Goal: Task Accomplishment & Management: Complete application form

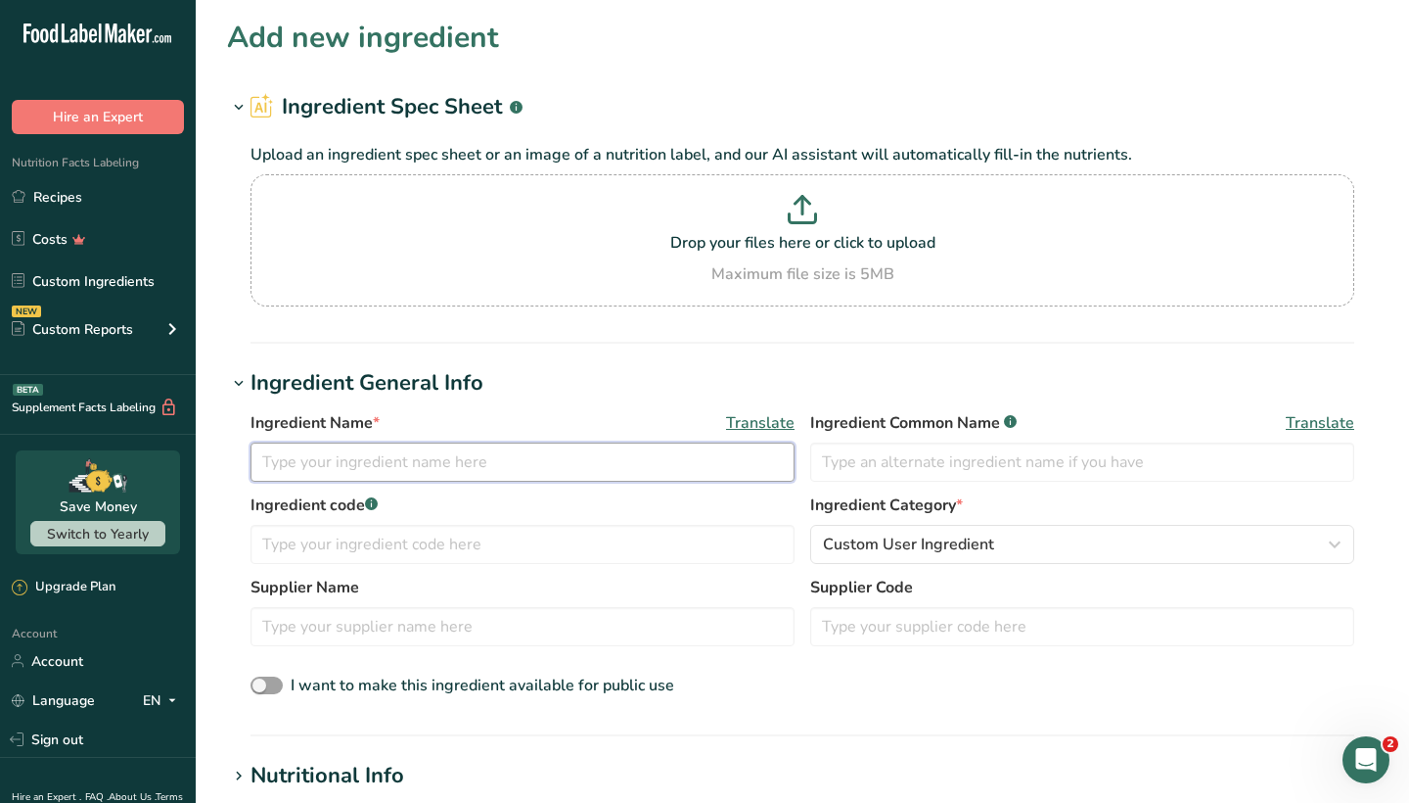
click at [535, 476] on input "text" at bounding box center [523, 461] width 544 height 39
drag, startPoint x: 370, startPoint y: 464, endPoint x: 263, endPoint y: 467, distance: 106.7
click at [263, 467] on input "Member's Mark Natural Pecan Halves" at bounding box center [523, 461] width 544 height 39
type input "Member's Mark Natural Pecan Halves"
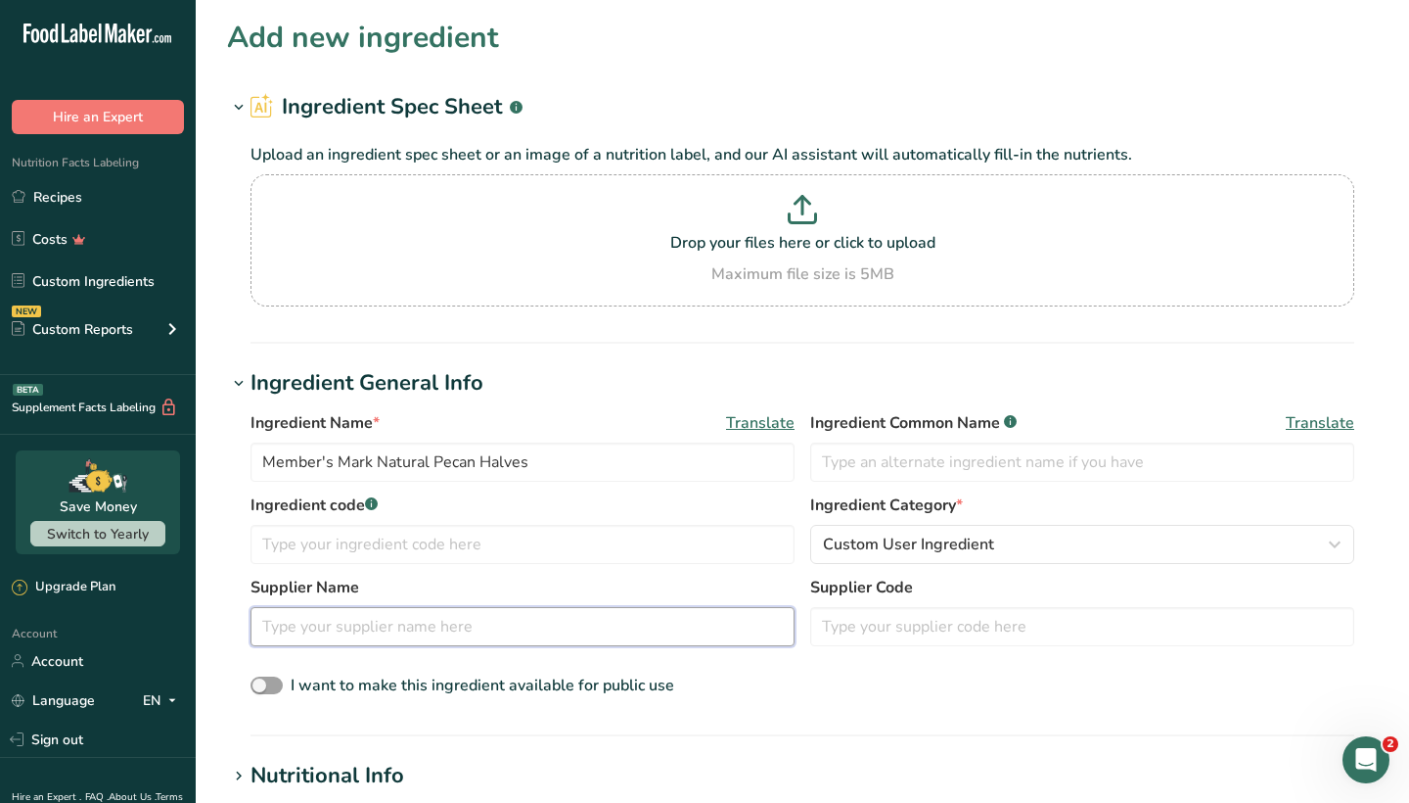
click at [346, 625] on input "text" at bounding box center [523, 626] width 544 height 39
paste input "Member's [PERSON_NAME]"
type input "Member's [PERSON_NAME]"
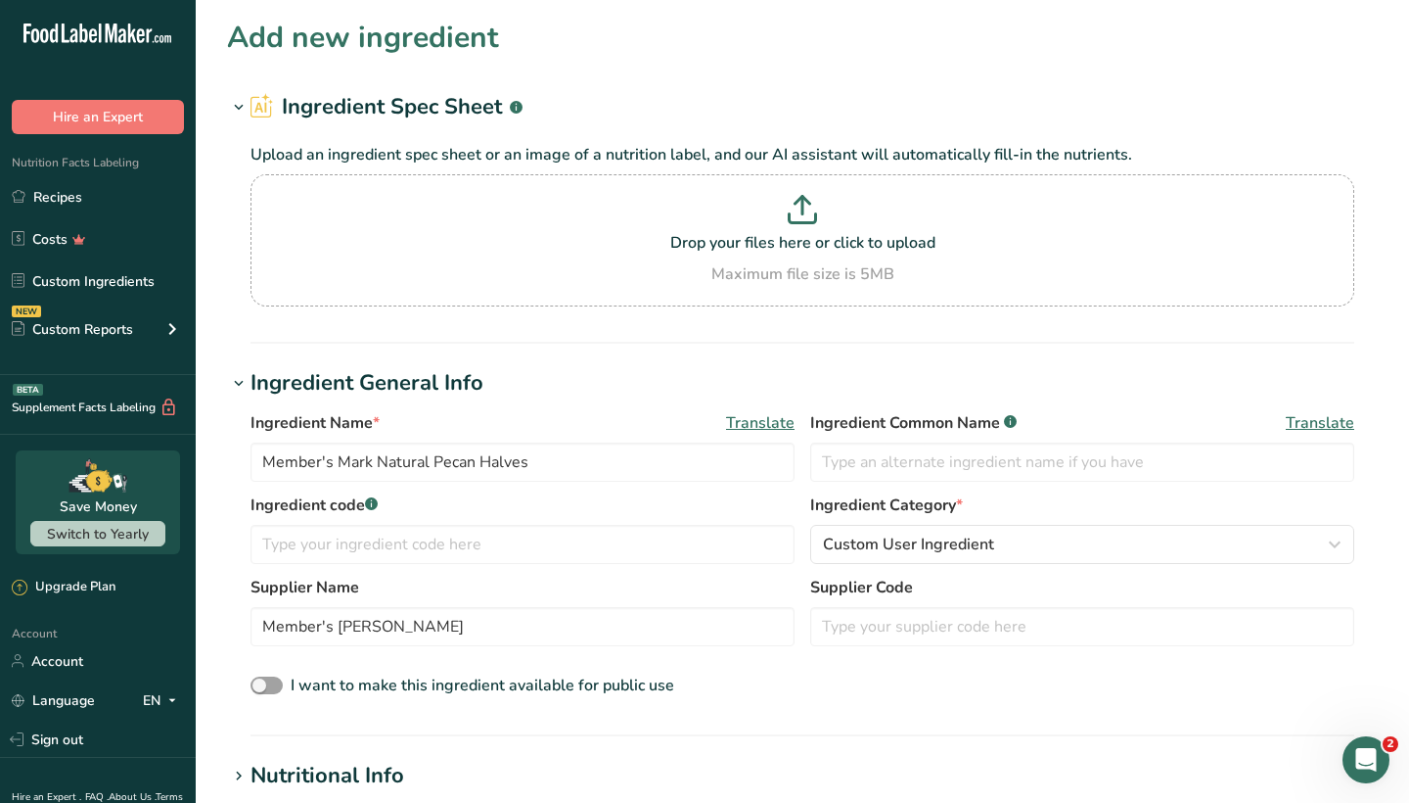
click at [815, 700] on div "Ingredient Name * Translate Member's Mark Natural Pecan Halves Ingredient Commo…" at bounding box center [802, 554] width 1151 height 311
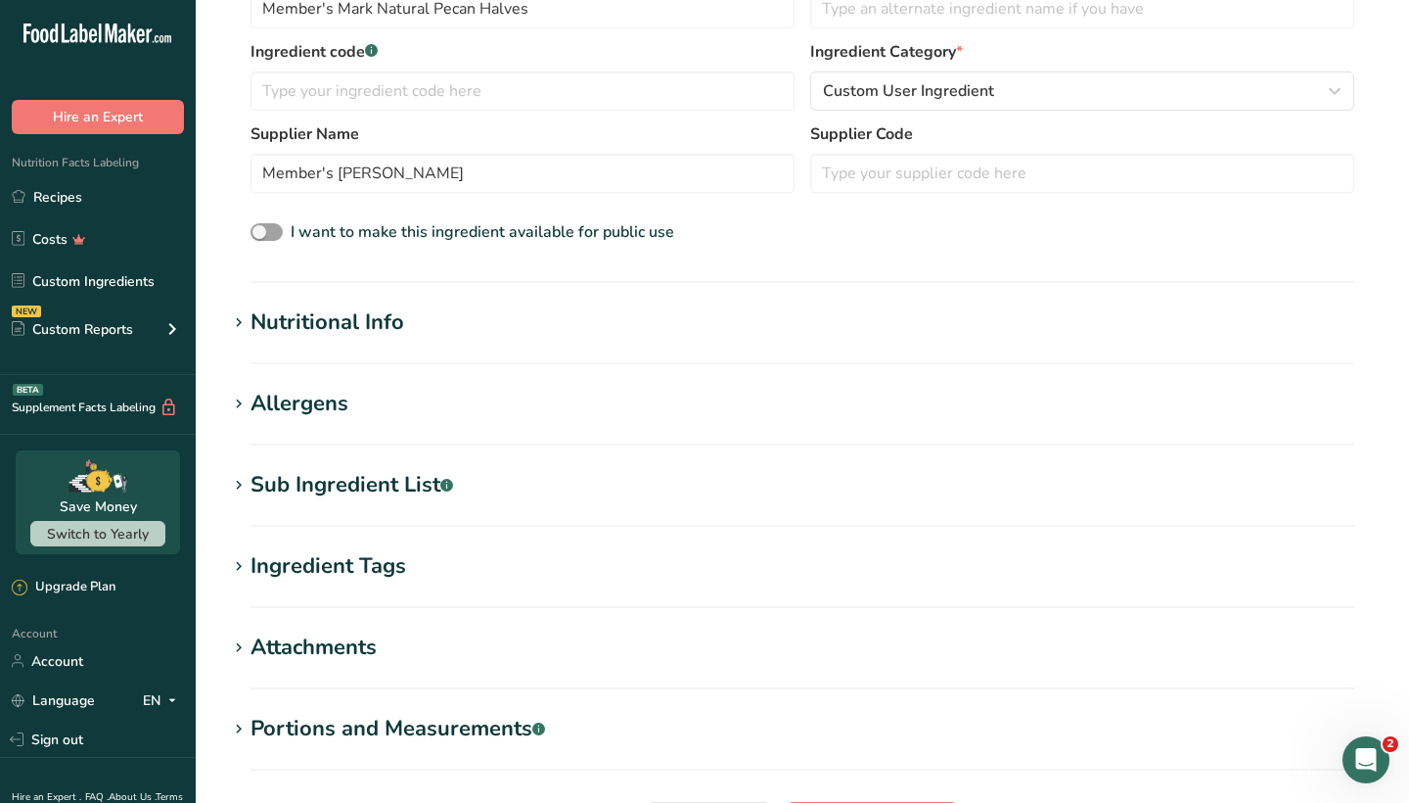
scroll to position [453, 0]
click at [407, 484] on div "Sub Ingredient List .a-a{fill:#347362;}.b-a{fill:#fff;}" at bounding box center [352, 485] width 203 height 32
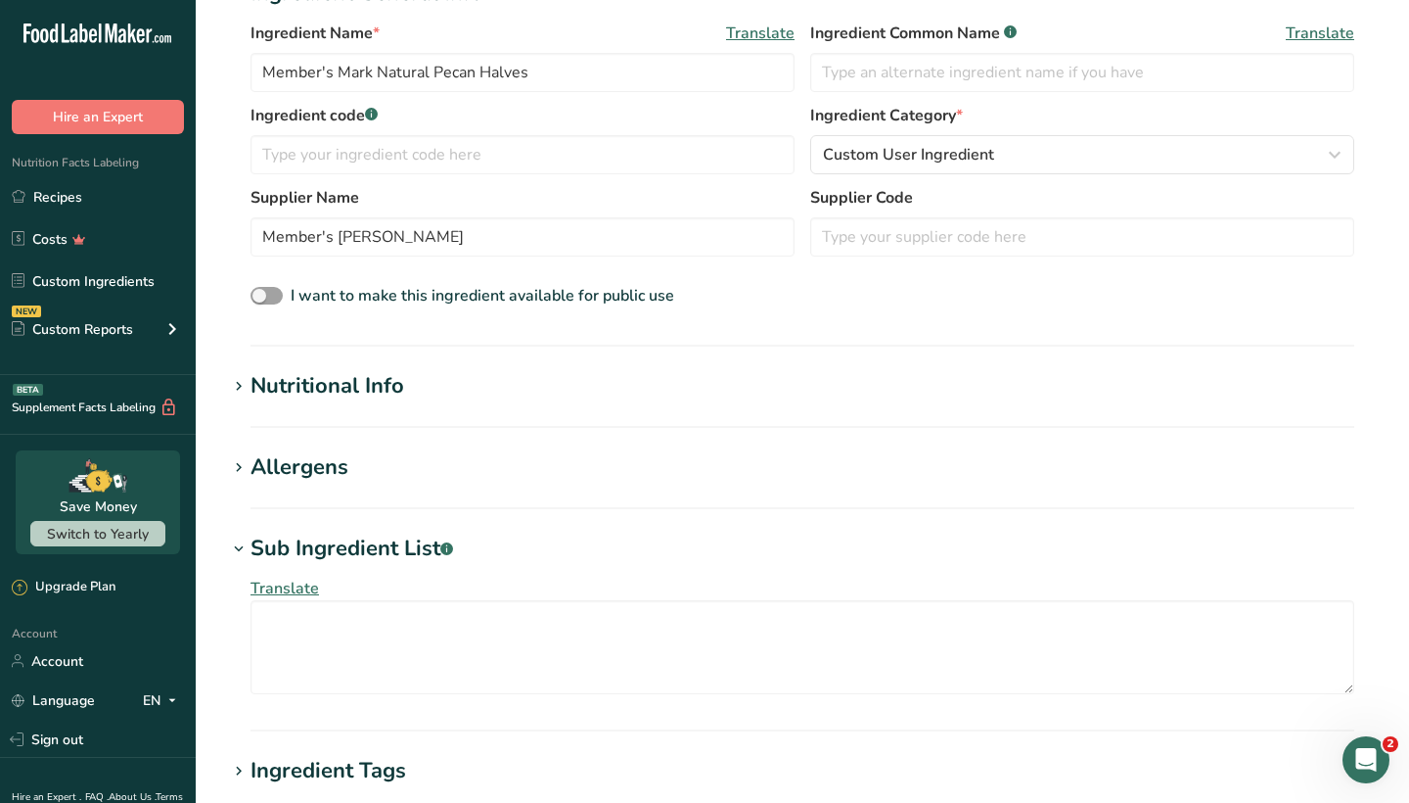
scroll to position [393, 0]
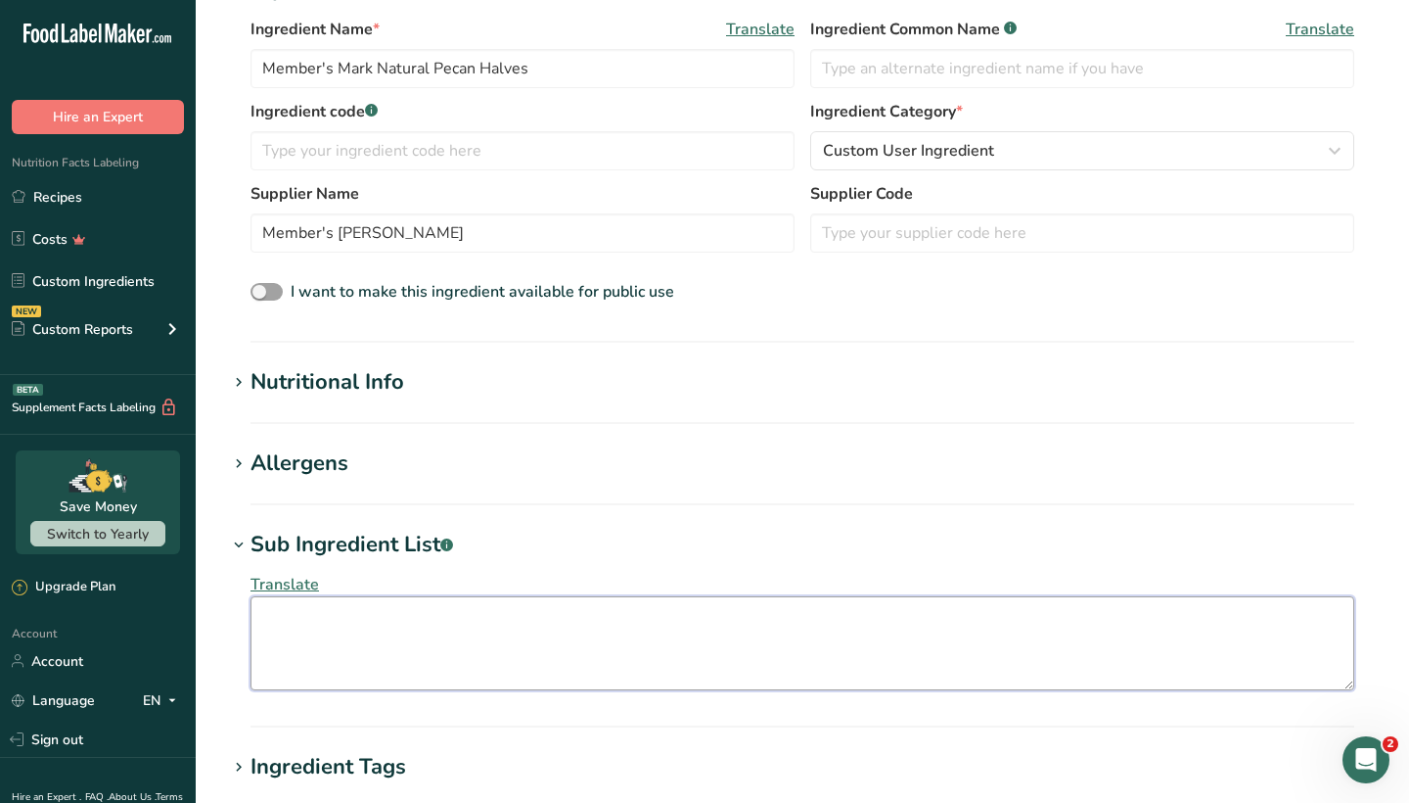
click at [300, 610] on textarea at bounding box center [803, 643] width 1104 height 94
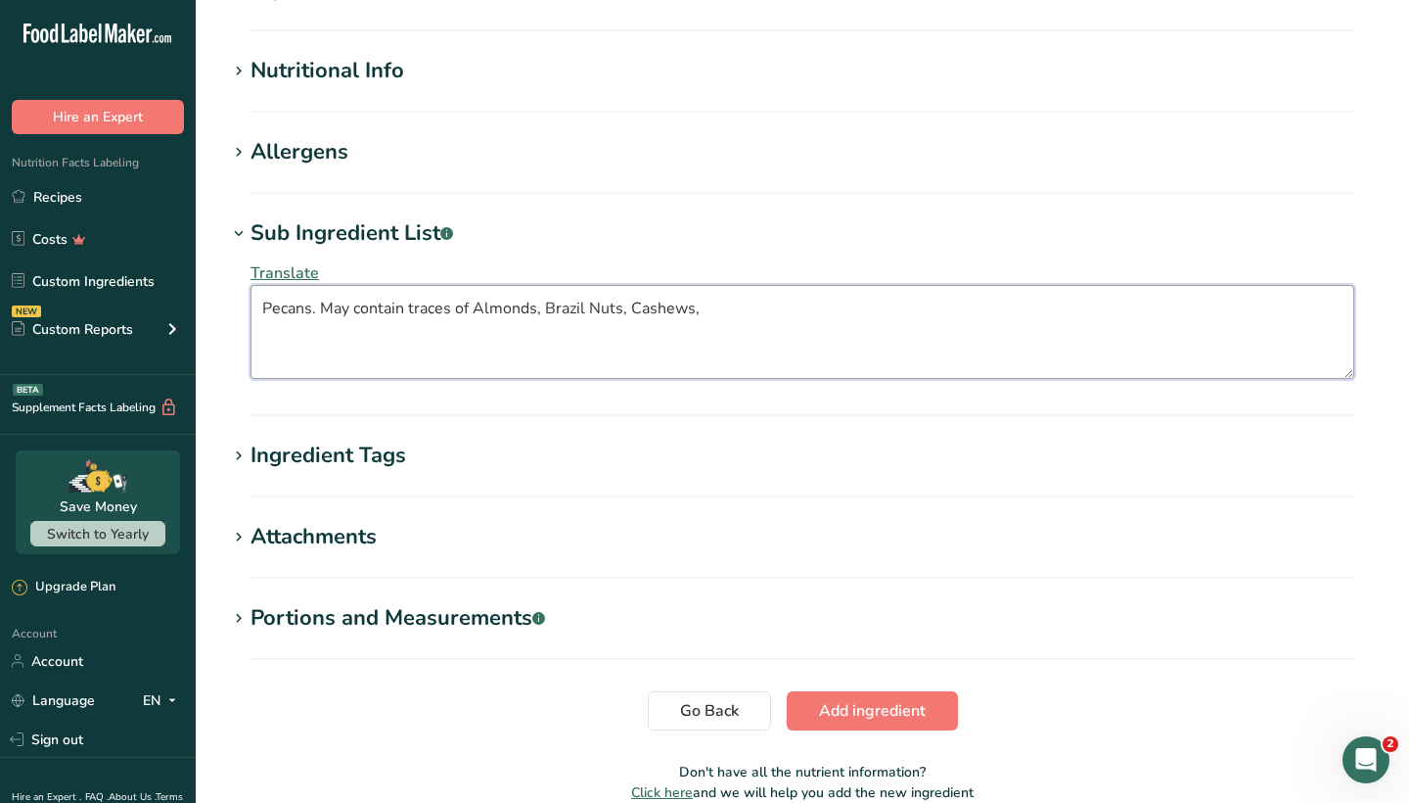
click at [726, 302] on textarea "Pecans. May contain traces of Almonds, Brazil Nuts, Cashews," at bounding box center [803, 332] width 1104 height 94
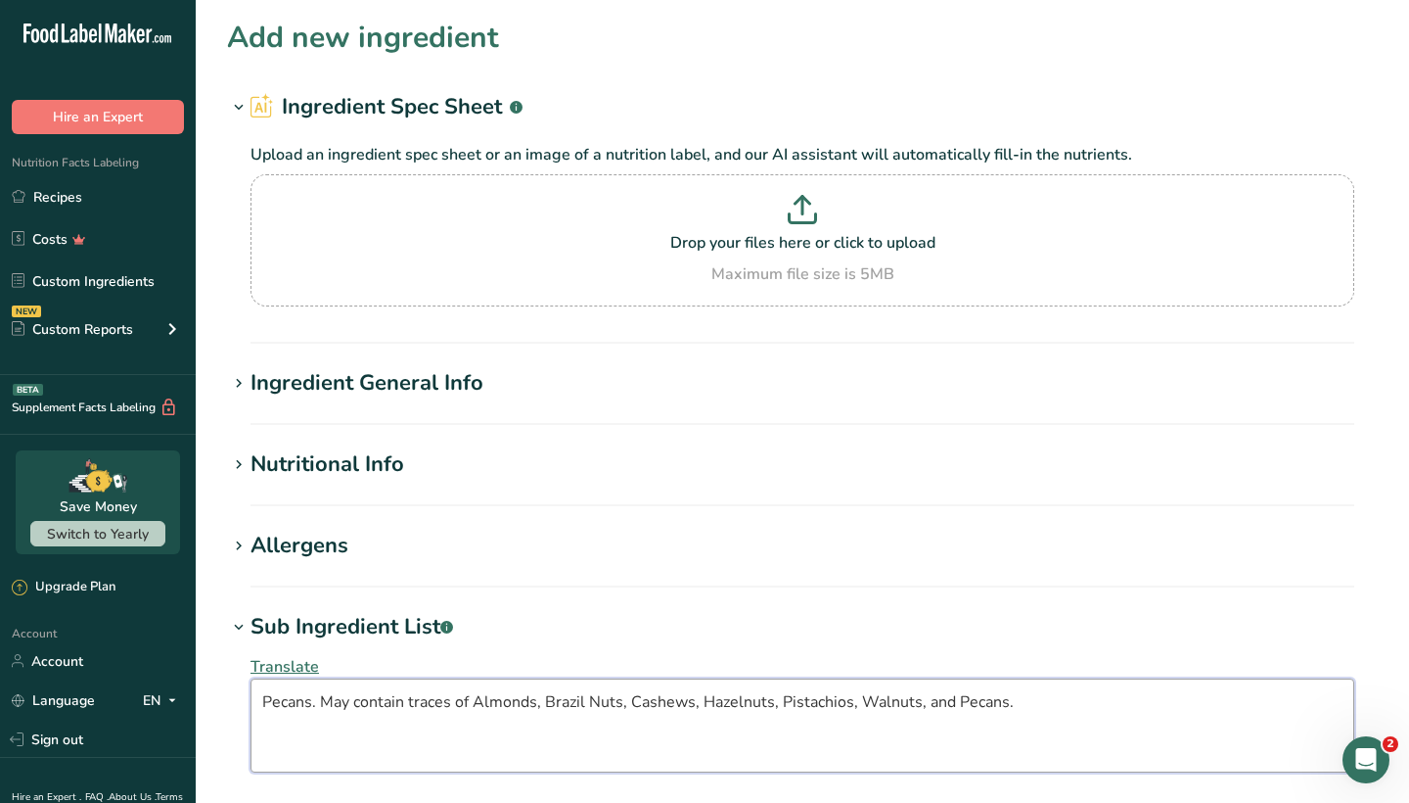
scroll to position [0, 0]
type textarea "Pecans. May contain traces of Almonds, Brazil Nuts, Cashews, Hazelnuts, Pistach…"
click at [241, 628] on icon at bounding box center [239, 627] width 18 height 27
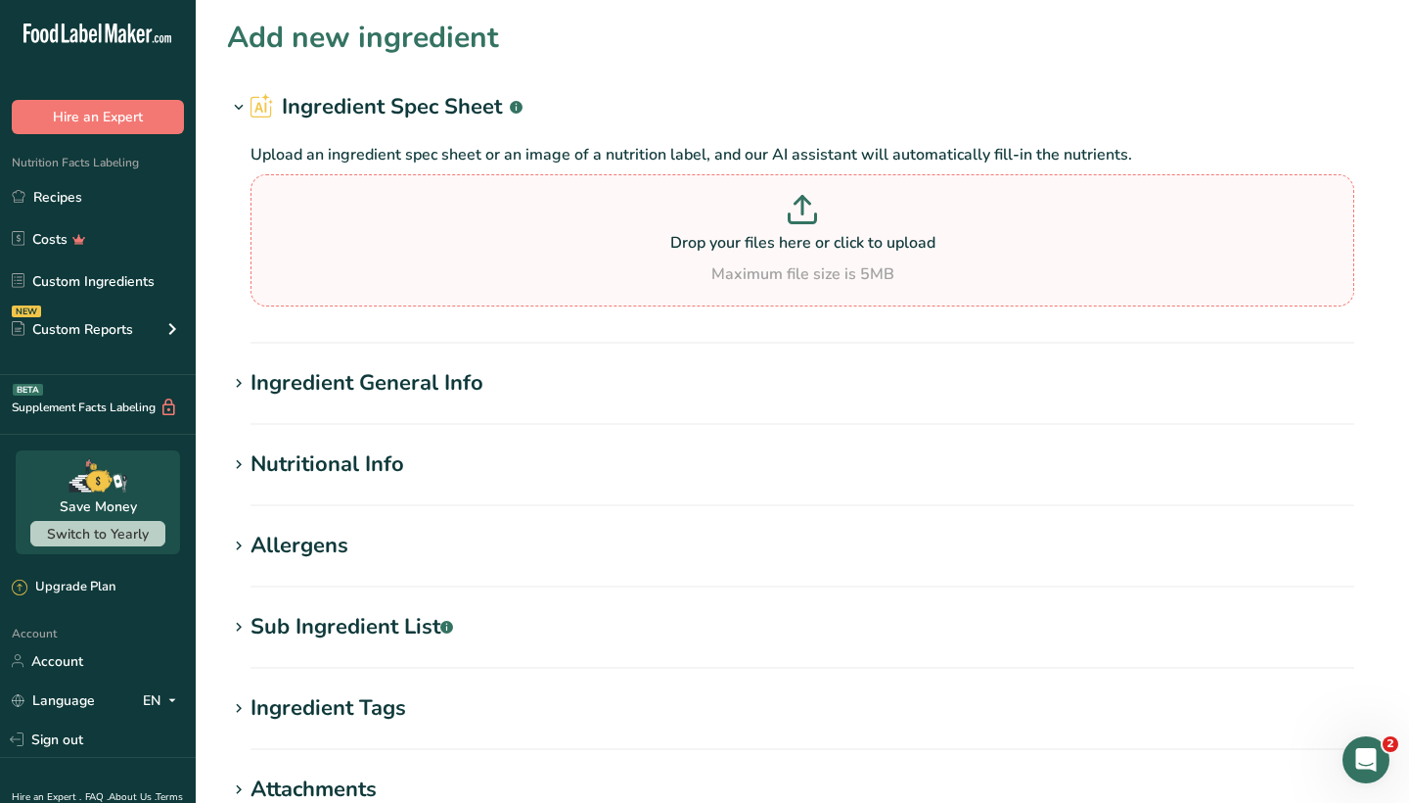
click at [766, 249] on p "Drop your files here or click to upload" at bounding box center [802, 242] width 1094 height 23
click at [766, 249] on input "Drop your files here or click to upload Maximum file size is 5MB" at bounding box center [803, 240] width 1104 height 132
type input "C:\fakepath\Screenshot [DATE] 1.09.39 PM.png"
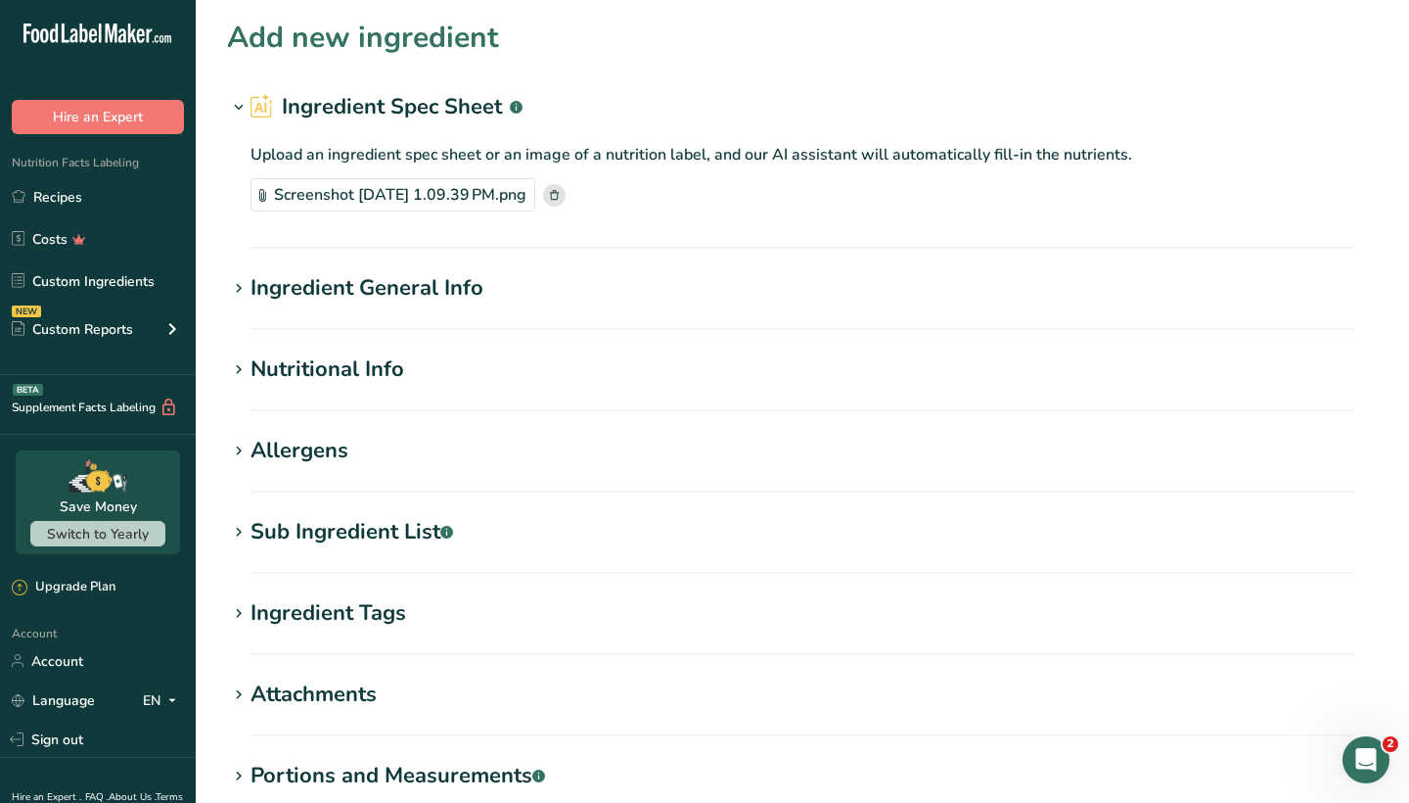
click at [301, 357] on div "Nutritional Info" at bounding box center [328, 369] width 154 height 32
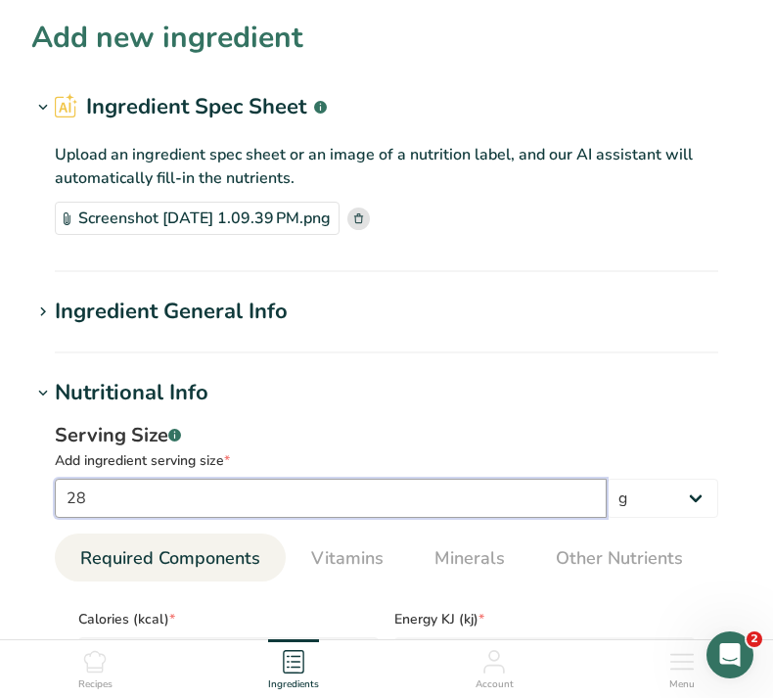
click at [98, 506] on input "28" at bounding box center [331, 498] width 552 height 39
type input "2"
type input "32"
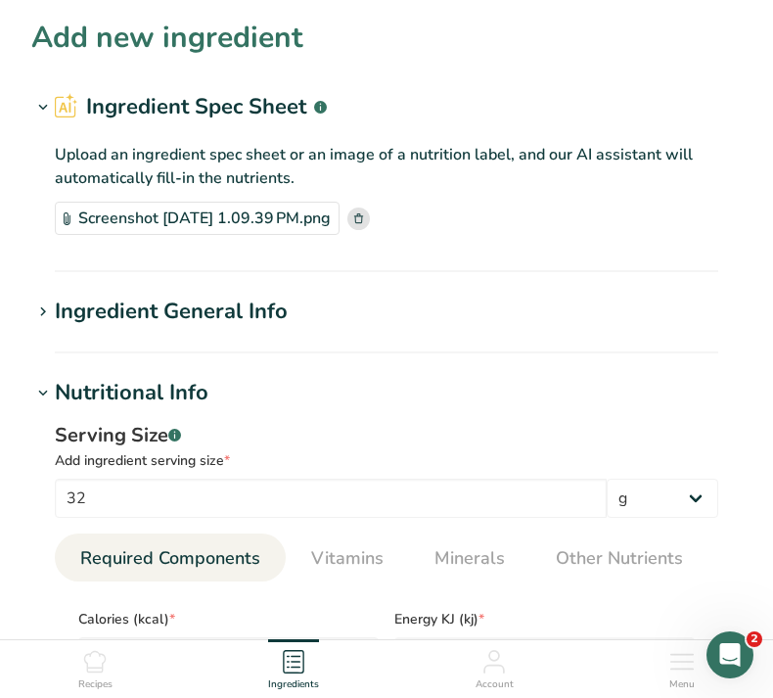
click at [277, 435] on div "Serving Size .a-a{fill:#347362;}.b-a{fill:#fff;}" at bounding box center [387, 435] width 664 height 29
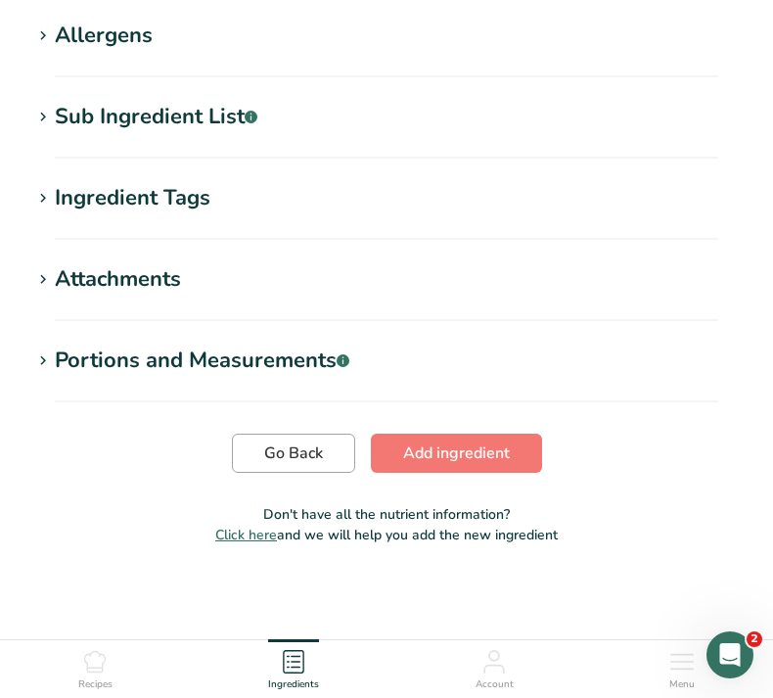
scroll to position [1134, 0]
click at [427, 453] on span "Add ingredient" at bounding box center [456, 452] width 107 height 23
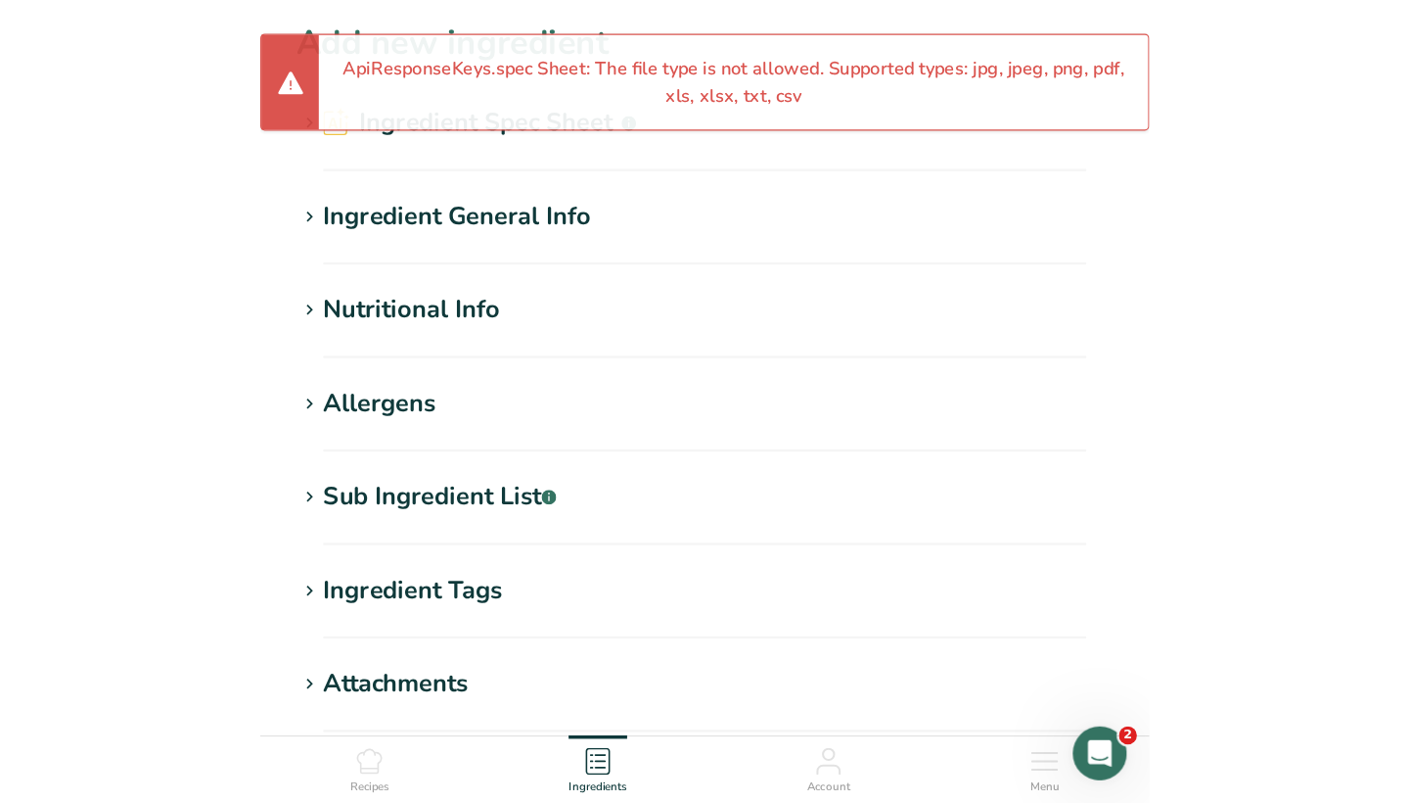
scroll to position [0, 0]
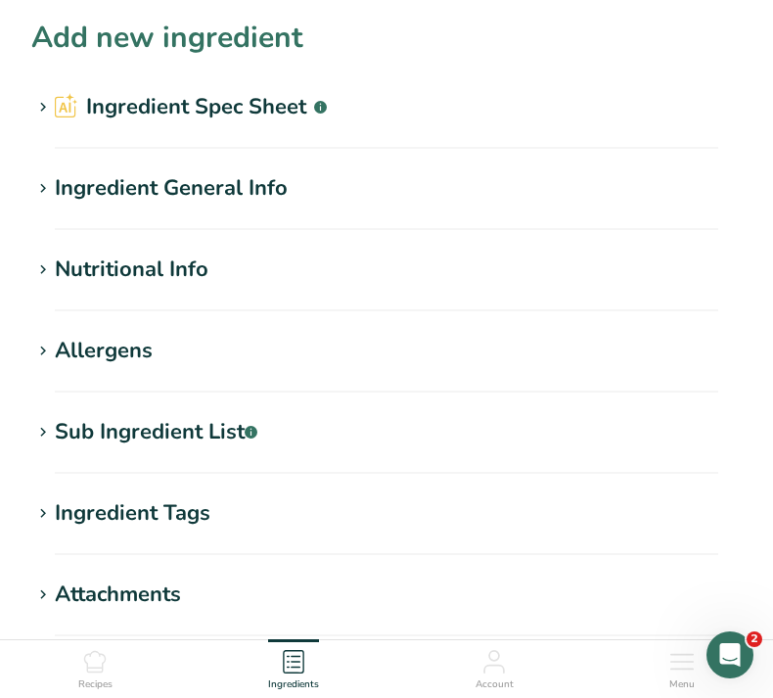
click at [141, 88] on section "Add new ingredient Ingredient Spec Sheet .a-a{fill:#347362;}.b-a{fill:#fff;} Up…" at bounding box center [386, 446] width 773 height 892
click at [145, 109] on h2 "Ingredient Spec Sheet .a-a{fill:#347362;}.b-a{fill:#fff;}" at bounding box center [191, 107] width 272 height 32
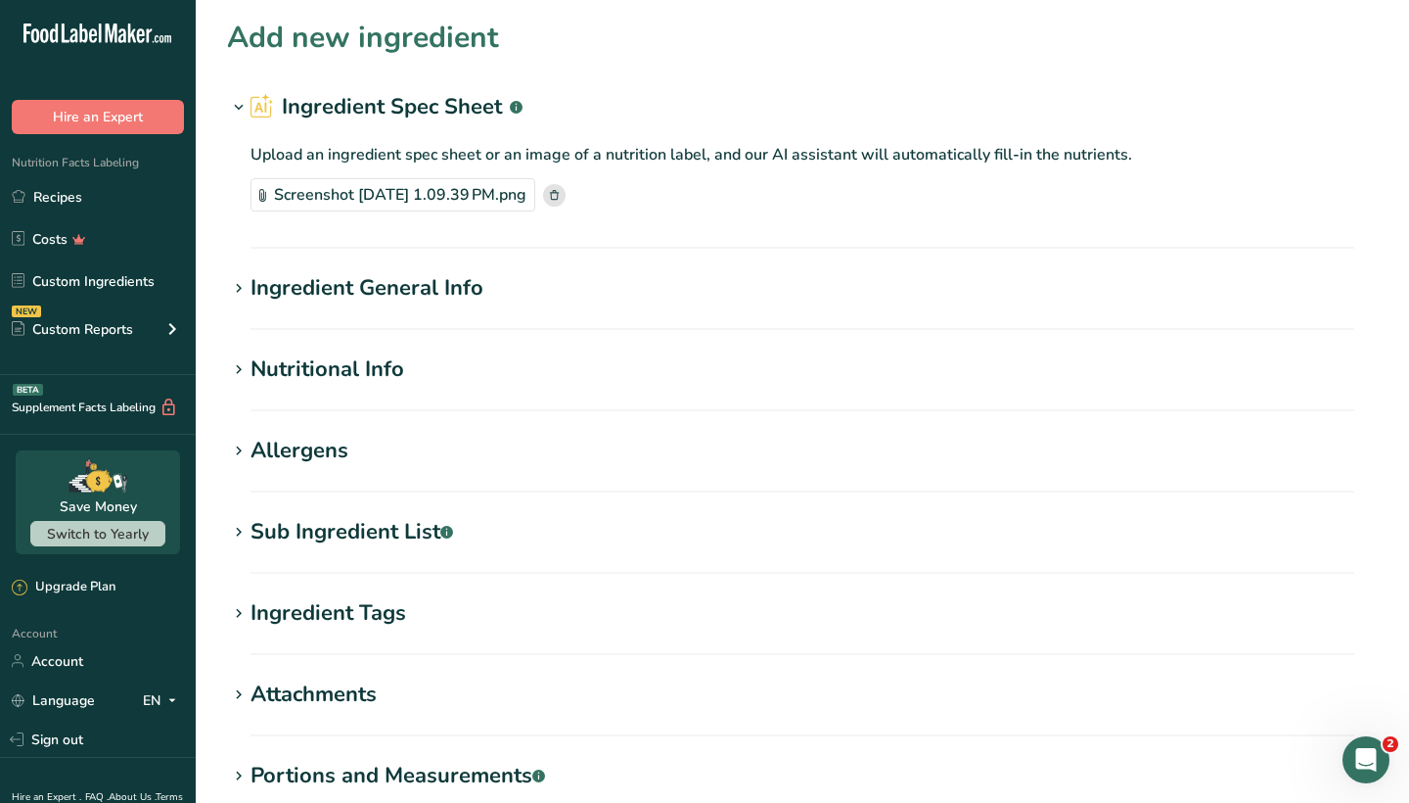
click at [566, 195] on rect at bounding box center [554, 195] width 23 height 23
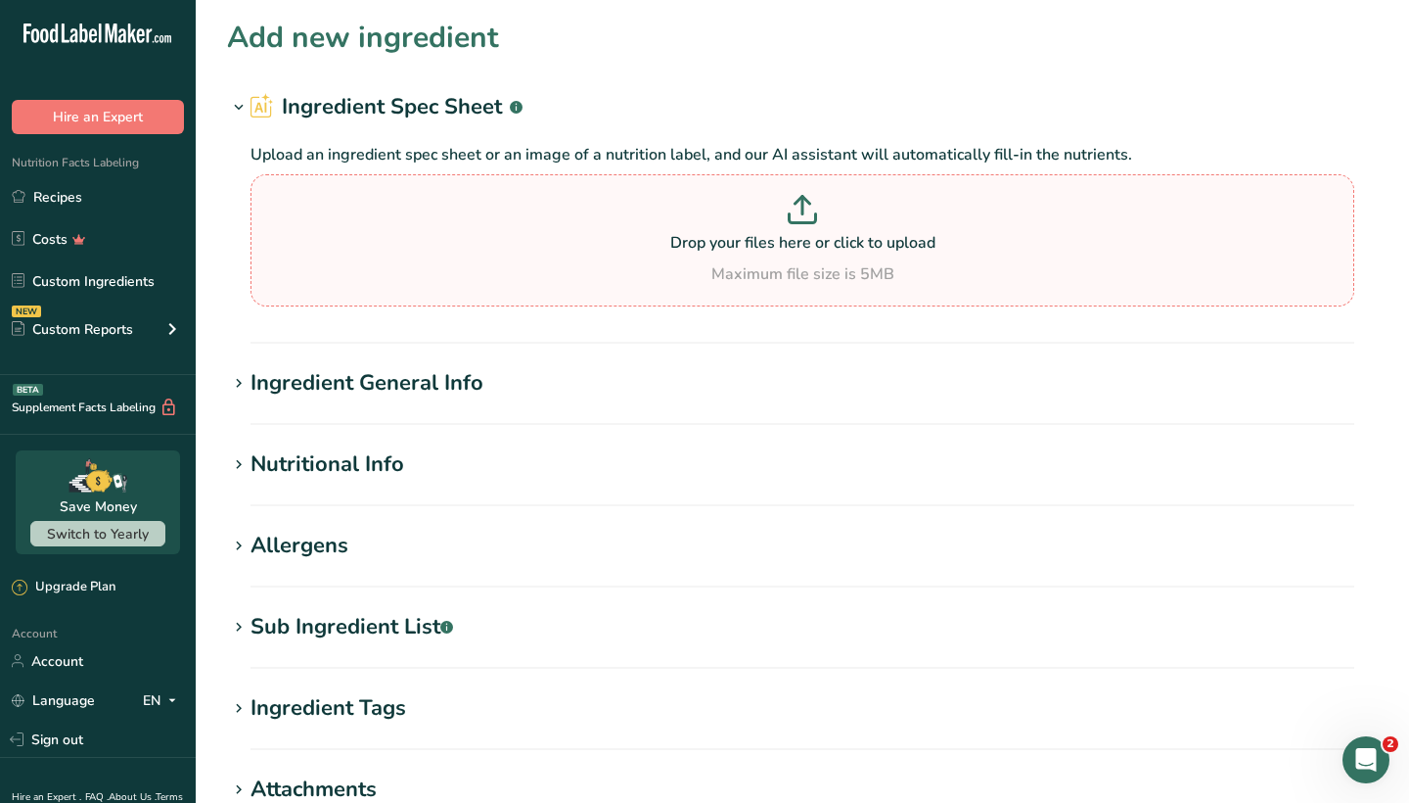
click at [726, 216] on p at bounding box center [802, 213] width 1094 height 36
click at [726, 216] on input "Drop your files here or click to upload Maximum file size is 5MB" at bounding box center [803, 240] width 1104 height 132
type input "C:\fakepath\Pecan Halves Screenshot.png"
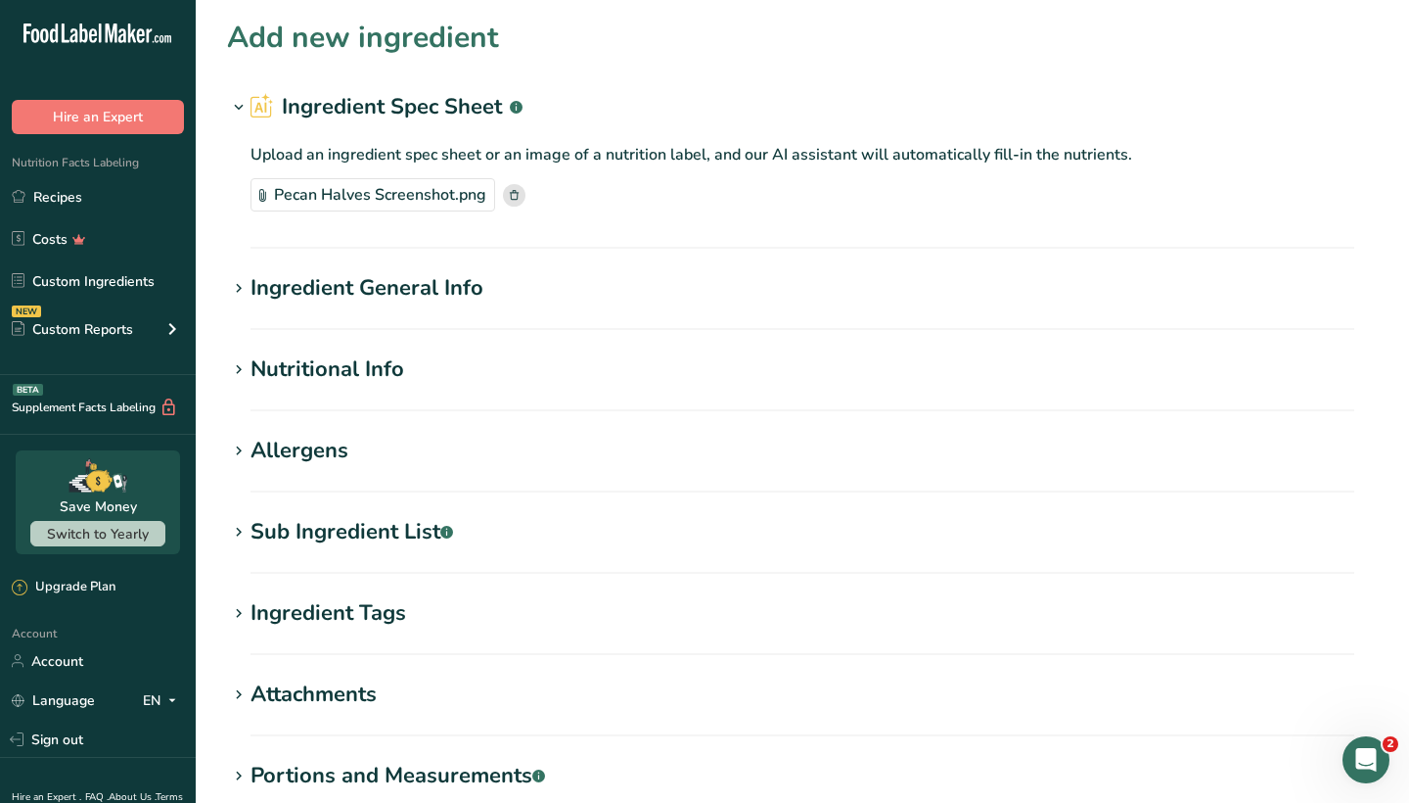
click at [335, 362] on div "Nutritional Info" at bounding box center [328, 369] width 154 height 32
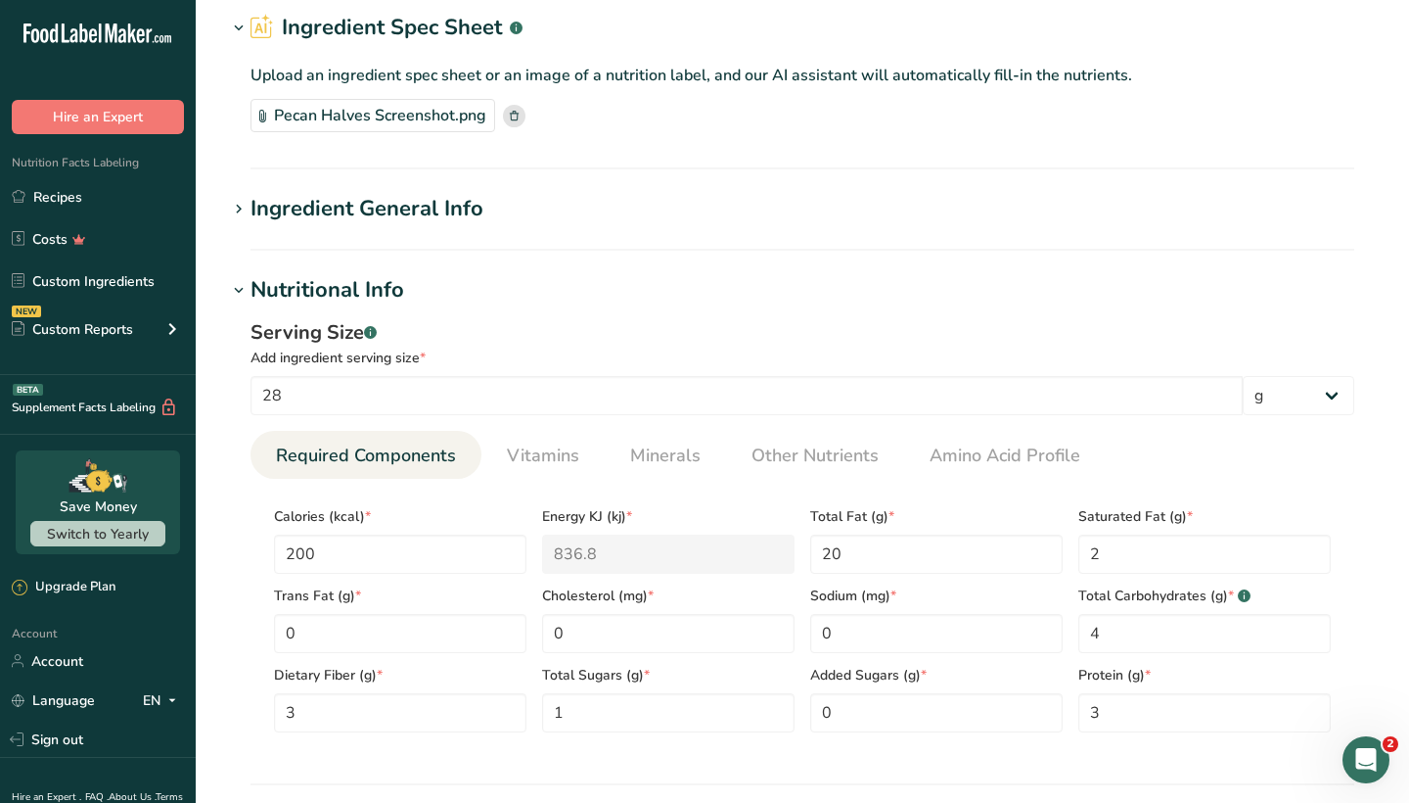
scroll to position [83, 0]
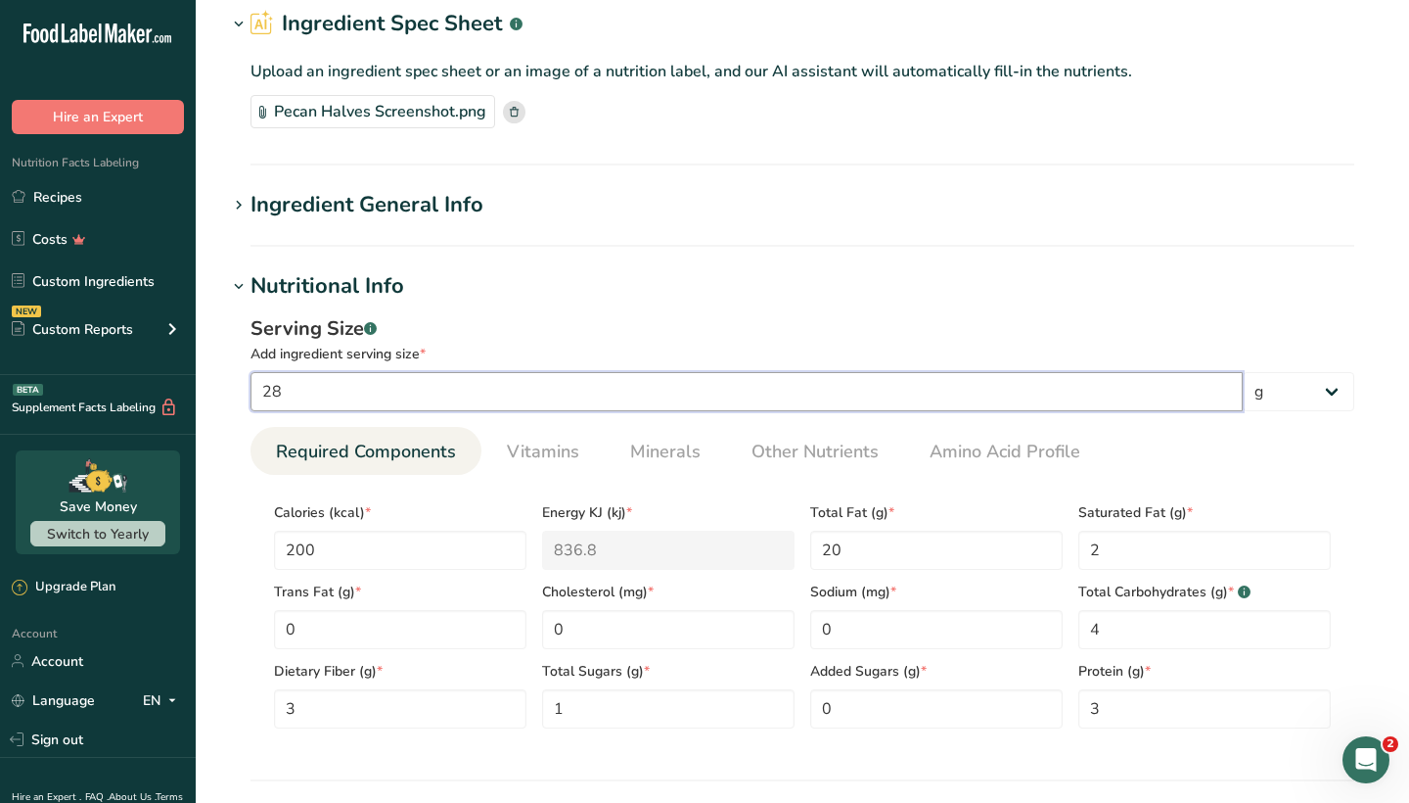
click at [312, 397] on input "28" at bounding box center [747, 391] width 992 height 39
type input "2"
type input "32"
click at [441, 344] on div "Add ingredient serving size *" at bounding box center [803, 354] width 1104 height 21
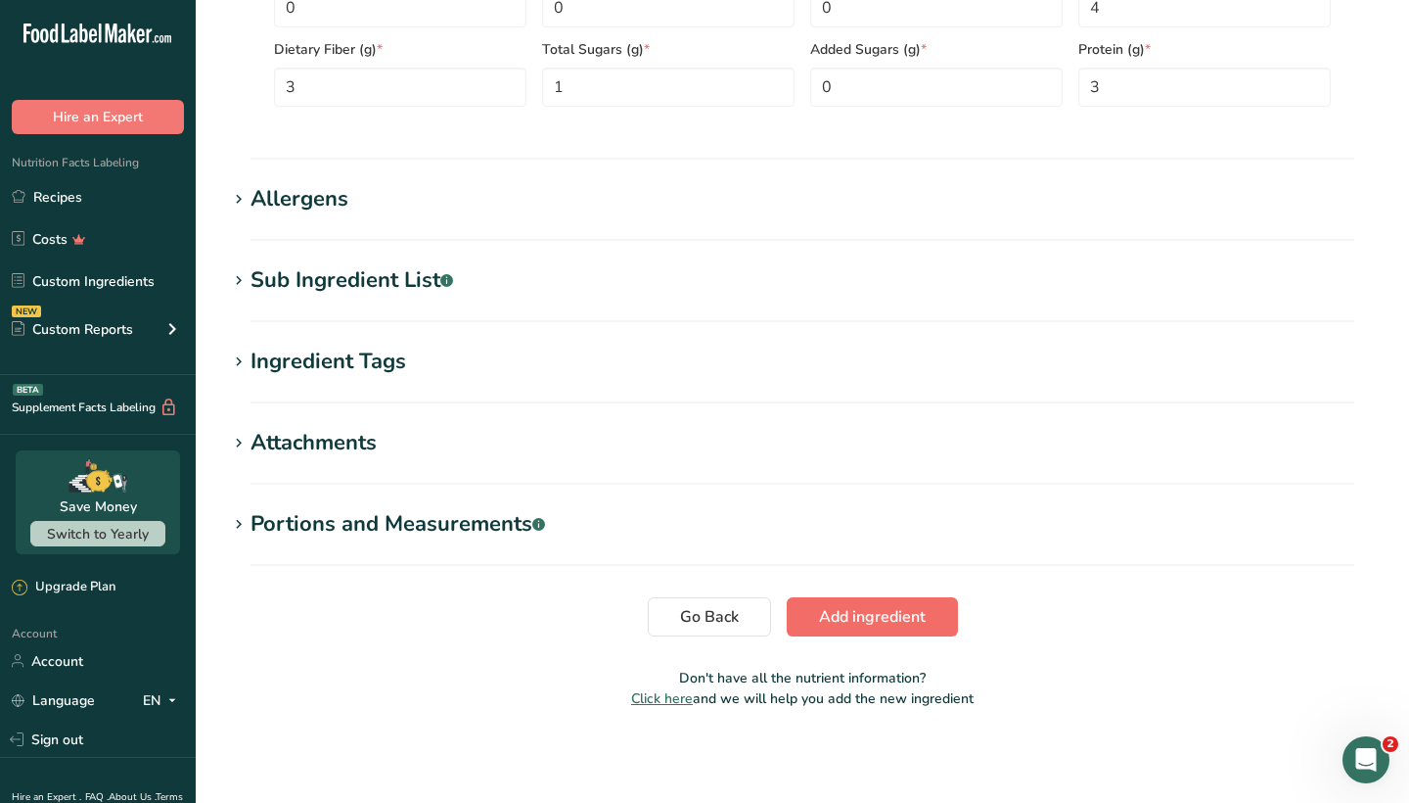
click at [897, 628] on button "Add ingredient" at bounding box center [872, 616] width 171 height 39
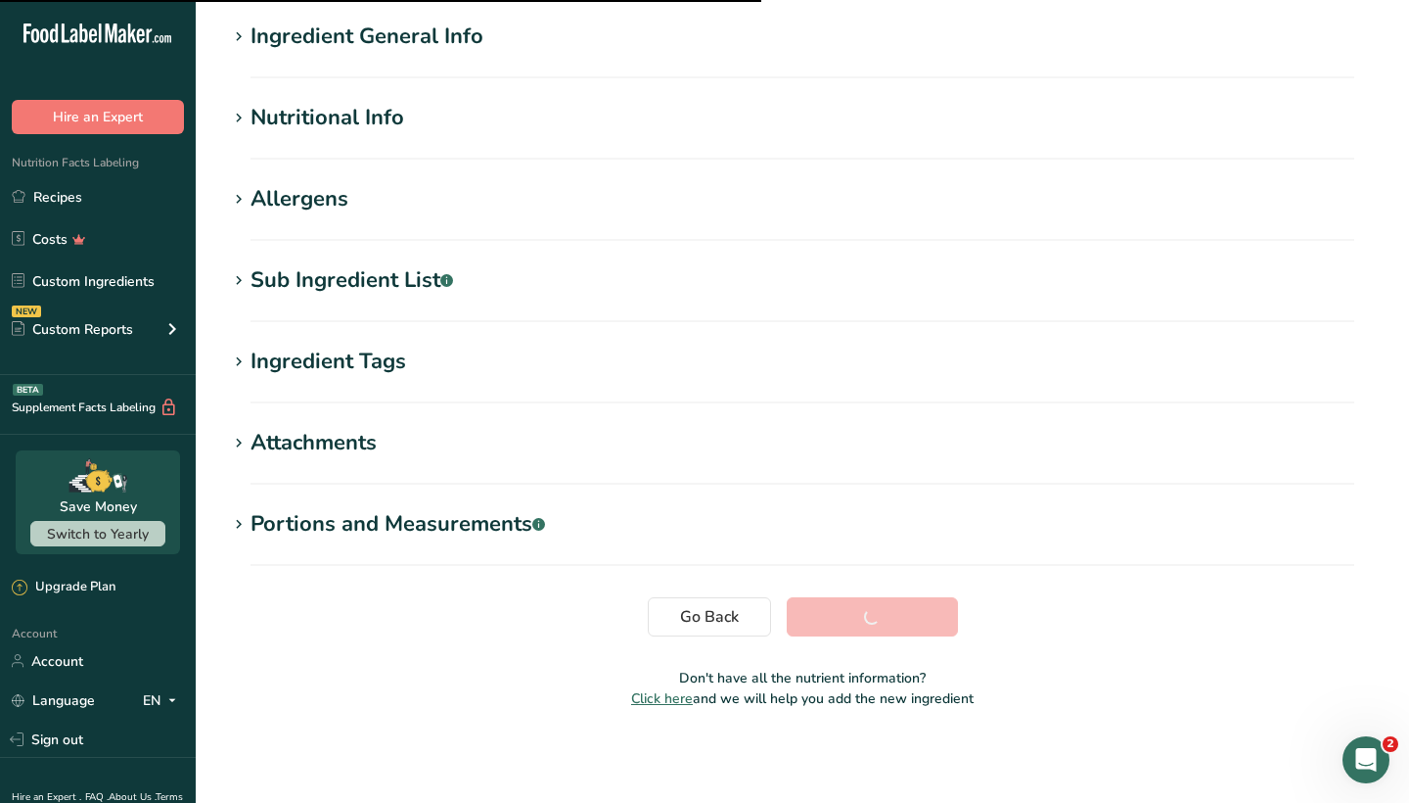
scroll to position [152, 0]
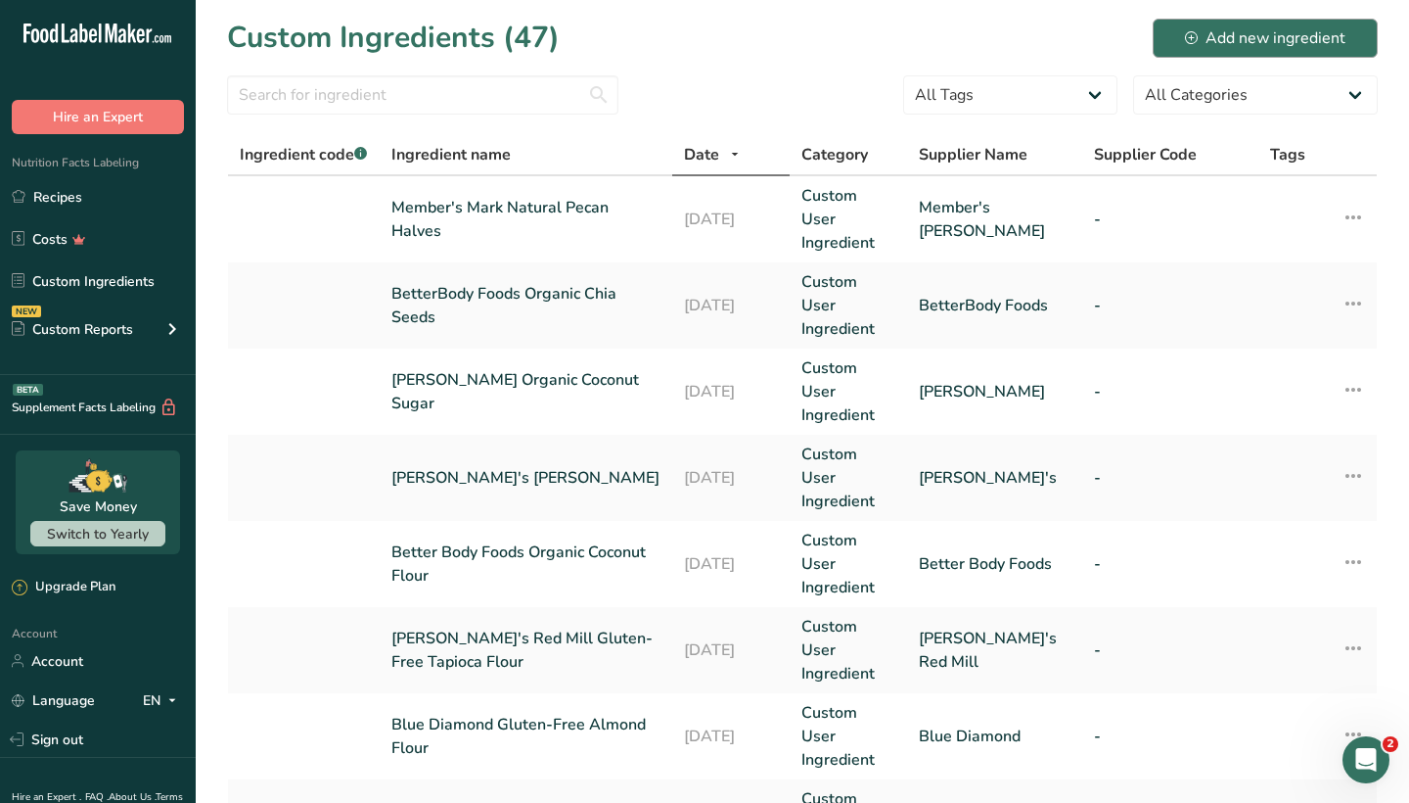
click at [1232, 46] on div "Add new ingredient" at bounding box center [1265, 37] width 161 height 23
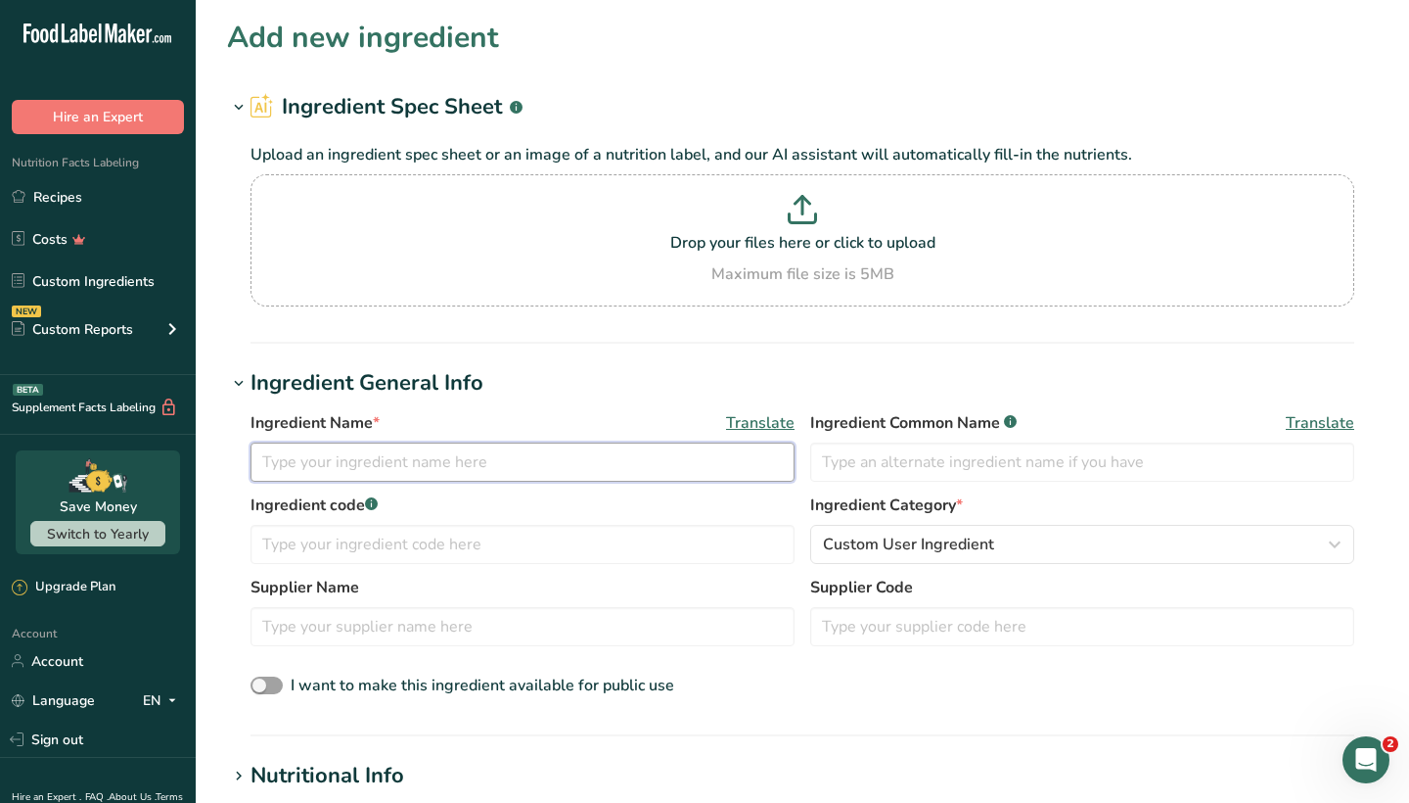
click at [355, 471] on input "text" at bounding box center [523, 461] width 544 height 39
type input "[PERSON_NAME]'s Organic Sunflower Seeds"
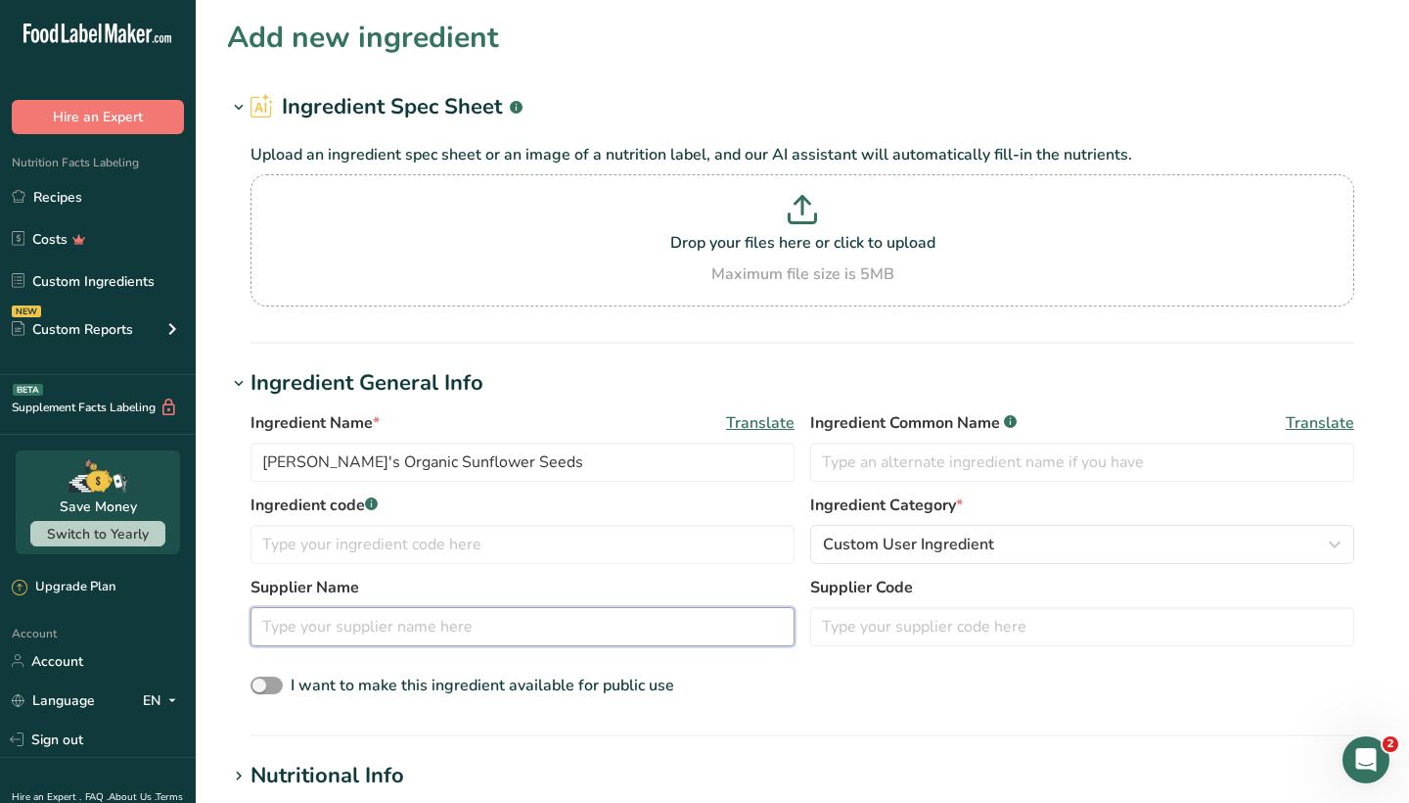
click at [350, 609] on input "text" at bounding box center [523, 626] width 544 height 39
type input "[PERSON_NAME]'s"
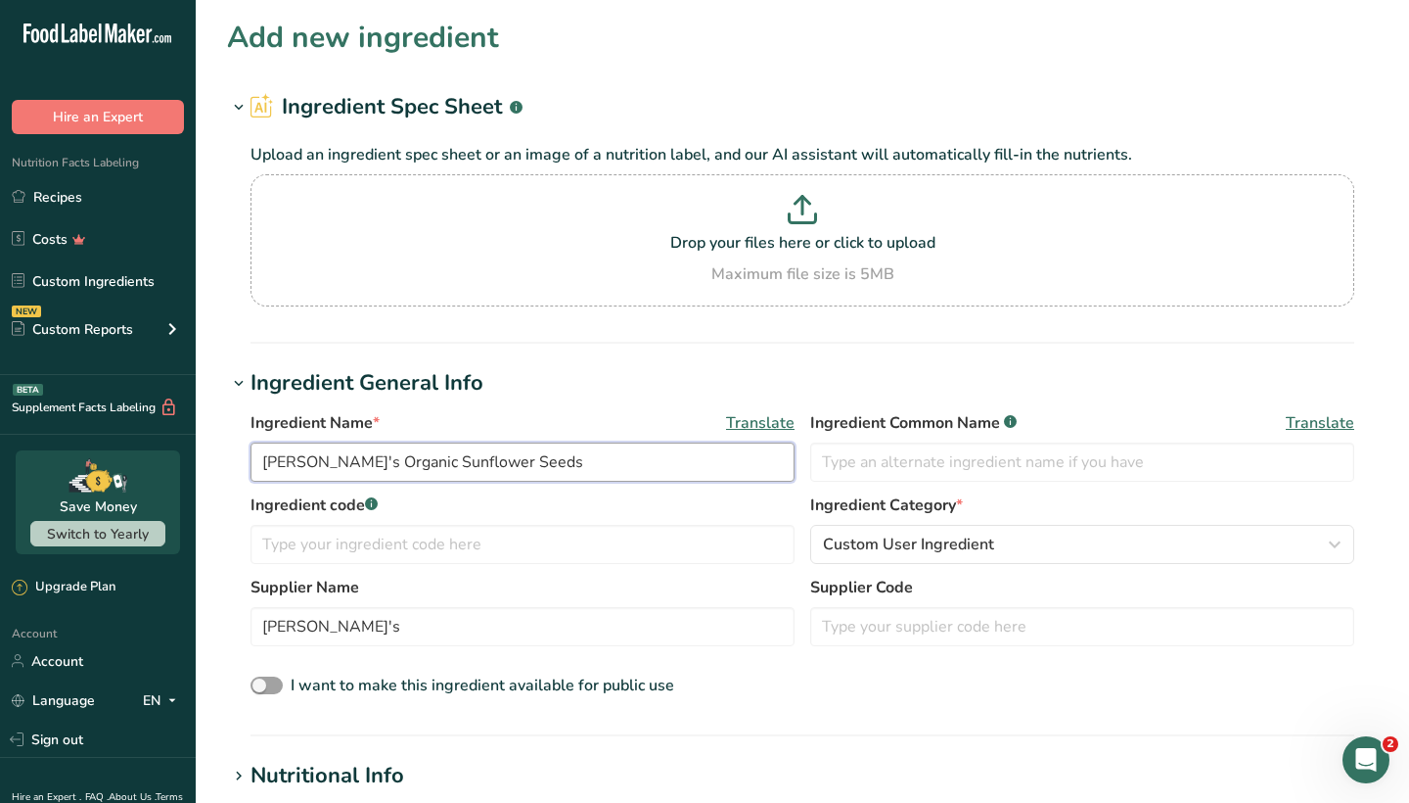
click at [421, 469] on input "[PERSON_NAME]'s Organic Sunflower Seeds" at bounding box center [523, 461] width 544 height 39
click at [561, 348] on section "Add new ingredient Ingredient Spec Sheet .a-a{fill:#347362;}.b-a{fill:#fff;} Up…" at bounding box center [803, 699] width 1214 height 1398
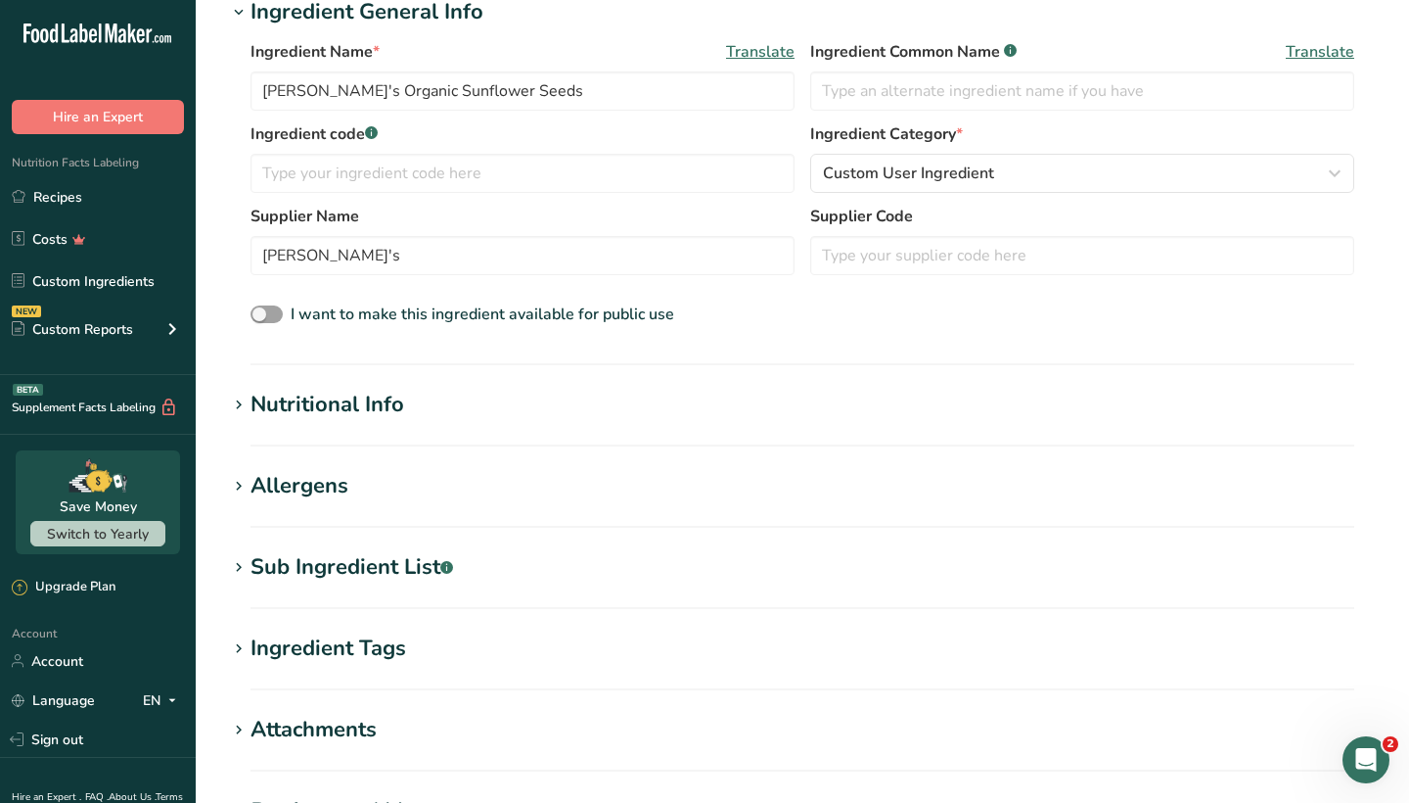
scroll to position [381, 0]
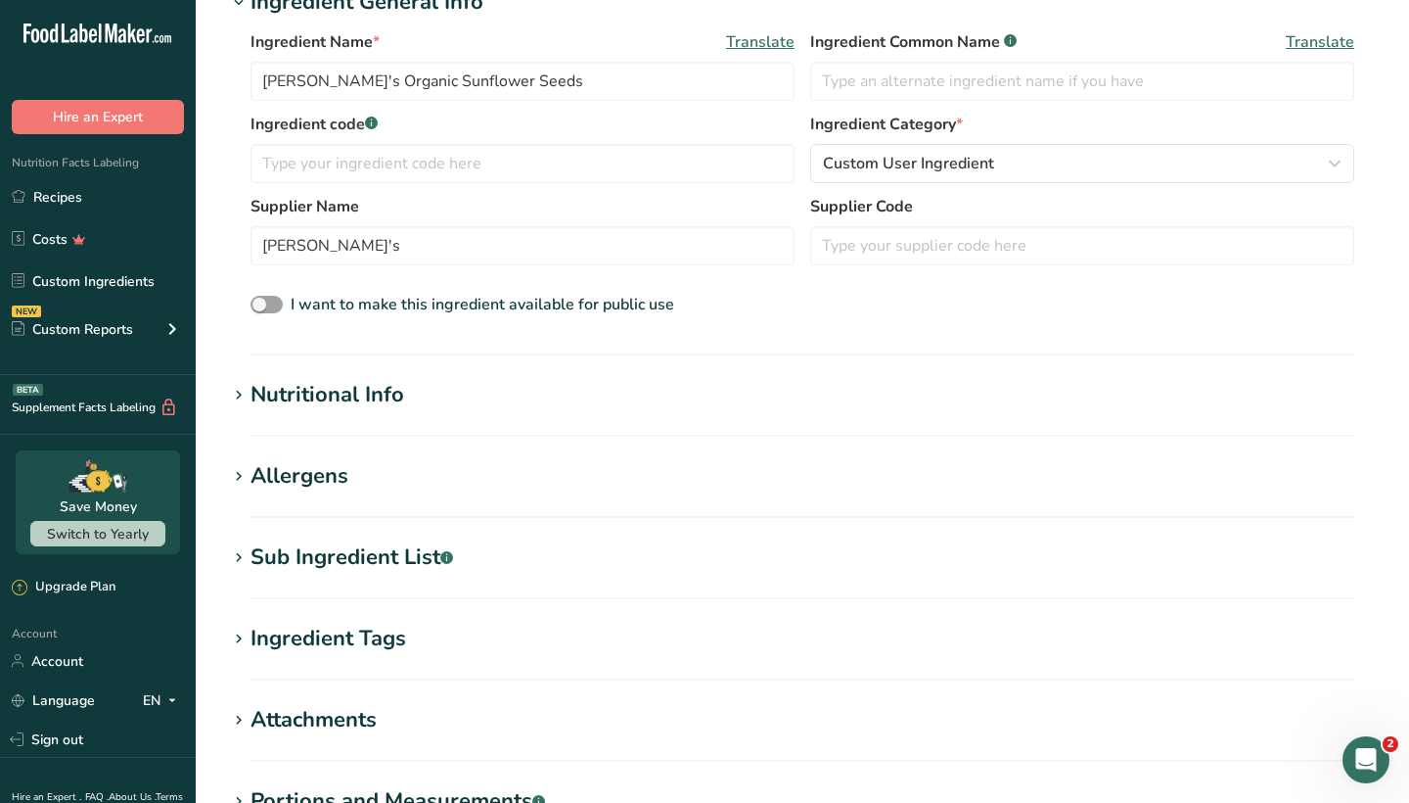
click at [360, 627] on div "Ingredient Tags" at bounding box center [329, 639] width 156 height 32
click at [363, 559] on div "Sub Ingredient List .a-a{fill:#347362;}.b-a{fill:#fff;}" at bounding box center [352, 557] width 203 height 32
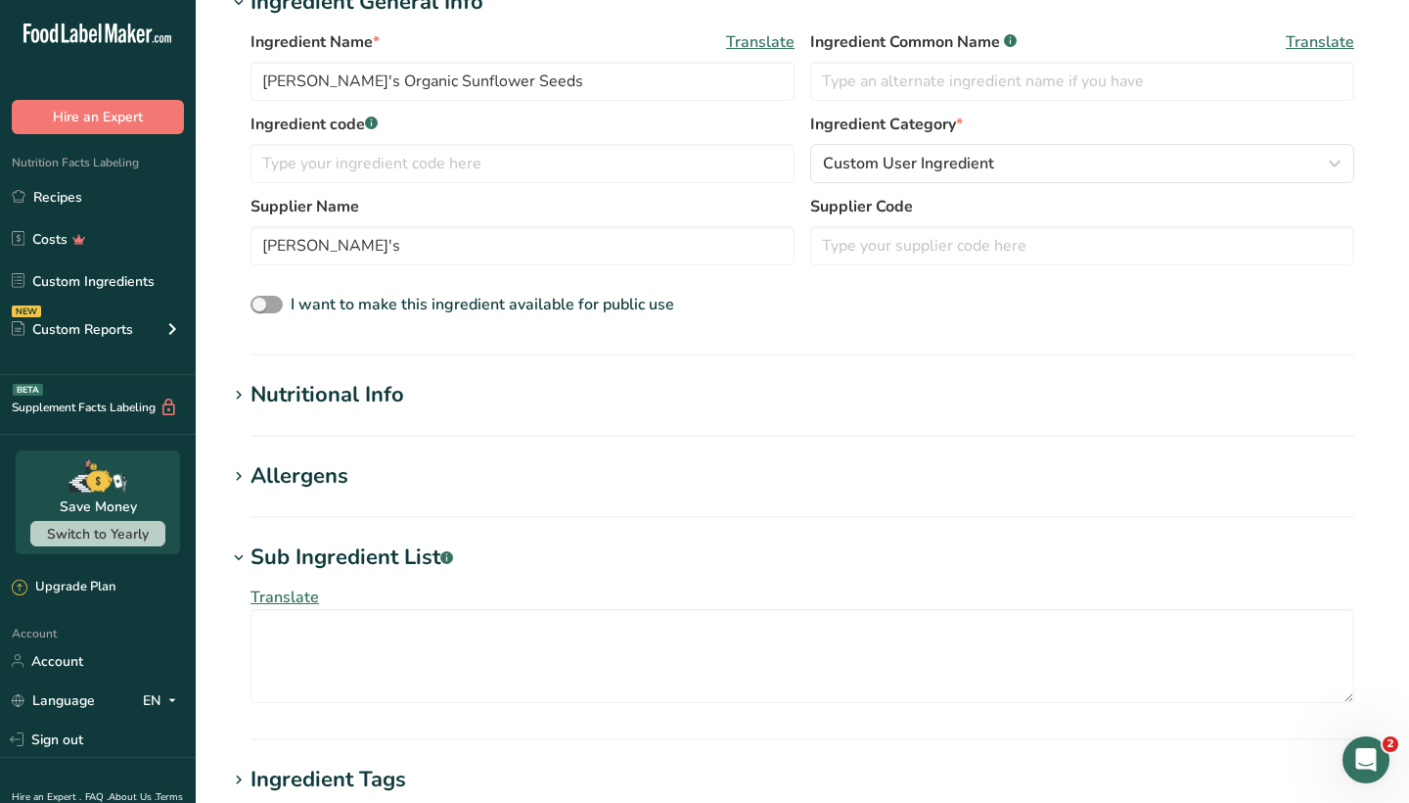
click at [477, 706] on div "Translate" at bounding box center [802, 644] width 1151 height 141
click at [479, 673] on textarea at bounding box center [803, 656] width 1104 height 94
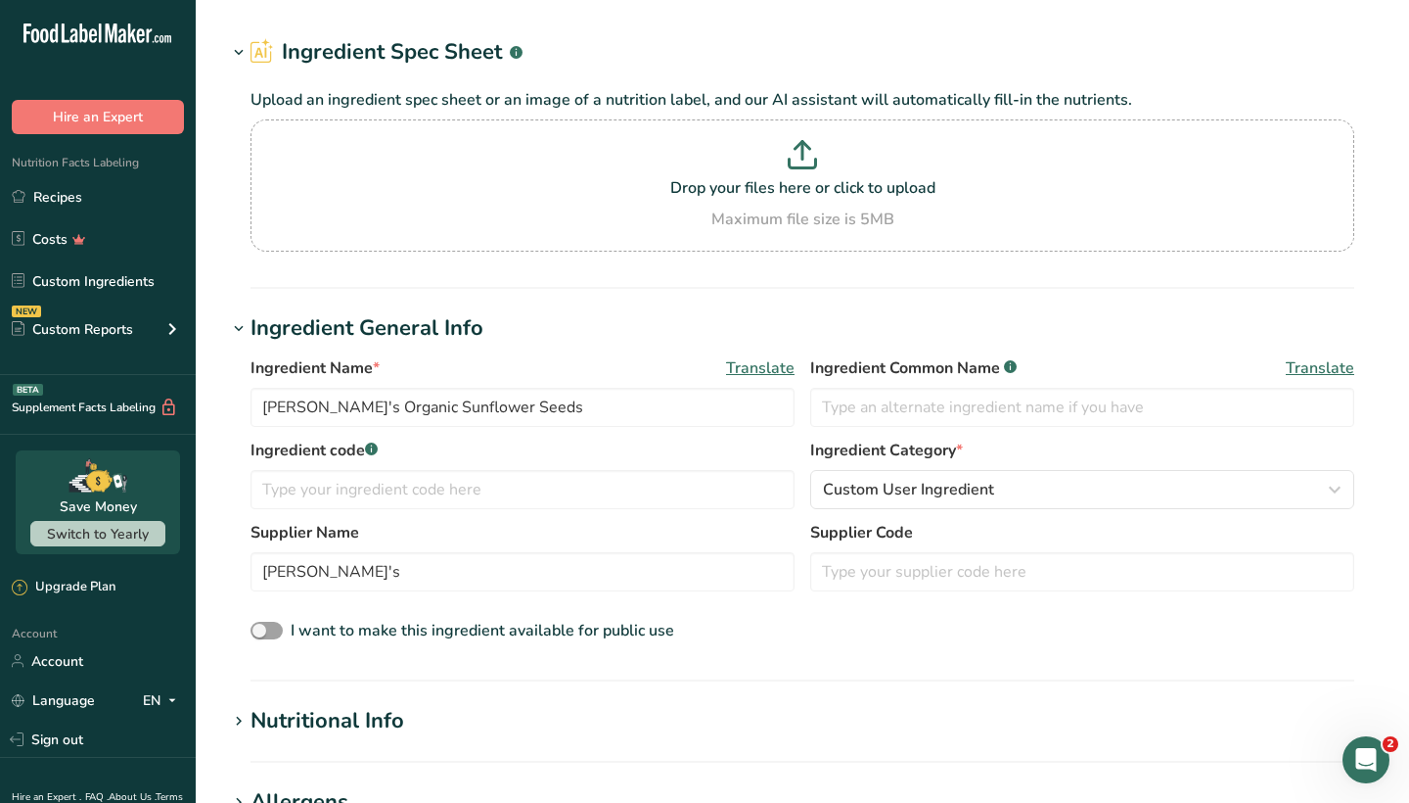
scroll to position [54, 0]
type textarea "Organic Sunflower Seeds"
click at [750, 147] on p at bounding box center [802, 159] width 1094 height 36
click at [750, 147] on input "Drop your files here or click to upload Maximum file size is 5MB" at bounding box center [803, 186] width 1104 height 132
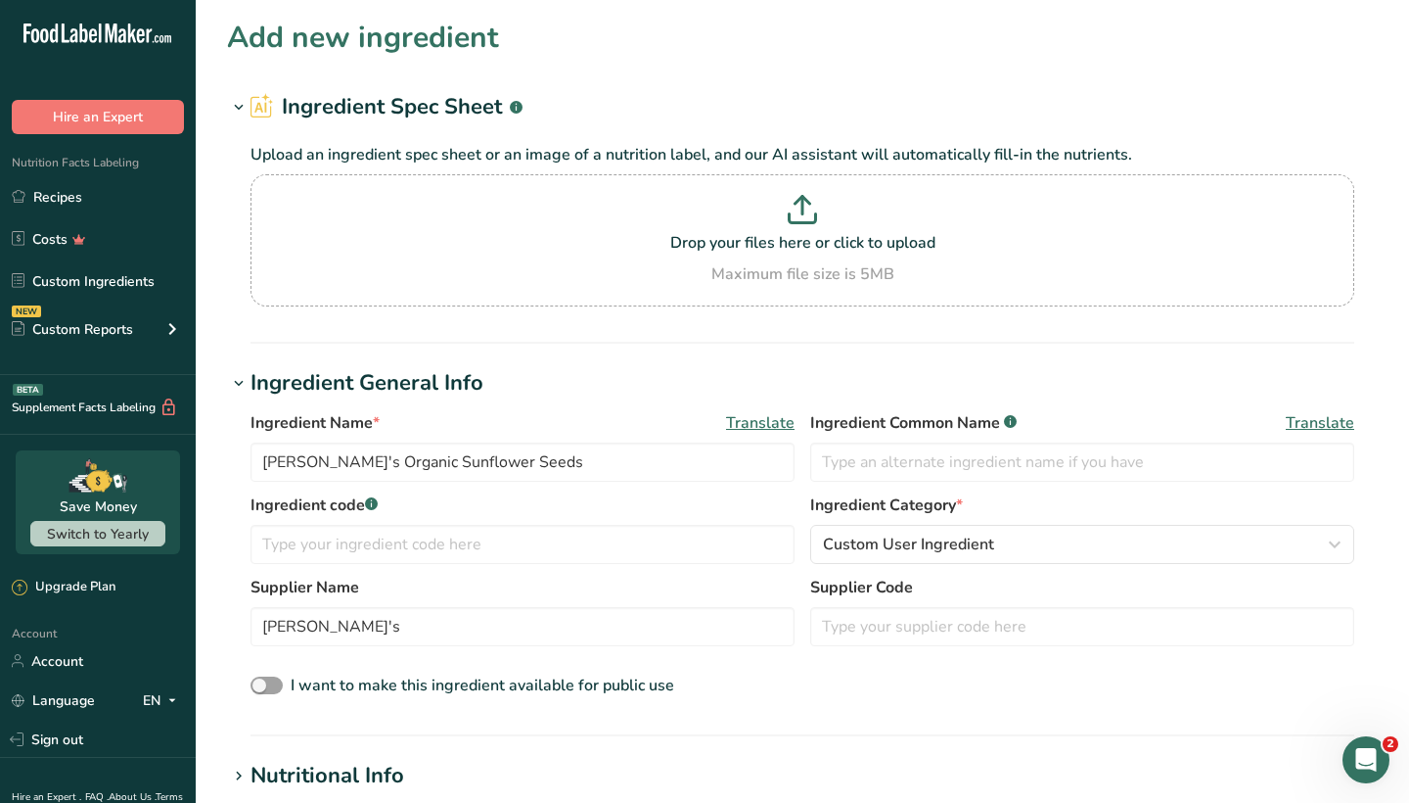
scroll to position [0, 0]
click at [767, 266] on div "Maximum file size is 5MB" at bounding box center [802, 273] width 1094 height 23
click at [767, 266] on input "Drop your files here or click to upload Maximum file size is 5MB" at bounding box center [803, 240] width 1104 height 132
type input "C:\fakepath\Organic Sunflower Seeds Screenshot.png"
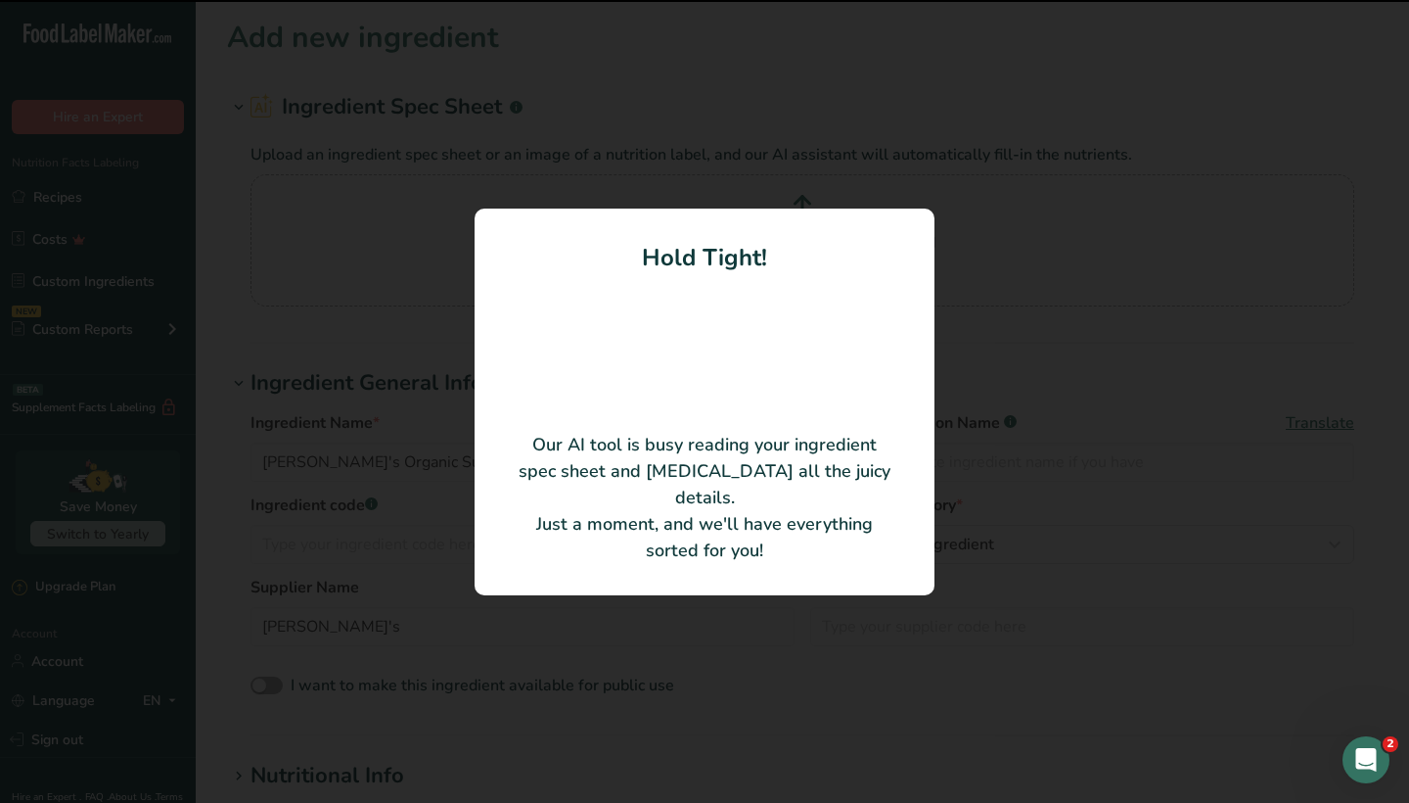
type input "Organic Sunflower Seeds"
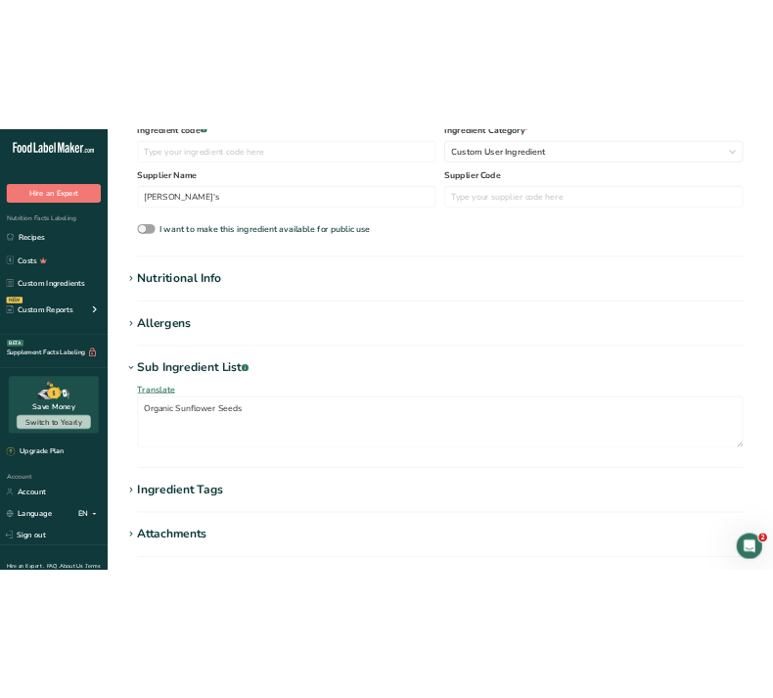
scroll to position [375, 0]
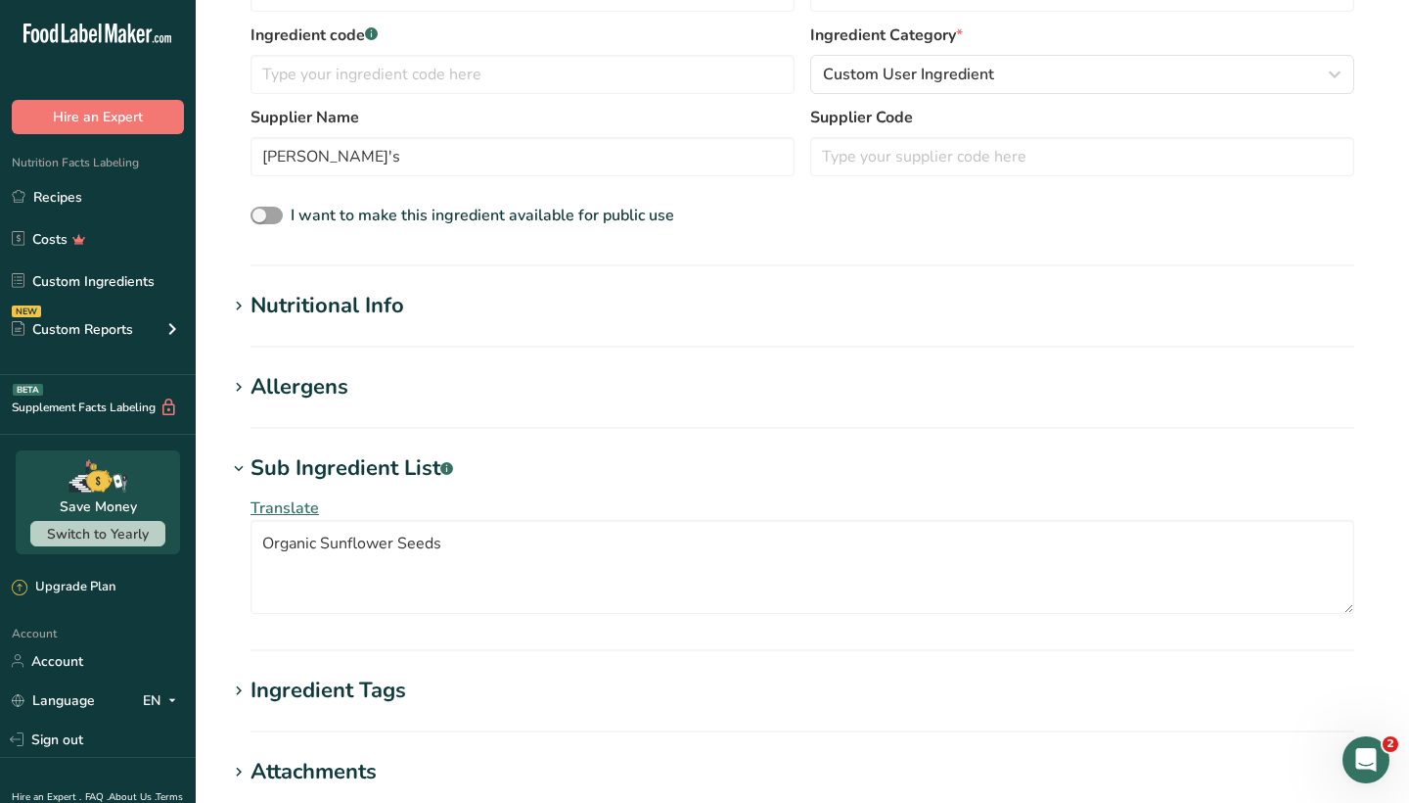
click at [399, 314] on div "Nutritional Info" at bounding box center [328, 306] width 154 height 32
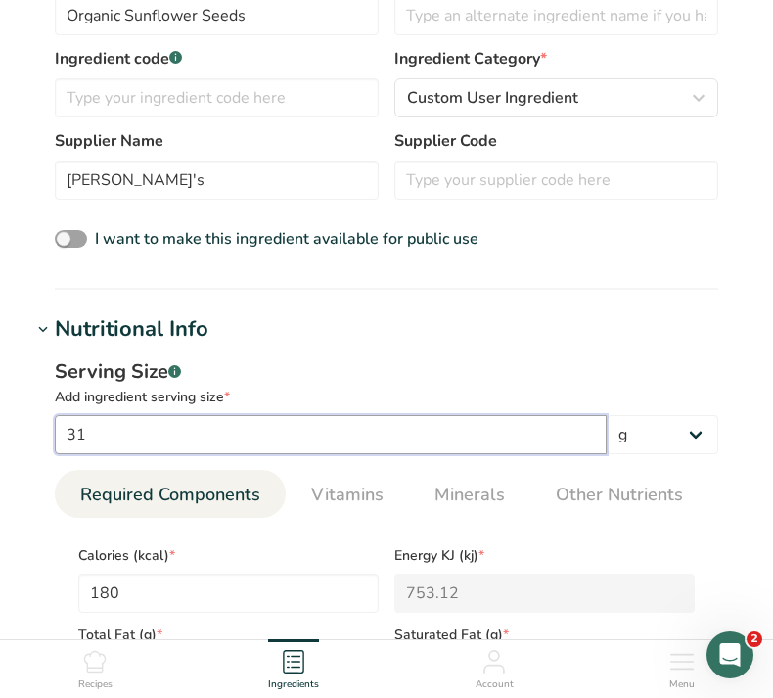
click at [171, 442] on input "31" at bounding box center [331, 434] width 552 height 39
type input "29"
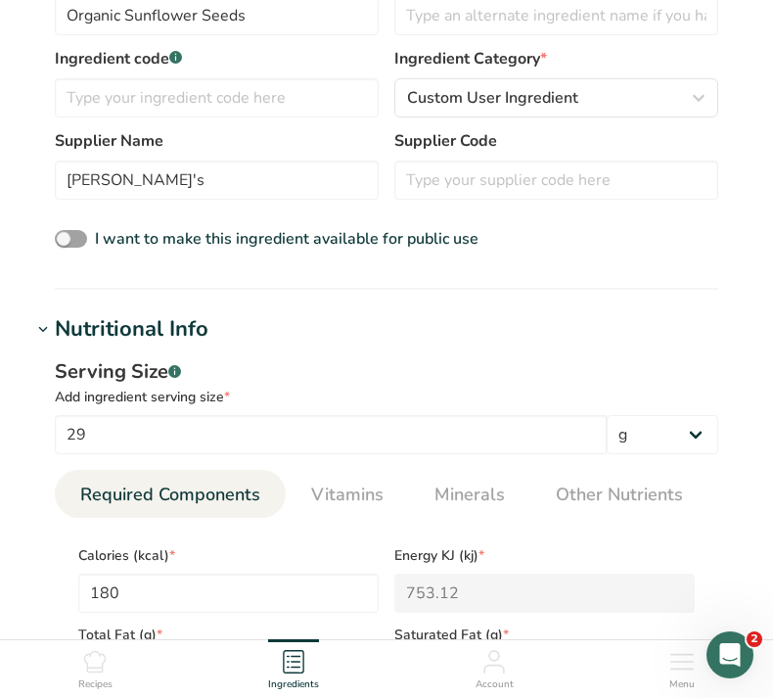
click at [386, 346] on div "Serving Size .a-a{fill:#347362;}.b-a{fill:#fff;} Add ingredient serving size * …" at bounding box center [386, 691] width 711 height 691
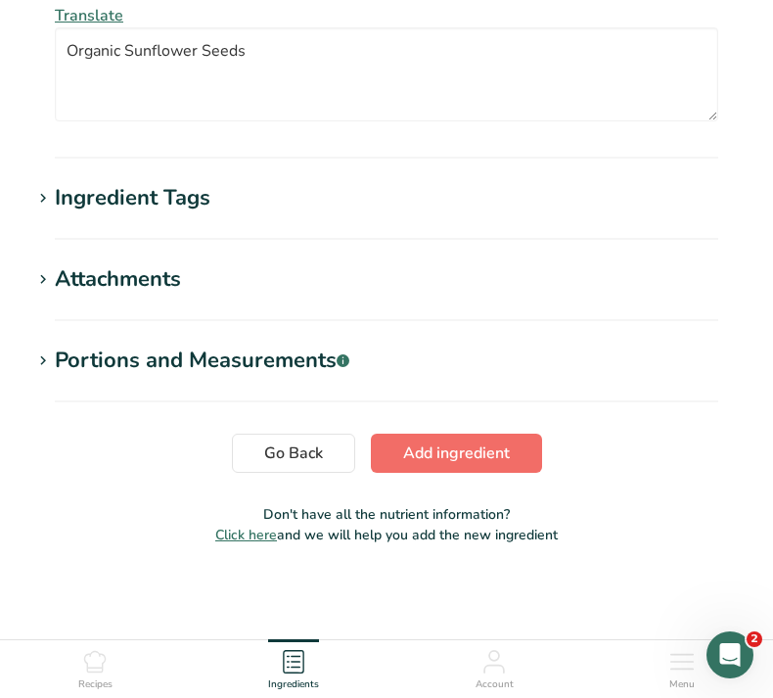
scroll to position [1587, 0]
click at [449, 468] on button "Add ingredient" at bounding box center [456, 453] width 171 height 39
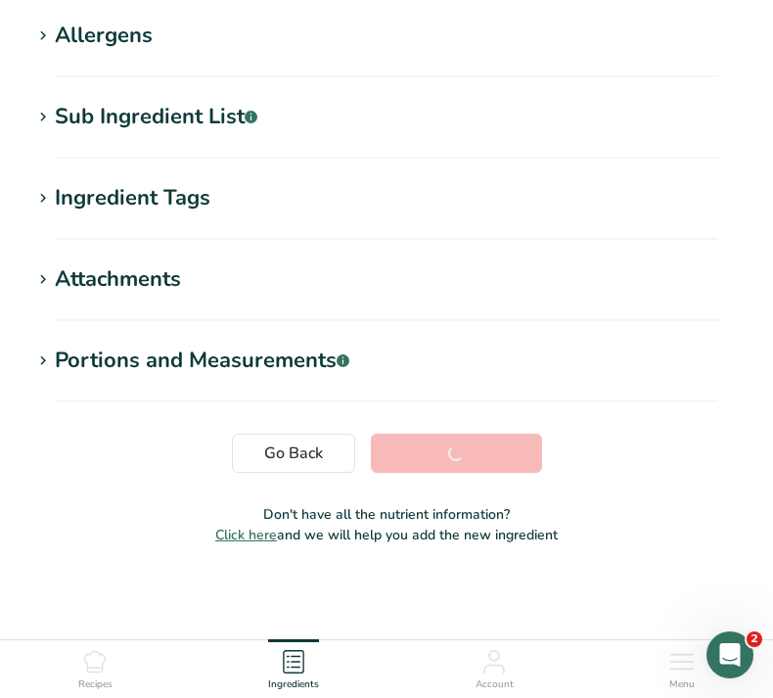
scroll to position [315, 0]
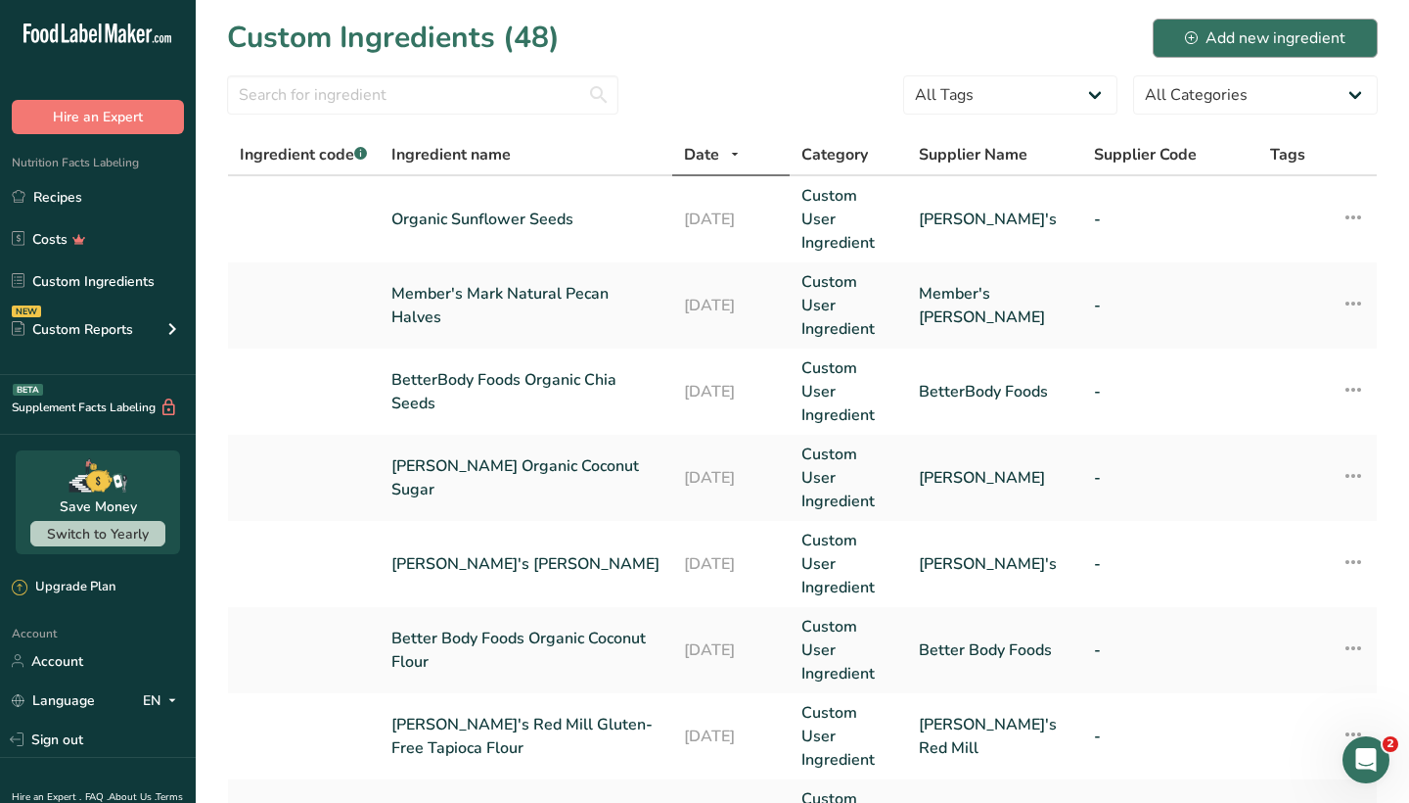
click at [1225, 47] on div "Add new ingredient" at bounding box center [1265, 37] width 161 height 23
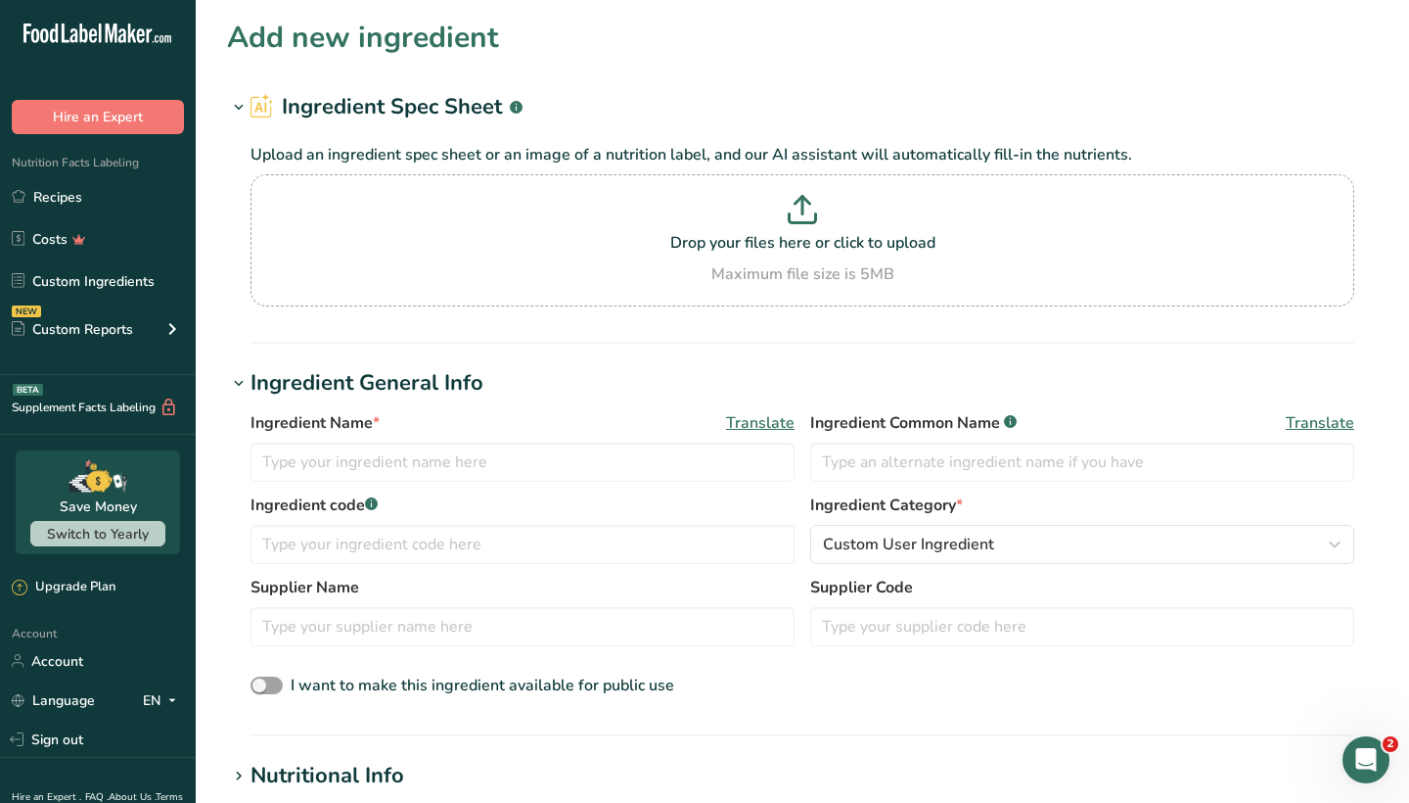
click at [605, 33] on div "Add new ingredient" at bounding box center [802, 38] width 1151 height 44
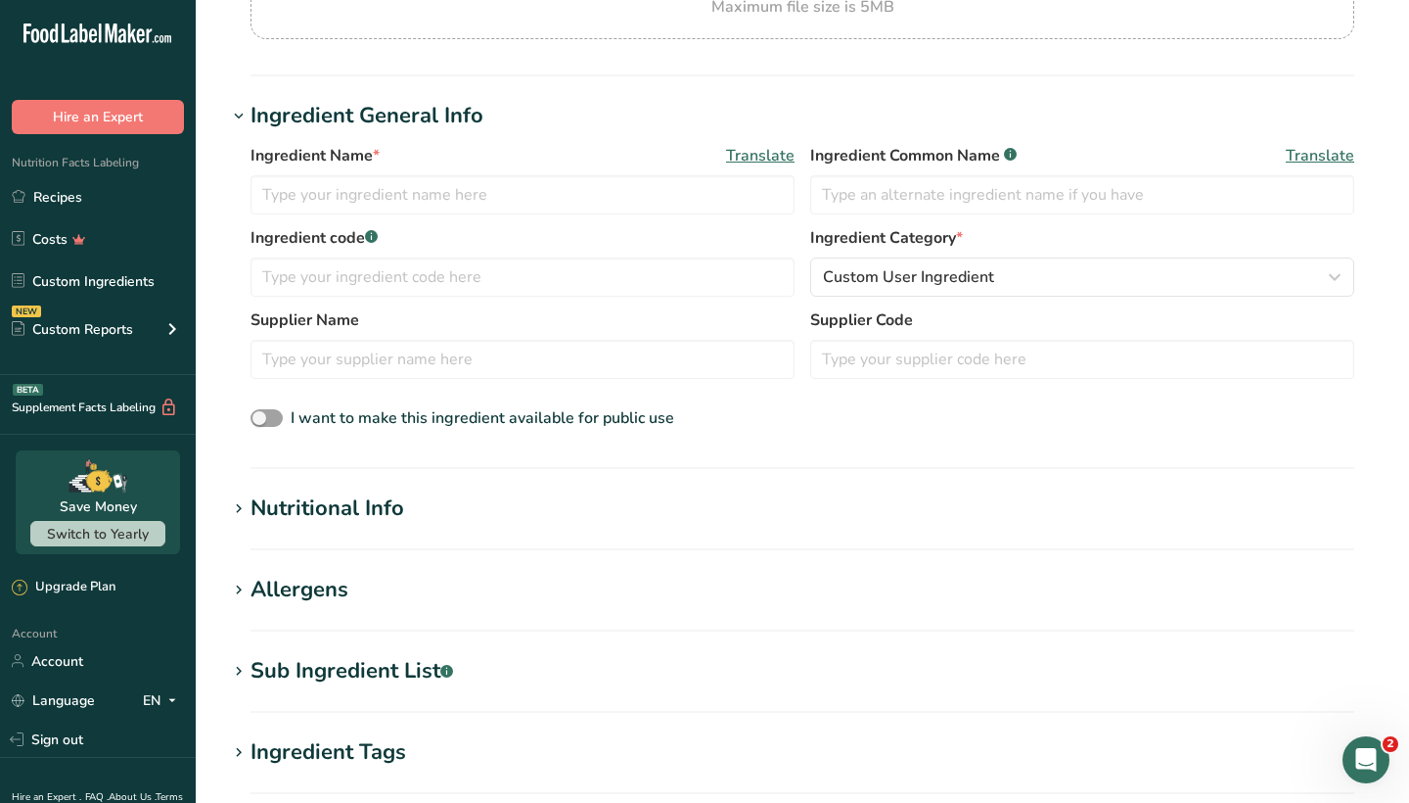
scroll to position [295, 0]
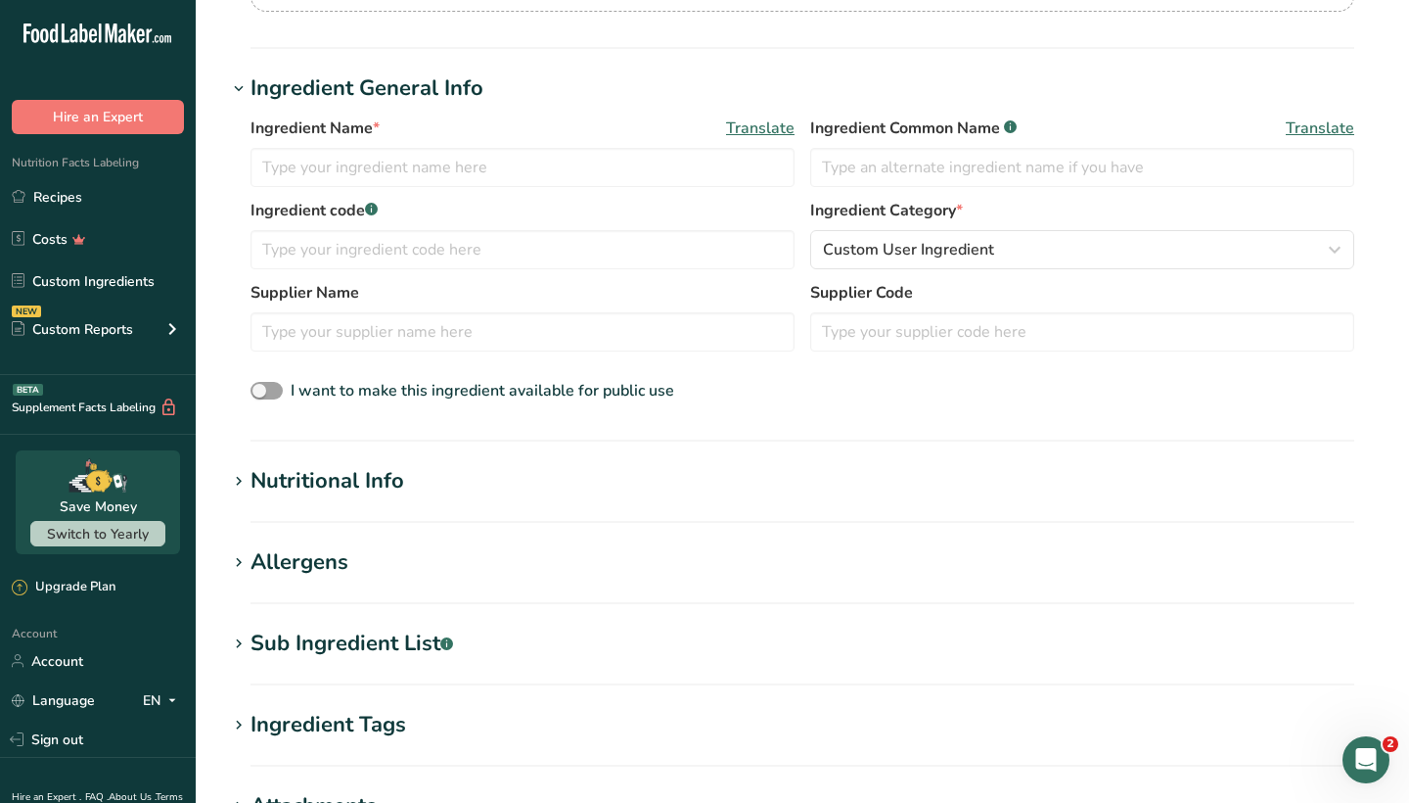
click at [672, 480] on h1 "Nutritional Info" at bounding box center [802, 481] width 1151 height 32
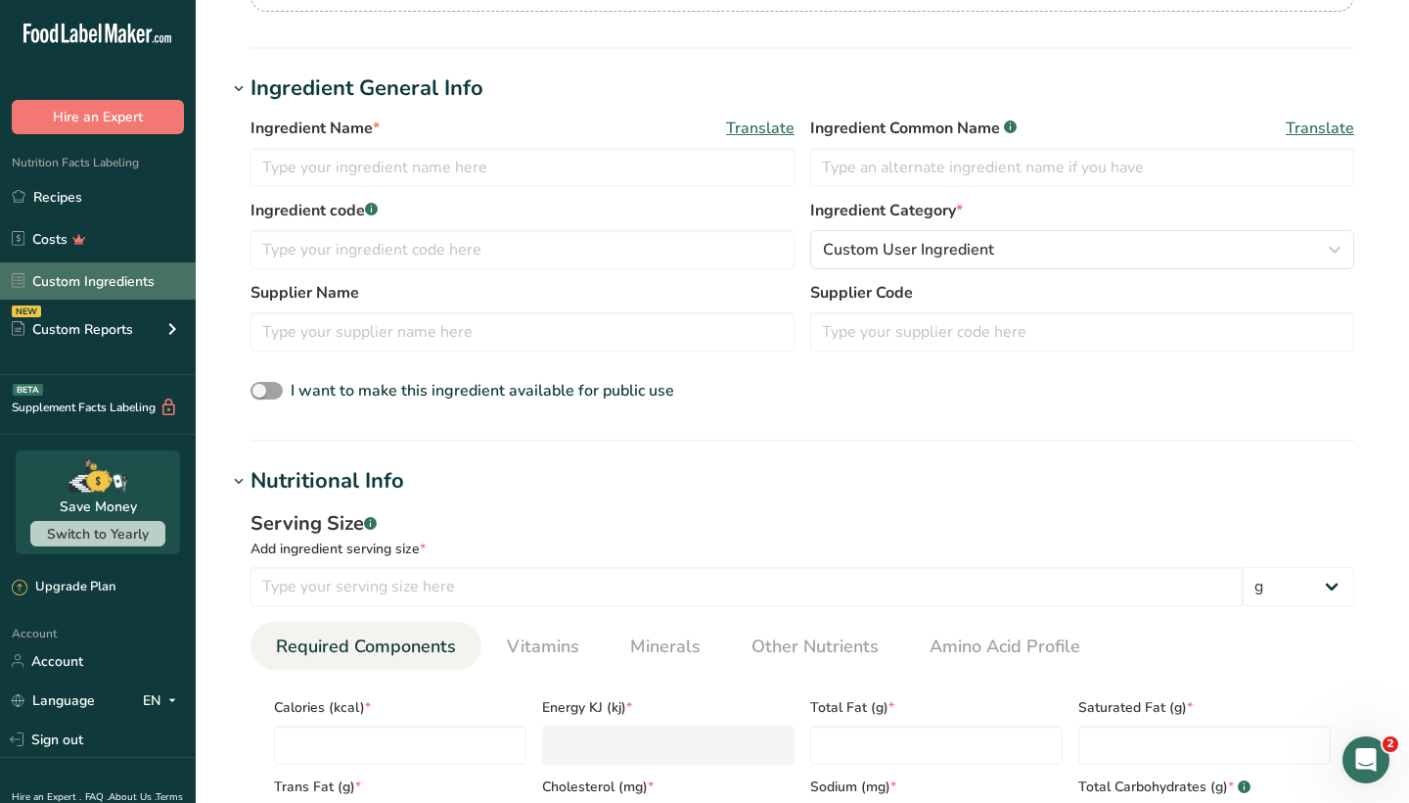
click at [112, 278] on link "Custom Ingredients" at bounding box center [98, 280] width 196 height 37
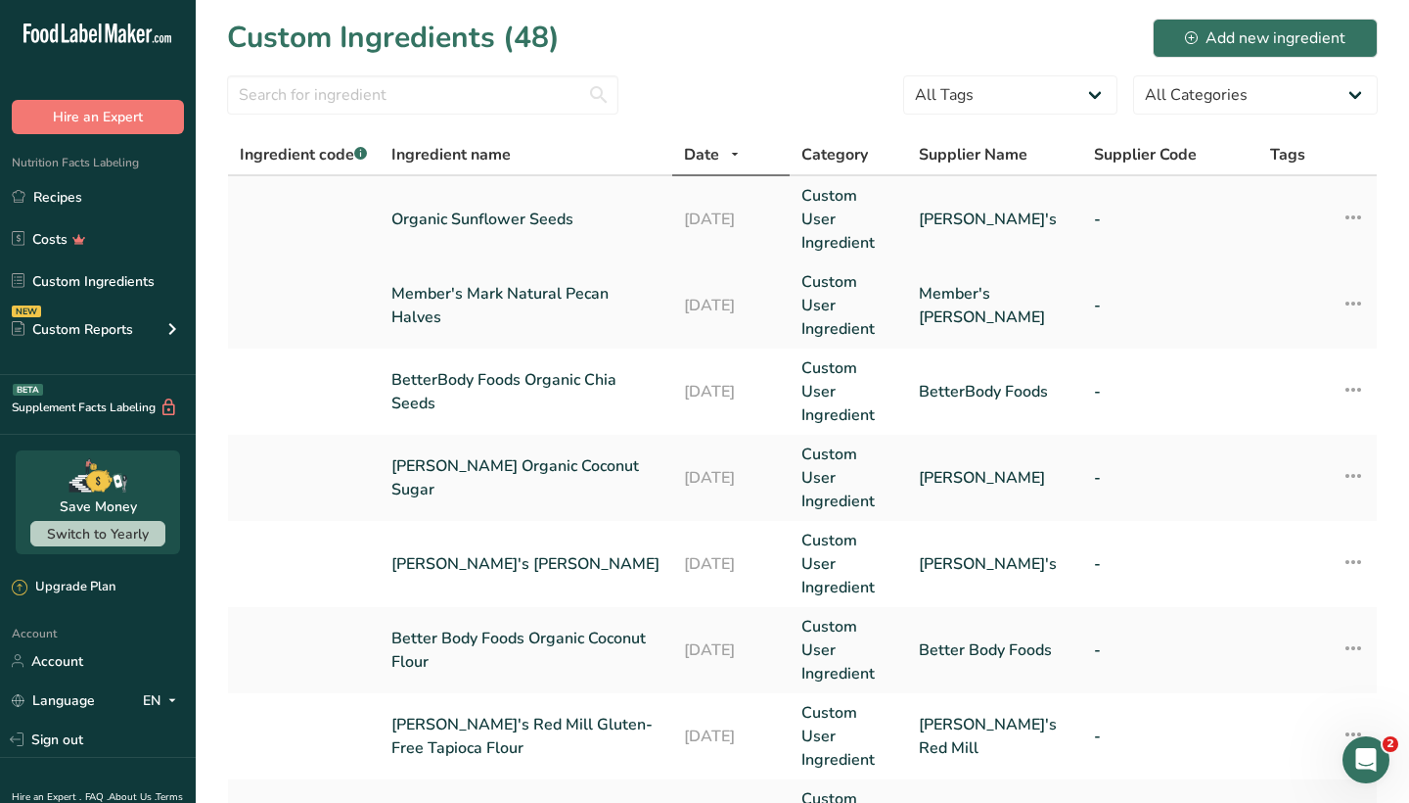
click at [697, 218] on link "[DATE]" at bounding box center [731, 219] width 94 height 23
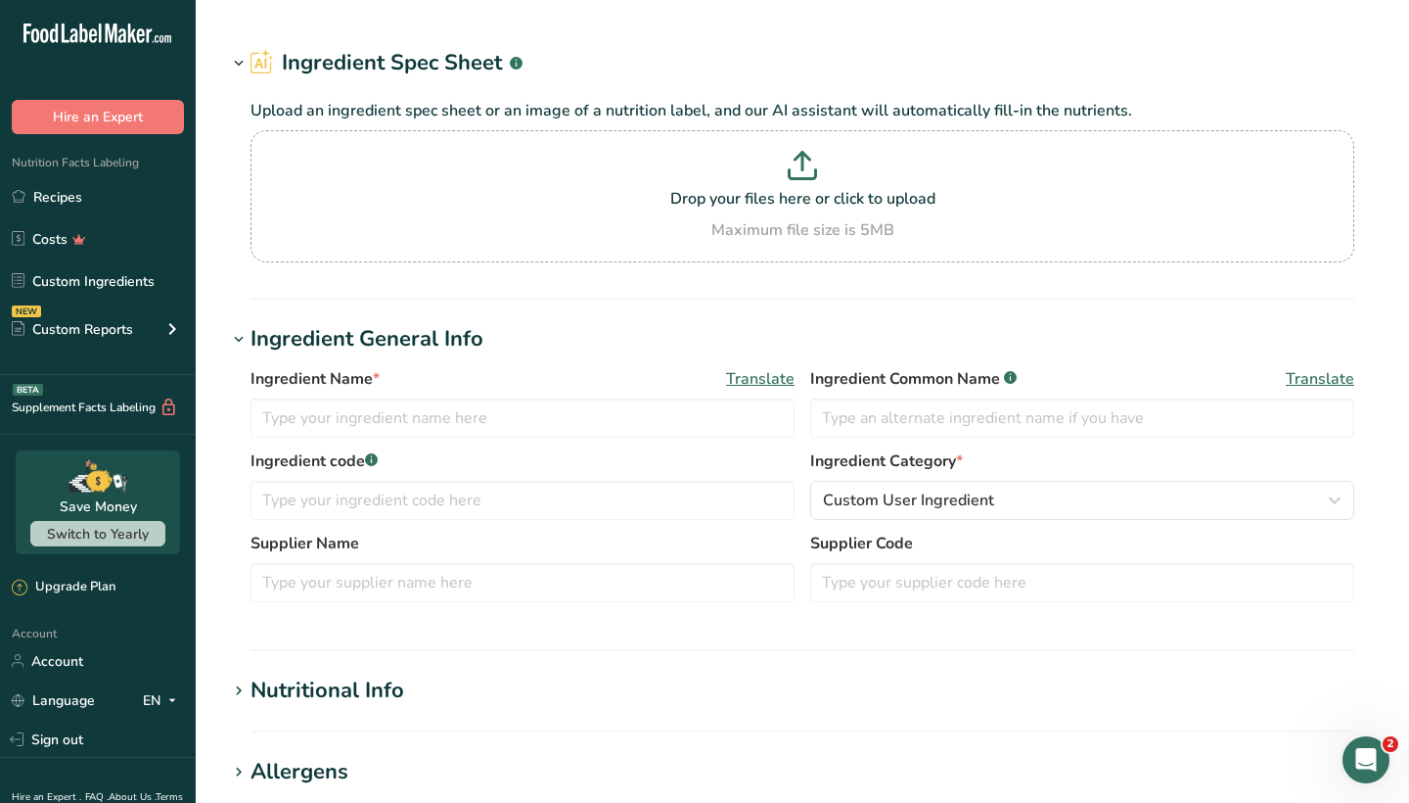
type input "Organic Sunflower Seeds"
type input "[PERSON_NAME]'s"
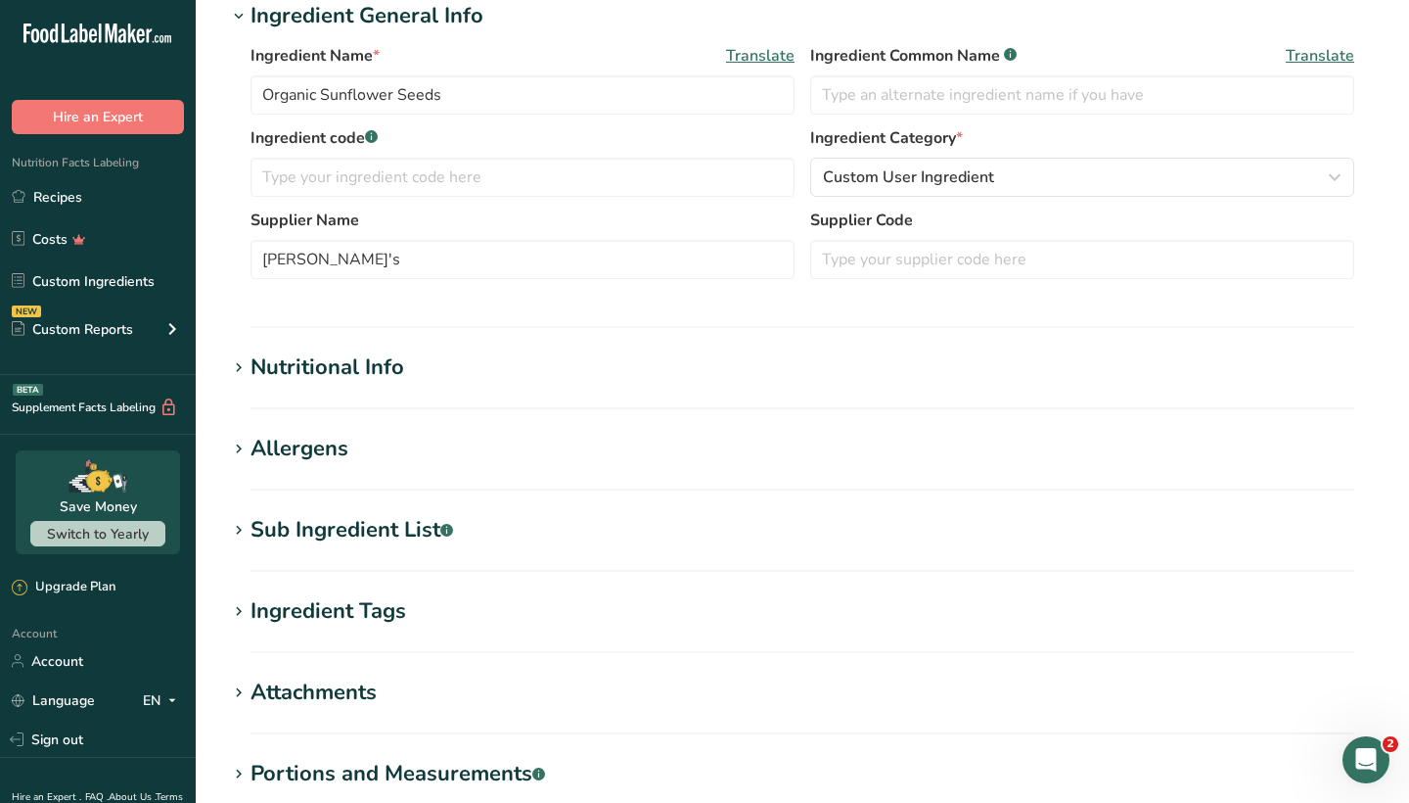
scroll to position [273, 0]
click at [565, 373] on h1 "Nutritional Info" at bounding box center [802, 366] width 1151 height 32
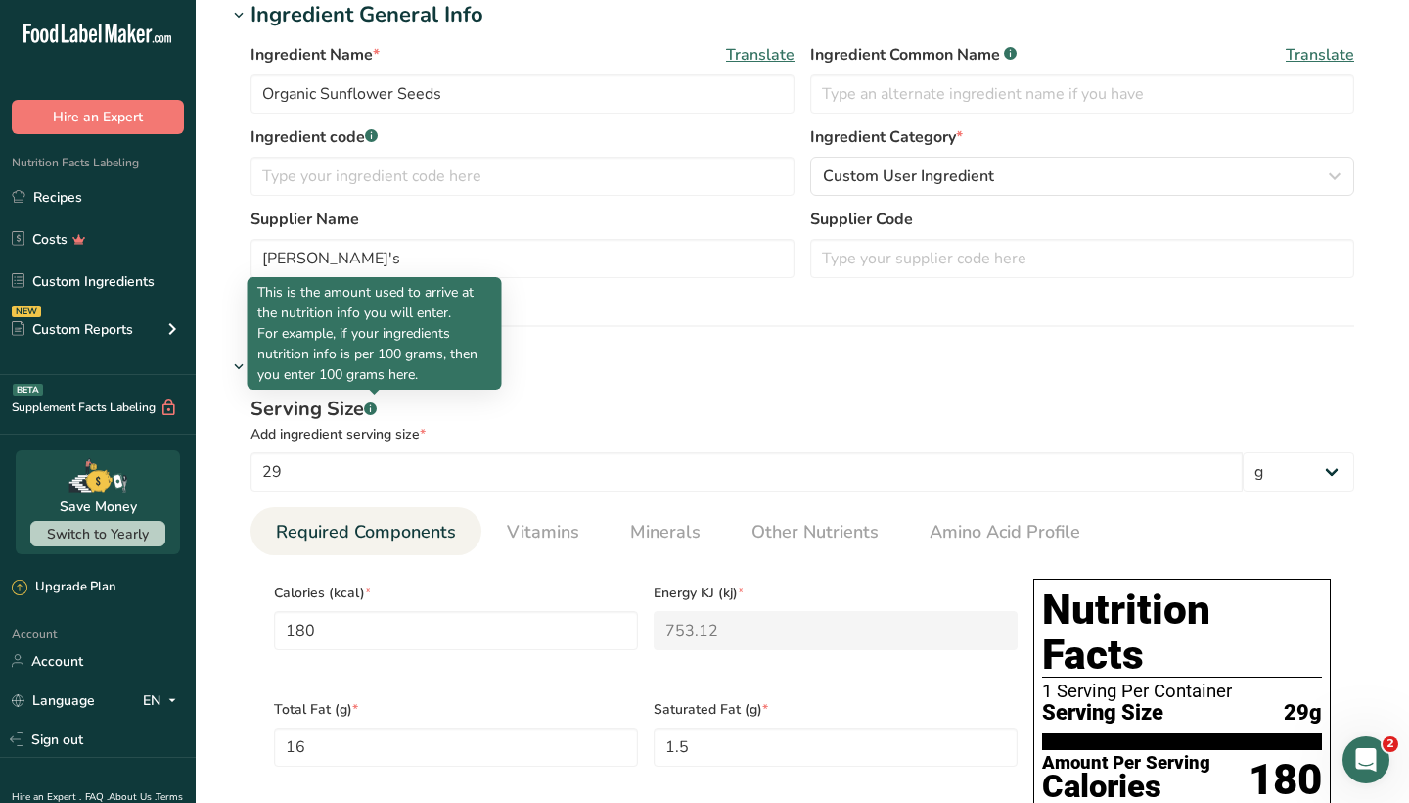
click at [376, 410] on rect at bounding box center [370, 408] width 13 height 13
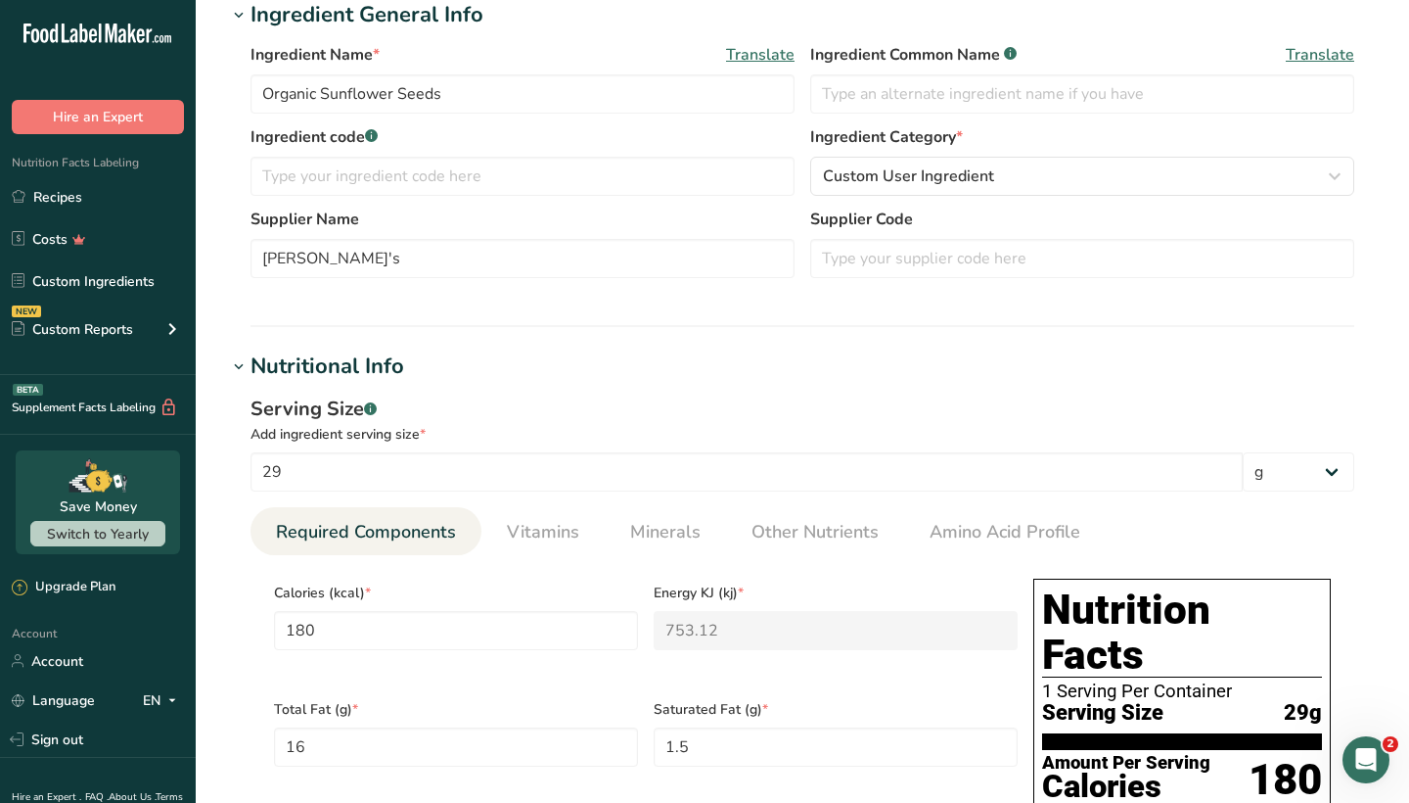
click at [376, 410] on rect at bounding box center [370, 408] width 13 height 13
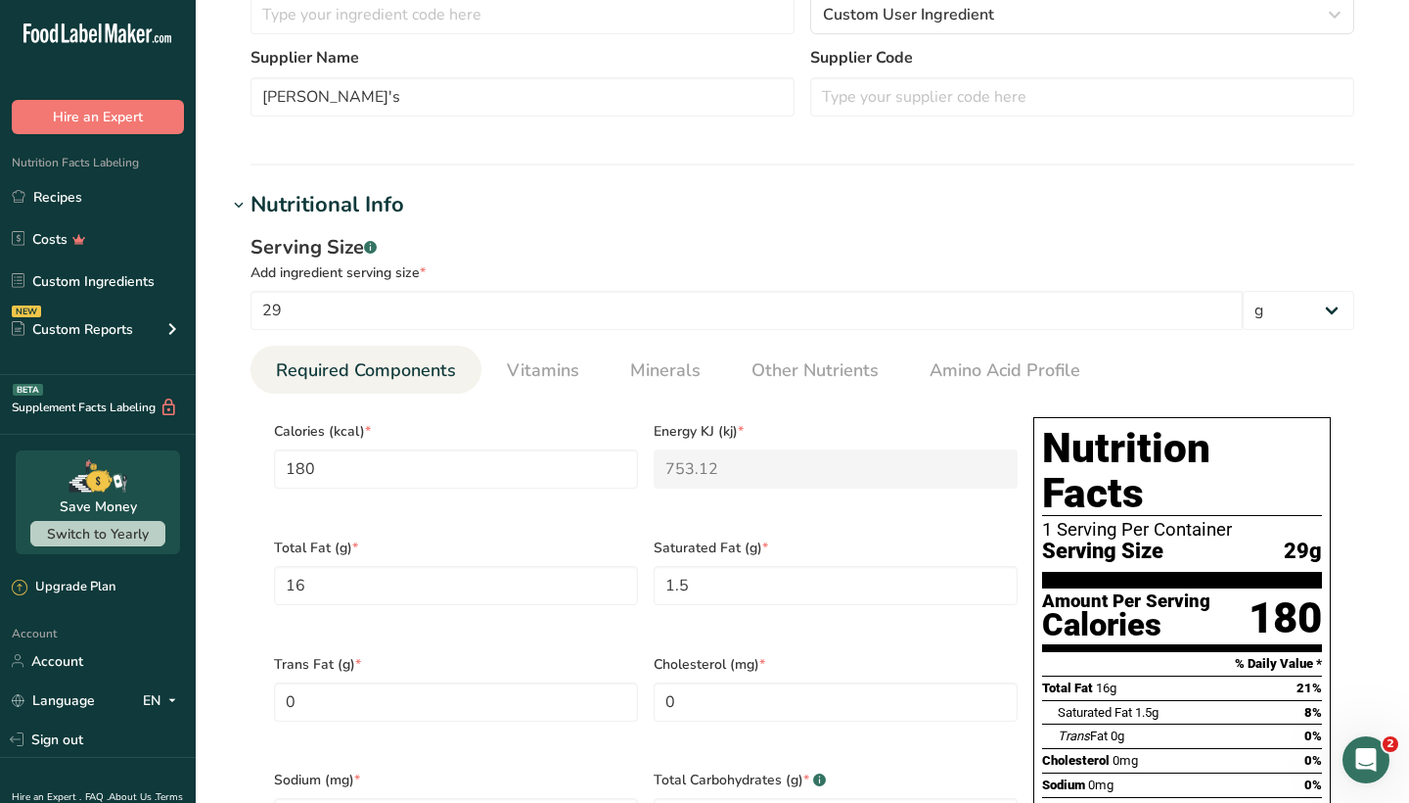
scroll to position [444, 0]
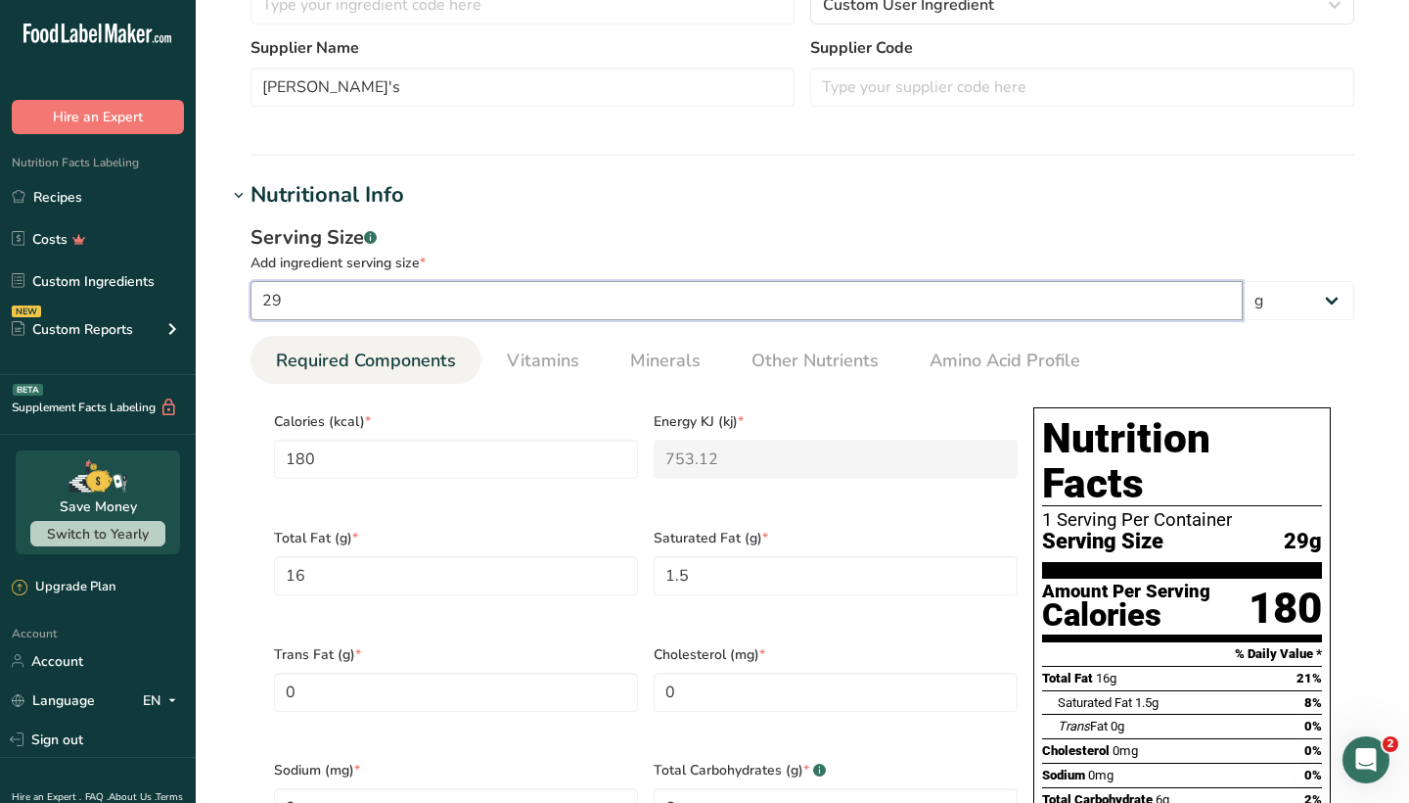
click at [358, 304] on input "29" at bounding box center [747, 300] width 992 height 39
type input "2"
type input "12.4138"
type KJ "51.9393"
type Fat "1.1034"
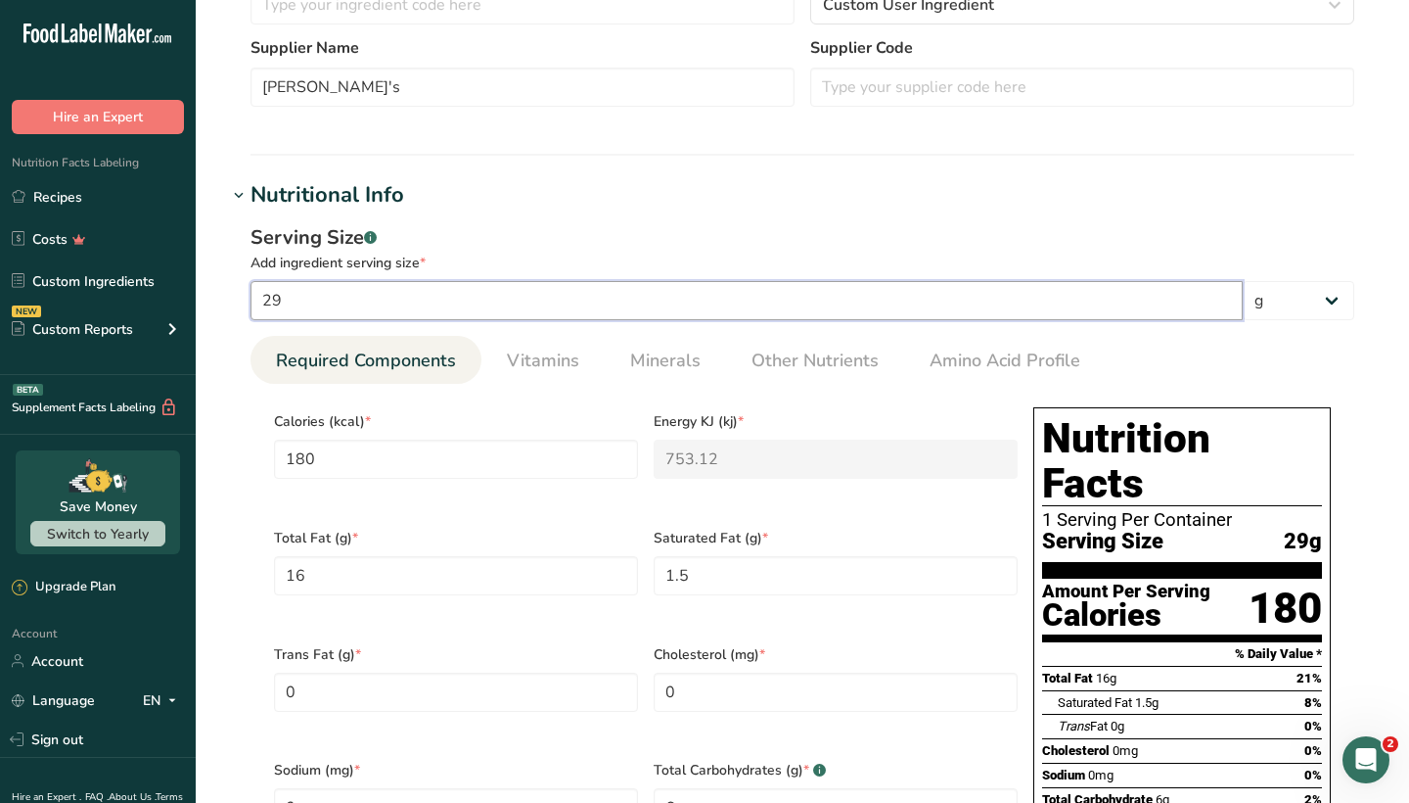
type Fat "0.1034"
type Carbohydrates "0.4138"
type Fiber "0.2069"
type input "0.4138"
type input "3"
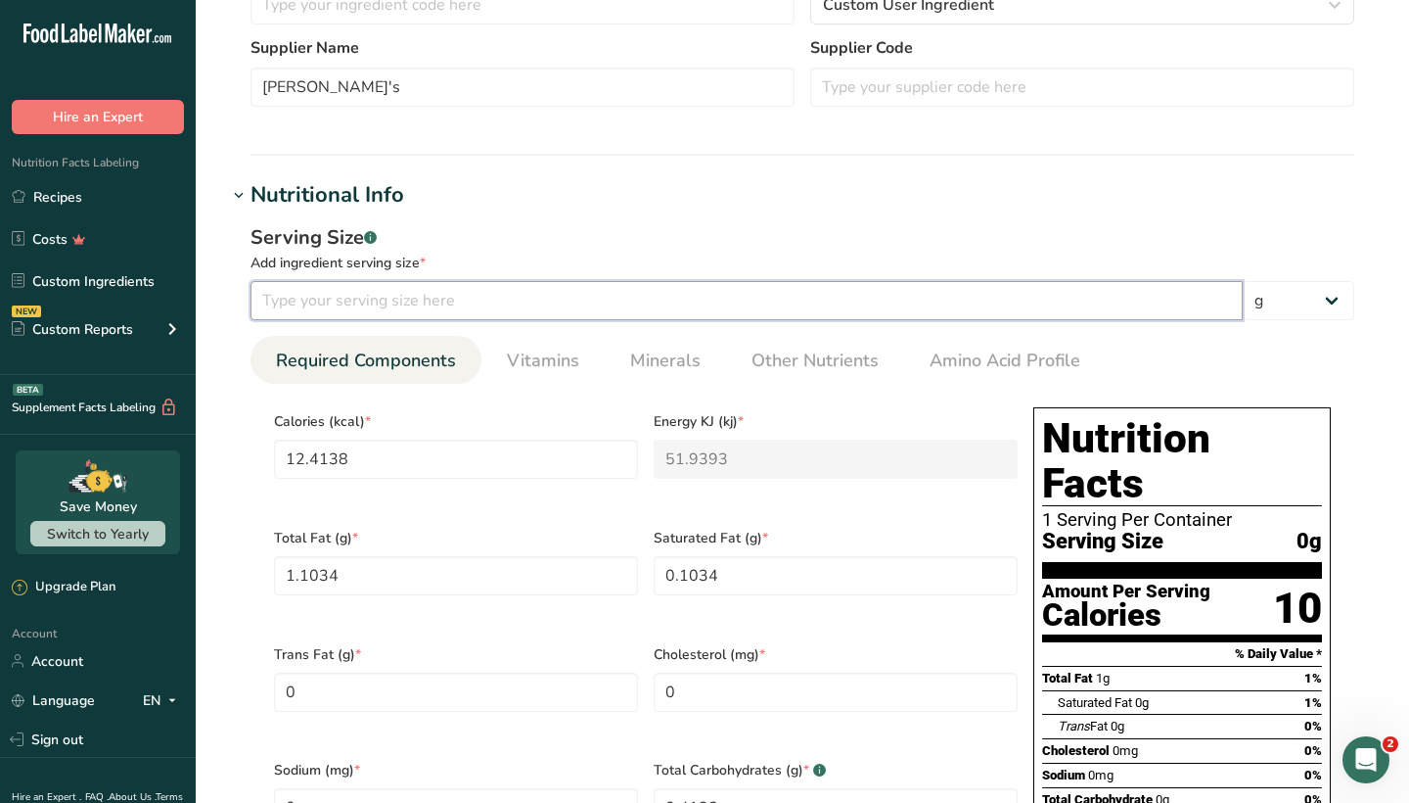
type input "18.6207"
type KJ "77.909"
type Fat "1.6552"
type Fat "0.1552"
type Carbohydrates "0.6207"
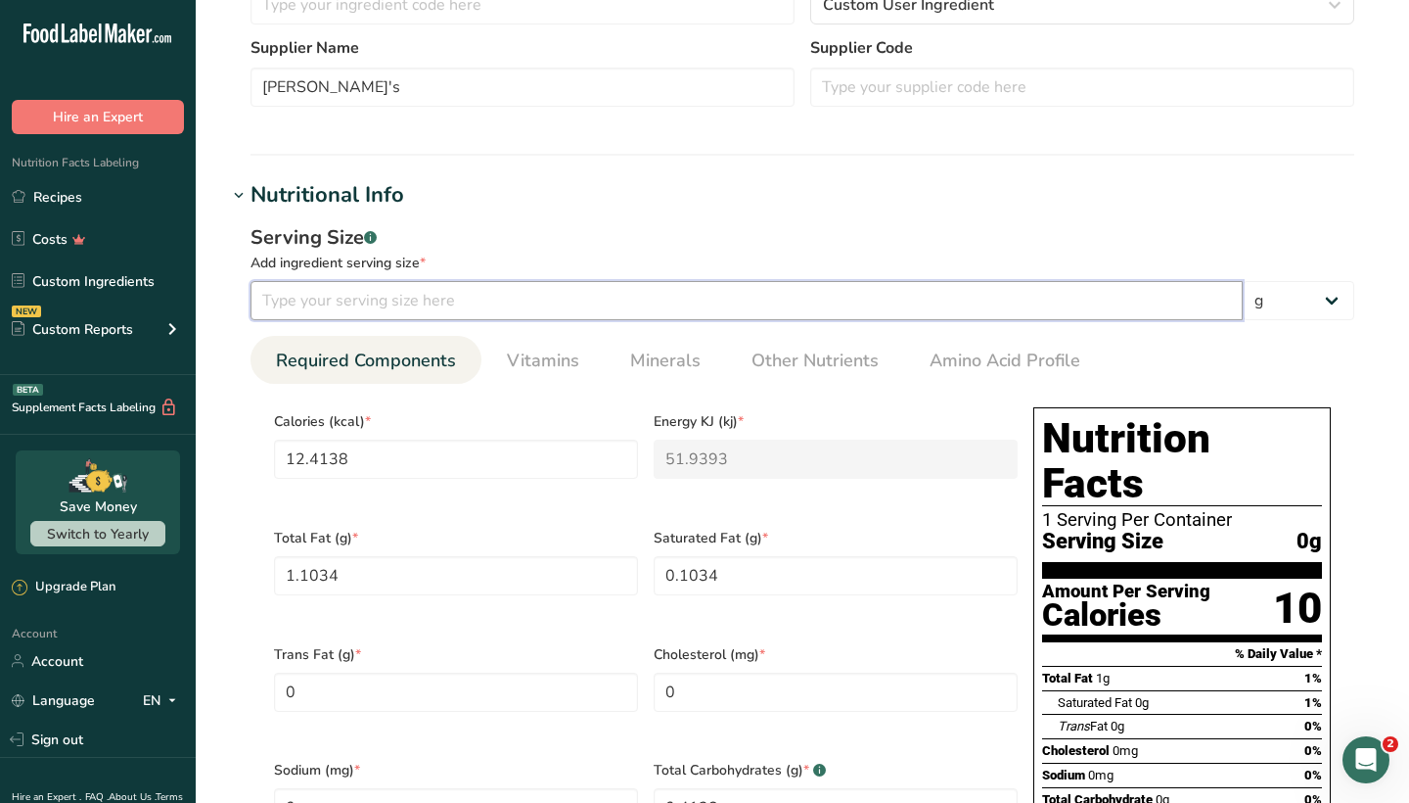
type Fiber "0.3103"
type input "0.6207"
type input "31"
type input "192.4138"
type KJ "805.0593"
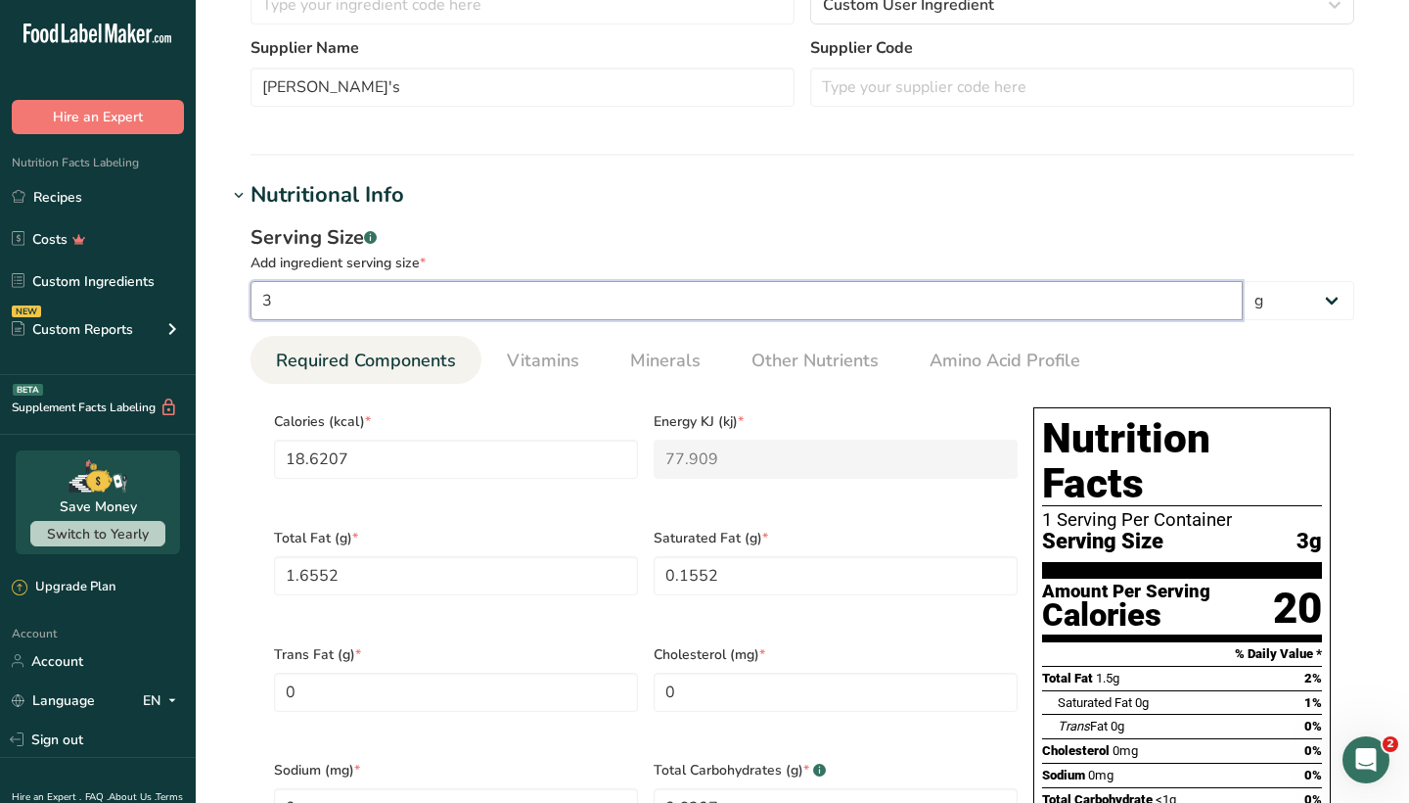
type Fat "17.1034"
type Fat "1.6034"
type Carbohydrates "6.4138"
type Fiber "3.2069"
type input "6.4138"
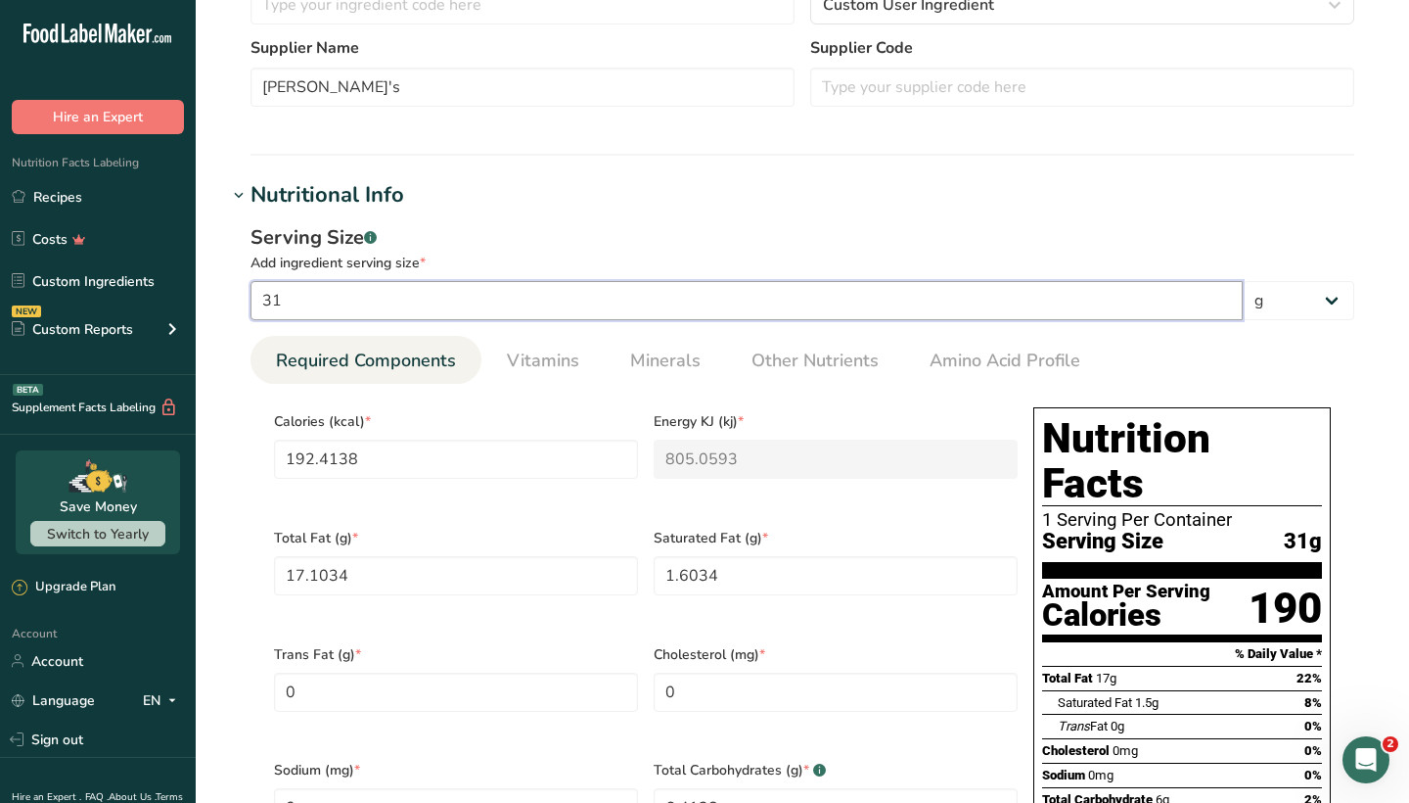
type input "31"
click at [697, 228] on div "Serving Size .a-a{fill:#347362;}.b-a{fill:#fff;}" at bounding box center [803, 237] width 1104 height 29
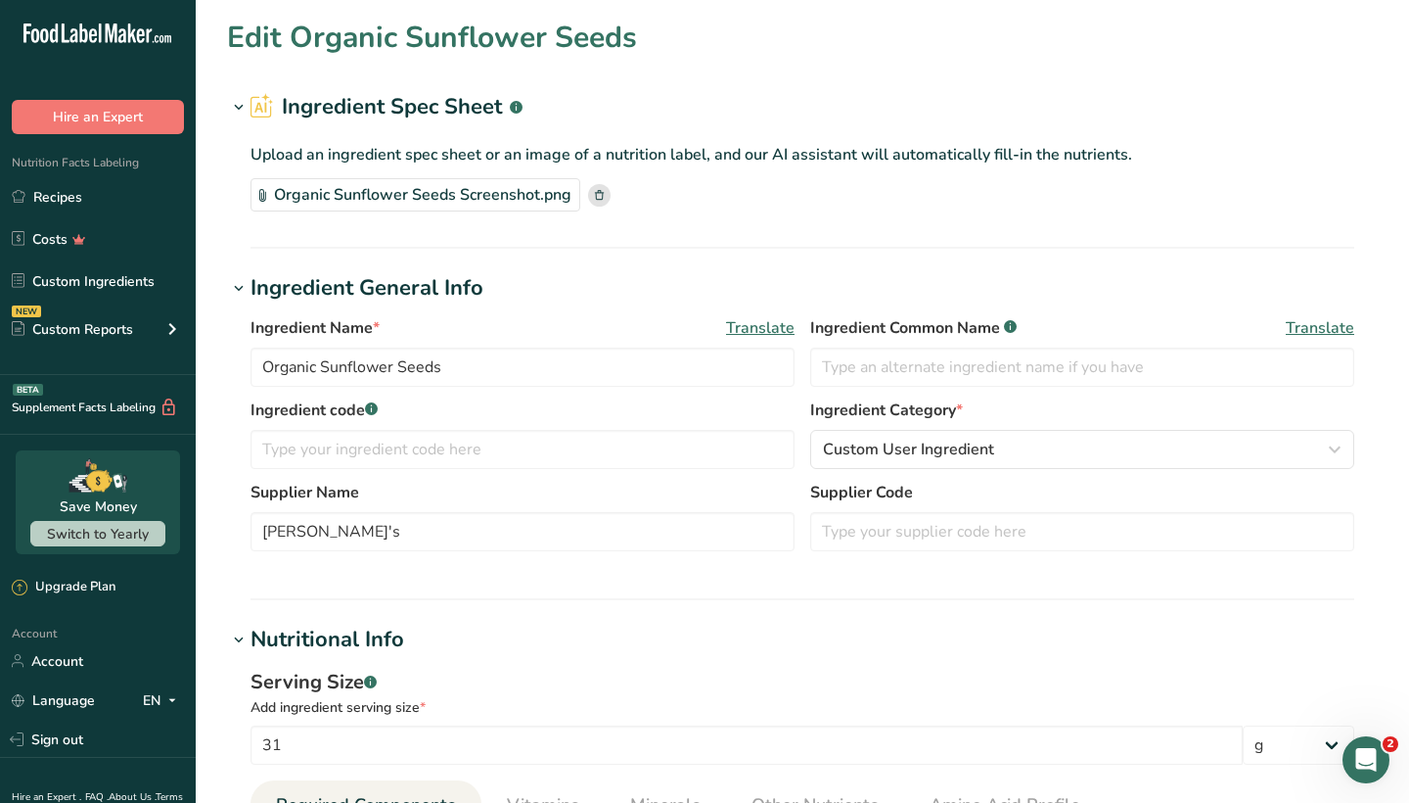
scroll to position [0, 0]
click at [81, 281] on link "Custom Ingredients" at bounding box center [98, 280] width 196 height 37
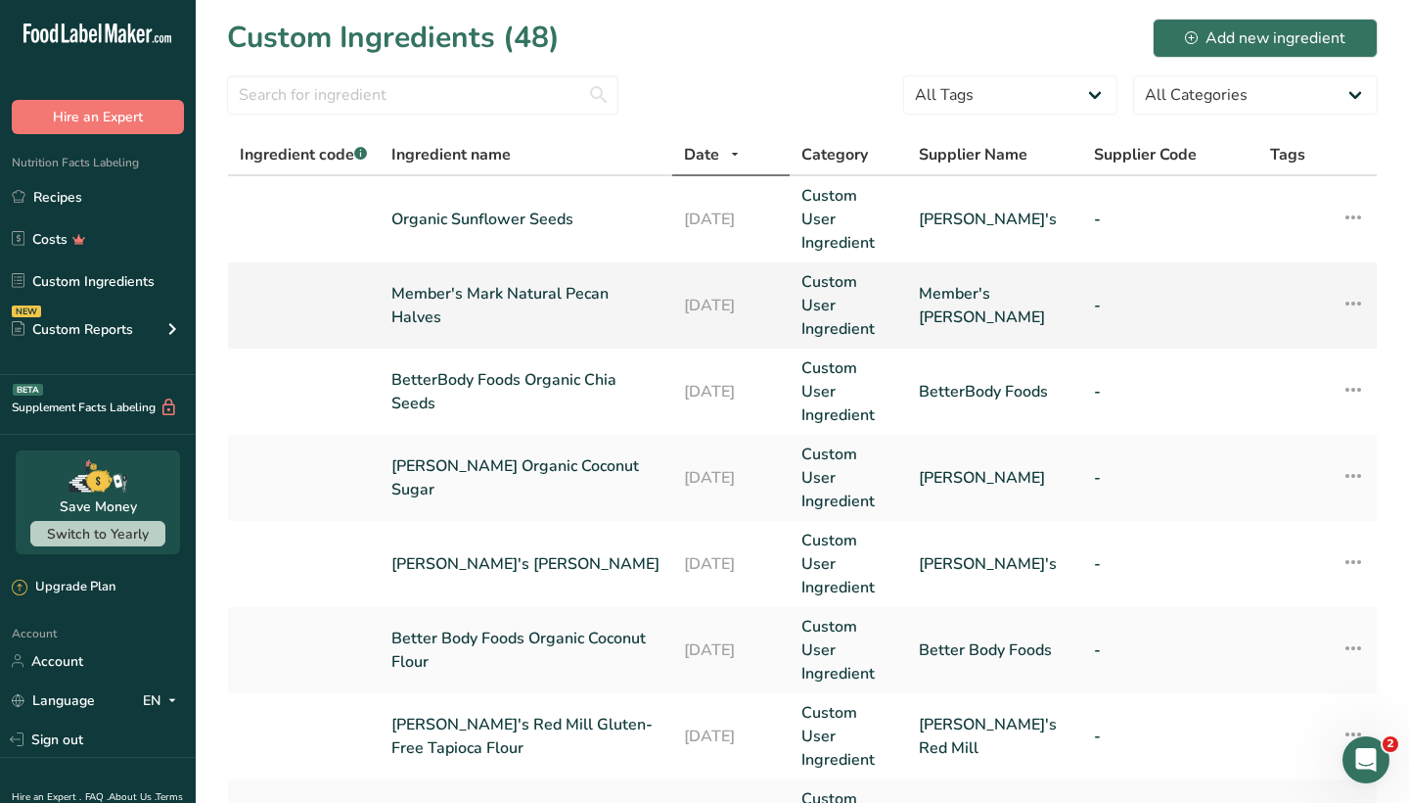
click at [838, 270] on link "Custom User Ingredient" at bounding box center [849, 305] width 94 height 70
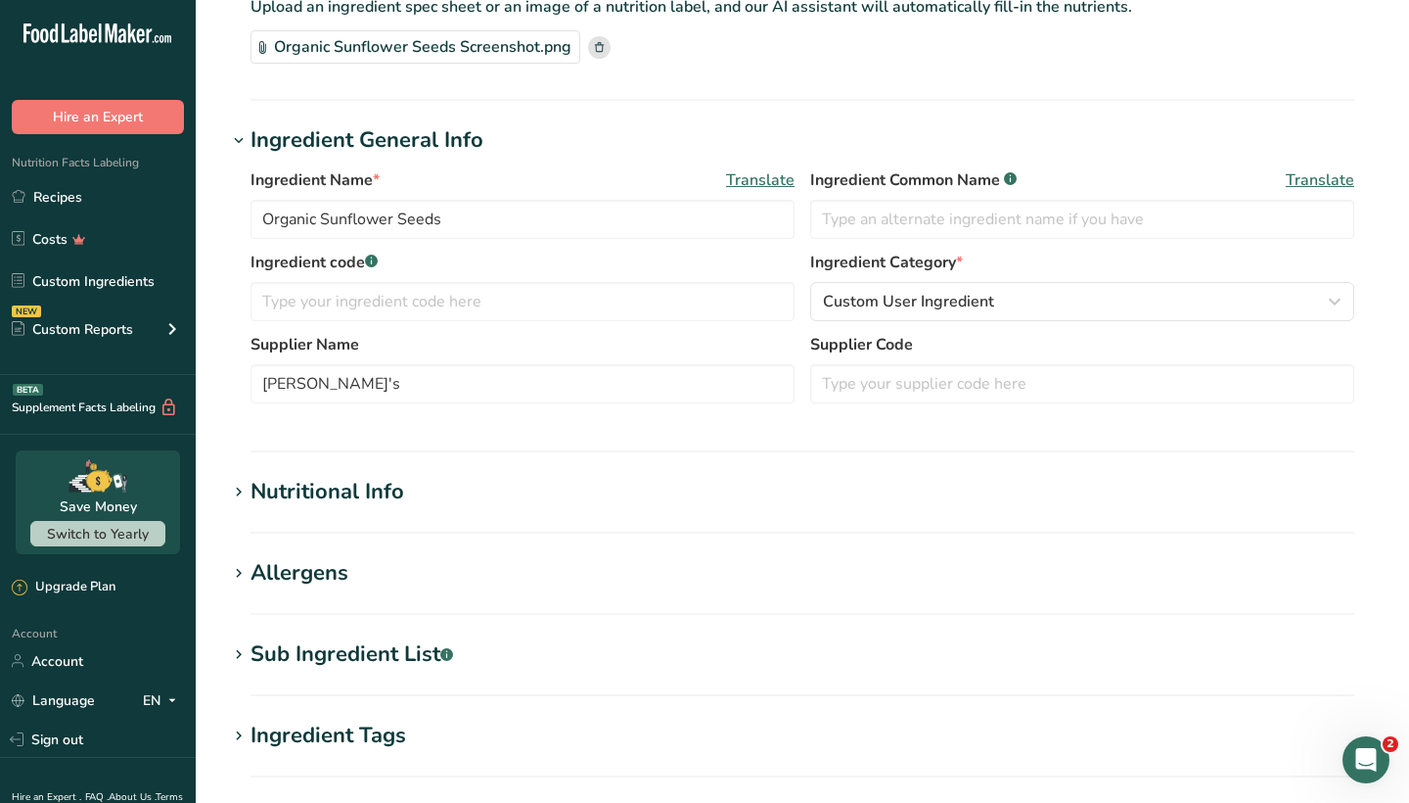
type input "Member's Mark Natural Pecan Halves"
type input "Member's [PERSON_NAME]"
type input "32"
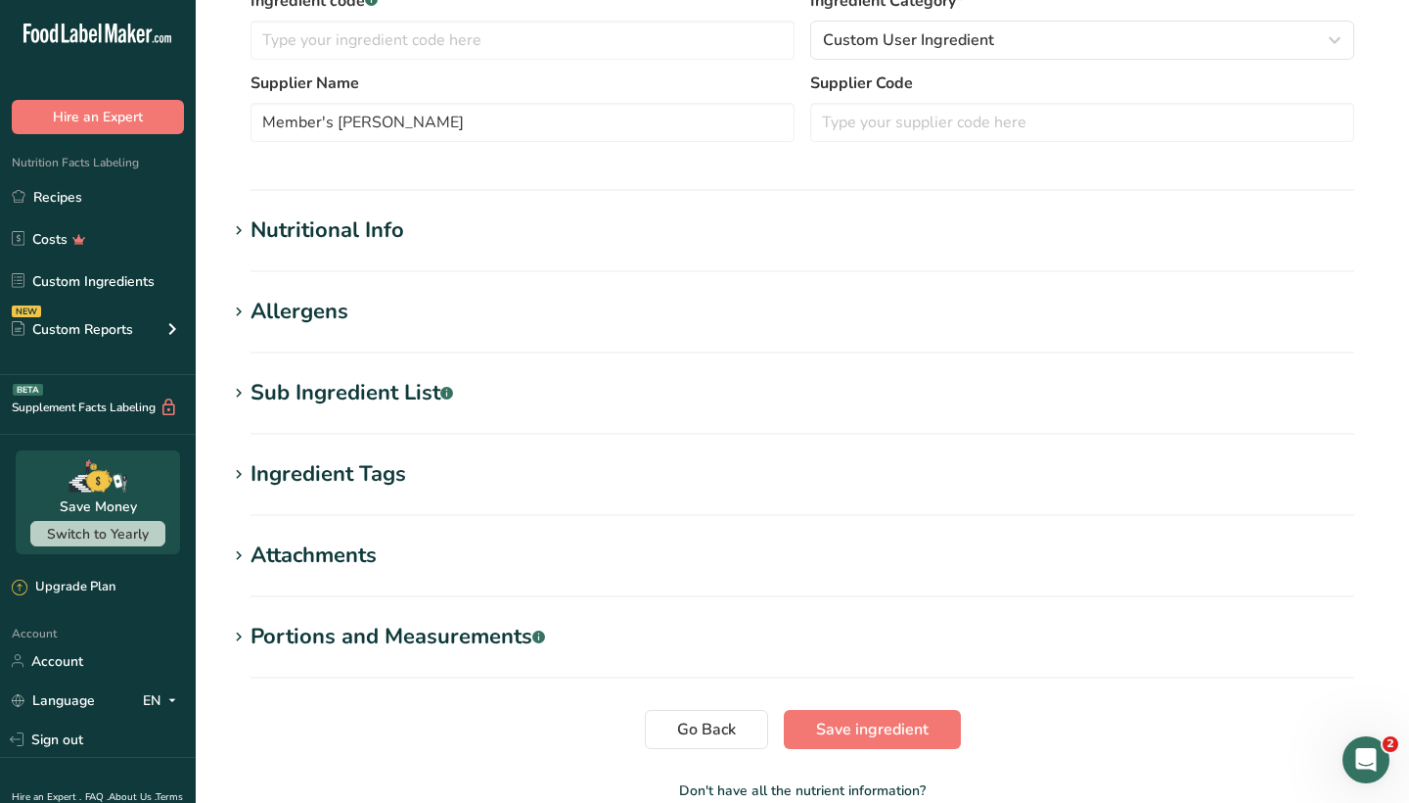
scroll to position [423, 0]
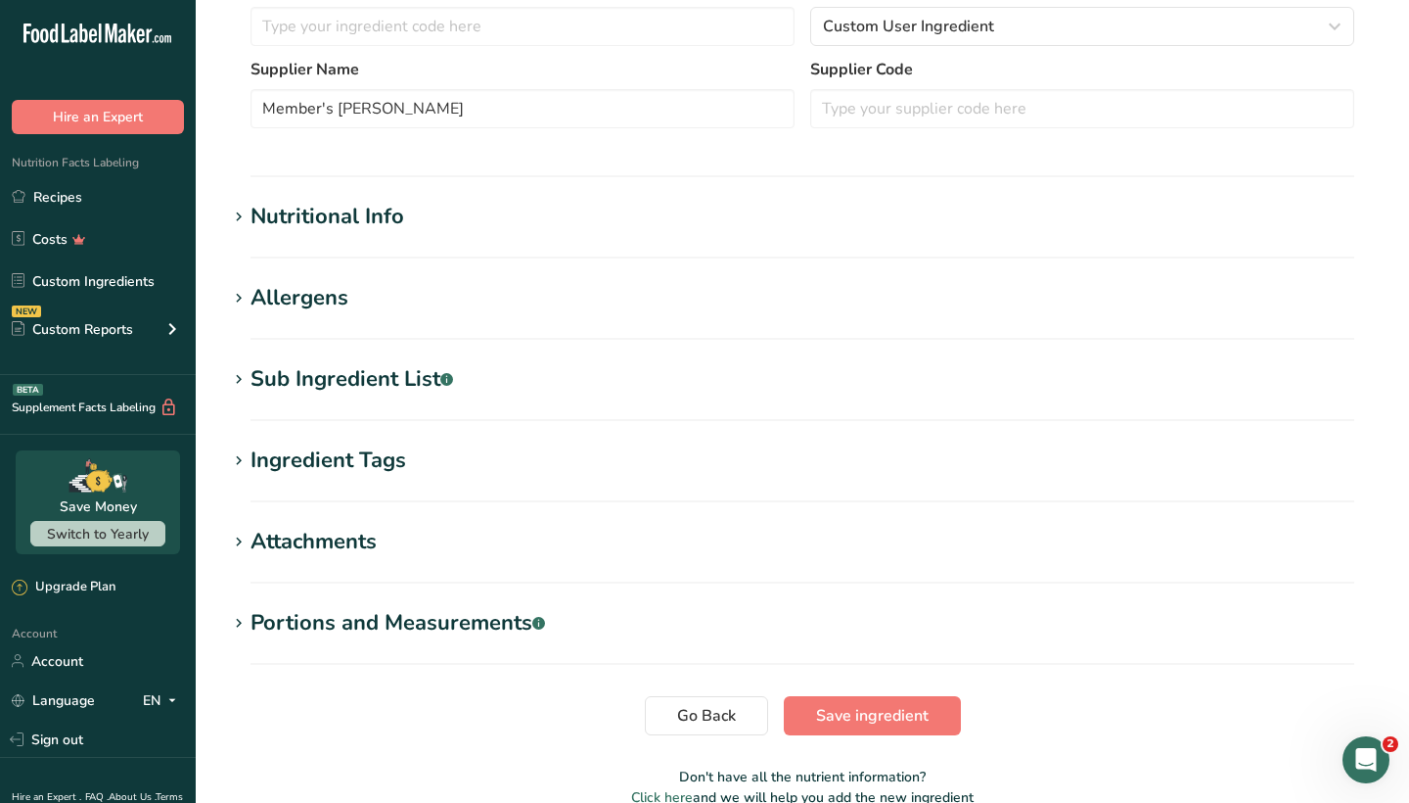
click at [373, 245] on section "Nutritional Info Serving Size .a-a{fill:#347362;}.b-a{fill:#fff;} Add ingredien…" at bounding box center [802, 230] width 1151 height 58
click at [344, 219] on div "Nutritional Info" at bounding box center [328, 217] width 154 height 32
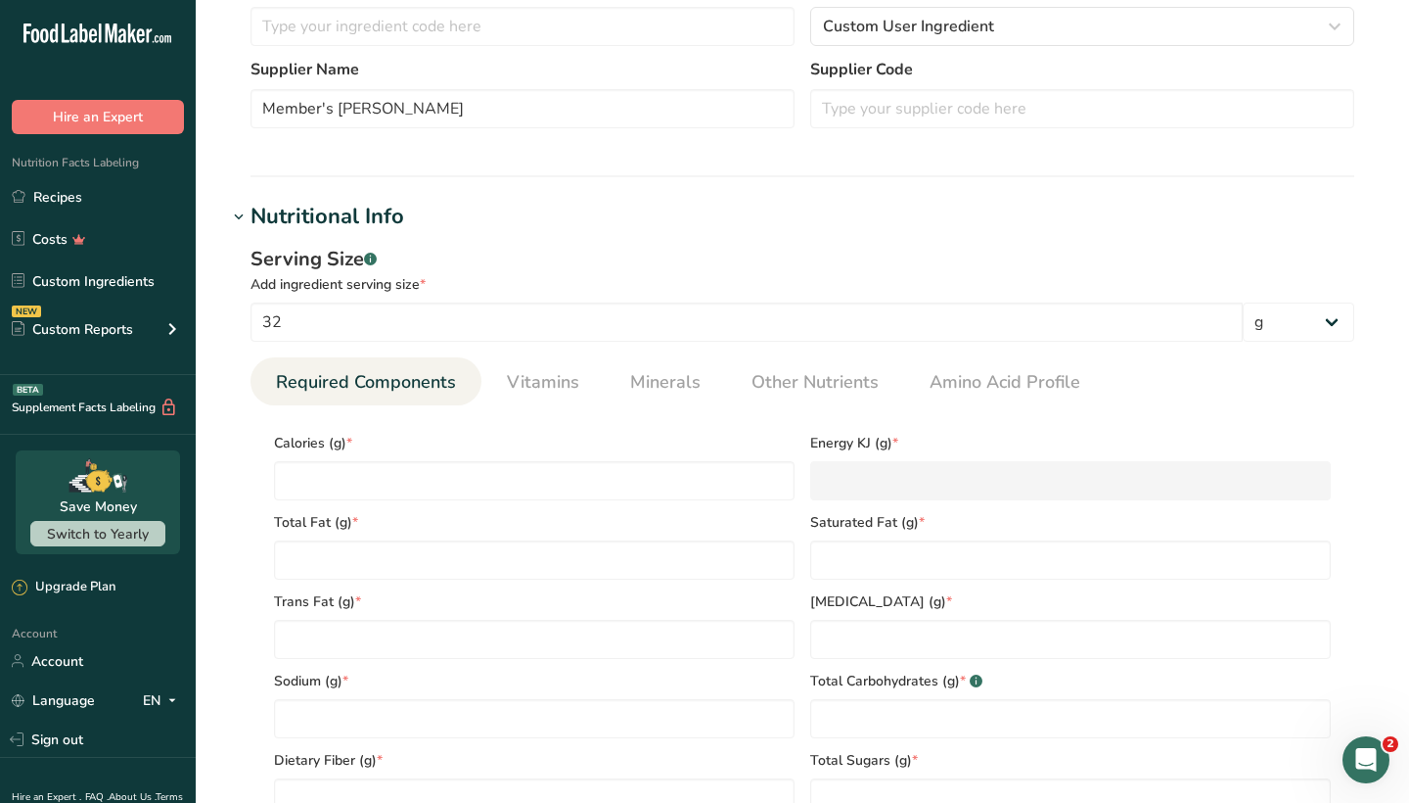
type input "200"
type KJ "836.8"
type Fat "20"
type Fat "2"
type Fat "0"
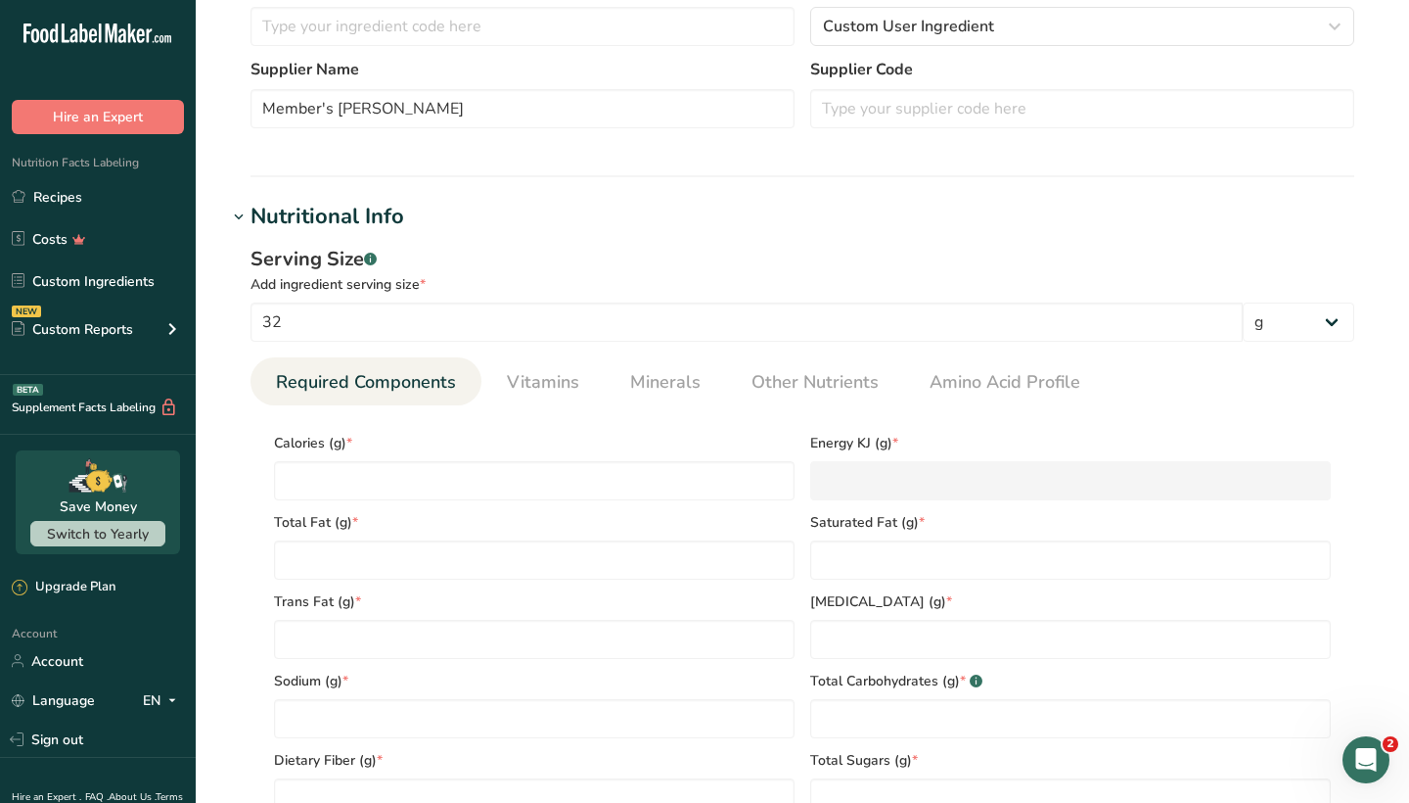
type input "0"
type Carbohydrates "4"
type Fiber "3"
type Sugars "1"
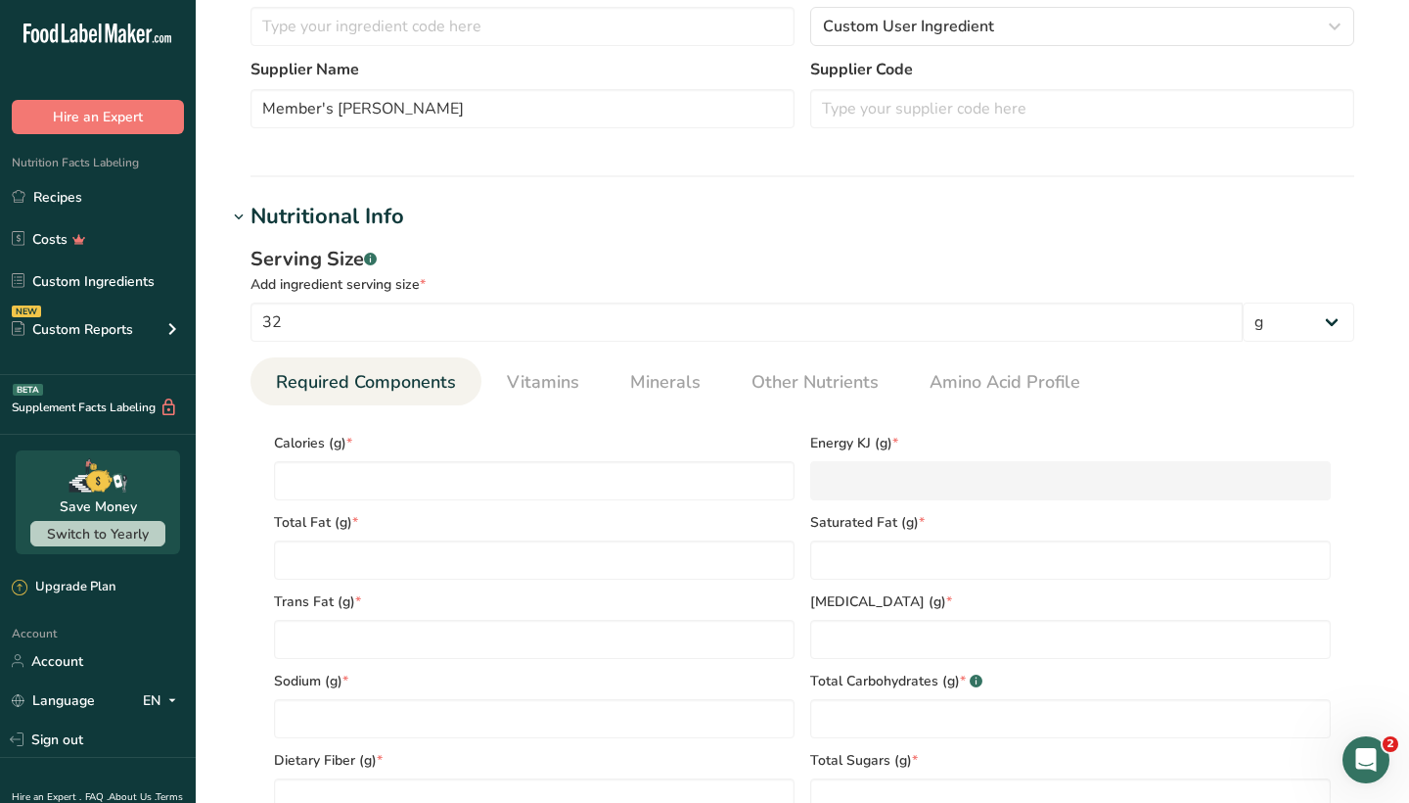
type Sugars "0"
type input "3"
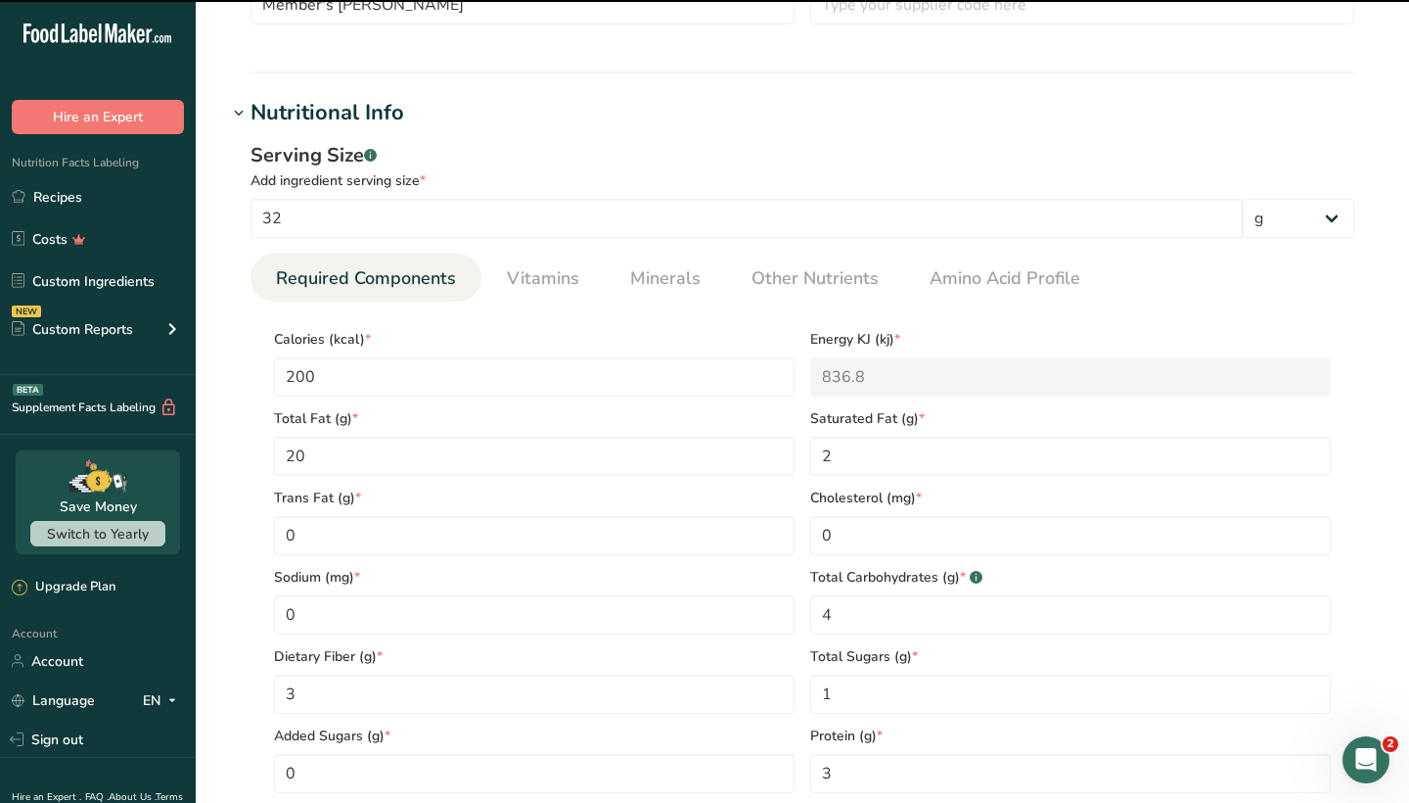
scroll to position [530, 0]
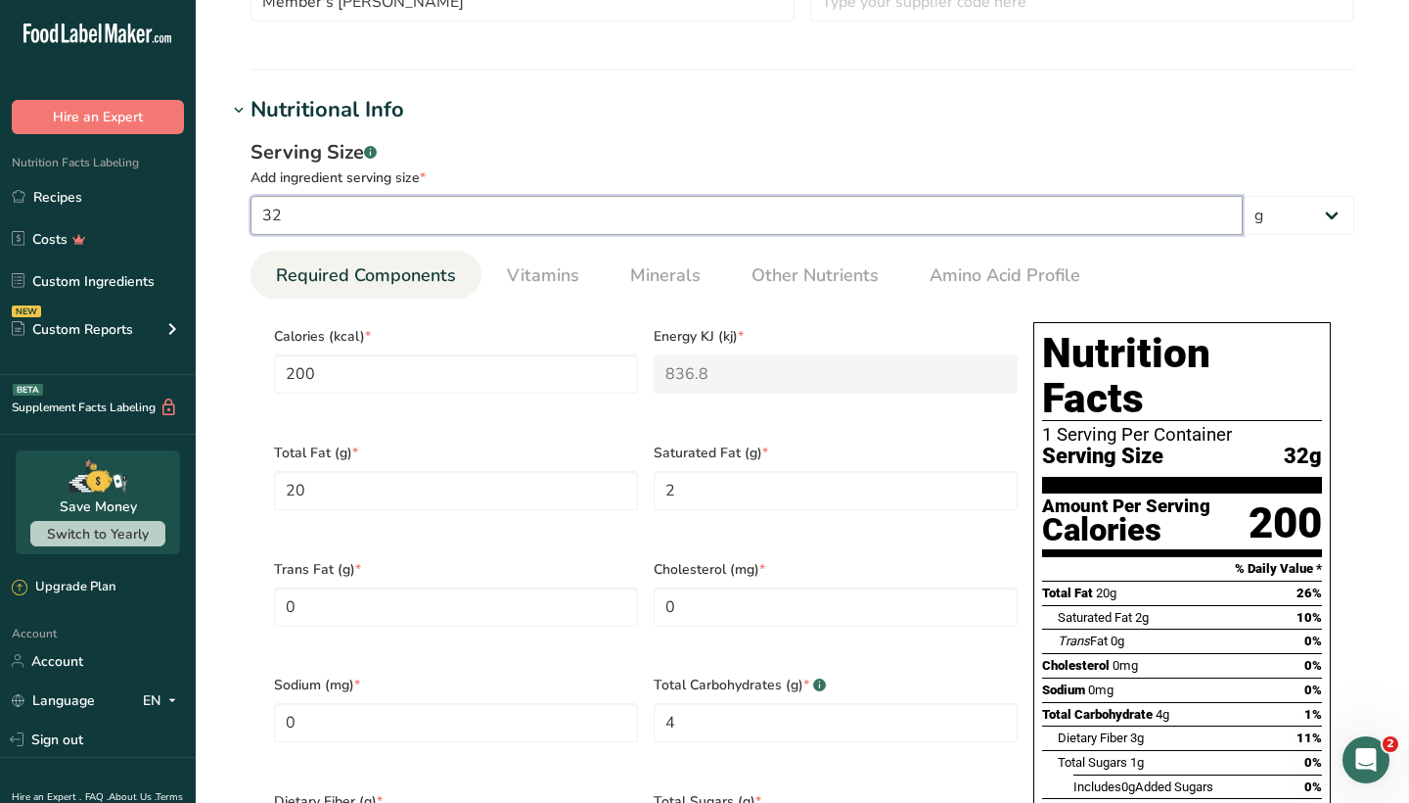
click at [322, 218] on input "32" at bounding box center [747, 215] width 992 height 39
type input "3"
type input "18.75"
type KJ "78.45"
type Fat "1.875"
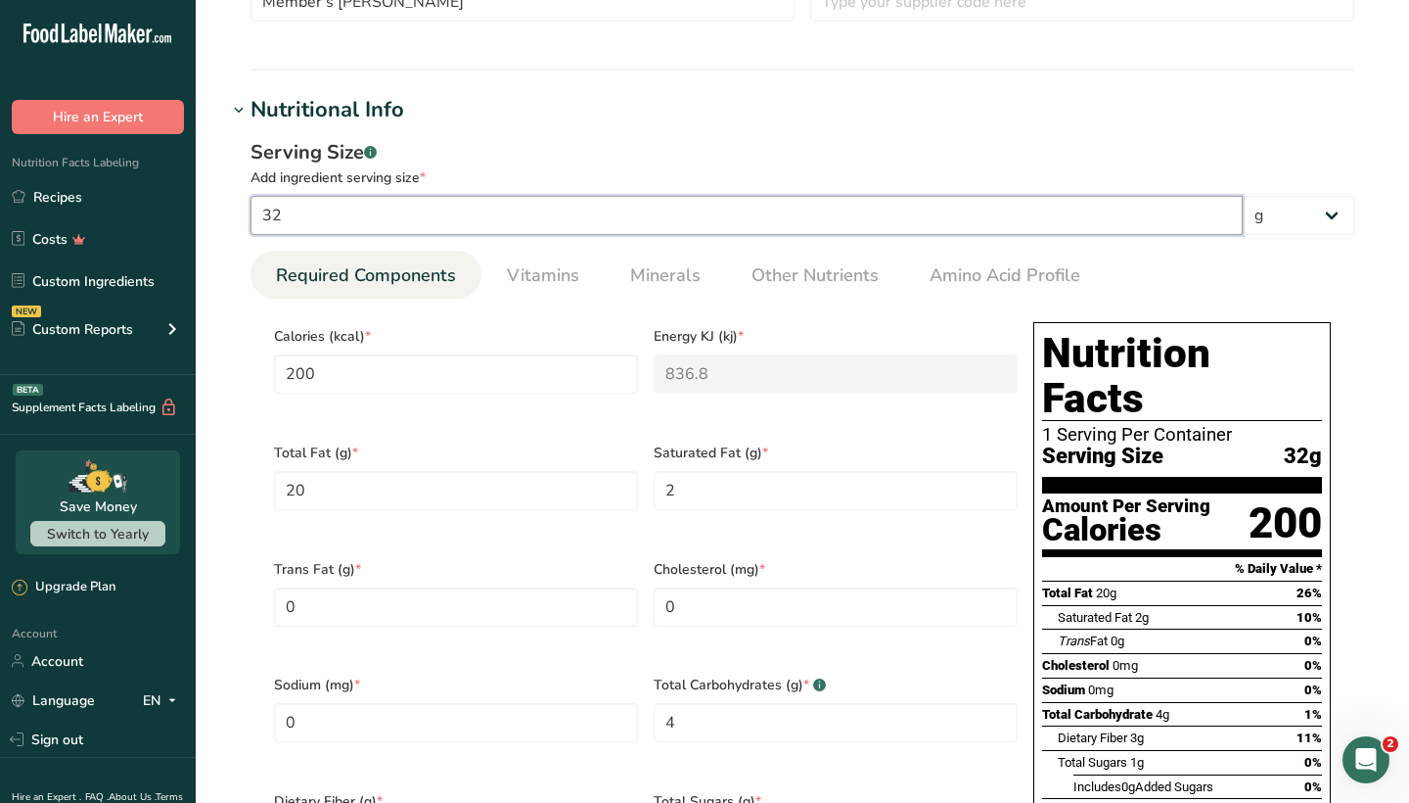
type Fat "0.1875"
type Carbohydrates "0.375"
type Fiber "0.2813"
type Sugars "0.0938"
type input "0.2813"
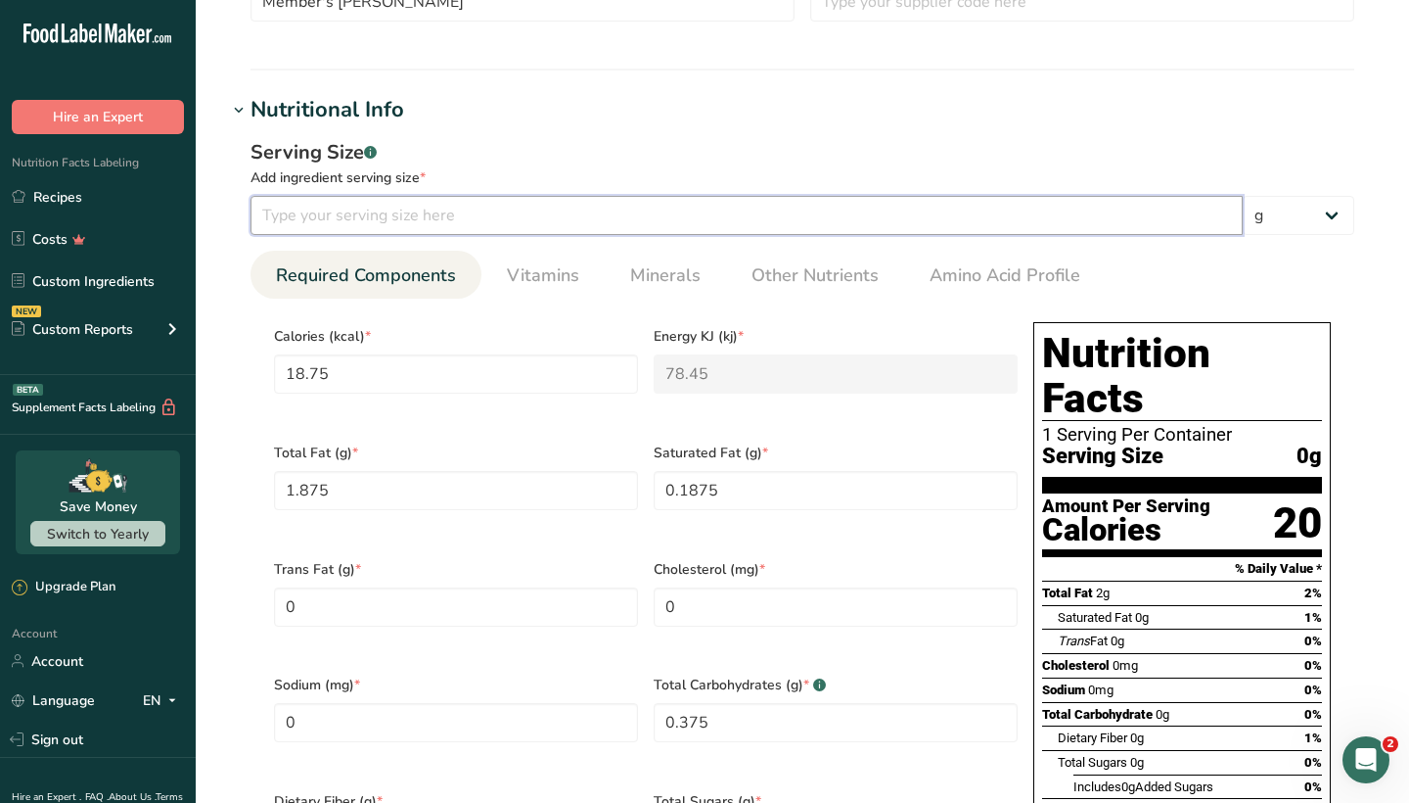
type input "2"
type input "12.5"
type KJ "52.3"
type Fat "1.25"
type Fat "0.125"
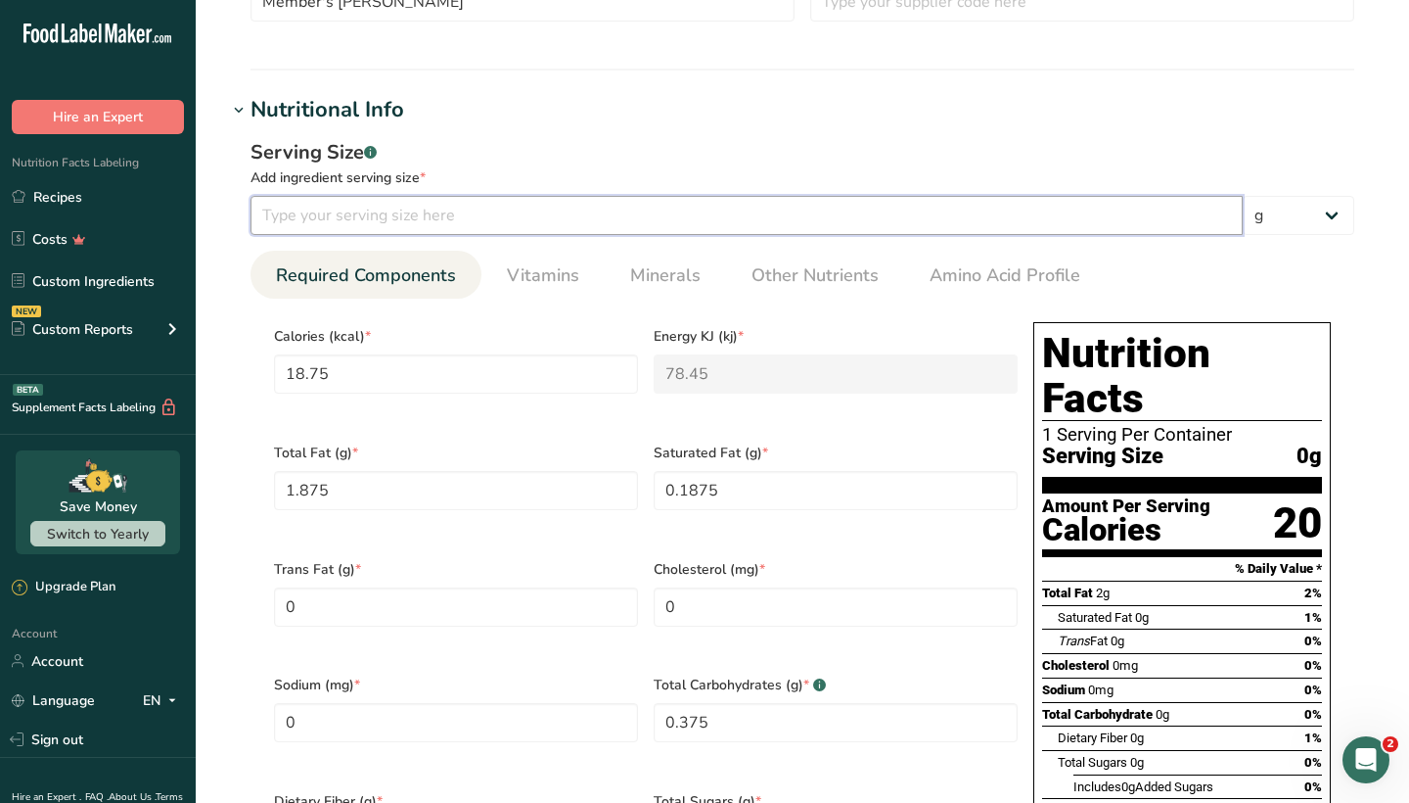
type Carbohydrates "0.25"
type Fiber "0.1875"
type Sugars "0.0625"
type input "0.1875"
type input "28"
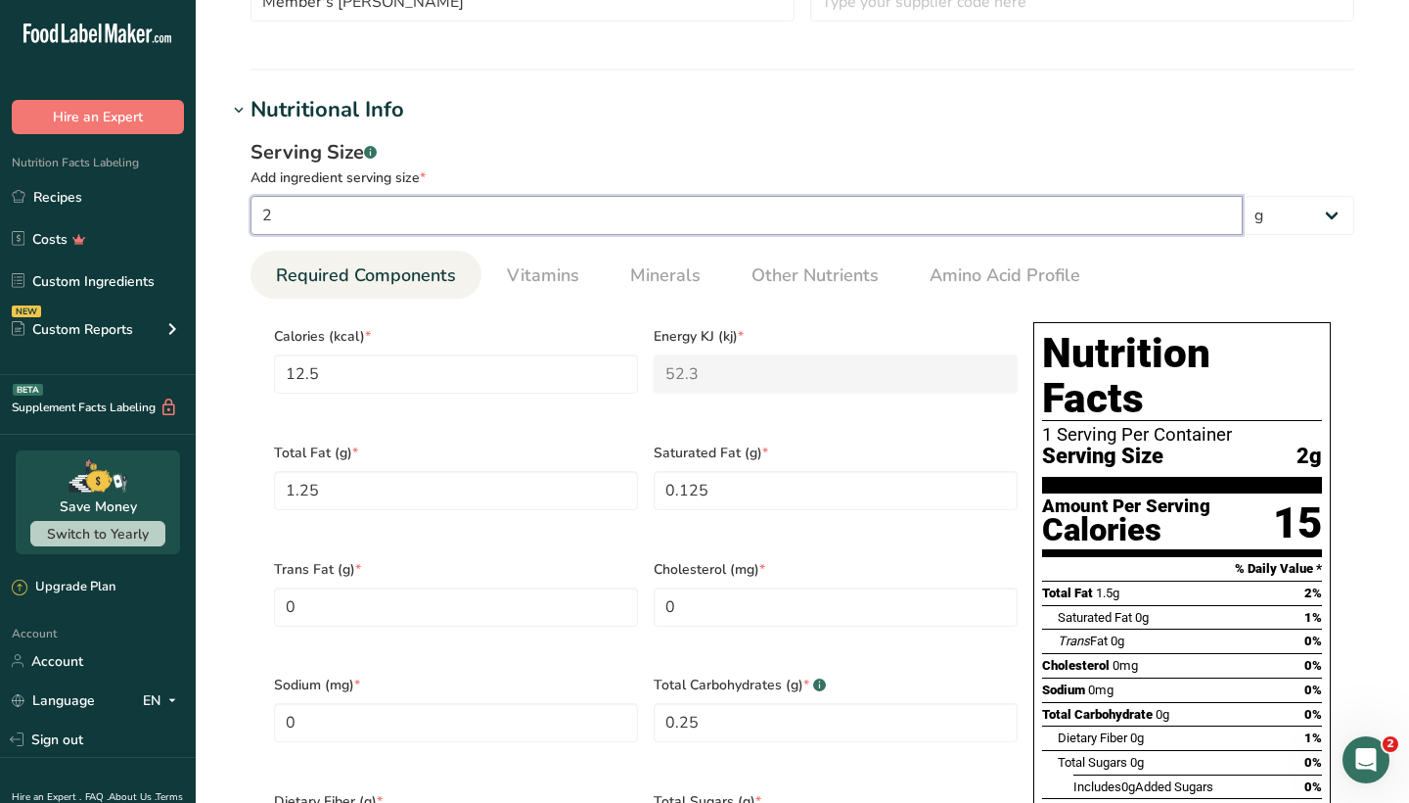
type input "175"
type KJ "732.2"
type Fat "17.5"
type Fat "1.75"
type Carbohydrates "3.5"
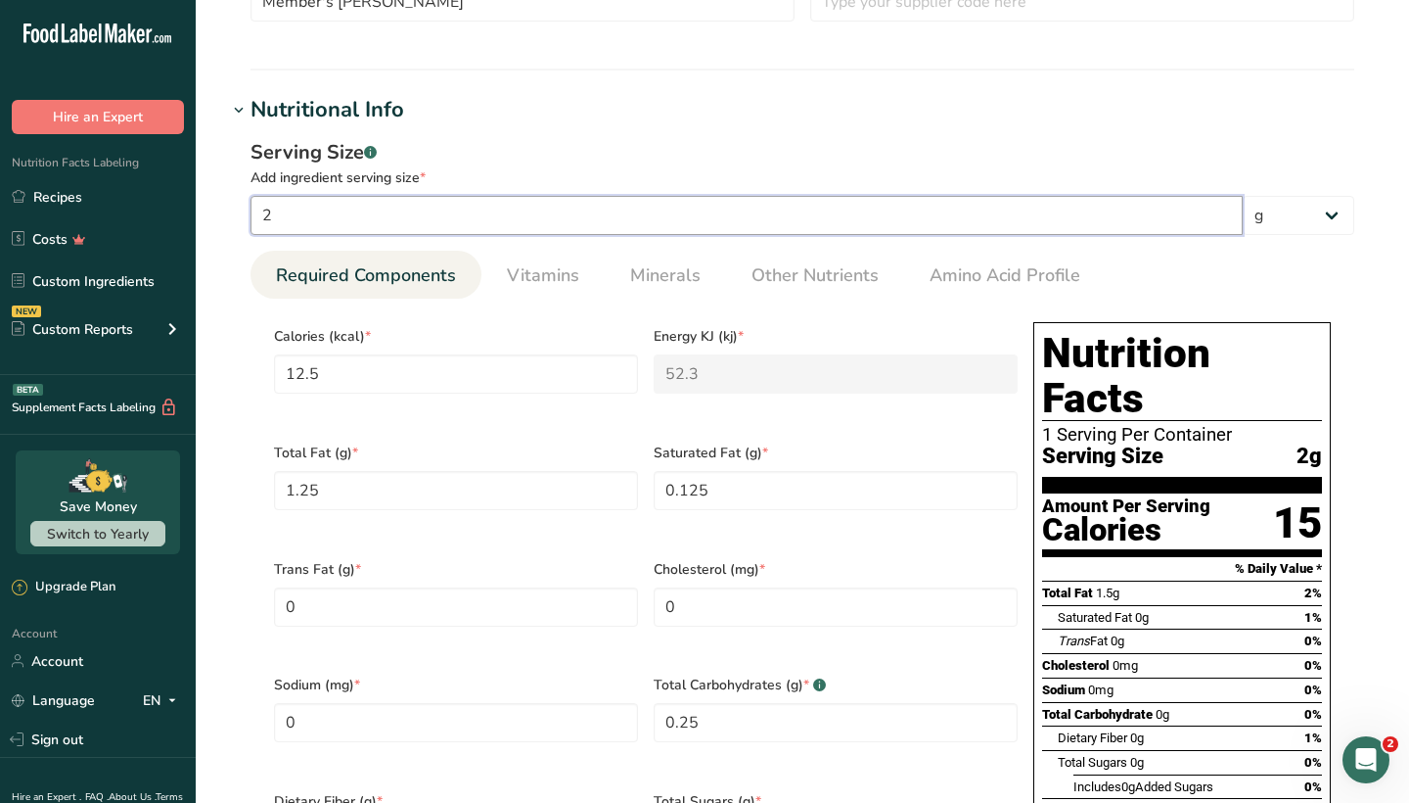
type Fiber "2.625"
type Sugars "0.875"
type input "2.625"
type input "28"
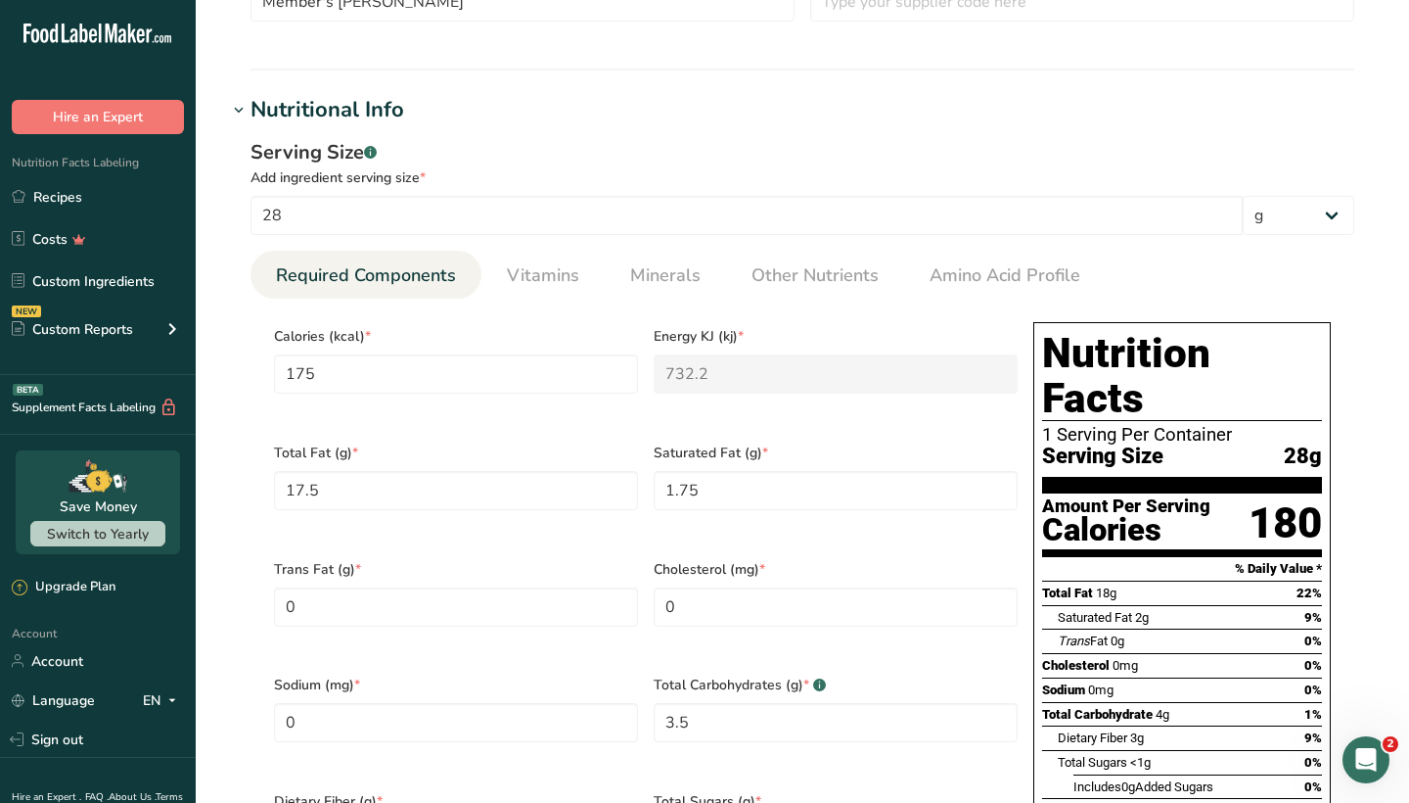
click at [564, 139] on div "Serving Size .a-a{fill:#347362;}.b-a{fill:#fff;}" at bounding box center [803, 152] width 1104 height 29
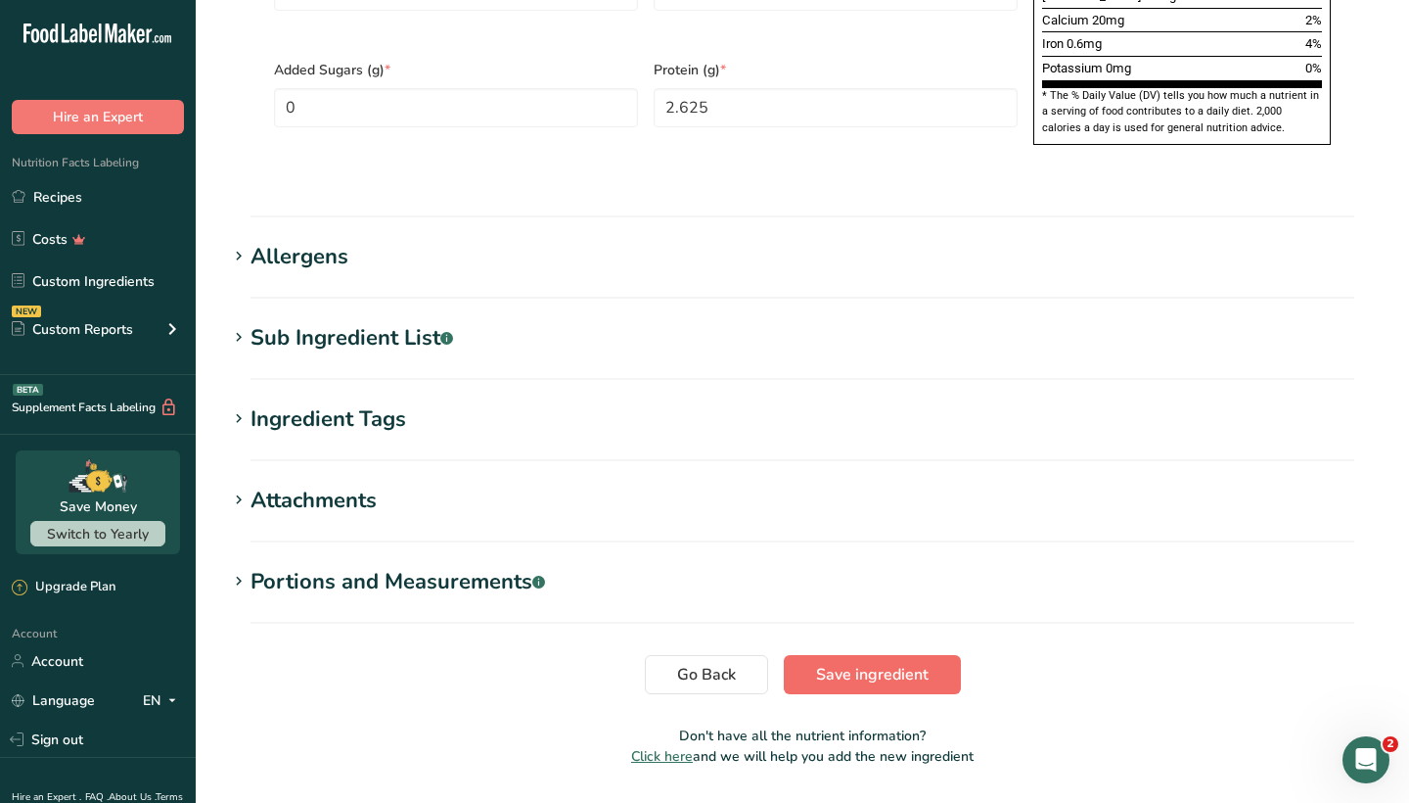
click at [896, 663] on span "Save ingredient" at bounding box center [872, 674] width 113 height 23
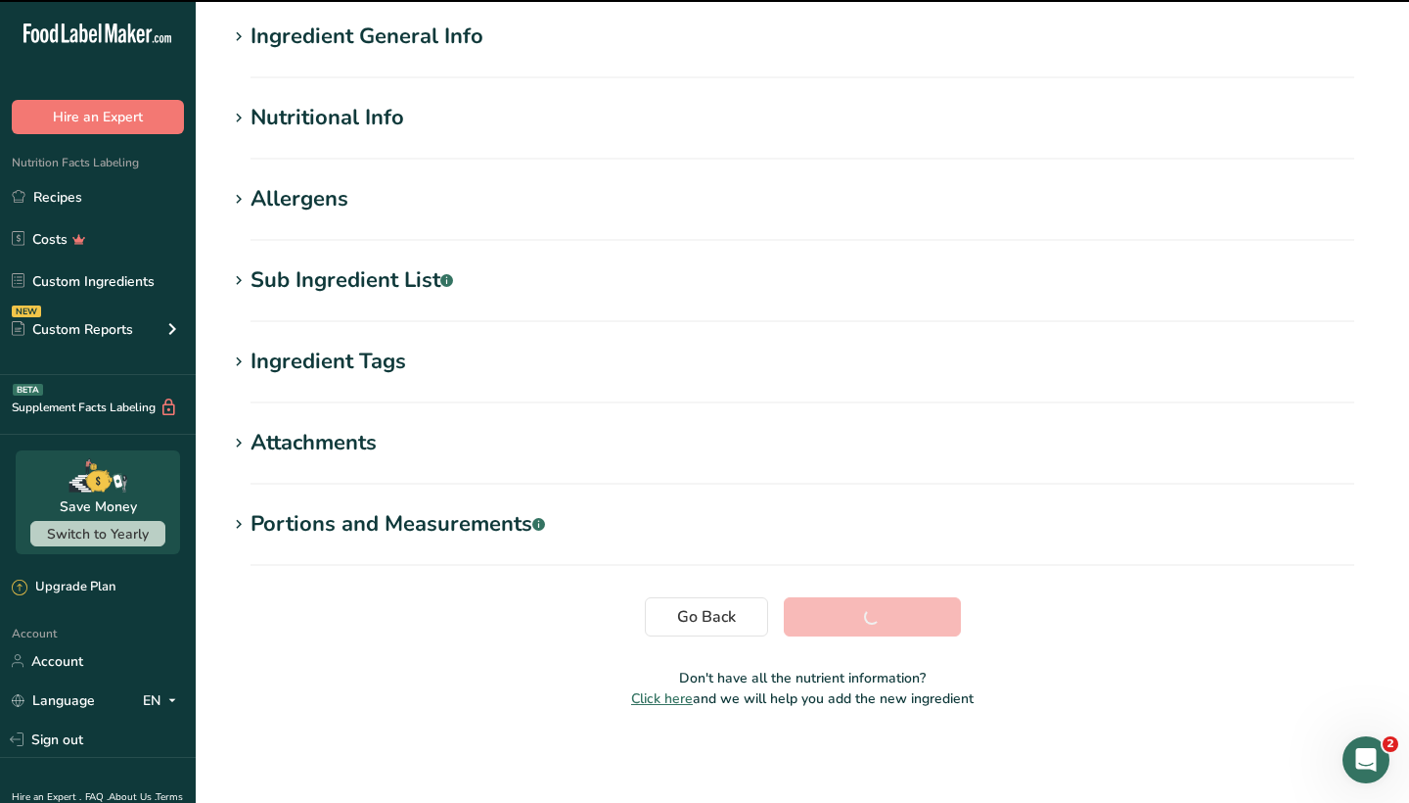
scroll to position [152, 0]
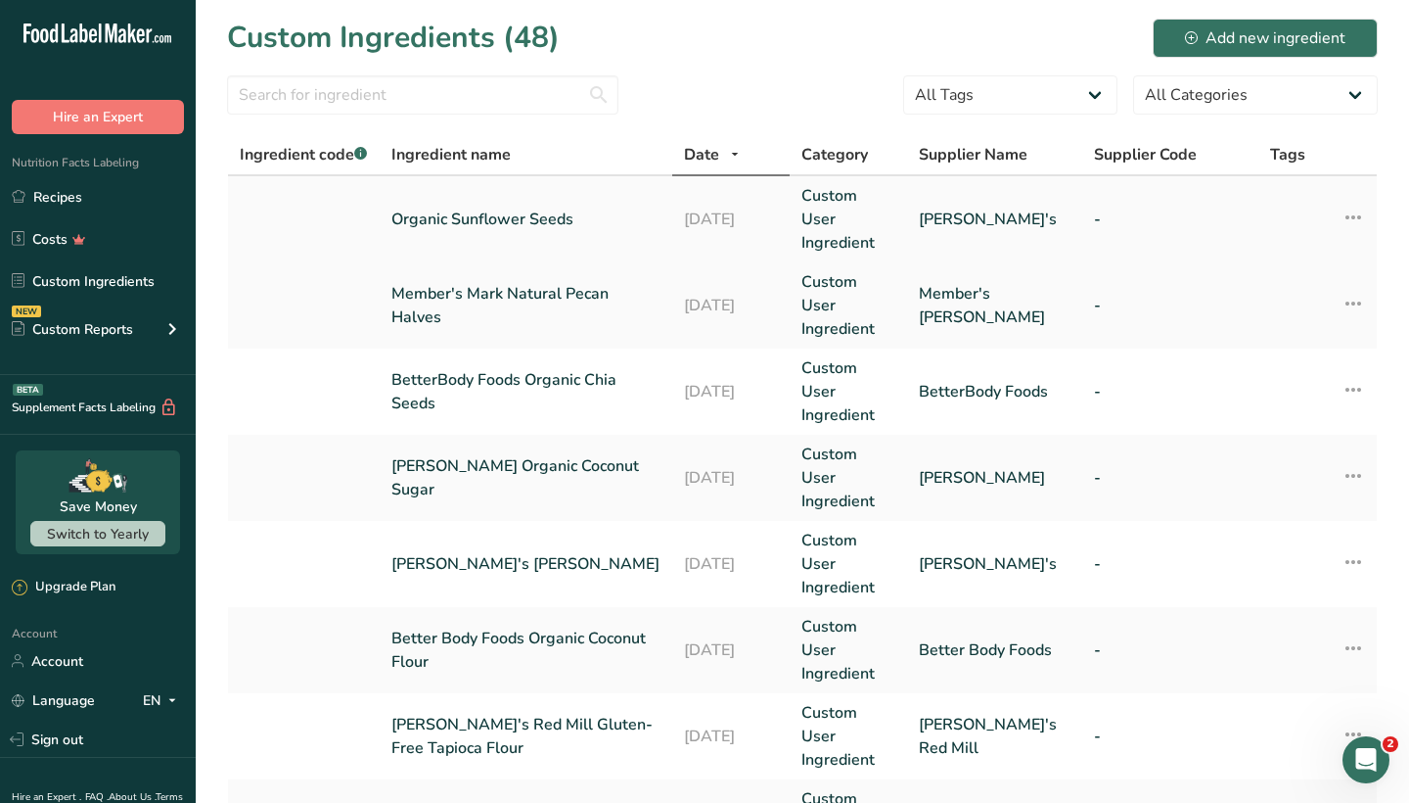
click at [825, 221] on link "Custom User Ingredient" at bounding box center [849, 219] width 94 height 70
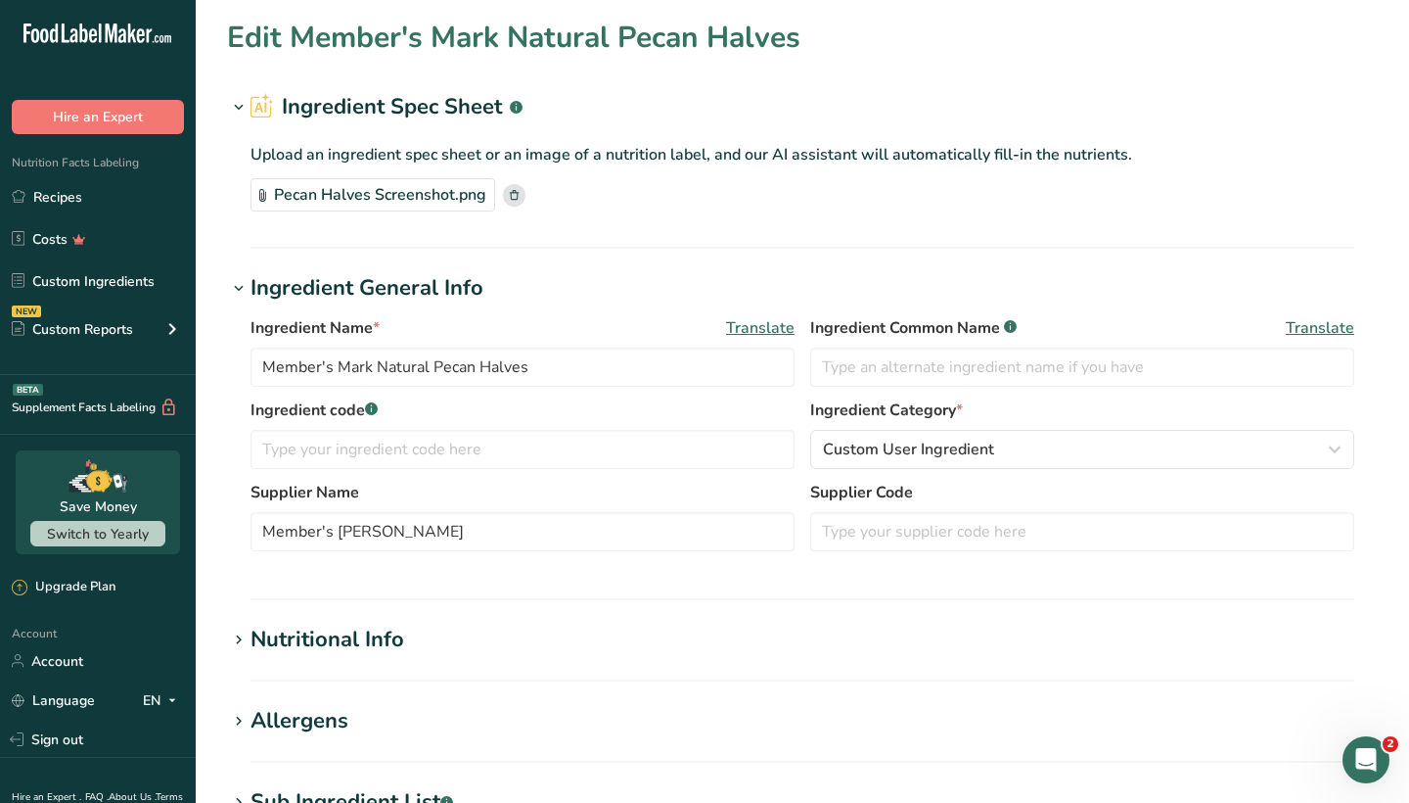
type input "Organic Sunflower Seeds"
type input "[PERSON_NAME]'s"
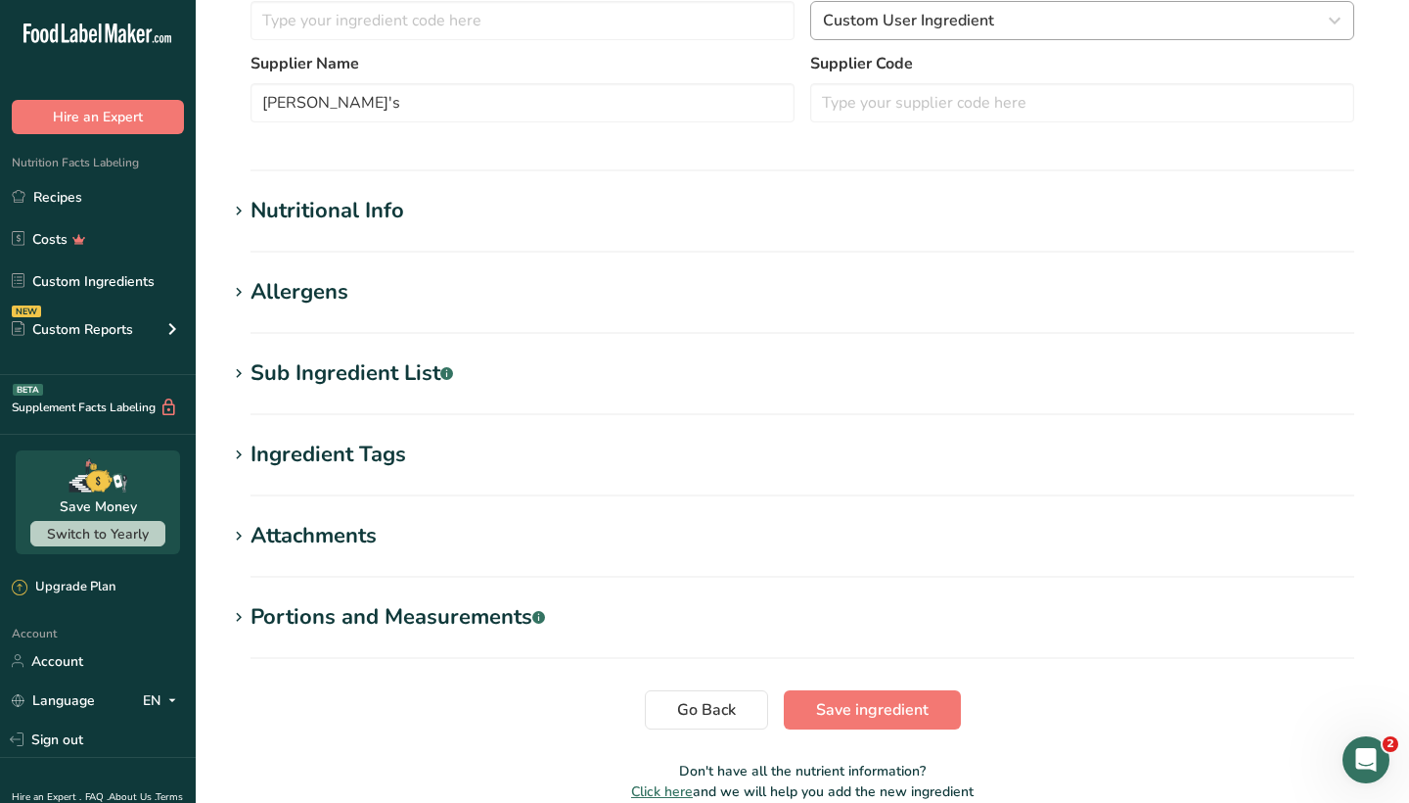
scroll to position [437, 0]
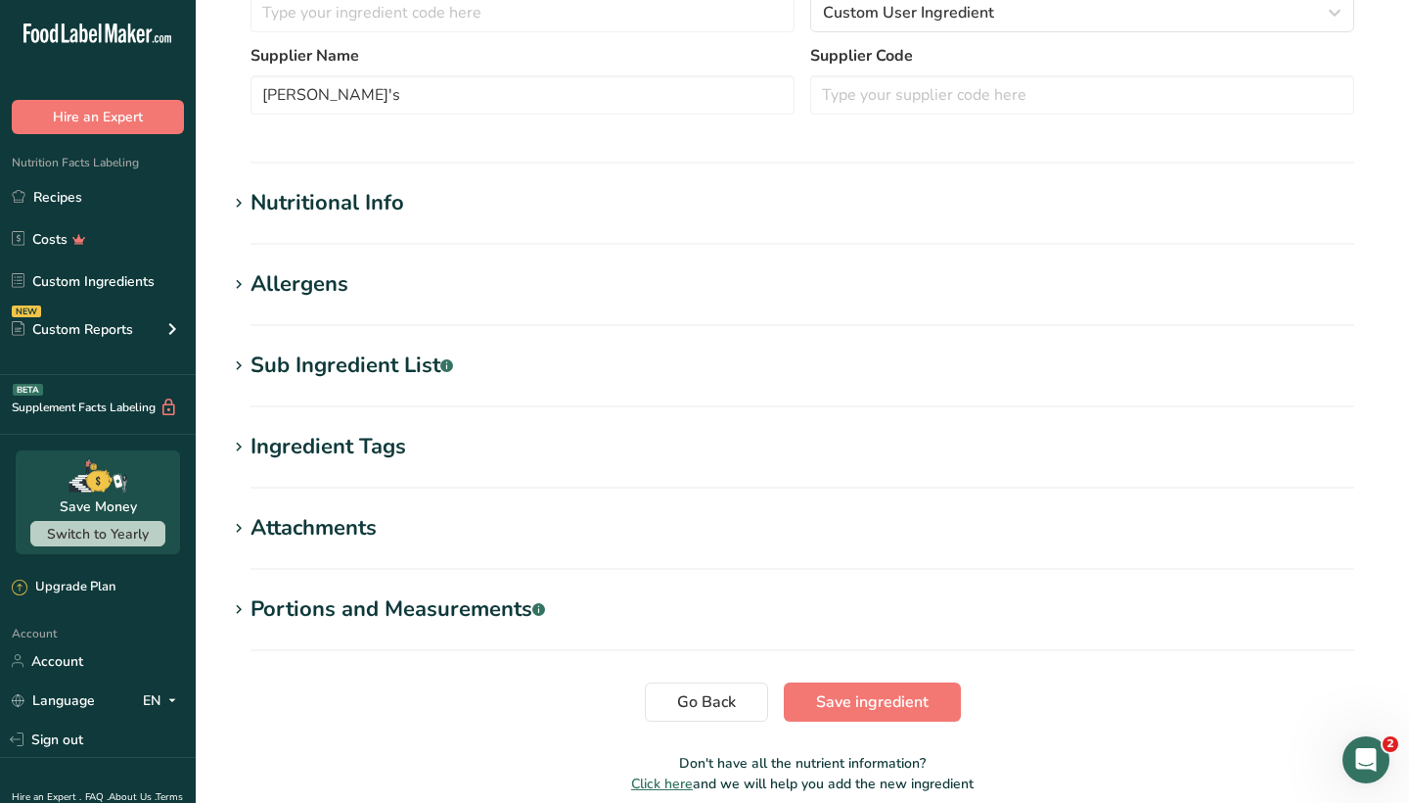
click at [499, 227] on section "Nutritional Info Serving Size .a-a{fill:#347362;}.b-a{fill:#fff;} Add ingredien…" at bounding box center [802, 216] width 1151 height 58
click at [464, 208] on h1 "Nutritional Info" at bounding box center [802, 203] width 1151 height 32
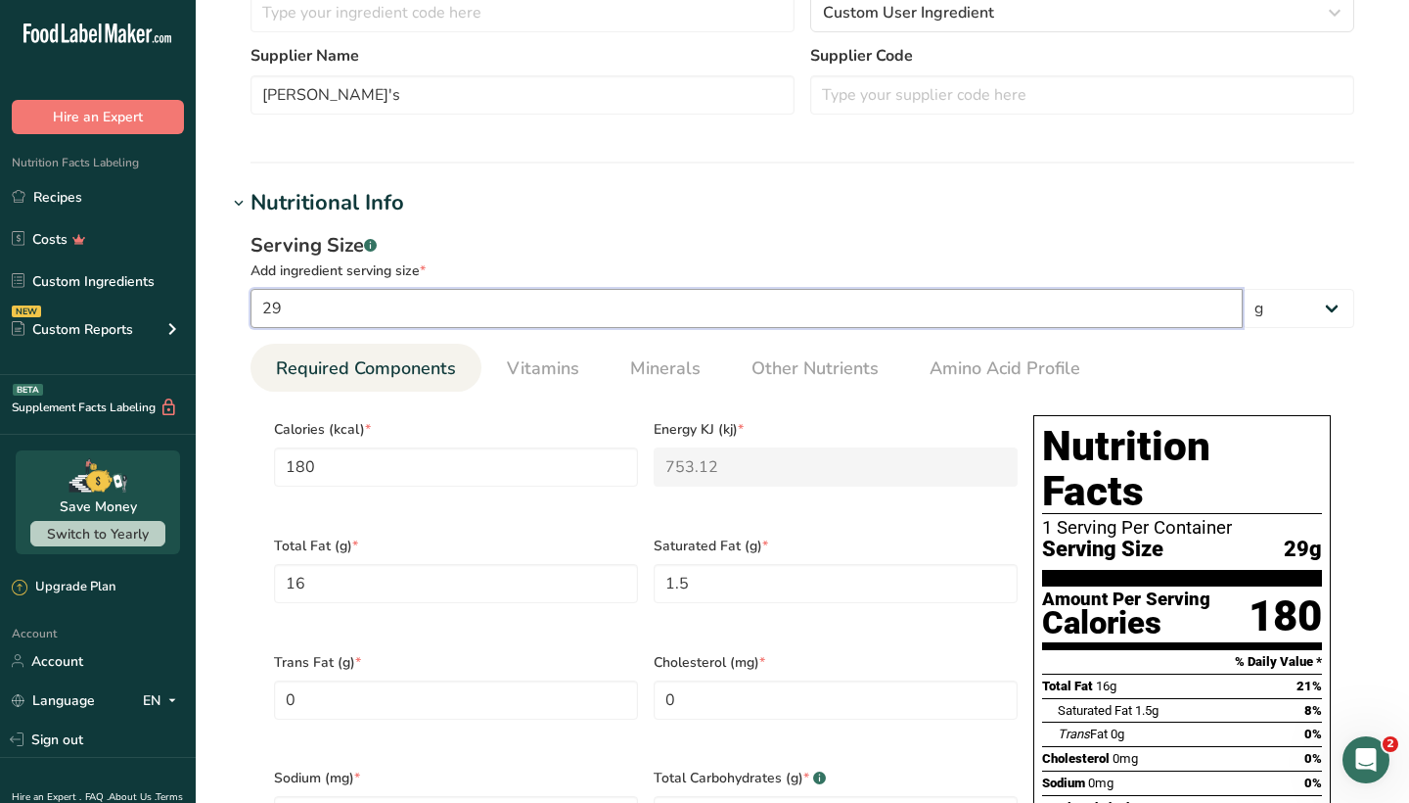
click at [481, 310] on input "29" at bounding box center [747, 308] width 992 height 39
type input "2"
type input "12.4138"
type KJ "51.9393"
type Fat "1.1034"
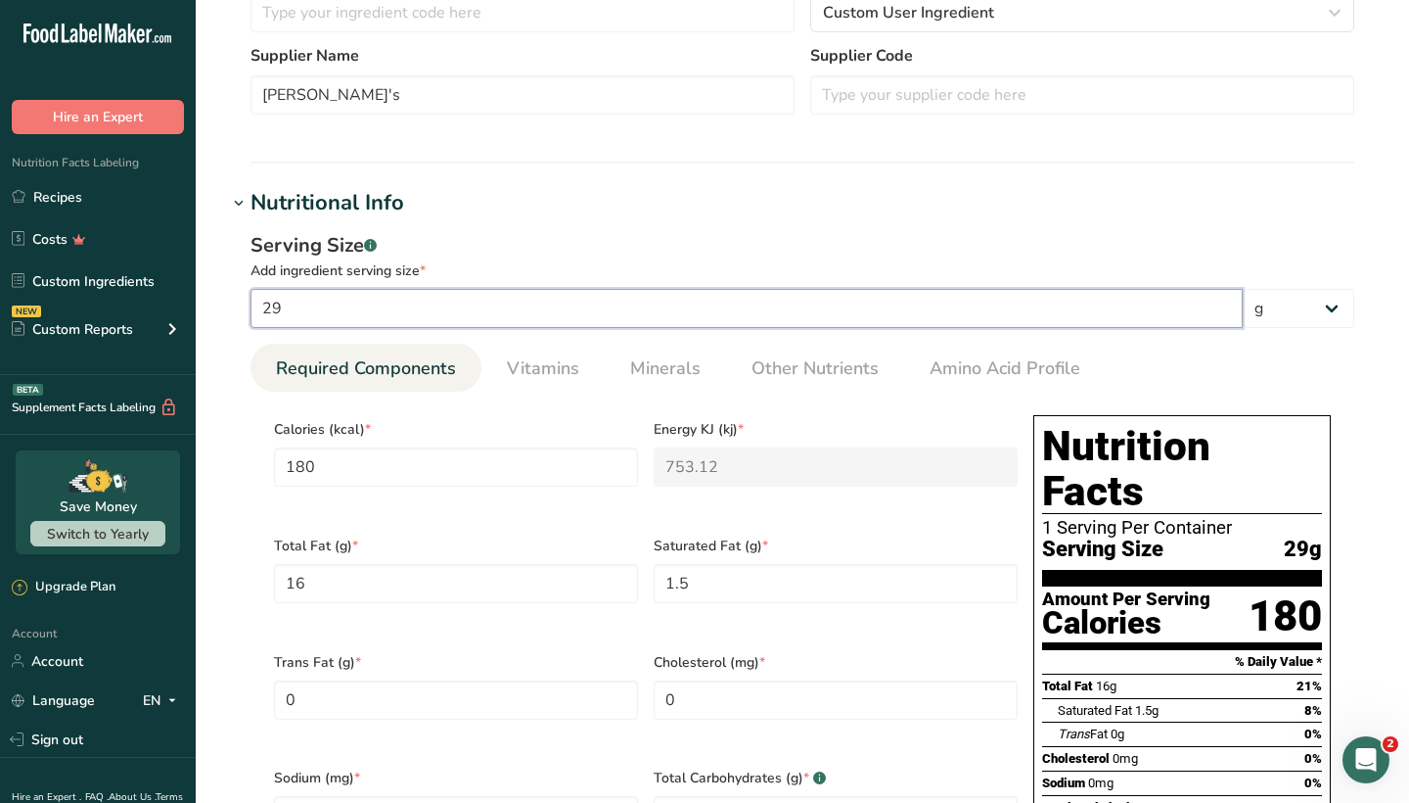
type Fat "0.1034"
type Carbohydrates "0.4138"
type Fiber "0.2069"
type input "0.4138"
type input "28"
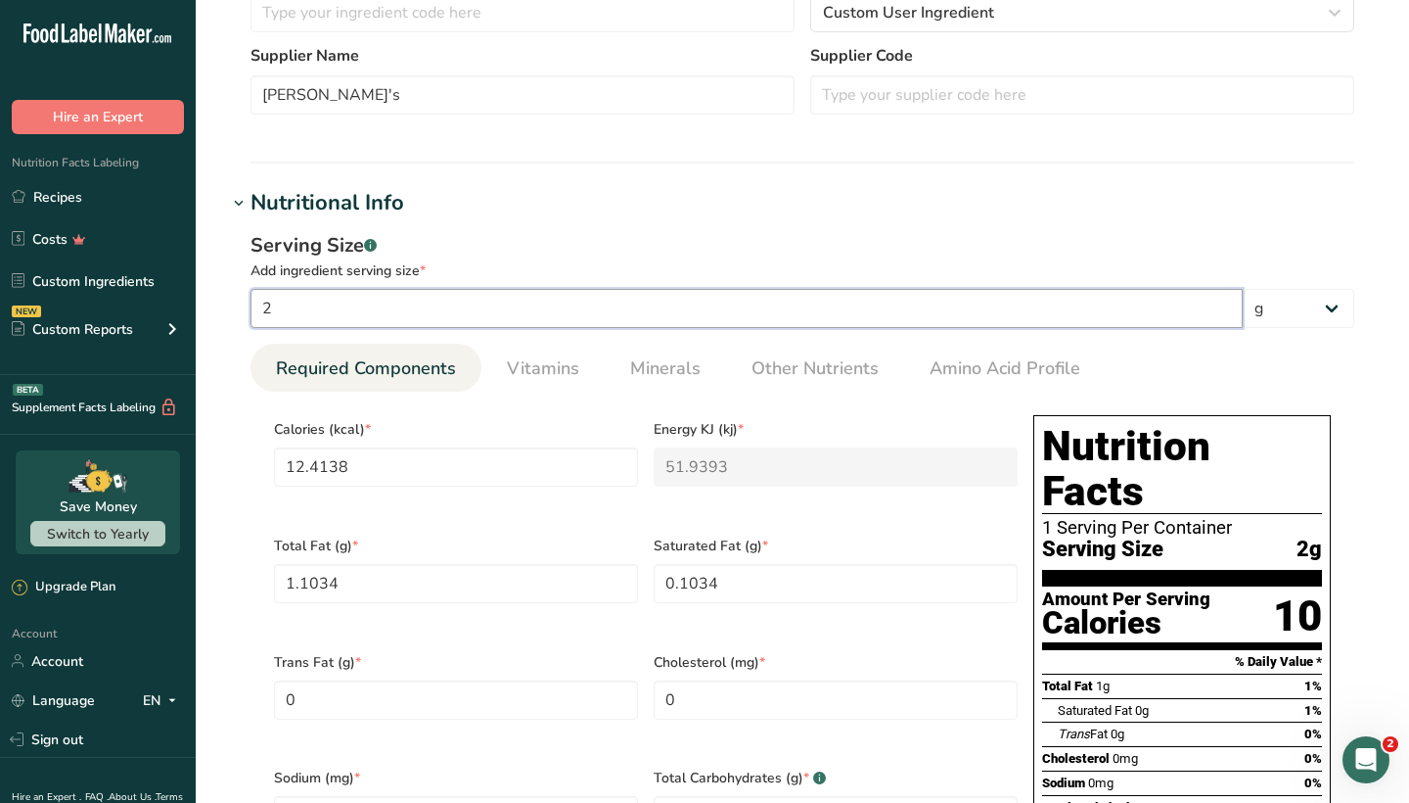
type input "173.7931"
type KJ "727.1503"
type Fat "15.4483"
type Fat "1.4483"
type Carbohydrates "5.7931"
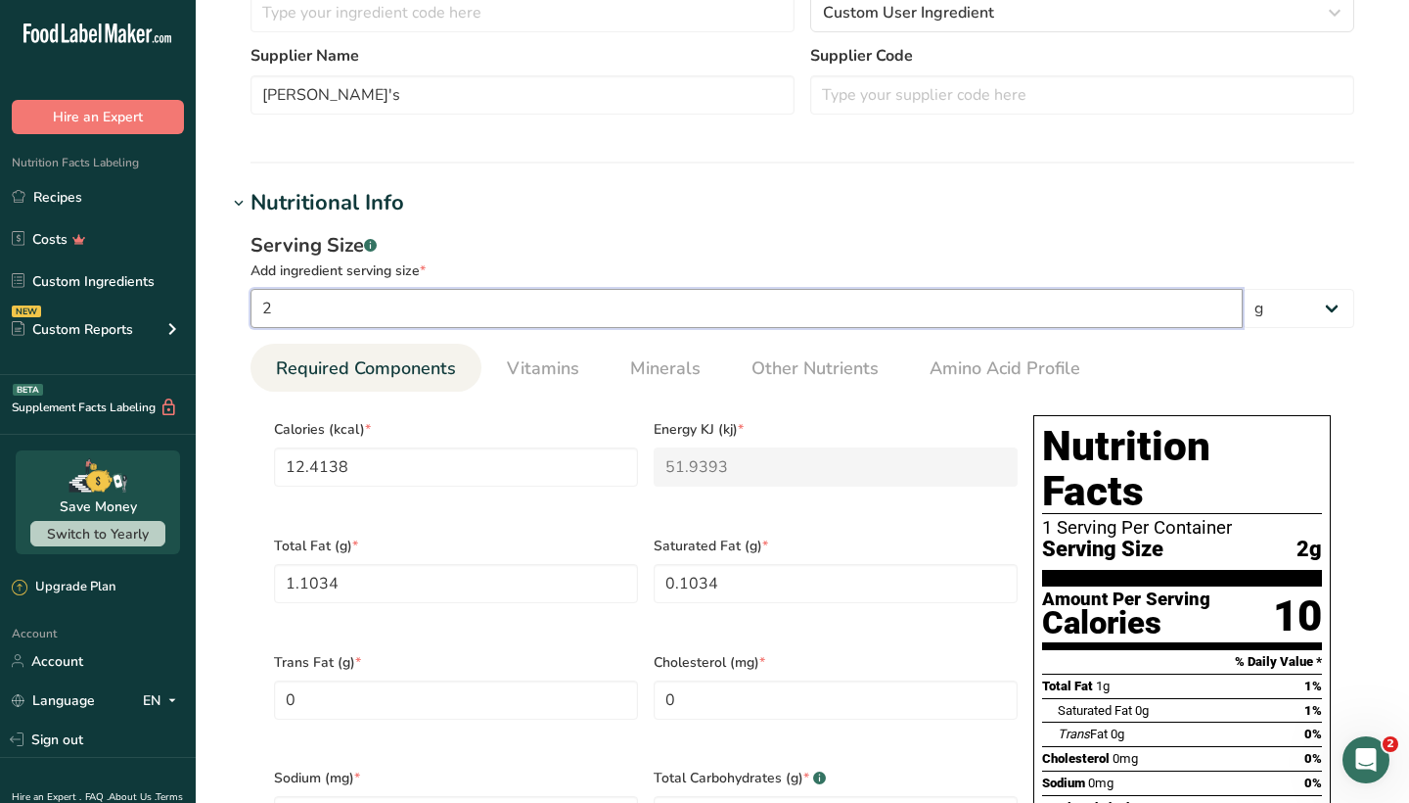
type Fiber "2.8965"
type input "5.7931"
type input "28"
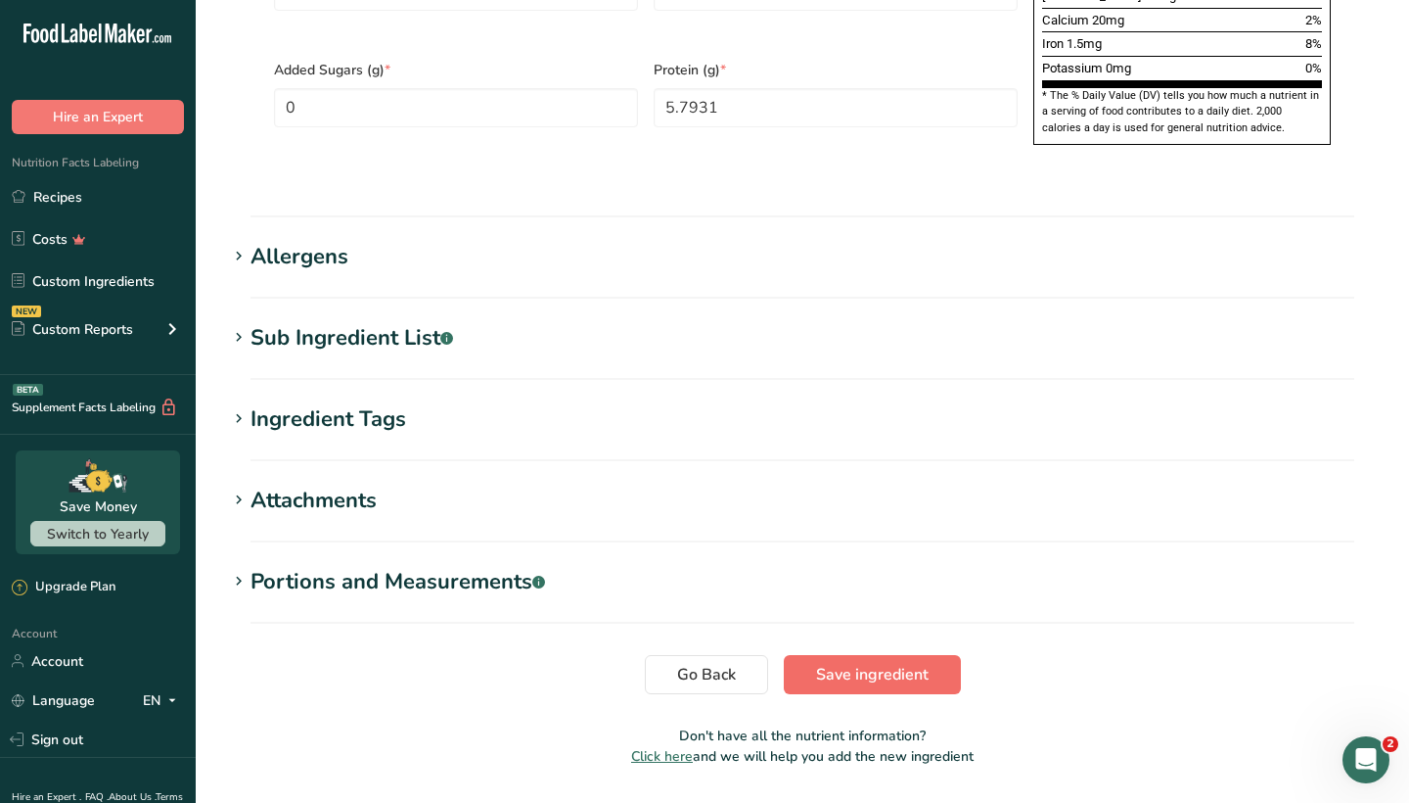
click at [866, 663] on span "Save ingredient" at bounding box center [872, 674] width 113 height 23
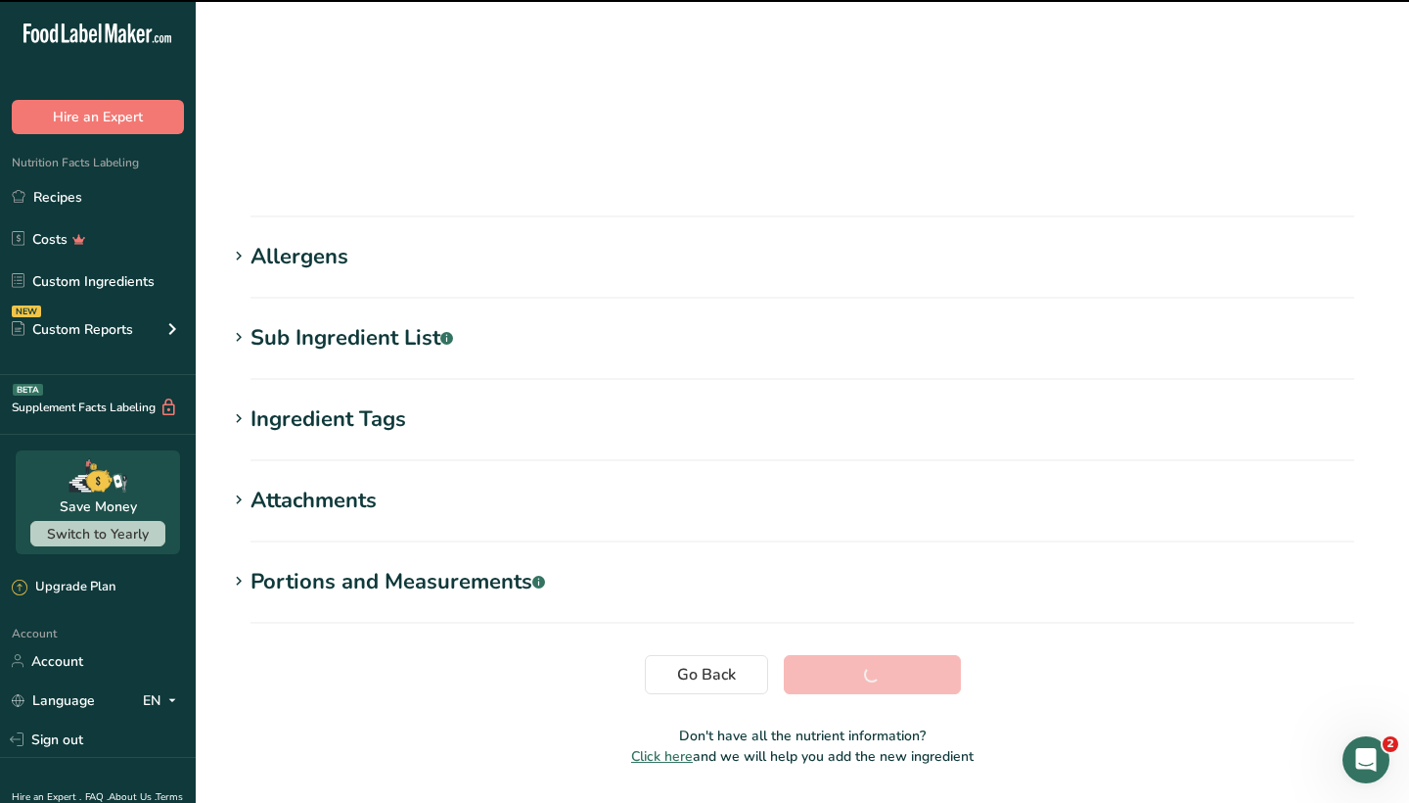
scroll to position [152, 0]
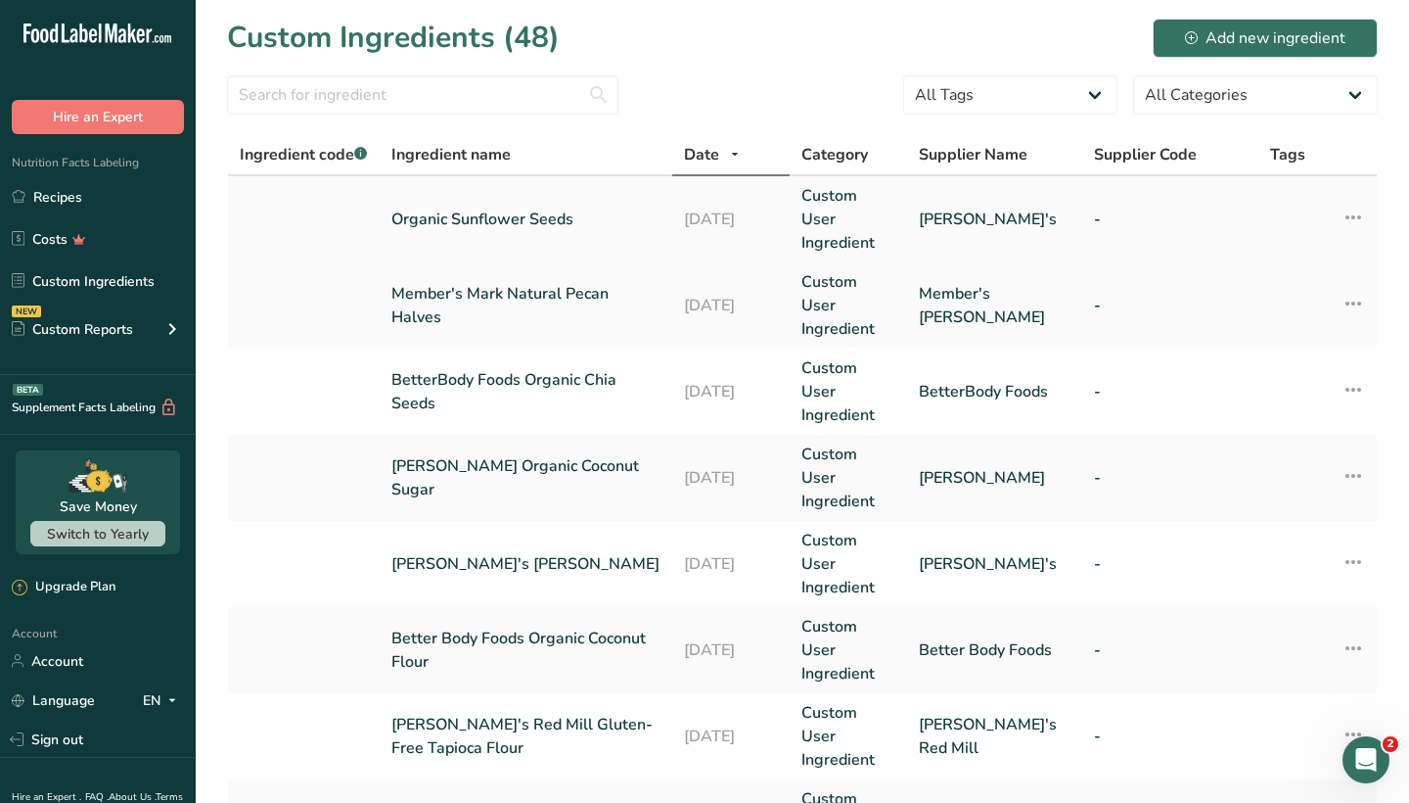
click at [844, 201] on link "Custom User Ingredient" at bounding box center [849, 219] width 94 height 70
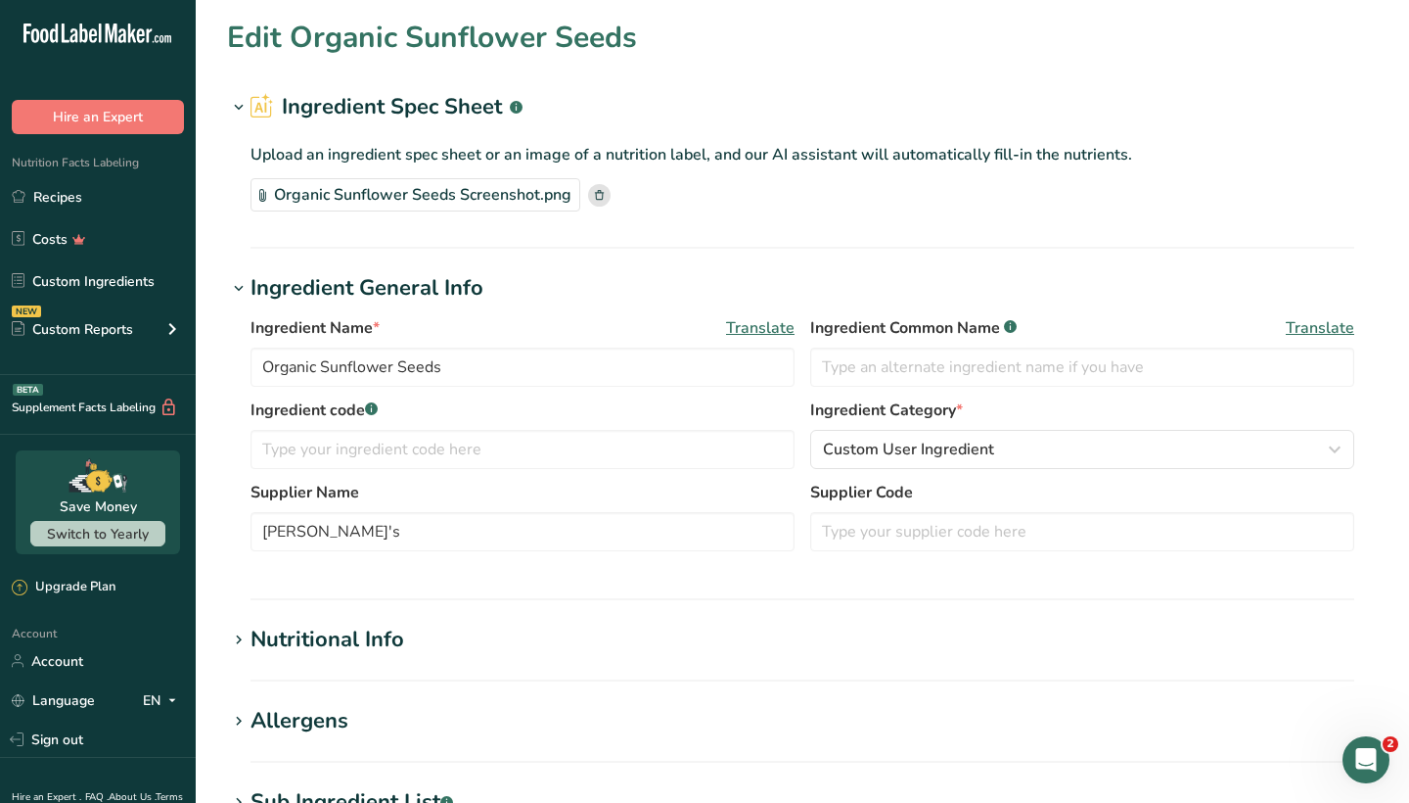
type input "173.793"
type KJ "727.15"
type Fat "15.448"
type Fat "1.448"
type Fat "0"
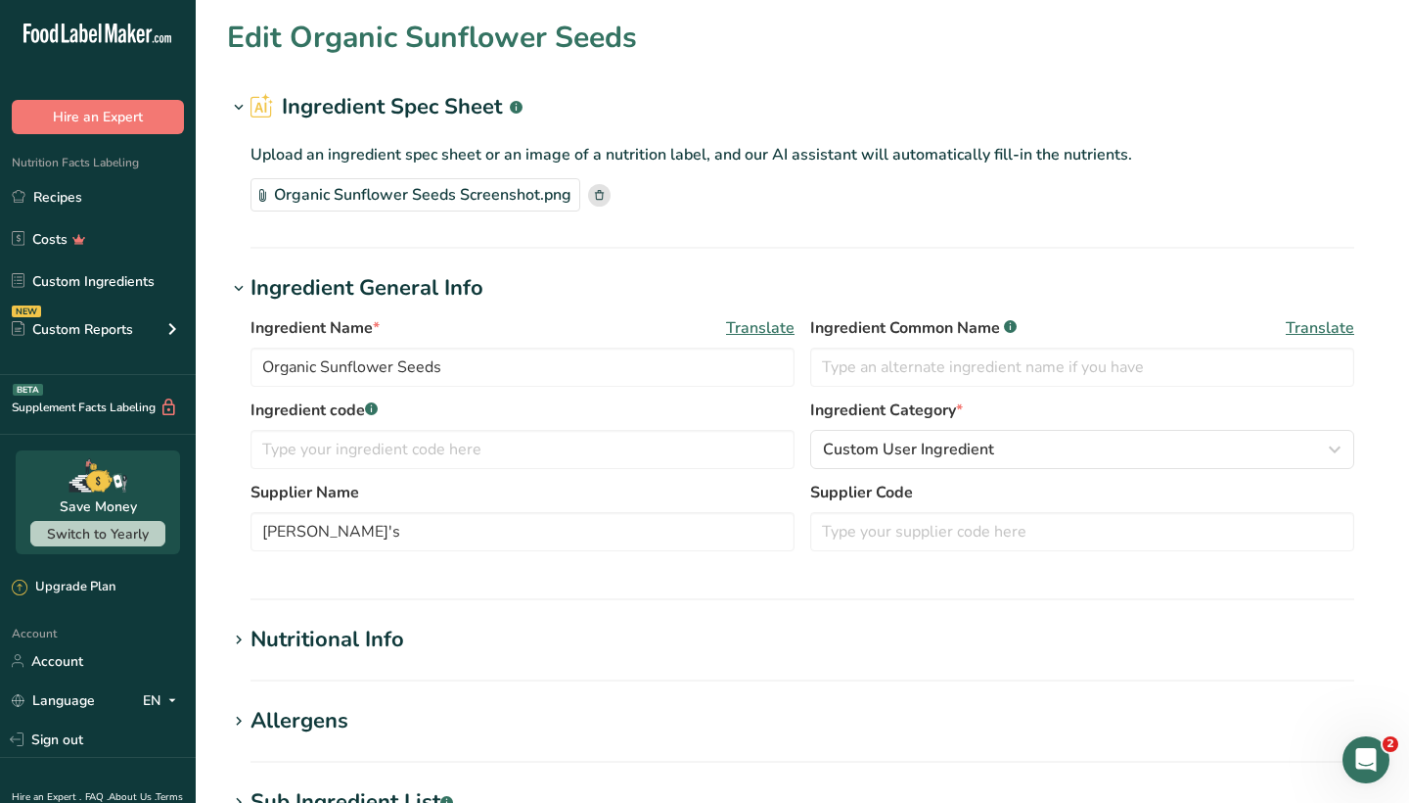
type input "0"
type Carbohydrates "5.793"
type Fiber "2.896"
type Sugars "0"
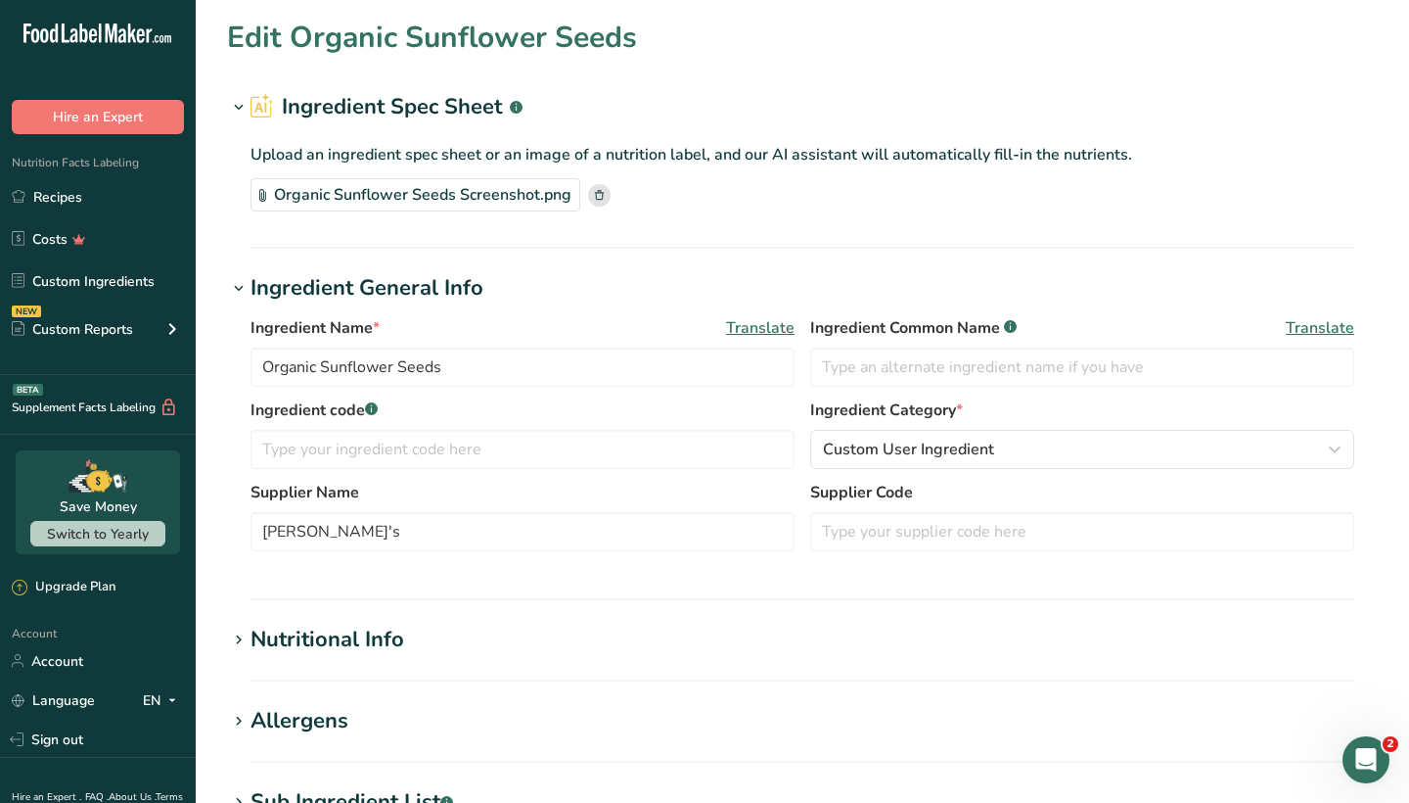
type Sugars "0"
type input "5.793"
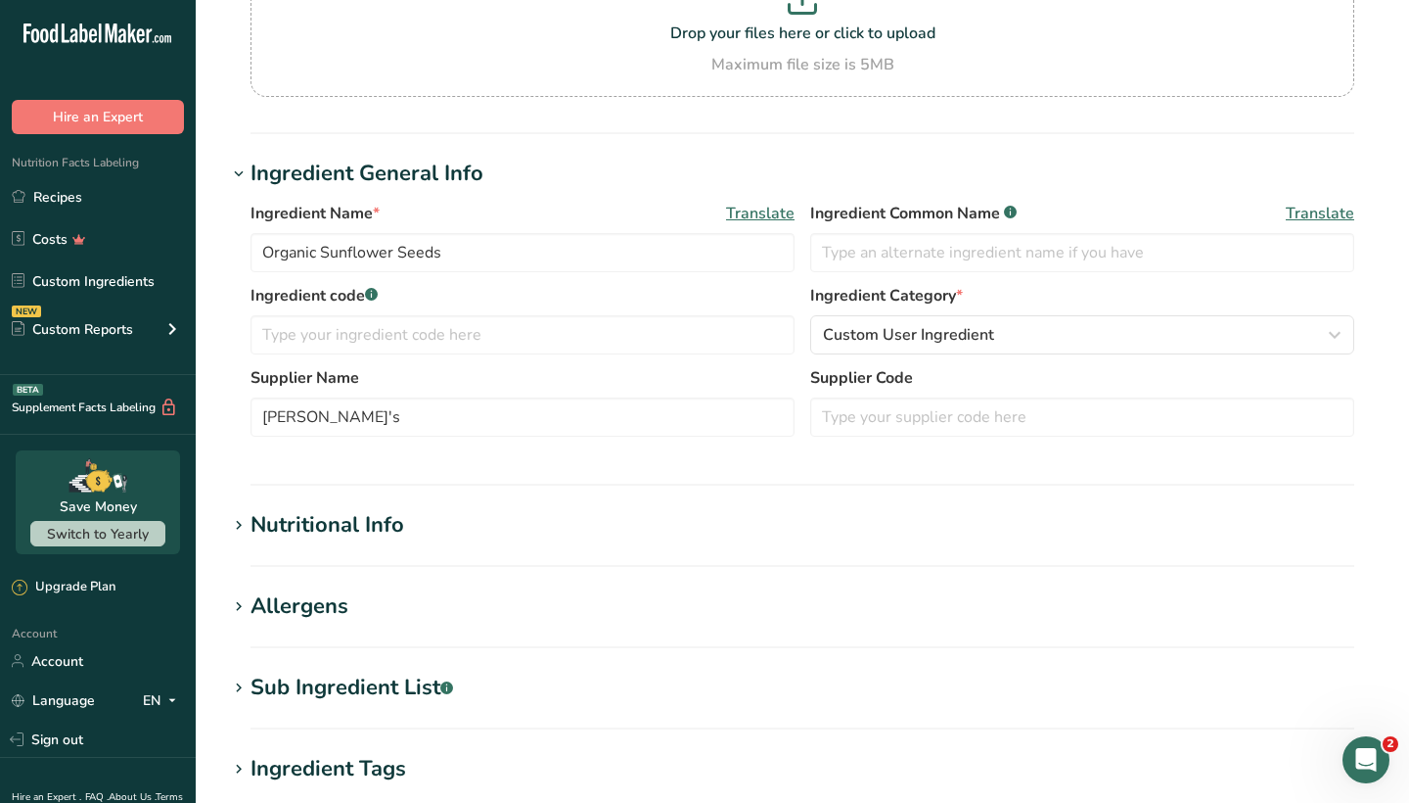
scroll to position [166, 0]
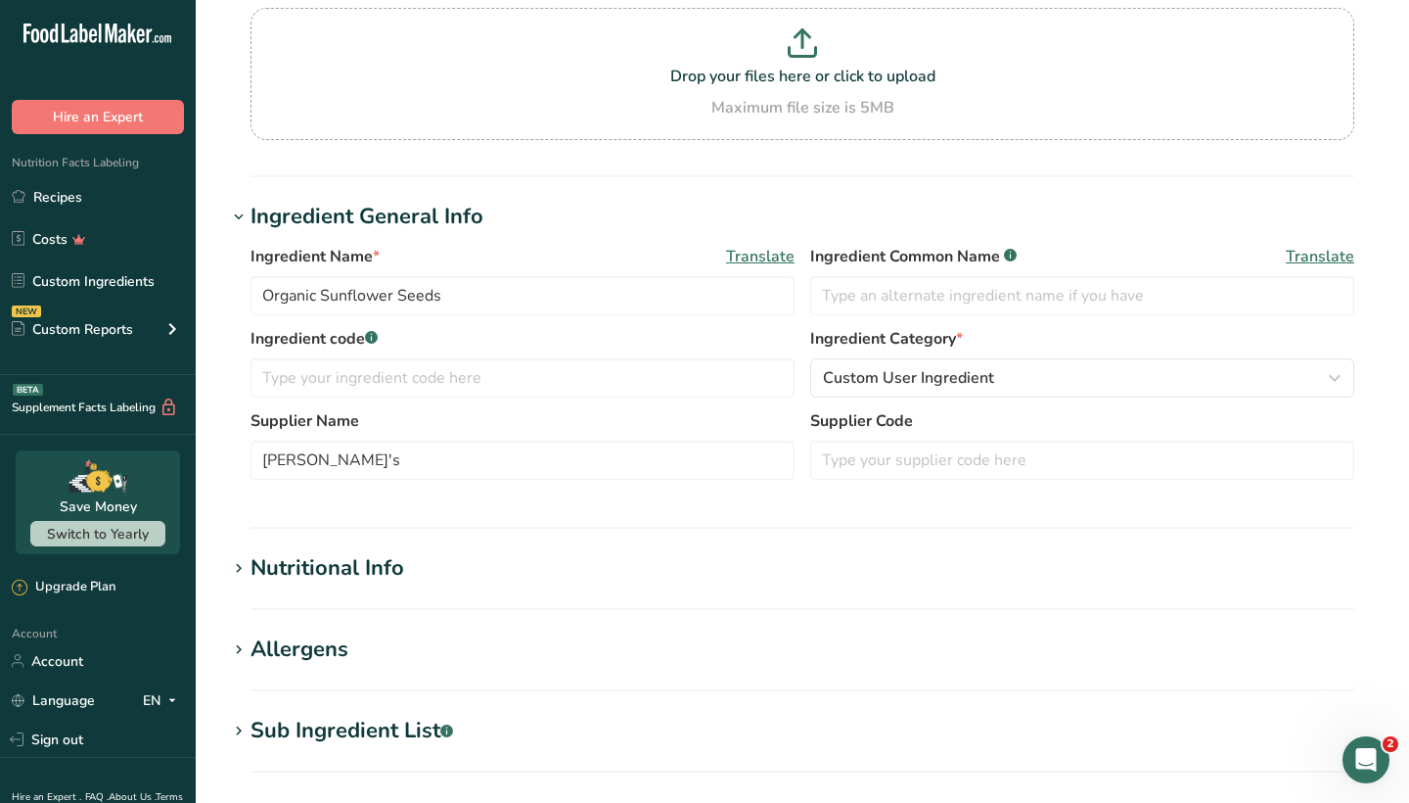
click at [385, 555] on div "Nutritional Info" at bounding box center [328, 568] width 154 height 32
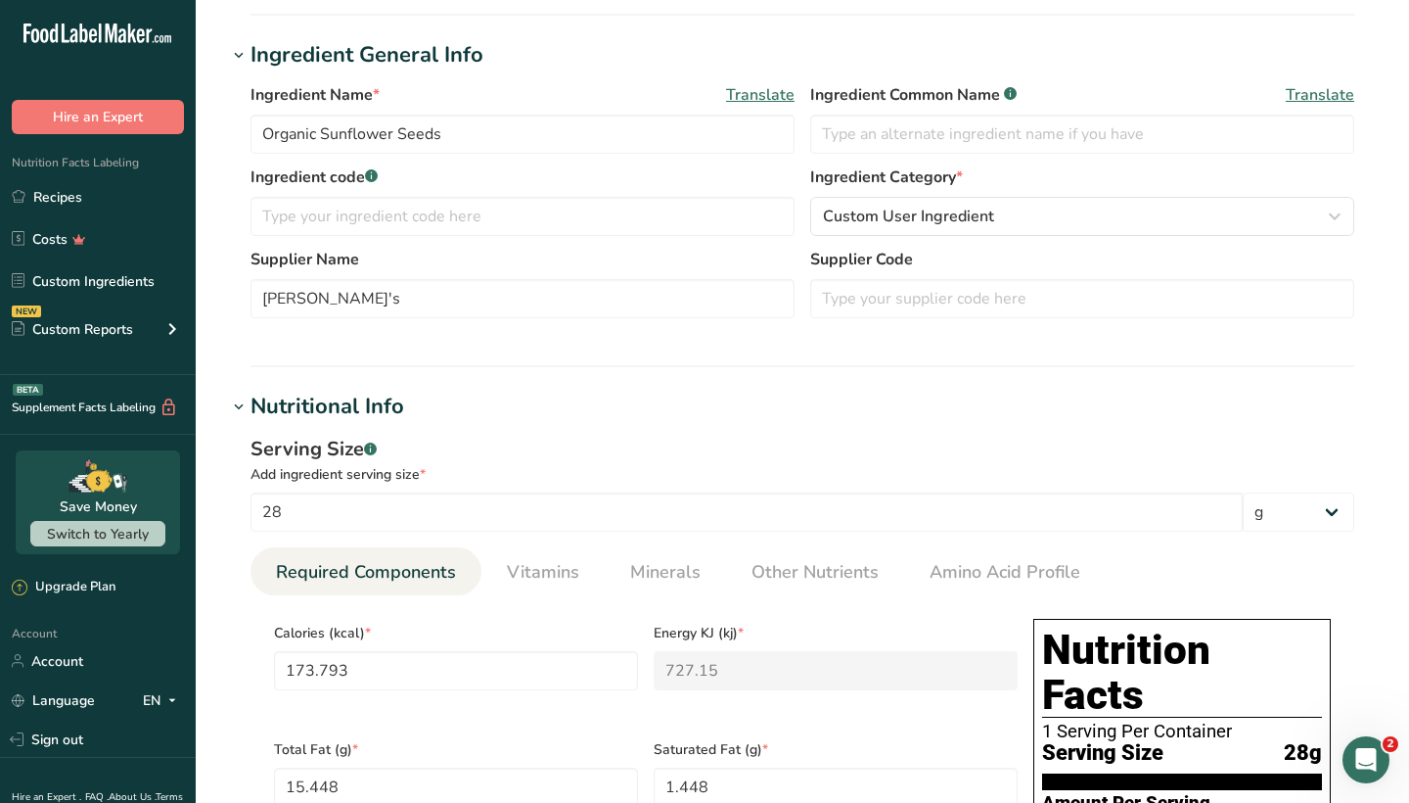
scroll to position [329, 0]
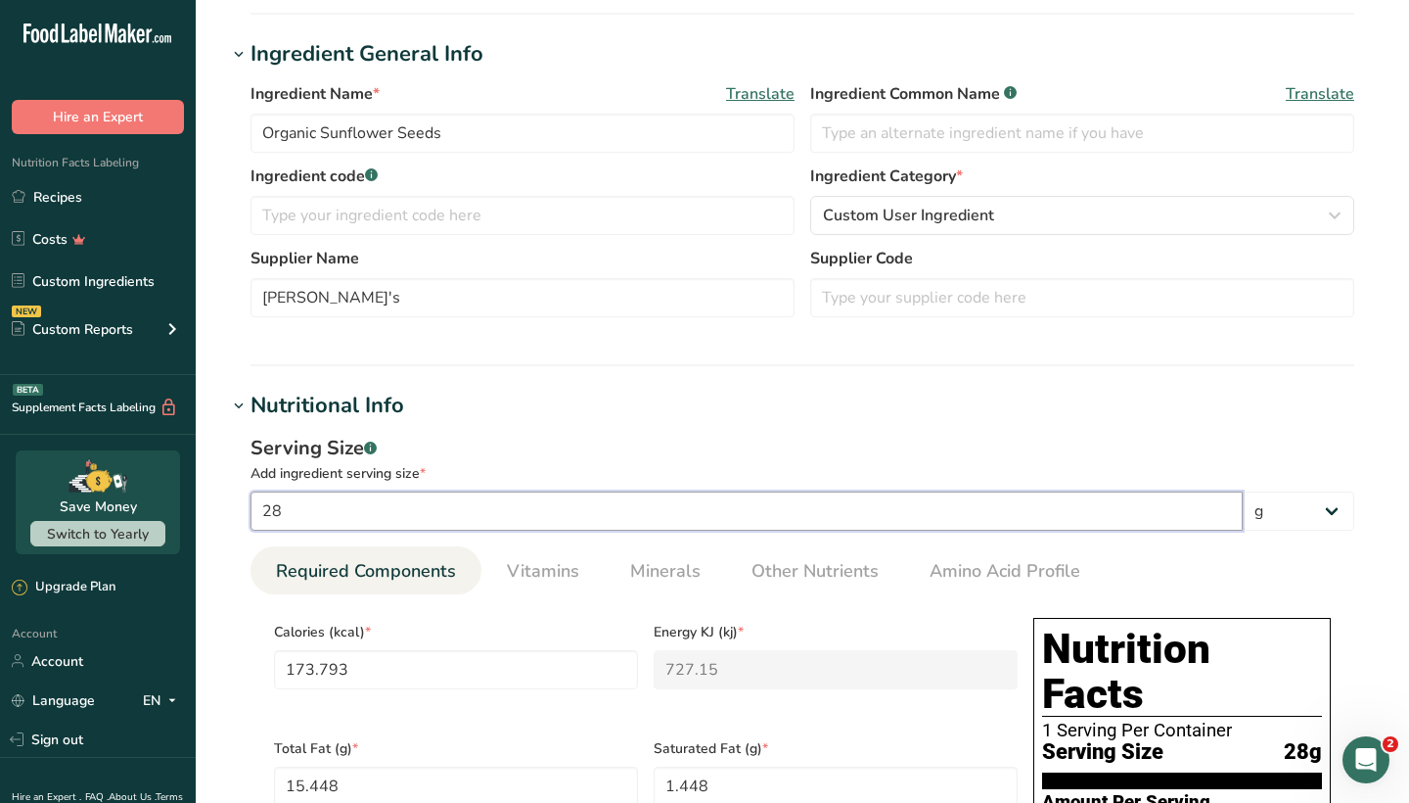
click at [328, 512] on input "28" at bounding box center [747, 510] width 992 height 39
type input "2"
type input "12.4138"
type KJ "51.9393"
type Fat "1.1035"
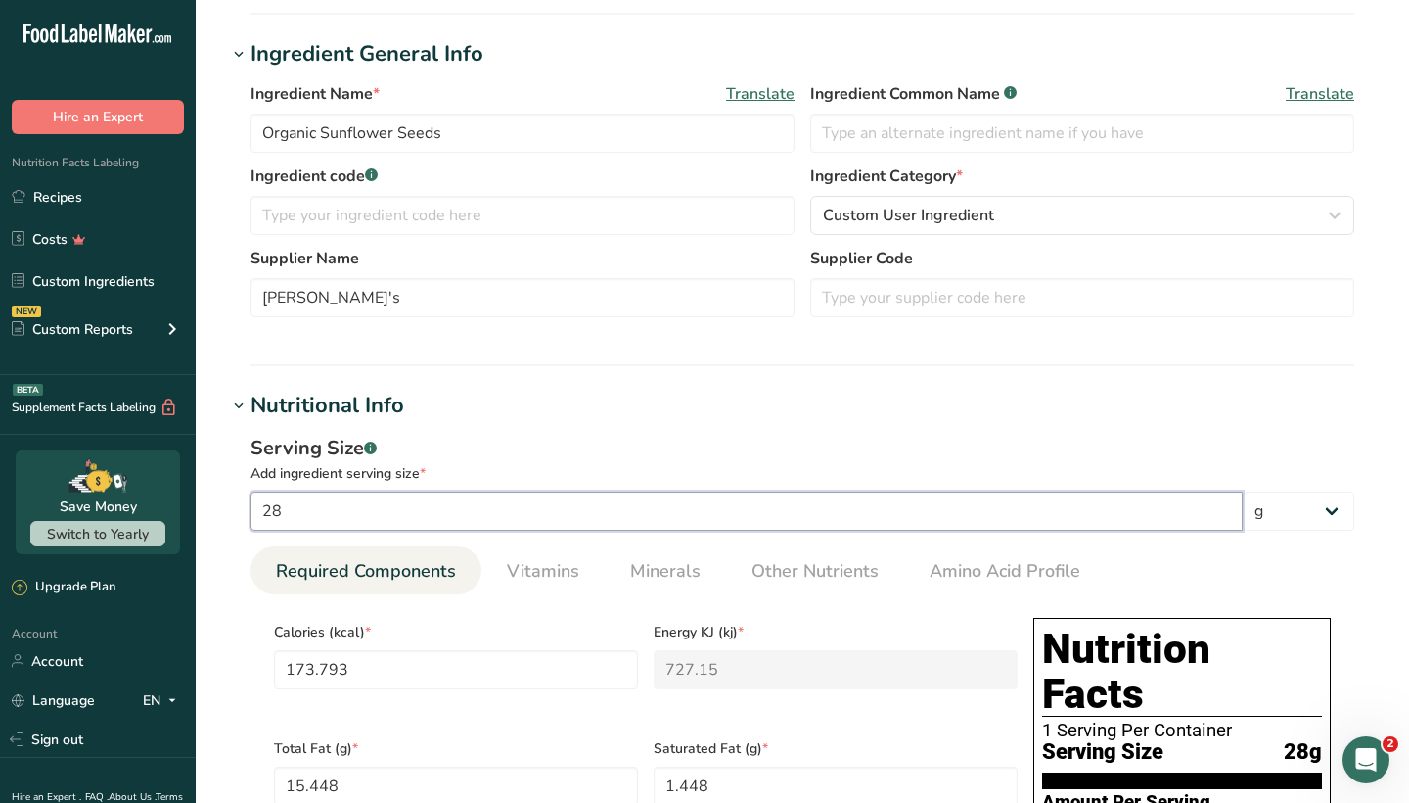
type Fat "0.1035"
type Carbohydrates "0.4138"
type Fiber "0.2069"
type input "0.4138"
type input "3"
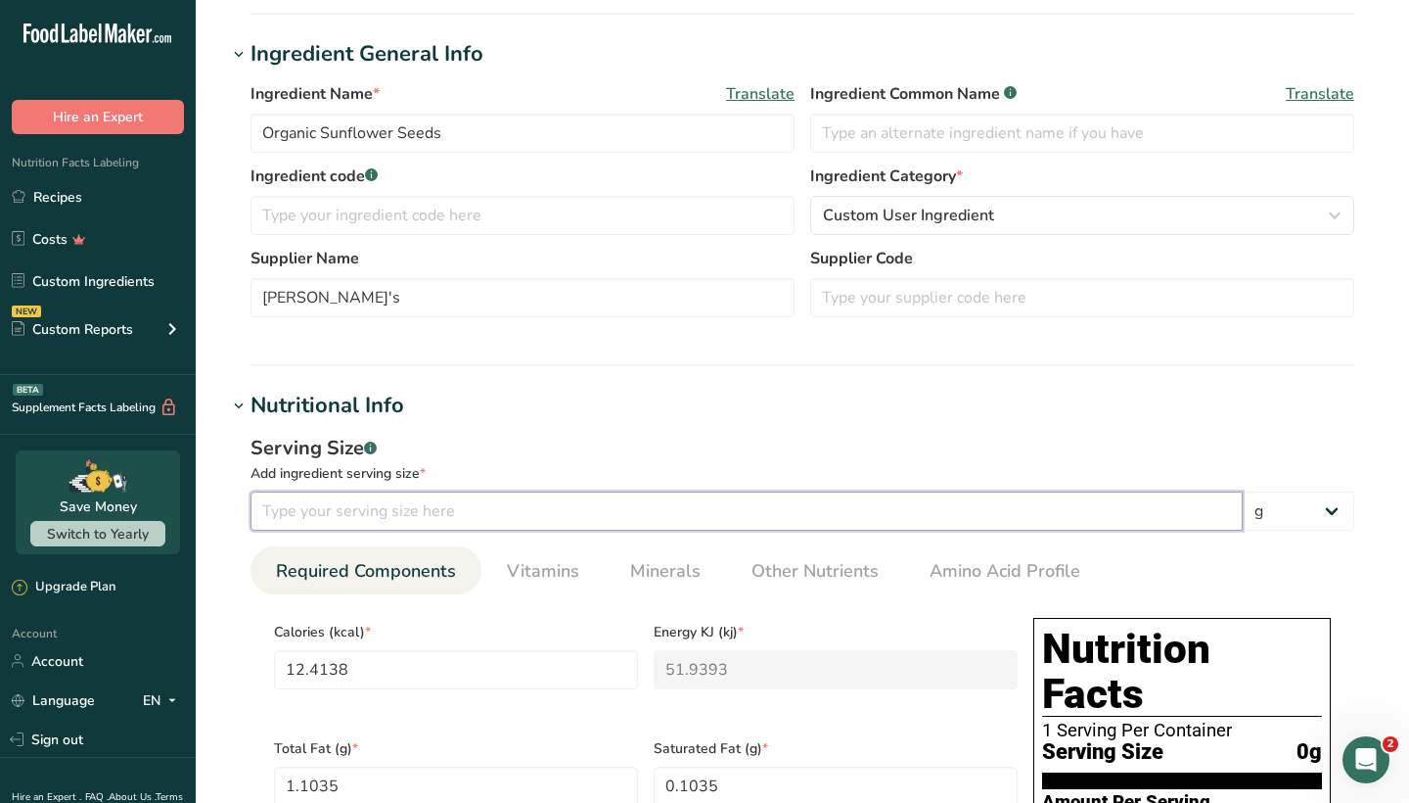
type input "18.6207"
type KJ "77.909"
type Fat "1.6552"
type Fat "0.1552"
type Carbohydrates "0.6207"
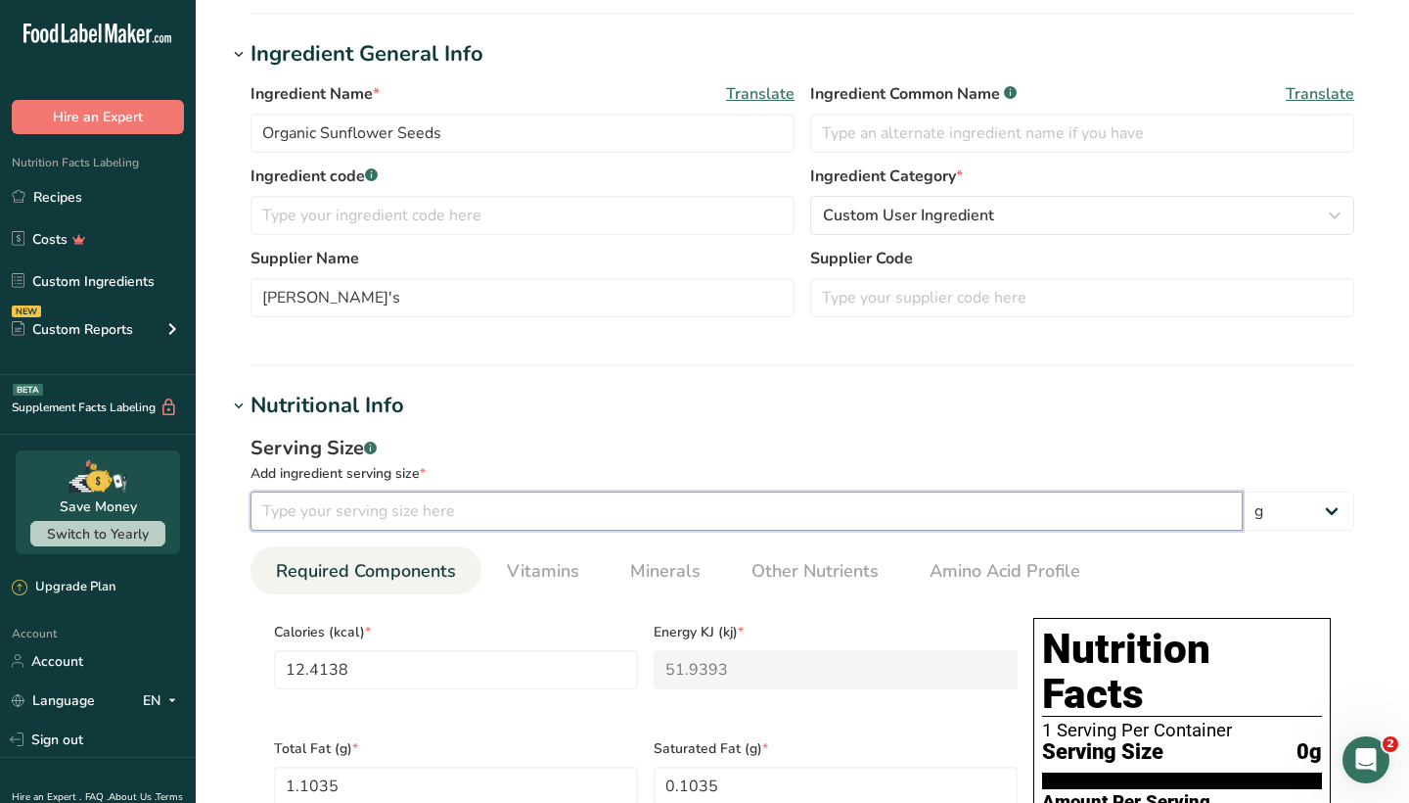
type Fiber "0.3103"
type input "0.6207"
type input "31"
type input "192.4138"
type KJ "805.0593"
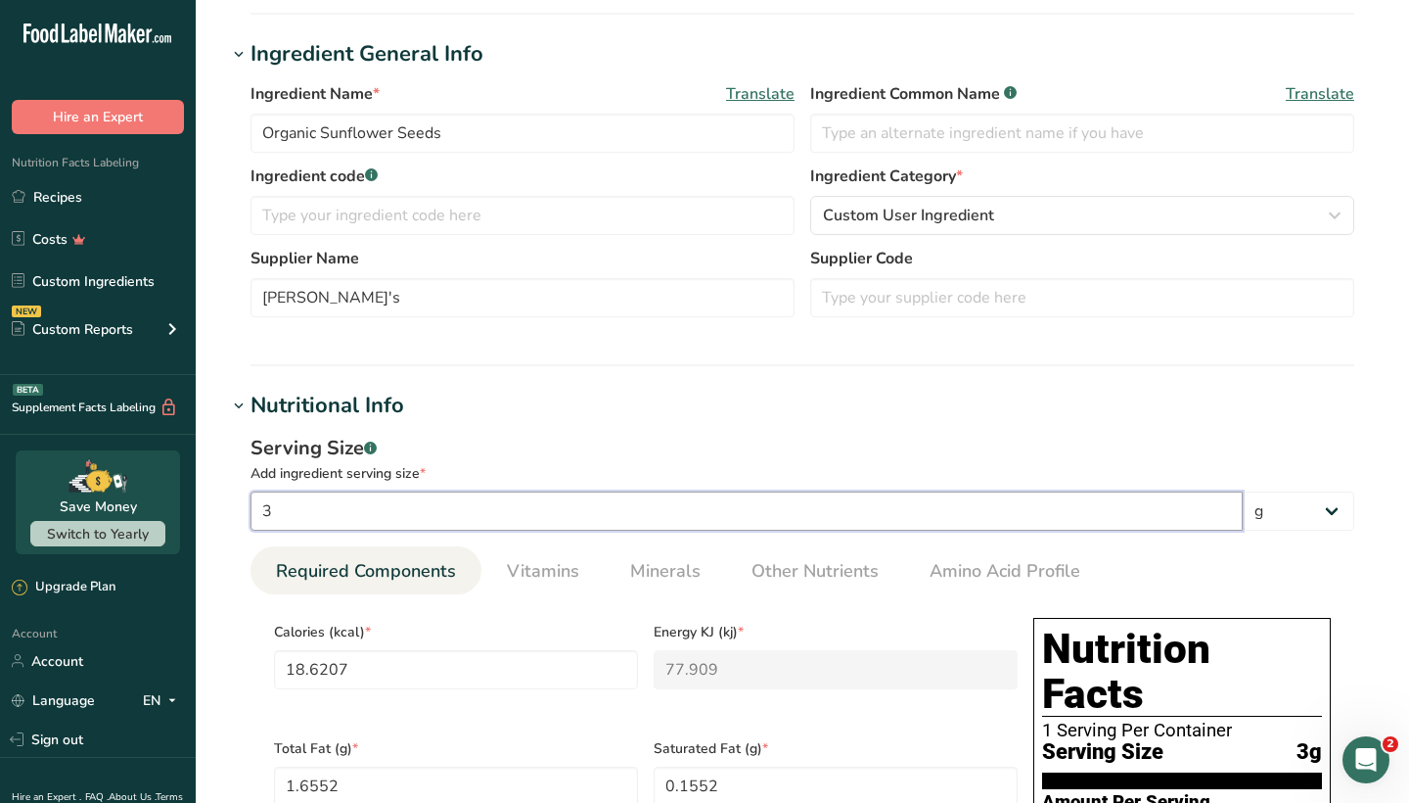
type Fat "17.1035"
type Fat "1.6035"
type Carbohydrates "6.4138"
type Fiber "3.2068"
type input "6.4138"
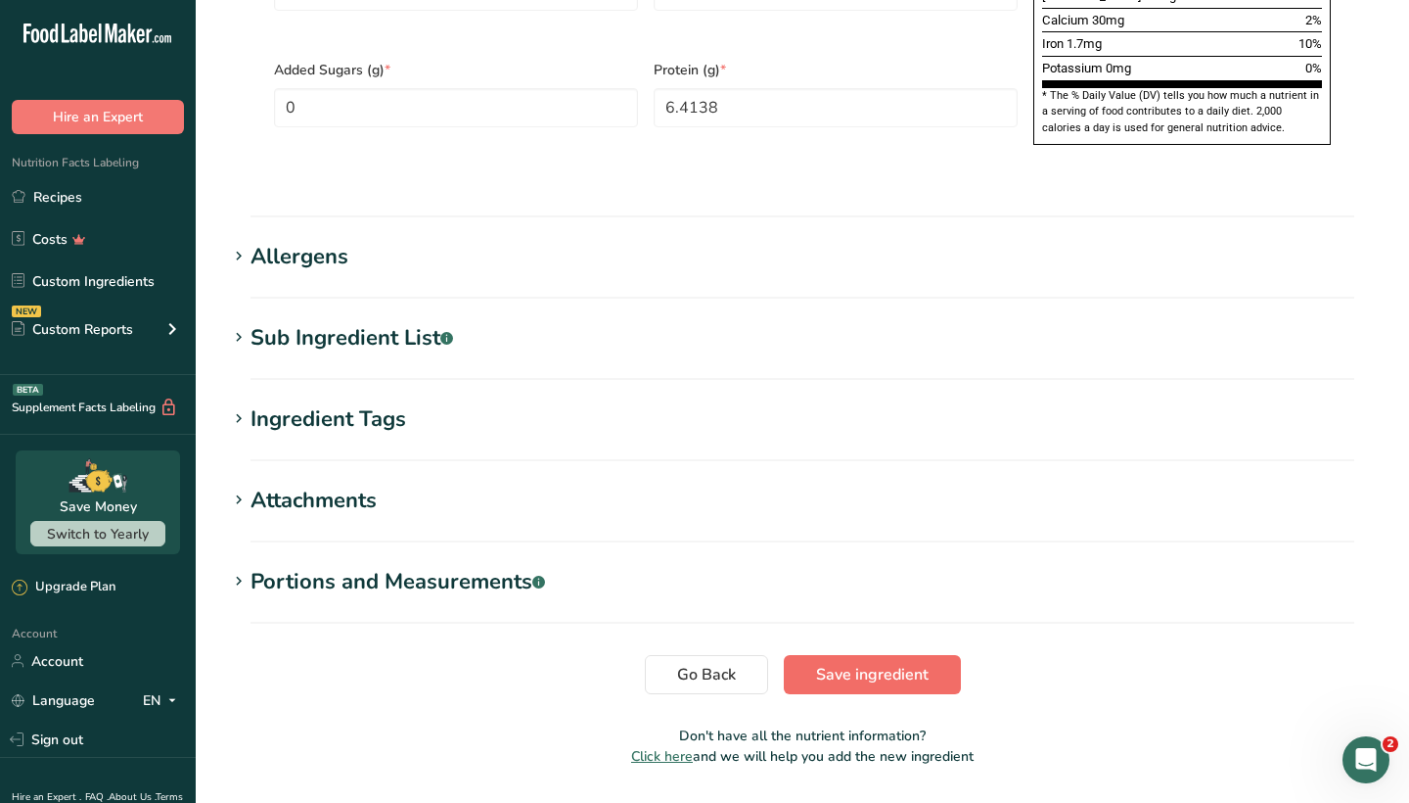
type input "31"
click at [859, 663] on span "Save ingredient" at bounding box center [872, 674] width 113 height 23
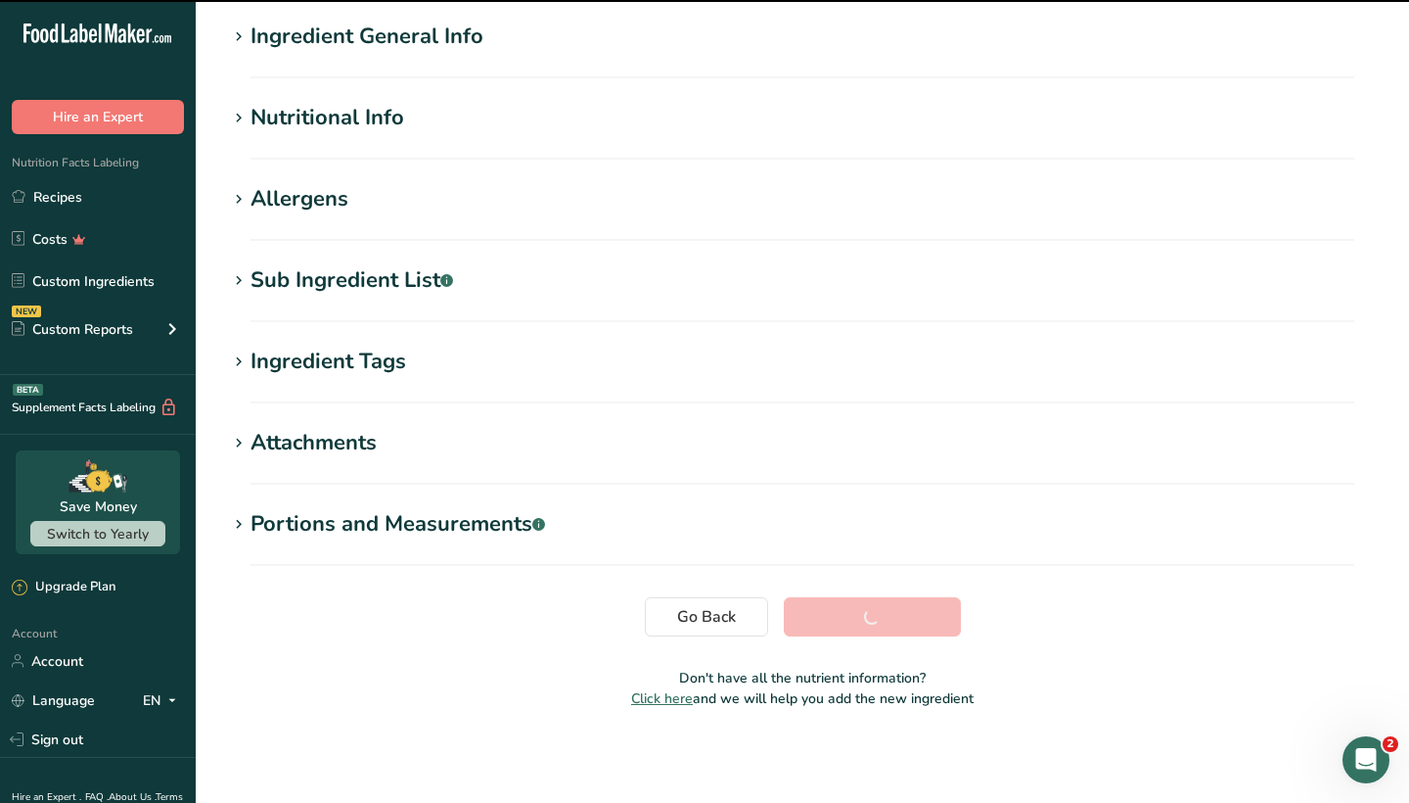
scroll to position [152, 0]
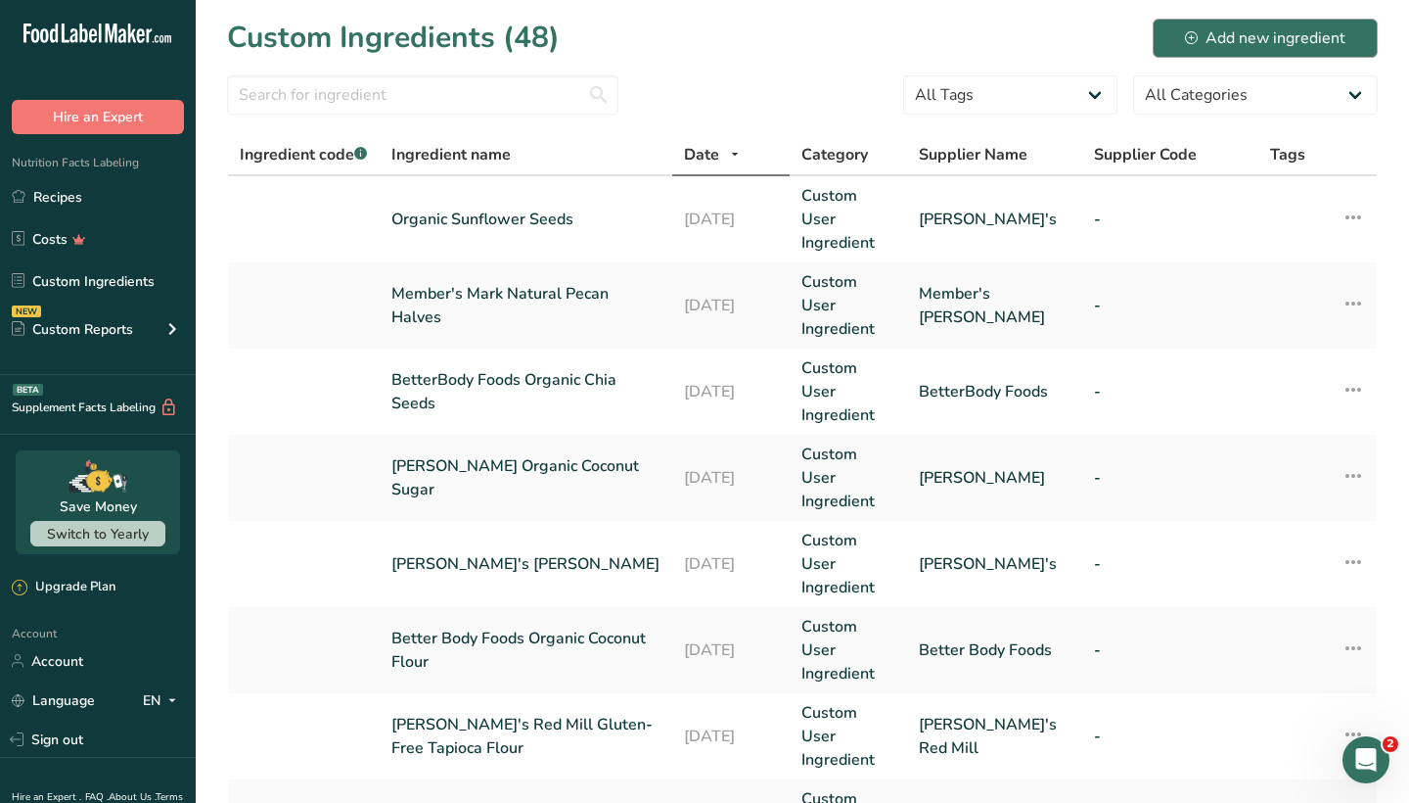
click at [1267, 44] on div "Add new ingredient" at bounding box center [1265, 37] width 161 height 23
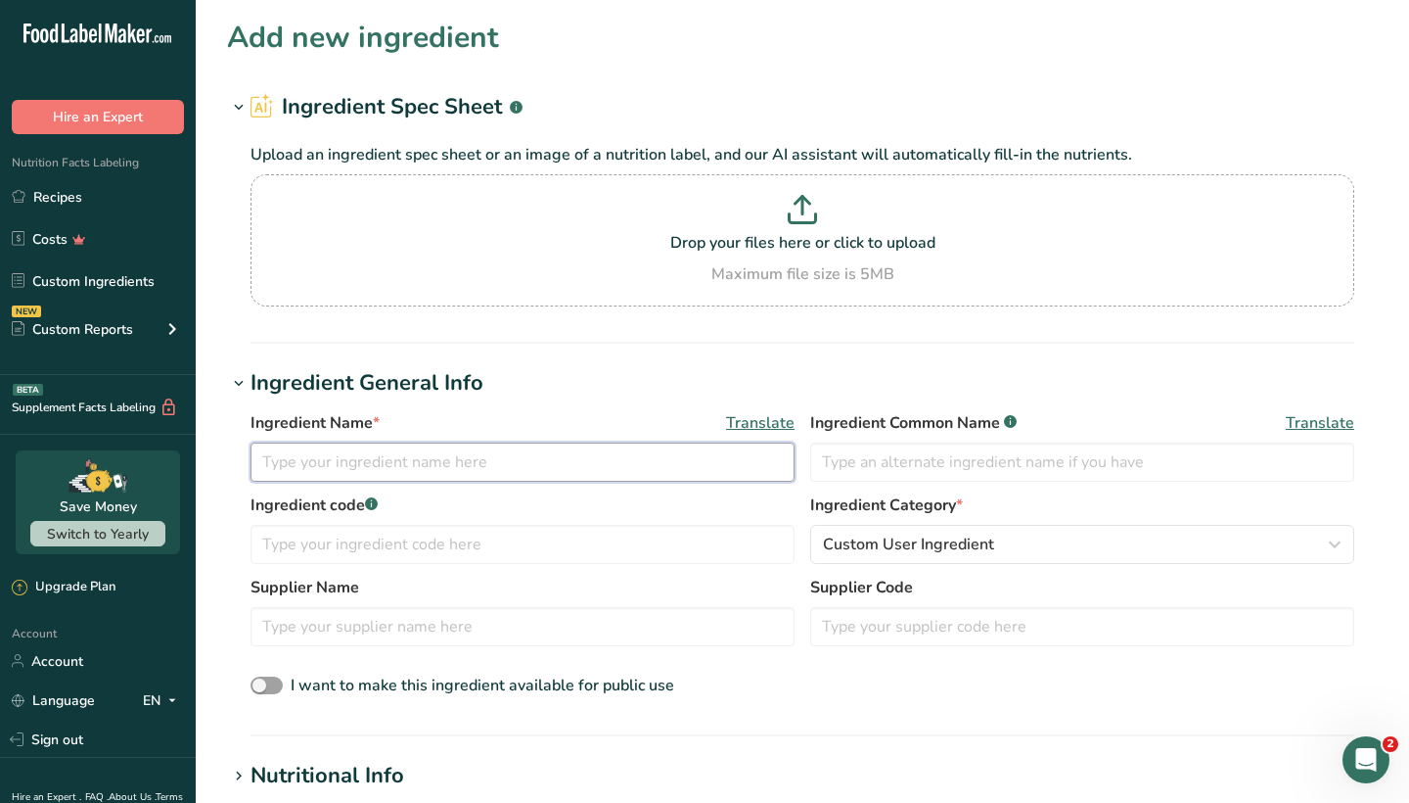
click at [490, 471] on input "text" at bounding box center [523, 461] width 544 height 39
type input "[PERSON_NAME]'s Organic Pumpkin Seeds"
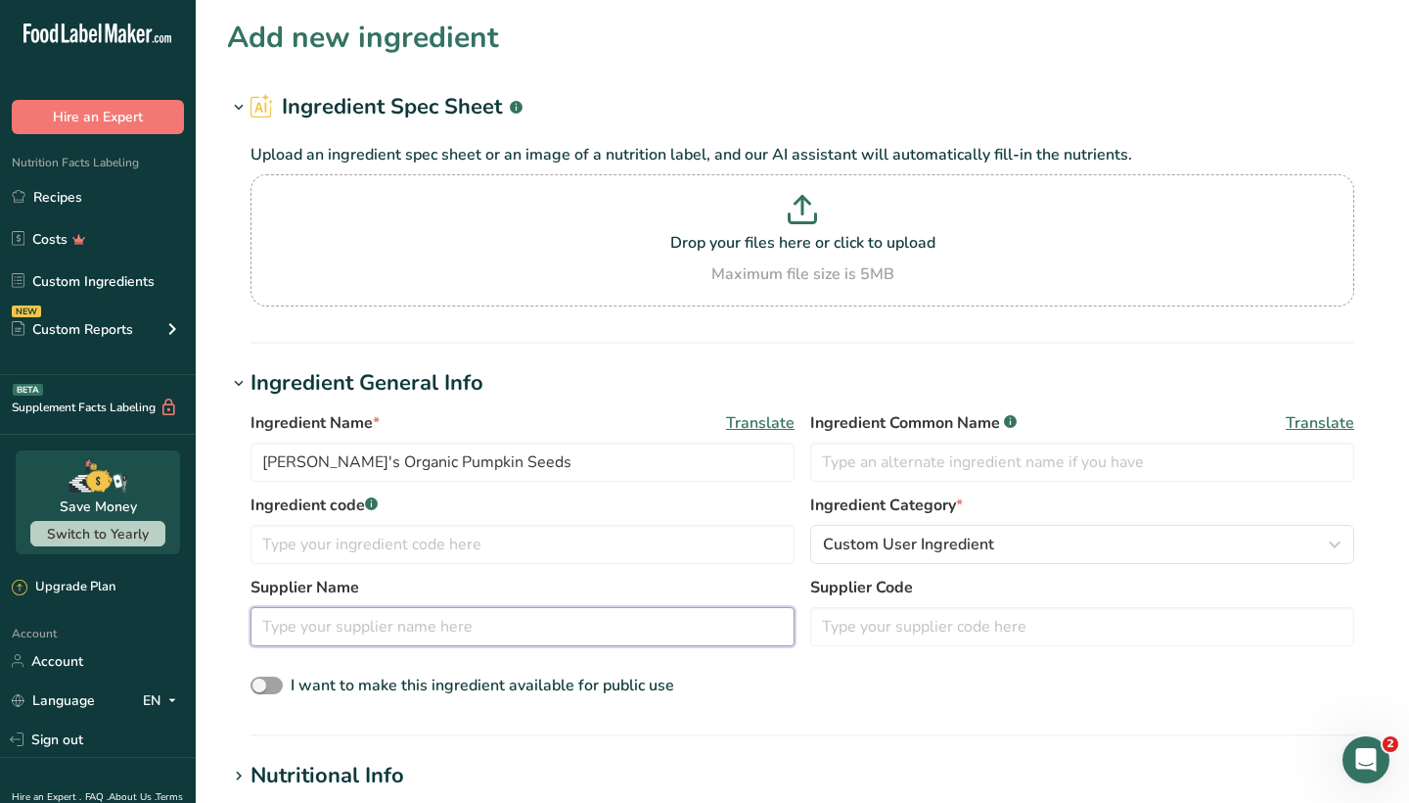
click at [462, 618] on input "text" at bounding box center [523, 626] width 544 height 39
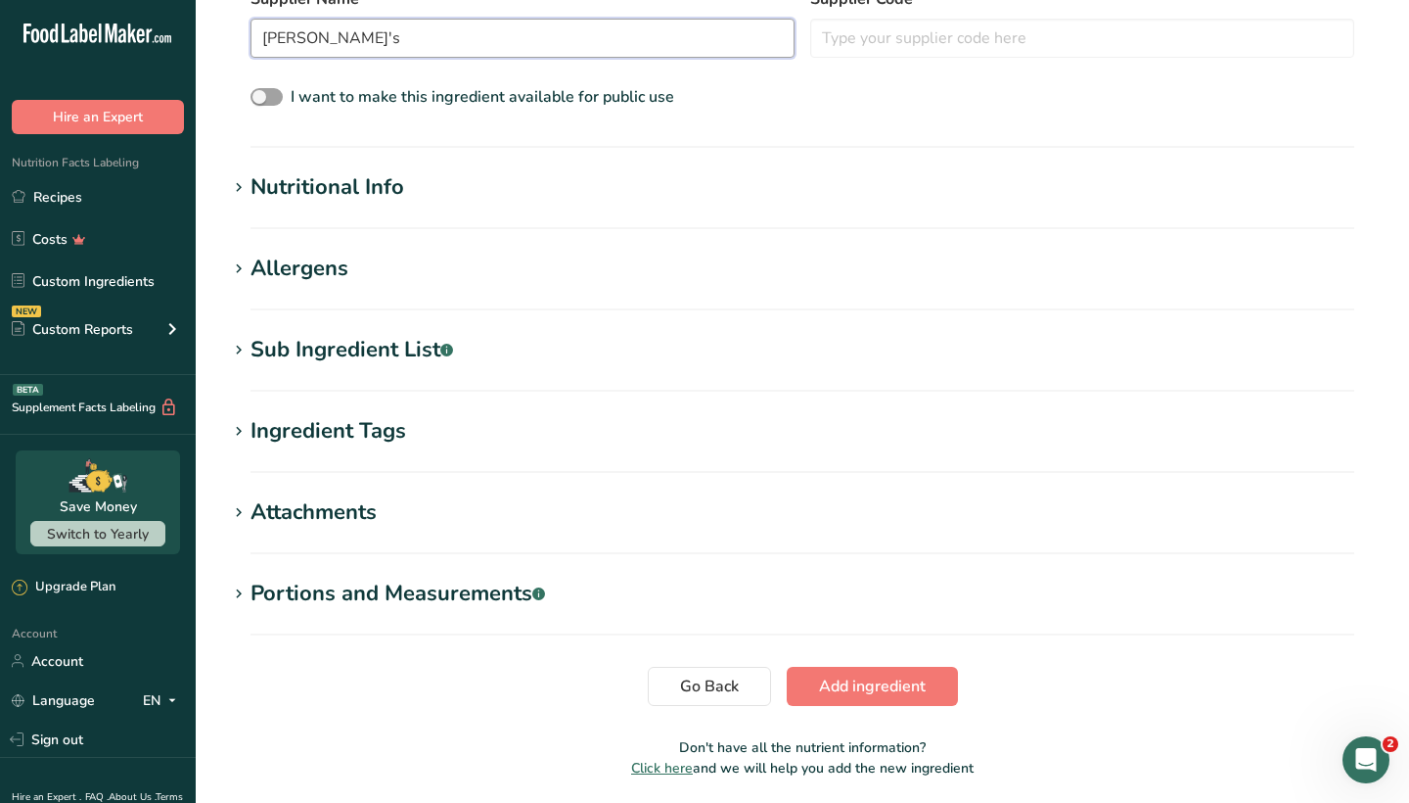
scroll to position [589, 0]
type input "[PERSON_NAME]'s"
click at [397, 353] on div "Sub Ingredient List .a-a{fill:#347362;}.b-a{fill:#fff;}" at bounding box center [352, 349] width 203 height 32
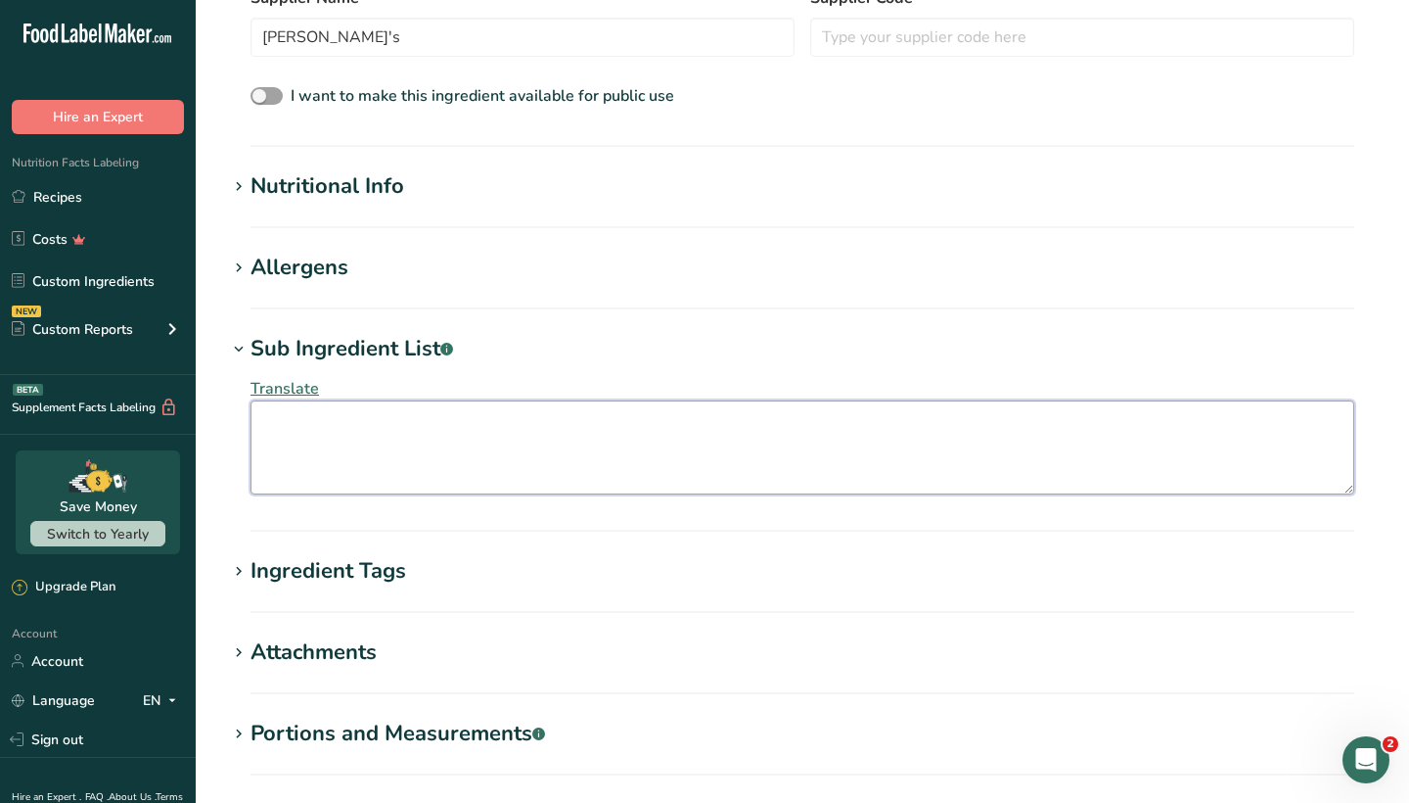
click at [402, 449] on textarea at bounding box center [803, 447] width 1104 height 94
type textarea "Organic Pumpkin Seeds"
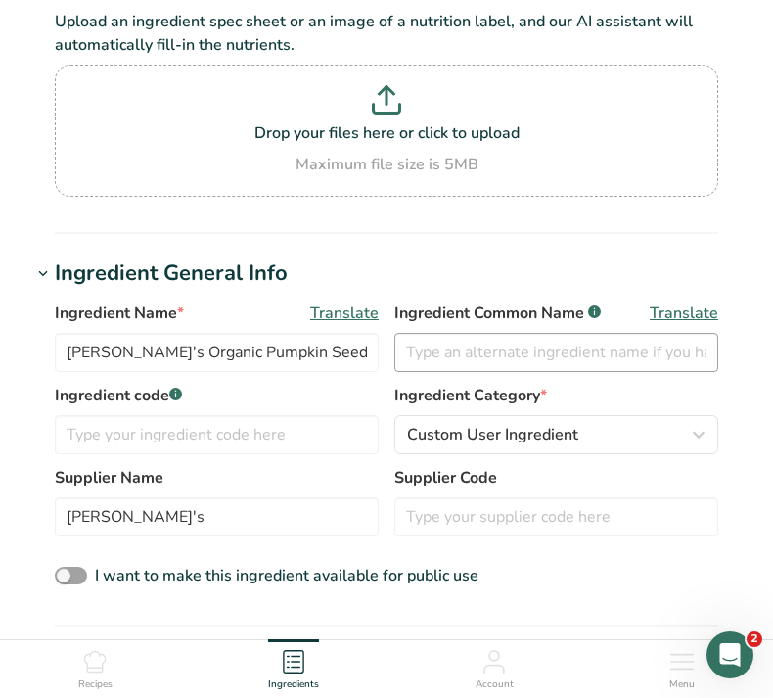
scroll to position [130, 0]
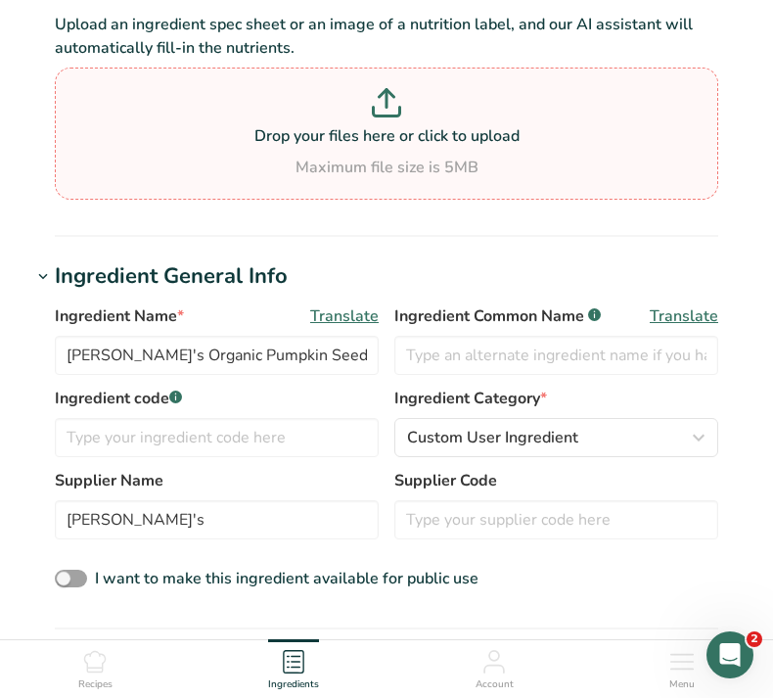
click at [386, 124] on p "Drop your files here or click to upload" at bounding box center [387, 135] width 654 height 23
click at [386, 124] on input "Drop your files here or click to upload Maximum file size is 5MB" at bounding box center [387, 134] width 664 height 132
type input "C:\fakepath\Organic Pumpkin Seeds Screenshot.jpeg"
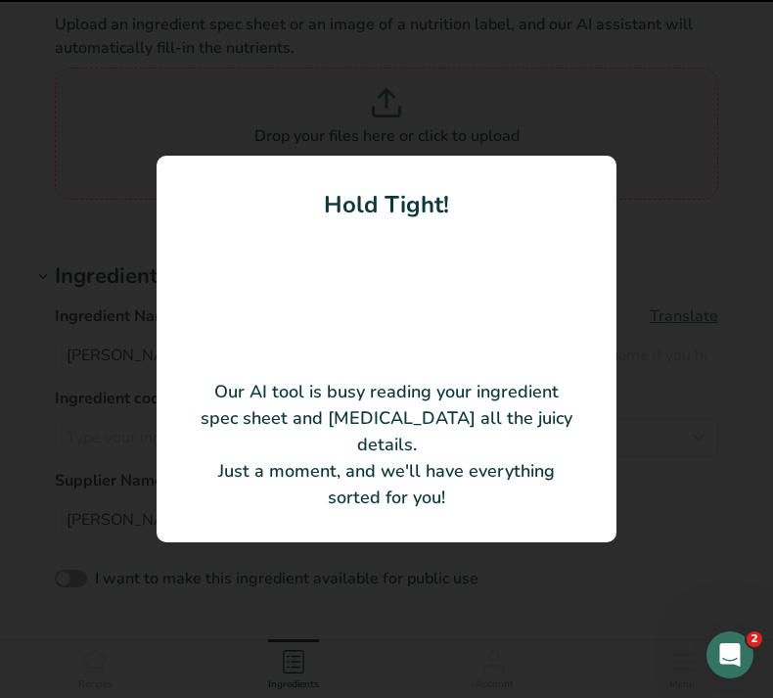
type input "Organic Pumpkin Seeds"
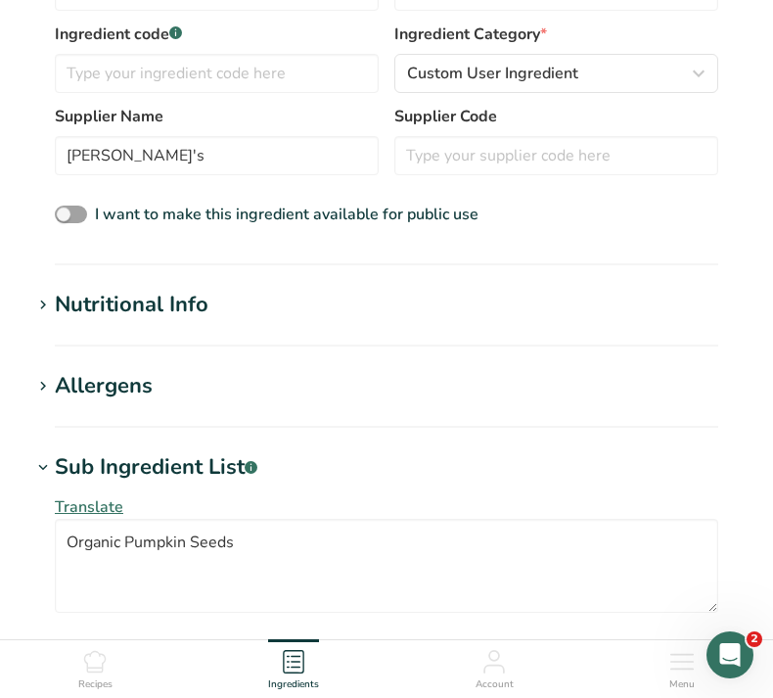
scroll to position [366, 0]
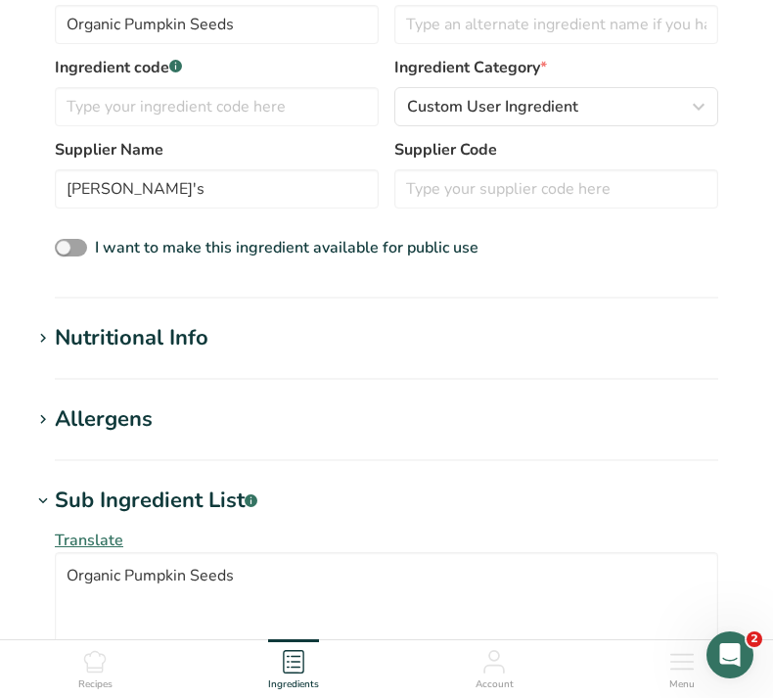
click at [148, 339] on div "Nutritional Info" at bounding box center [132, 338] width 154 height 32
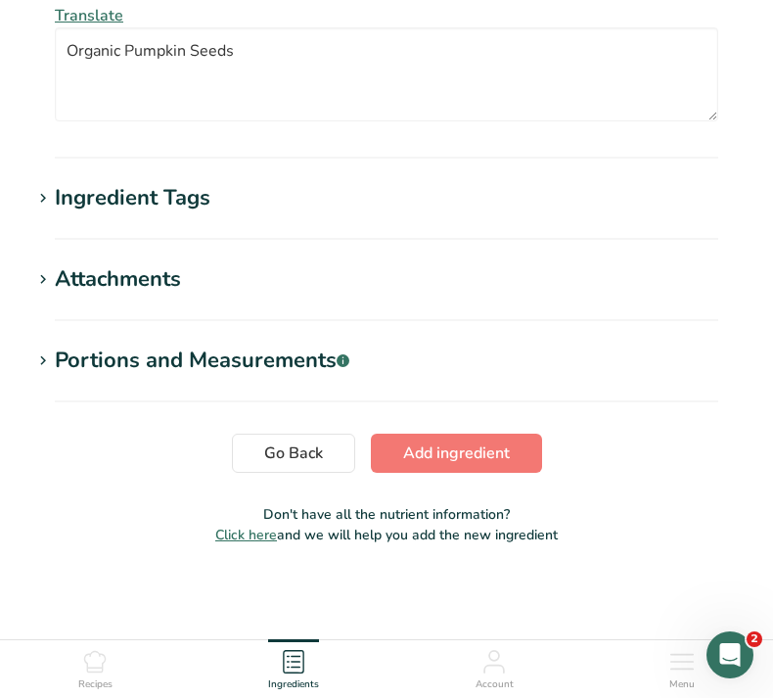
scroll to position [1587, 0]
click at [467, 455] on span "Add ingredient" at bounding box center [456, 452] width 107 height 23
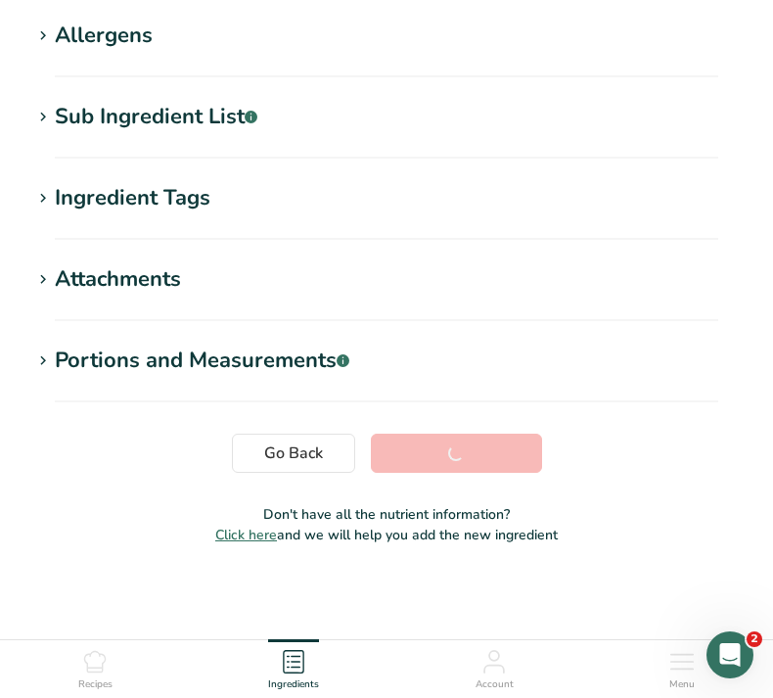
scroll to position [315, 0]
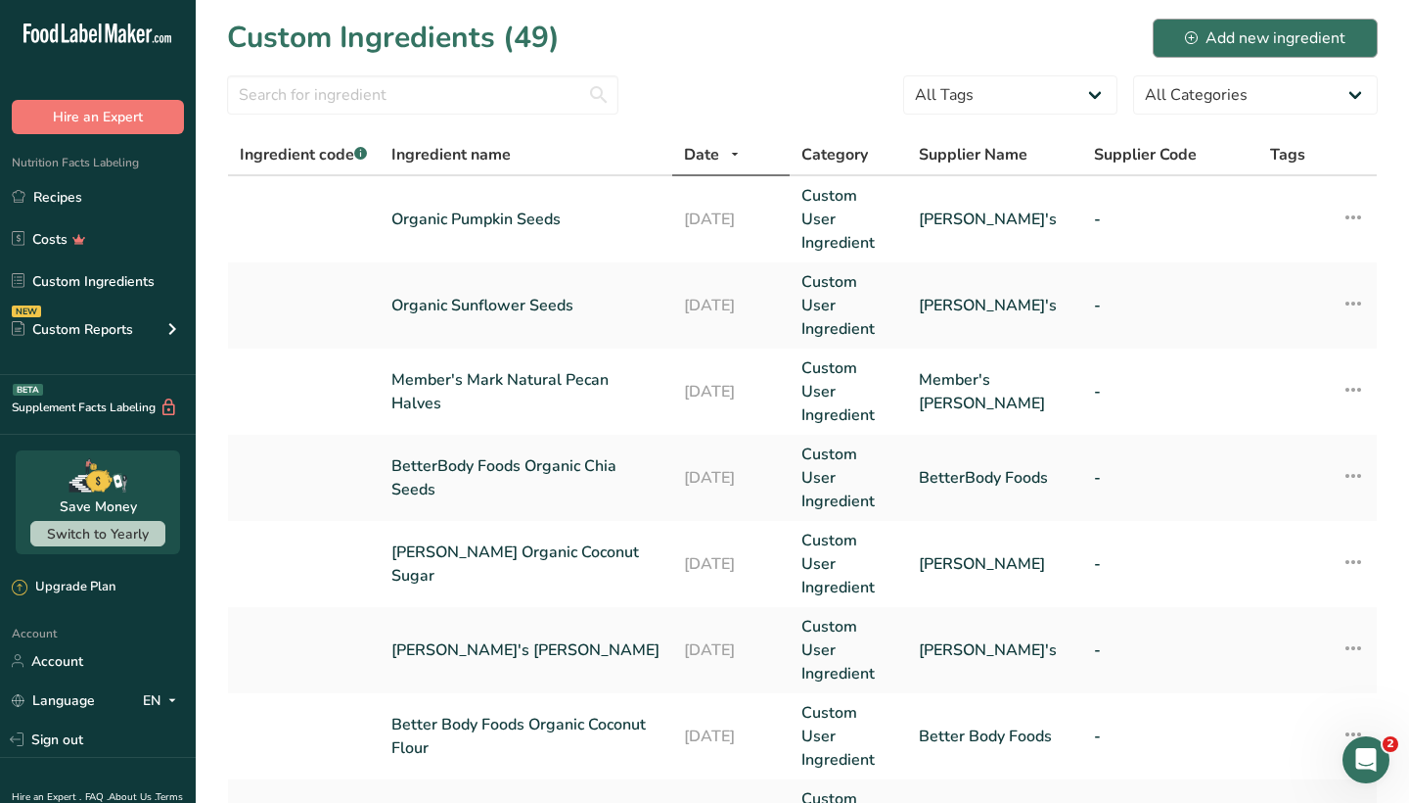
click at [1269, 46] on div "Add new ingredient" at bounding box center [1265, 37] width 161 height 23
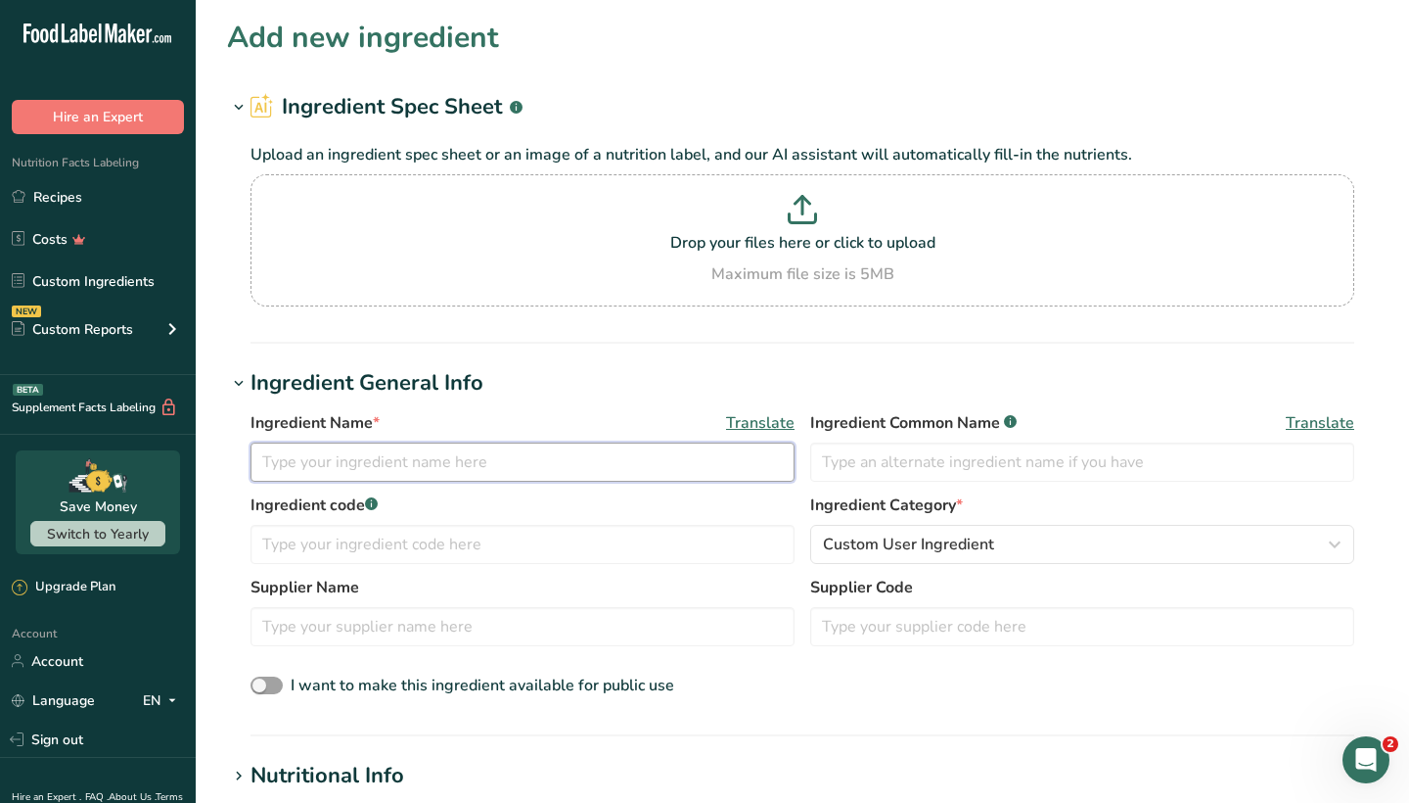
click at [645, 476] on input "text" at bounding box center [523, 461] width 544 height 39
paste input "Member's Mark Unsalted Sweet Cream Butter Sticks"
click at [645, 476] on input "Member's Mark Unsalted Sweet Cream Butter Sticks" at bounding box center [523, 461] width 544 height 39
type input "Member's Mark Unsalted Sweet Cream Butter Sticks"
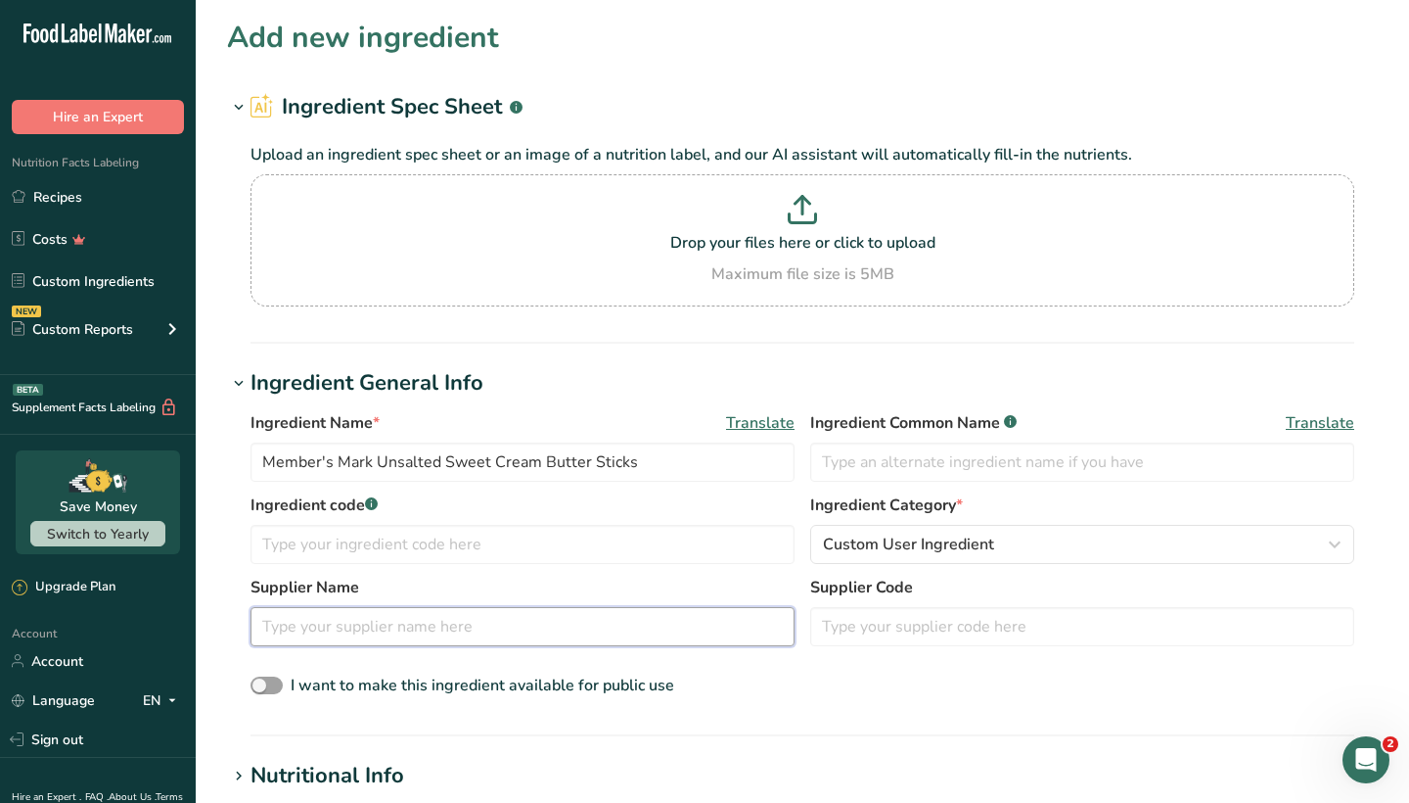
click at [468, 626] on input "text" at bounding box center [523, 626] width 544 height 39
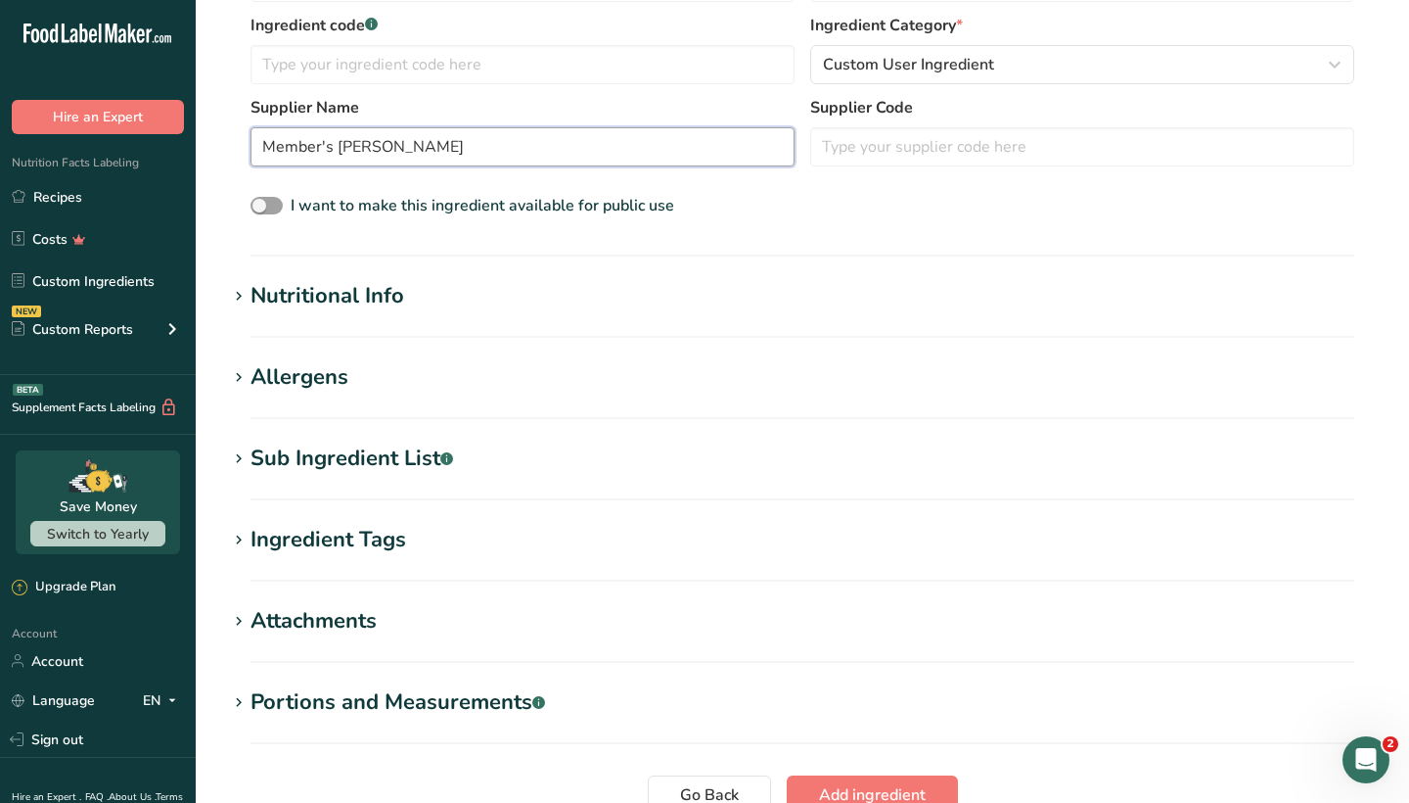
scroll to position [484, 0]
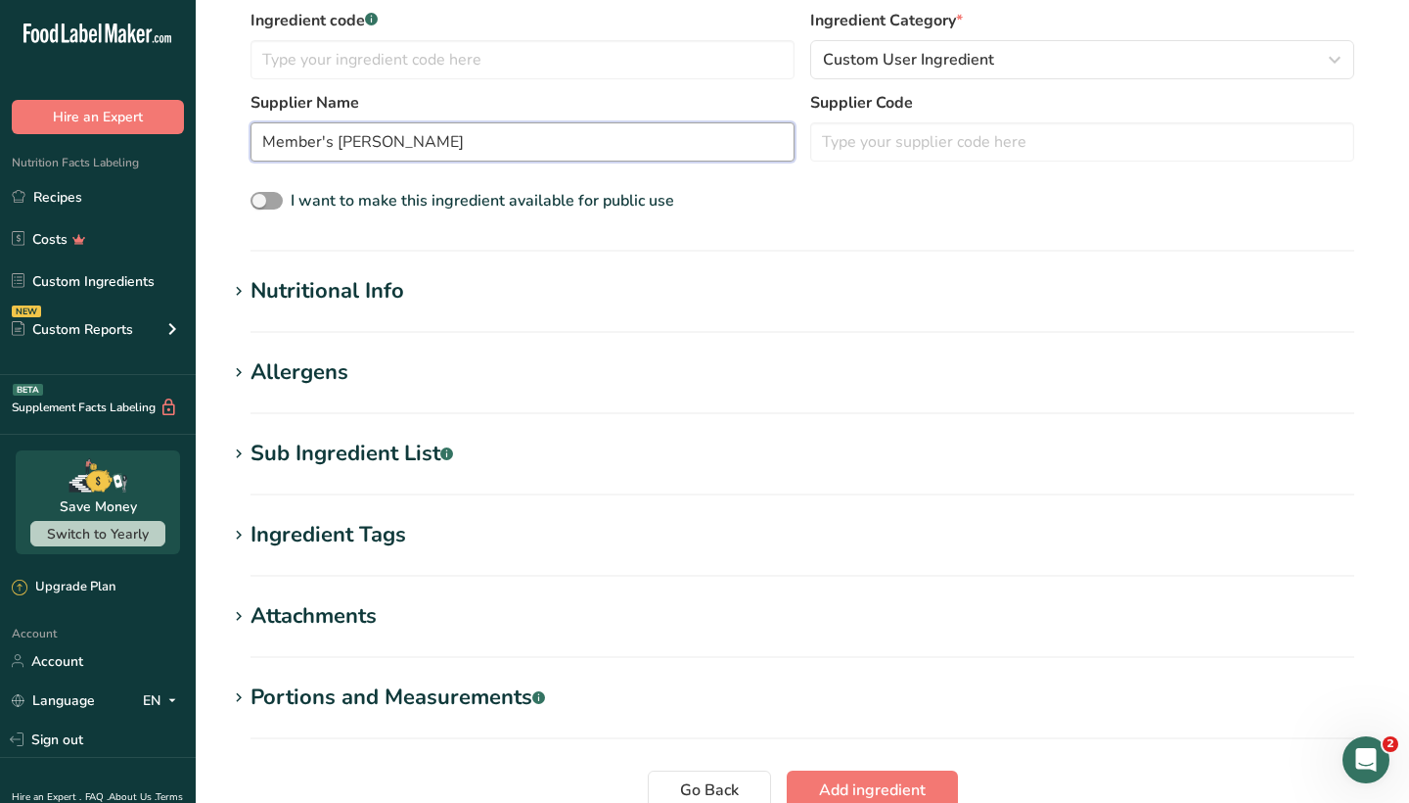
type input "Member's [PERSON_NAME]"
click at [440, 533] on h1 "Ingredient Tags" at bounding box center [802, 535] width 1151 height 32
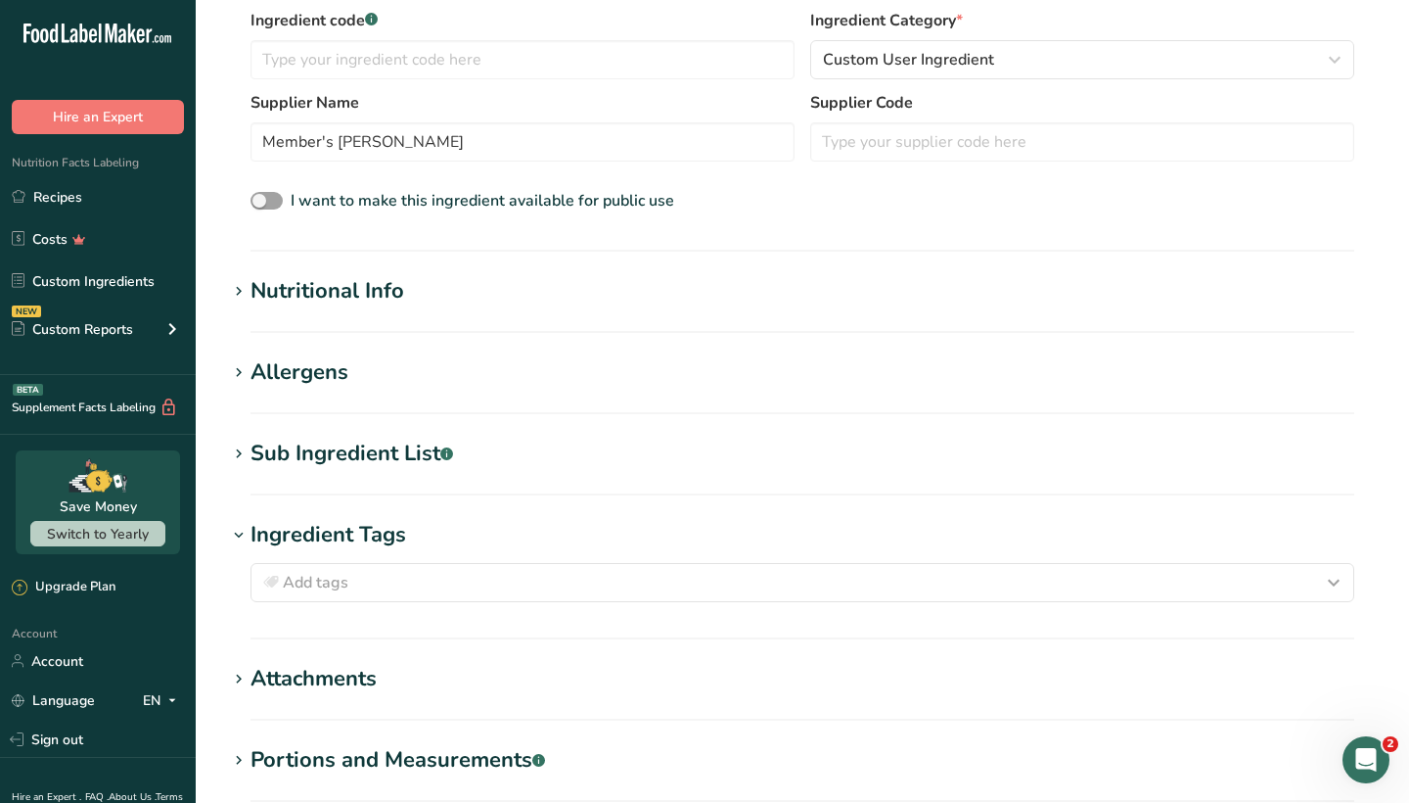
click at [389, 461] on div "Sub Ingredient List .a-a{fill:#347362;}.b-a{fill:#fff;}" at bounding box center [352, 454] width 203 height 32
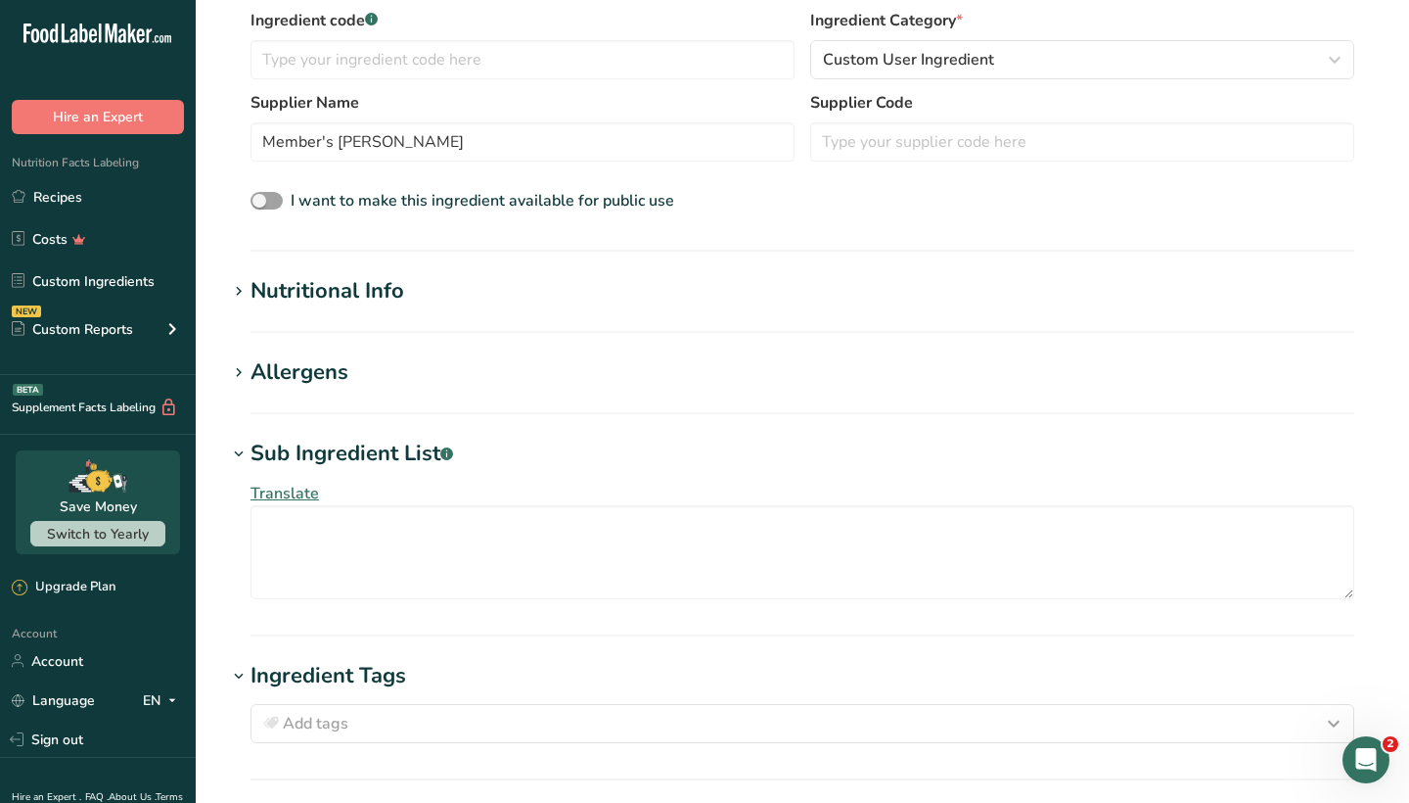
click at [333, 667] on div "Ingredient Tags" at bounding box center [329, 676] width 156 height 32
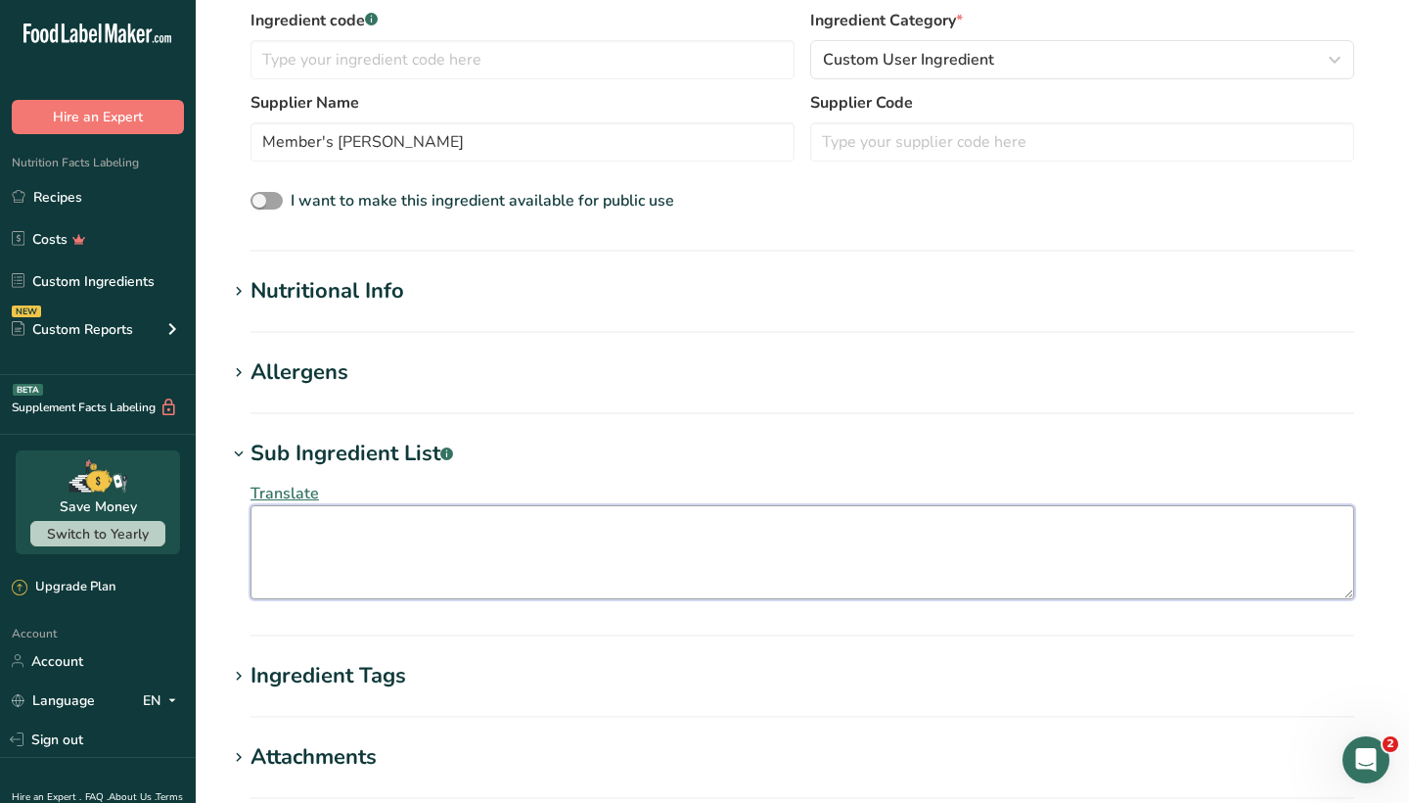
click at [482, 552] on textarea at bounding box center [803, 552] width 1104 height 94
click at [559, 513] on textarea "Pasteurized Cream" at bounding box center [803, 552] width 1104 height 94
click at [559, 512] on textarea "Pasteurized Cream" at bounding box center [803, 552] width 1104 height 94
click at [479, 536] on textarea "Pasteurized Cream" at bounding box center [803, 552] width 1104 height 94
click at [513, 529] on textarea "Pasteurized Cream, Natural Flavor. Contains" at bounding box center [803, 552] width 1104 height 94
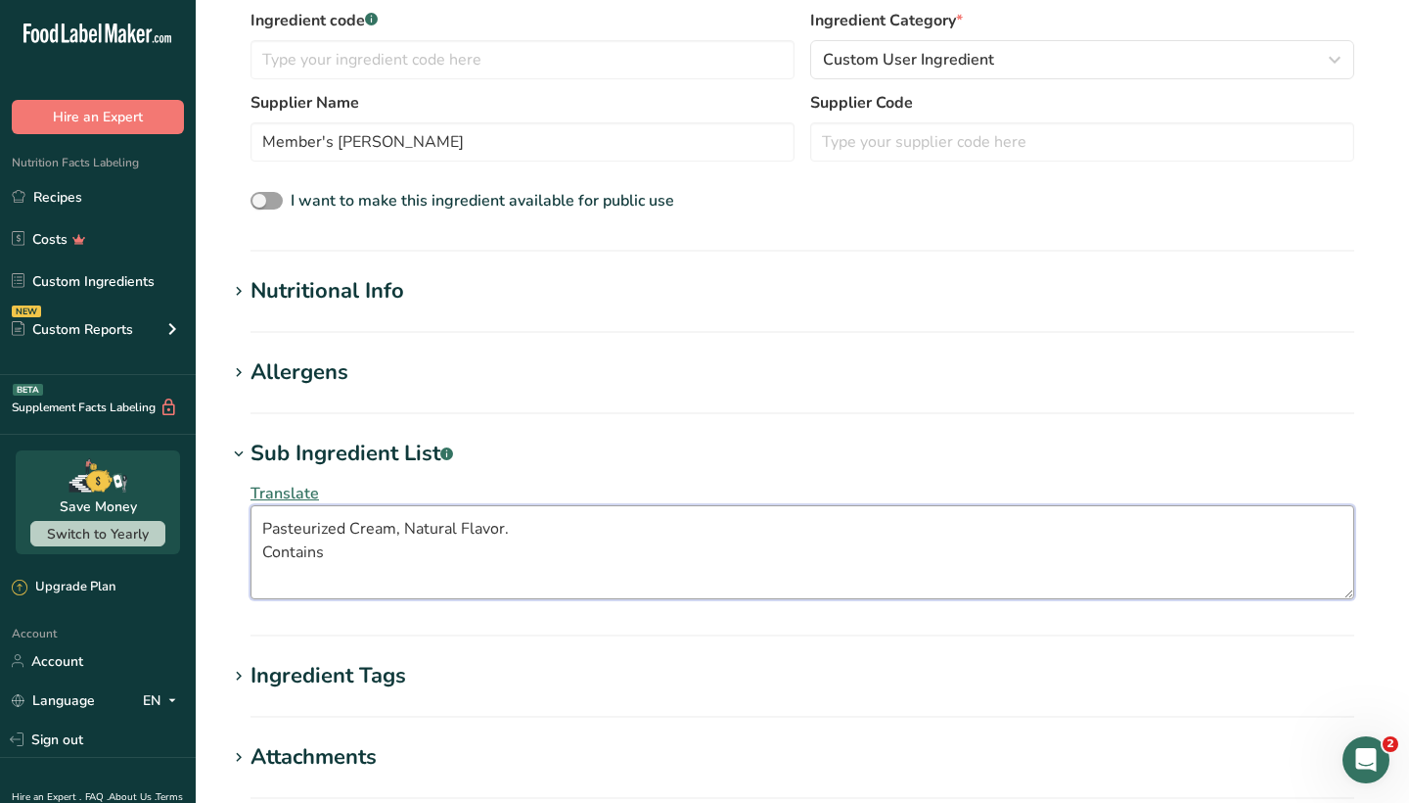
click at [619, 544] on textarea "Pasteurized Cream, Natural Flavor. Contains" at bounding box center [803, 552] width 1104 height 94
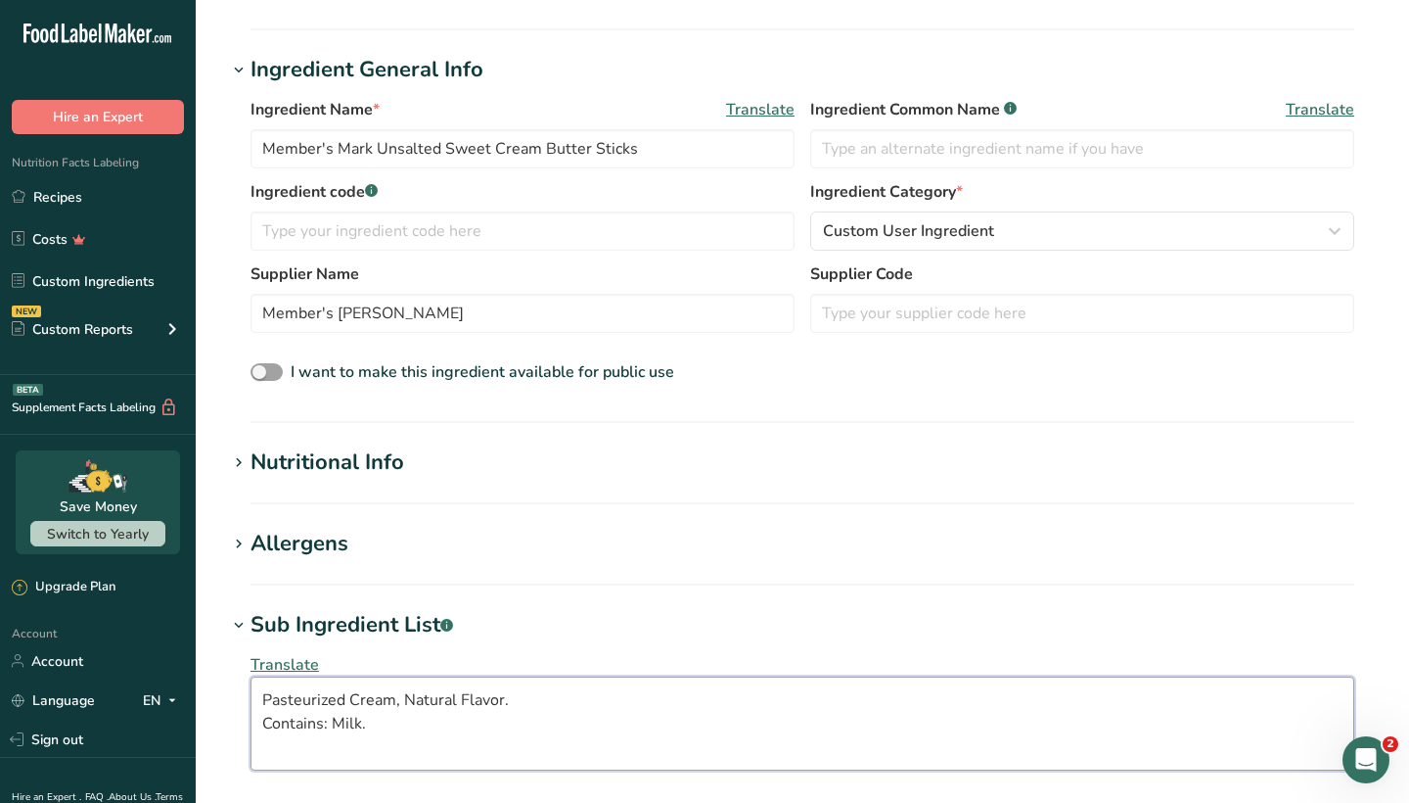
scroll to position [315, 0]
type textarea "Pasteurized Cream, Natural Flavor. Contains: Milk."
click at [302, 442] on section "Add new ingredient Ingredient Spec Sheet .a-a{fill:#347362;}.b-a{fill:#fff;} Up…" at bounding box center [803, 454] width 1214 height 1539
click at [361, 464] on div "Nutritional Info" at bounding box center [328, 460] width 154 height 32
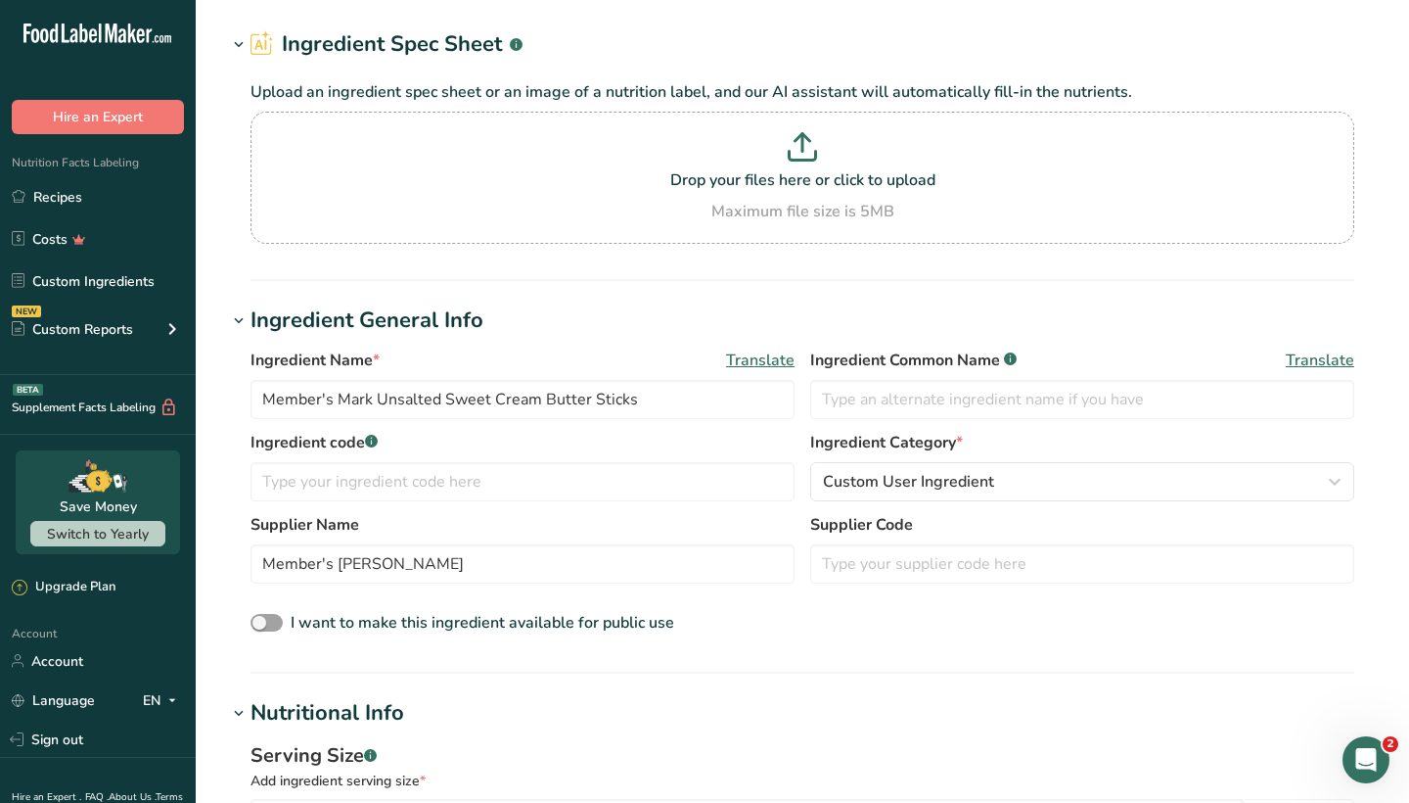
scroll to position [65, 0]
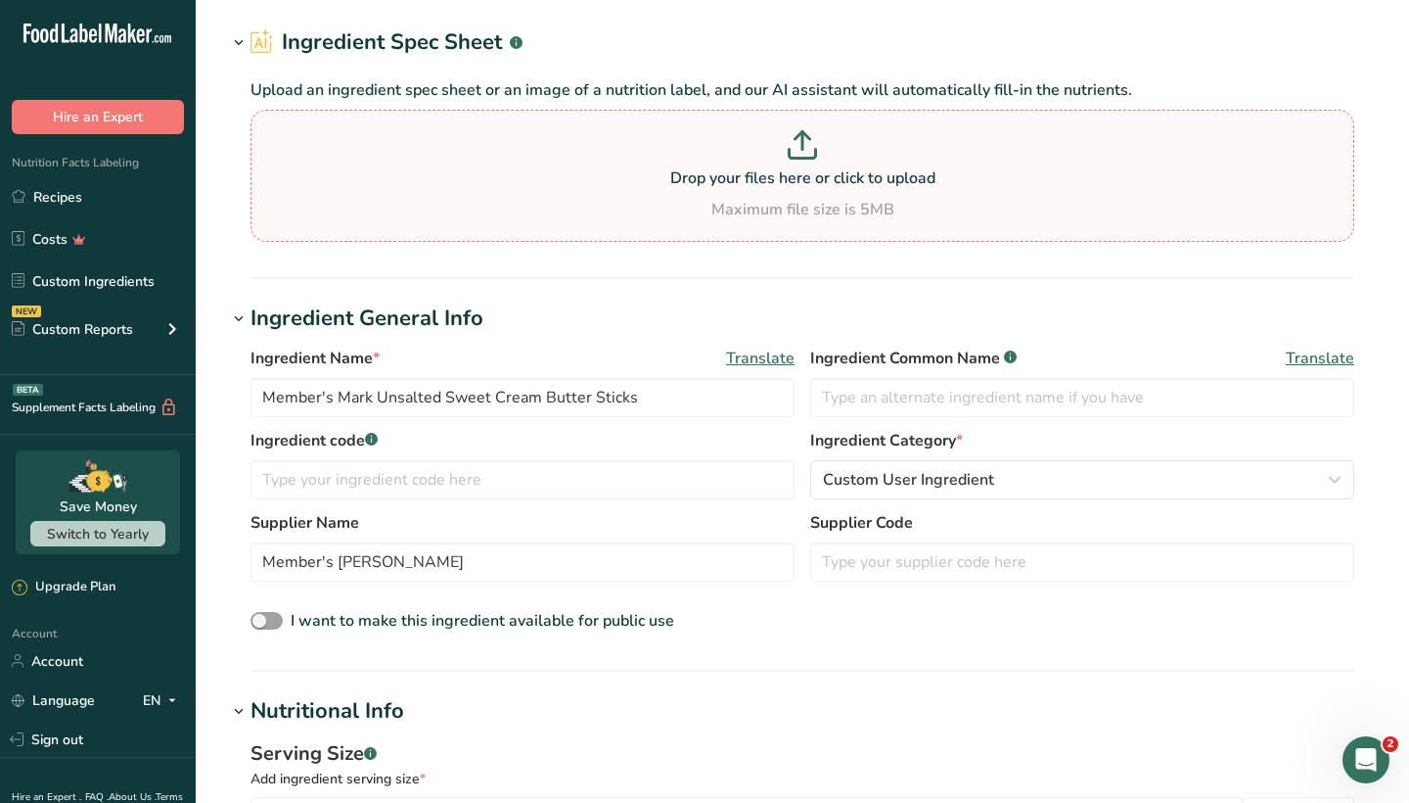
click at [678, 191] on div "Drop your files here or click to upload Maximum file size is 5MB" at bounding box center [802, 175] width 1094 height 91
click at [678, 191] on input "Drop your files here or click to upload Maximum file size is 5MB" at bounding box center [803, 176] width 1104 height 132
type input "C:\fakepath\Unsalted Sweet Cream Butter Facts.webp"
click at [761, 167] on p "Drop your files here or click to upload" at bounding box center [802, 177] width 1094 height 23
click at [761, 167] on input "Drop your files here or click to upload Maximum file size is 5MB" at bounding box center [803, 176] width 1104 height 132
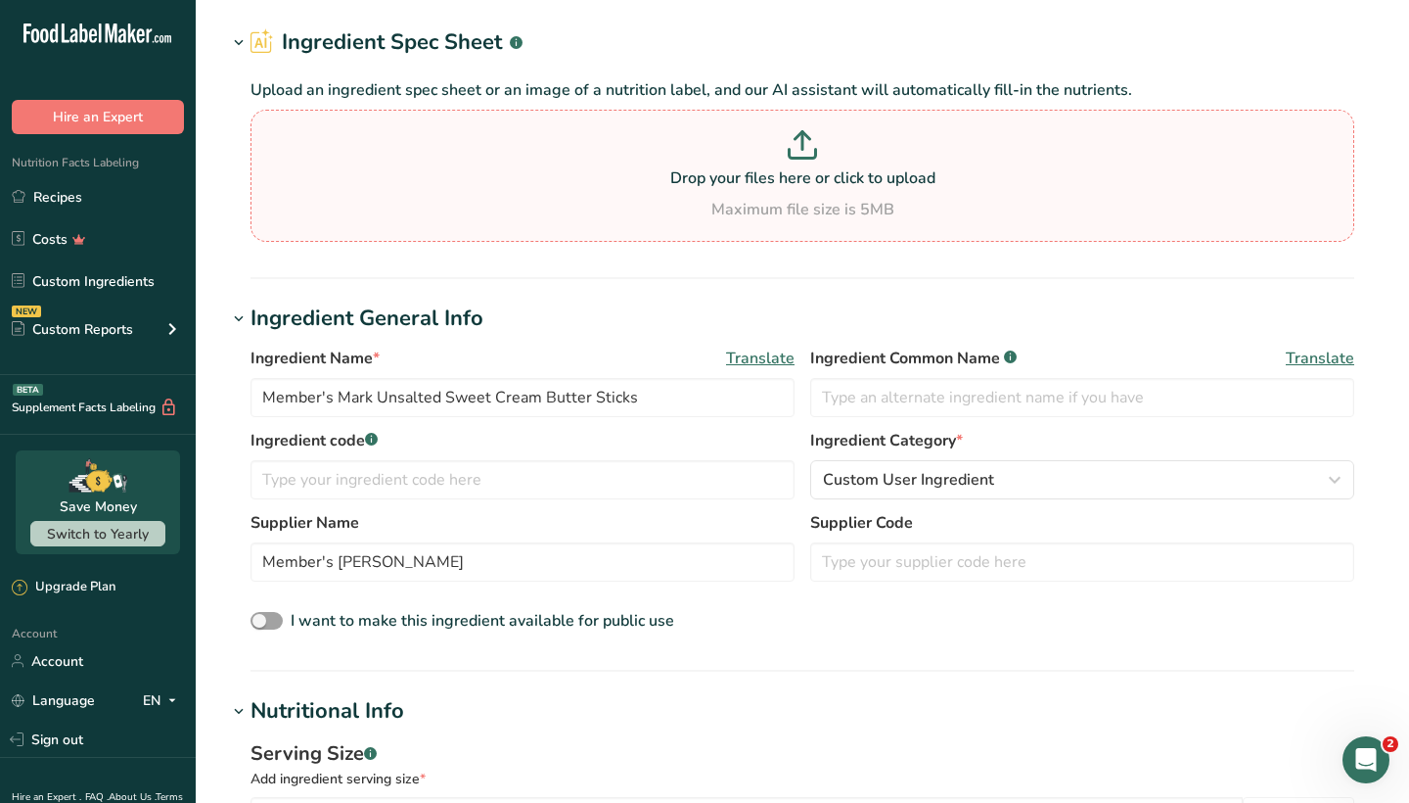
type input "C:\fakepath\Unsalted Sweet Cream Butter Facts Screenshot.png"
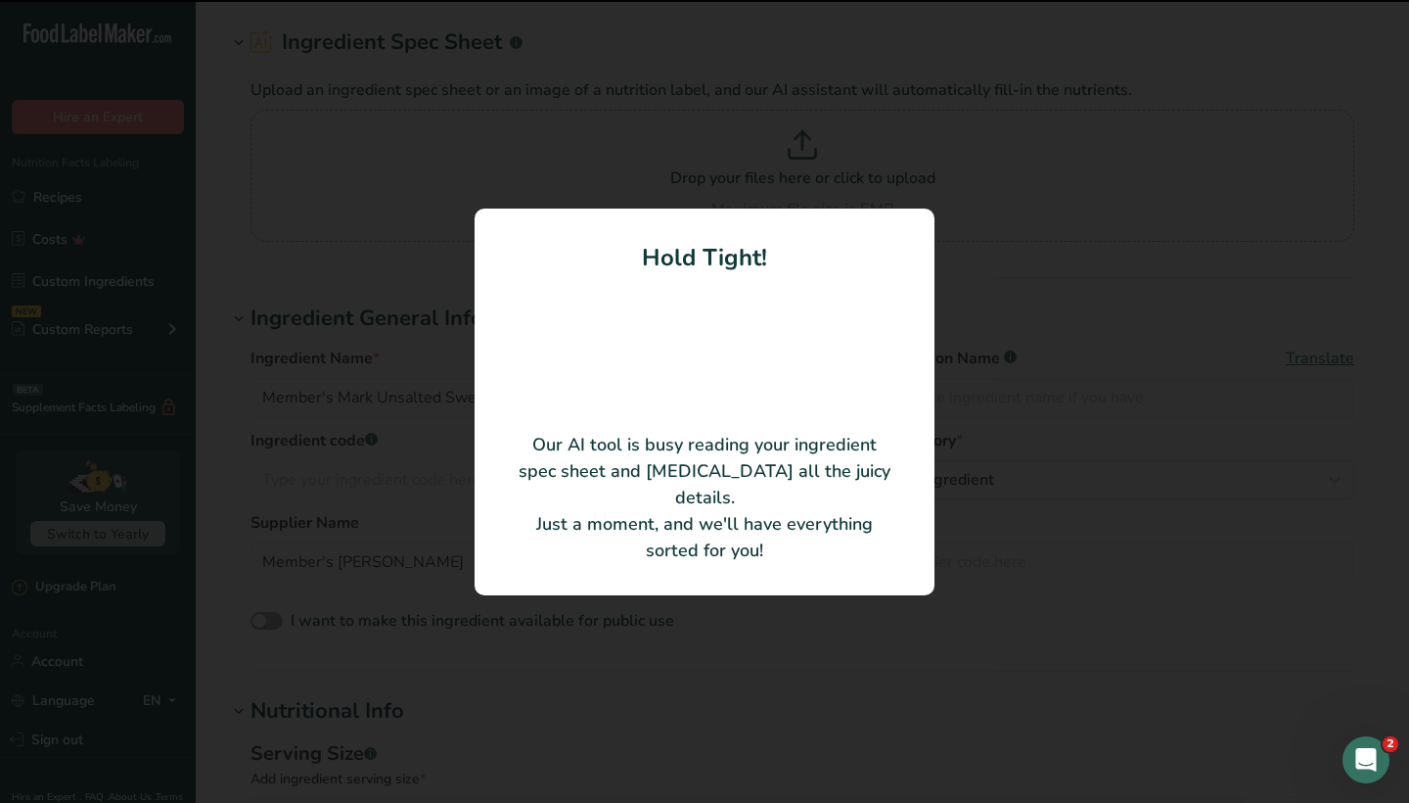
type input "Pasteurized Cream"
type input "14"
type input "100"
type KJ "418.4"
type Fat "11"
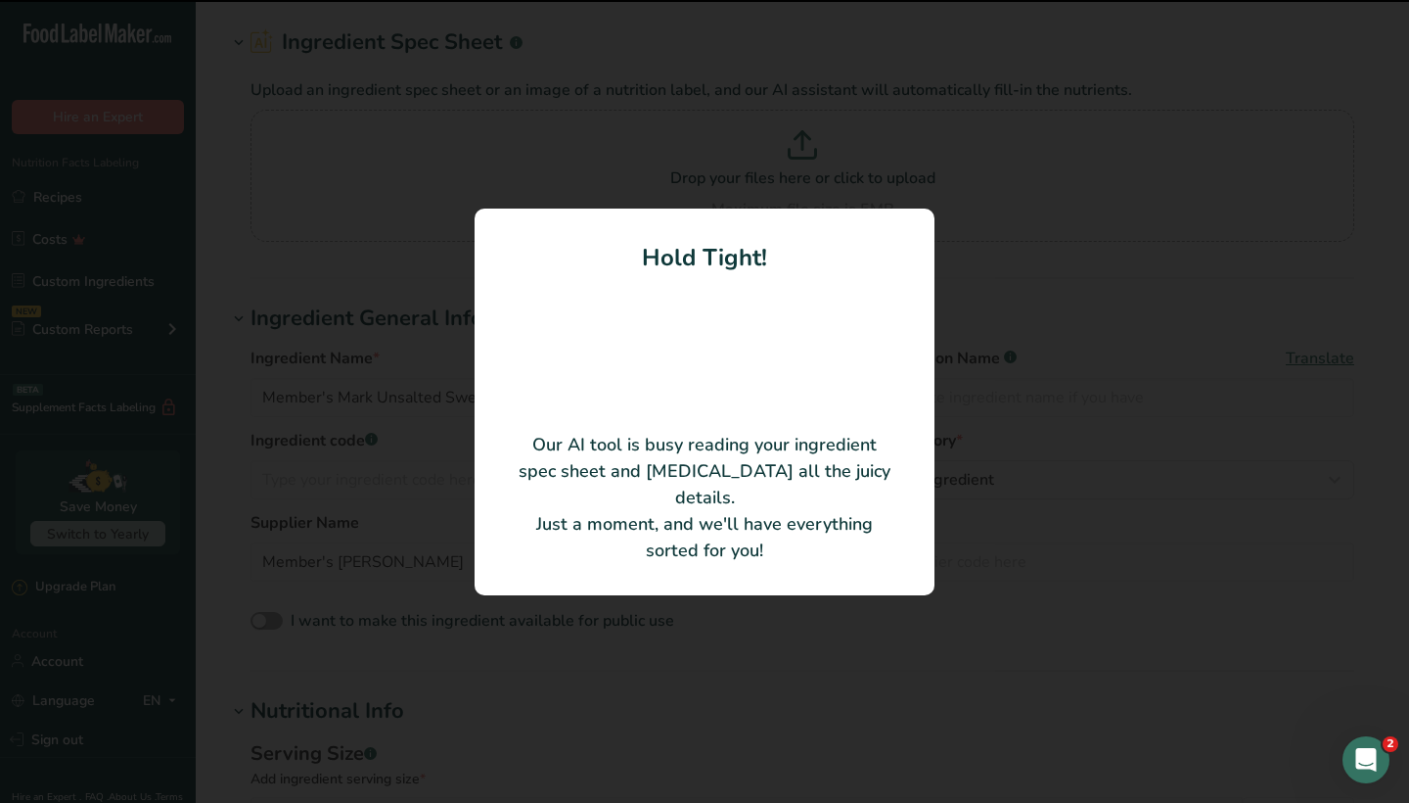
type Fat "7"
type Fat "0"
type input "30"
type input "0"
type Carbohydrates "0"
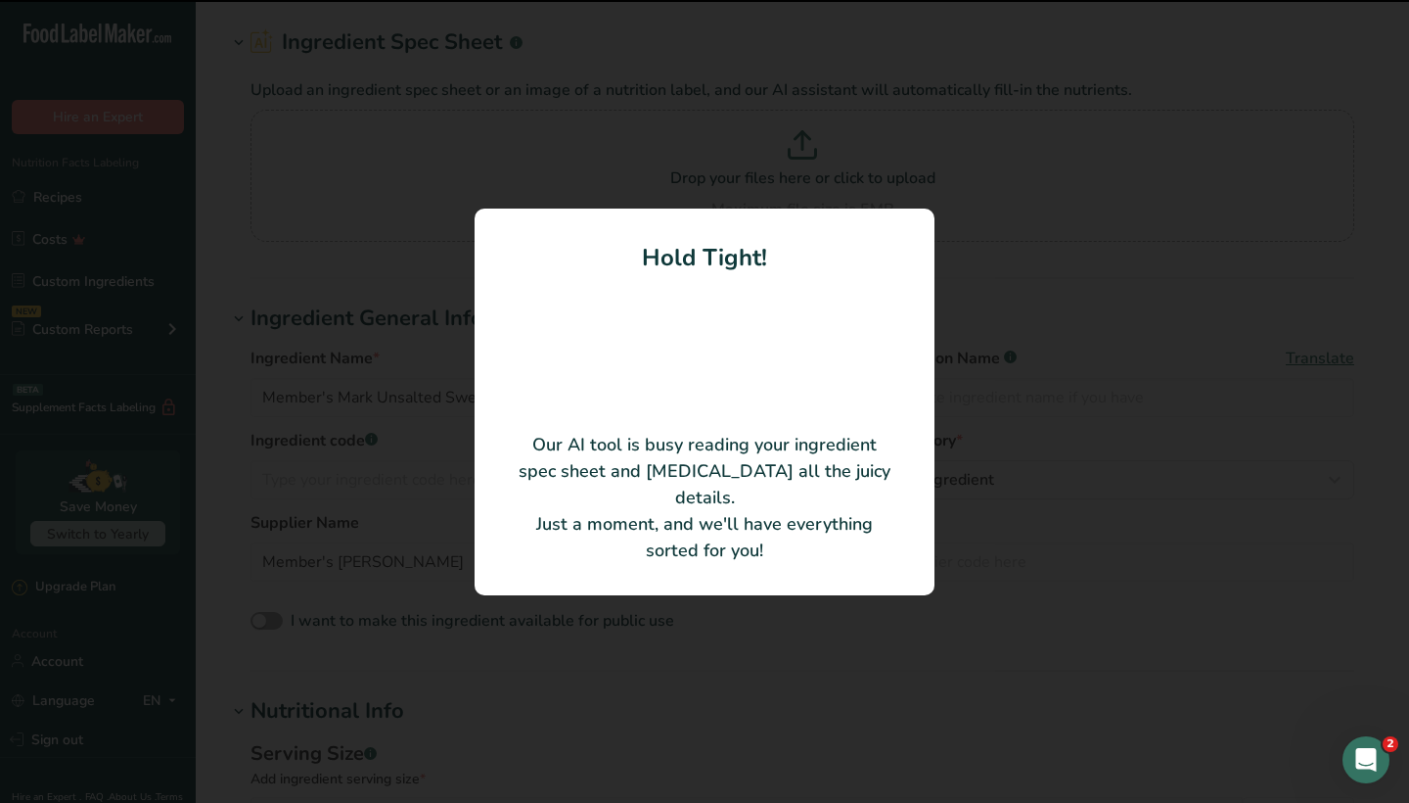
type Fiber "0"
type Sugars "0"
type input "0"
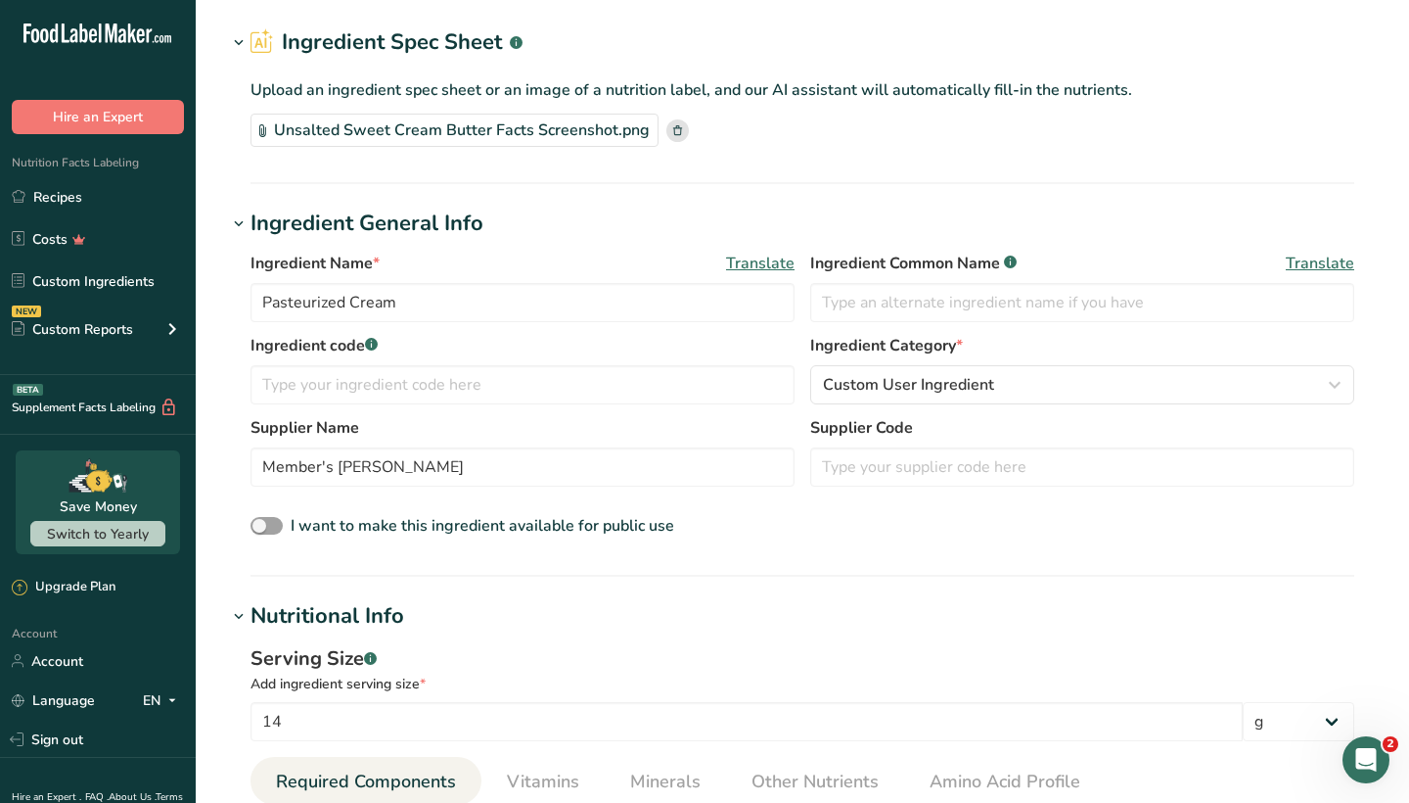
click at [796, 470] on div "Supplier Name Member's Mark Supplier Code" at bounding box center [803, 457] width 1104 height 82
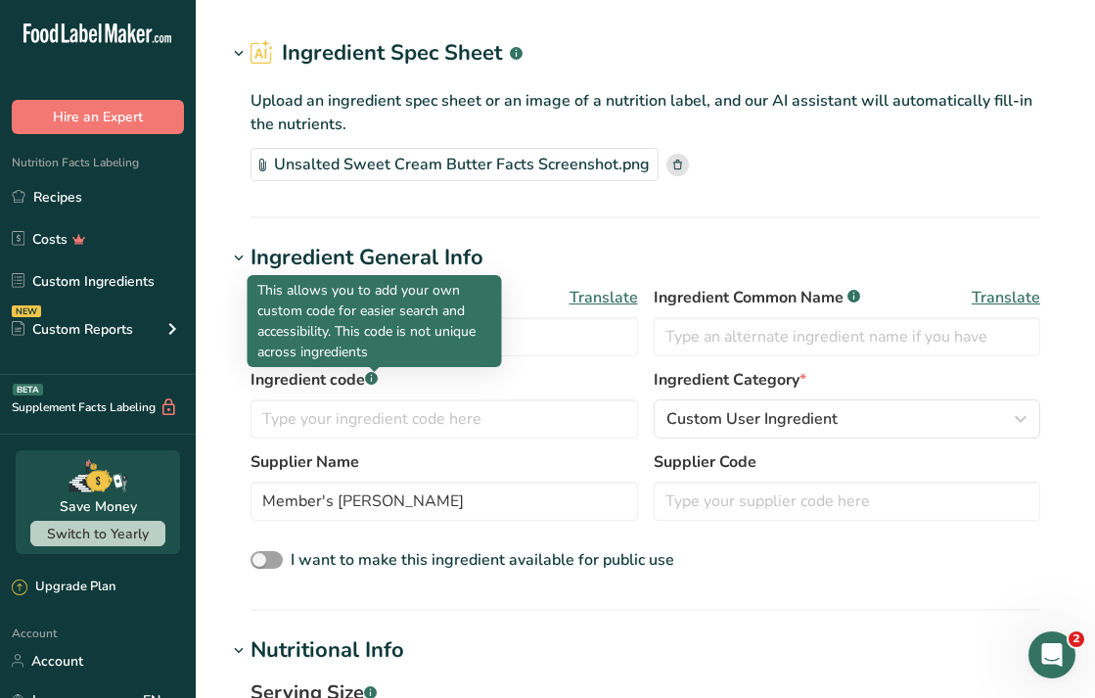
scroll to position [51, 0]
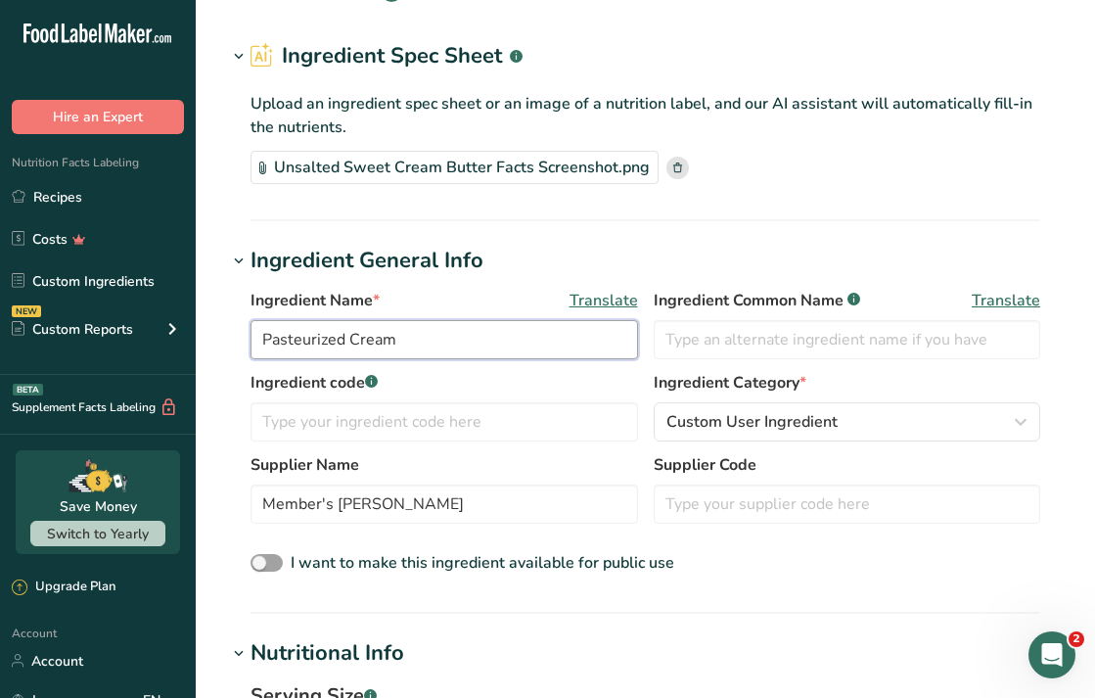
click at [382, 330] on input "Pasteurized Cream" at bounding box center [445, 339] width 388 height 39
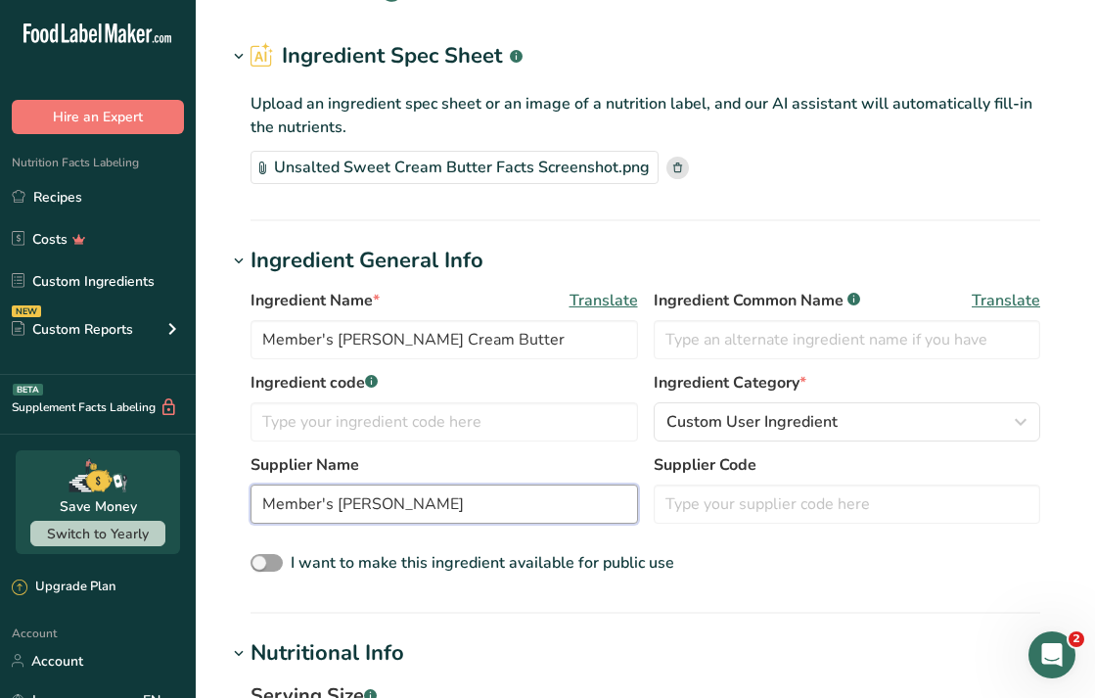
click at [394, 490] on input "Member's [PERSON_NAME]" at bounding box center [445, 503] width 388 height 39
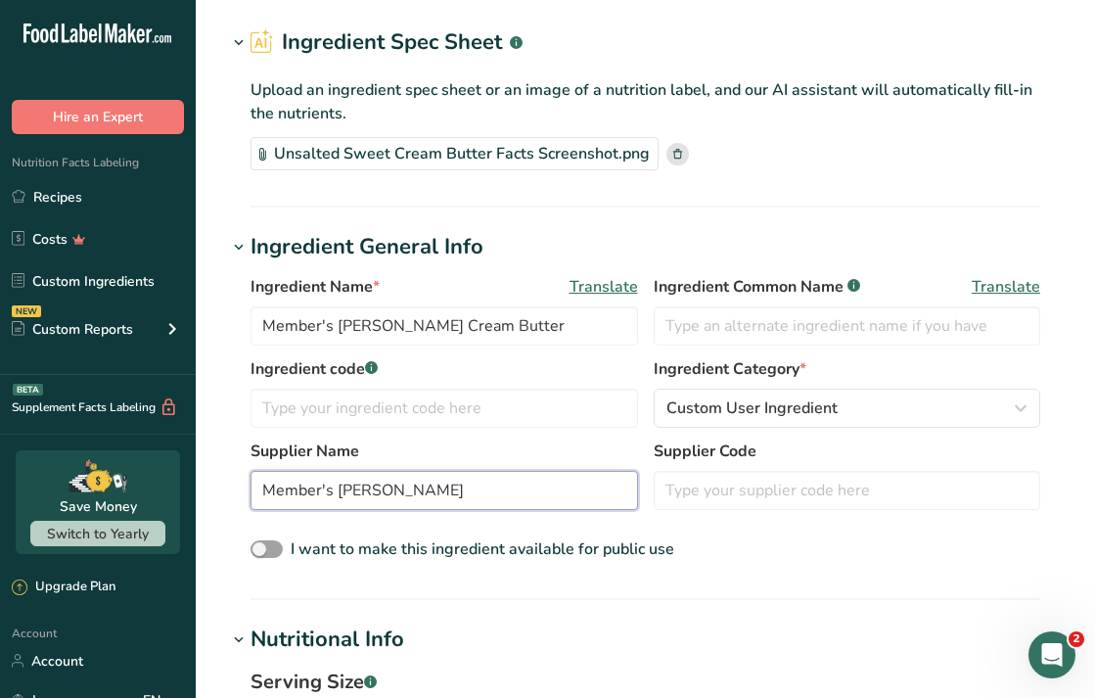
scroll to position [61, 0]
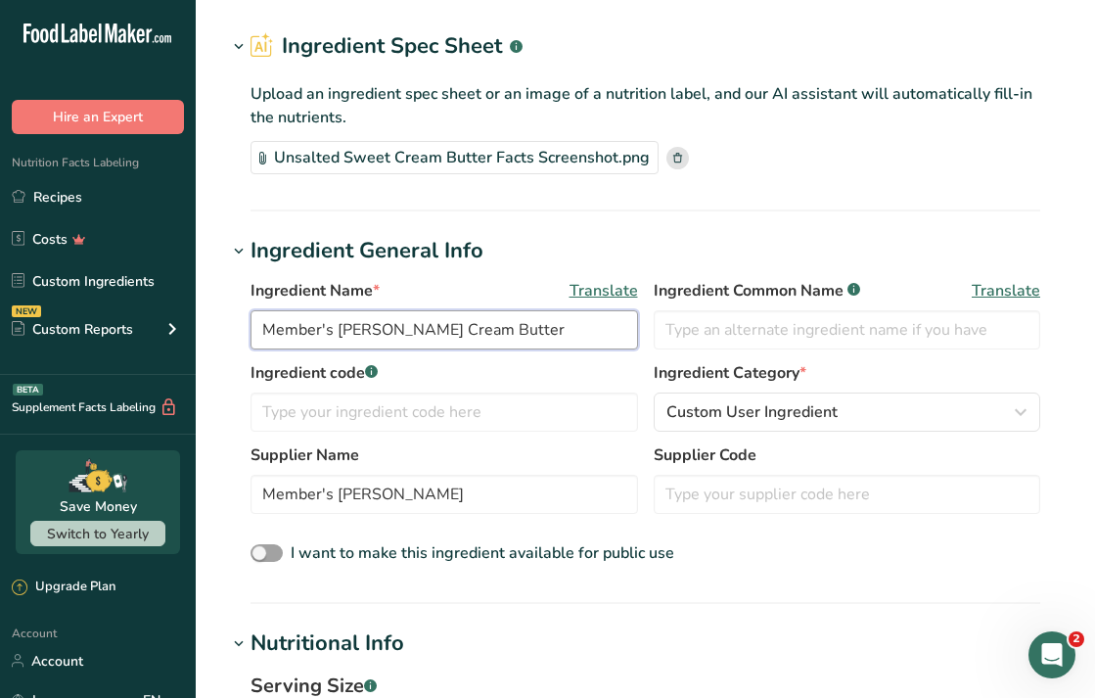
click at [372, 332] on input "Member's [PERSON_NAME] Cream Butter" at bounding box center [445, 329] width 388 height 39
type input "Member's Mark Unsalted Sweet Cream Butter"
click at [488, 271] on div "Ingredient Name * Translate Member's Mark Unsalted Sweet Cream Butter Ingredien…" at bounding box center [645, 422] width 837 height 311
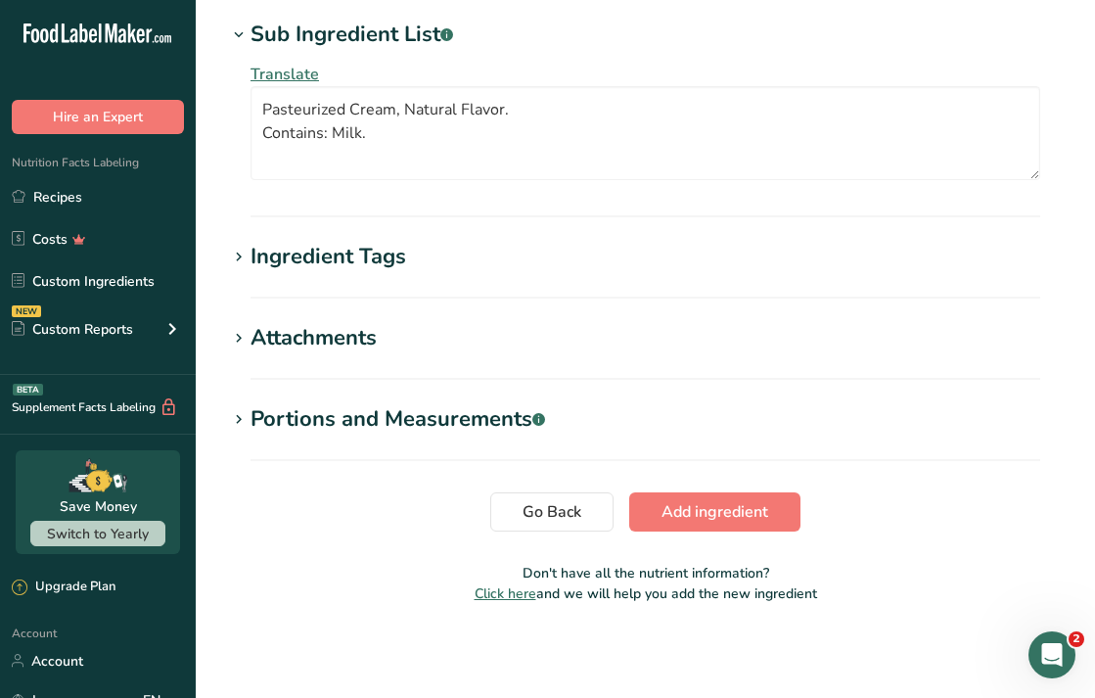
scroll to position [1290, 0]
click at [689, 519] on span "Add ingredient" at bounding box center [715, 511] width 107 height 23
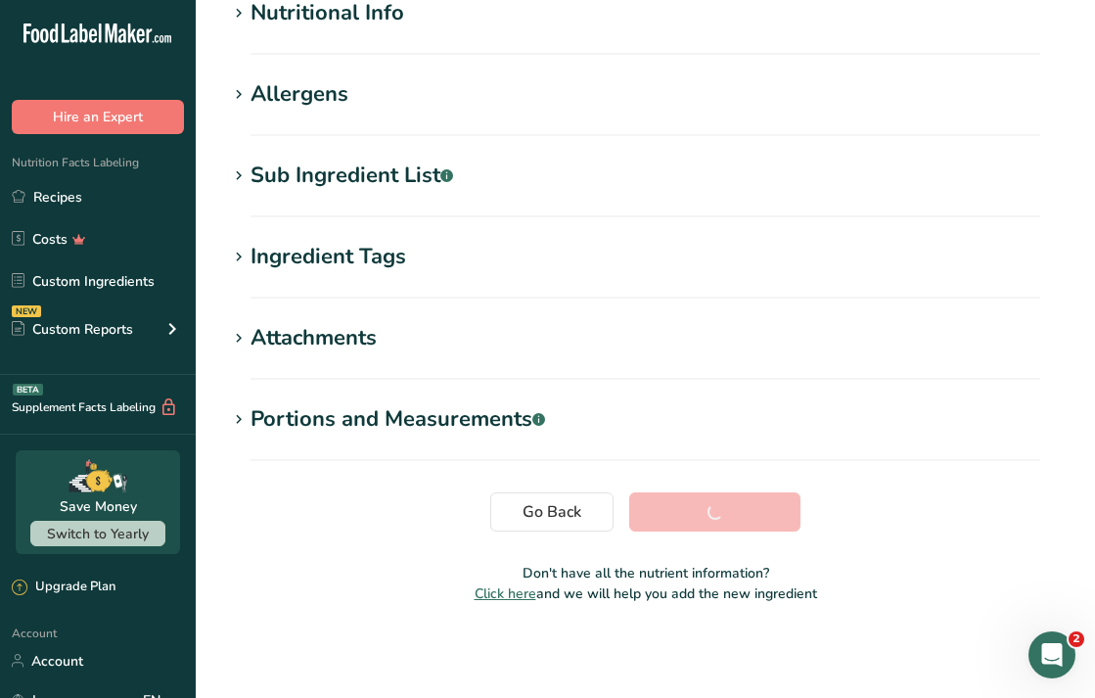
scroll to position [256, 0]
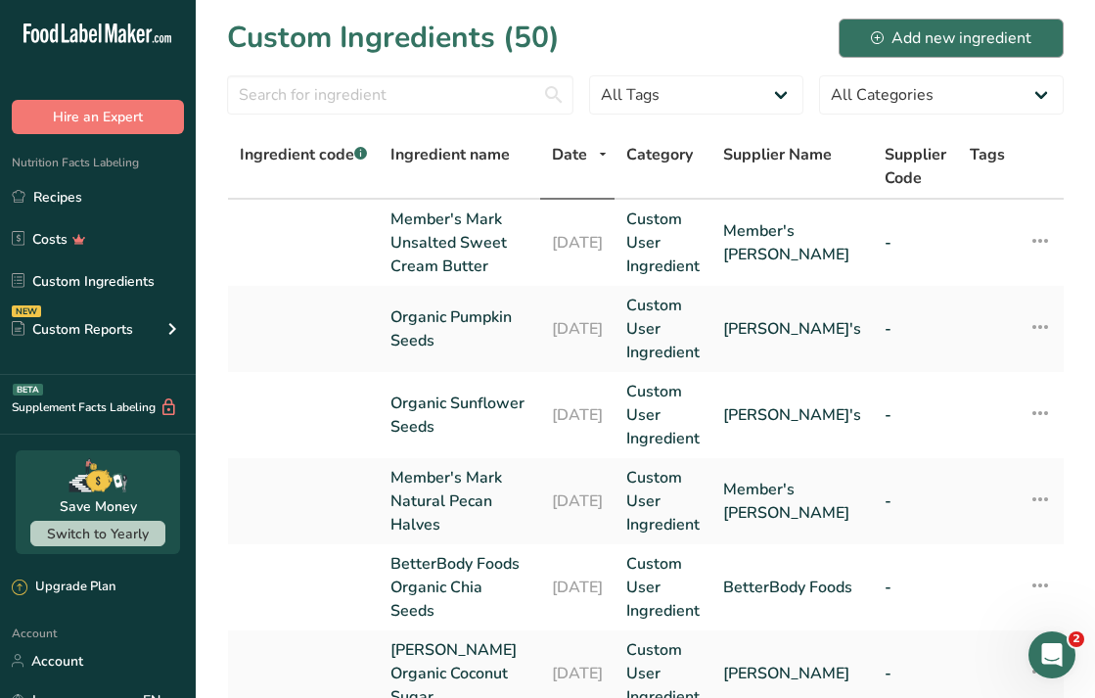
click at [893, 47] on div "Add new ingredient" at bounding box center [951, 37] width 161 height 23
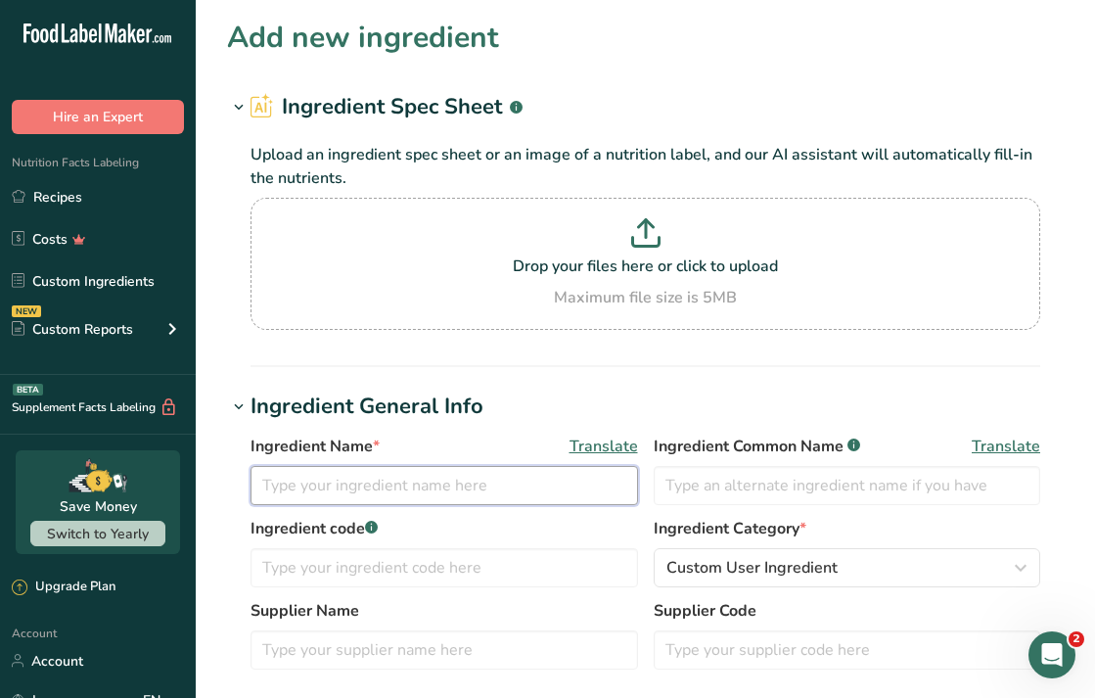
click at [412, 493] on input "text" at bounding box center [445, 485] width 388 height 39
paste input "Great Value Organic Unsweetened Coconut Flakes"
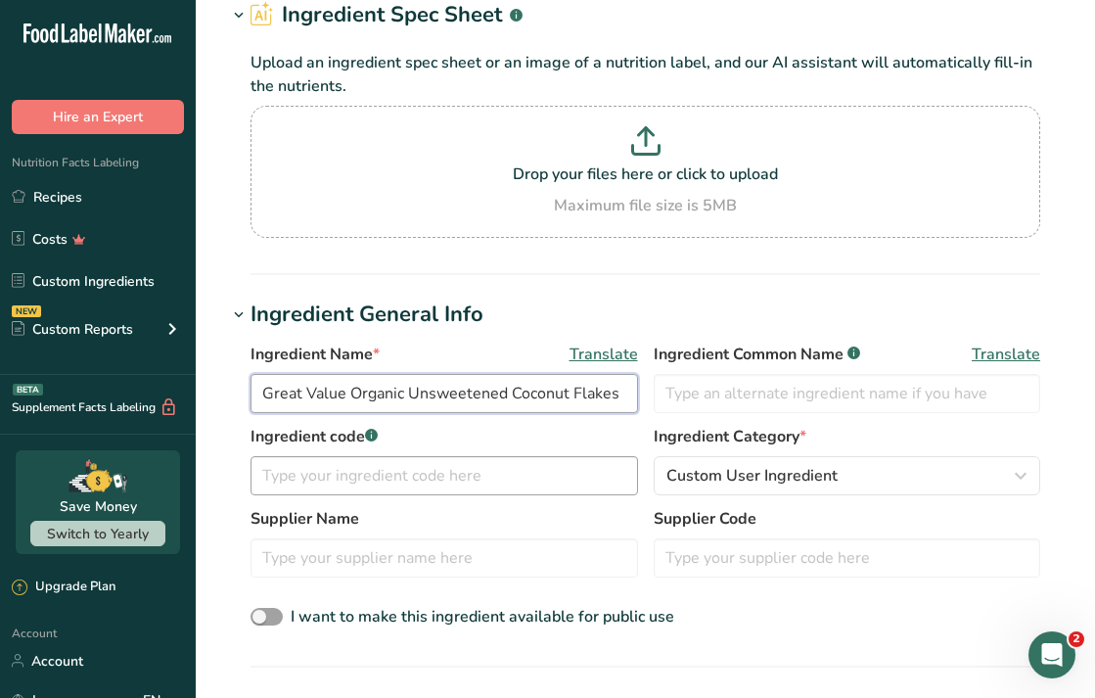
scroll to position [99, 0]
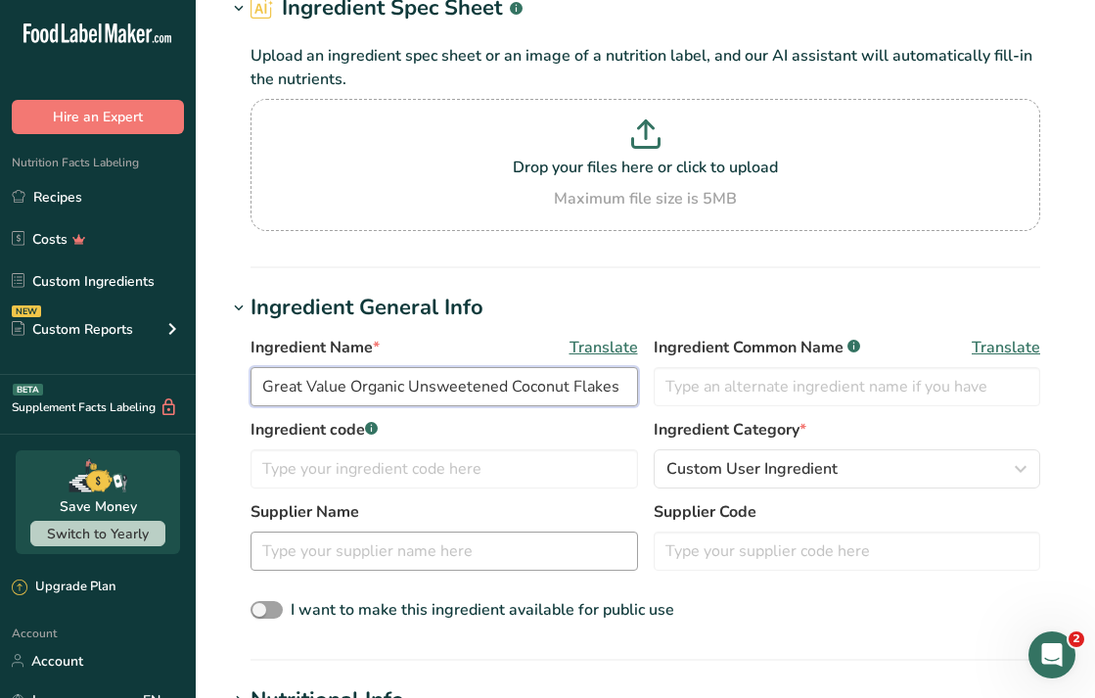
type input "Great Value Organic Unsweetened Coconut Flakes"
click at [393, 541] on input "text" at bounding box center [445, 550] width 388 height 39
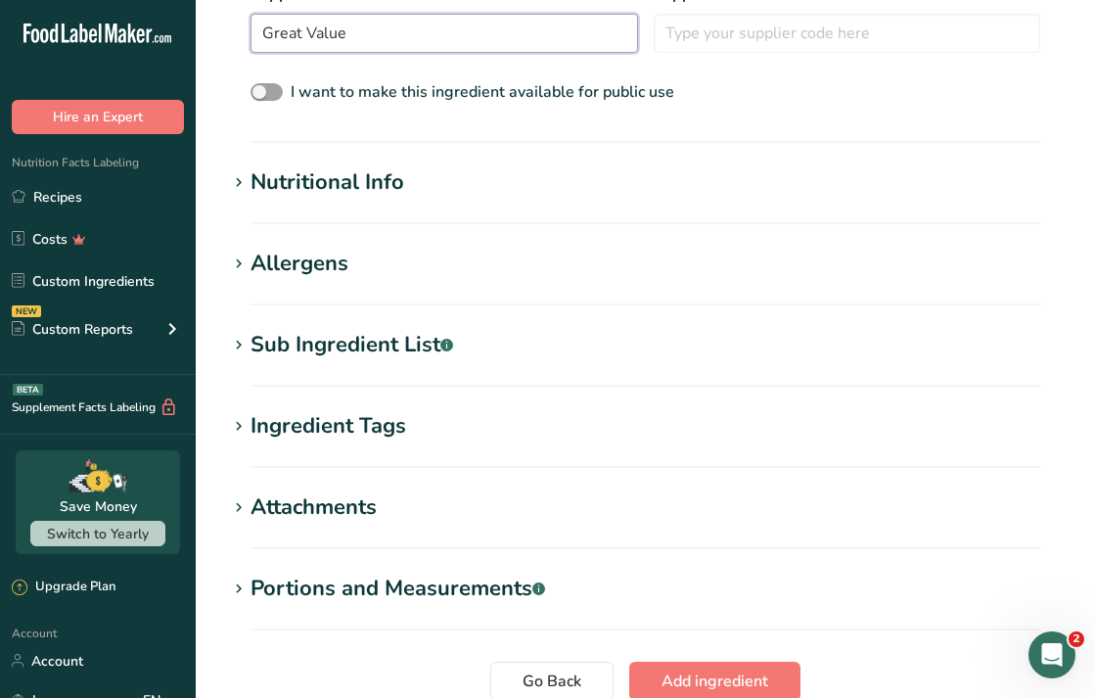
scroll to position [684, 0]
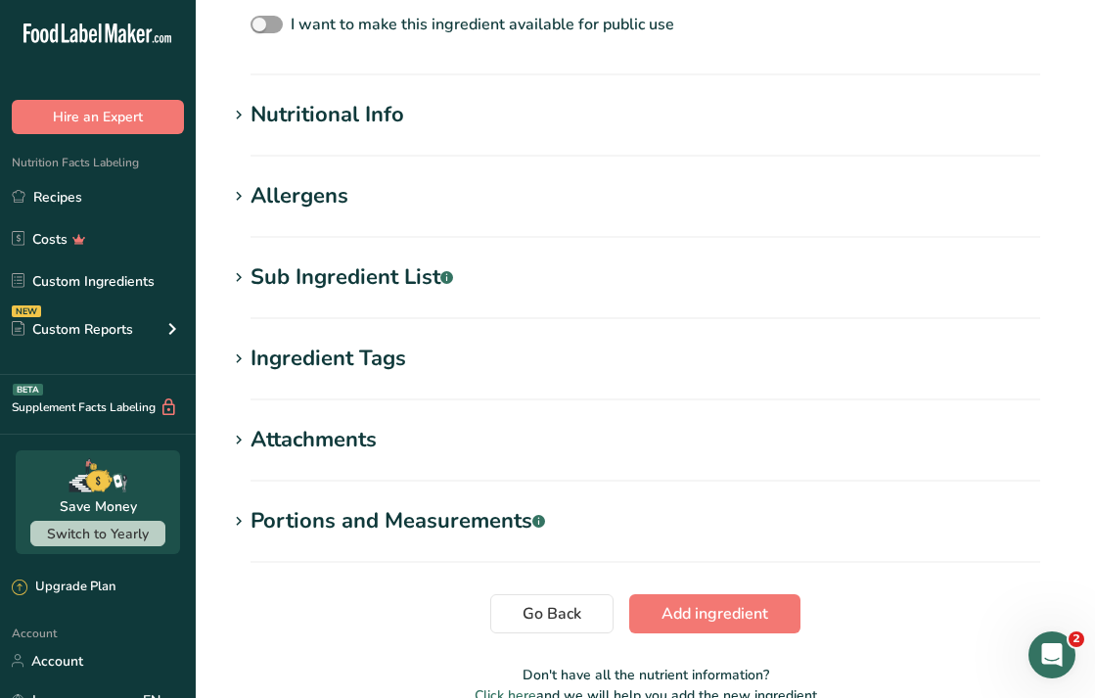
type input "Great Value"
click at [418, 304] on section "Sub Ingredient List .a-a{fill:#347362;}.b-a{fill:#fff;} Translate" at bounding box center [645, 290] width 837 height 58
click at [388, 266] on div "Sub Ingredient List .a-a{fill:#347362;}.b-a{fill:#fff;}" at bounding box center [352, 277] width 203 height 32
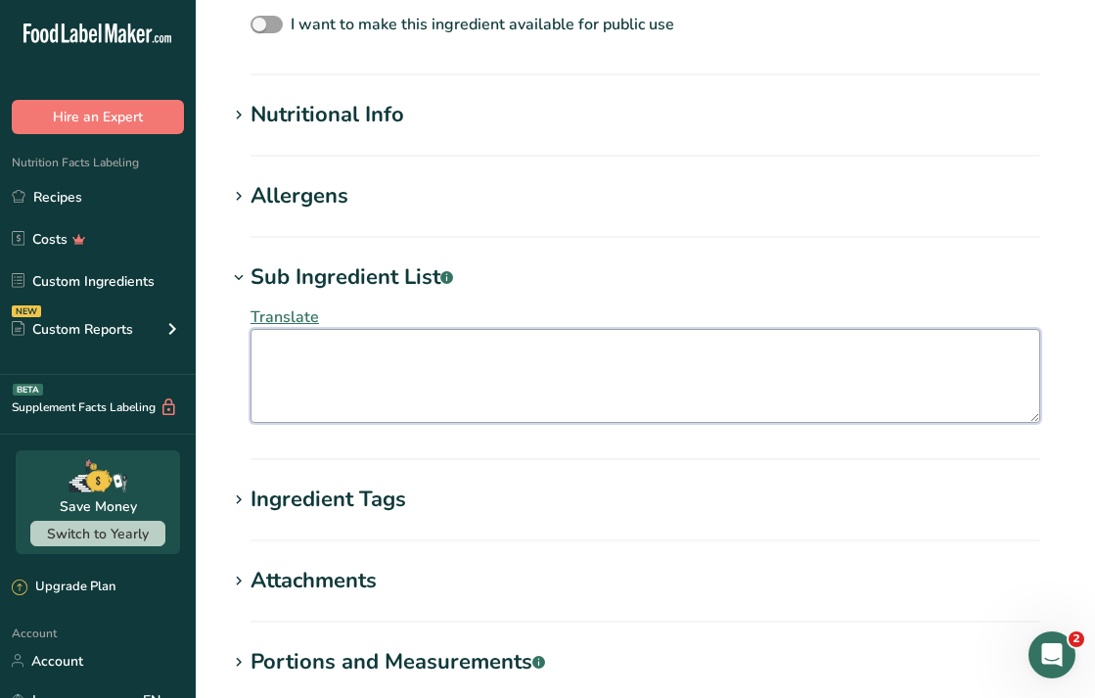
click at [383, 361] on textarea at bounding box center [646, 376] width 790 height 94
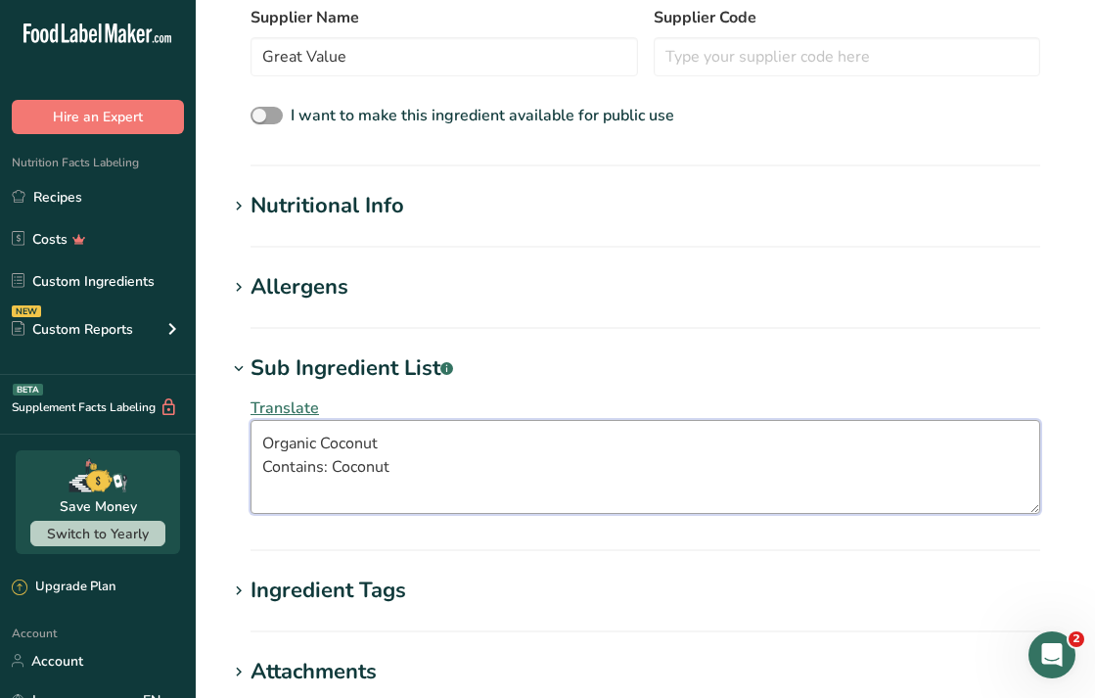
scroll to position [596, 0]
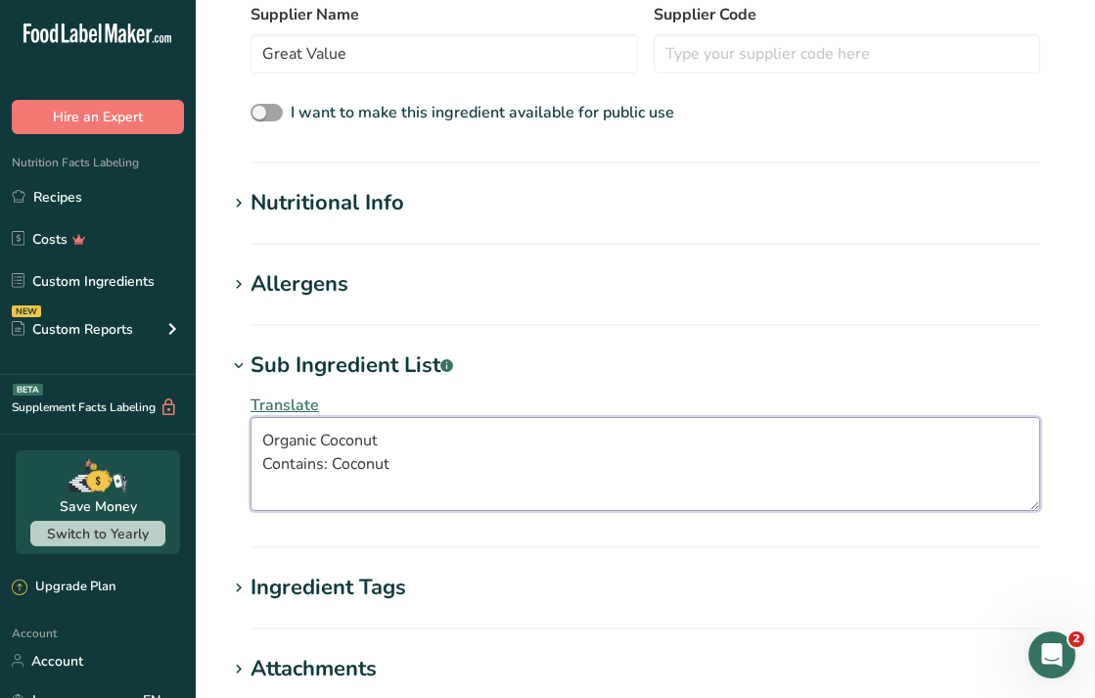
type textarea "Organic Coconut Contains: Coconut"
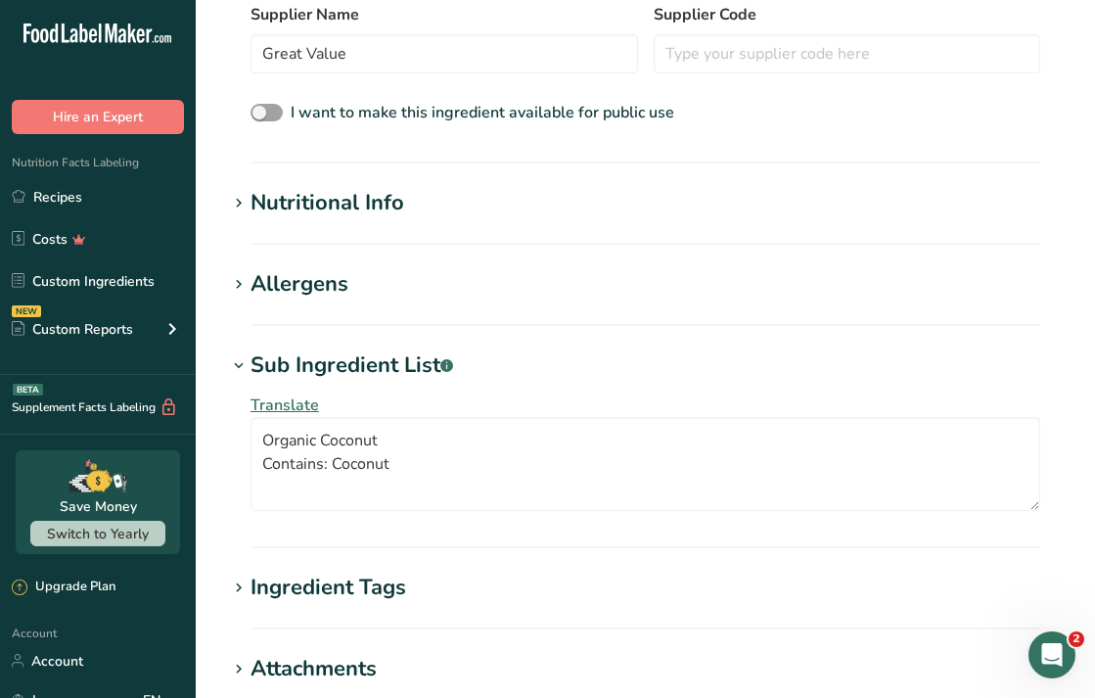
click at [240, 216] on h1 "Nutritional Info" at bounding box center [645, 203] width 837 height 32
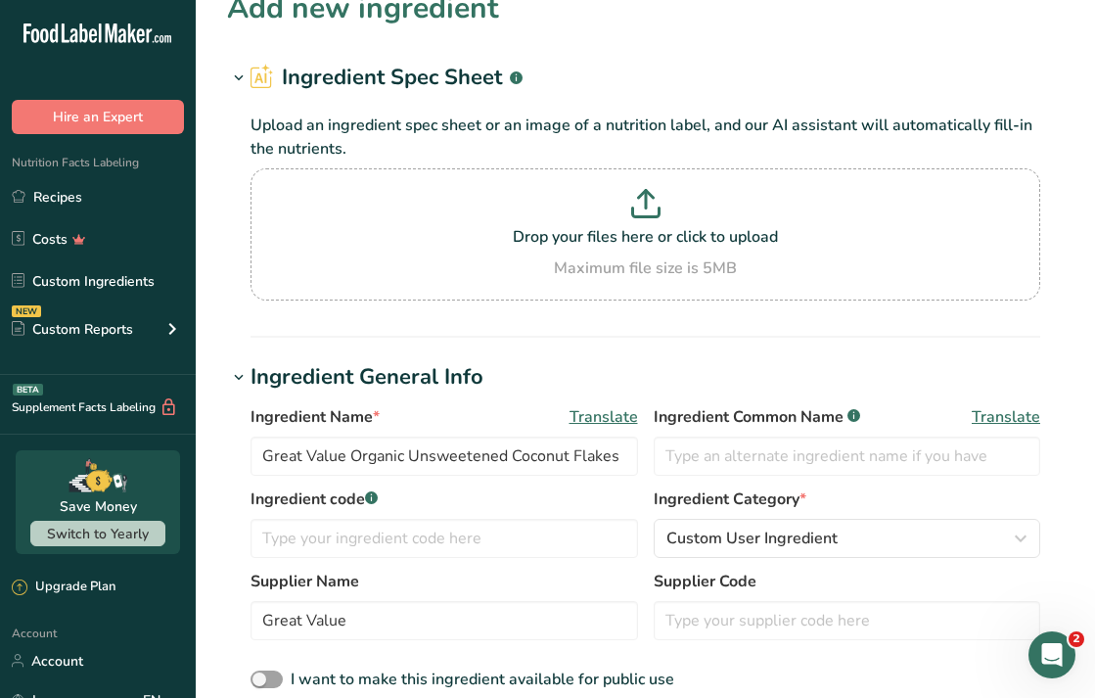
scroll to position [0, 0]
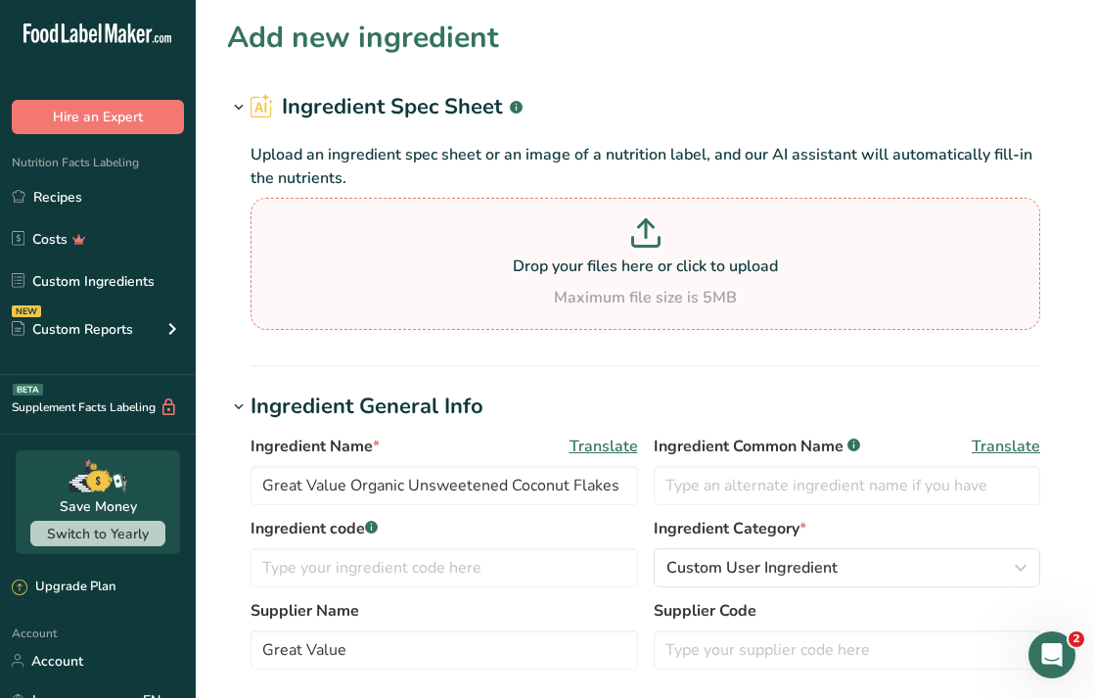
click at [481, 268] on p "Drop your files here or click to upload" at bounding box center [645, 265] width 780 height 23
click at [481, 268] on input "Drop your files here or click to upload Maximum file size is 5MB" at bounding box center [646, 264] width 790 height 132
type input "C:\fakepath\Unsweetened Coconut Flakes Screenshot.png"
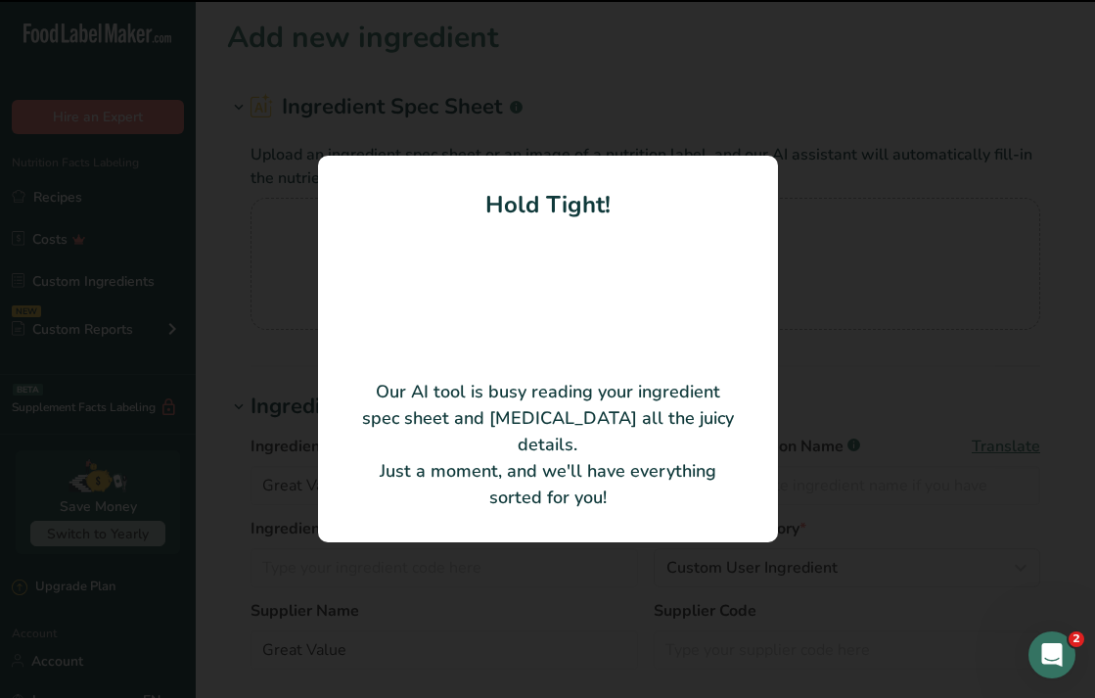
click at [392, 462] on p "Our AI tool is busy reading your ingredient spec sheet and [MEDICAL_DATA] all t…" at bounding box center [548, 445] width 382 height 132
type input "15"
type input "110"
type KJ "460.24"
type Fat "10"
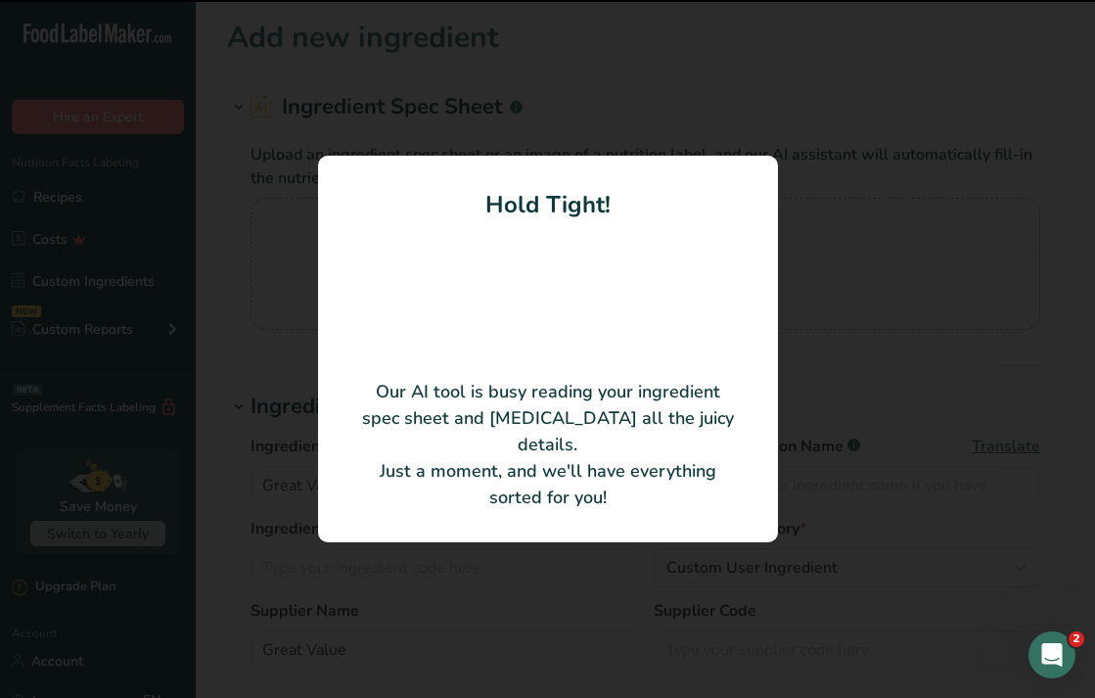
type Fat "9"
type Fat "0"
type input "0"
type input "5000"
type Carbohydrates "4"
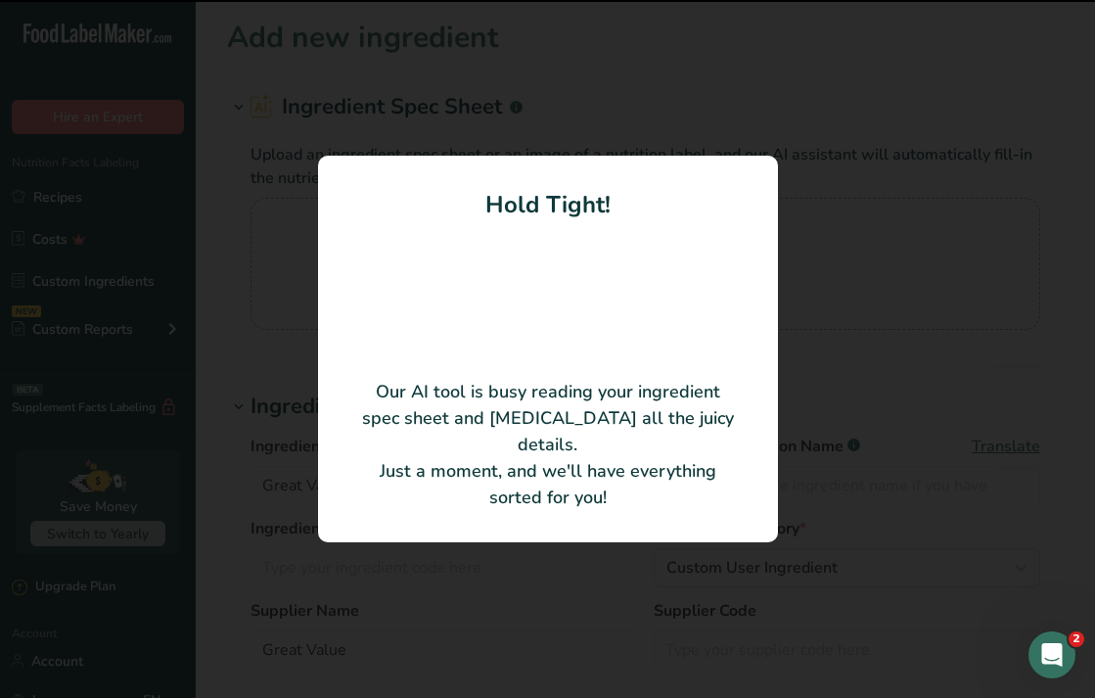
type Fiber "2"
type Sugars "1"
type Sugars "0"
type input "1"
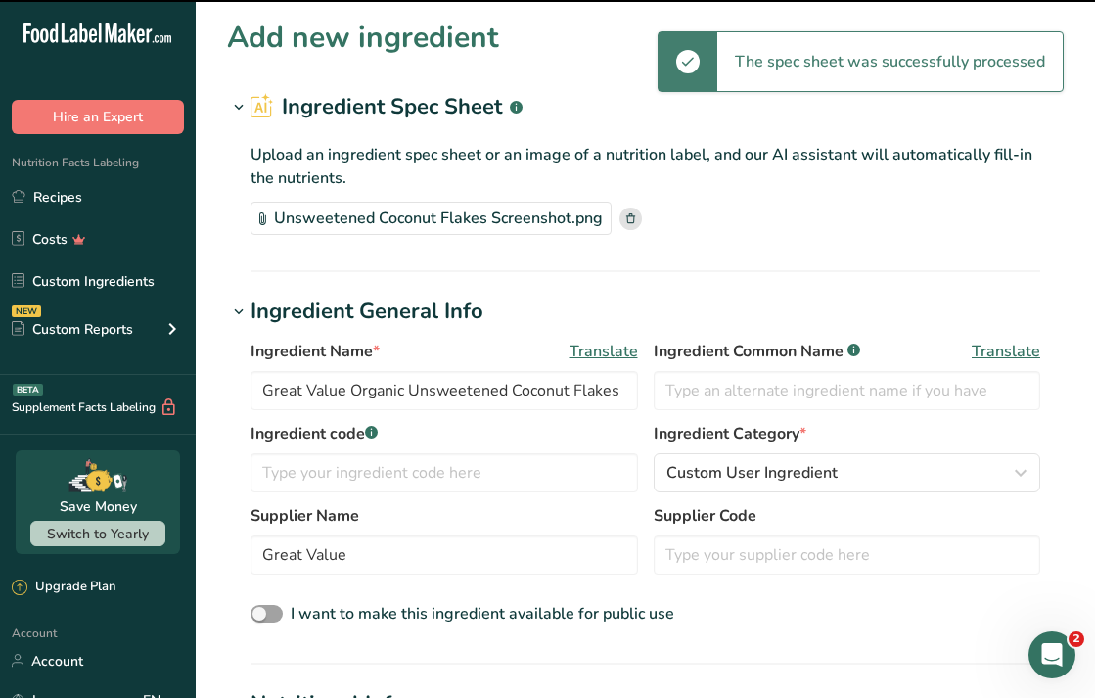
drag, startPoint x: 384, startPoint y: 466, endPoint x: 402, endPoint y: 436, distance: 35.6
click at [424, 449] on div "Ingredient code .a-a{fill:#347362;}.b-a{fill:#fff;}" at bounding box center [445, 457] width 388 height 70
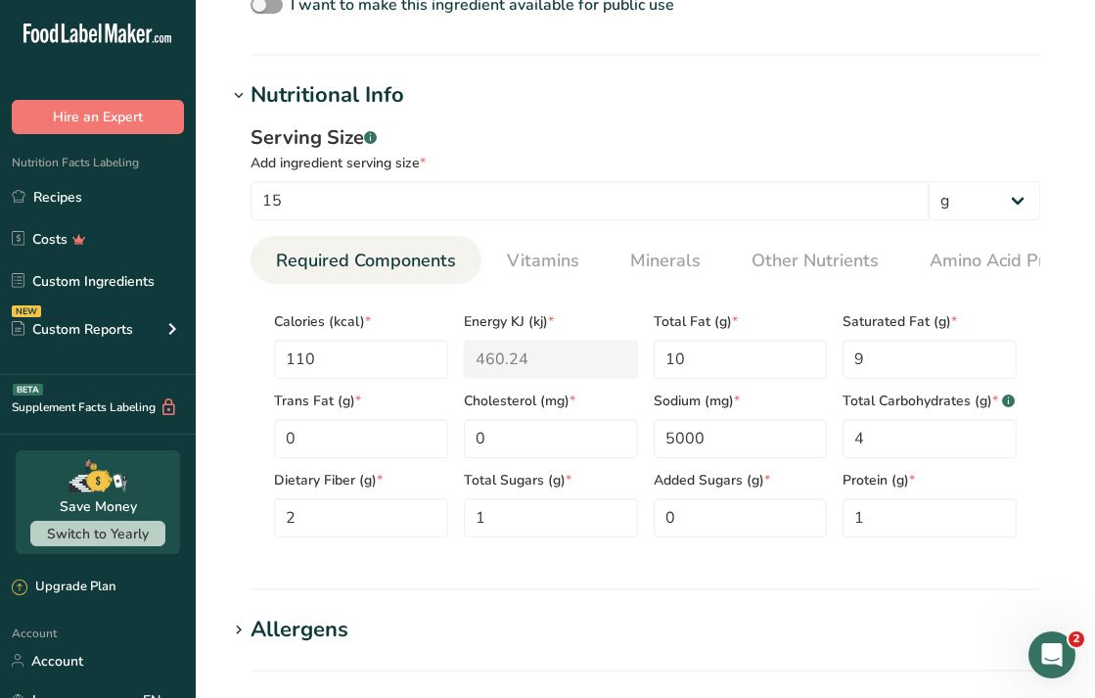
scroll to position [610, 0]
drag, startPoint x: 680, startPoint y: 116, endPoint x: 693, endPoint y: 102, distance: 19.4
click at [681, 115] on div "Serving Size .a-a{fill:#347362;}.b-a{fill:#fff;} Add ingredient serving size * …" at bounding box center [645, 337] width 837 height 453
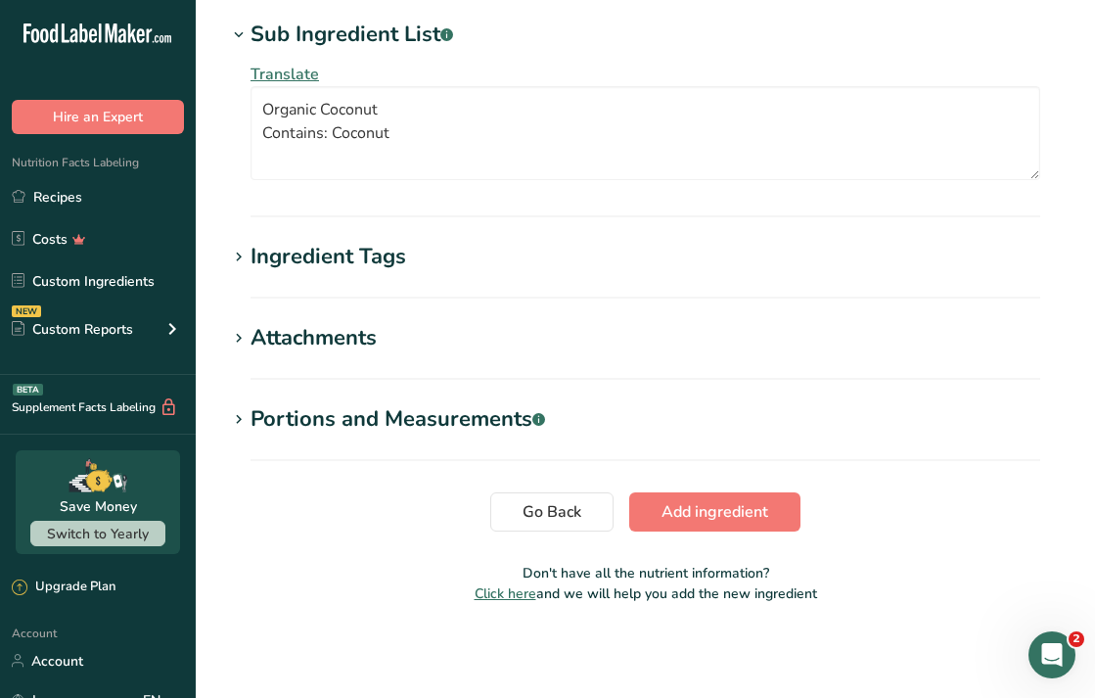
scroll to position [1290, 0]
click at [762, 520] on span "Add ingredient" at bounding box center [715, 511] width 107 height 23
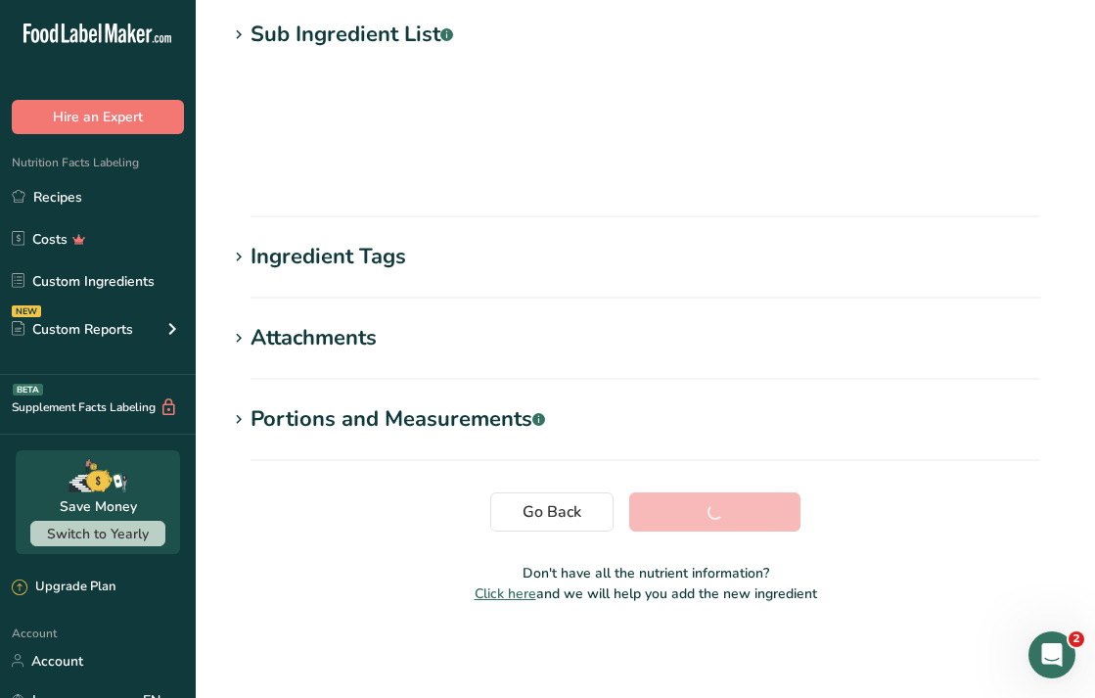
scroll to position [256, 0]
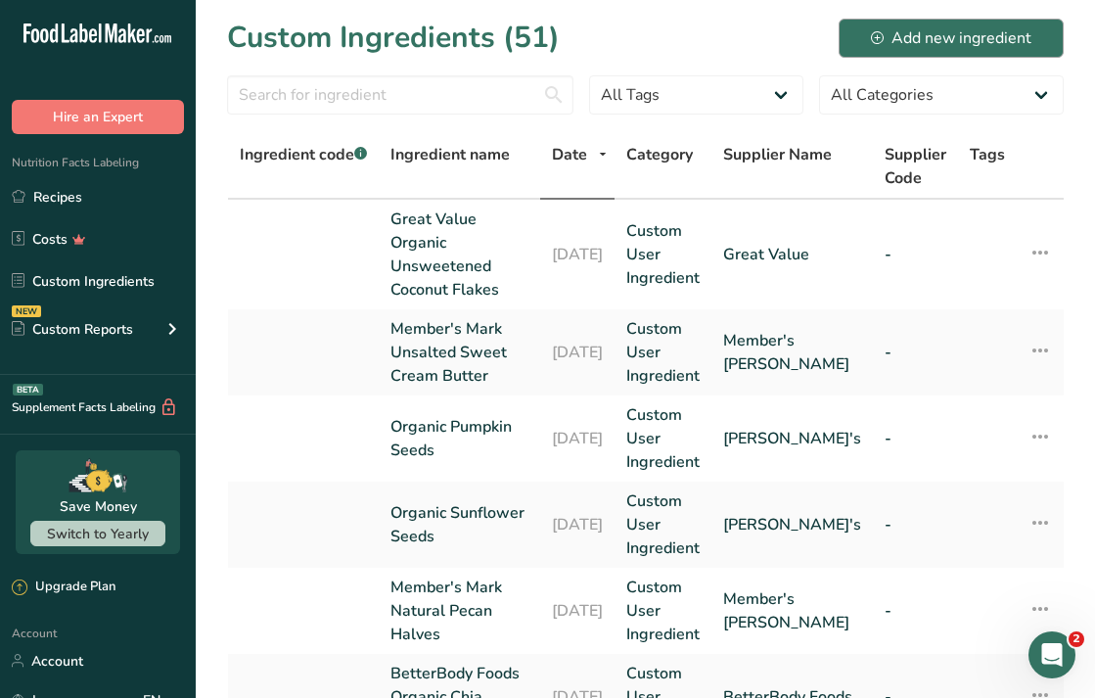
click at [887, 30] on div "Add new ingredient" at bounding box center [951, 37] width 161 height 23
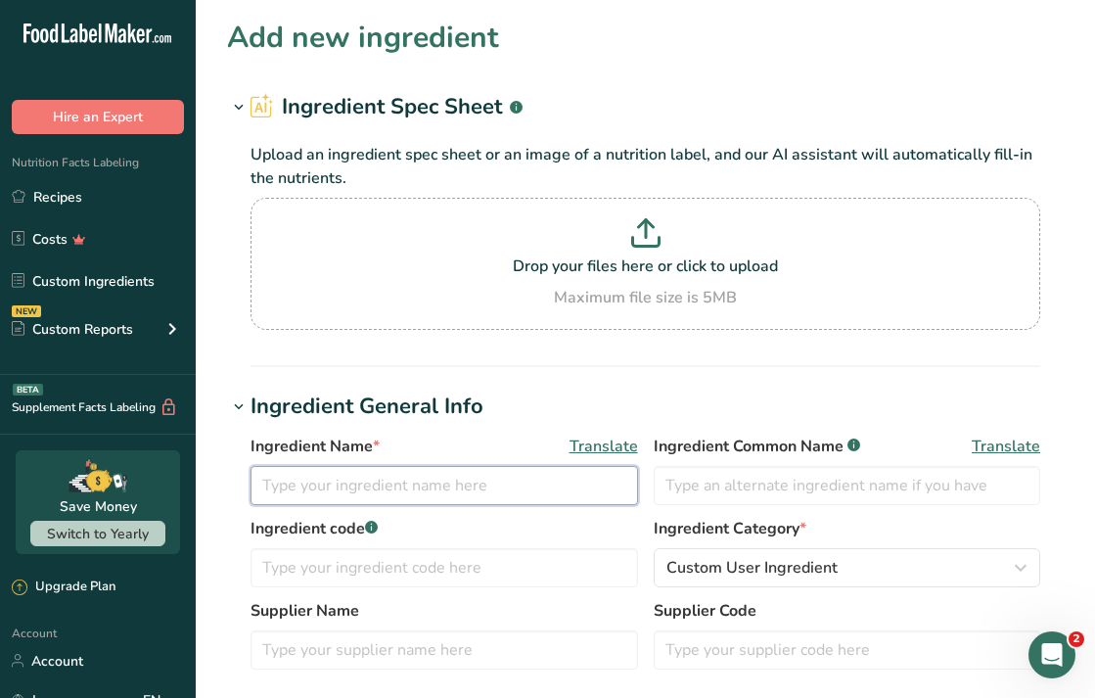
click at [342, 494] on input "text" at bounding box center [445, 485] width 388 height 39
paste input "Member's Mark Cream Cheese Bar"
type input "Member's Mark Cream Cheese Bar"
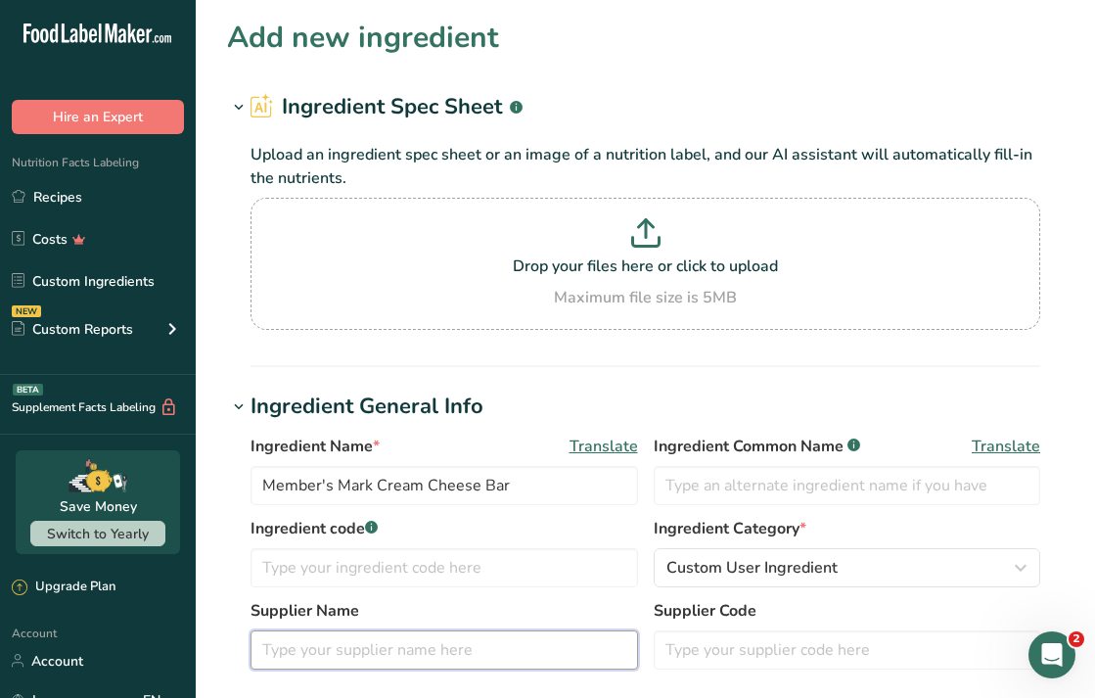
click at [321, 634] on input "text" at bounding box center [445, 649] width 388 height 39
type input "m"
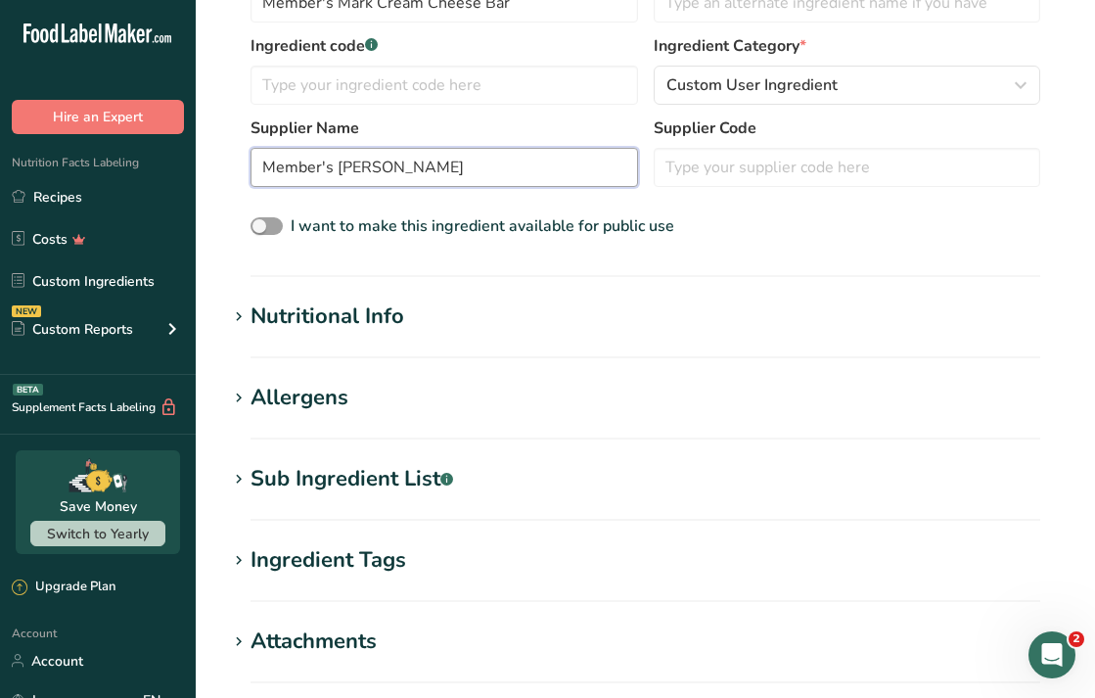
scroll to position [484, 0]
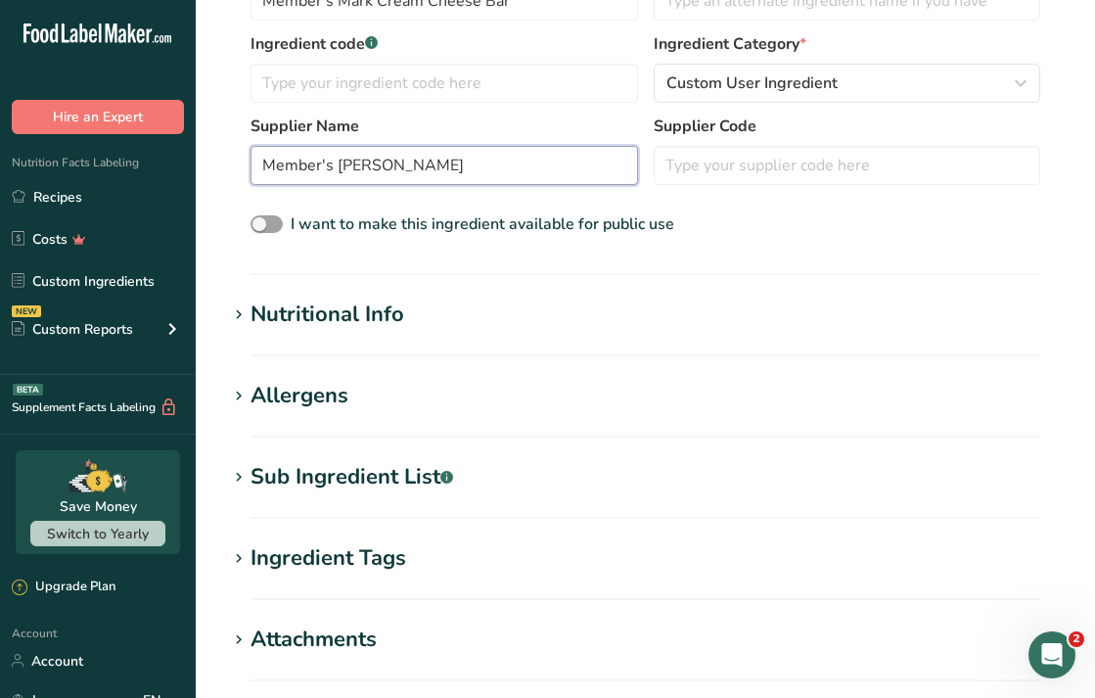
type input "Member's [PERSON_NAME]"
click at [333, 499] on section "Sub Ingredient List .a-a{fill:#347362;}.b-a{fill:#fff;} Translate" at bounding box center [645, 490] width 837 height 58
click at [296, 484] on div "Sub Ingredient List .a-a{fill:#347362;}.b-a{fill:#fff;}" at bounding box center [352, 477] width 203 height 32
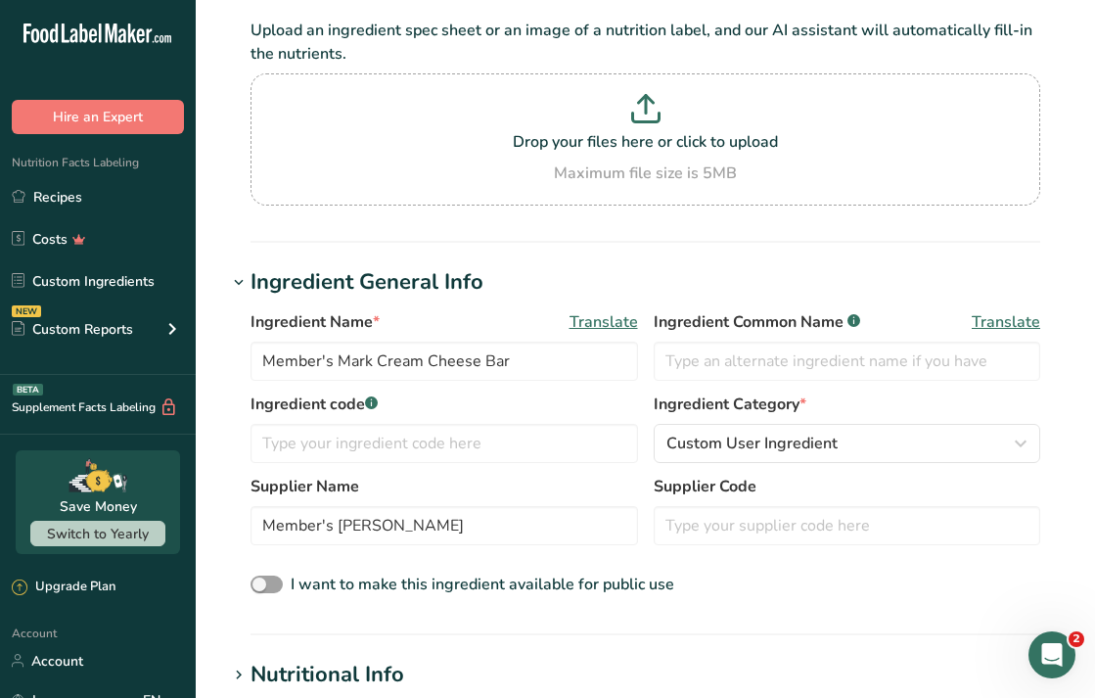
scroll to position [172, 0]
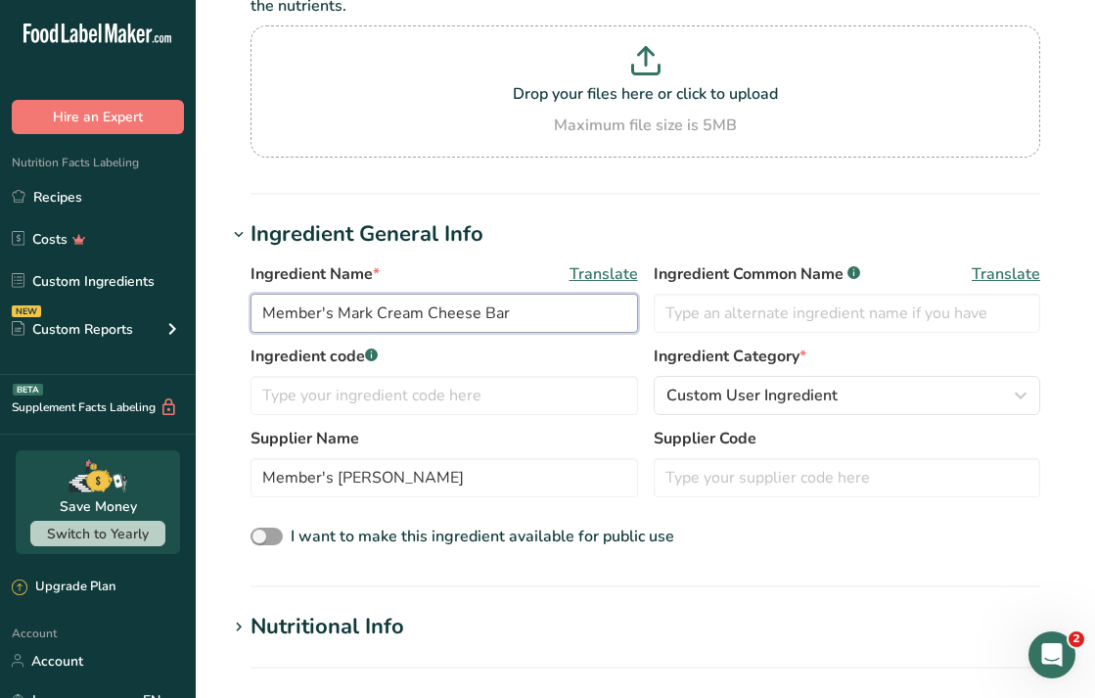
click at [419, 309] on input "Member's Mark Cream Cheese Bar" at bounding box center [445, 313] width 388 height 39
click at [416, 569] on section "Ingredient General Info Ingredient Name * Translate Member's Mark Cream Cheese …" at bounding box center [645, 402] width 837 height 369
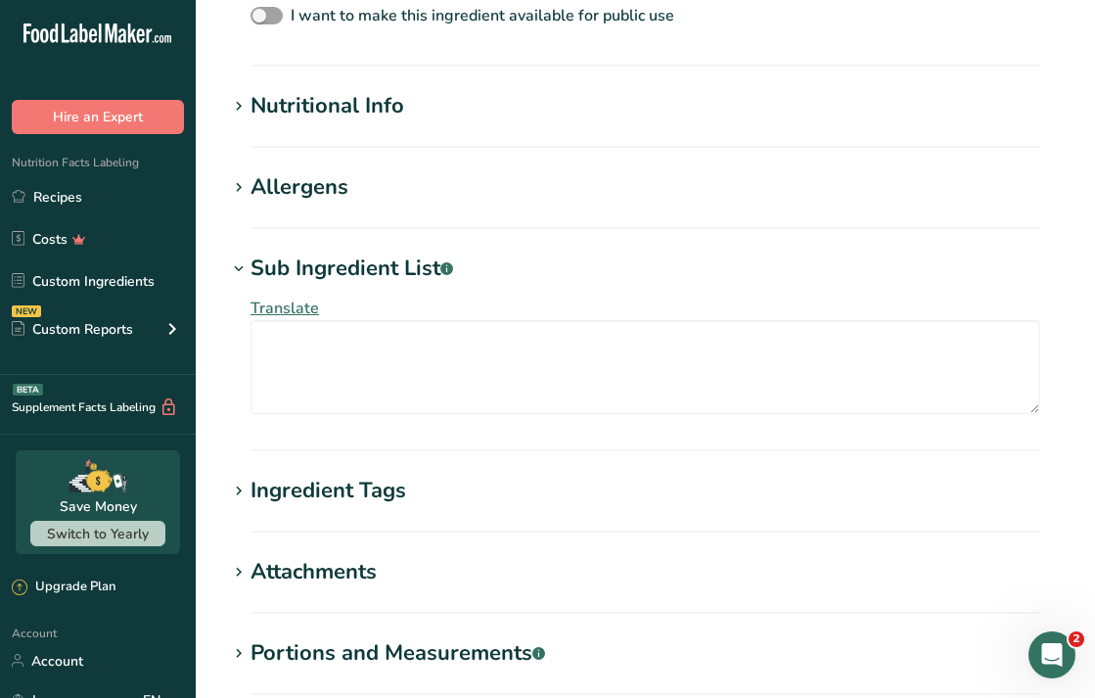
scroll to position [598, 0]
click at [426, 365] on textarea at bounding box center [646, 367] width 790 height 94
click at [995, 11] on div "I want to make this ingredient available for public use" at bounding box center [646, 16] width 790 height 25
click at [337, 356] on textarea at bounding box center [646, 367] width 790 height 94
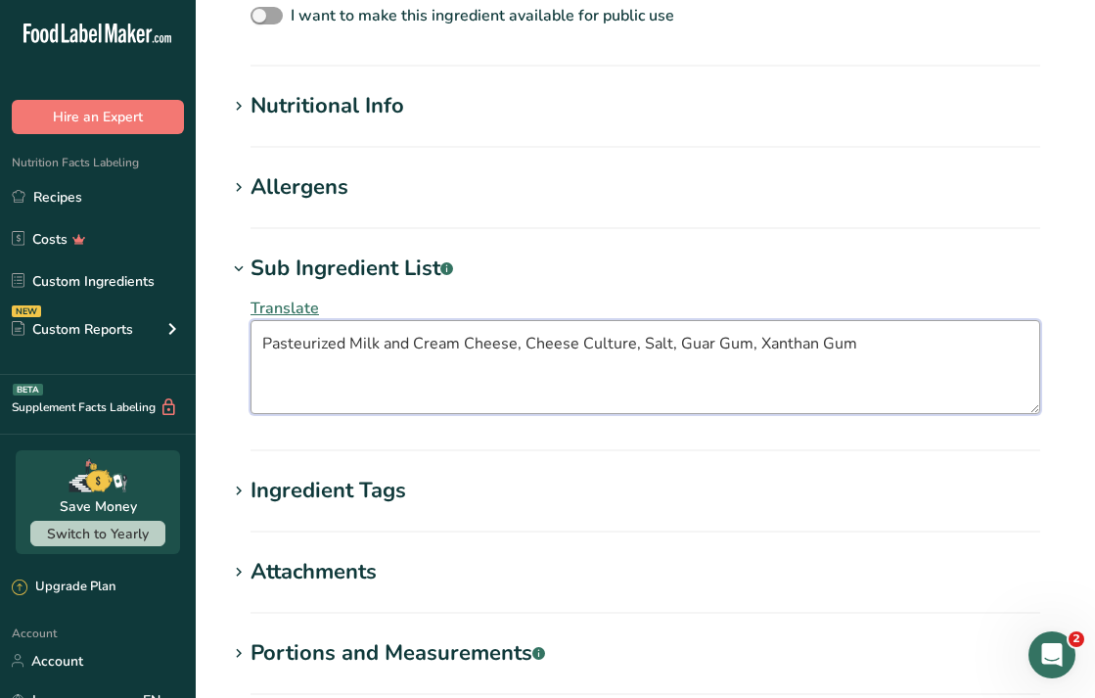
click at [858, 347] on textarea "Pasteurized Milk and Cream Cheese, Cheese Culture, Salt, Guar Gum, Xanthan Gum" at bounding box center [646, 367] width 790 height 94
click at [329, 369] on textarea "Pasteurized Milk and Cream Cheese, Cheese Culture, Salt, Guar Gum, Xanthan Gum,…" at bounding box center [646, 367] width 790 height 94
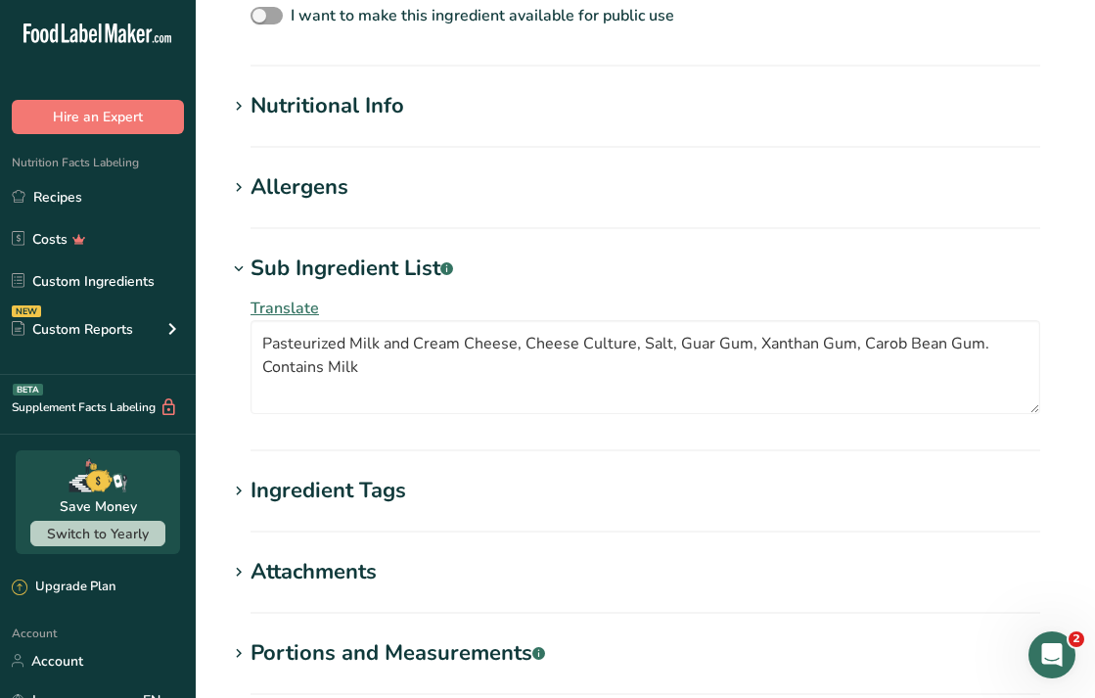
click at [474, 443] on section "Sub Ingredient List .a-a{fill:#347362;}.b-a{fill:#fff;} Translate Pasteurized M…" at bounding box center [645, 352] width 837 height 199
click at [370, 354] on textarea "Pasteurized Milk and Cream Cheese, Cheese Culture, Salt, Guar Gum, Xanthan Gum,…" at bounding box center [646, 367] width 790 height 94
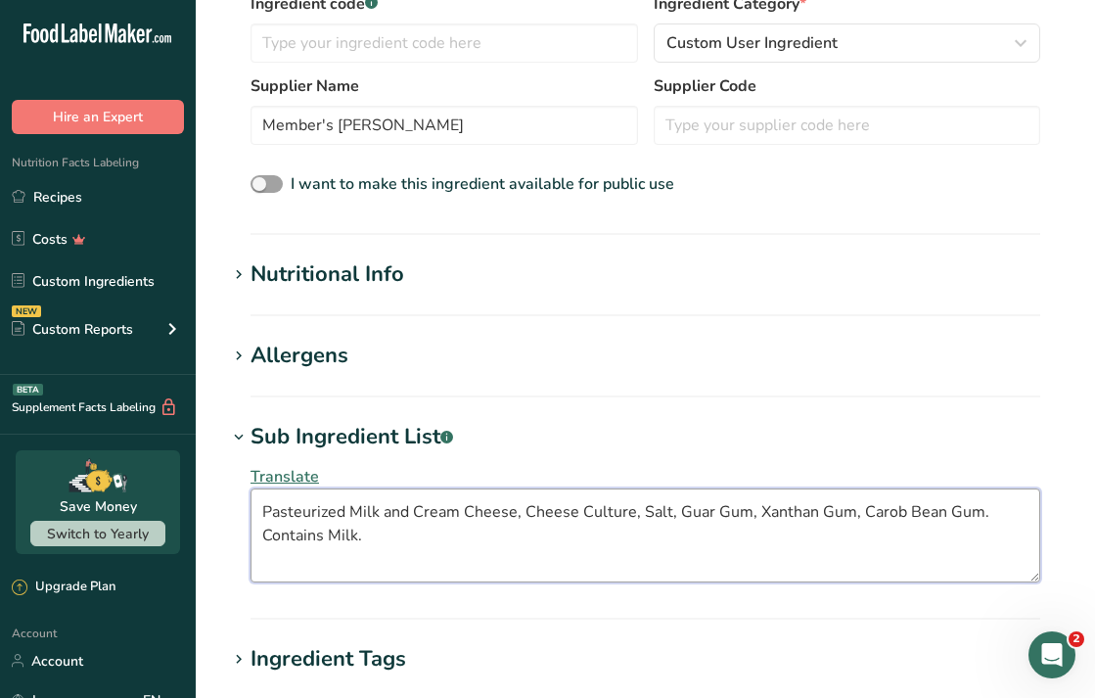
scroll to position [422, 0]
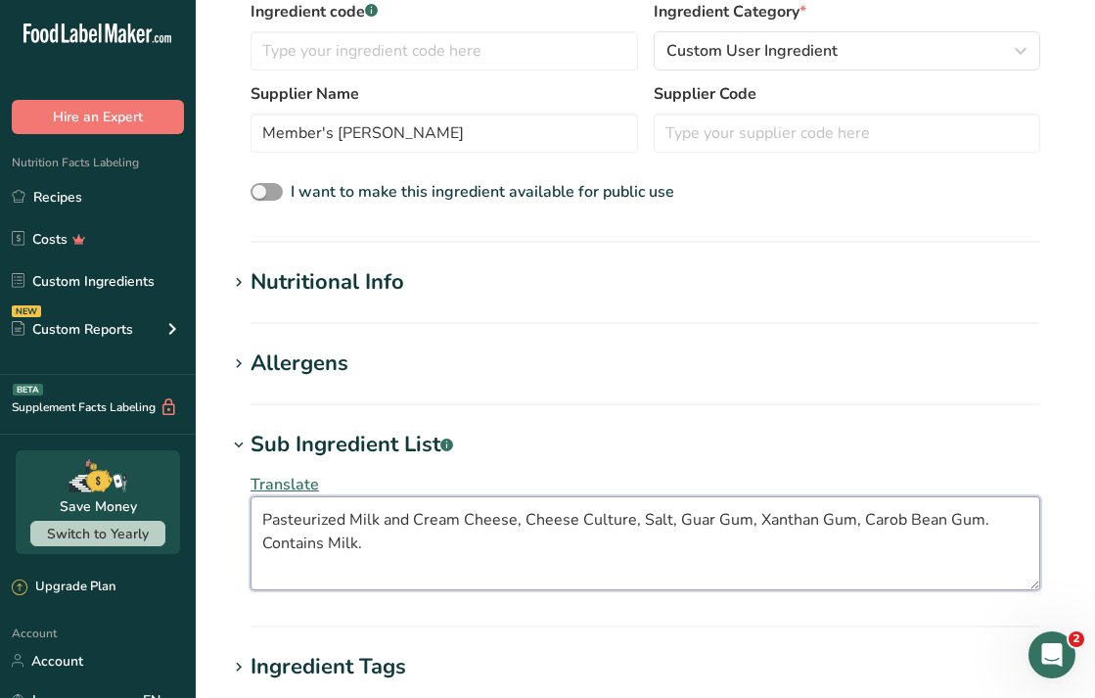
type textarea "Pasteurized Milk and Cream Cheese, Cheese Culture, Salt, Guar Gum, Xanthan Gum,…"
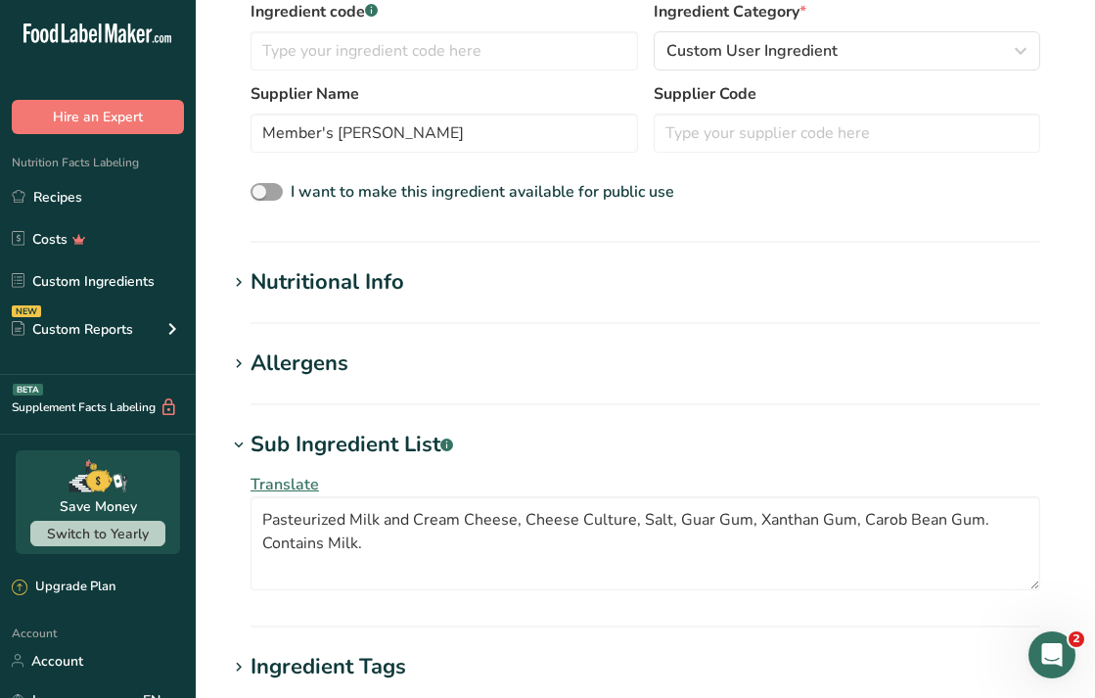
click at [338, 281] on div "Nutritional Info" at bounding box center [328, 282] width 154 height 32
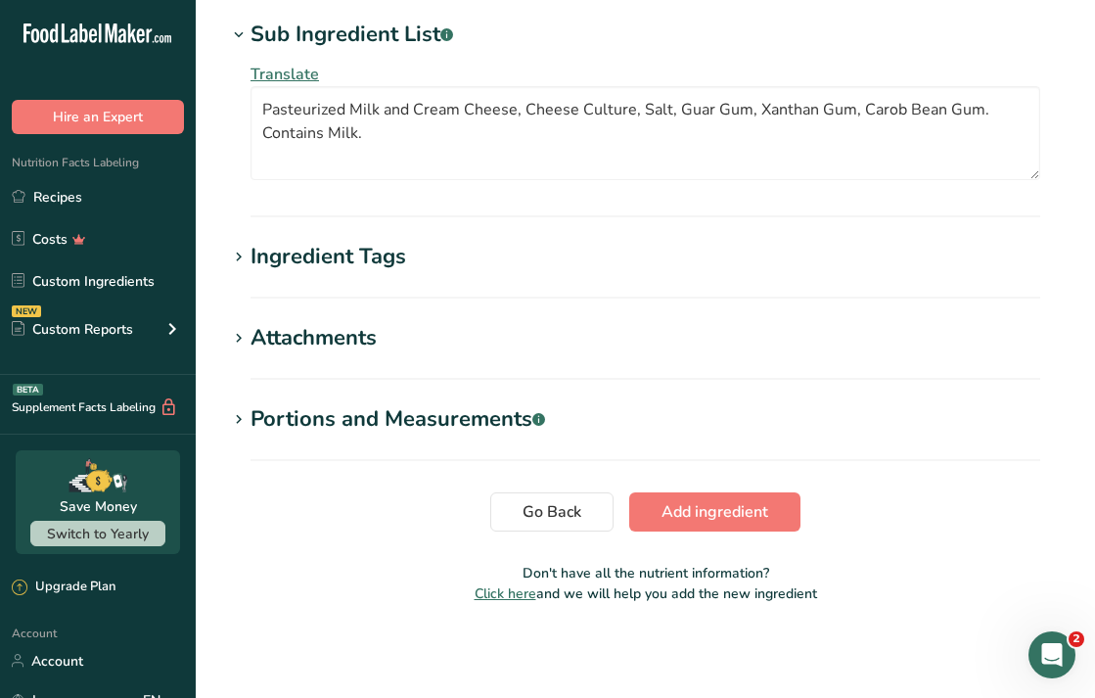
scroll to position [1290, 0]
click at [664, 521] on span "Add ingredient" at bounding box center [715, 511] width 107 height 23
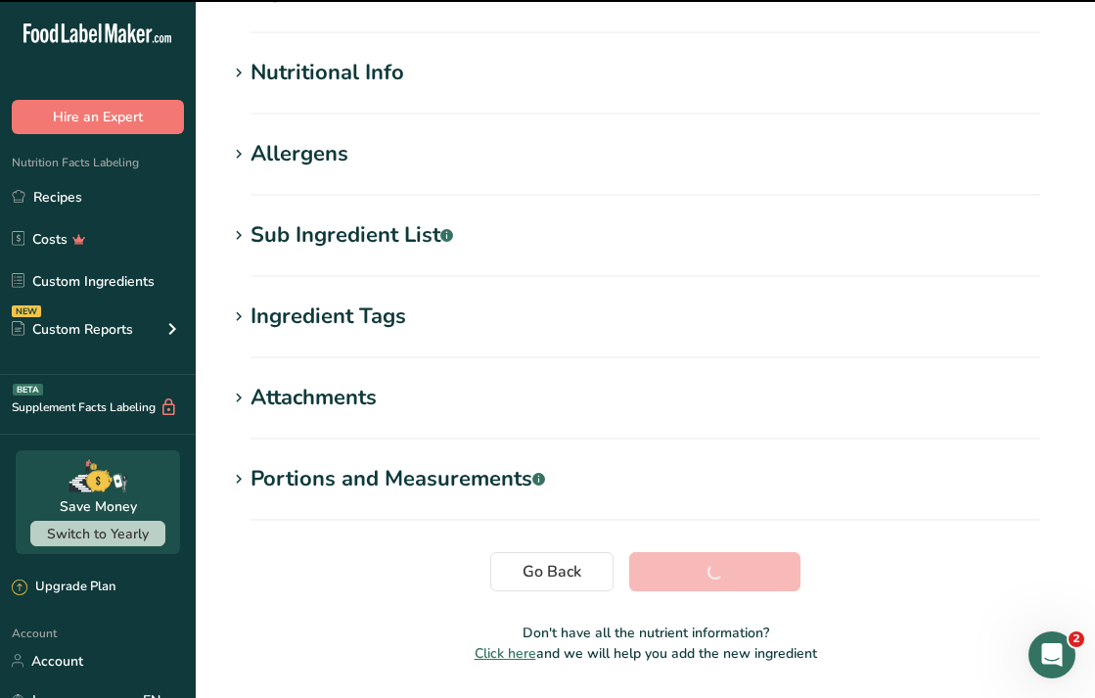
scroll to position [0, 0]
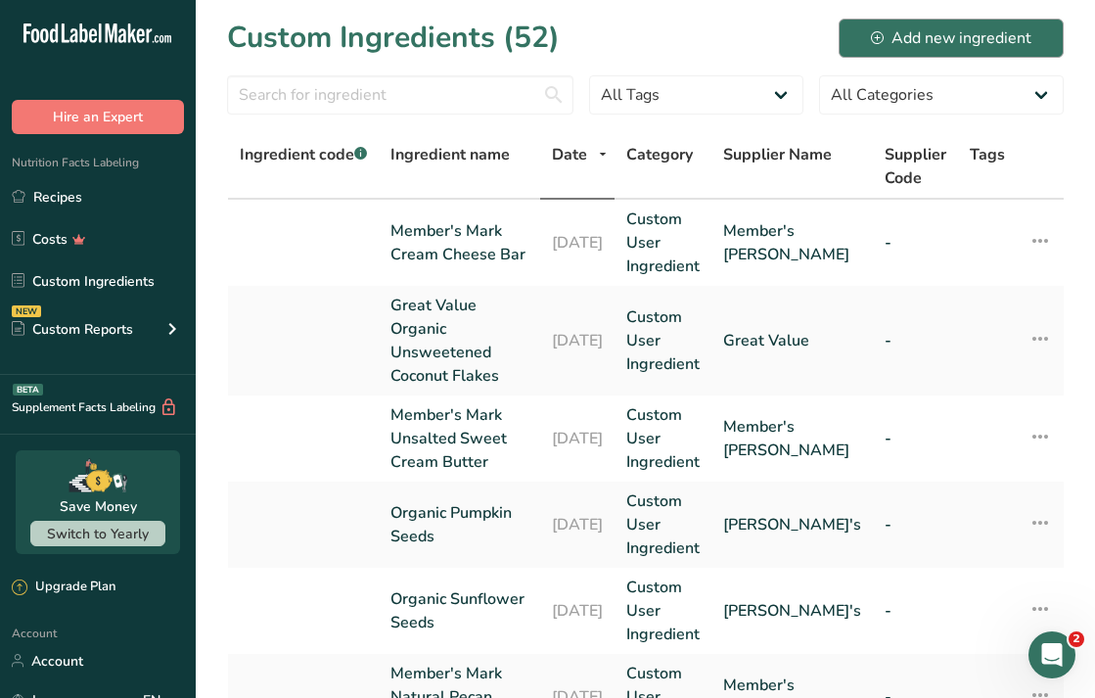
click at [954, 46] on div "Add new ingredient" at bounding box center [951, 37] width 161 height 23
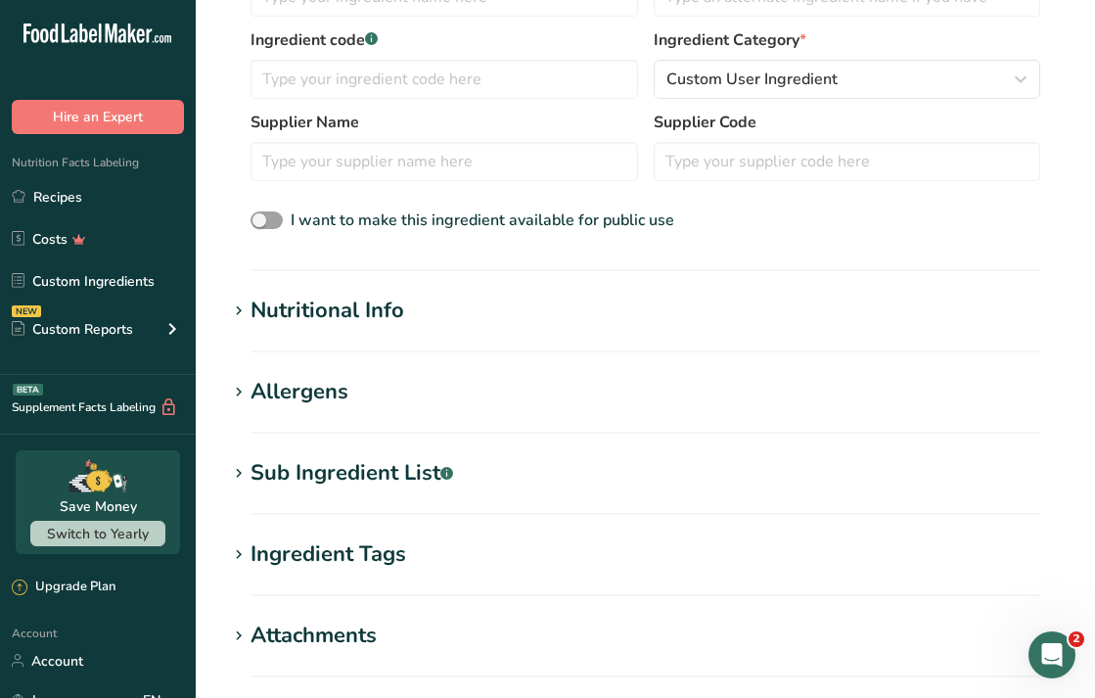
scroll to position [504, 0]
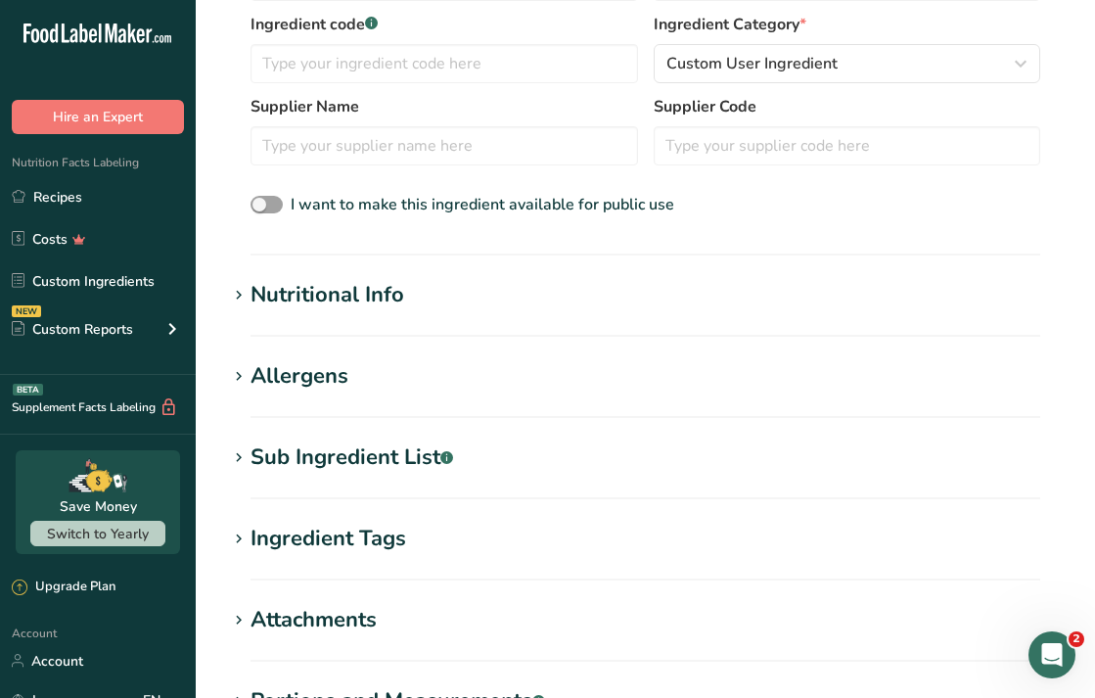
click at [335, 442] on div "Sub Ingredient List .a-a{fill:#347362;}.b-a{fill:#fff;}" at bounding box center [352, 457] width 203 height 32
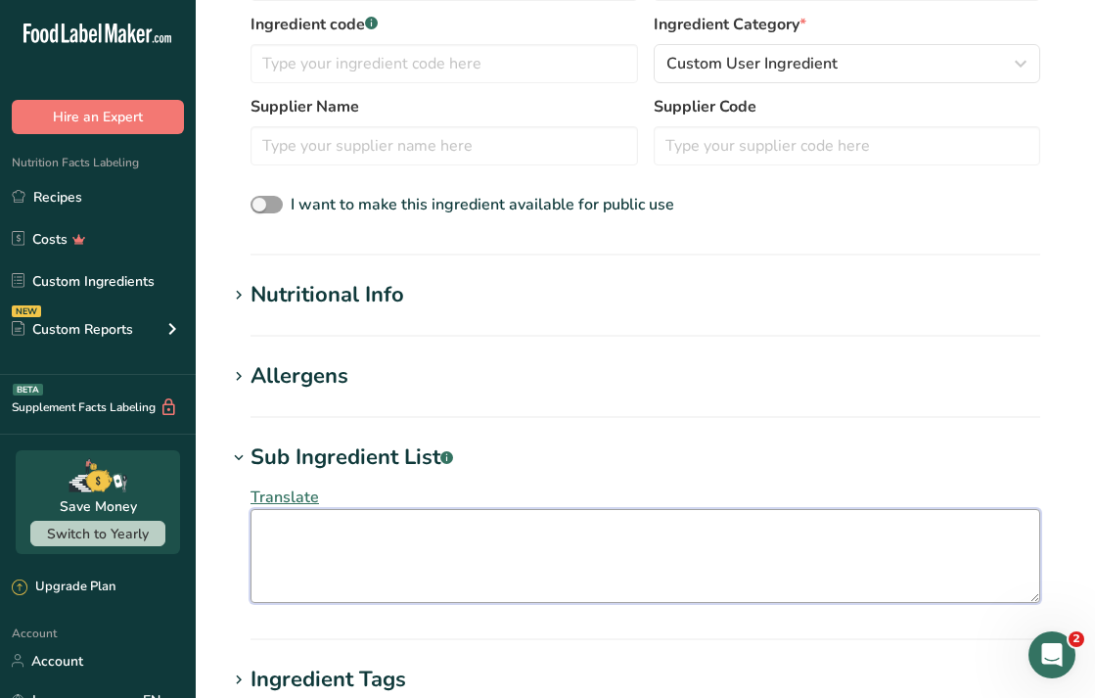
click at [371, 573] on textarea at bounding box center [646, 556] width 790 height 94
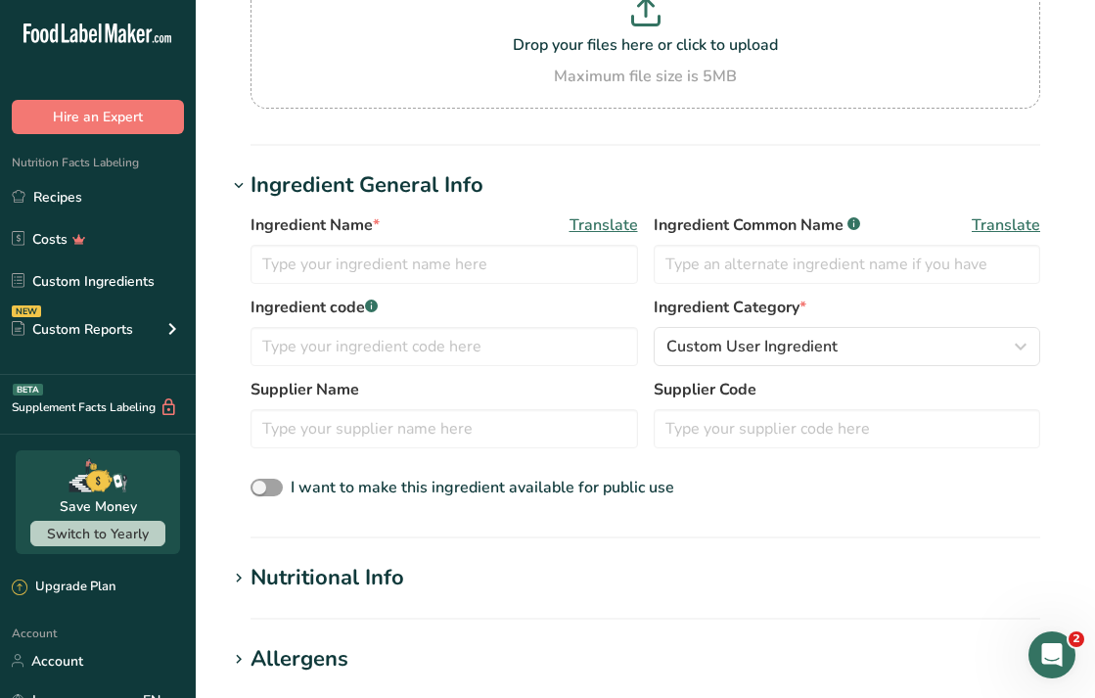
scroll to position [221, 0]
type textarea "Non-Fat Dry Milk Contains Milk"
click at [334, 269] on input "text" at bounding box center [445, 264] width 388 height 39
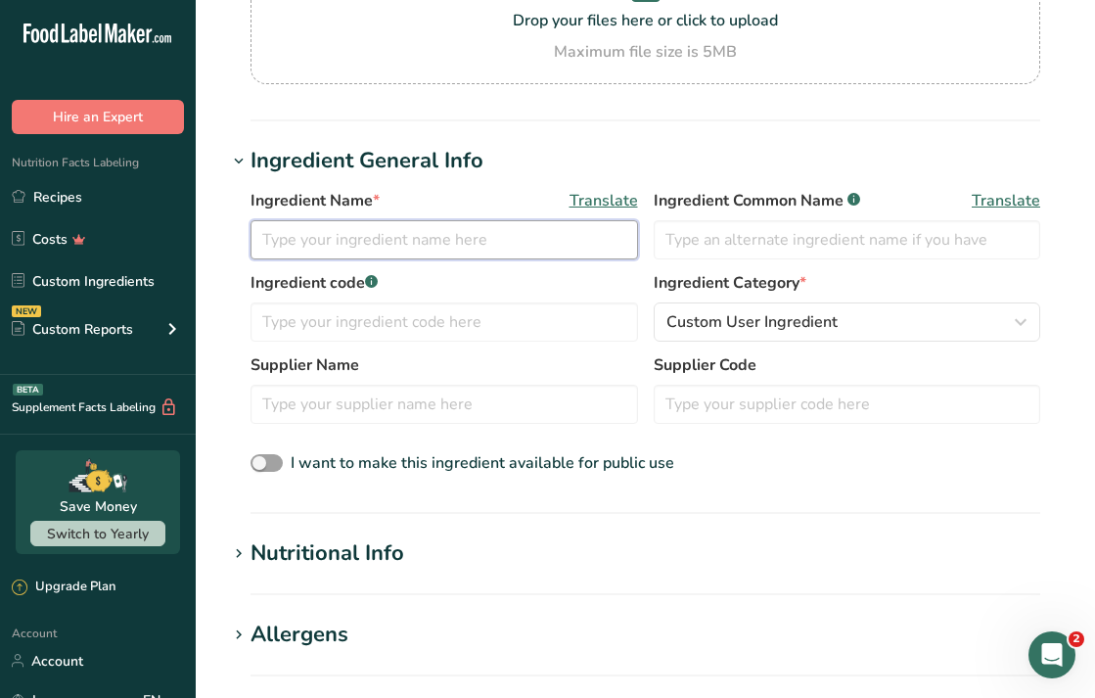
scroll to position [242, 0]
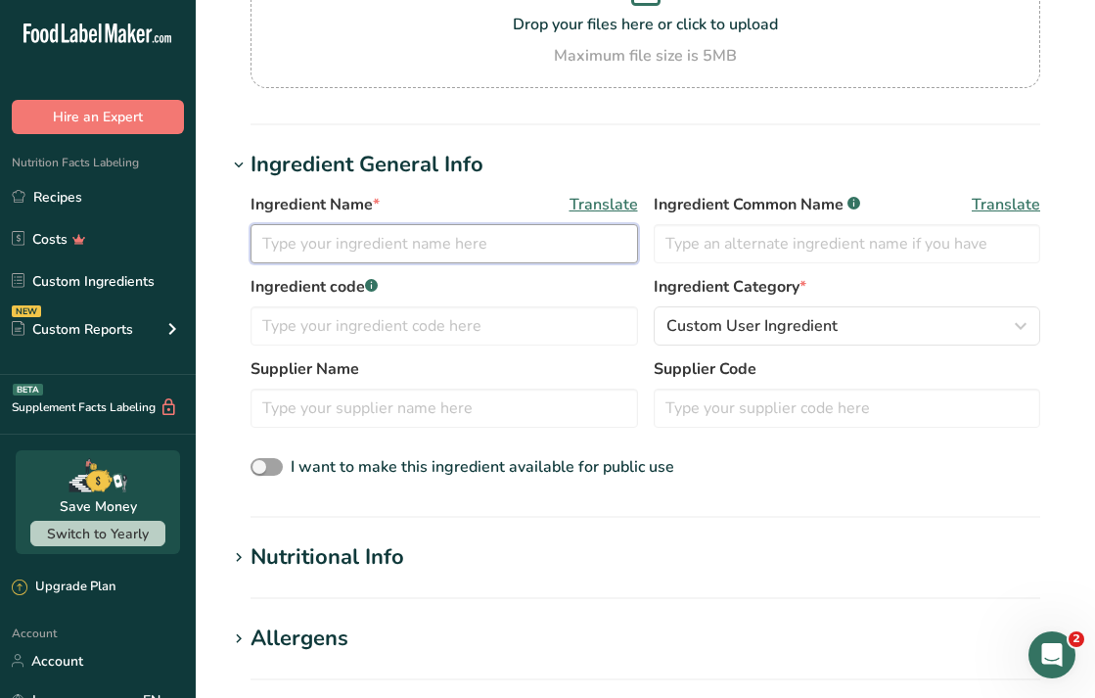
paste input "[PERSON_NAME]'s Non Fat Milk Powder"
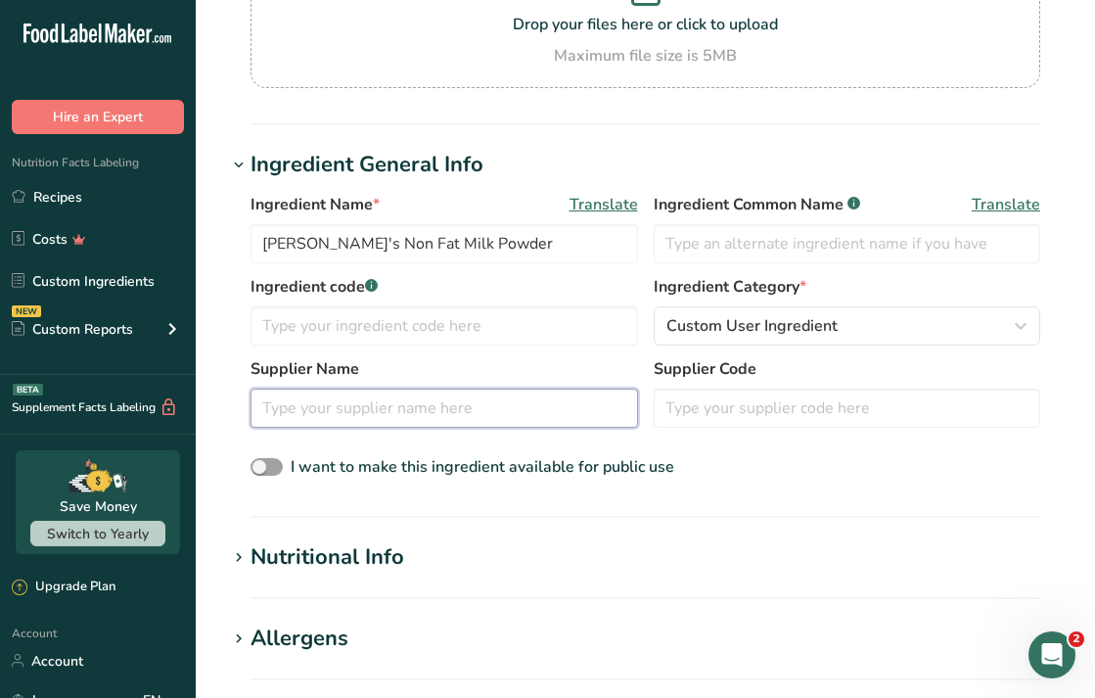
click at [483, 420] on input "text" at bounding box center [445, 408] width 388 height 39
click at [210, 384] on section "Add new ingredient Ingredient Spec Sheet .a-a{fill:#347362;}.b-a{fill:#fff;} Up…" at bounding box center [645, 539] width 899 height 1562
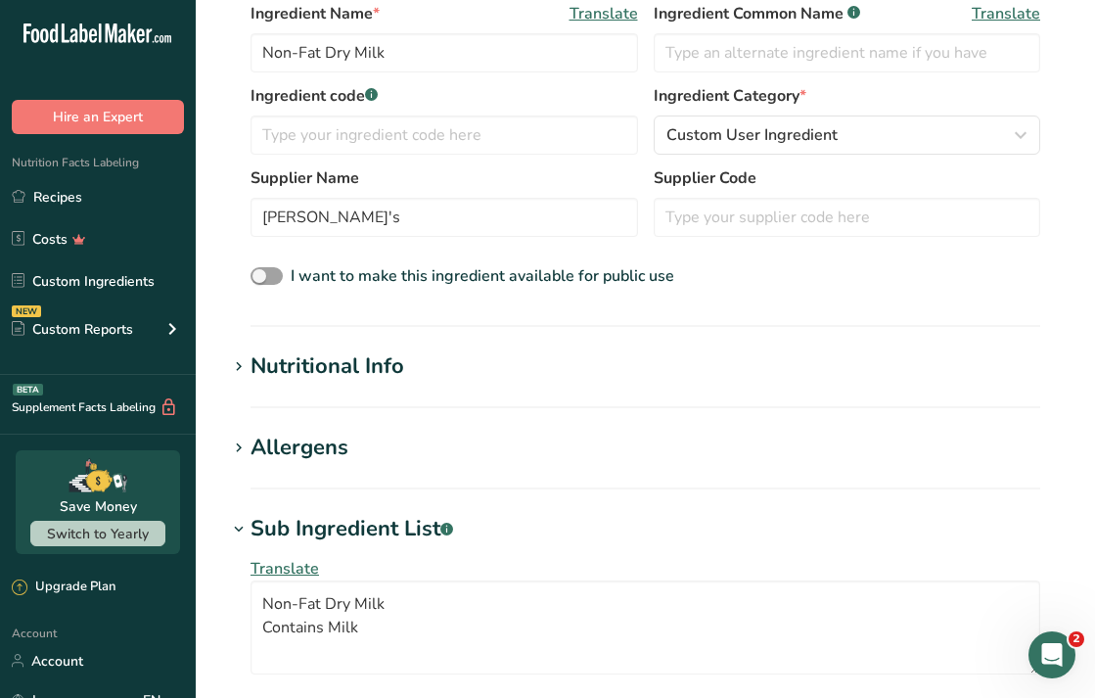
scroll to position [34, 0]
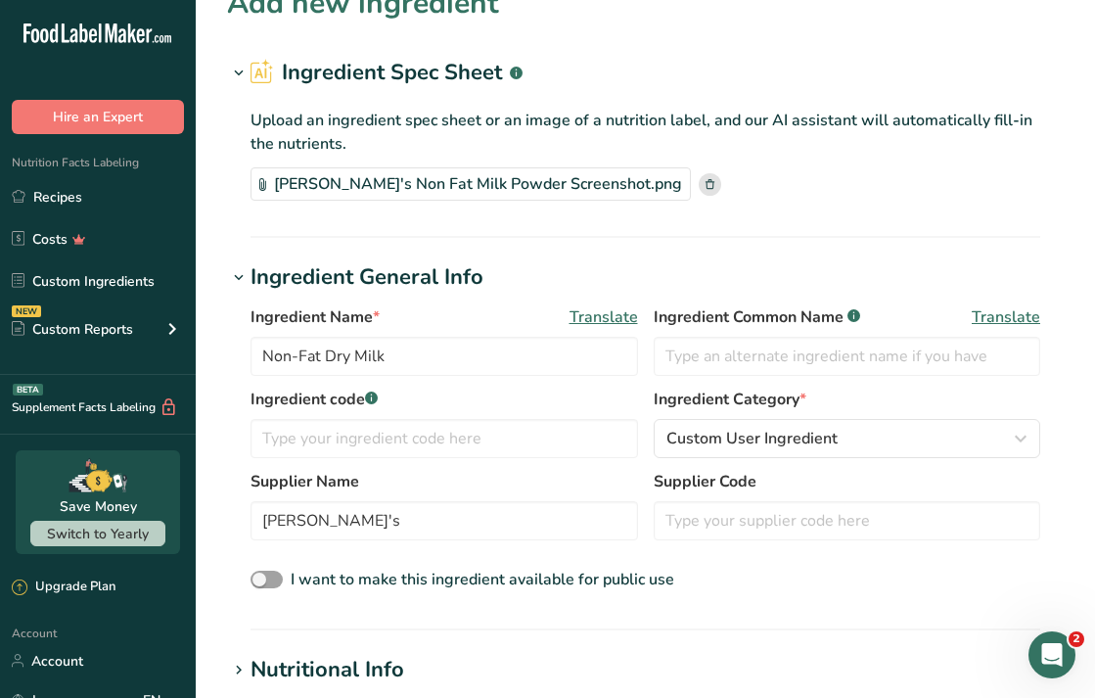
click at [323, 648] on section "Add new ingredient Ingredient Spec Sheet .a-a{fill:#347362;}.b-a{fill:#fff;} Up…" at bounding box center [645, 699] width 899 height 1467
click at [240, 665] on icon at bounding box center [239, 670] width 18 height 27
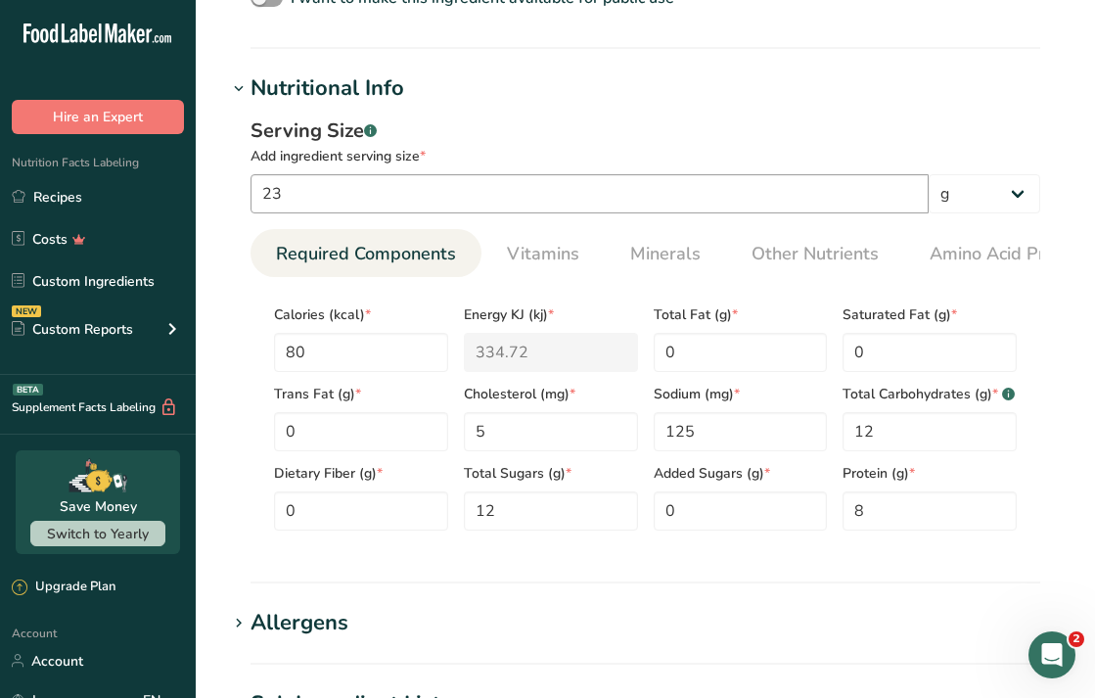
scroll to position [616, 0]
click at [42, 249] on link "Costs" at bounding box center [98, 238] width 196 height 37
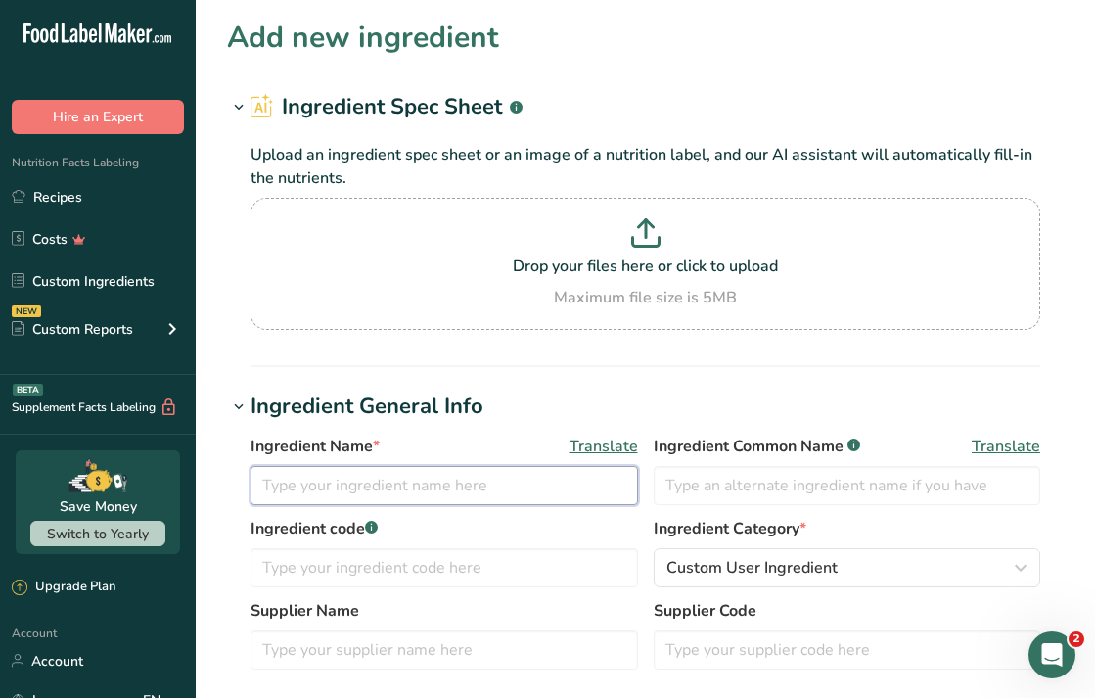
click at [564, 483] on input "text" at bounding box center [445, 485] width 388 height 39
paste input "[PERSON_NAME]'s Non Fat Milk Powder"
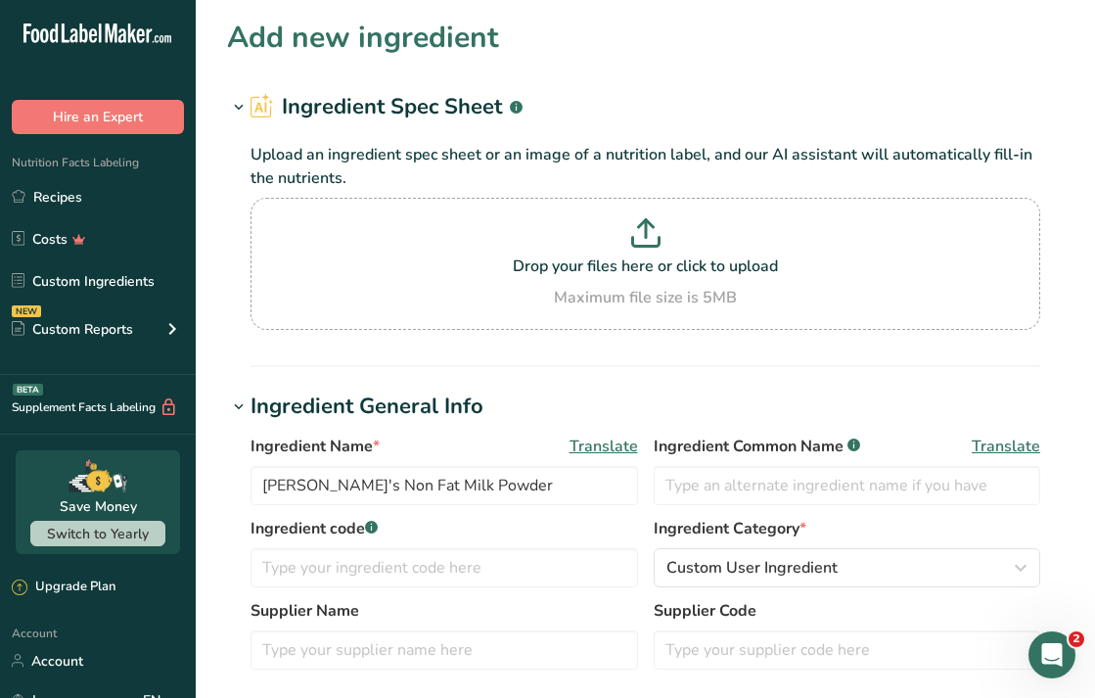
click at [376, 626] on div "Supplier Name" at bounding box center [445, 634] width 388 height 70
click at [358, 646] on input "text" at bounding box center [445, 649] width 388 height 39
click at [393, 376] on section "Add new ingredient Ingredient Spec Sheet .a-a{fill:#347362;}.b-a{fill:#fff;} Up…" at bounding box center [645, 710] width 899 height 1421
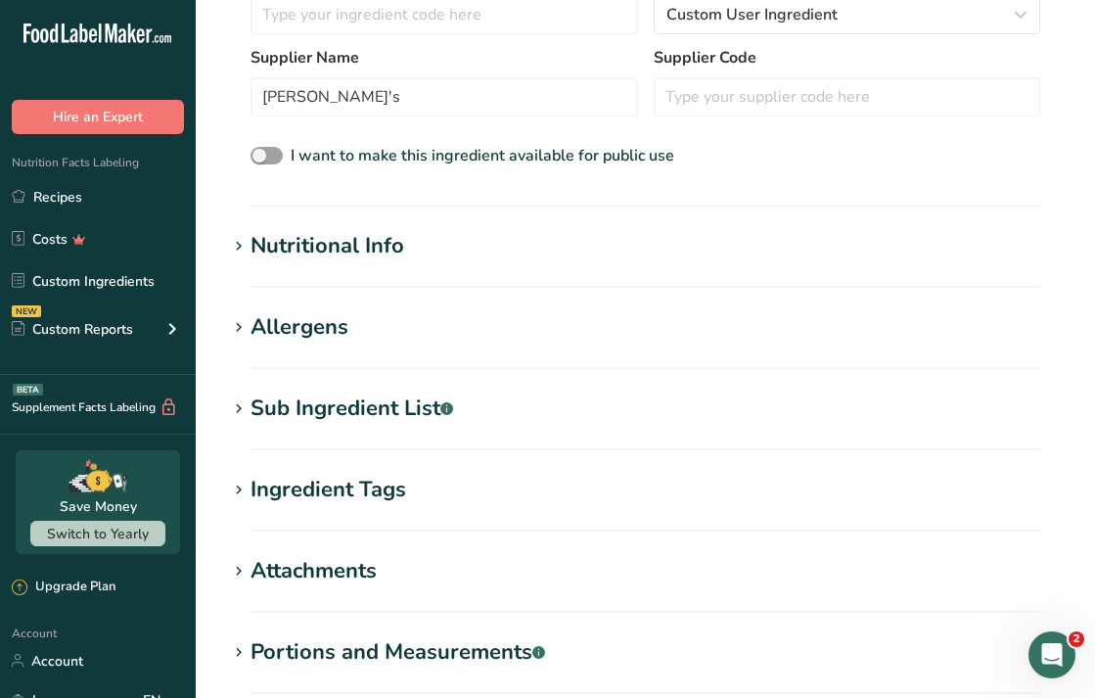
scroll to position [562, 0]
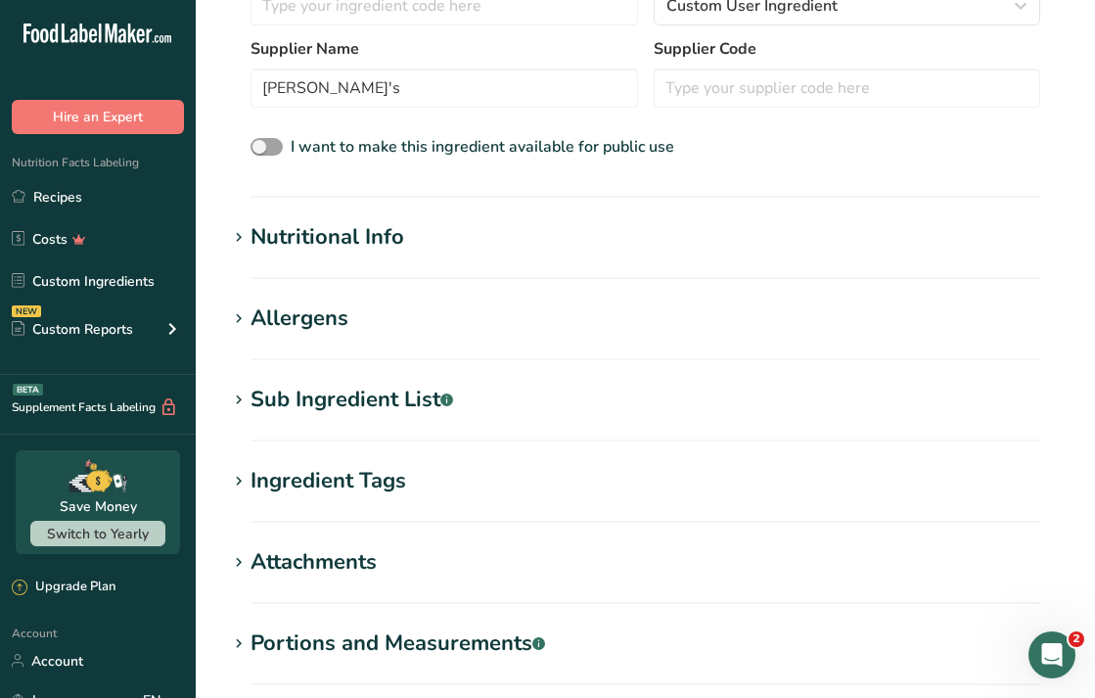
click at [322, 387] on div "Sub Ingredient List .a-a{fill:#347362;}.b-a{fill:#fff;}" at bounding box center [352, 400] width 203 height 32
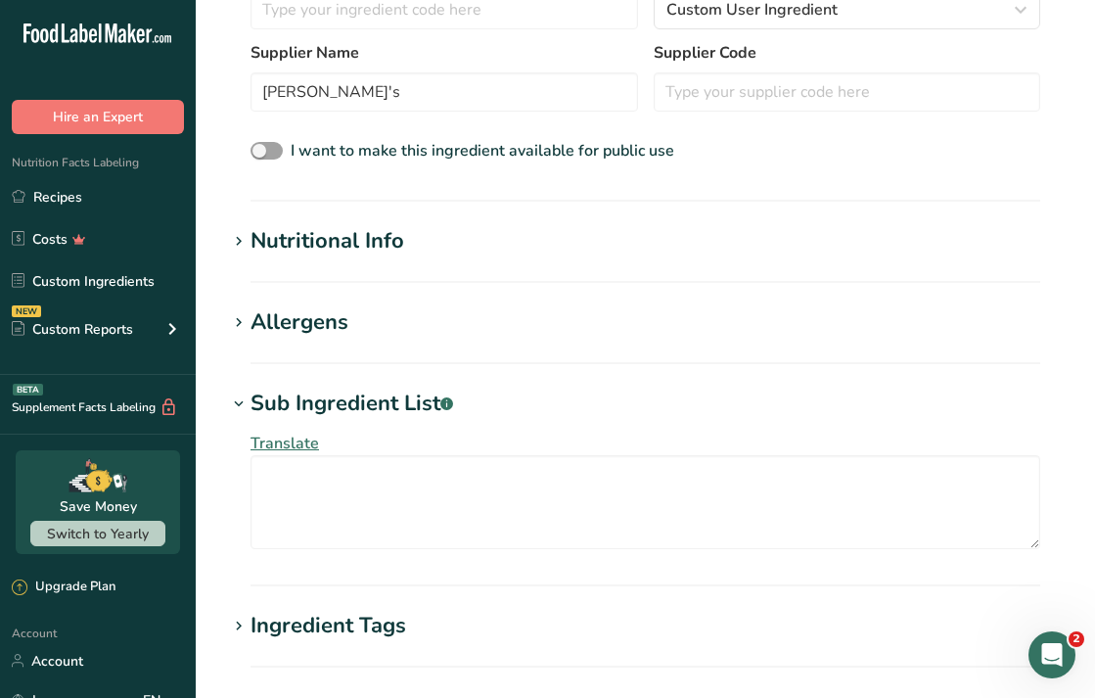
scroll to position [563, 0]
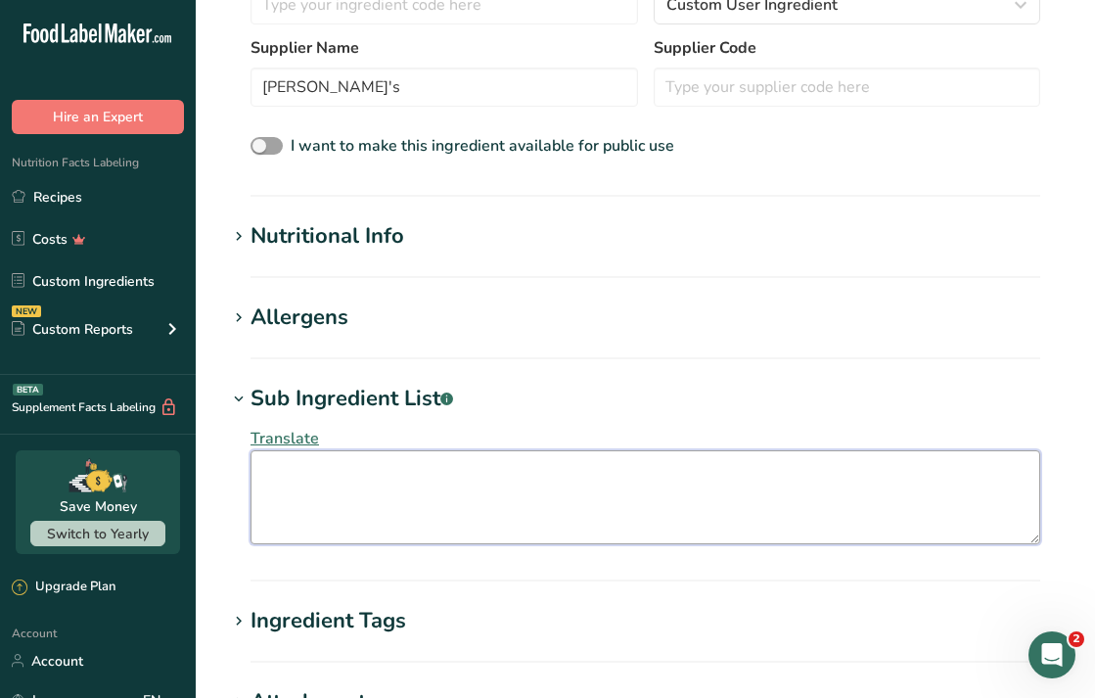
click at [365, 498] on textarea at bounding box center [646, 497] width 790 height 94
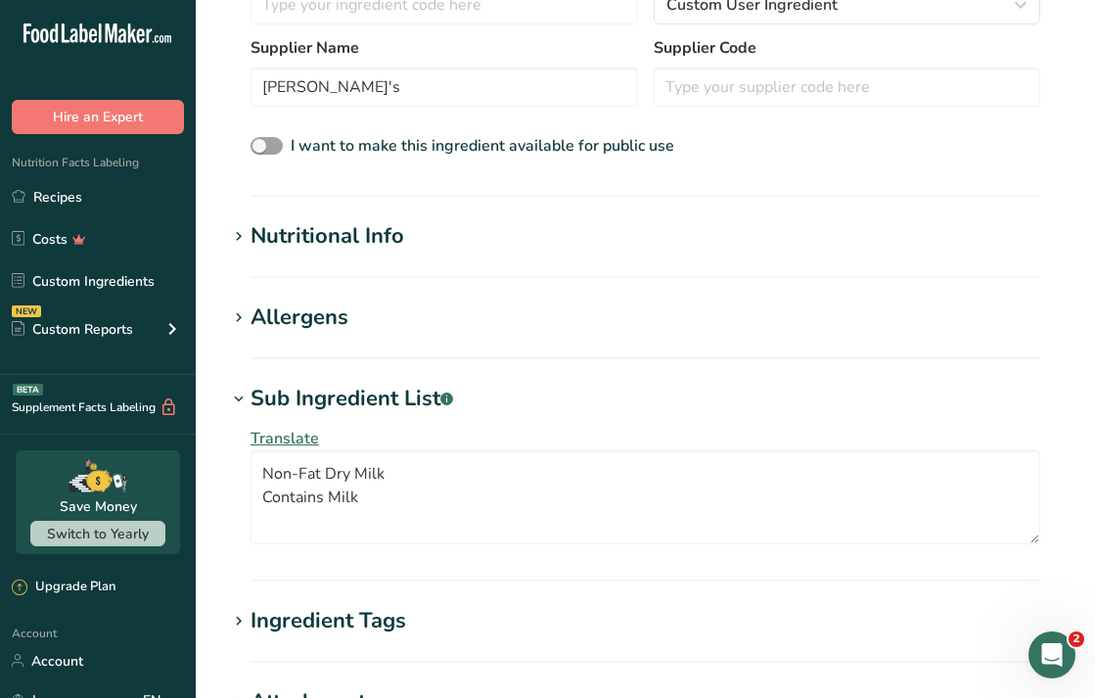
click at [219, 429] on section "Add new ingredient Ingredient Spec Sheet .a-a{fill:#347362;}.b-a{fill:#fff;} Up…" at bounding box center [645, 218] width 899 height 1562
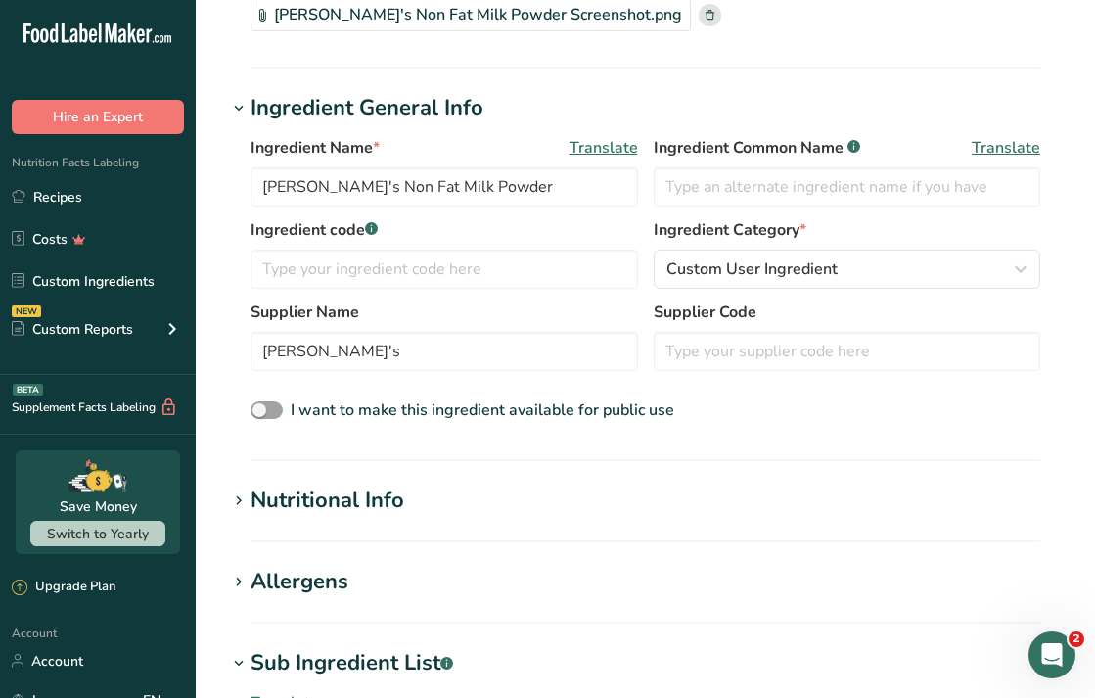
scroll to position [198, 0]
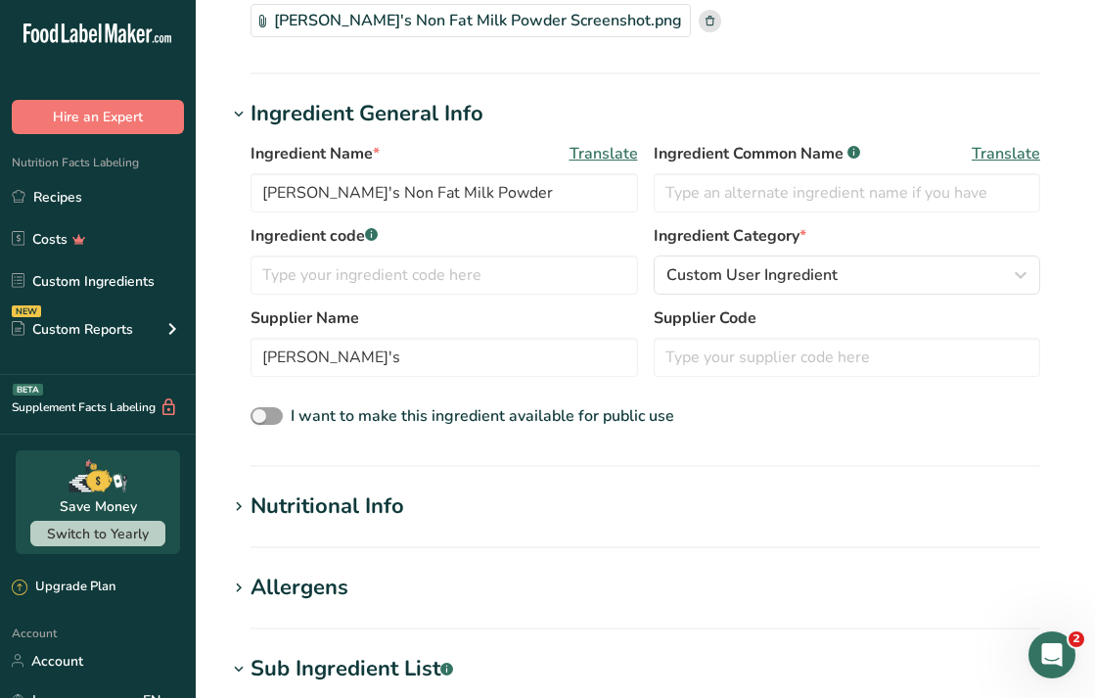
click at [330, 488] on section "Add new ingredient Ingredient Spec Sheet .a-a{fill:#347362;}.b-a{fill:#fff;} Up…" at bounding box center [645, 535] width 899 height 1467
click at [243, 505] on icon at bounding box center [239, 506] width 18 height 27
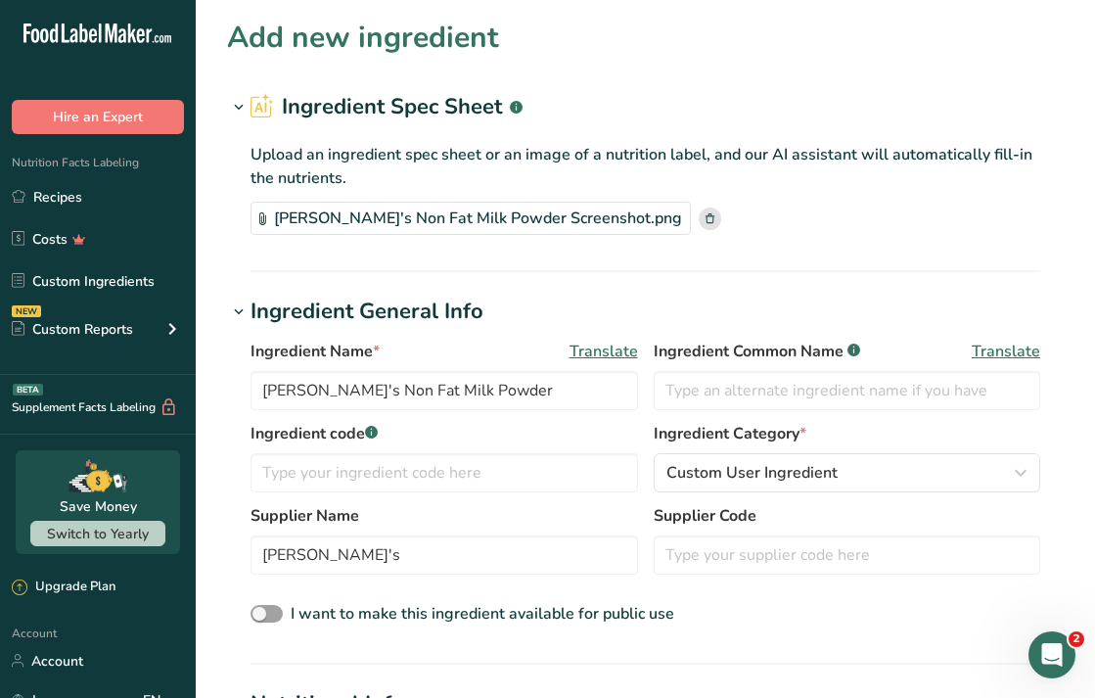
scroll to position [0, 0]
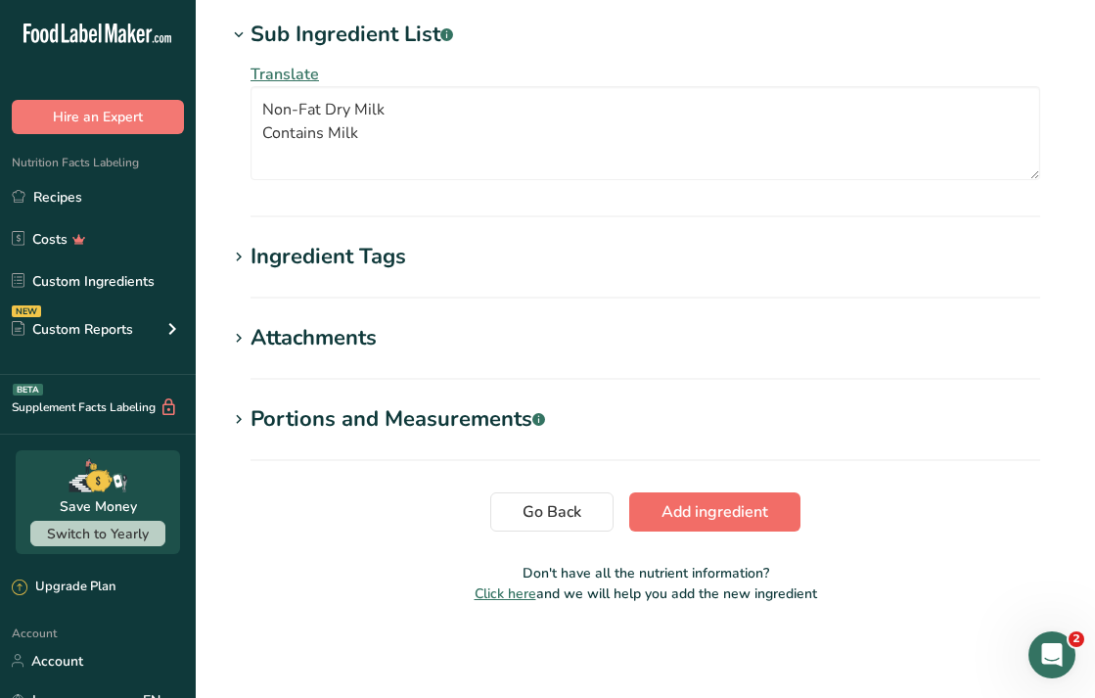
click at [737, 526] on button "Add ingredient" at bounding box center [714, 511] width 171 height 39
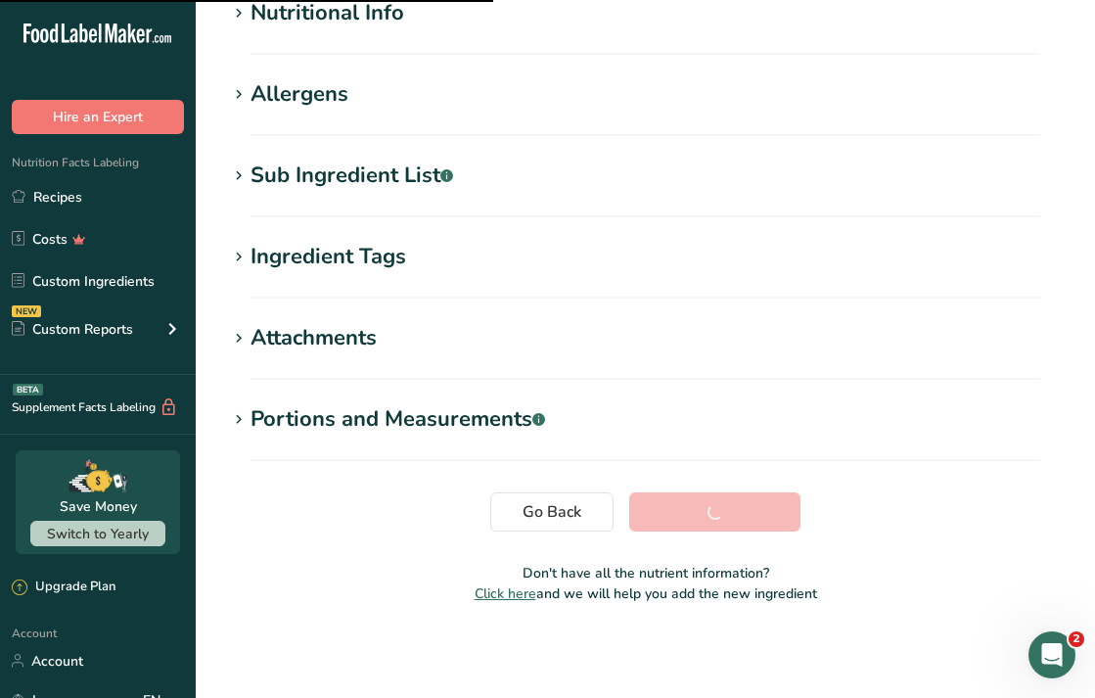
scroll to position [256, 0]
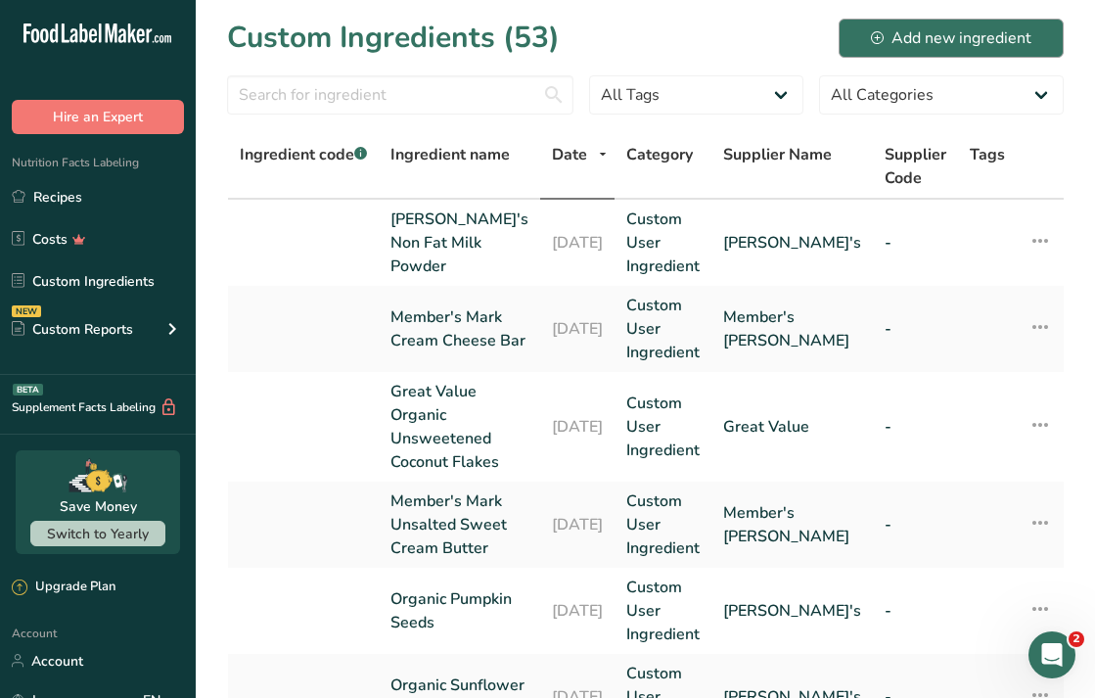
click at [920, 47] on div "Add new ingredient" at bounding box center [951, 37] width 161 height 23
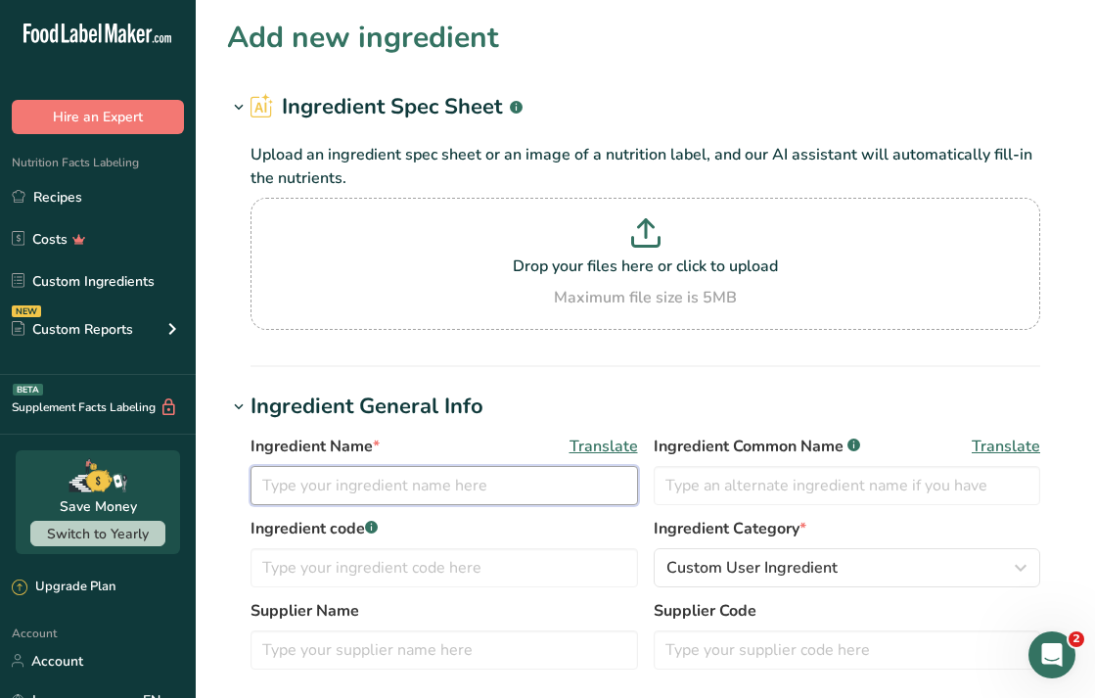
click at [510, 485] on input "text" at bounding box center [445, 485] width 388 height 39
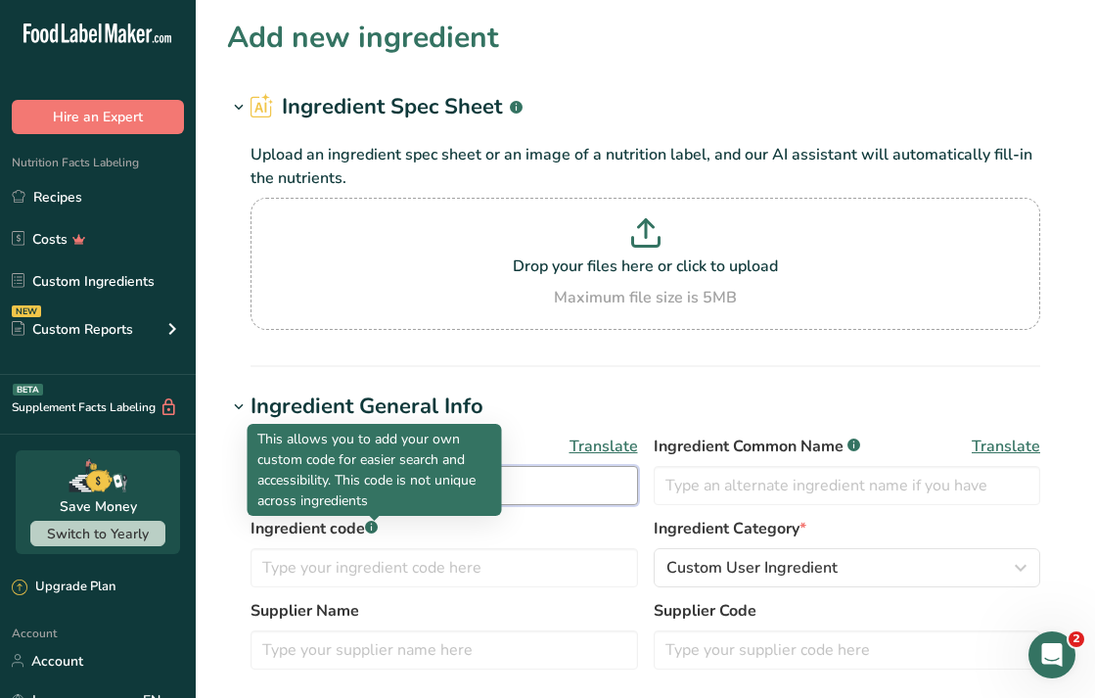
paste input "Member's Mark Organic Virgin Coconut Oil"
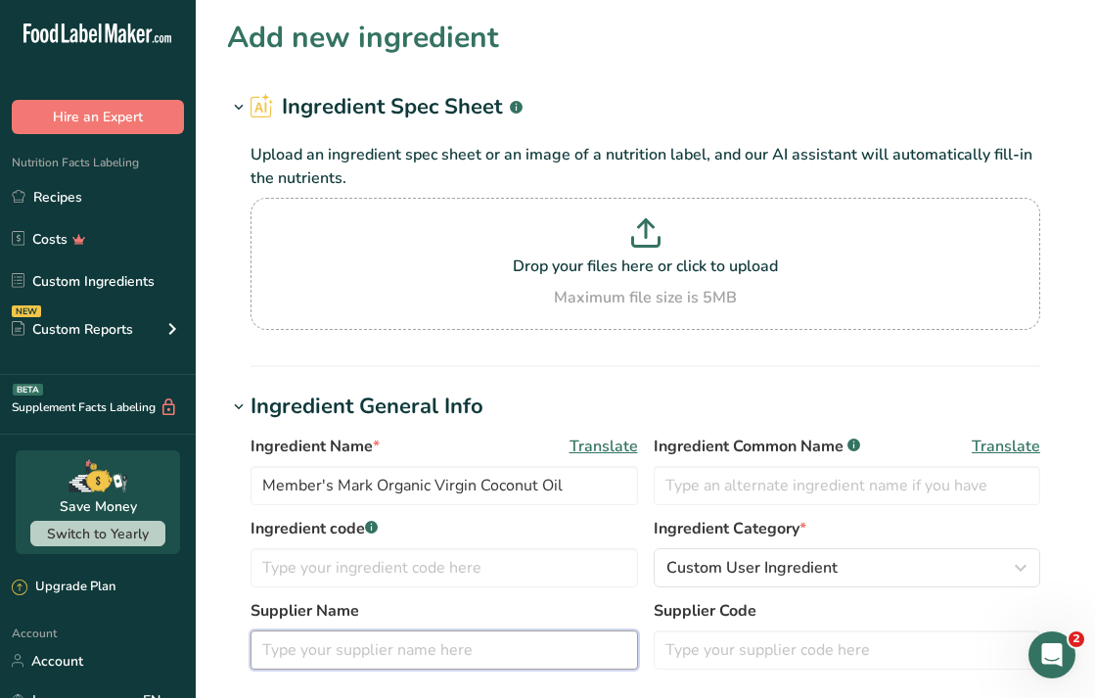
click at [374, 639] on input "text" at bounding box center [445, 649] width 388 height 39
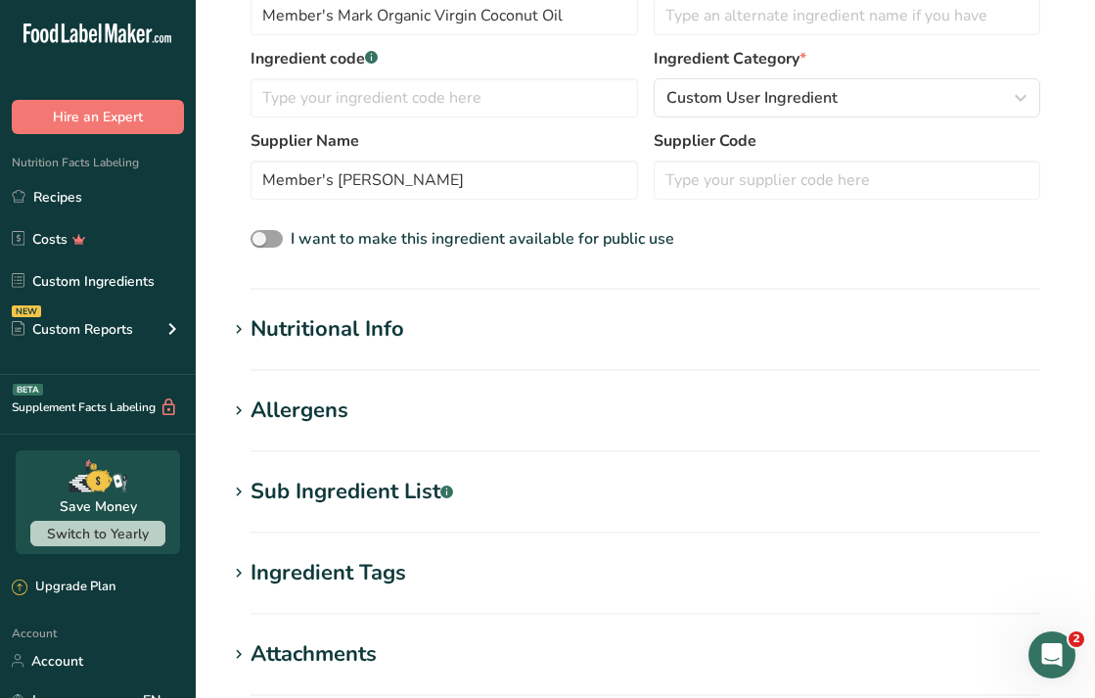
scroll to position [360, 0]
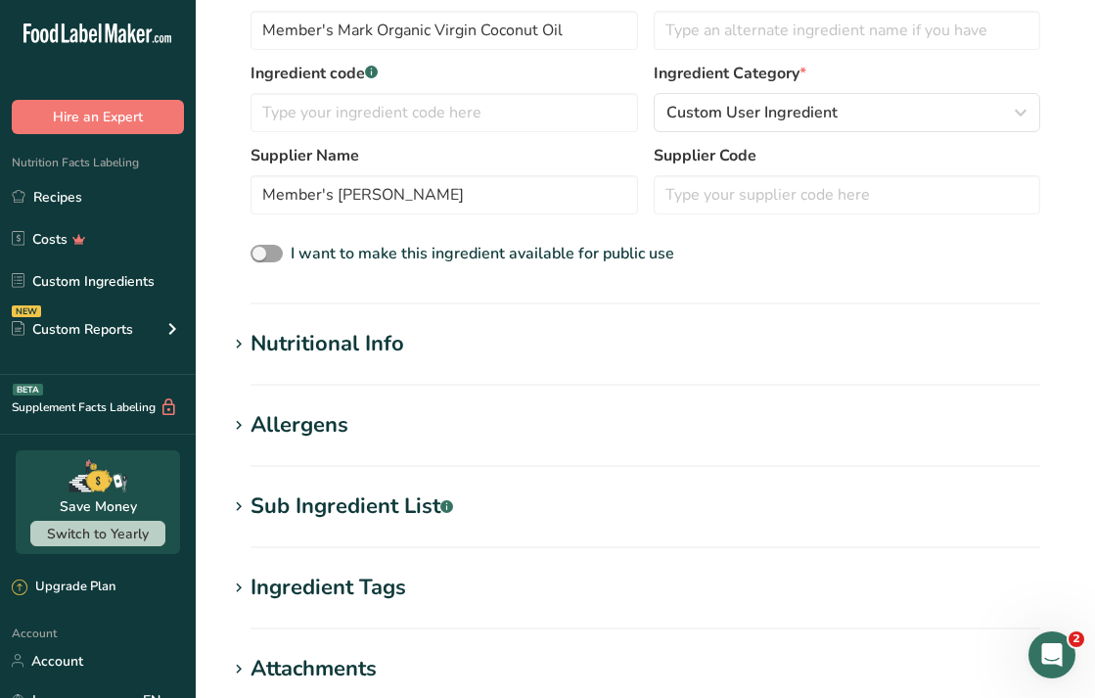
click at [368, 506] on div "Sub Ingredient List .a-a{fill:#347362;}.b-a{fill:#fff;}" at bounding box center [352, 506] width 203 height 32
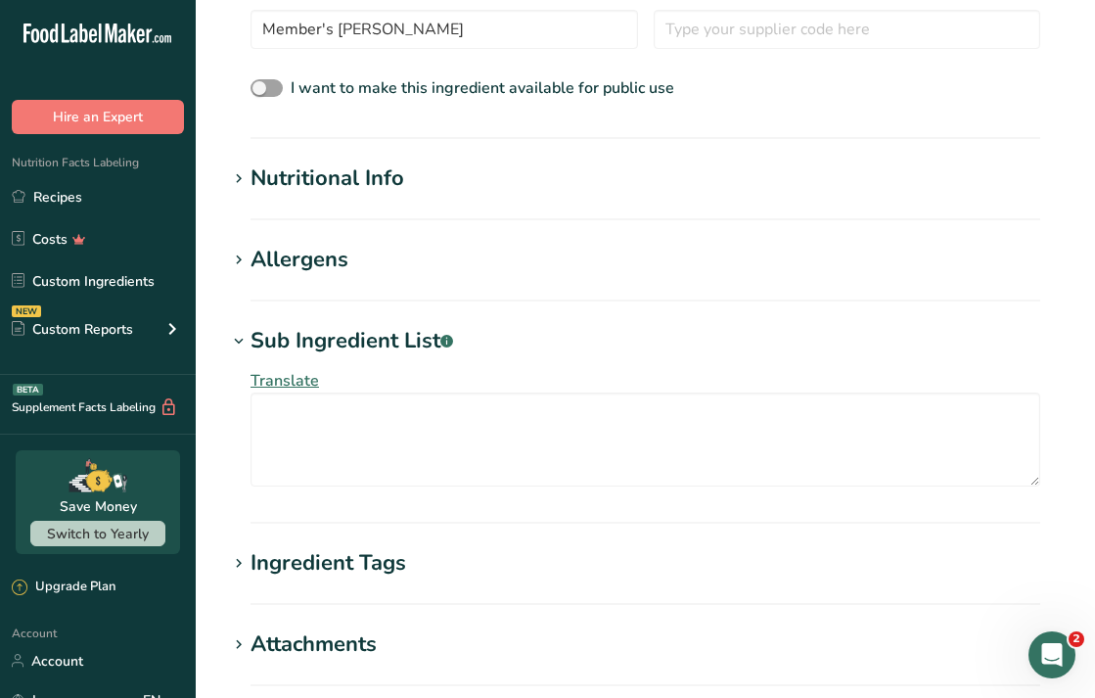
scroll to position [529, 0]
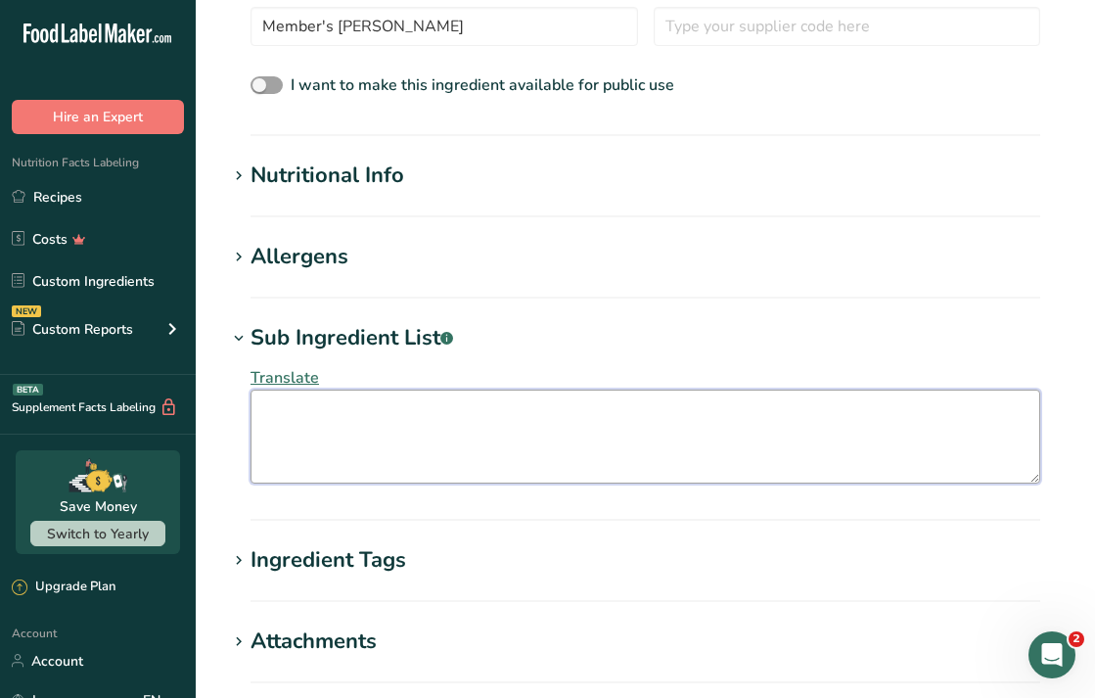
click at [335, 455] on textarea at bounding box center [646, 437] width 790 height 94
click at [496, 404] on textarea "Organic Virgin Coconut Oil Contains Coconut." at bounding box center [646, 437] width 790 height 94
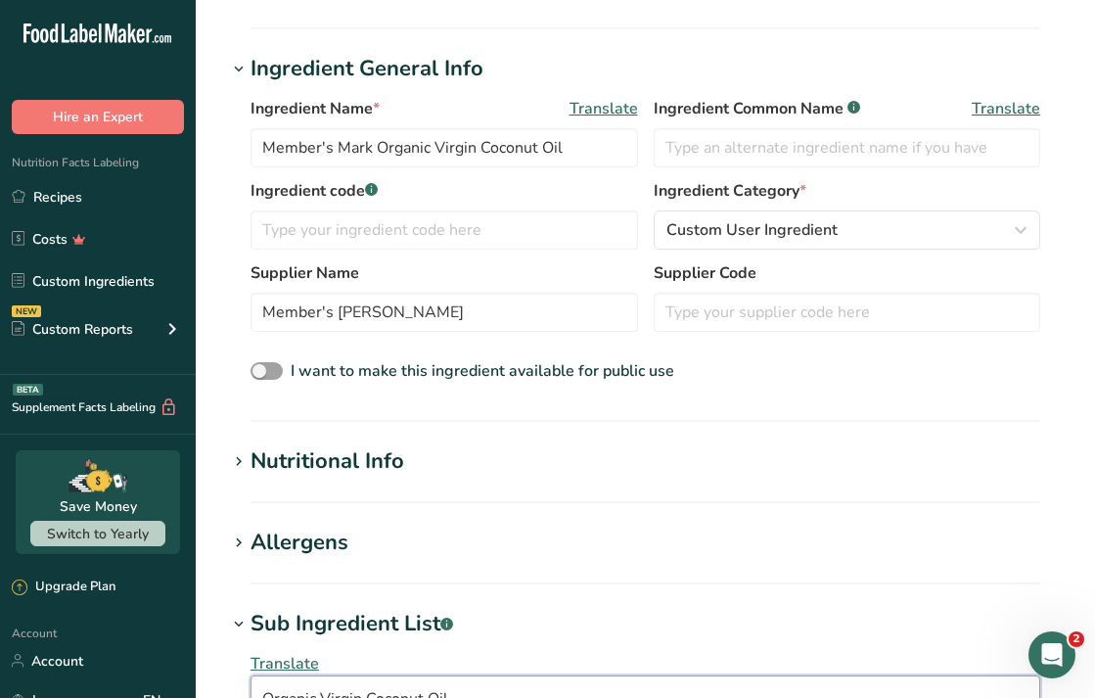
scroll to position [233, 0]
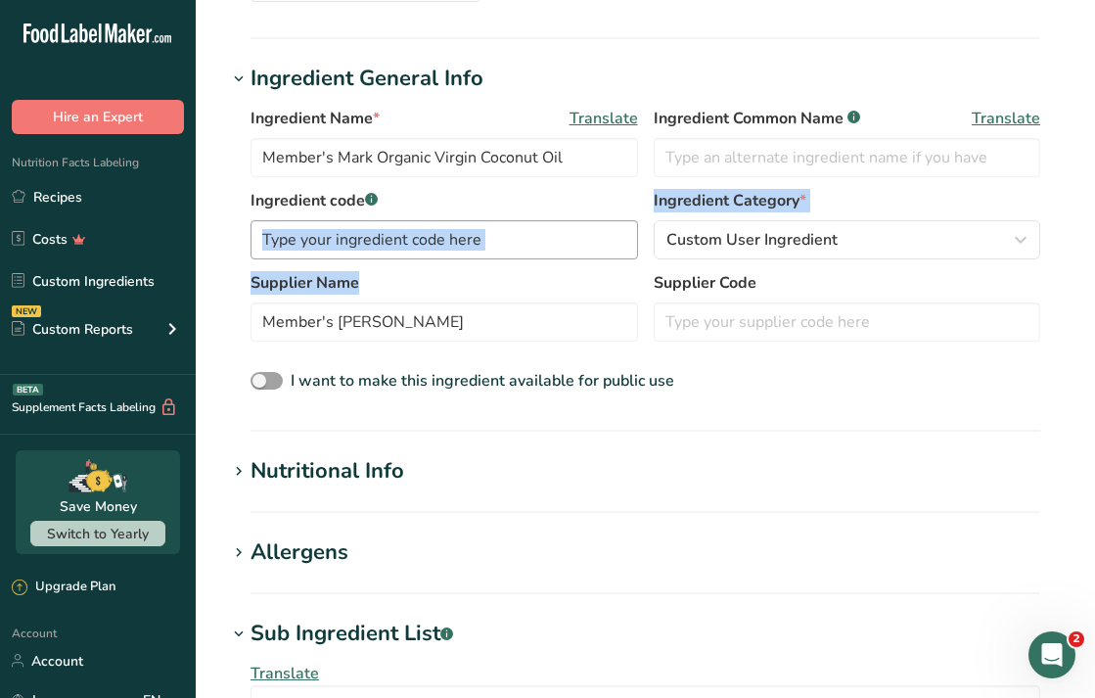
drag, startPoint x: 587, startPoint y: 289, endPoint x: 561, endPoint y: 241, distance: 54.8
click at [562, 241] on div "Ingredient Name * Translate Member's Mark Organic Virgin Coconut Oil Ingredient…" at bounding box center [645, 250] width 837 height 311
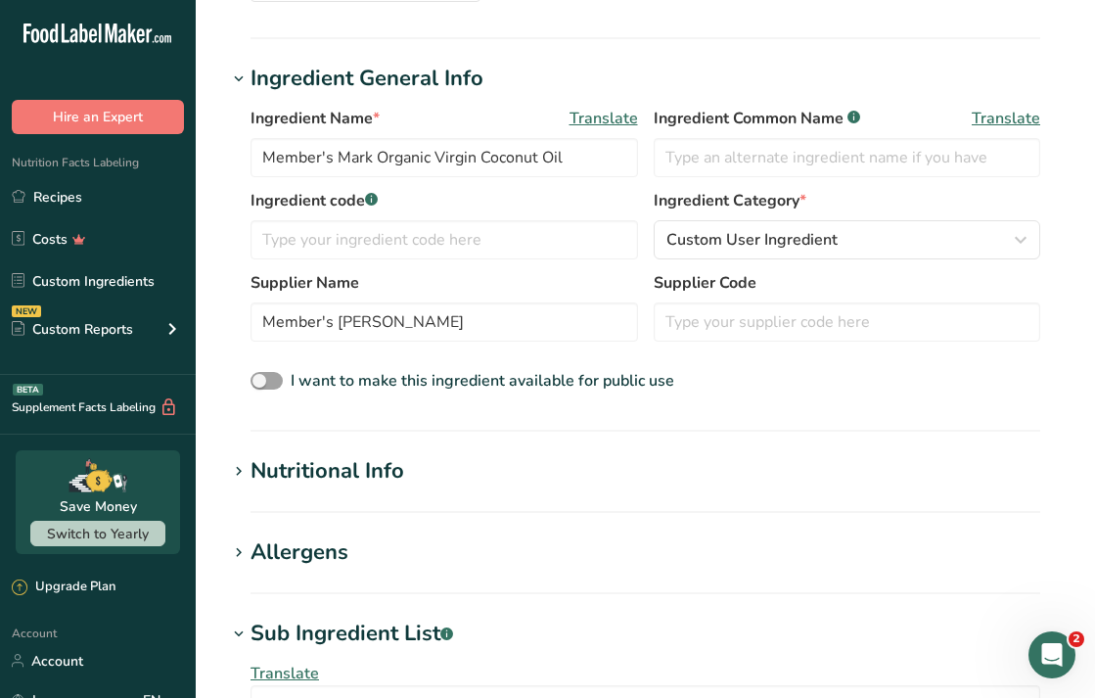
click at [647, 273] on div "Supplier Name Member's Mark Supplier Code" at bounding box center [646, 312] width 790 height 82
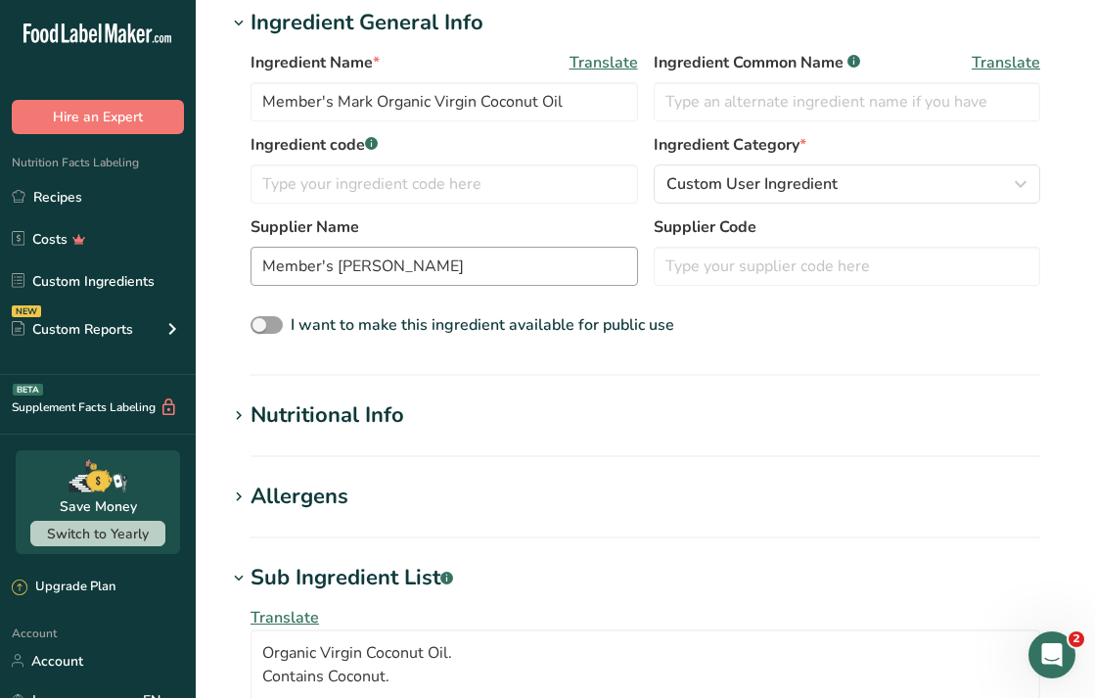
scroll to position [344, 0]
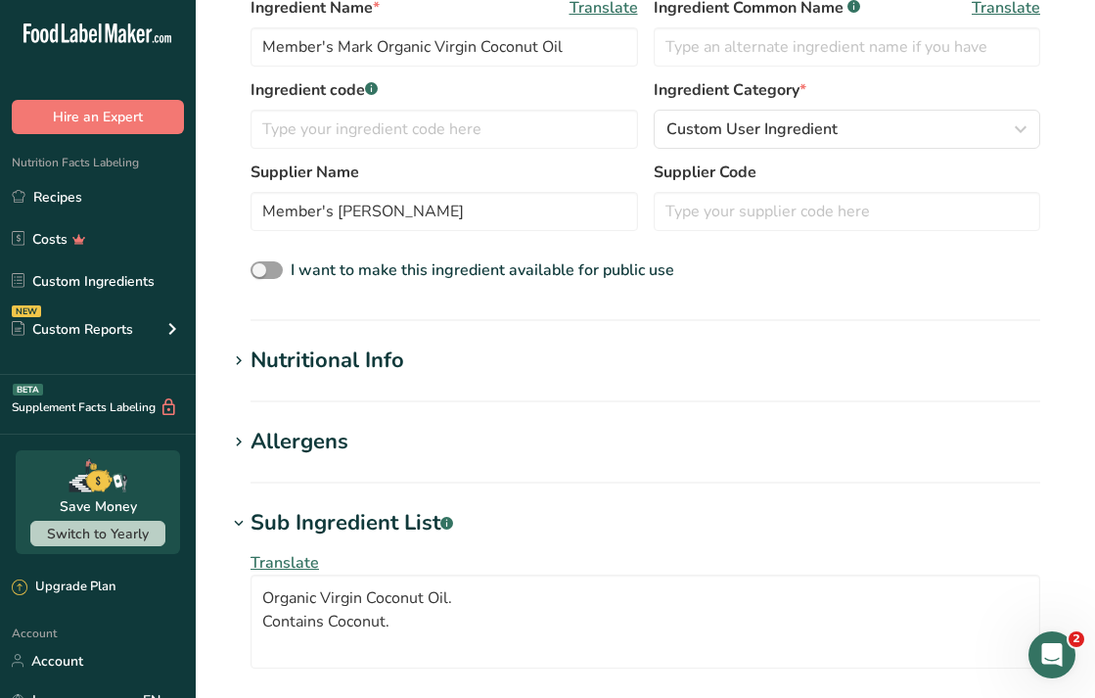
click at [348, 358] on div "Nutritional Info" at bounding box center [328, 361] width 154 height 32
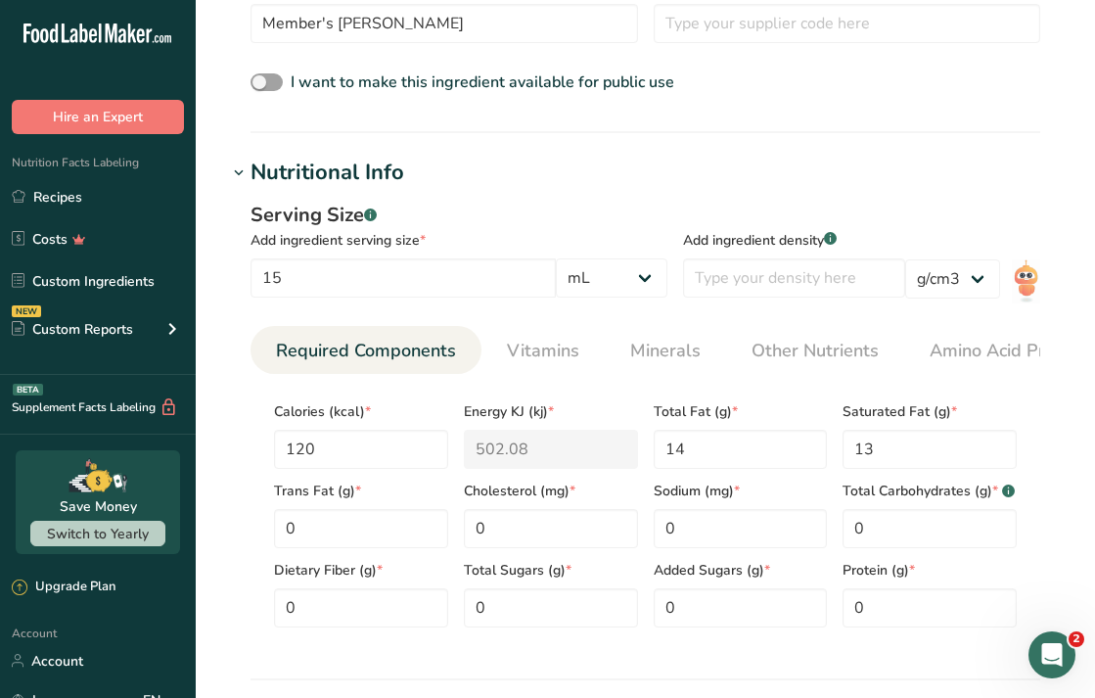
scroll to position [536, 0]
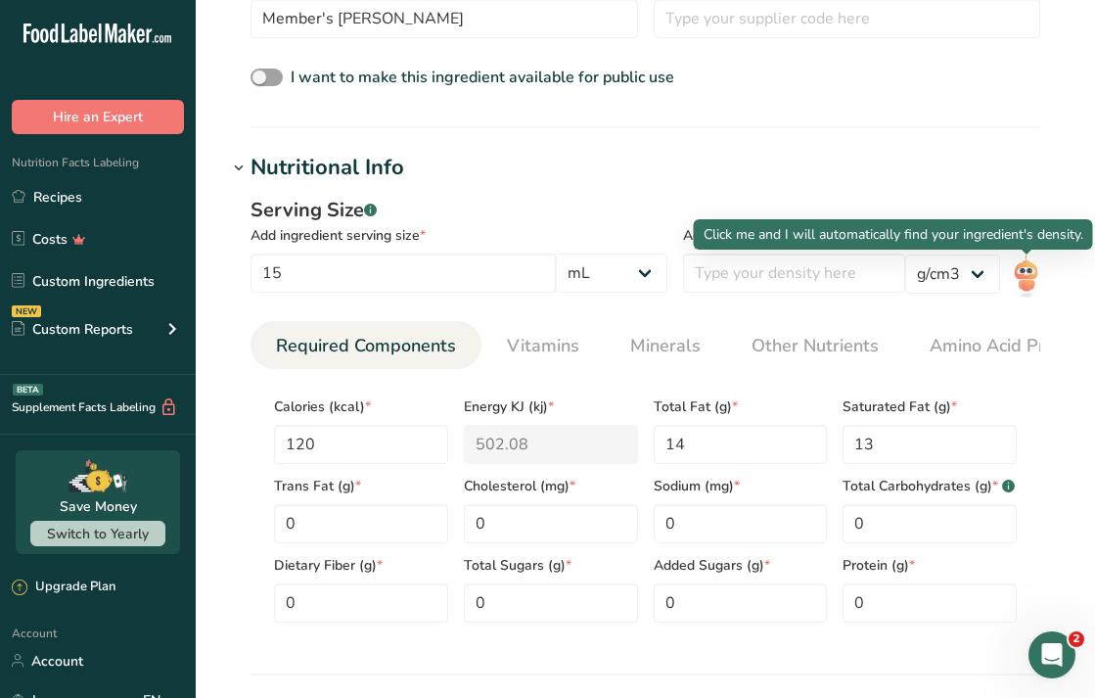
click at [1033, 267] on img at bounding box center [1026, 276] width 28 height 44
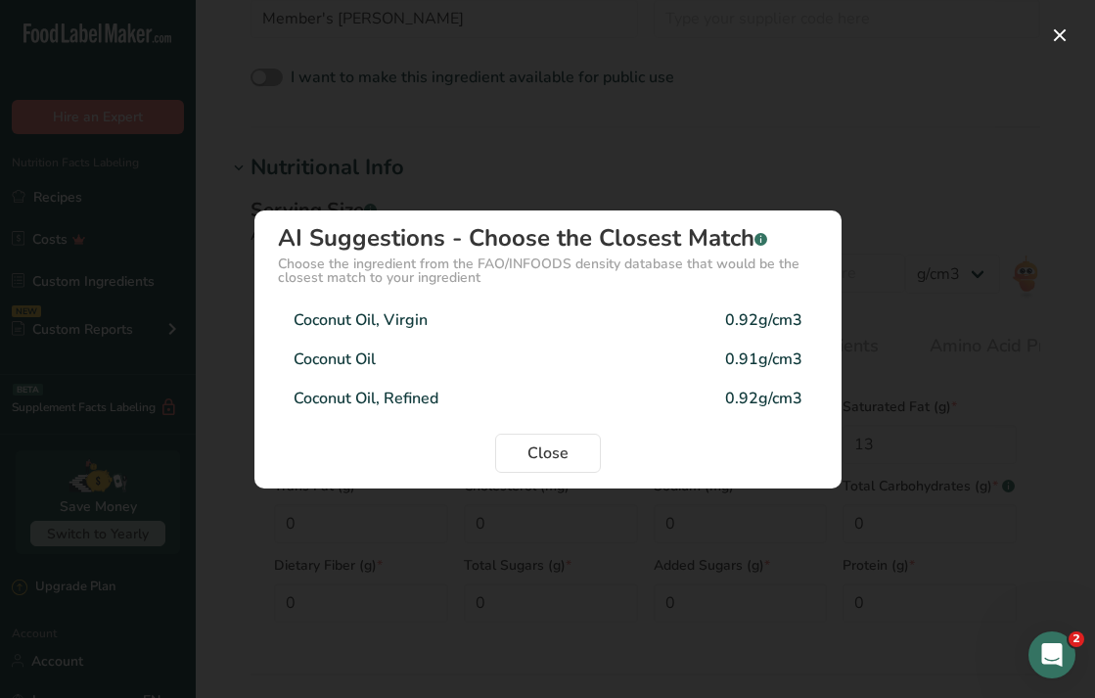
click at [783, 308] on div "0.92g/cm3" at bounding box center [763, 319] width 77 height 23
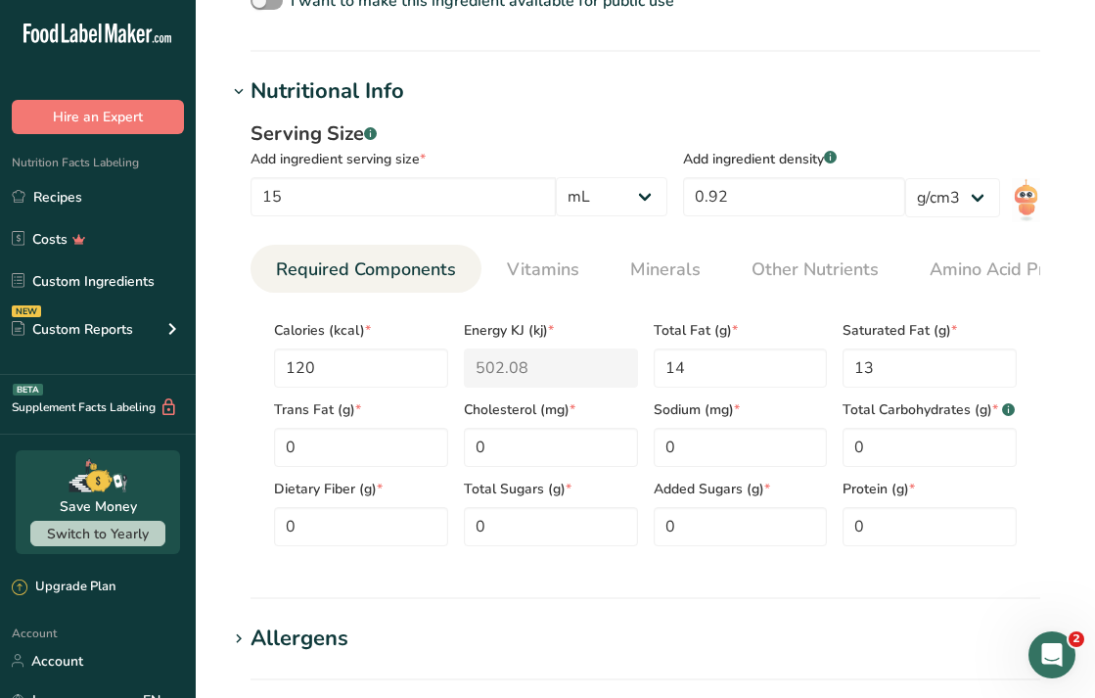
scroll to position [612, 0]
drag, startPoint x: 607, startPoint y: 346, endPoint x: 485, endPoint y: 204, distance: 187.5
click at [604, 343] on div "Energy KJ (kj) * 502.08" at bounding box center [551, 348] width 190 height 79
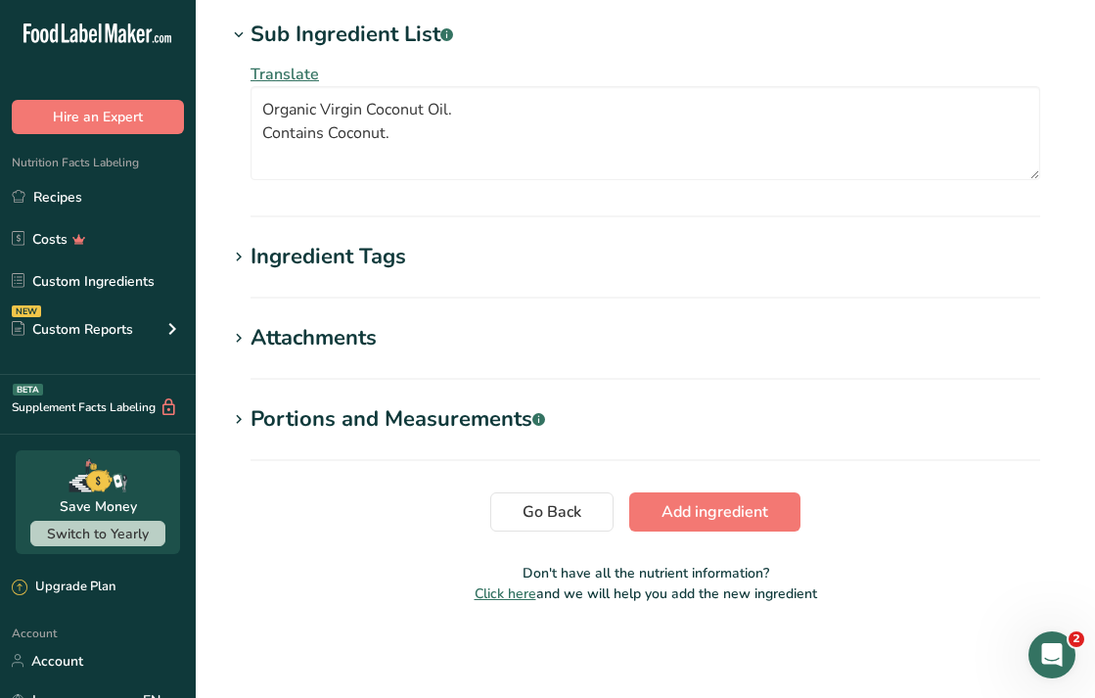
scroll to position [1303, 0]
click at [739, 518] on span "Add ingredient" at bounding box center [715, 511] width 107 height 23
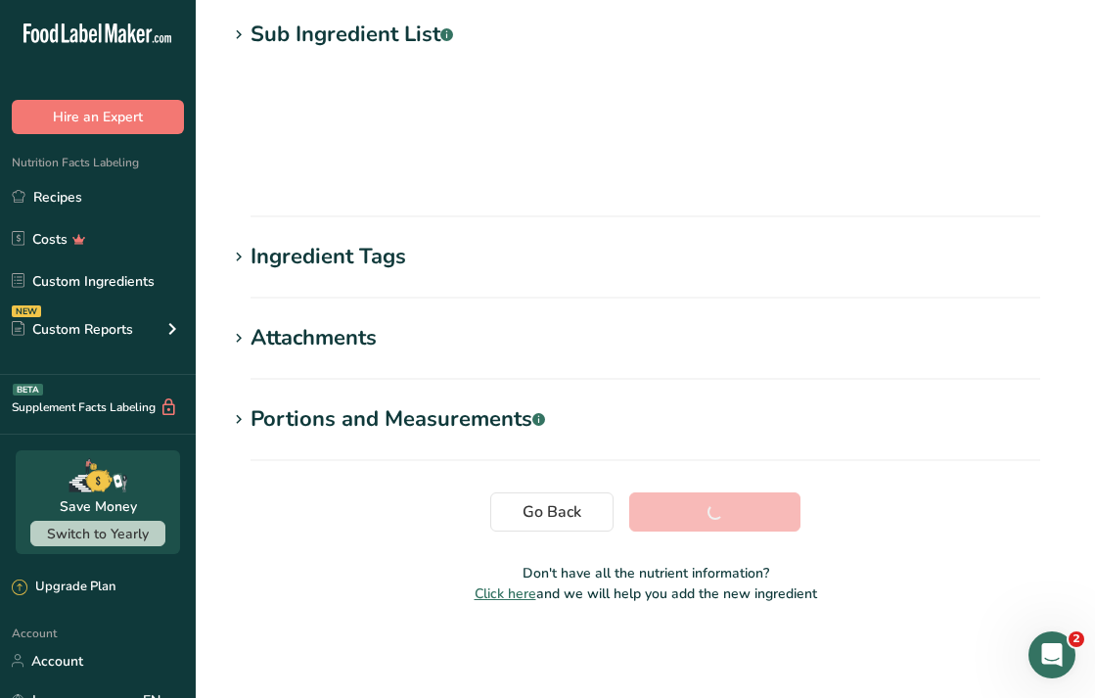
scroll to position [256, 0]
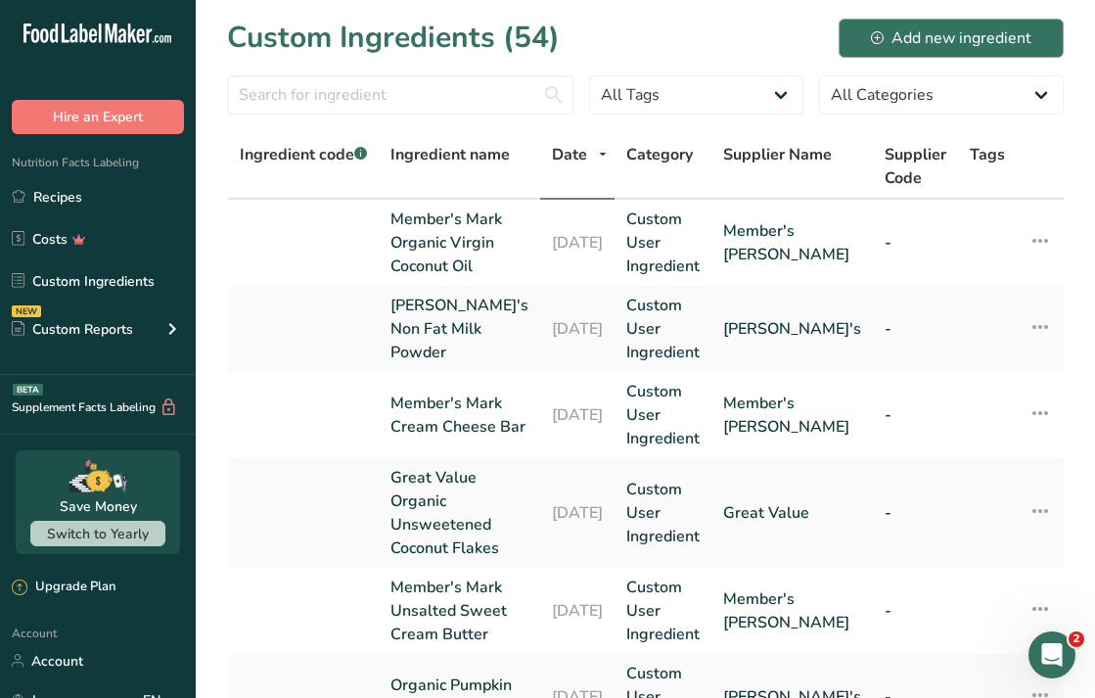
click at [957, 27] on div "Add new ingredient" at bounding box center [951, 37] width 161 height 23
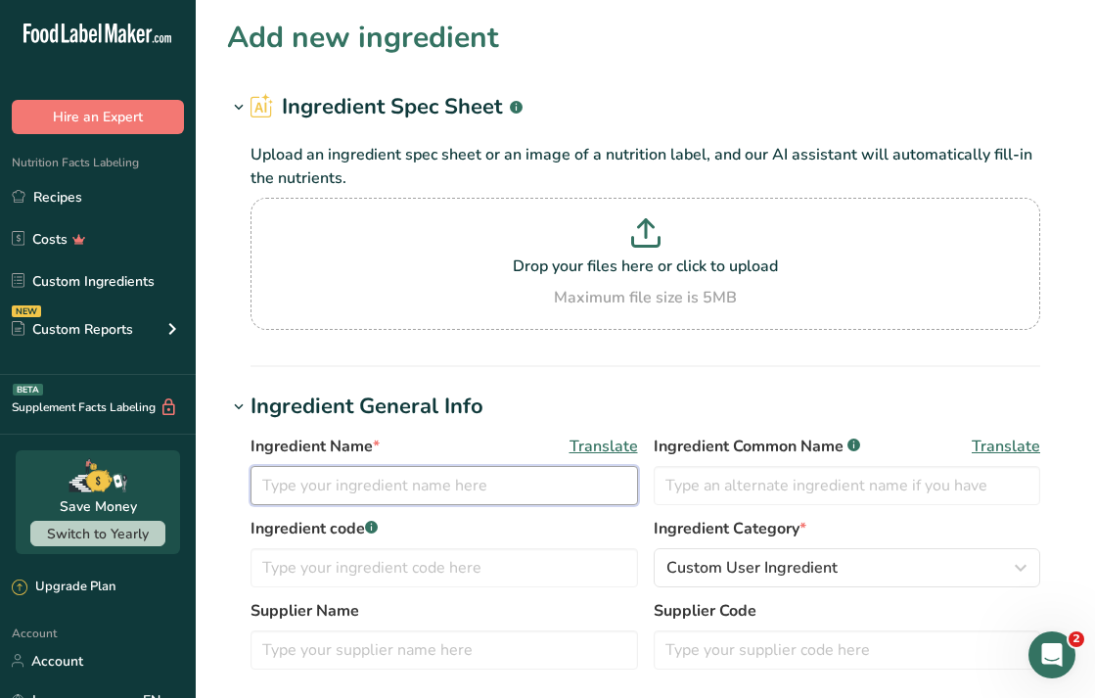
click at [415, 485] on input "text" at bounding box center [445, 485] width 388 height 39
paste input "[PERSON_NAME] Crushed Pineapple"
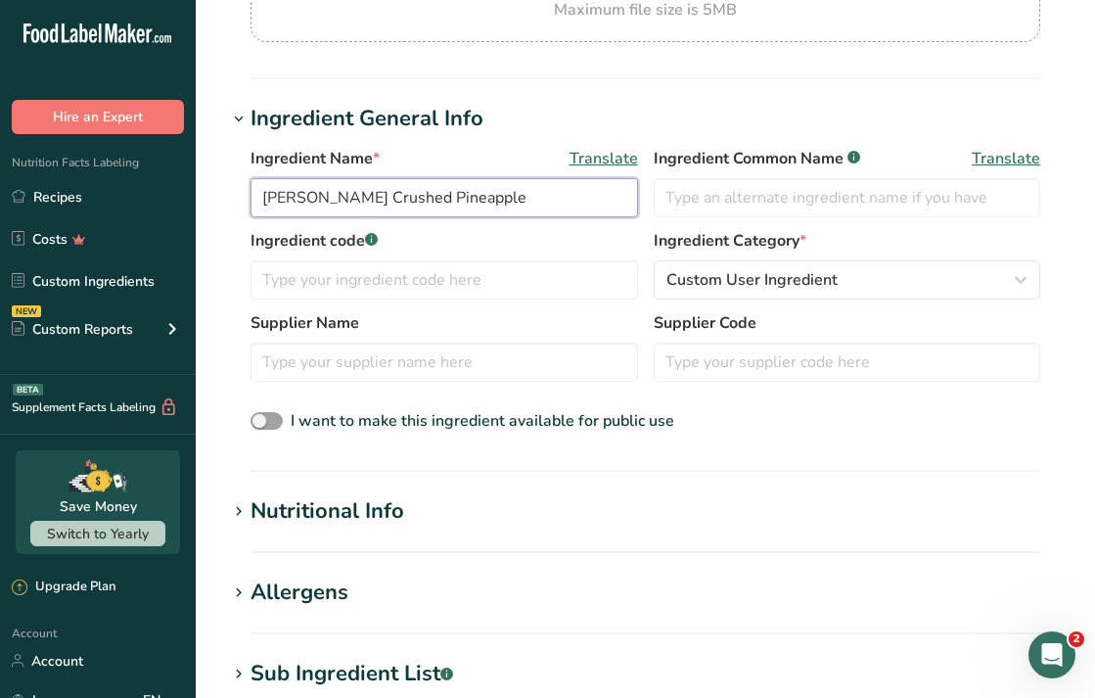
scroll to position [290, 0]
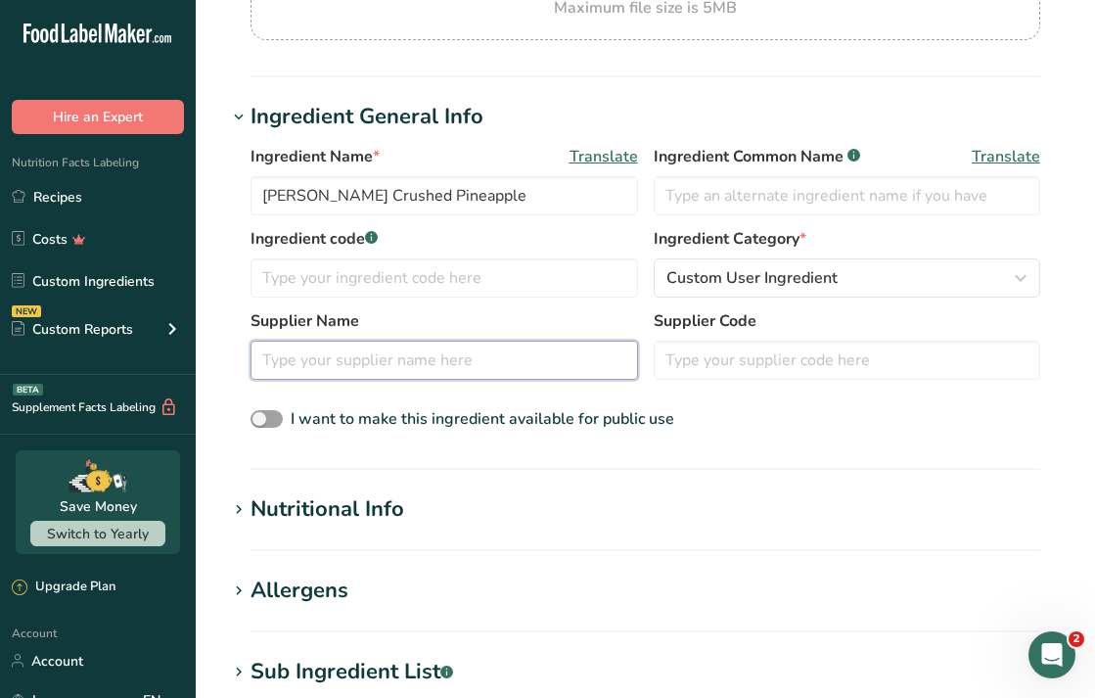
click at [381, 358] on input "text" at bounding box center [445, 360] width 388 height 39
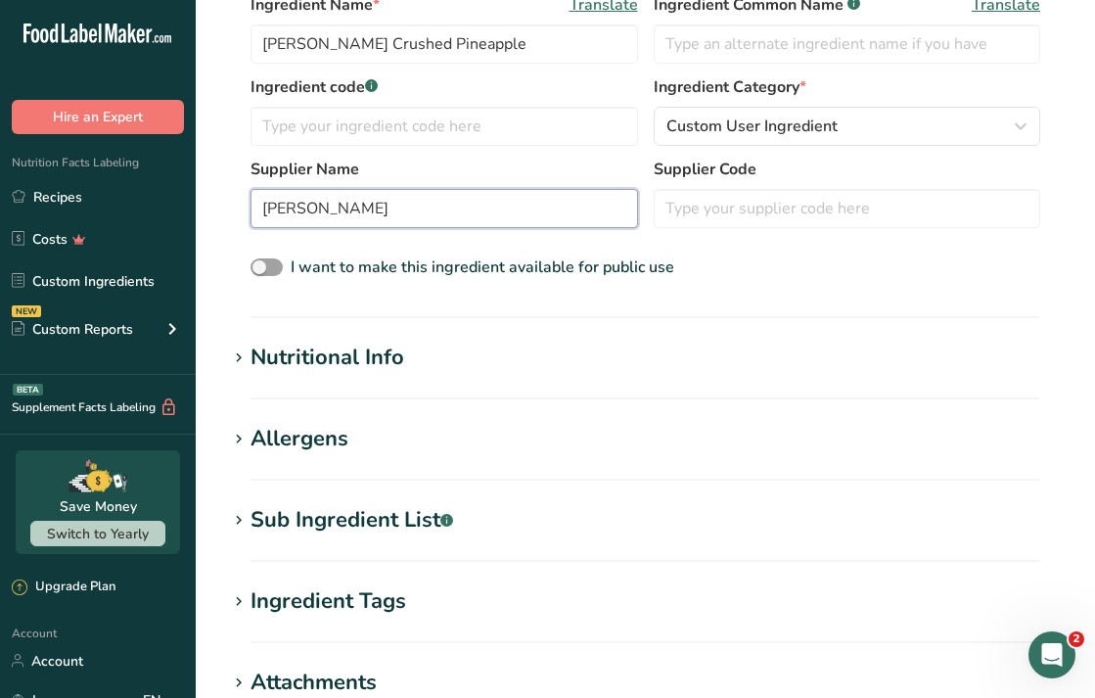
scroll to position [482, 0]
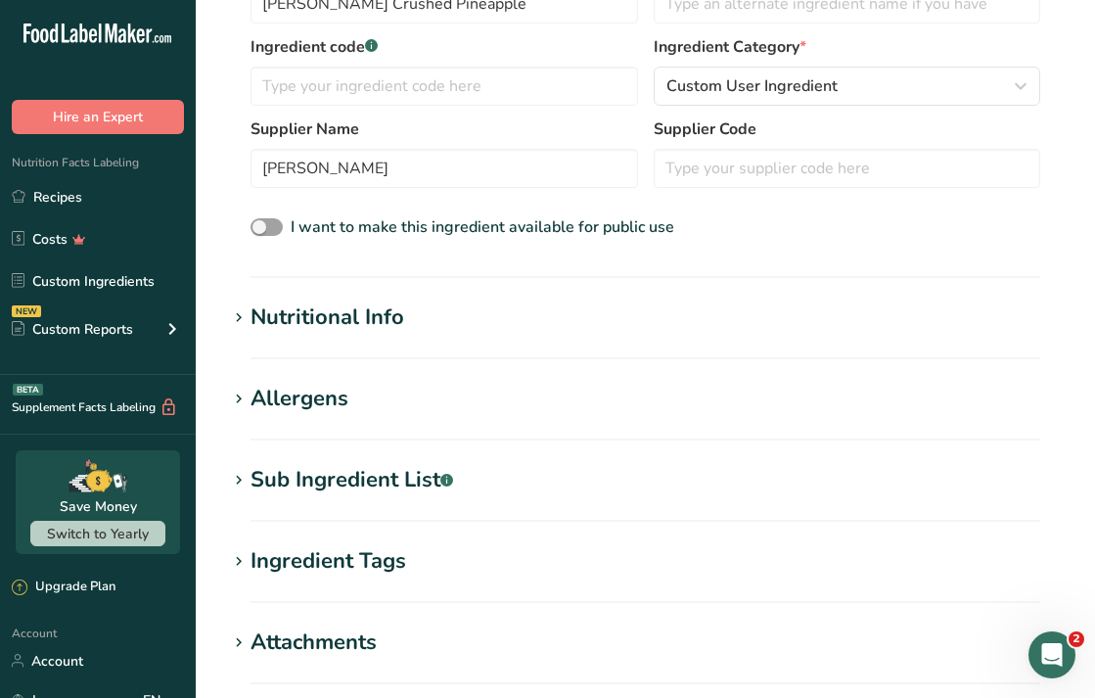
click at [332, 483] on div "Sub Ingredient List .a-a{fill:#347362;}.b-a{fill:#fff;}" at bounding box center [352, 480] width 203 height 32
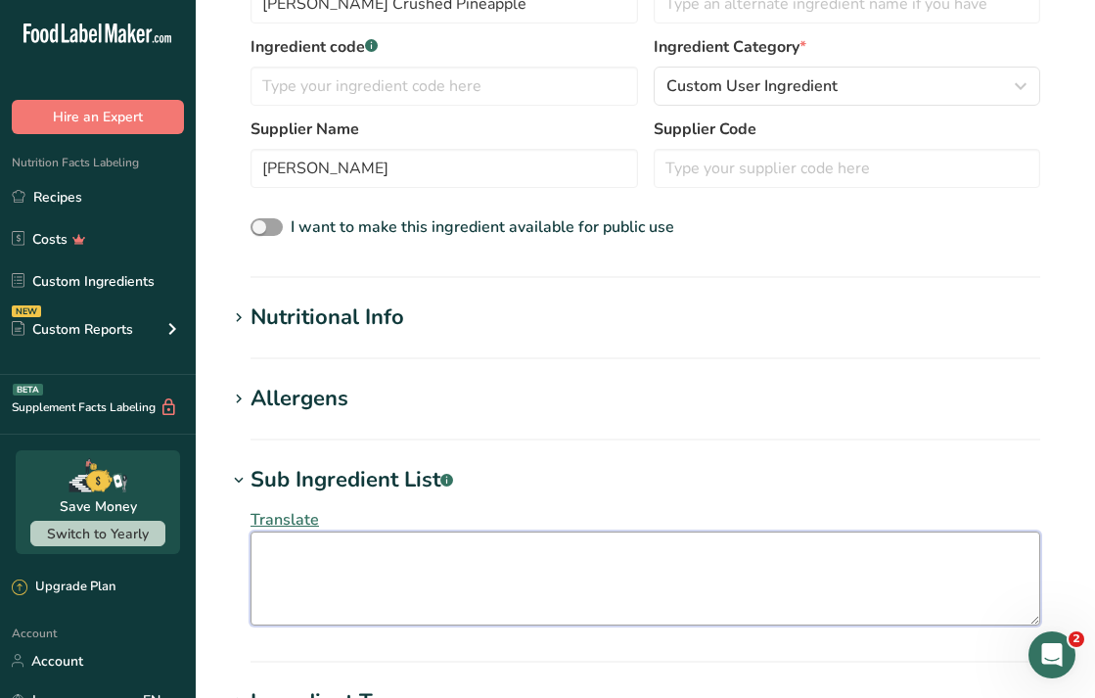
click at [342, 569] on textarea at bounding box center [646, 578] width 790 height 94
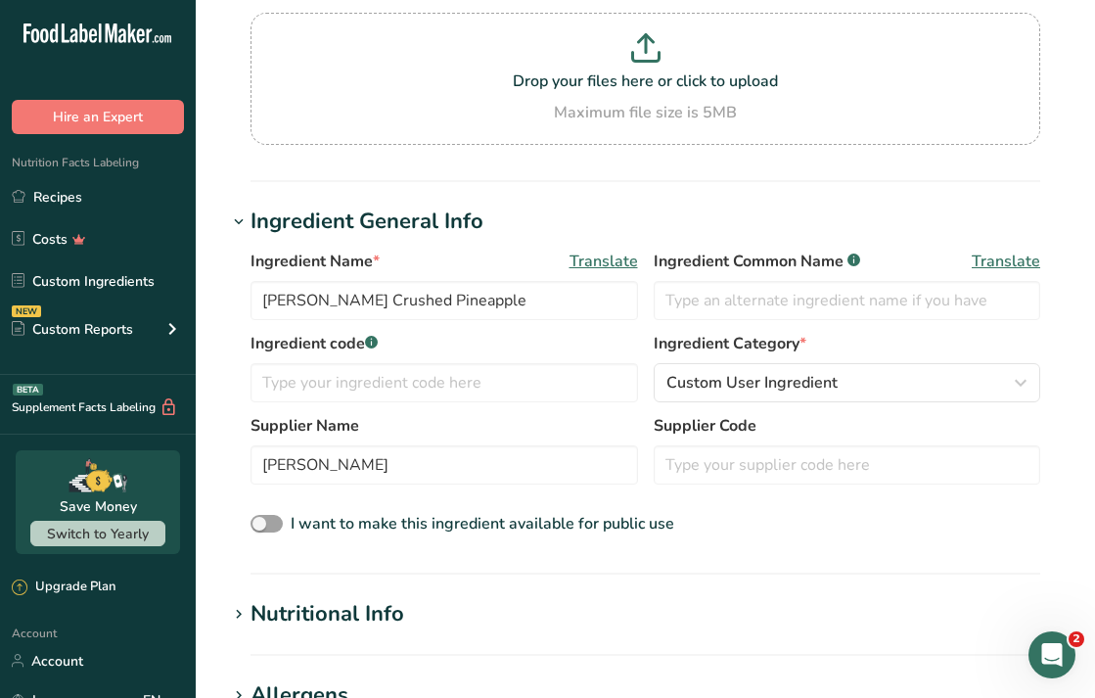
scroll to position [166, 0]
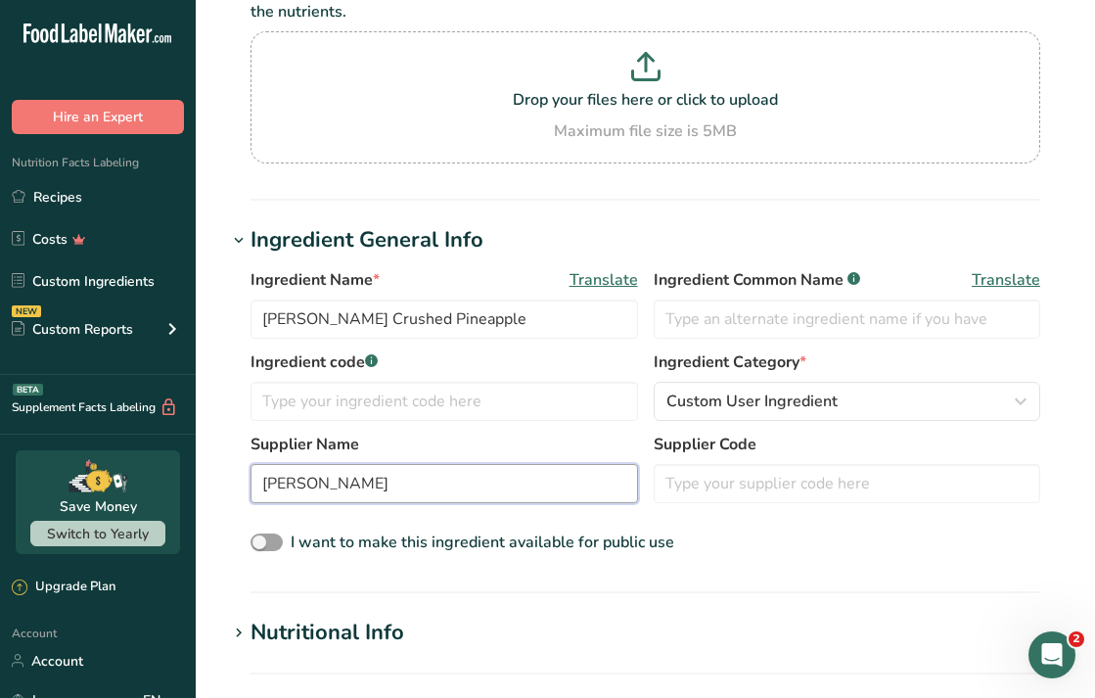
drag, startPoint x: 350, startPoint y: 490, endPoint x: 244, endPoint y: 491, distance: 106.7
click at [244, 491] on div "Ingredient Name * Translate [PERSON_NAME] Crushed Pineapple Ingredient Common N…" at bounding box center [645, 411] width 837 height 311
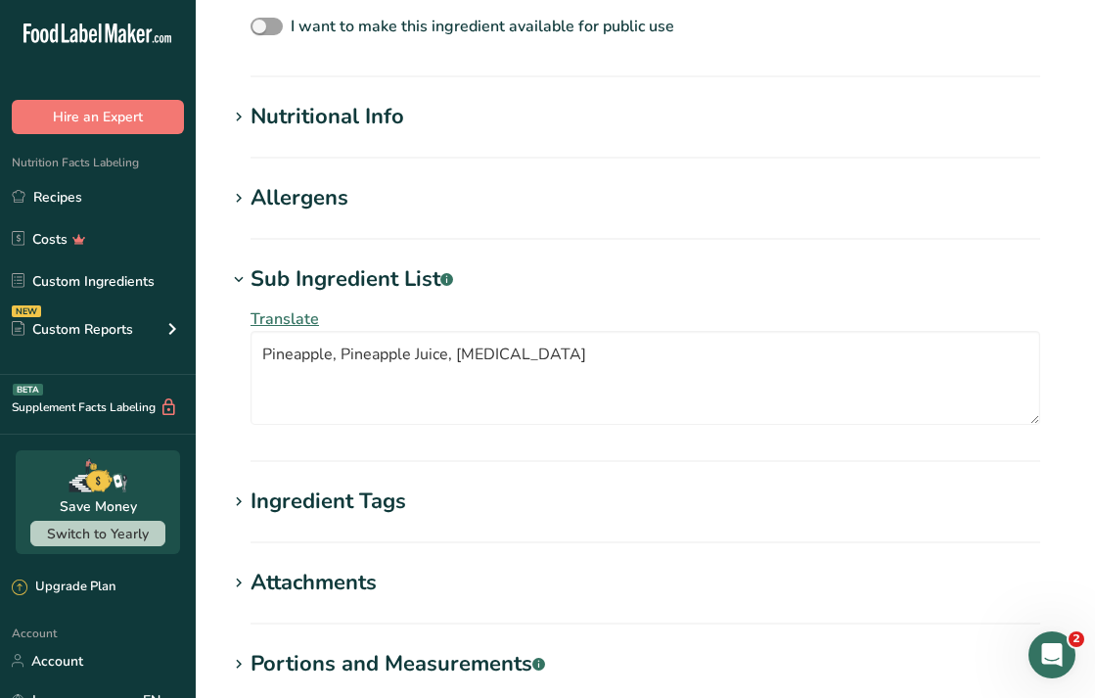
scroll to position [684, 0]
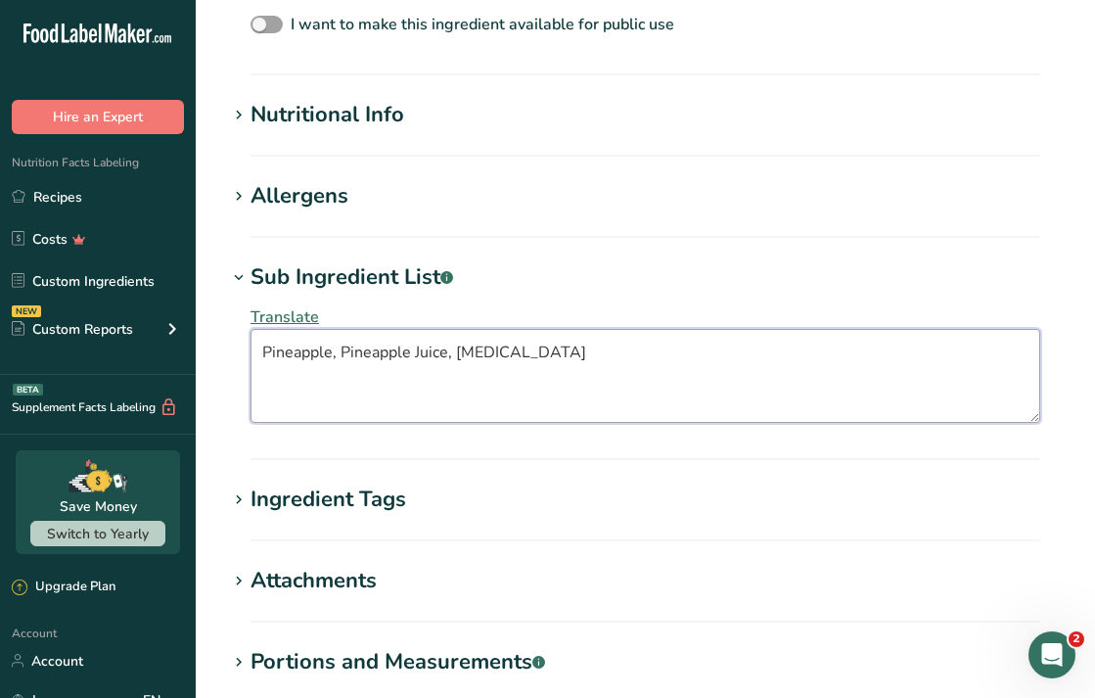
drag, startPoint x: 534, startPoint y: 352, endPoint x: 262, endPoint y: 354, distance: 272.1
click at [262, 354] on textarea "Pineapple, Pineapple Juice, [MEDICAL_DATA]" at bounding box center [646, 376] width 790 height 94
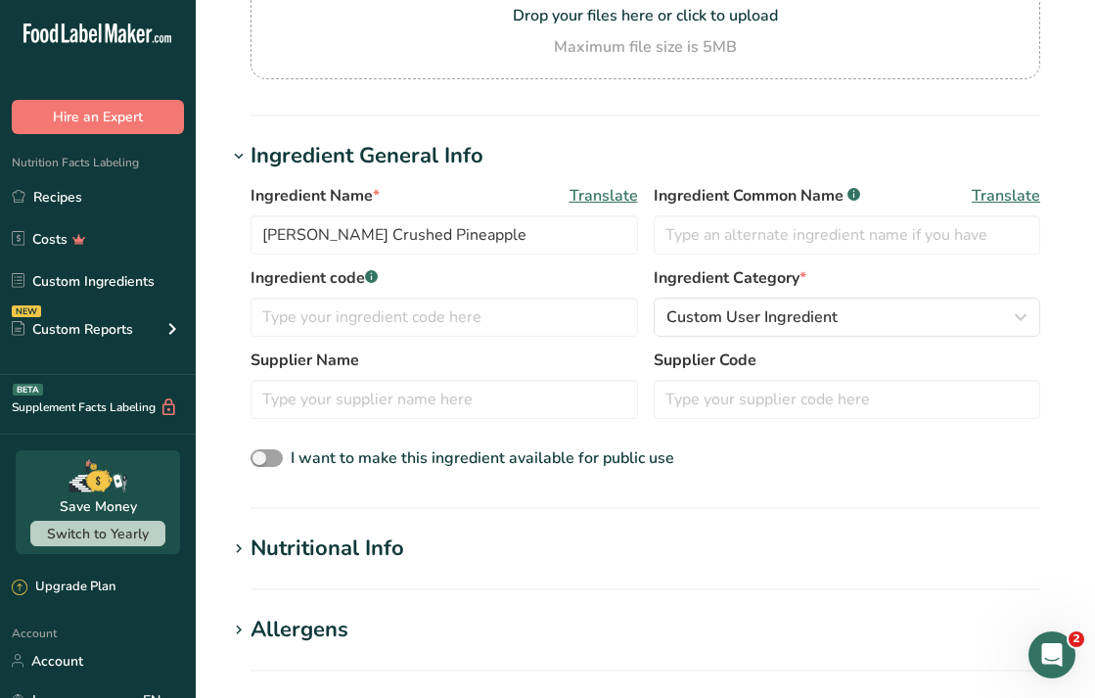
scroll to position [252, 0]
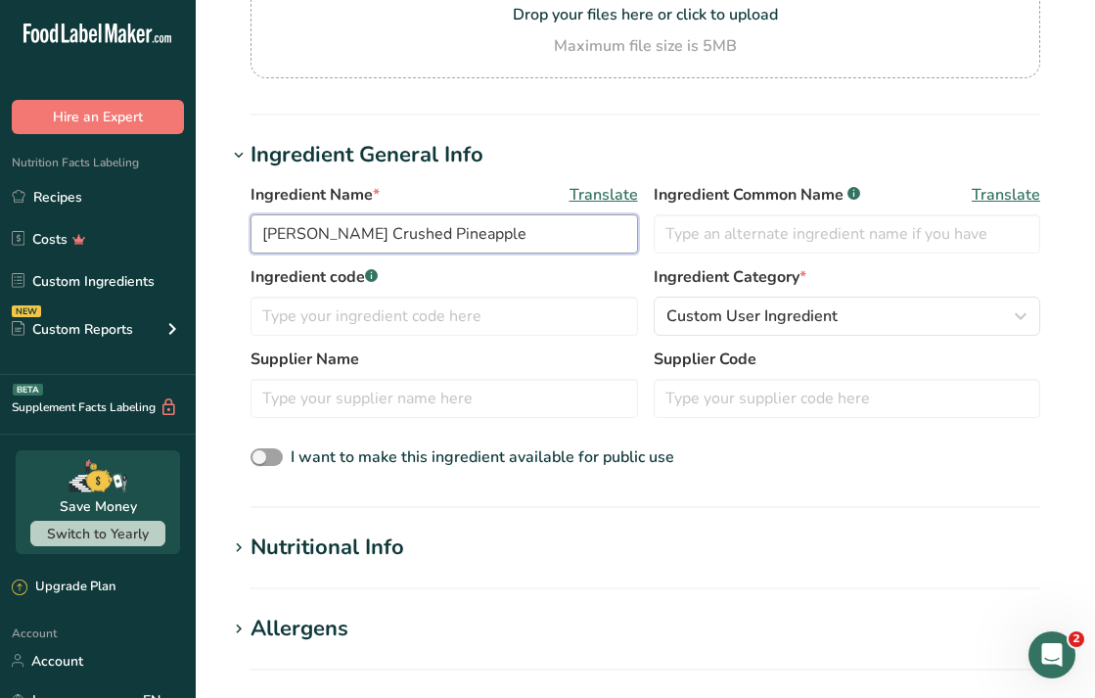
click at [371, 244] on input "[PERSON_NAME] Crushed Pineapple" at bounding box center [445, 233] width 388 height 39
paste input "[PERSON_NAME] 100% Pure Pumpkin"
click at [468, 147] on div "Ingredient General Info" at bounding box center [367, 155] width 233 height 32
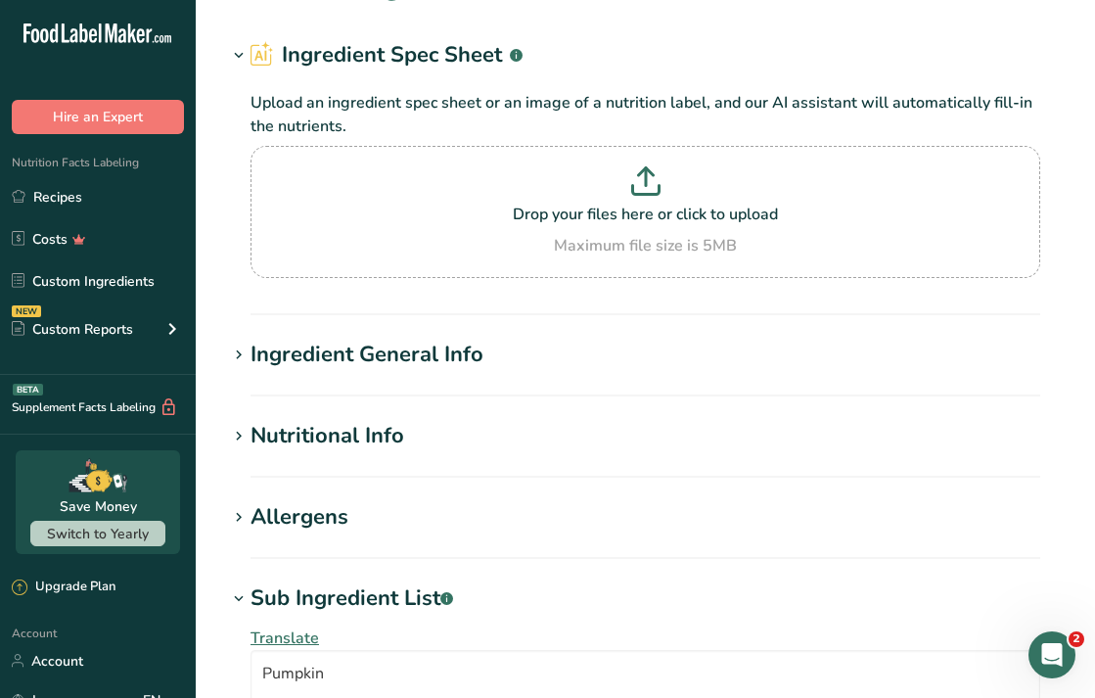
scroll to position [47, 0]
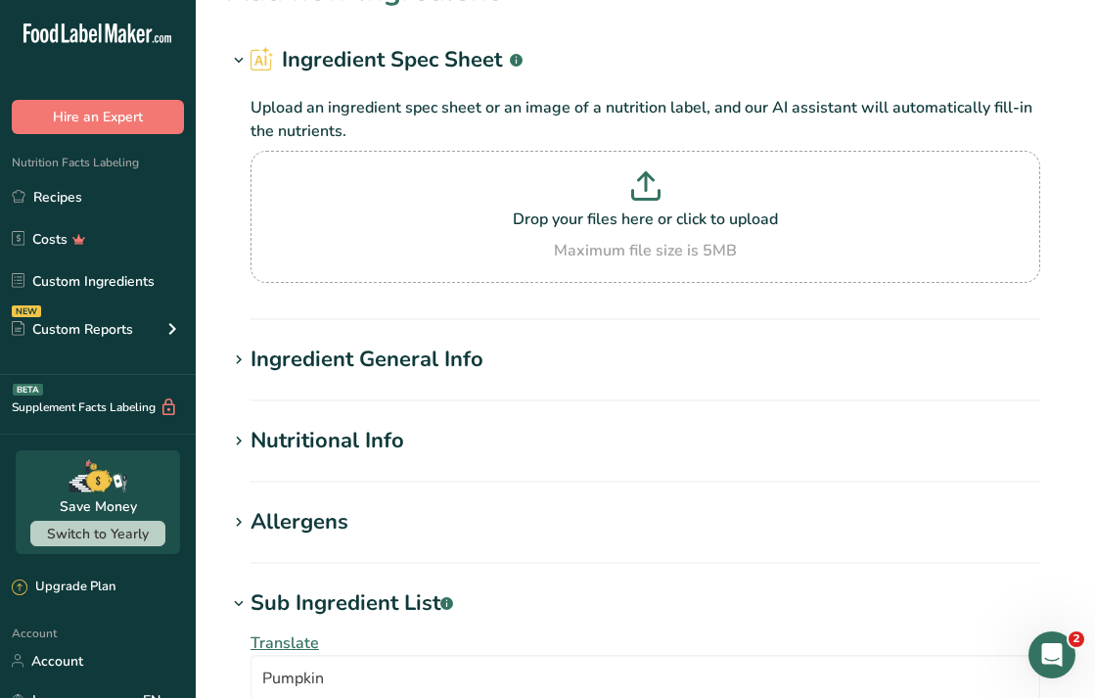
click at [348, 435] on div "Nutritional Info" at bounding box center [328, 441] width 154 height 32
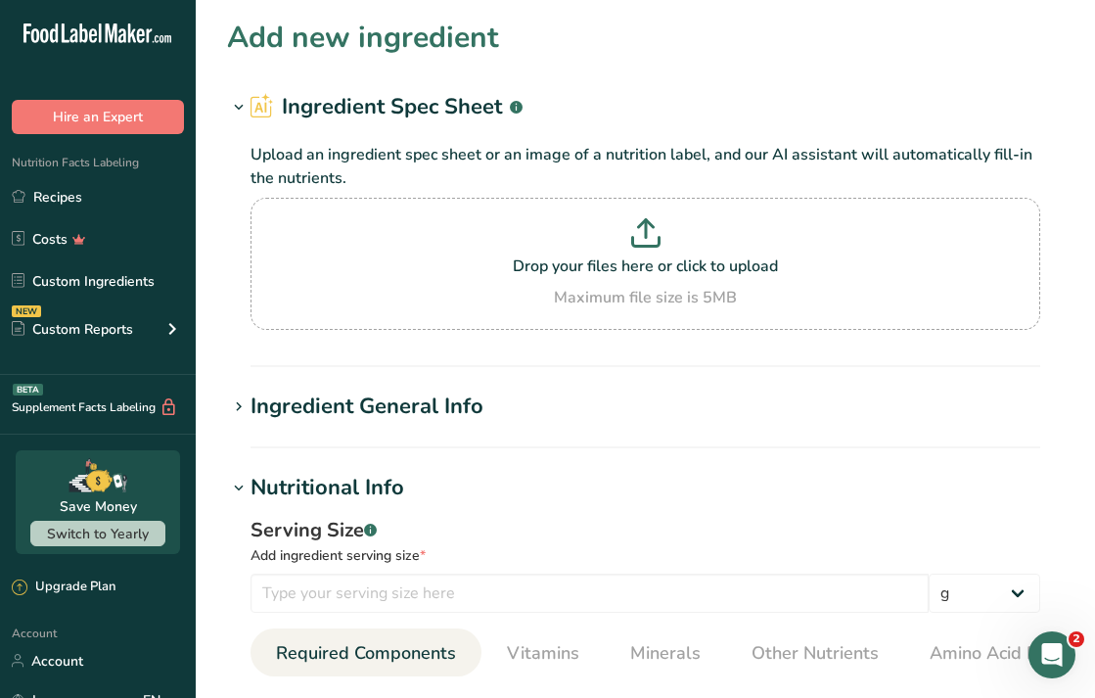
scroll to position [0, 0]
click at [388, 401] on div "Ingredient General Info" at bounding box center [367, 407] width 233 height 32
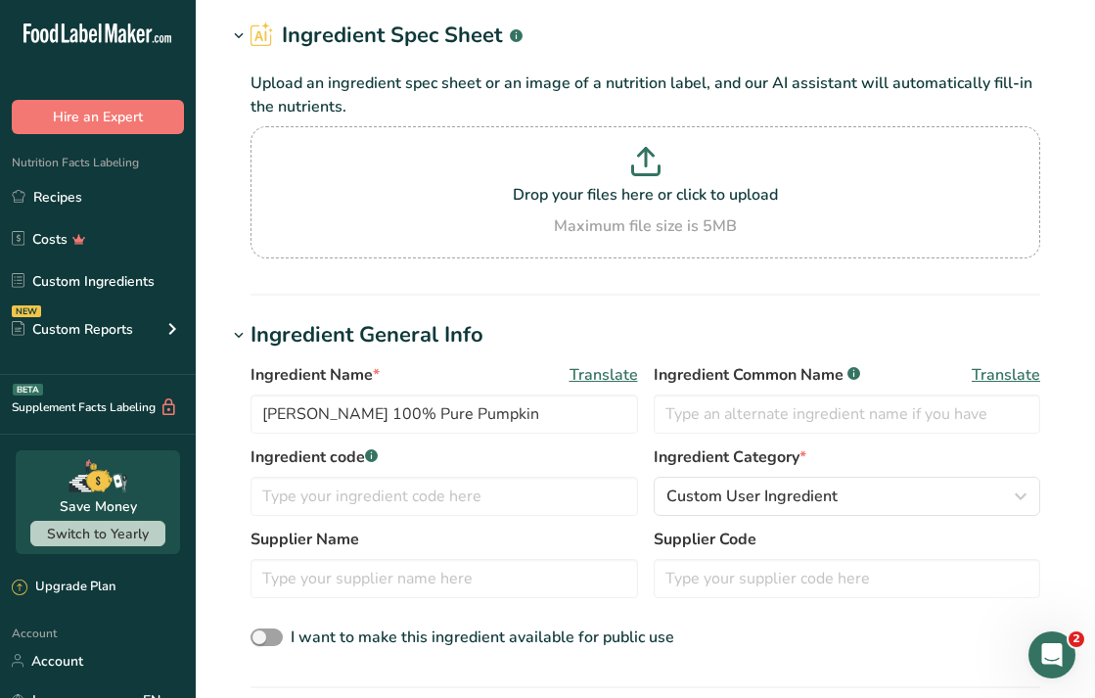
scroll to position [91, 0]
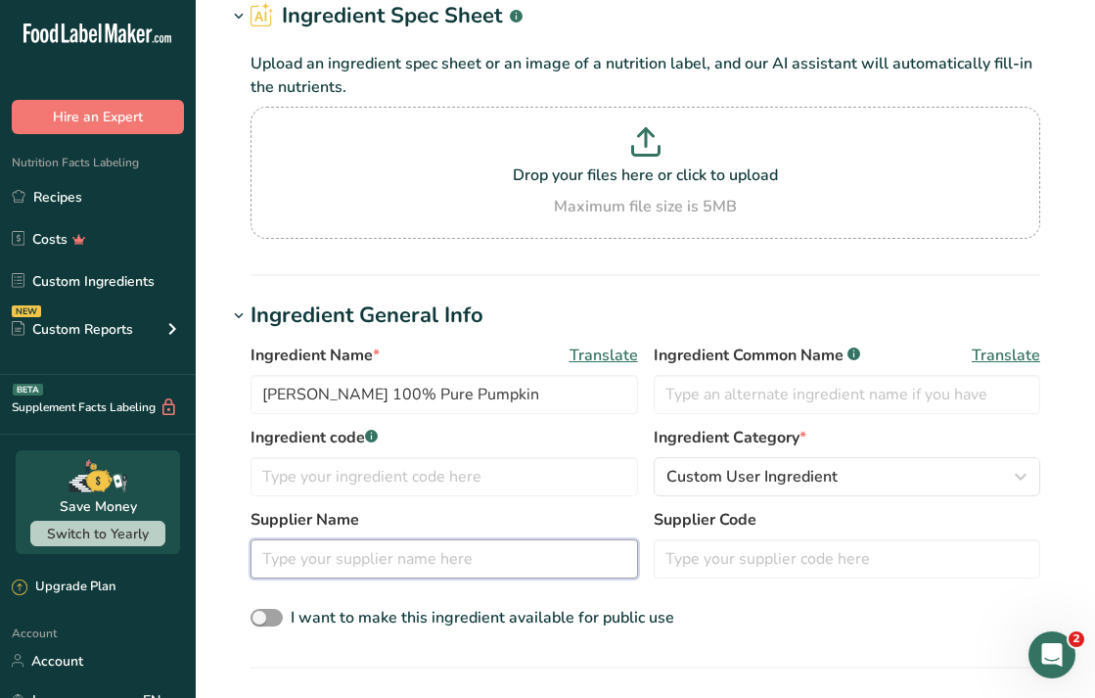
click at [364, 561] on input "text" at bounding box center [445, 558] width 388 height 39
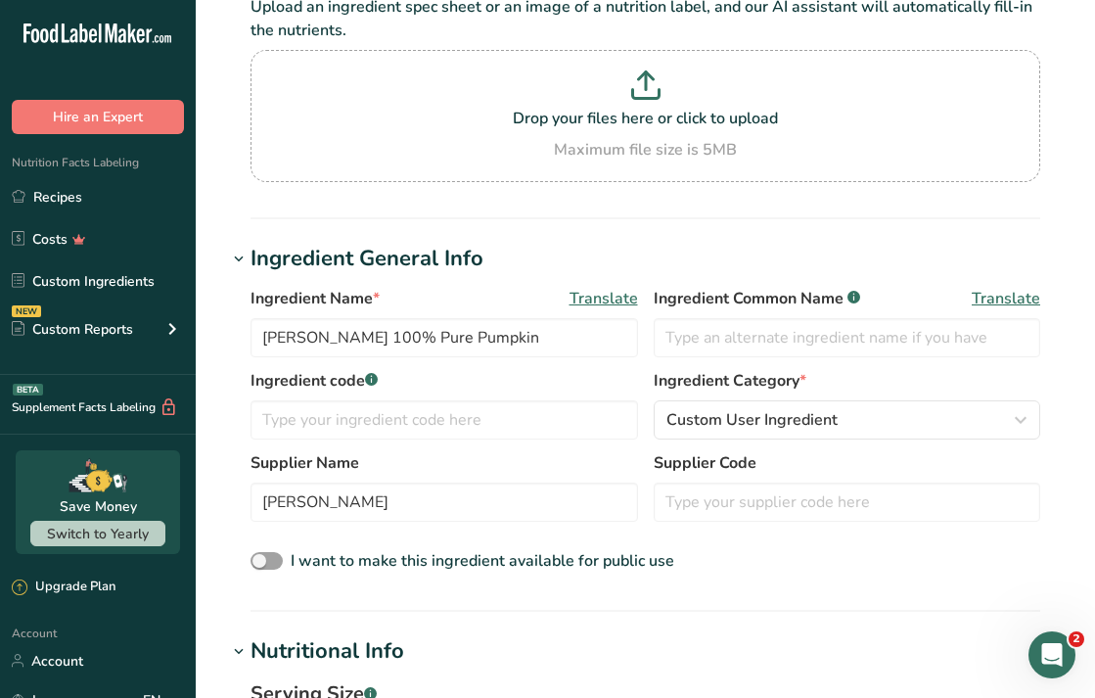
scroll to position [225, 0]
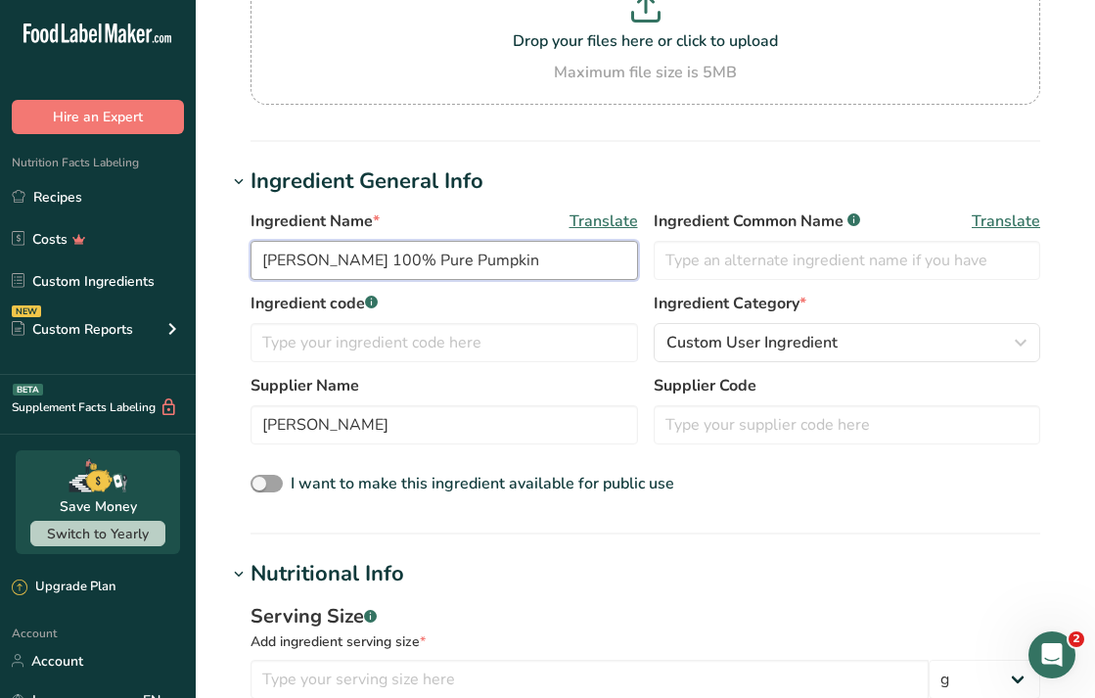
click at [554, 272] on input "[PERSON_NAME] 100% Pure Pumpkin" at bounding box center [445, 260] width 388 height 39
drag, startPoint x: 554, startPoint y: 272, endPoint x: 248, endPoint y: 251, distance: 307.1
click at [248, 251] on div "Ingredient Name * Translate Libby's 100% Pure Pumpkin Ingredient Common Name .a…" at bounding box center [645, 353] width 837 height 311
paste input "WILD flower honey pure premium honey"
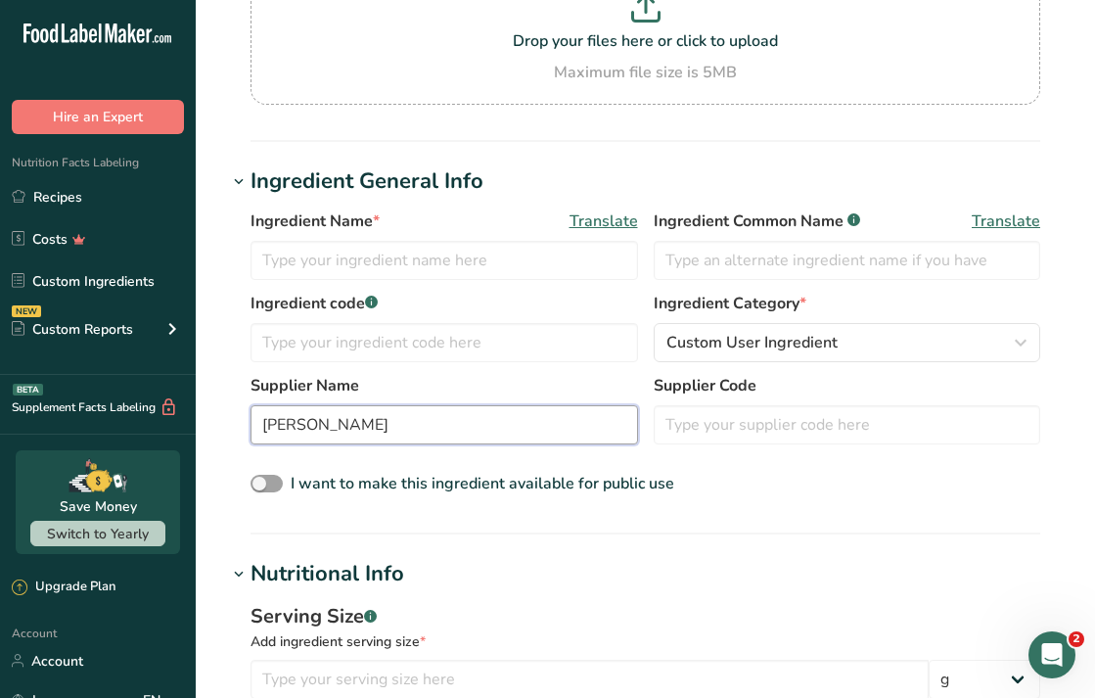
click at [501, 430] on input "[PERSON_NAME]" at bounding box center [445, 424] width 388 height 39
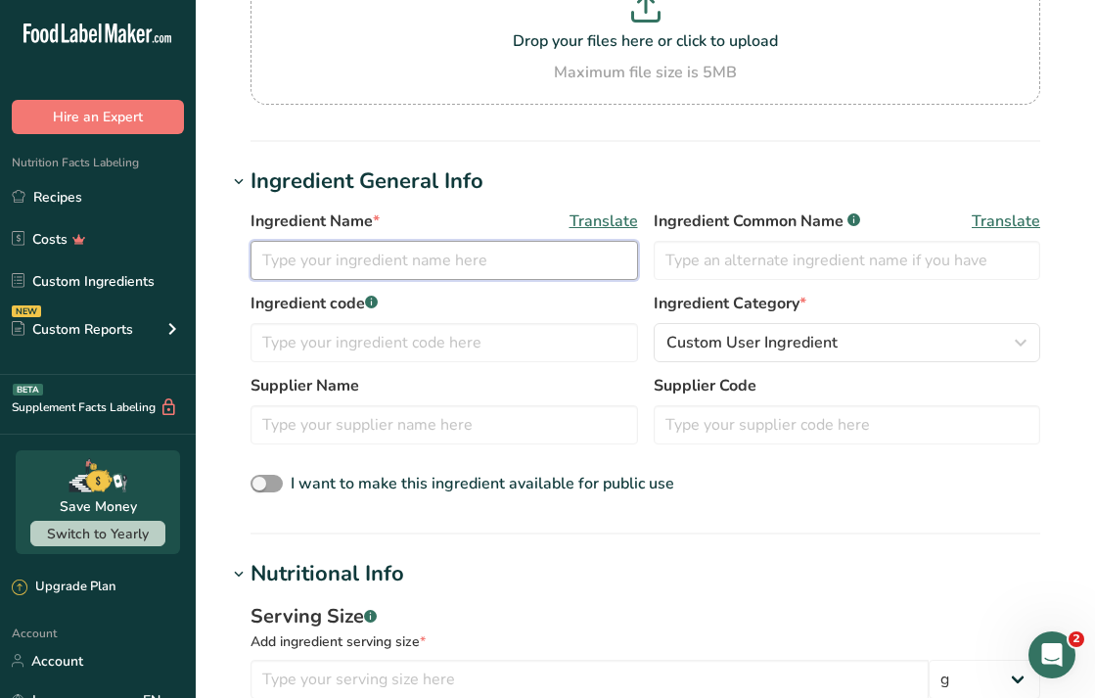
click at [460, 258] on input "text" at bounding box center [445, 260] width 388 height 39
paste input "Member’s Mark Wildflower Pure Premium Honey"
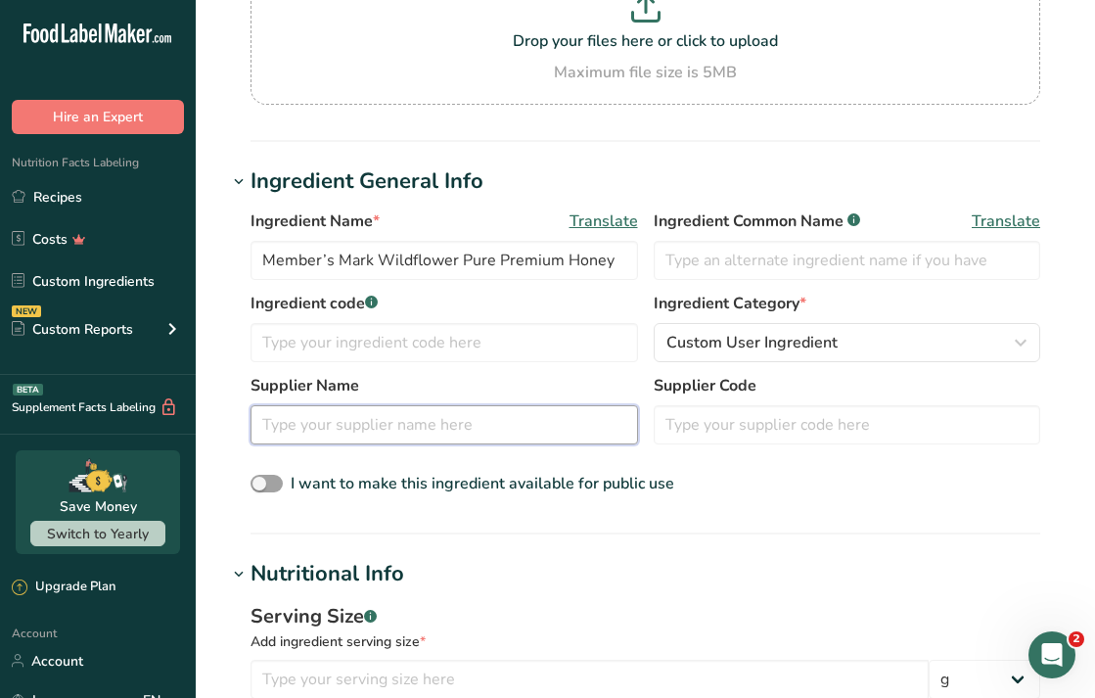
click at [437, 425] on input "text" at bounding box center [445, 424] width 388 height 39
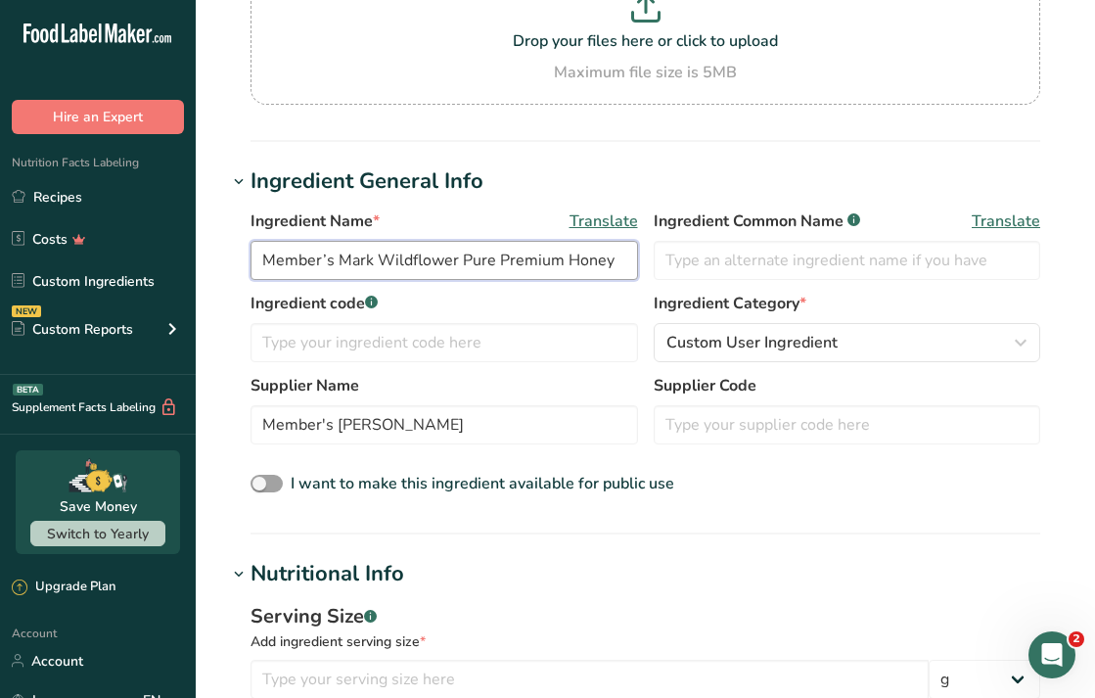
click at [382, 258] on input "Member’s Mark Wildflower Pure Premium Honey" at bounding box center [445, 260] width 388 height 39
drag, startPoint x: 382, startPoint y: 258, endPoint x: 619, endPoint y: 270, distance: 237.2
click at [619, 270] on input "Member’s Mark Wildflower Pure Premium Honey" at bounding box center [445, 260] width 388 height 39
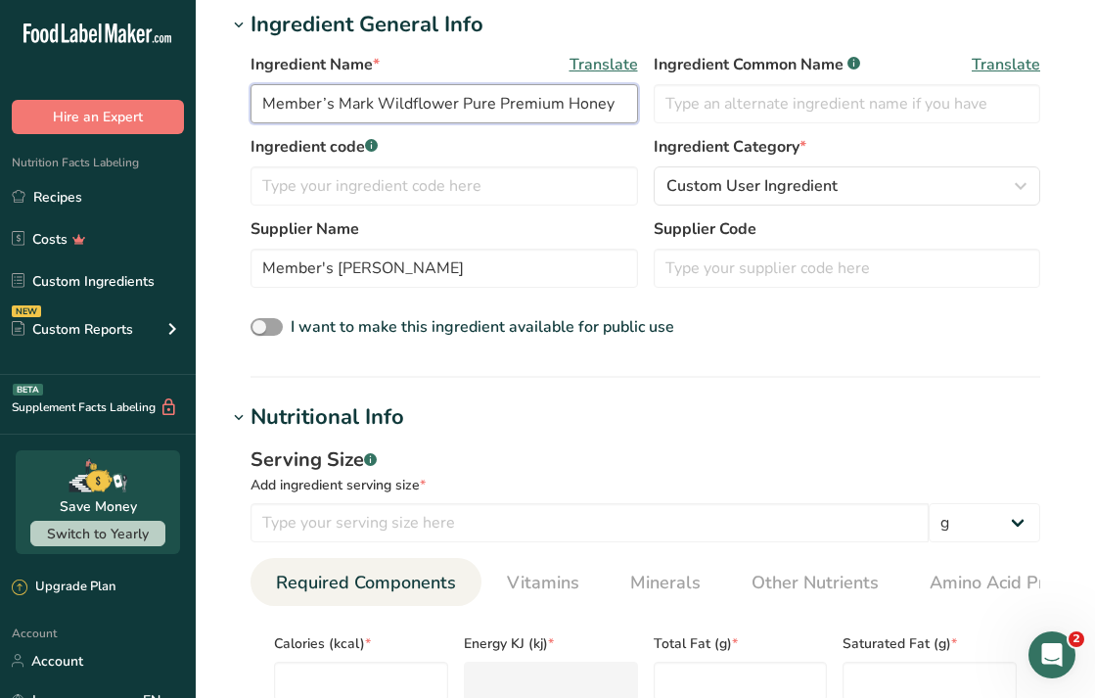
scroll to position [375, 0]
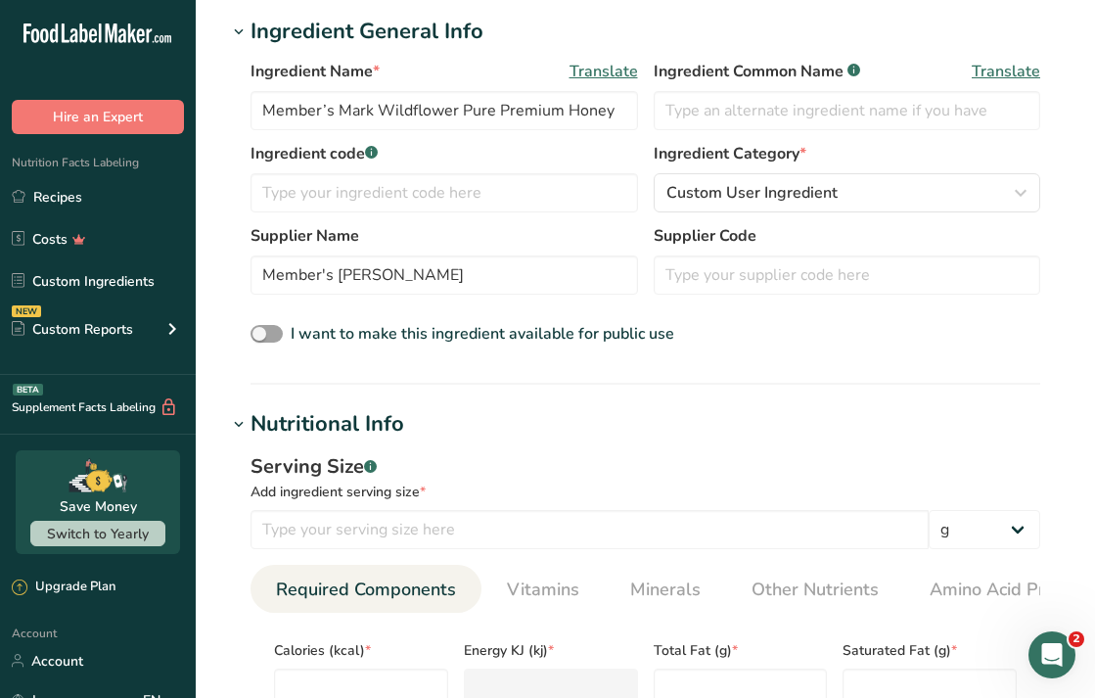
click at [465, 400] on section "Add new ingredient Ingredient Spec Sheet .a-a{fill:#347362;}.b-a{fill:#fff;} Up…" at bounding box center [645, 632] width 899 height 2015
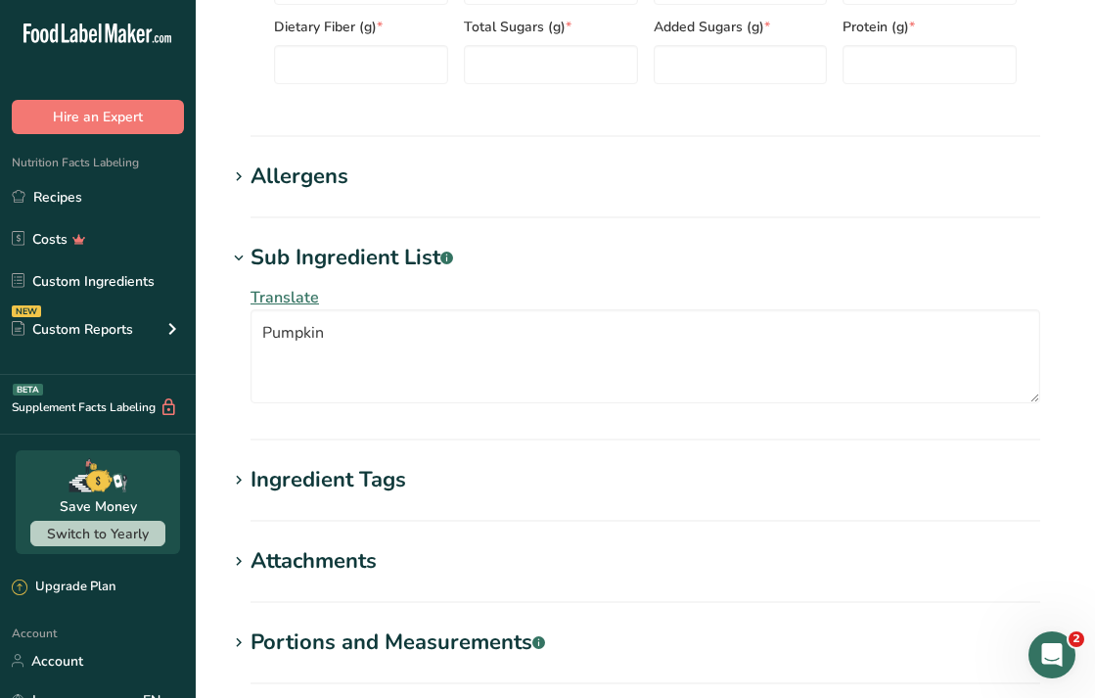
scroll to position [1157, 0]
click at [304, 343] on textarea "Pumpkin" at bounding box center [646, 356] width 790 height 94
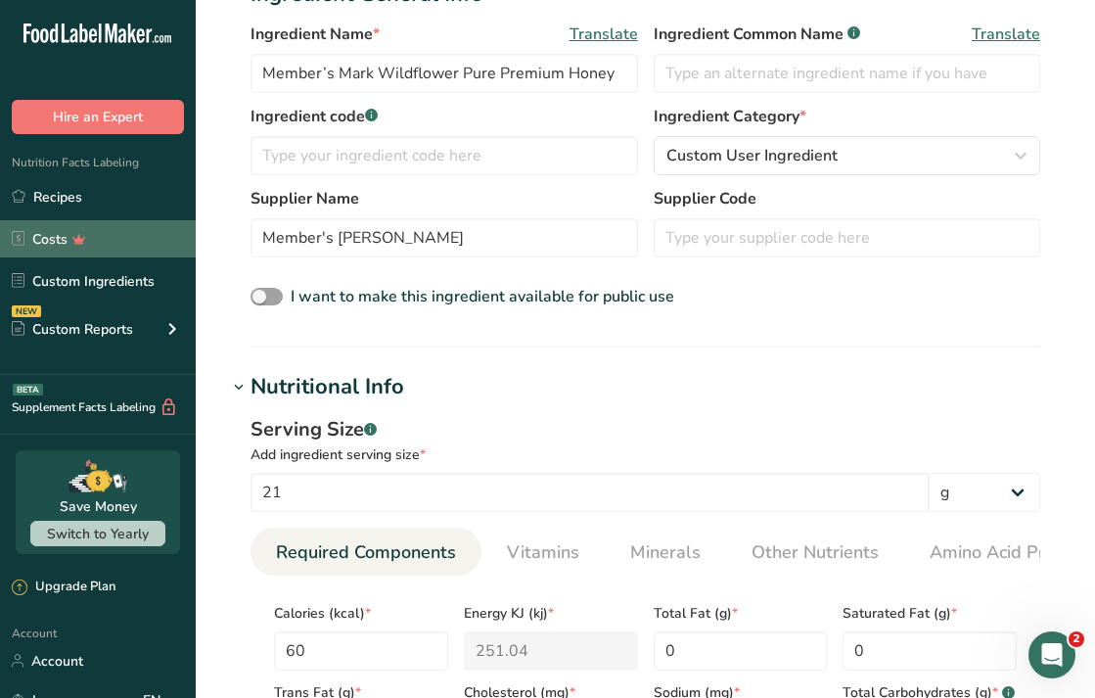
scroll to position [318, 0]
click at [792, 167] on button "Custom User Ingredient" at bounding box center [848, 154] width 388 height 39
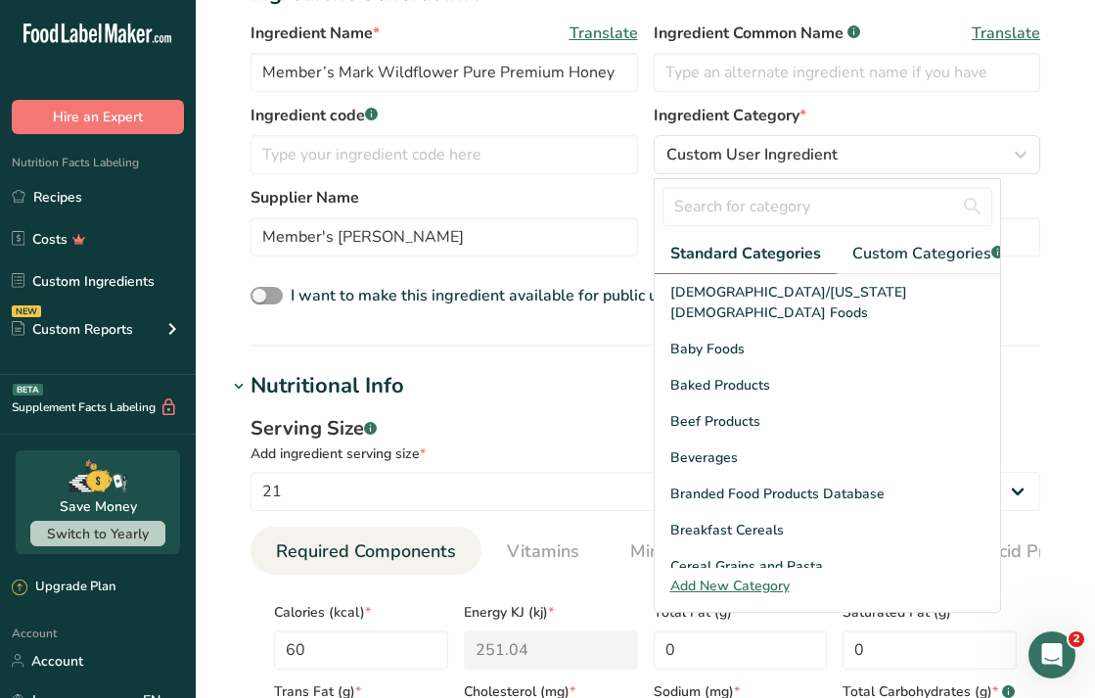
click at [598, 375] on h1 "Nutritional Info" at bounding box center [645, 386] width 837 height 32
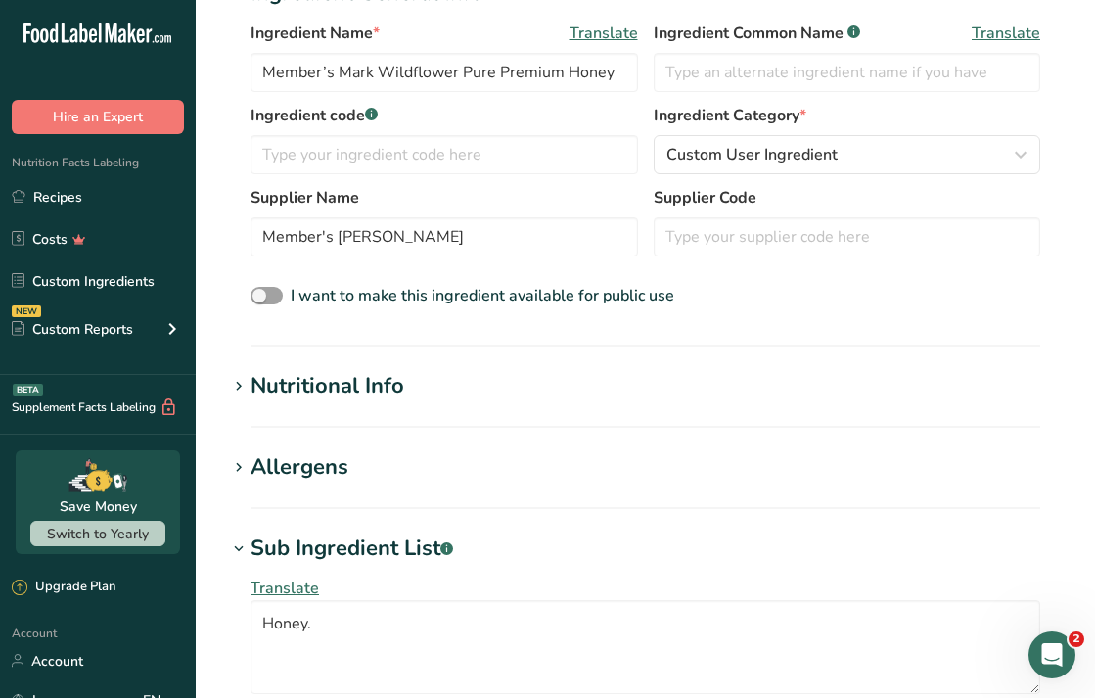
click at [463, 397] on h1 "Nutritional Info" at bounding box center [645, 386] width 837 height 32
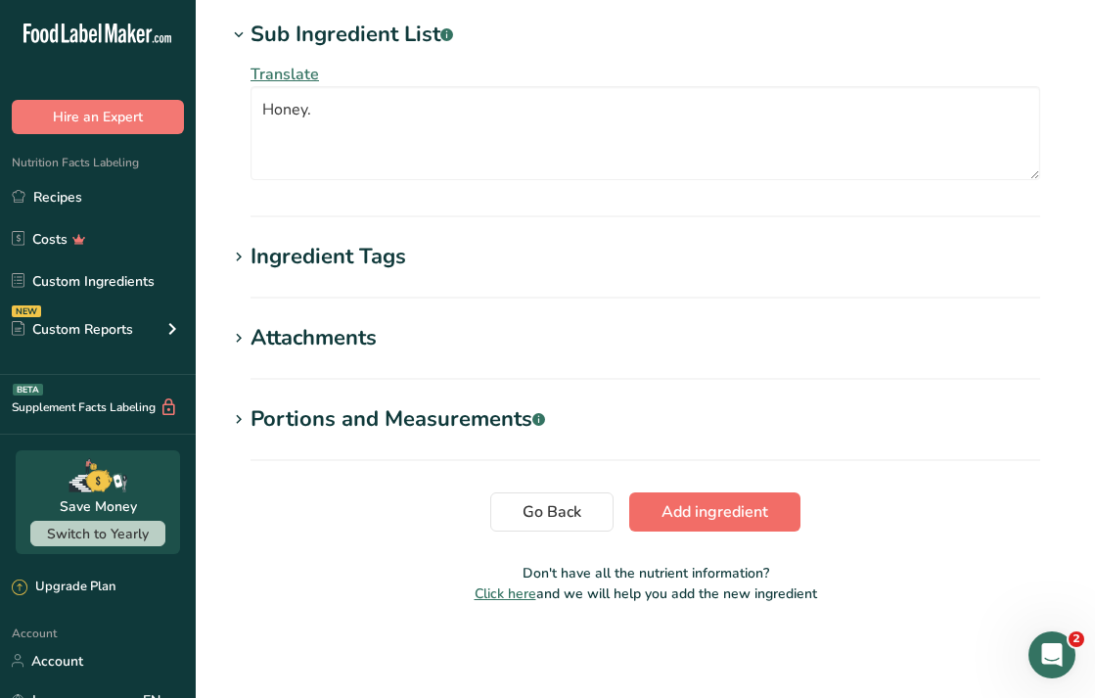
click at [677, 506] on span "Add ingredient" at bounding box center [715, 511] width 107 height 23
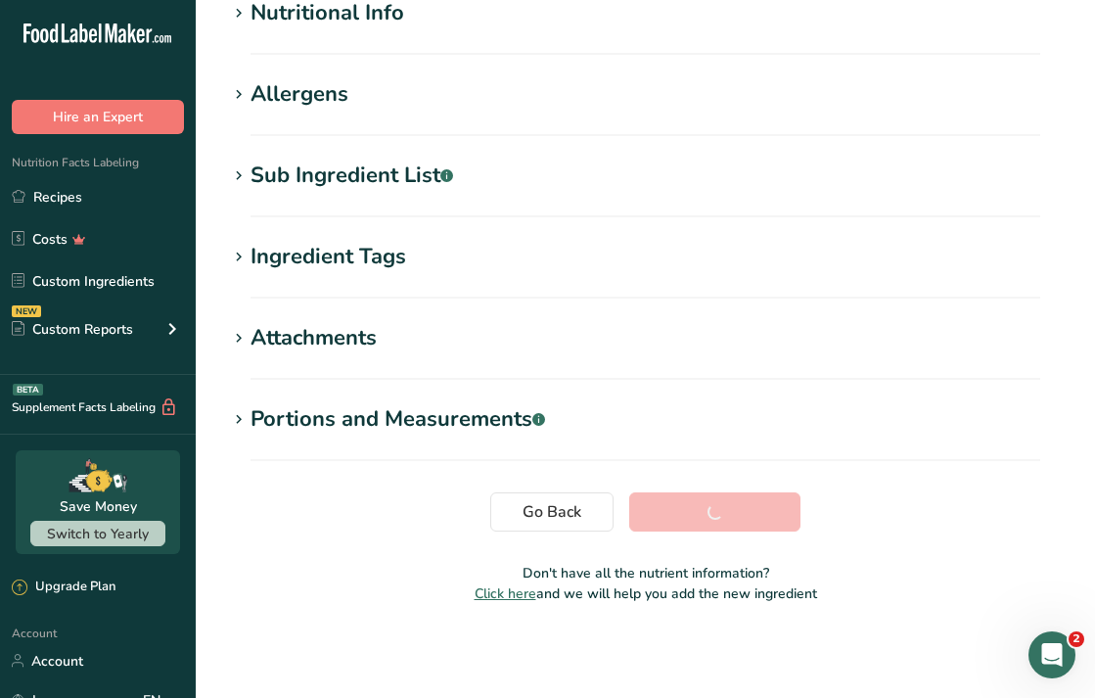
scroll to position [256, 0]
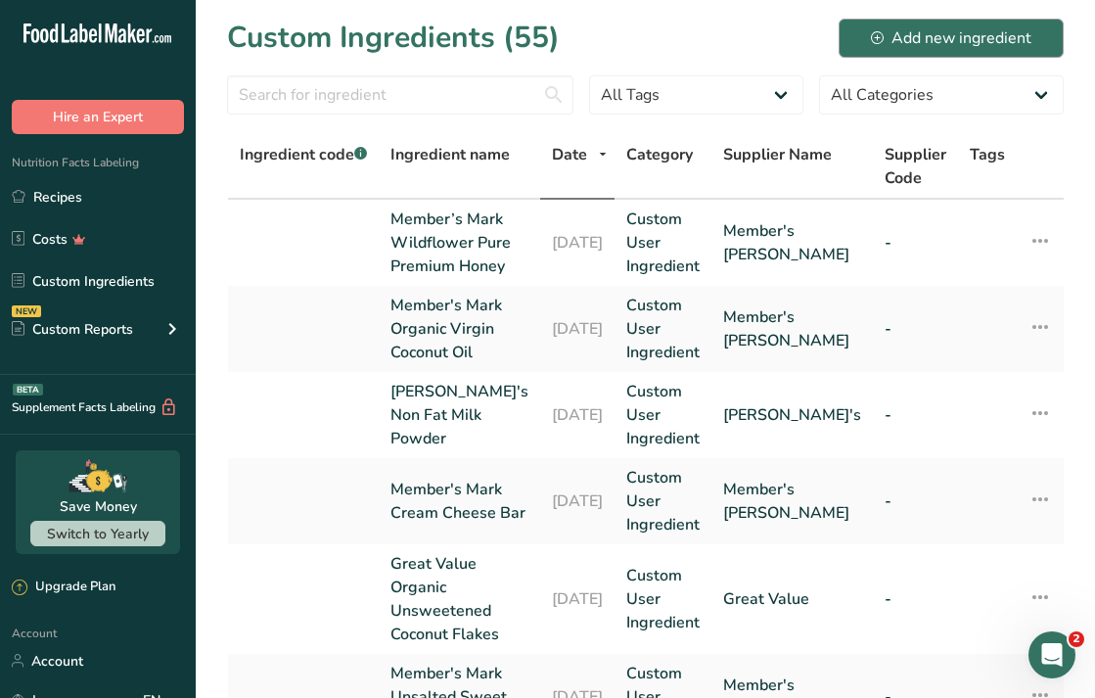
click at [911, 47] on div "Add new ingredient" at bounding box center [951, 37] width 161 height 23
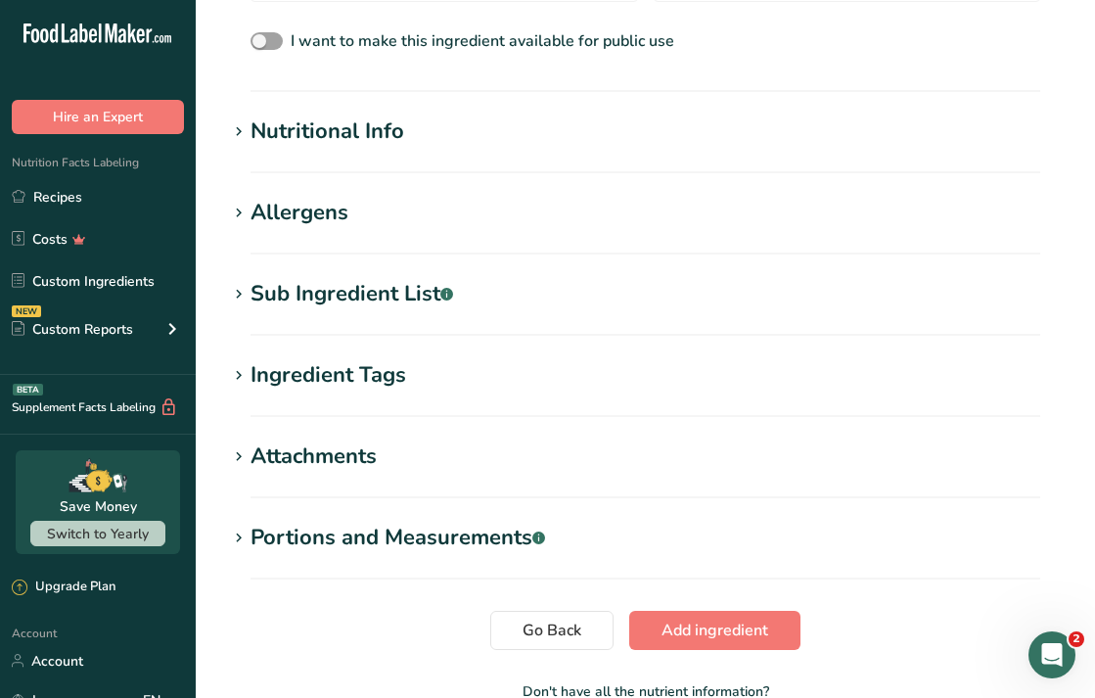
scroll to position [671, 0]
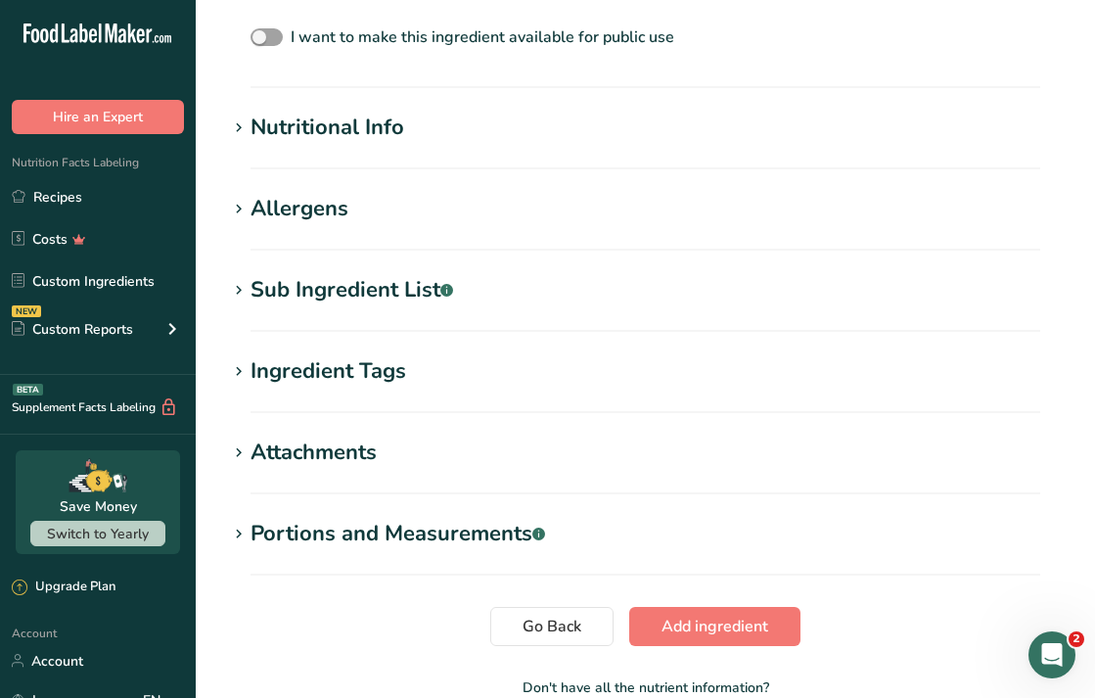
click at [345, 299] on div "Sub Ingredient List .a-a{fill:#347362;}.b-a{fill:#fff;}" at bounding box center [352, 290] width 203 height 32
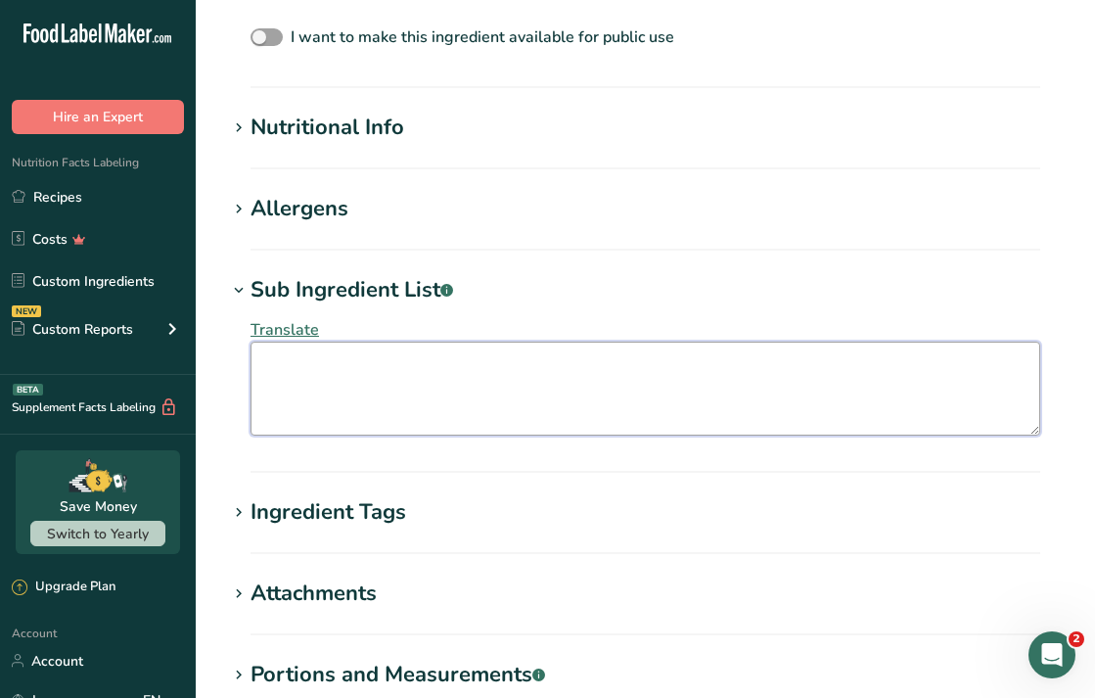
click at [319, 392] on textarea at bounding box center [646, 389] width 790 height 94
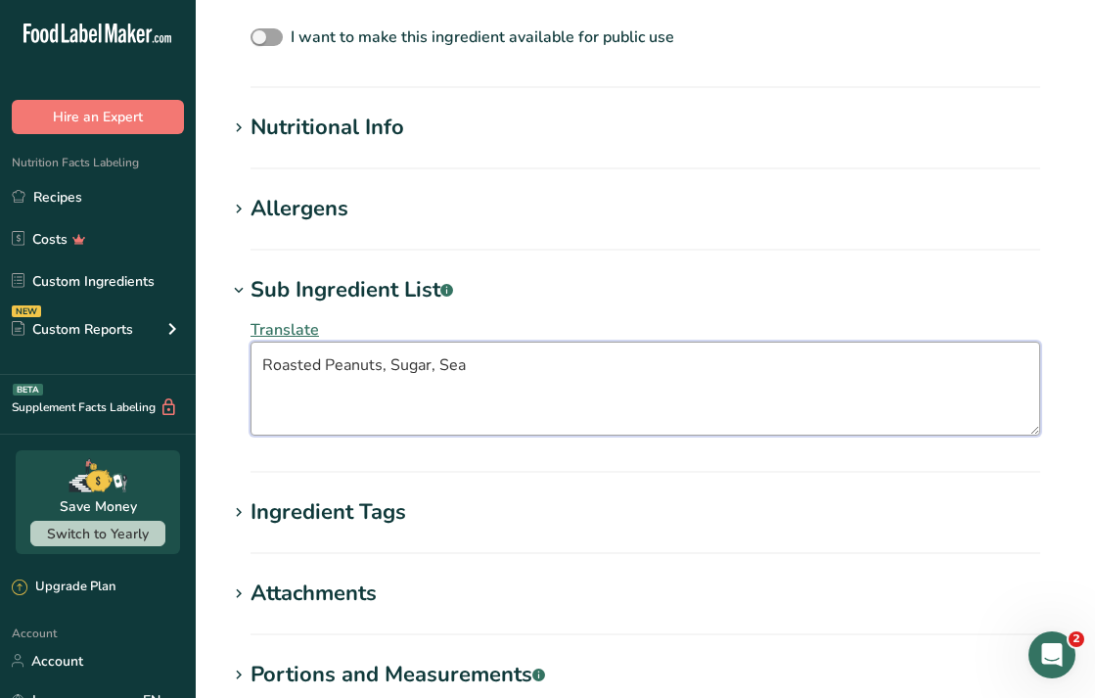
click at [513, 398] on textarea "Roasted Peanuts, Sugar, Sea" at bounding box center [646, 389] width 790 height 94
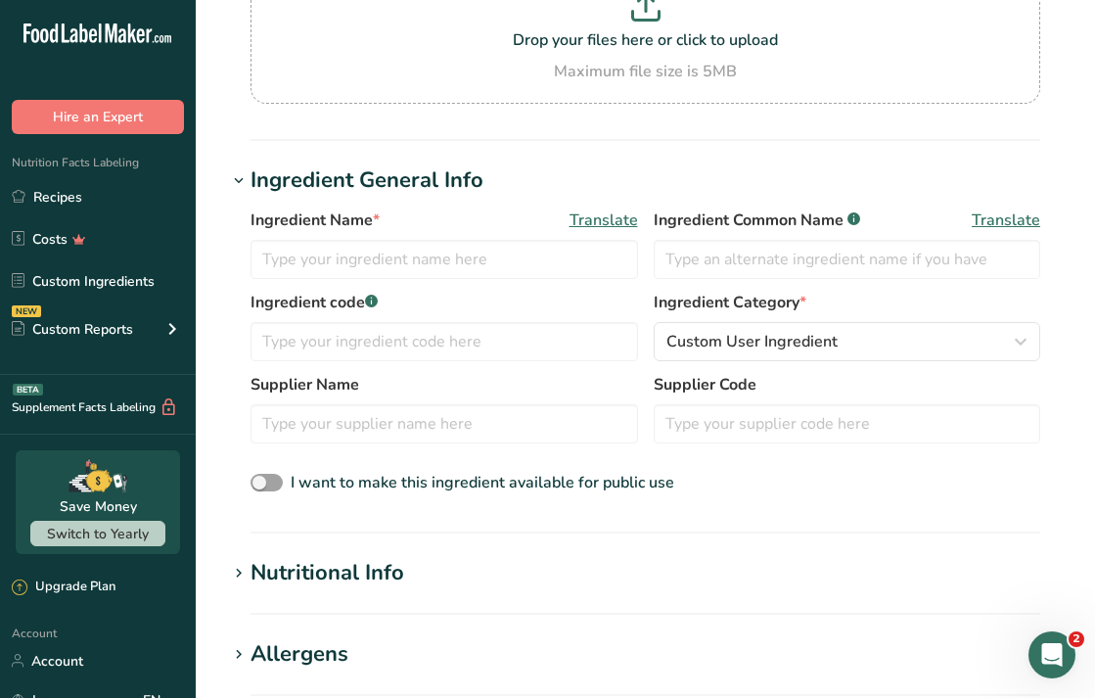
scroll to position [226, 0]
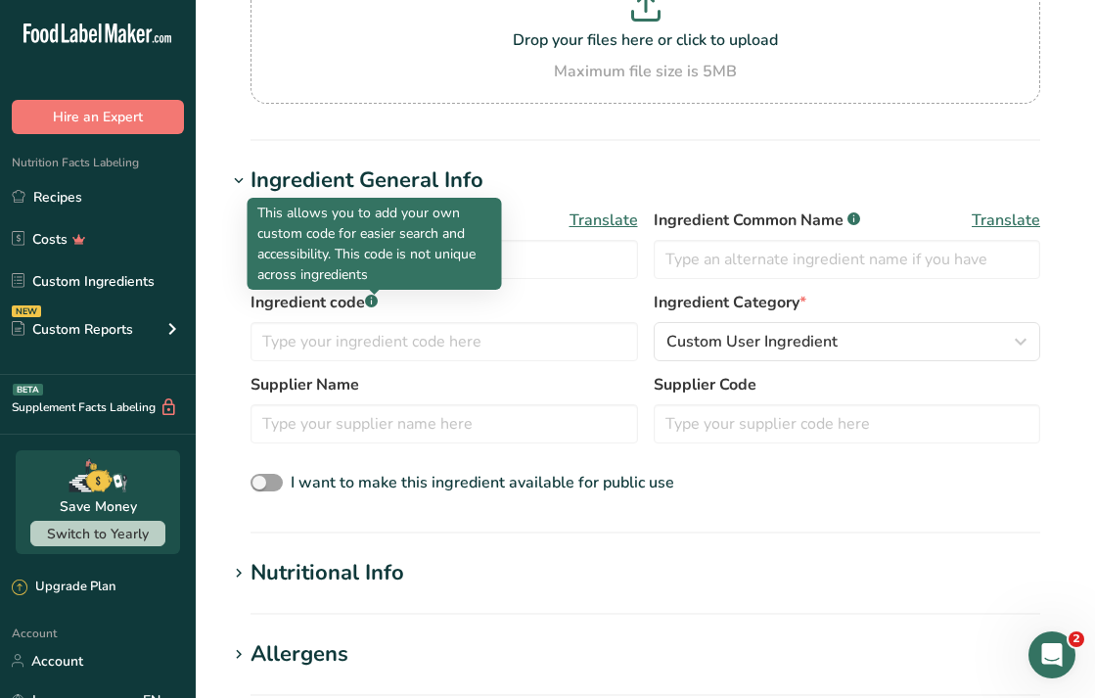
click at [373, 258] on p "This allows you to add your own custom code for easier search and accessibility…" at bounding box center [374, 244] width 235 height 82
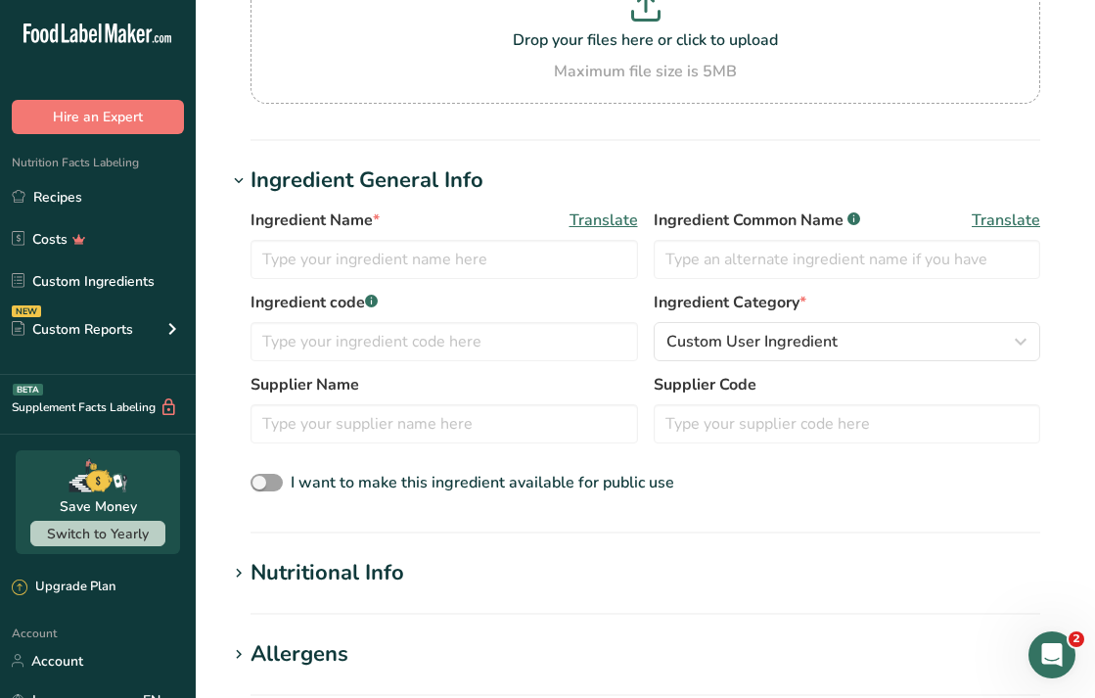
click at [529, 239] on div "Ingredient Name * Translate" at bounding box center [445, 243] width 388 height 70
click at [513, 245] on input "text" at bounding box center [445, 259] width 388 height 39
paste input "Creamy Peanut Butter Spread"
click at [266, 258] on input "Creamy Peanut Butter Spread" at bounding box center [445, 259] width 388 height 39
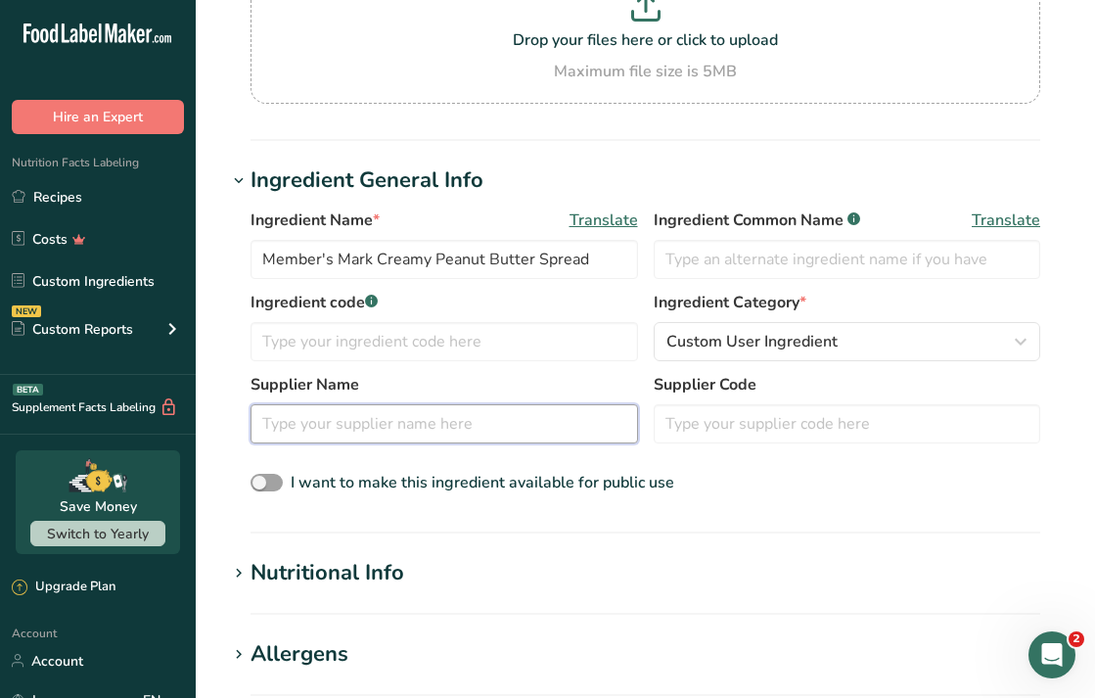
click at [320, 430] on input "text" at bounding box center [445, 423] width 388 height 39
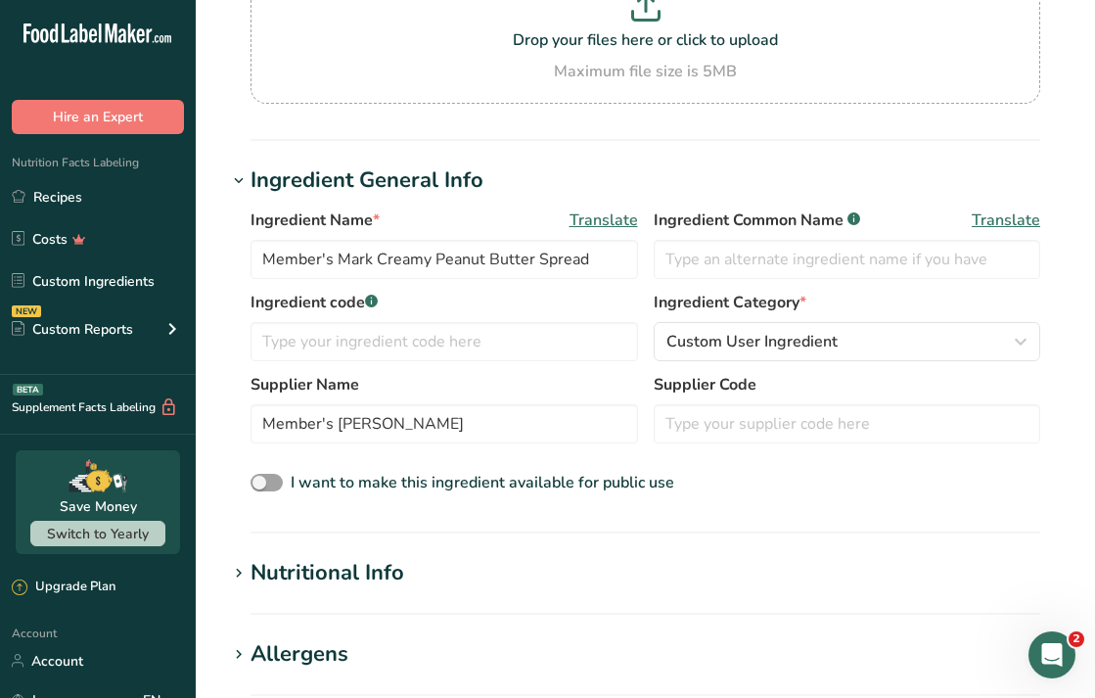
click at [233, 353] on div "Ingredient Name * Translate Member's Mark Creamy Peanut Butter Spread Ingredien…" at bounding box center [645, 352] width 837 height 311
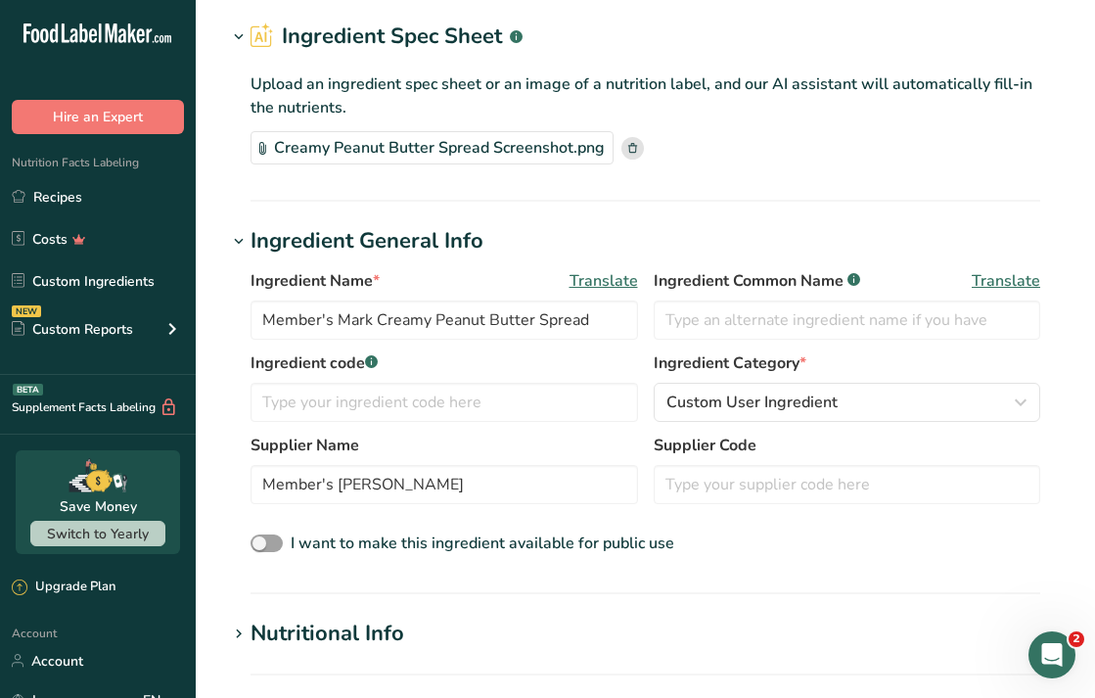
scroll to position [100, 0]
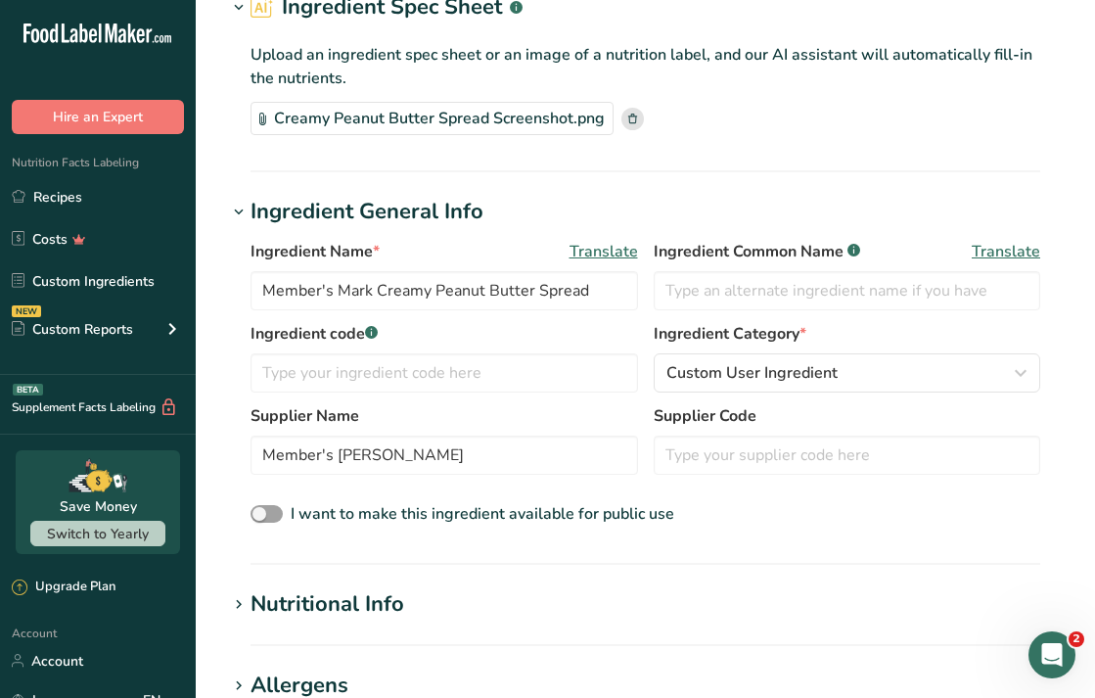
click at [320, 593] on div "Nutritional Info" at bounding box center [328, 604] width 154 height 32
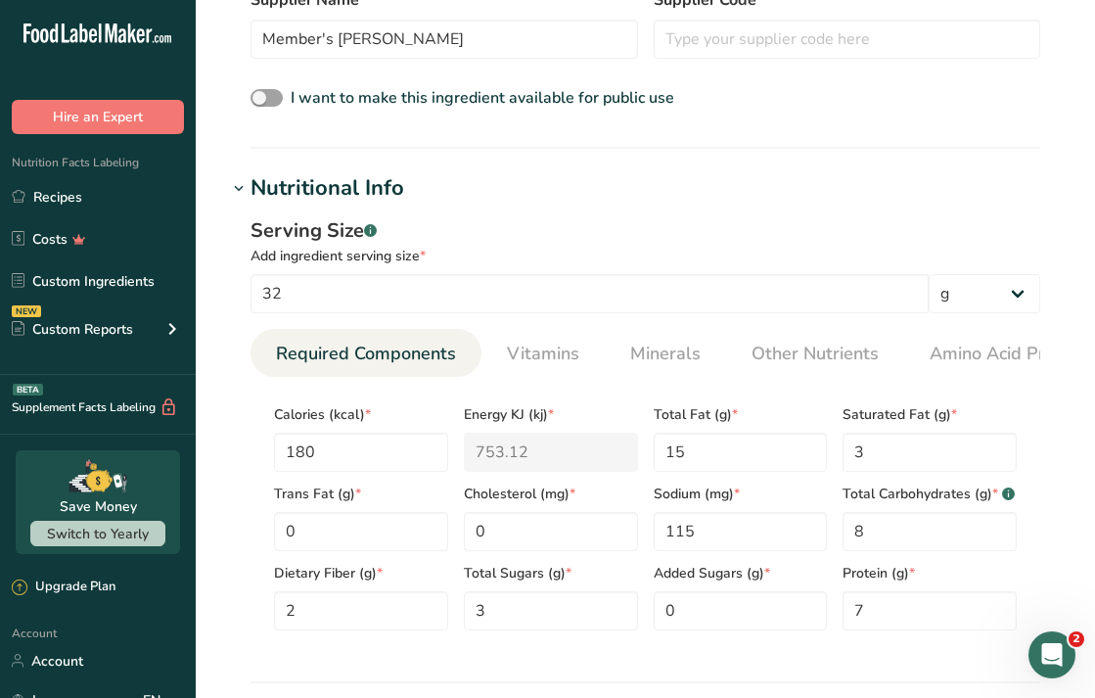
scroll to position [523, 0]
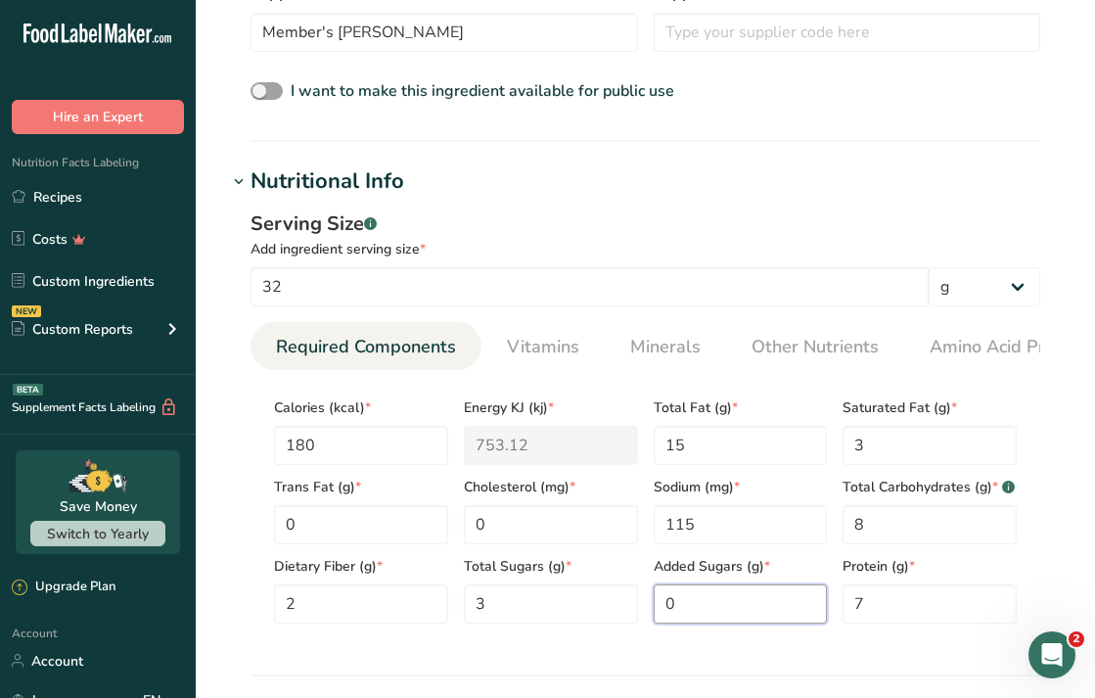
click at [739, 608] on Sugars "0" at bounding box center [741, 603] width 174 height 39
click at [928, 583] on div "Protein (g) * 7" at bounding box center [930, 583] width 190 height 79
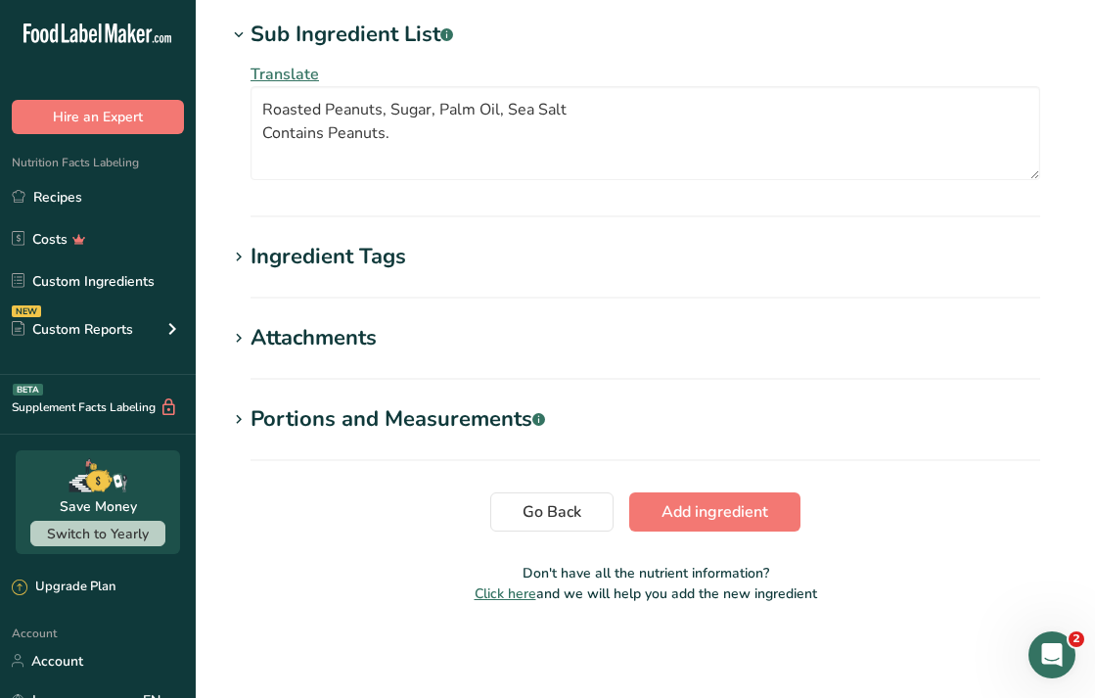
scroll to position [1290, 0]
click at [740, 521] on span "Add ingredient" at bounding box center [715, 511] width 107 height 23
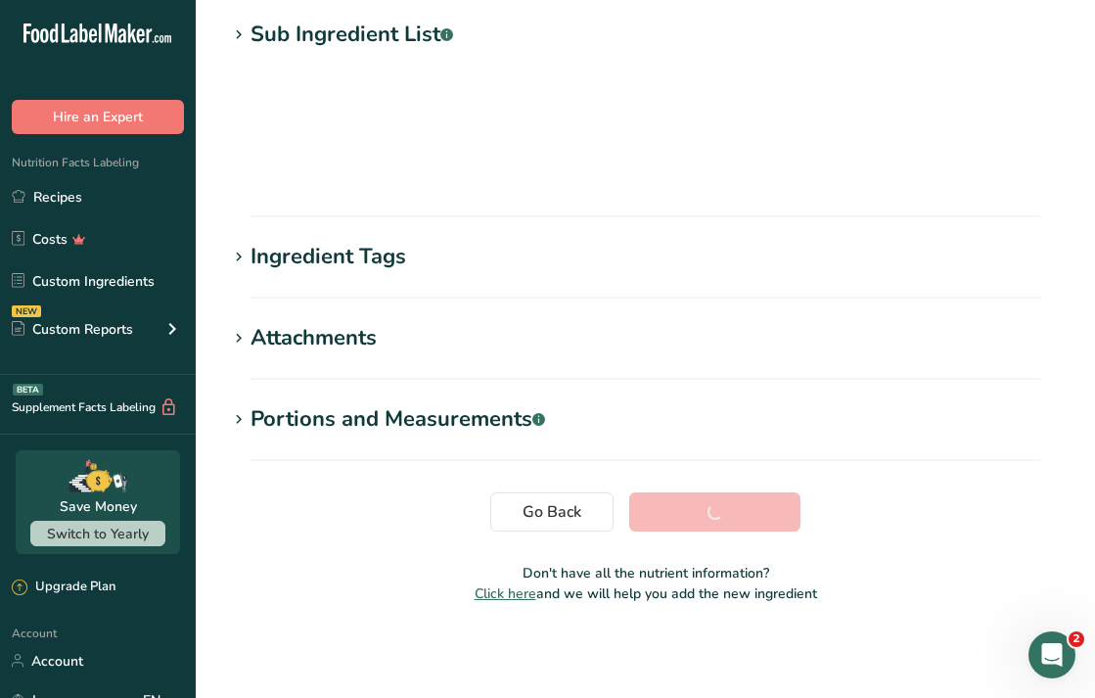
scroll to position [256, 0]
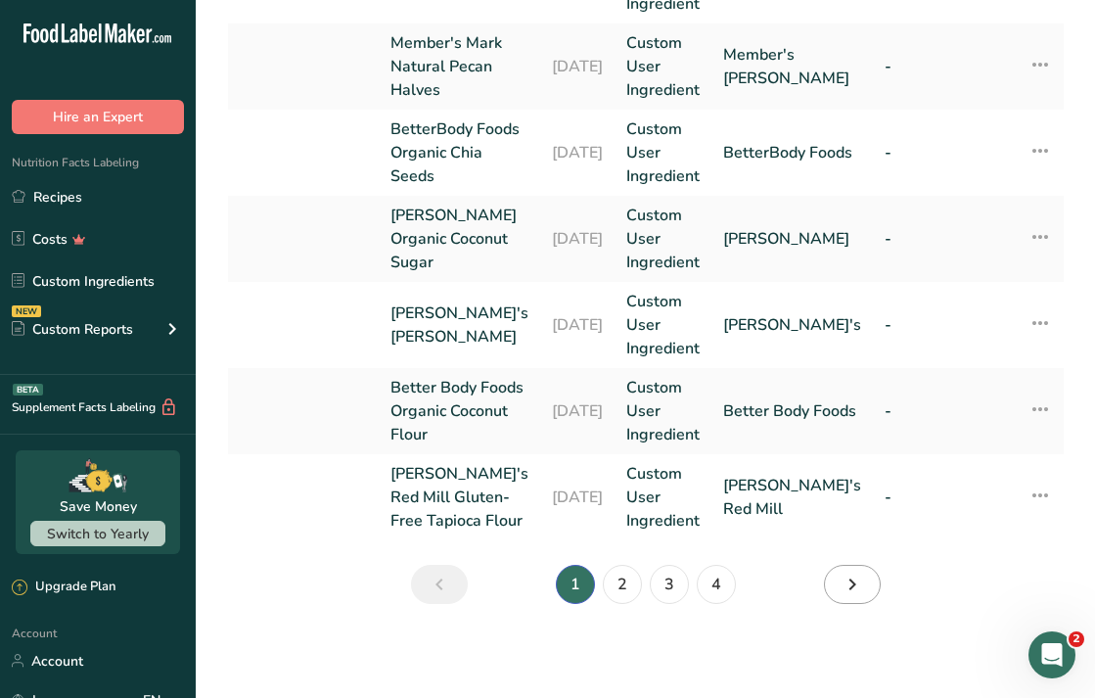
scroll to position [975, 0]
click at [848, 587] on icon "Next" at bounding box center [852, 584] width 23 height 35
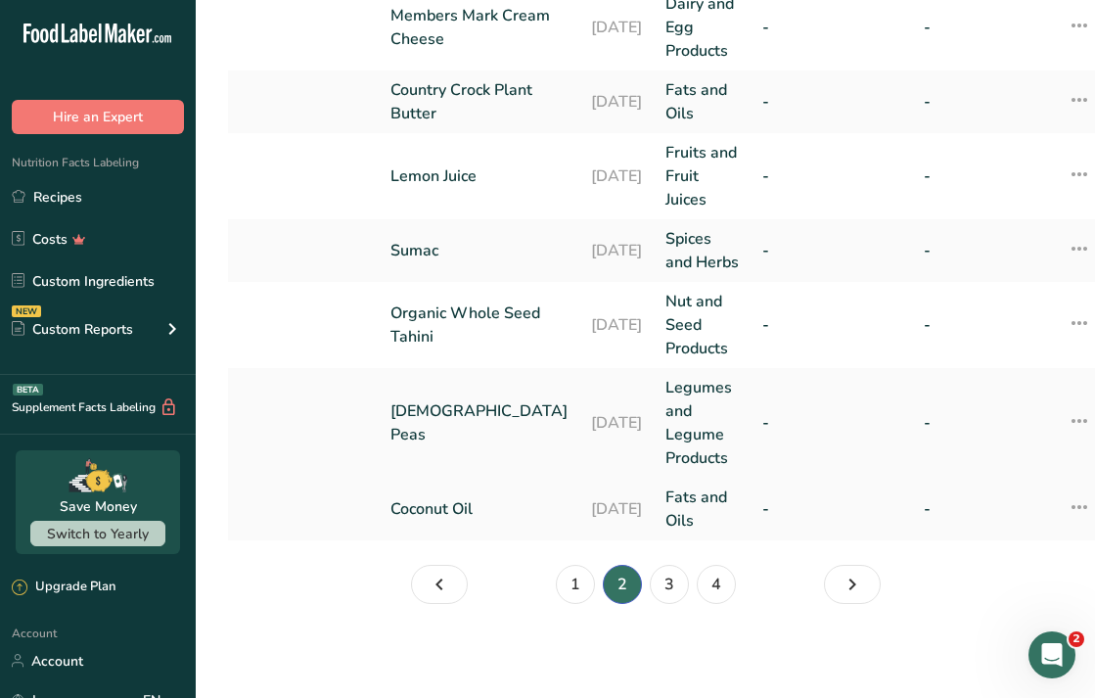
scroll to position [881, 0]
click at [568, 588] on link "1" at bounding box center [575, 584] width 39 height 39
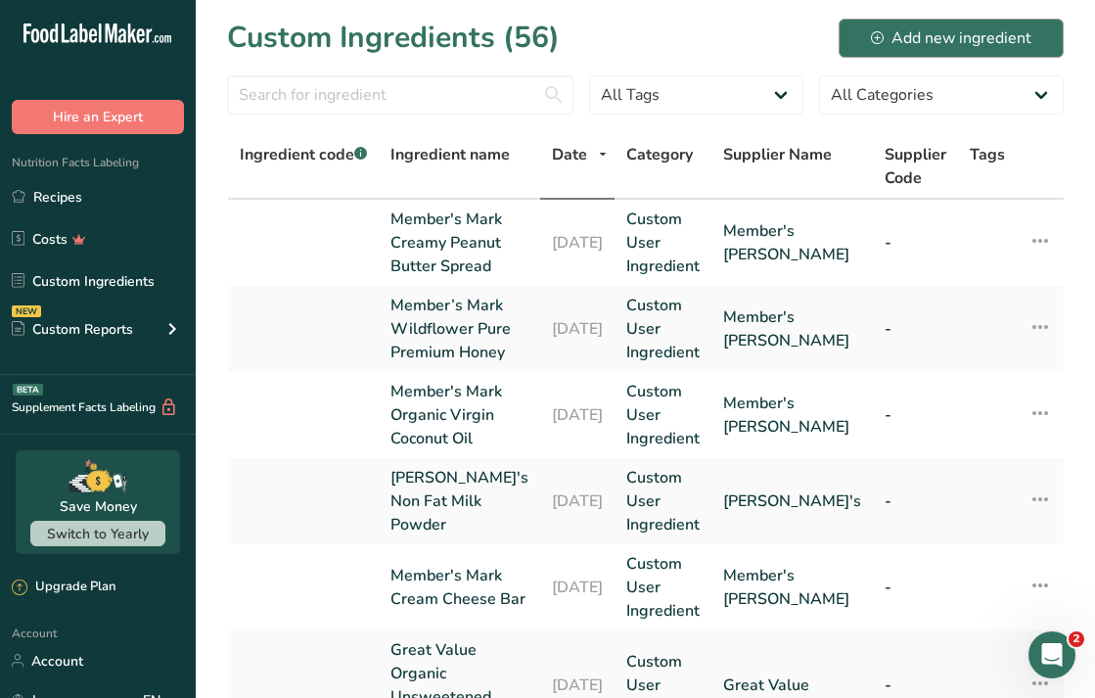
click at [919, 46] on div "Add new ingredient" at bounding box center [951, 37] width 161 height 23
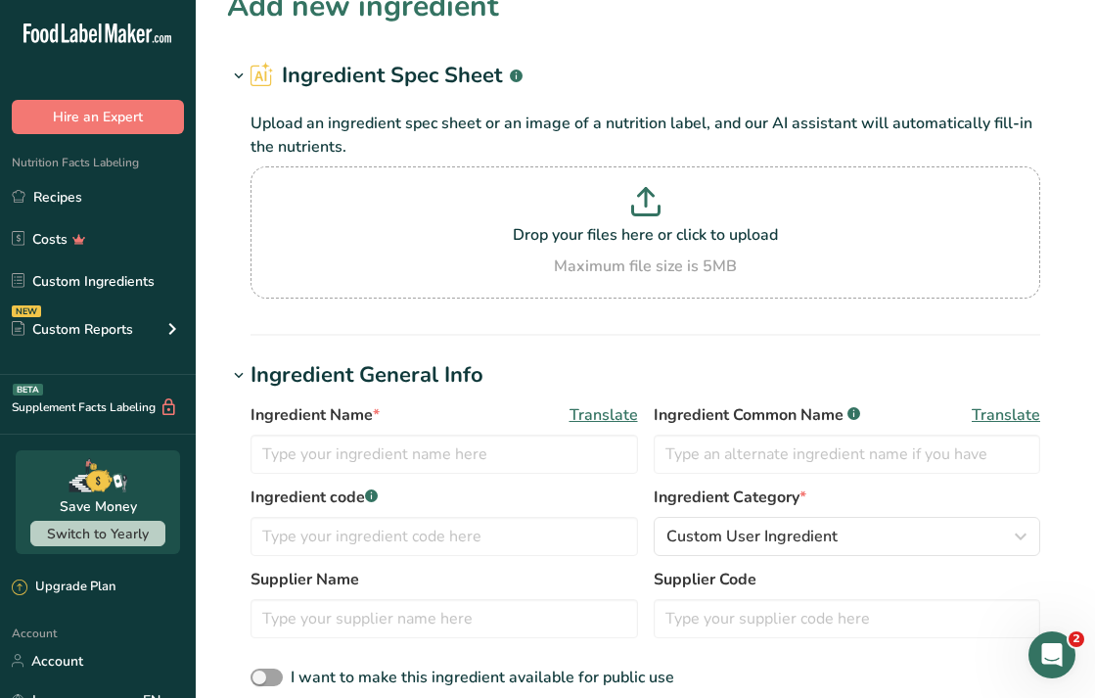
scroll to position [33, 0]
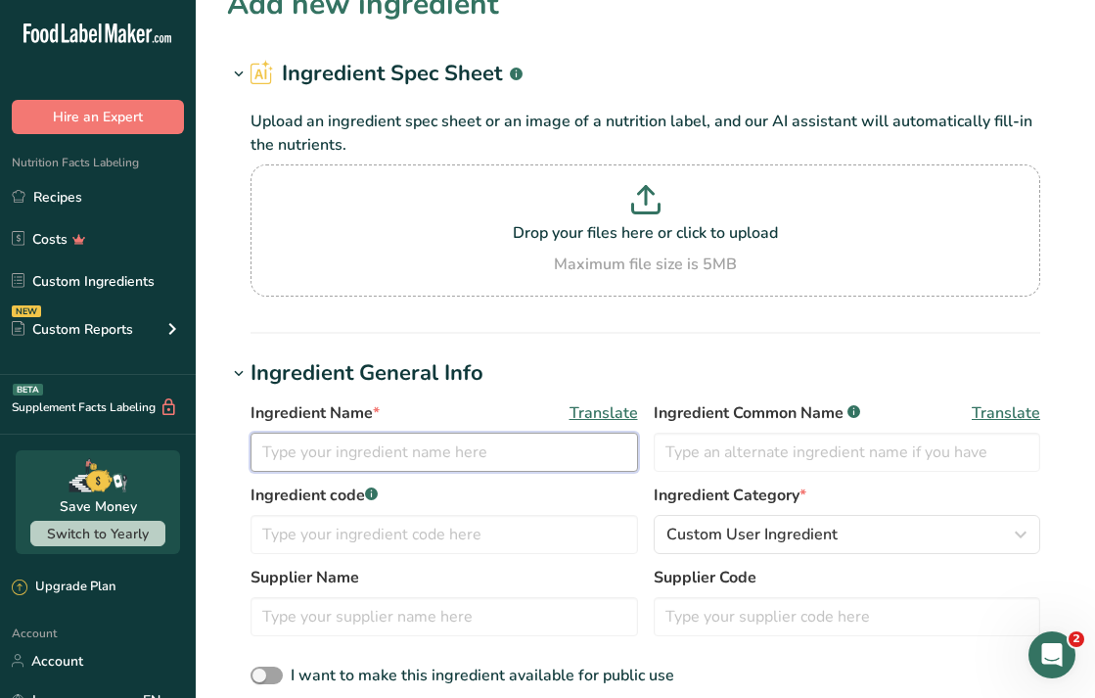
click at [373, 460] on input "text" at bounding box center [445, 452] width 388 height 39
paste input "Namaste Foods Gluten Free Perfect Flour Blend"
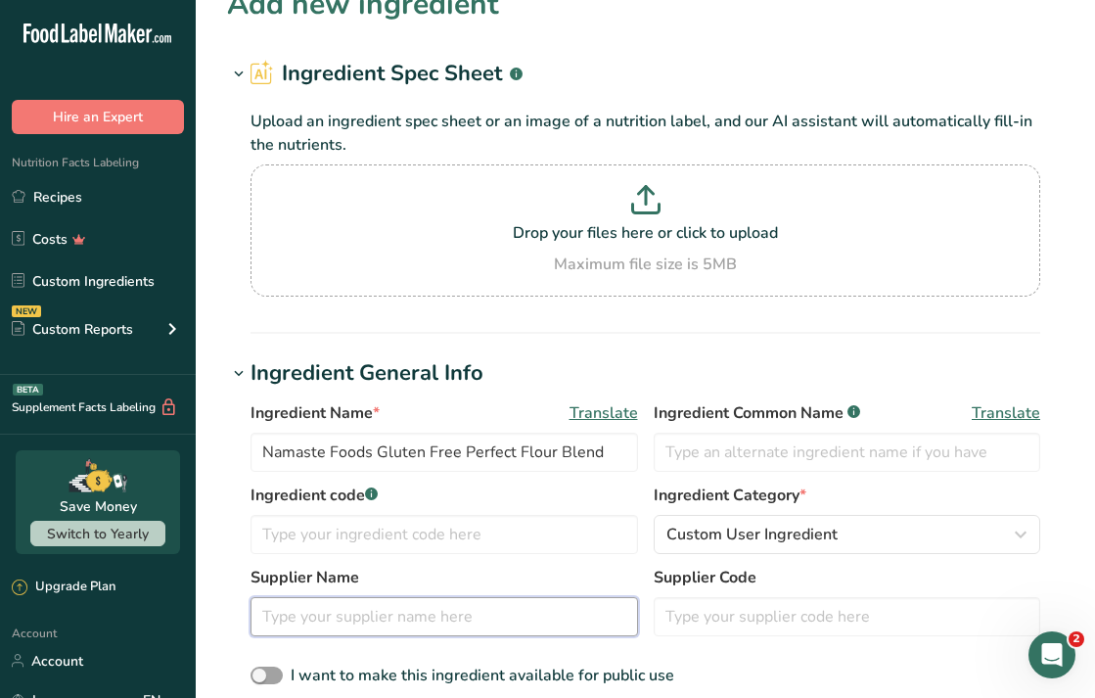
click at [331, 598] on input "text" at bounding box center [445, 616] width 388 height 39
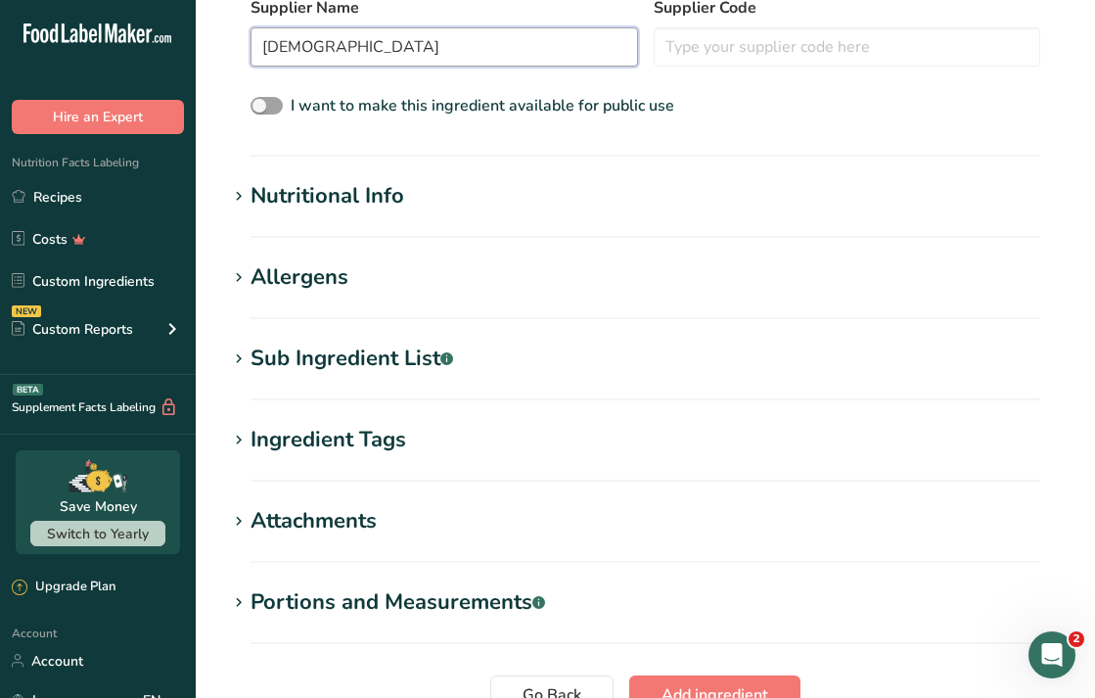
scroll to position [614, 0]
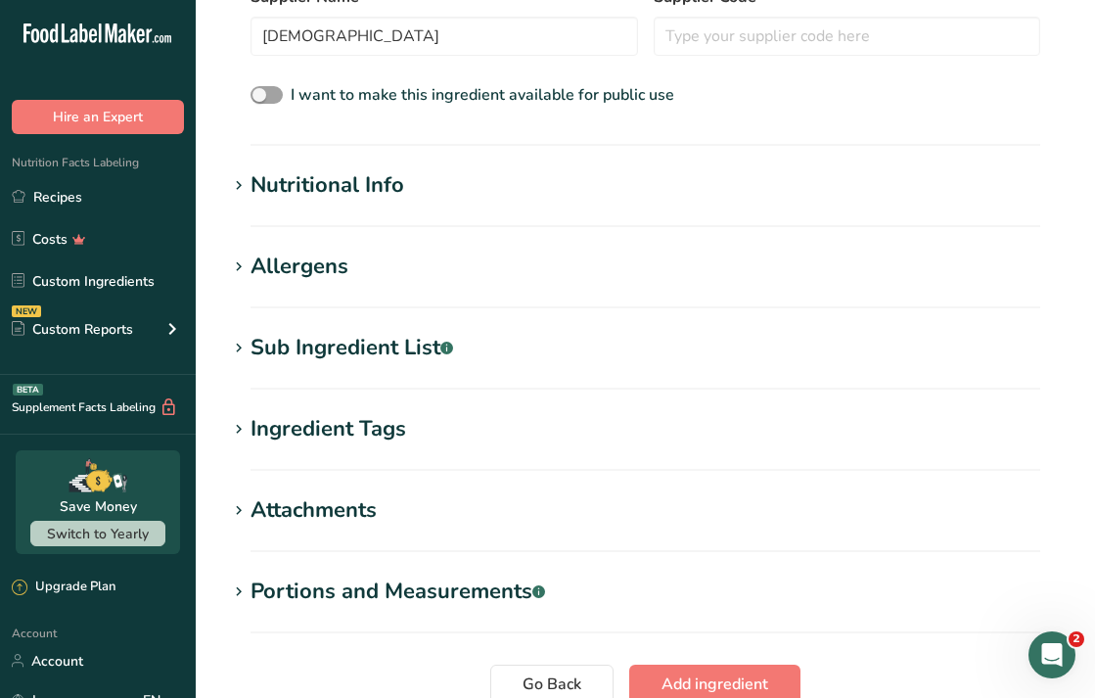
click at [296, 319] on section "Add new ingredient Ingredient Spec Sheet .a-a{fill:#347362;}.b-a{fill:#fff;} Up…" at bounding box center [645, 96] width 899 height 1421
click at [290, 336] on div "Sub Ingredient List .a-a{fill:#347362;}.b-a{fill:#fff;}" at bounding box center [352, 348] width 203 height 32
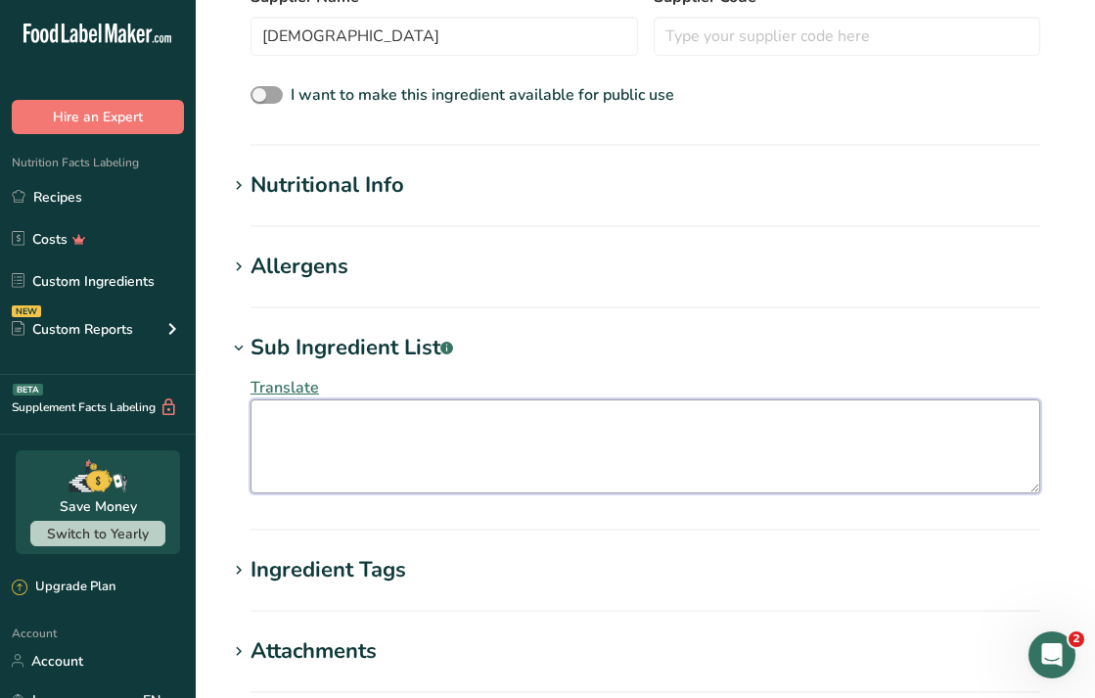
click at [419, 478] on textarea at bounding box center [646, 446] width 790 height 94
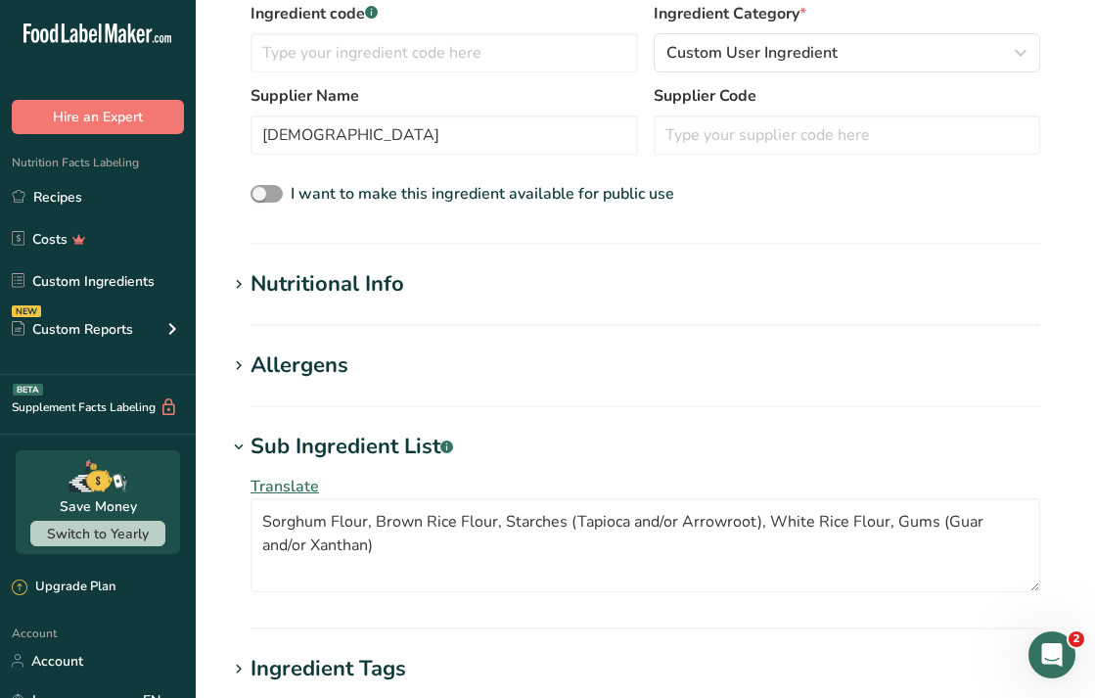
scroll to position [392, 0]
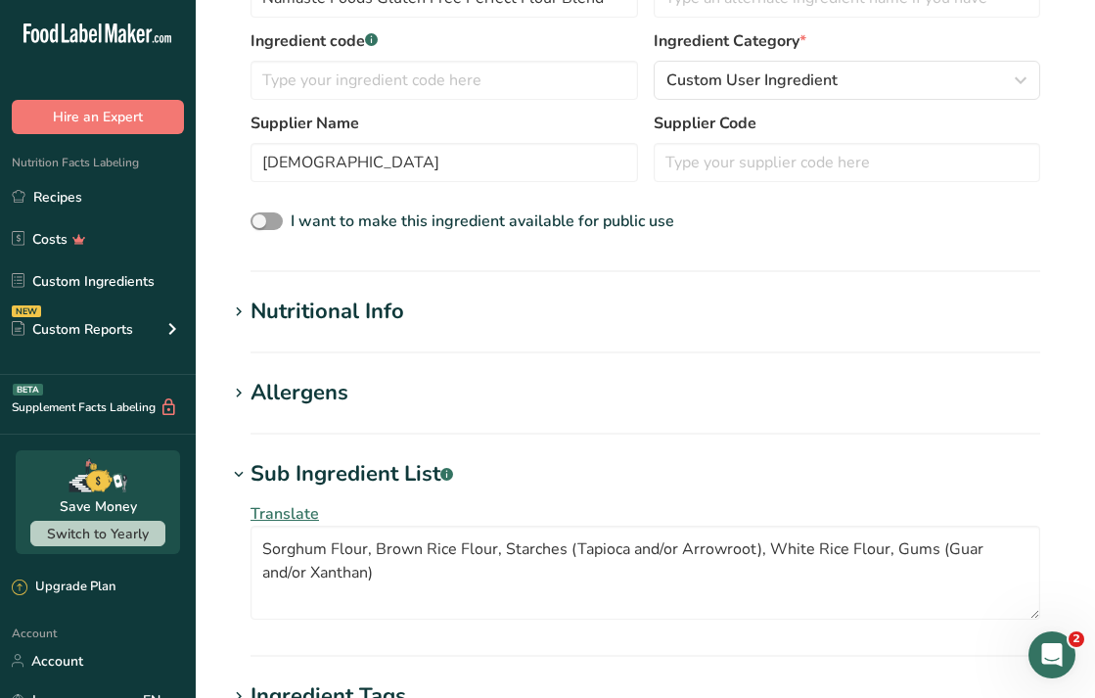
click at [346, 298] on div "Nutritional Info" at bounding box center [328, 312] width 154 height 32
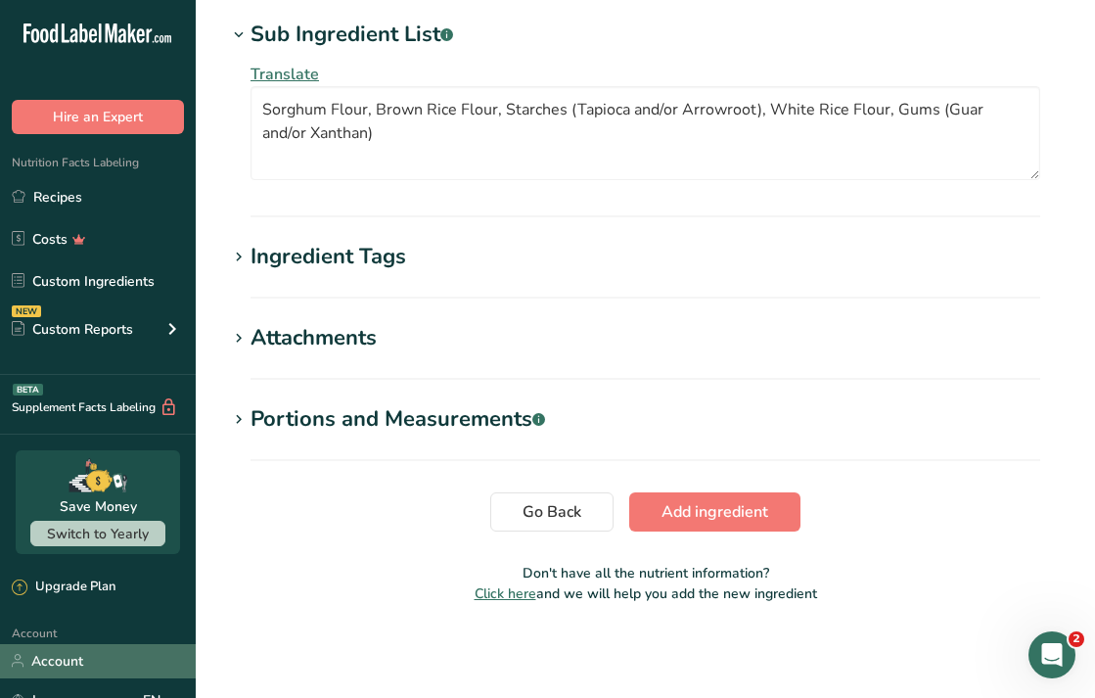
scroll to position [1290, 0]
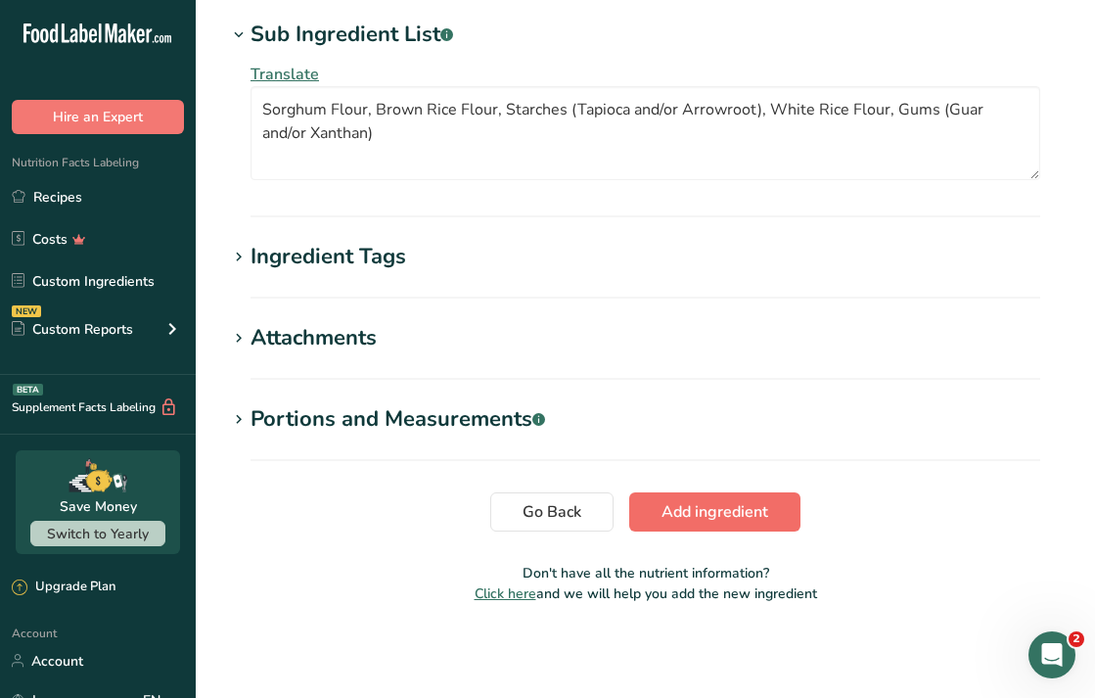
click at [678, 499] on button "Add ingredient" at bounding box center [714, 511] width 171 height 39
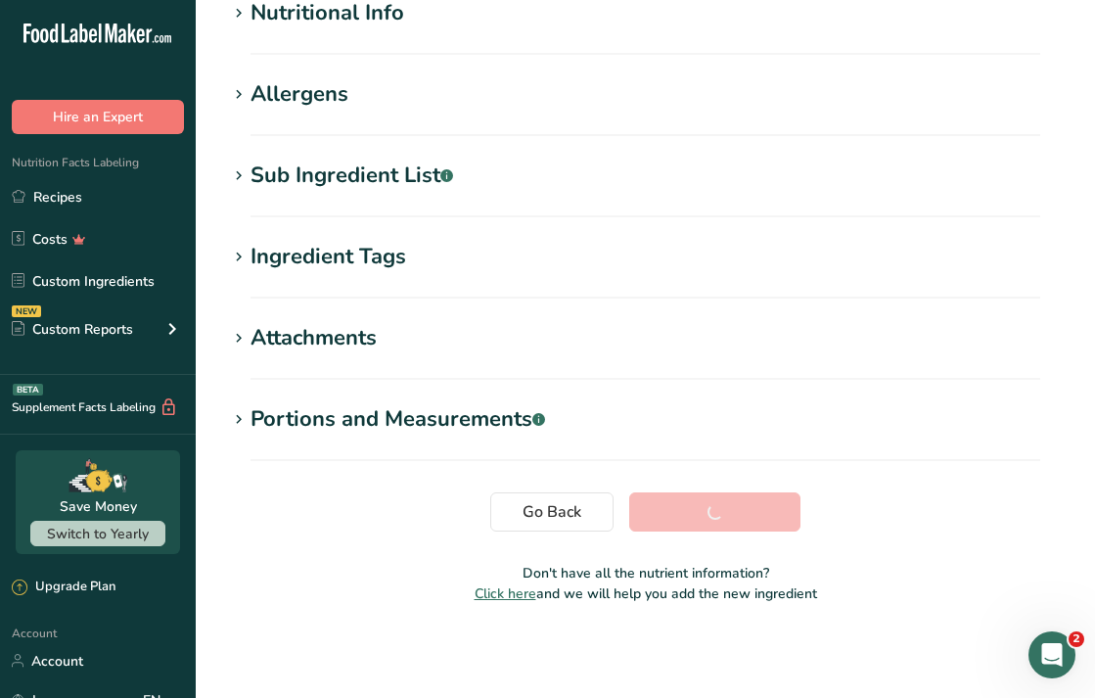
scroll to position [256, 0]
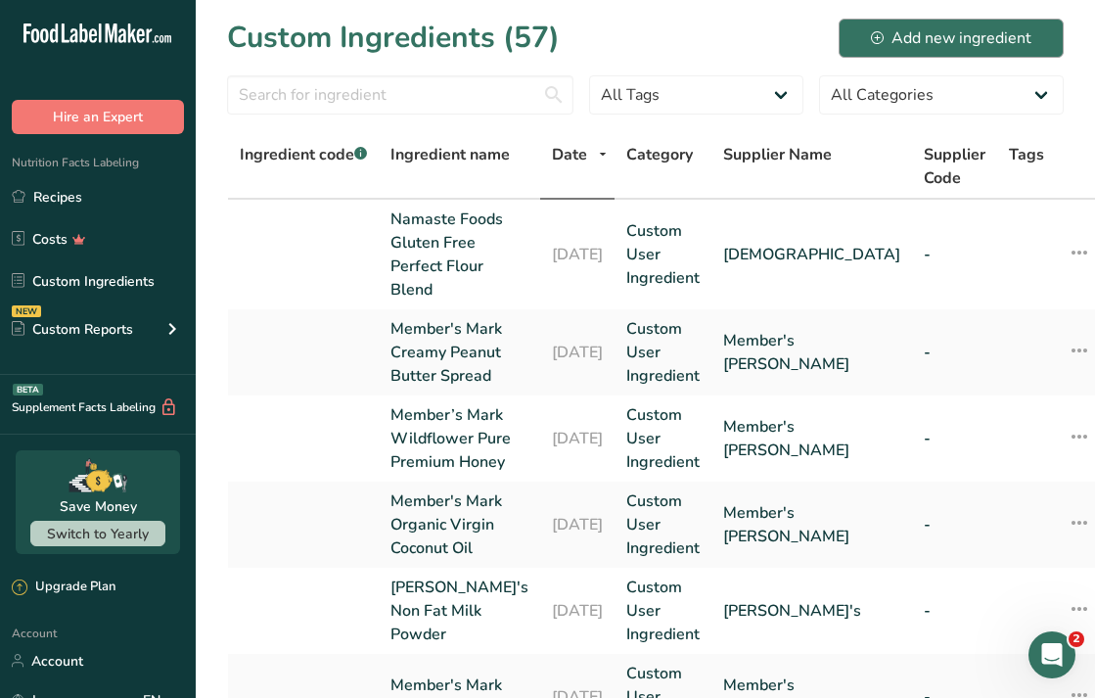
click at [939, 38] on div "Add new ingredient" at bounding box center [951, 37] width 161 height 23
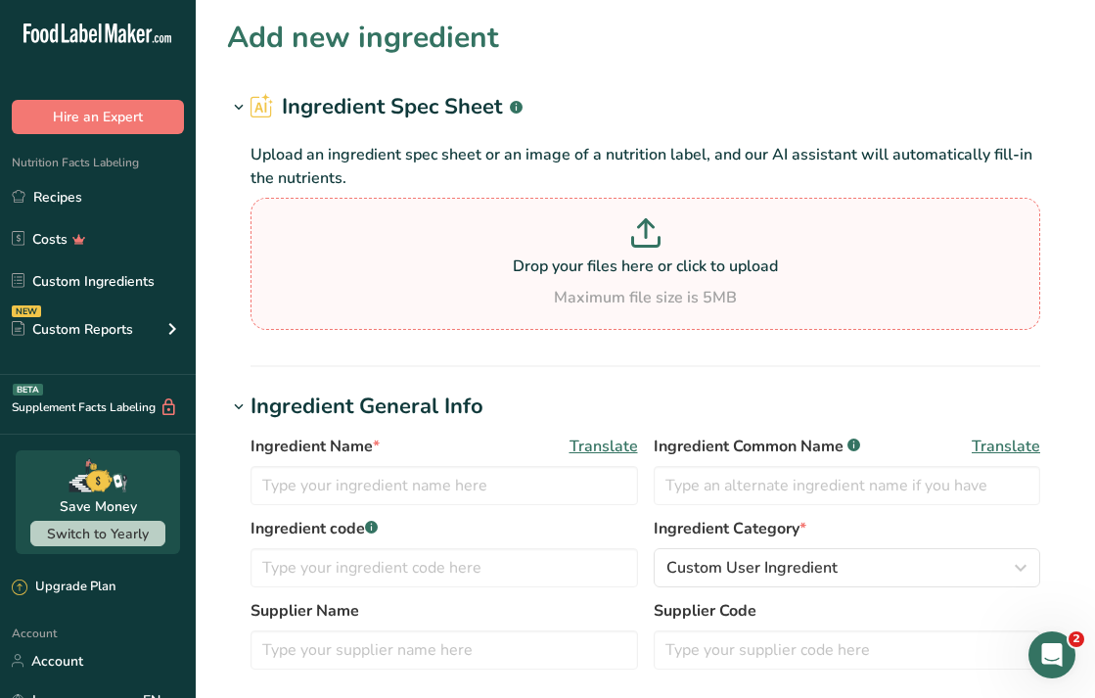
click at [477, 268] on p "Drop your files here or click to upload" at bounding box center [645, 265] width 780 height 23
click at [477, 268] on input "Drop your files here or click to upload Maximum file size is 5MB" at bounding box center [646, 264] width 790 height 132
click at [438, 494] on input "text" at bounding box center [445, 485] width 388 height 39
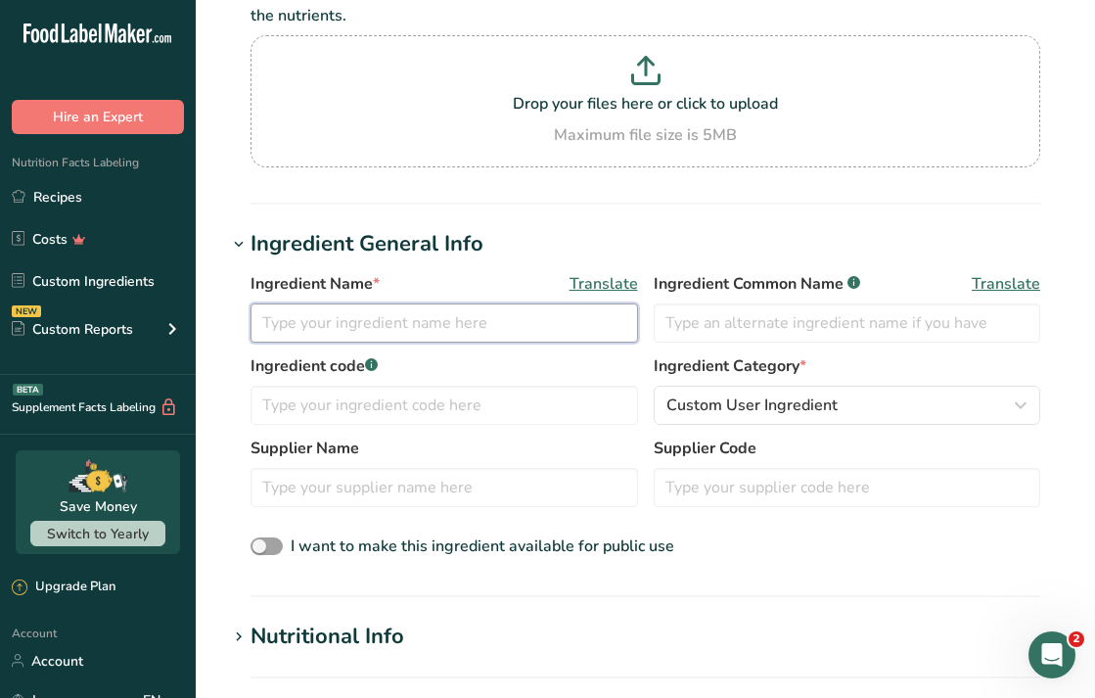
scroll to position [174, 0]
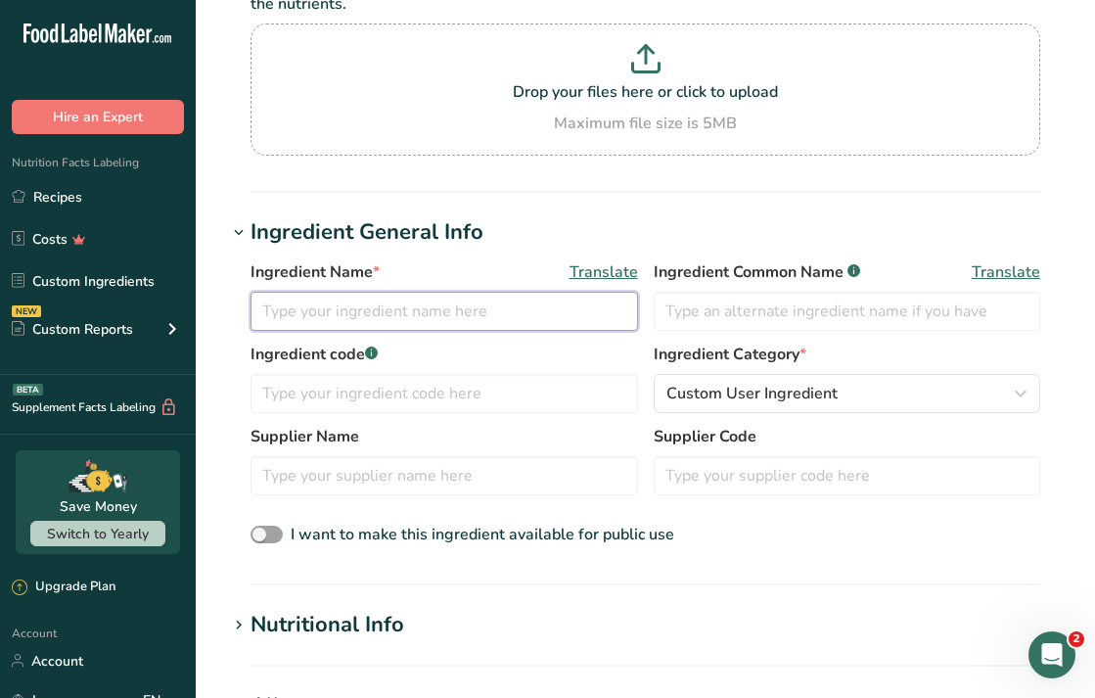
paste input "Member's Mark Natural Shelled Walnuts"
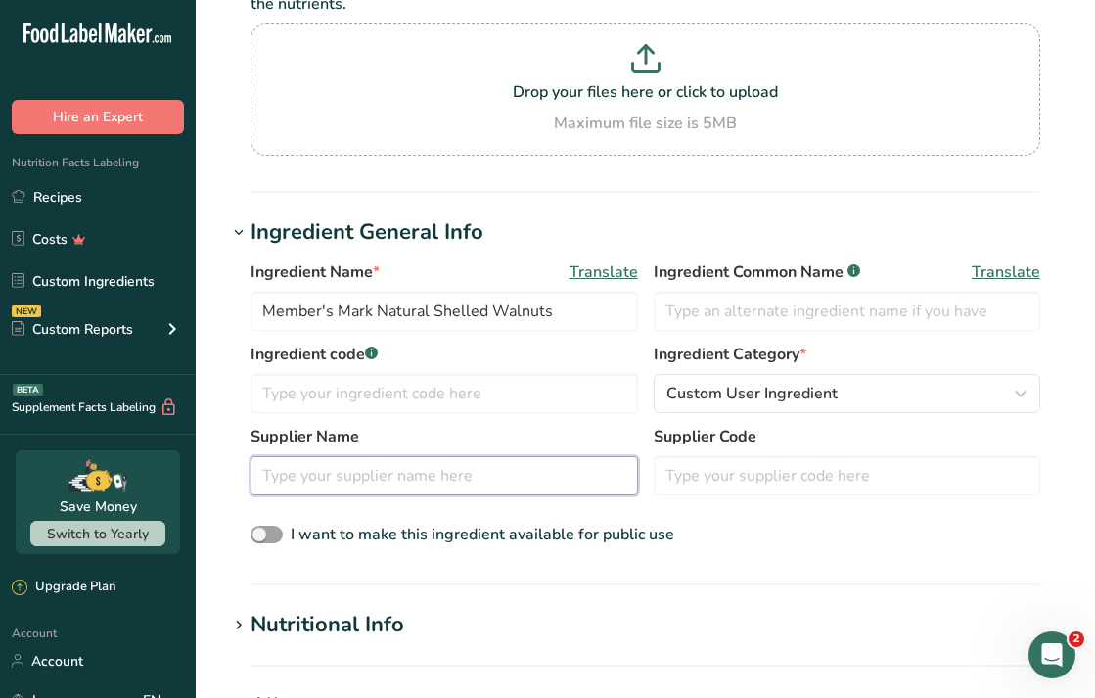
click at [353, 487] on input "text" at bounding box center [445, 475] width 388 height 39
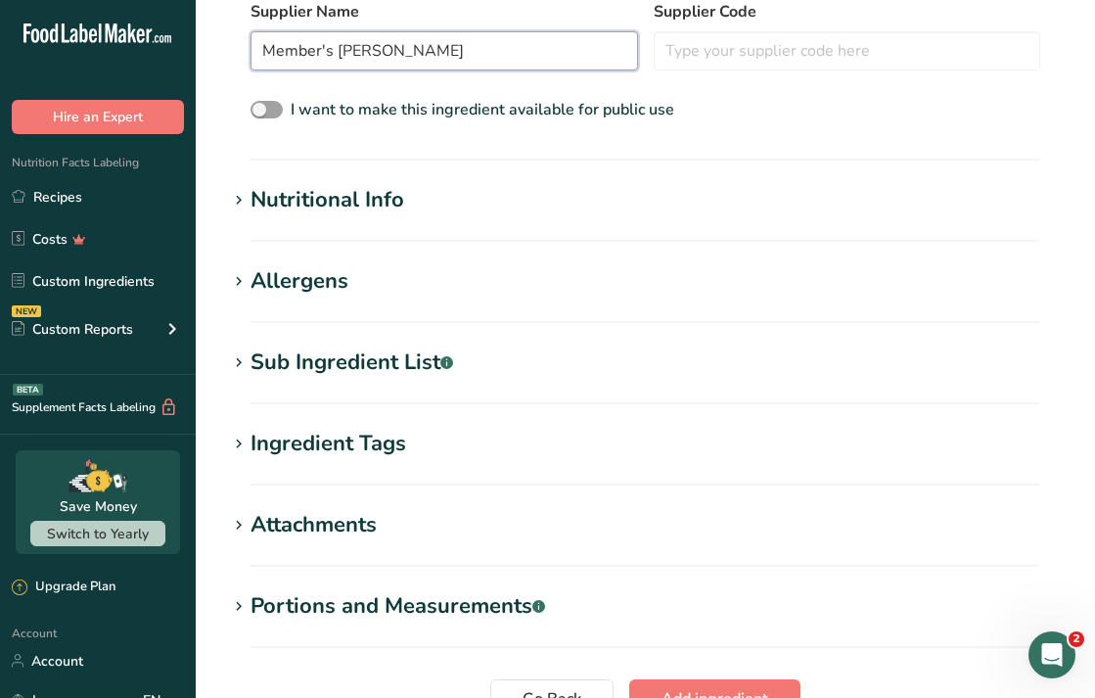
scroll to position [609, 0]
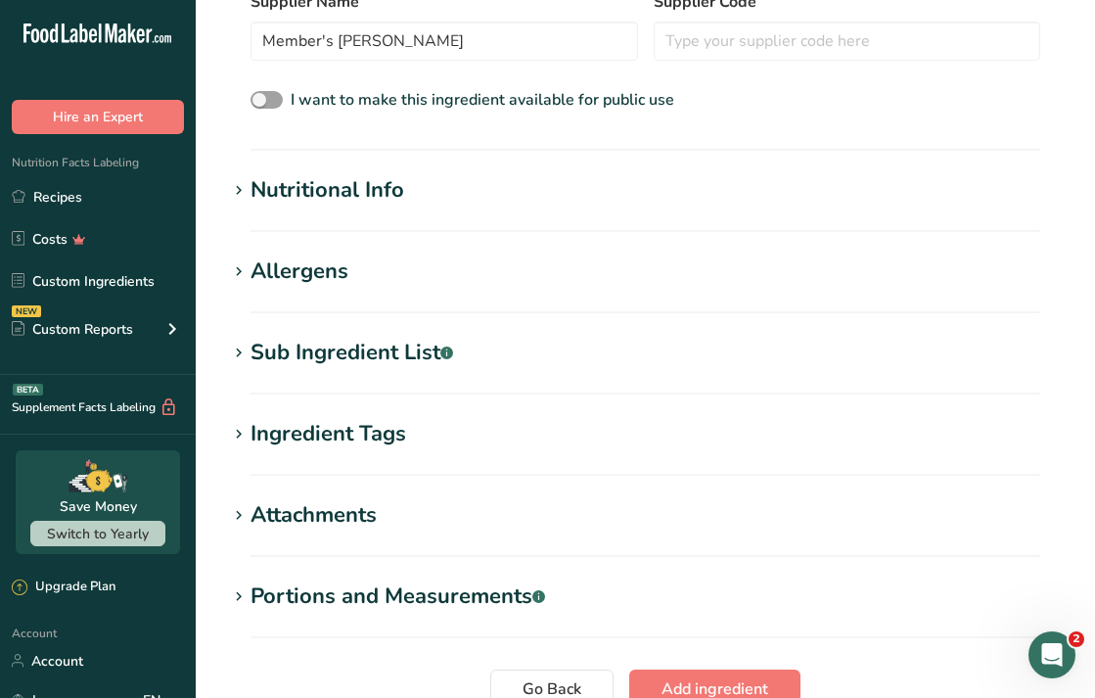
click at [302, 324] on section "Add new ingredient Ingredient Spec Sheet .a-a{fill:#347362;}.b-a{fill:#fff;} Up…" at bounding box center [645, 101] width 899 height 1421
click at [306, 343] on div "Sub Ingredient List .a-a{fill:#347362;}.b-a{fill:#fff;}" at bounding box center [352, 353] width 203 height 32
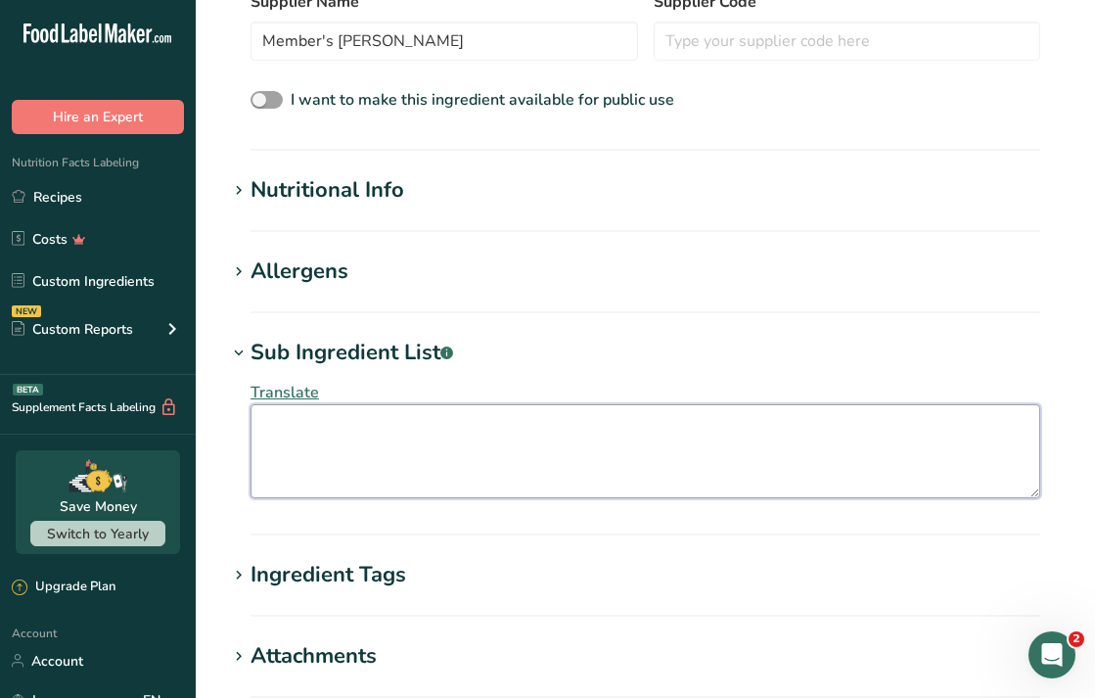
click at [465, 439] on textarea at bounding box center [646, 451] width 790 height 94
click at [325, 420] on textarea "Walnuts Contains Walnuts." at bounding box center [646, 451] width 790 height 94
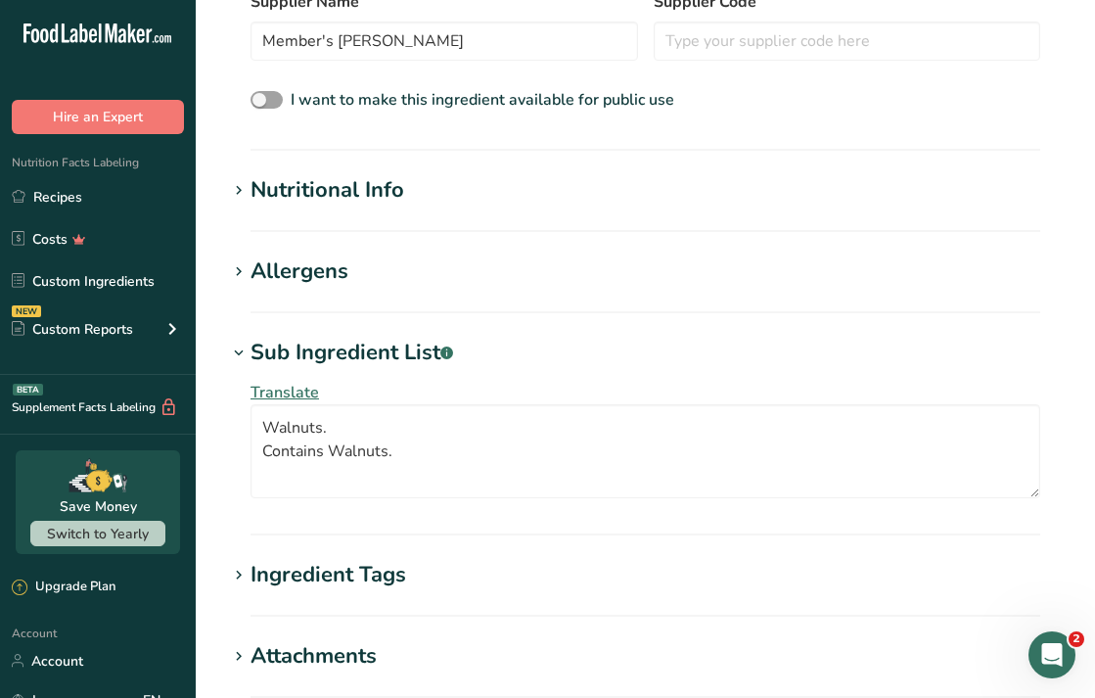
click at [225, 396] on section "Add new ingredient Ingredient Spec Sheet .a-a{fill:#347362;}.b-a{fill:#fff;} Up…" at bounding box center [645, 172] width 899 height 1562
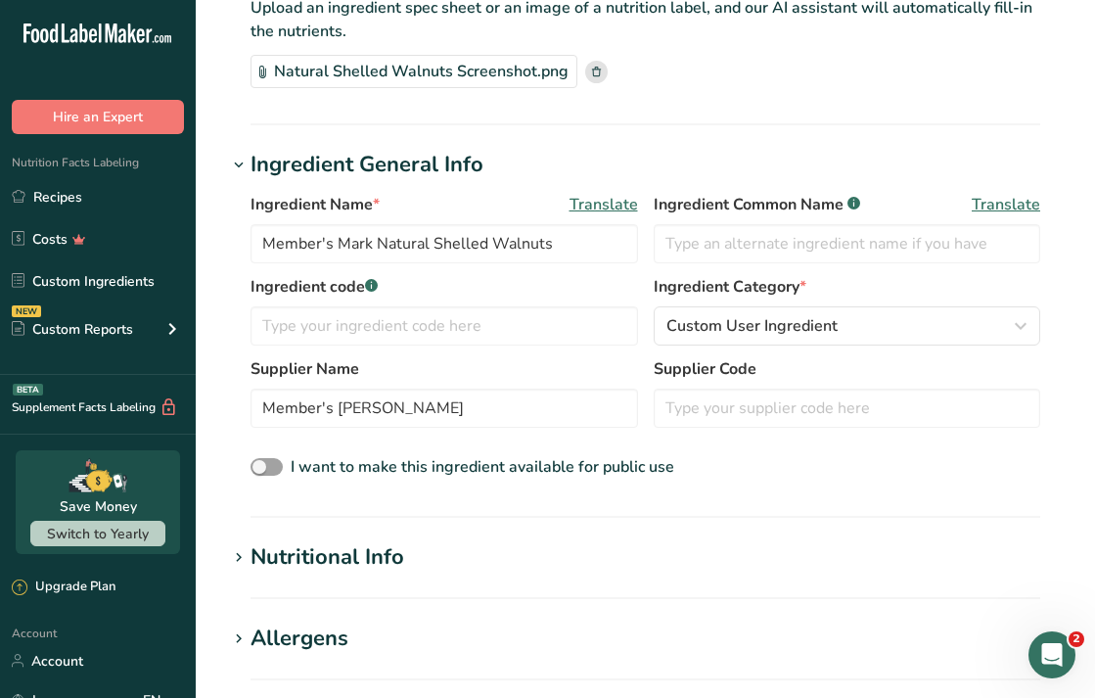
scroll to position [118, 0]
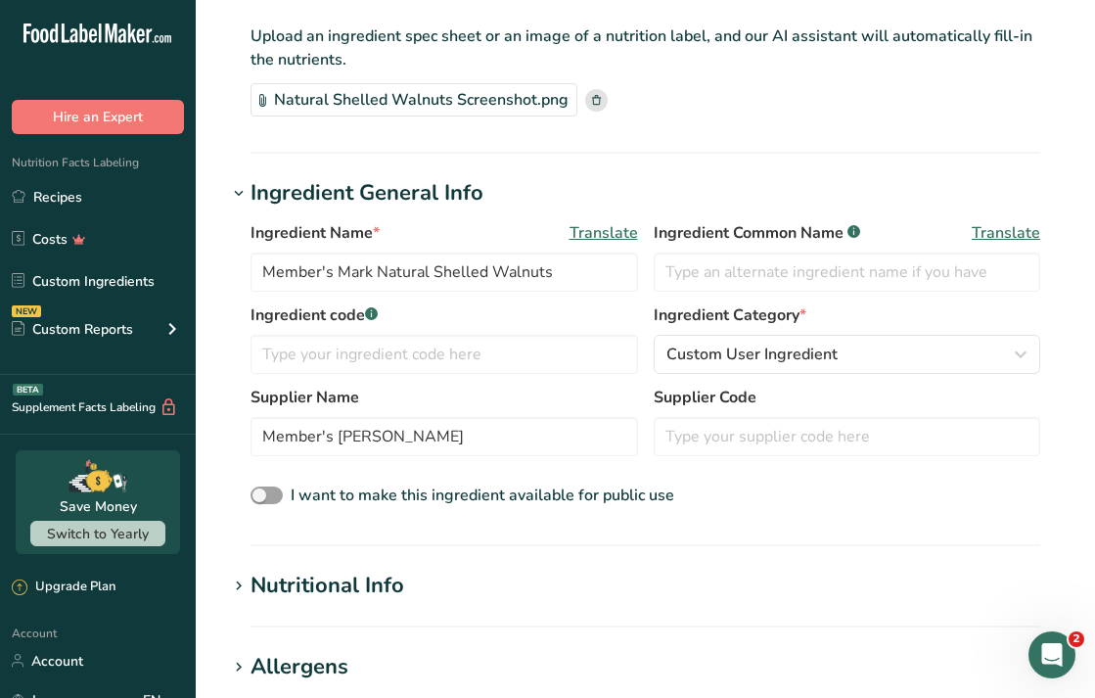
click at [333, 587] on div "Nutritional Info" at bounding box center [328, 586] width 154 height 32
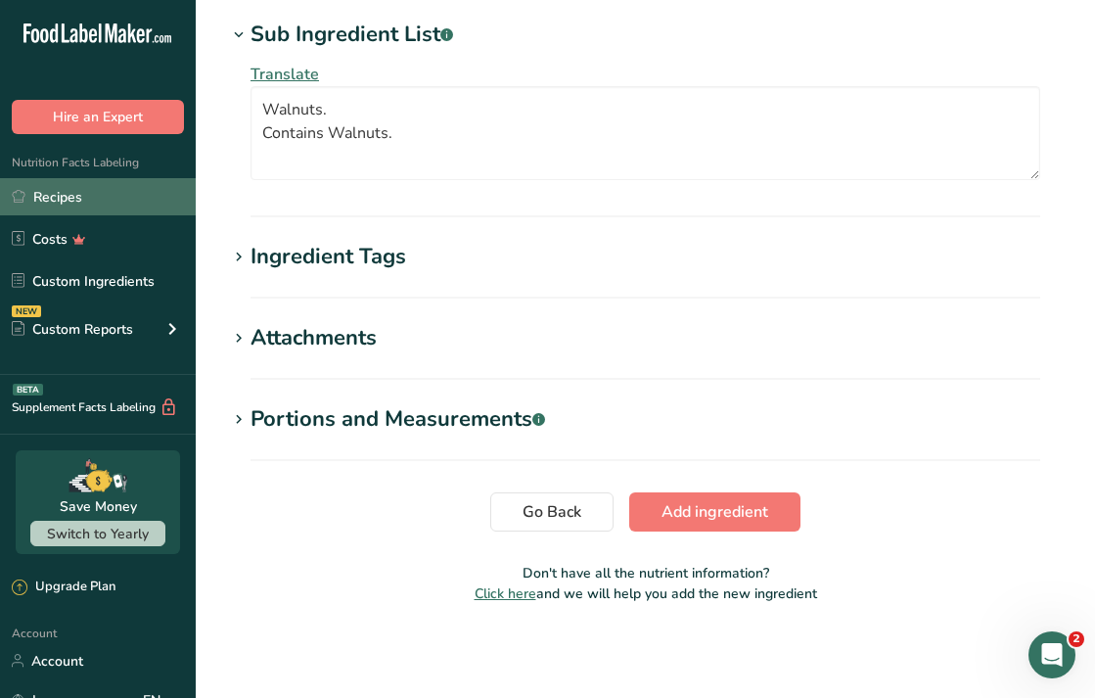
scroll to position [1290, 0]
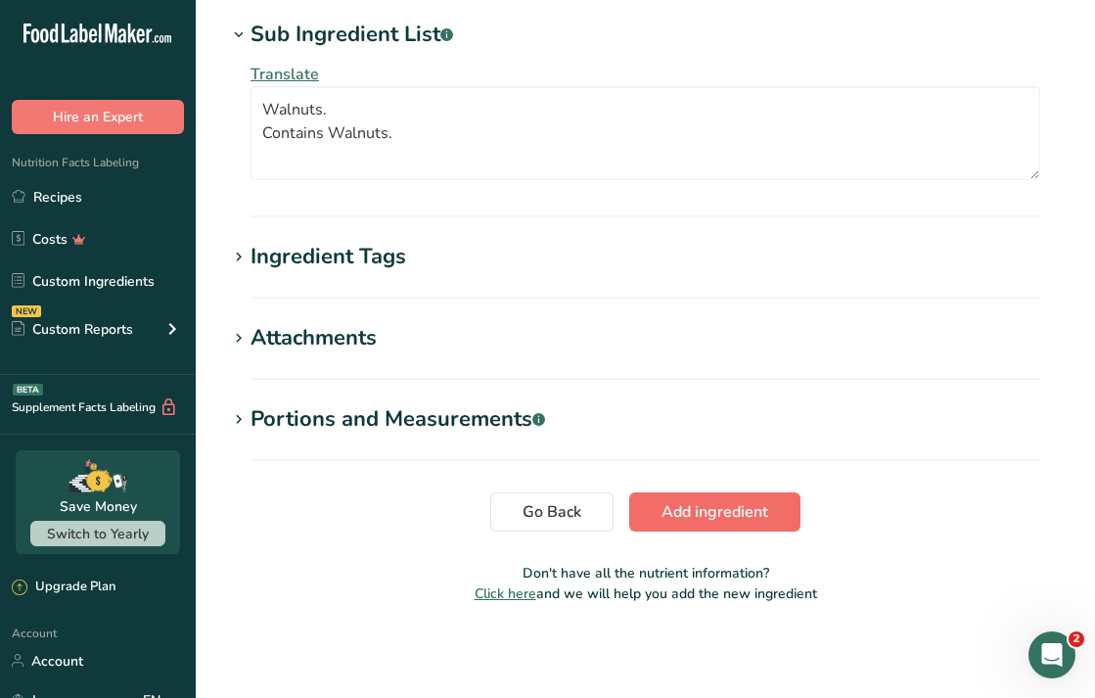
click at [745, 507] on span "Add ingredient" at bounding box center [715, 511] width 107 height 23
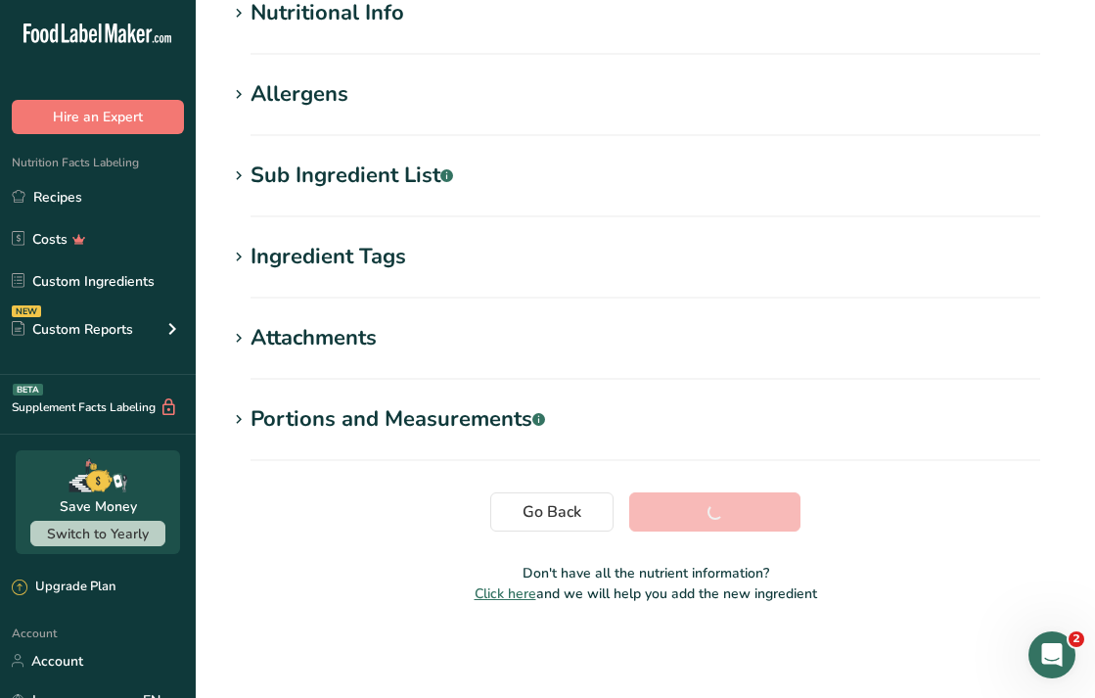
scroll to position [256, 0]
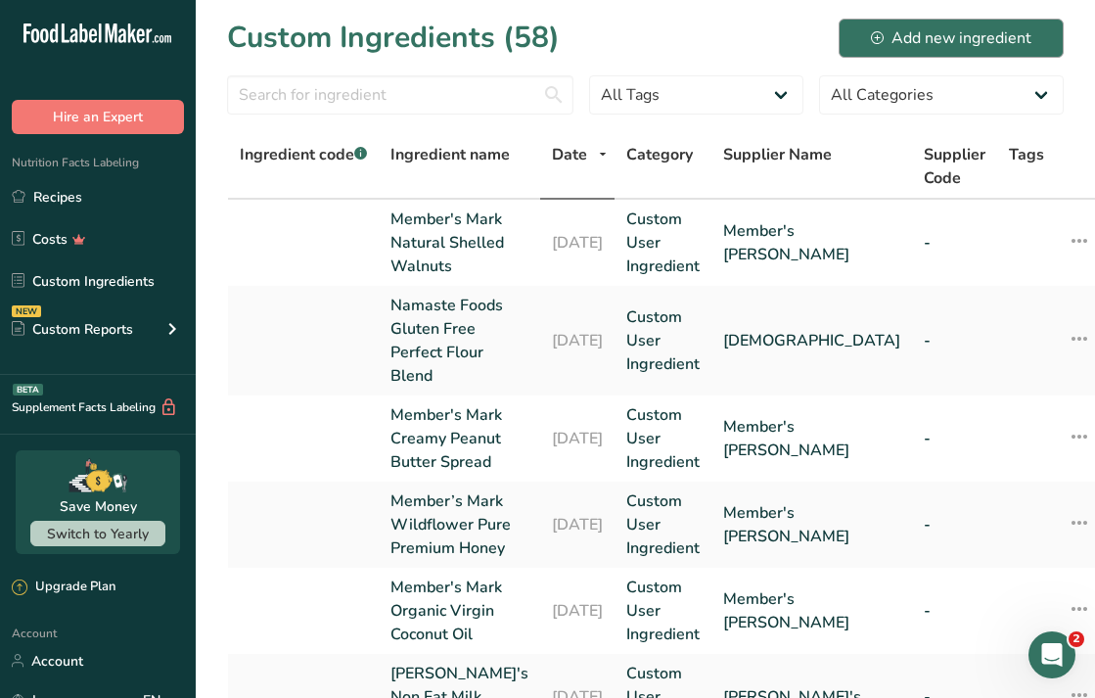
click at [949, 49] on div "Add new ingredient" at bounding box center [951, 37] width 161 height 23
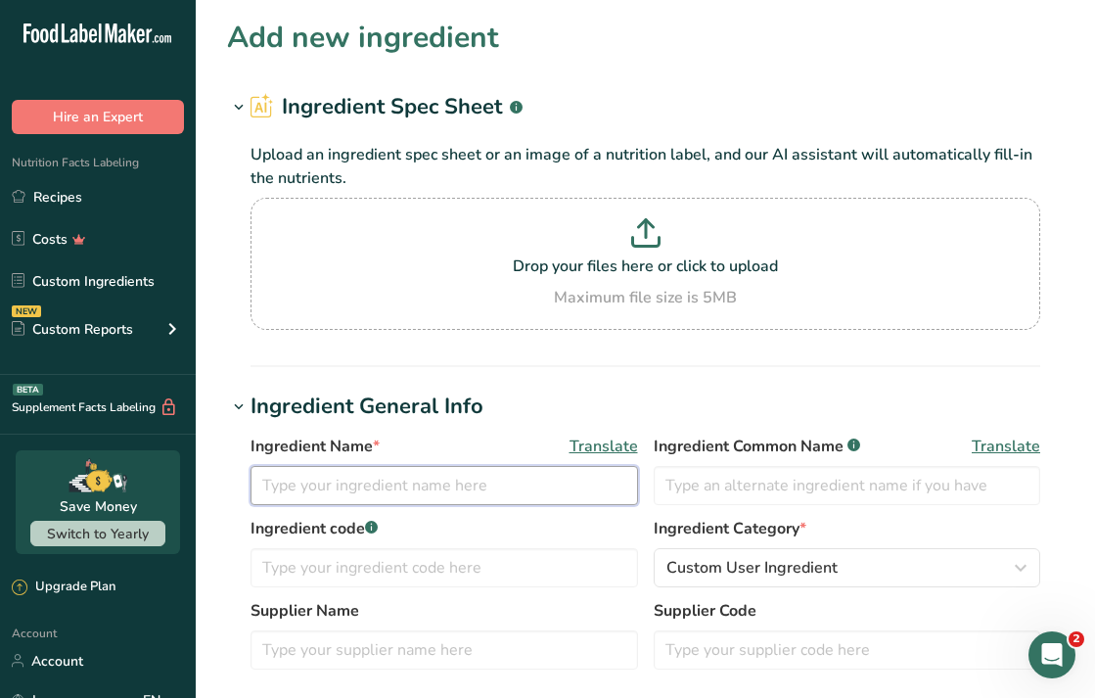
click at [437, 486] on input "text" at bounding box center [445, 485] width 388 height 39
paste input "Member's Mark Whole Natural Almonds"
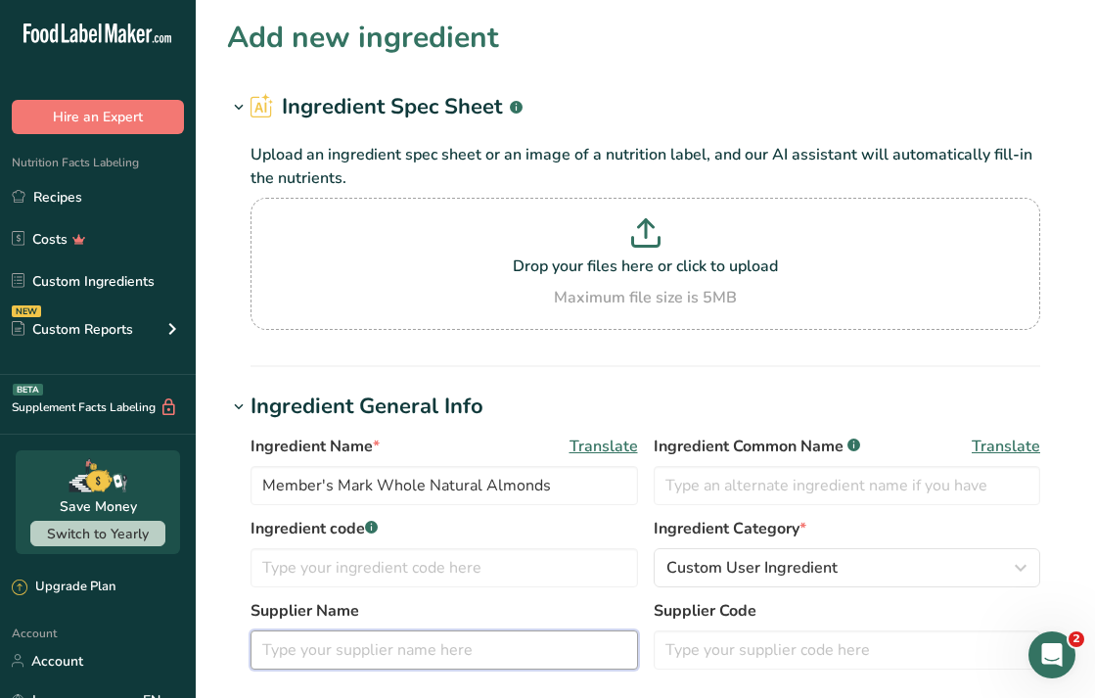
click at [402, 650] on input "text" at bounding box center [445, 649] width 388 height 39
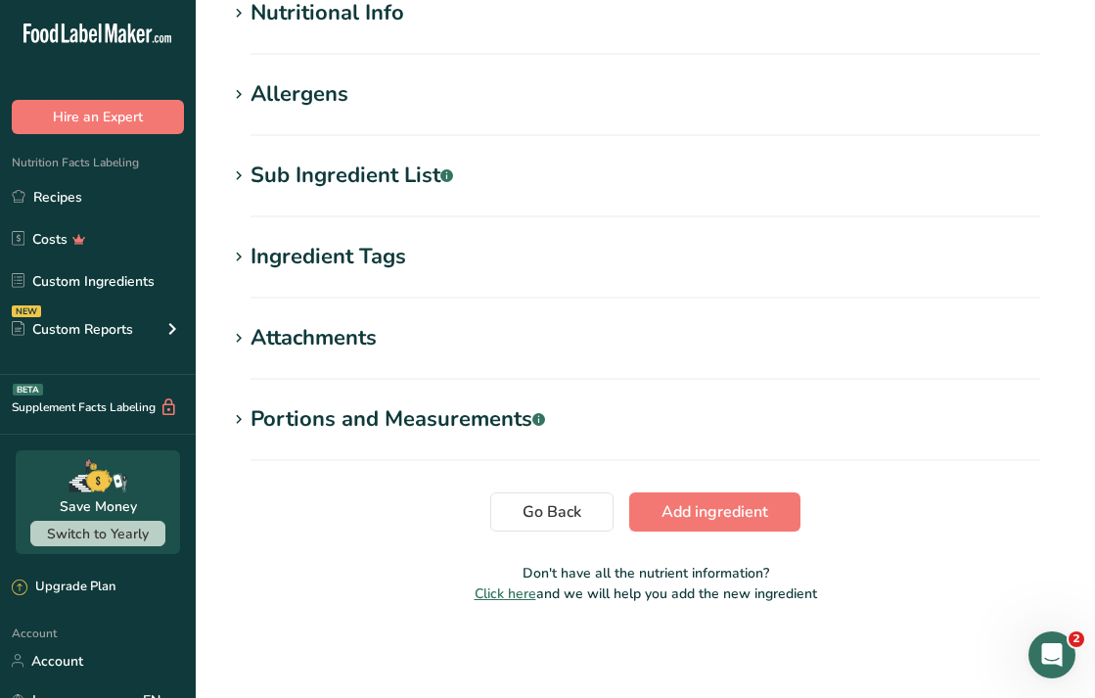
scroll to position [786, 0]
click at [343, 185] on div "Sub Ingredient List .a-a{fill:#347362;}.b-a{fill:#fff;}" at bounding box center [352, 176] width 203 height 32
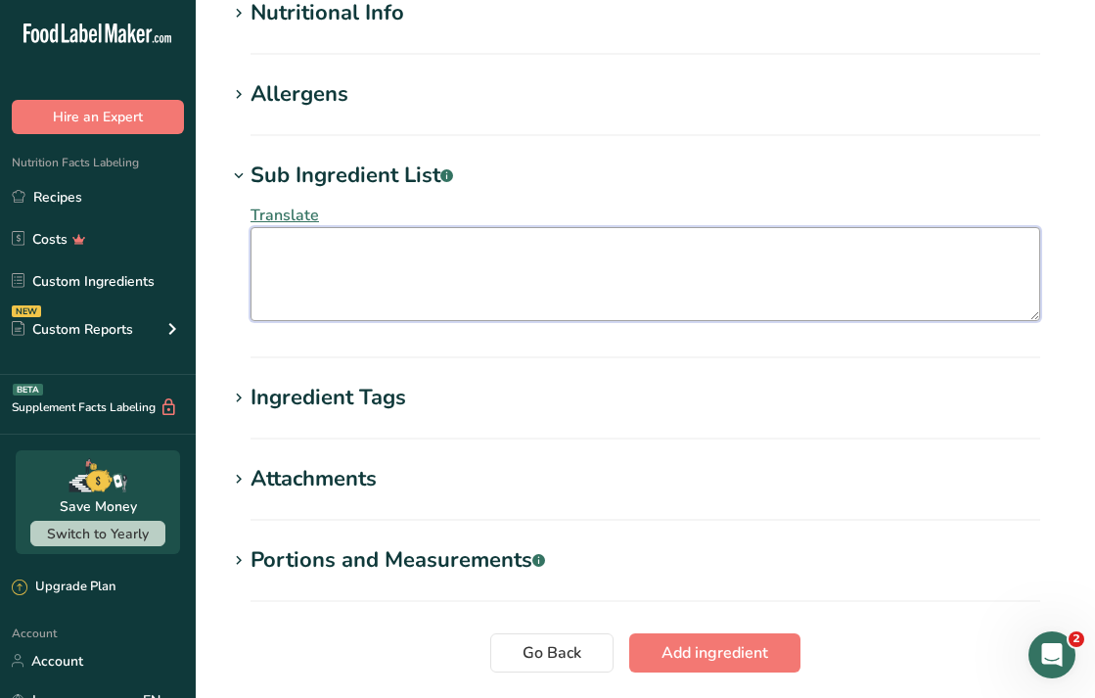
click at [340, 282] on textarea at bounding box center [646, 274] width 790 height 94
click at [416, 272] on textarea "Almonds Contains; Almonds, May contain milk" at bounding box center [646, 274] width 790 height 94
click at [558, 278] on textarea "Almonds Contains; Almonds, may contain milk" at bounding box center [646, 274] width 790 height 94
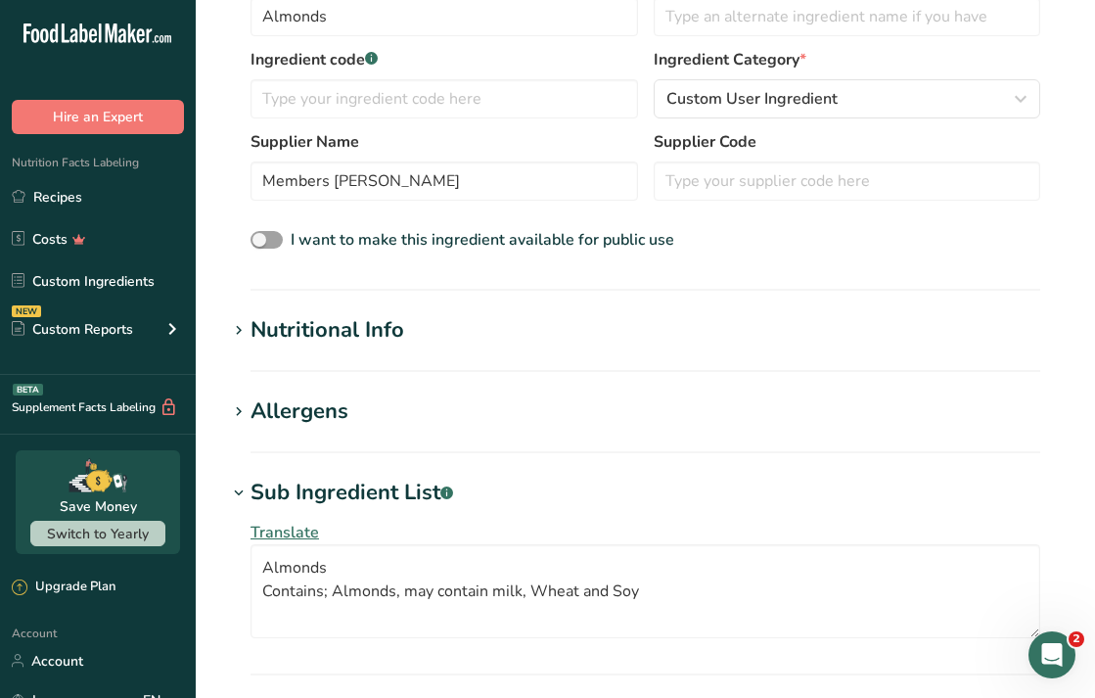
scroll to position [386, 0]
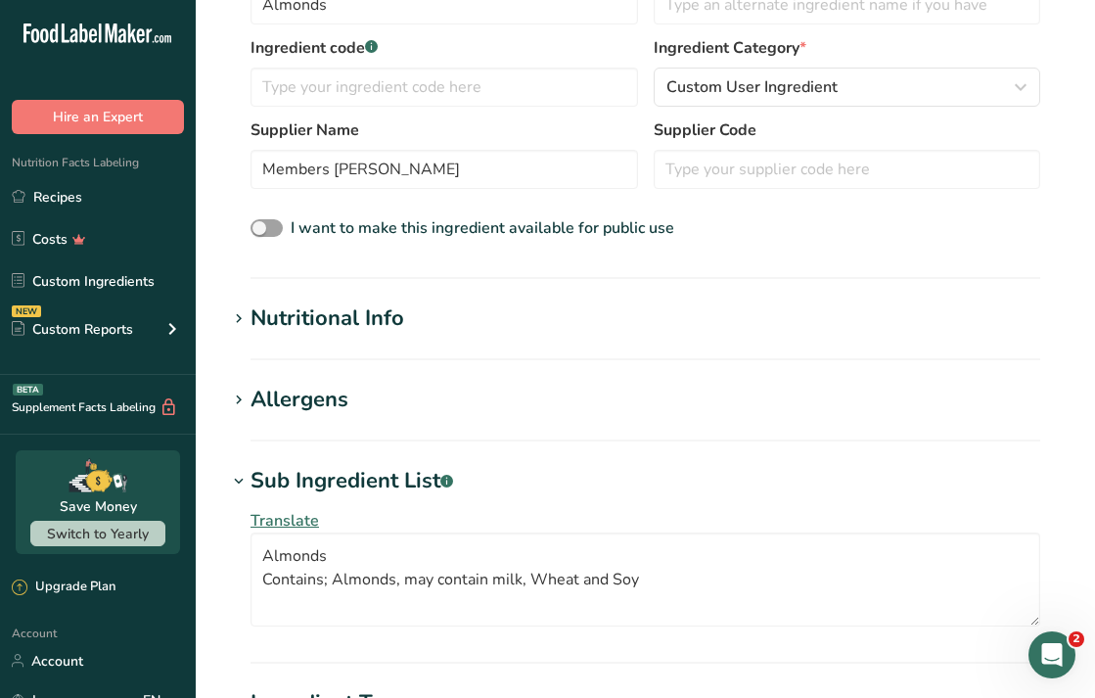
click at [332, 333] on div "Nutritional Info" at bounding box center [328, 318] width 154 height 32
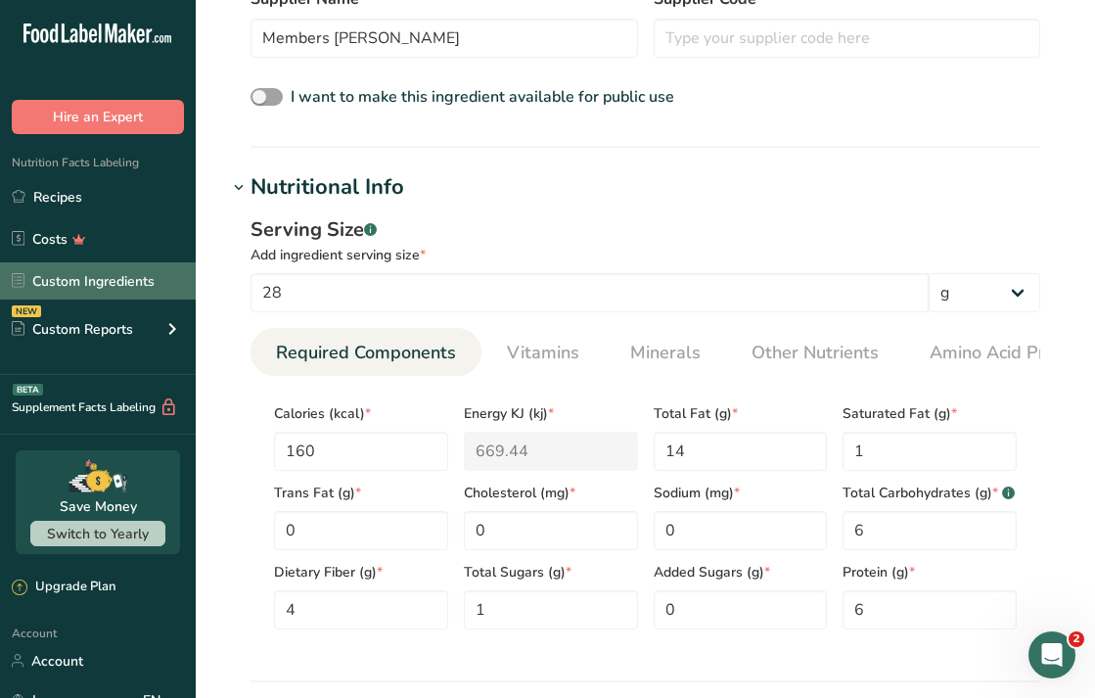
scroll to position [519, 0]
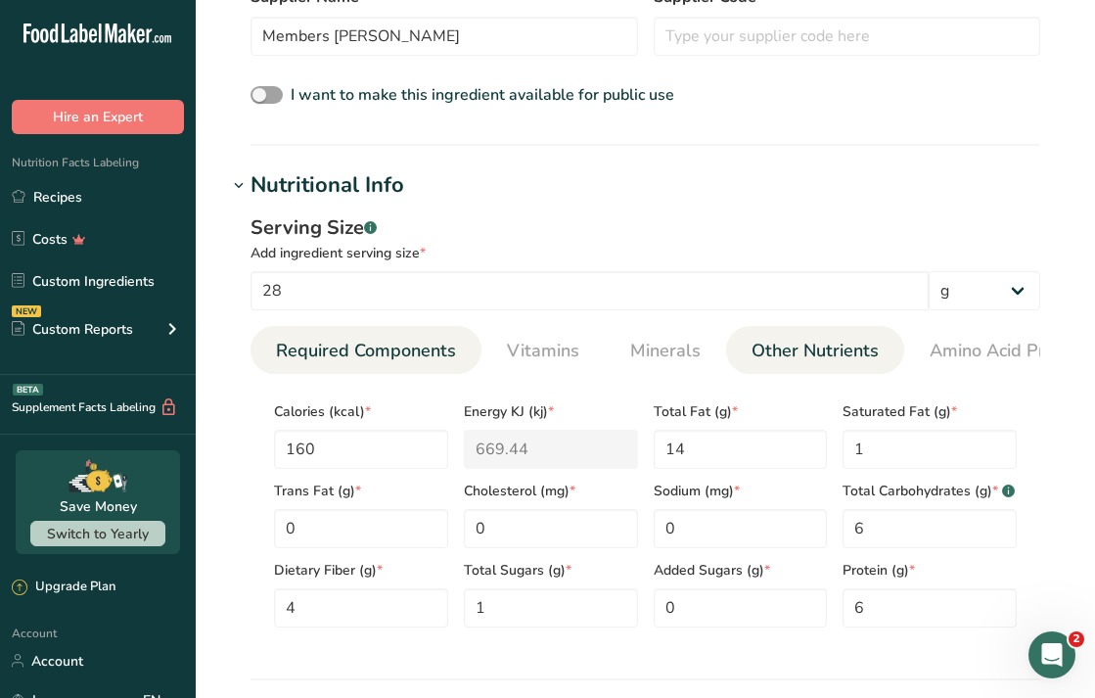
click at [771, 347] on span "Other Nutrients" at bounding box center [815, 351] width 127 height 26
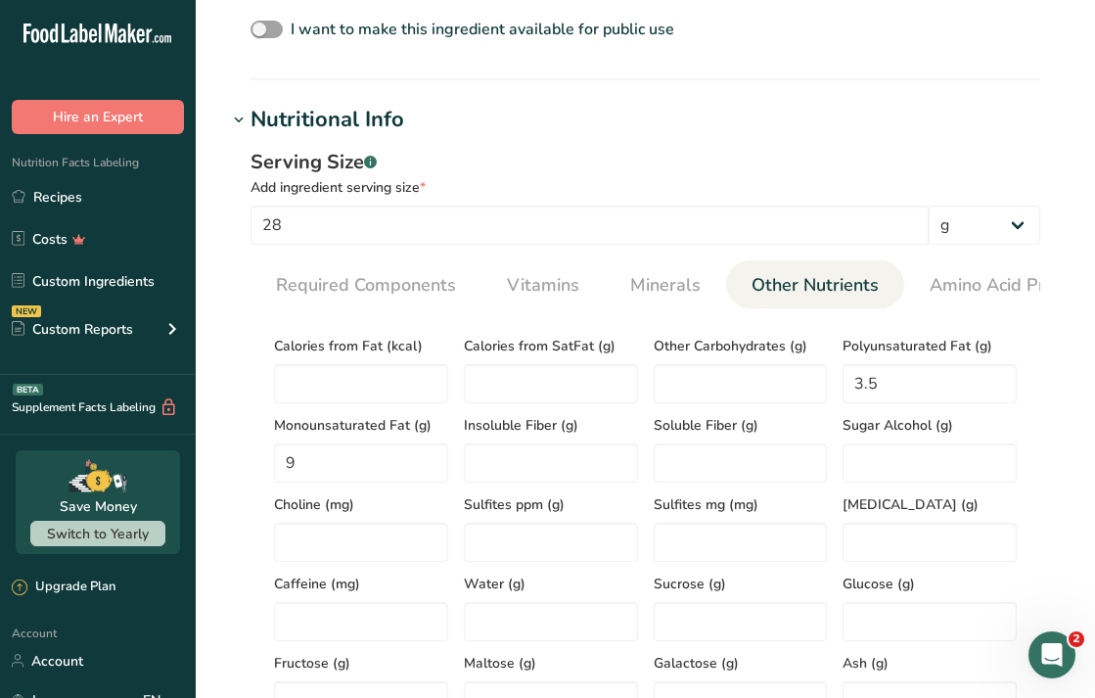
scroll to position [581, 0]
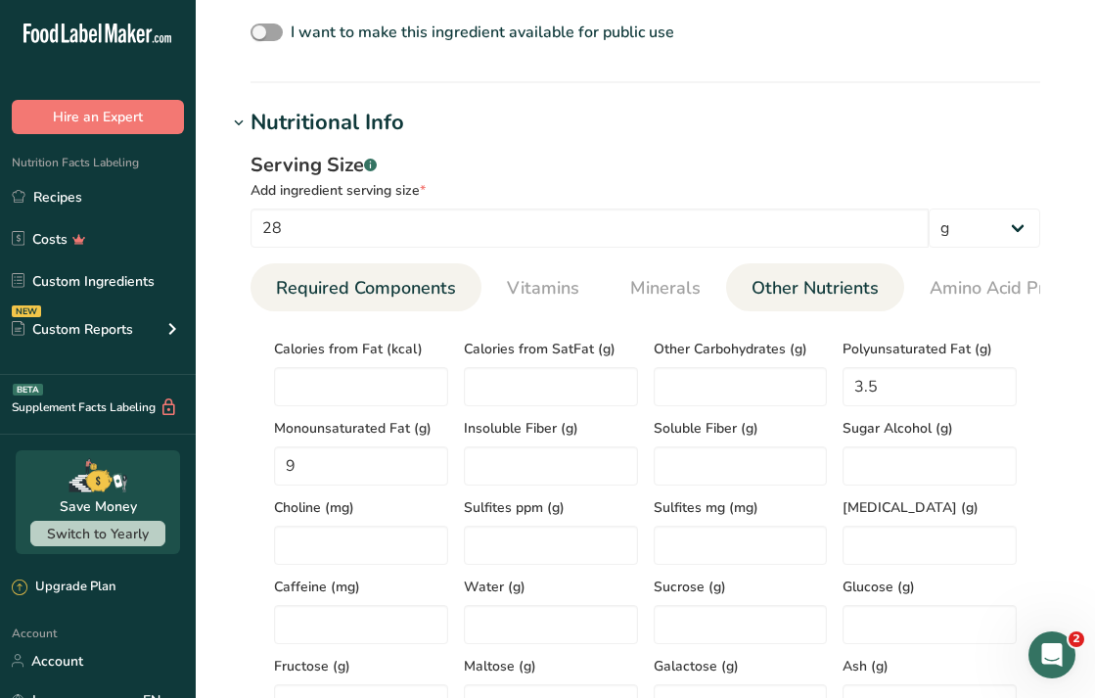
click at [451, 279] on span "Required Components" at bounding box center [366, 288] width 180 height 26
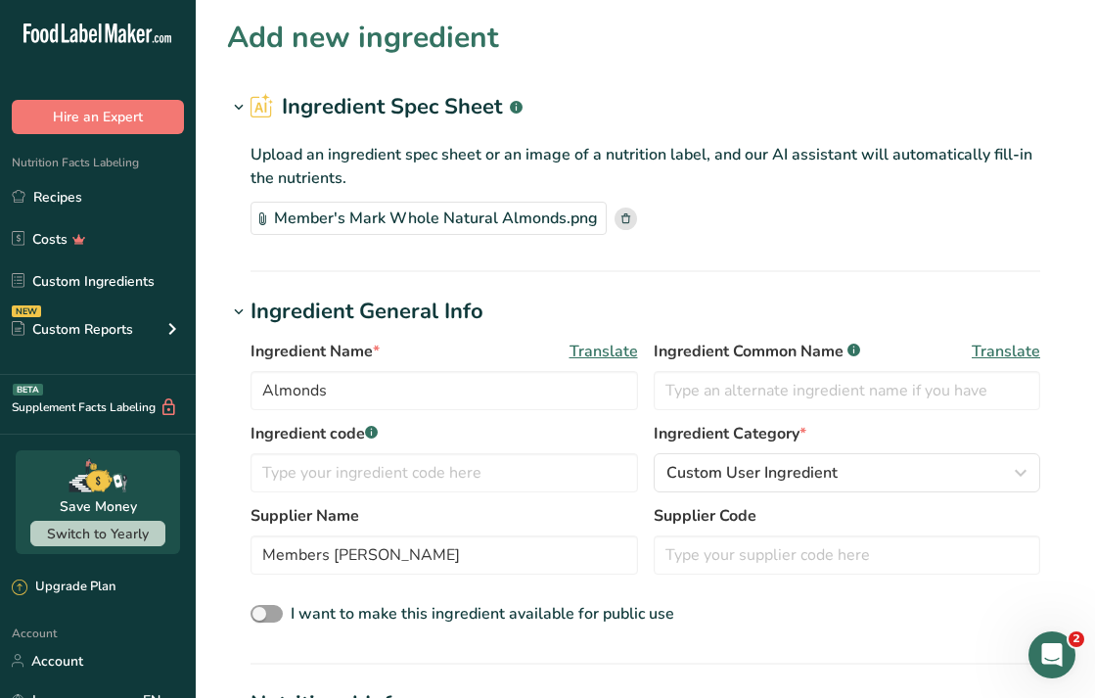
scroll to position [0, 0]
click at [331, 382] on input "Almonds" at bounding box center [445, 390] width 388 height 39
paste input "Member's Mark Whole Natural"
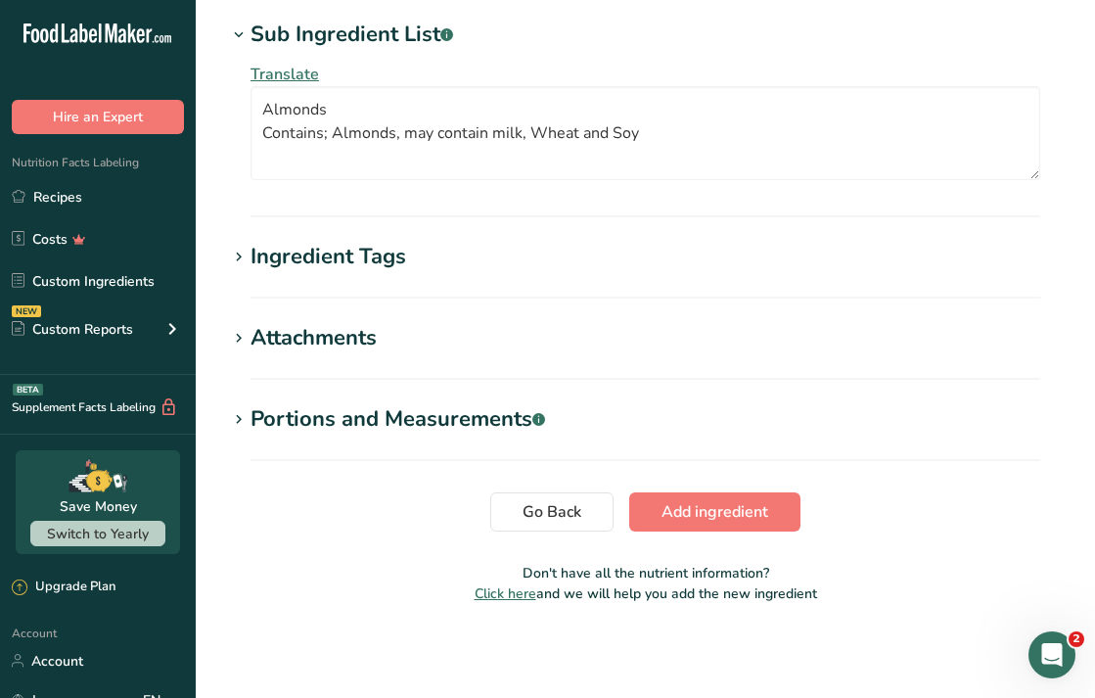
scroll to position [1290, 0]
click at [726, 509] on span "Add ingredient" at bounding box center [715, 511] width 107 height 23
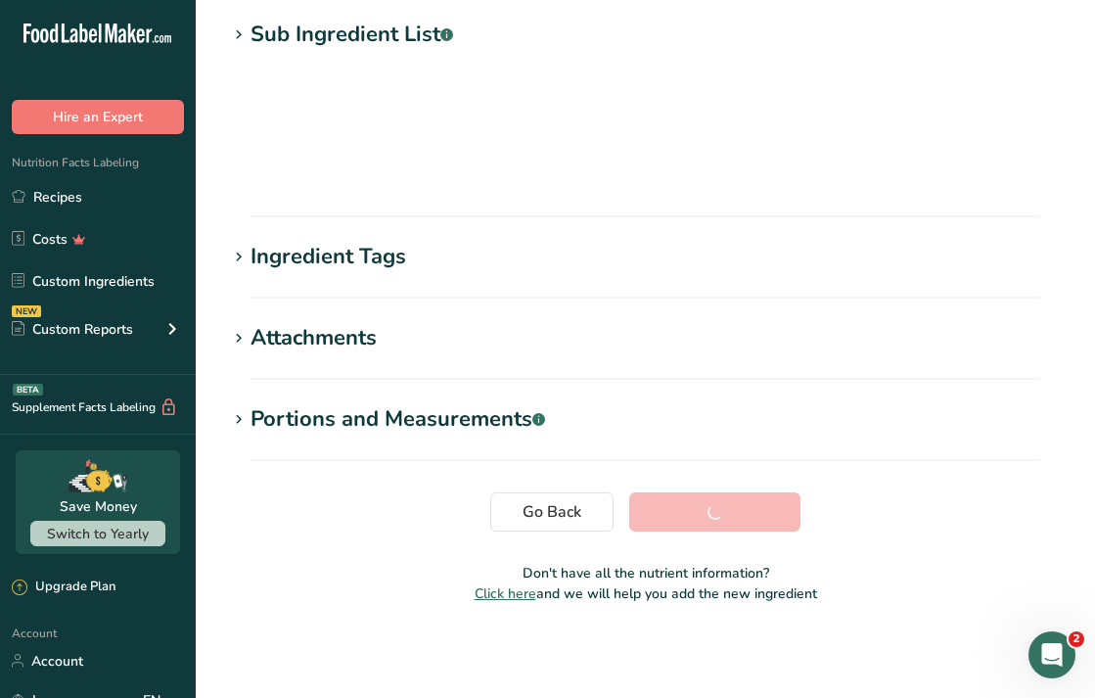
scroll to position [256, 0]
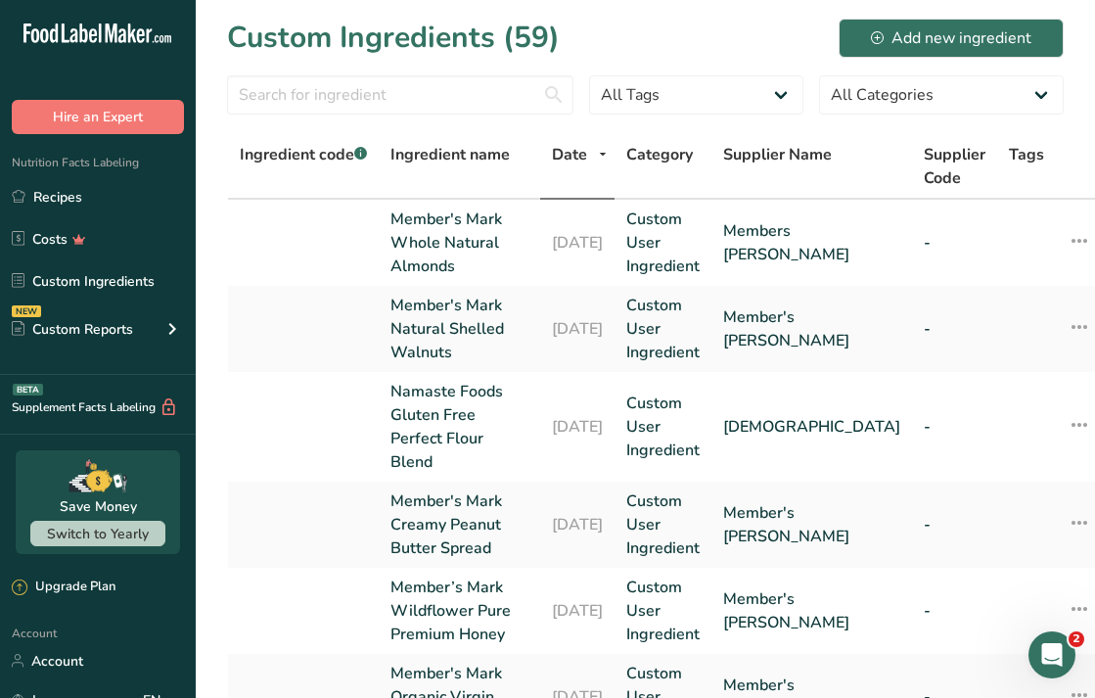
click at [880, 39] on icon at bounding box center [877, 37] width 13 height 13
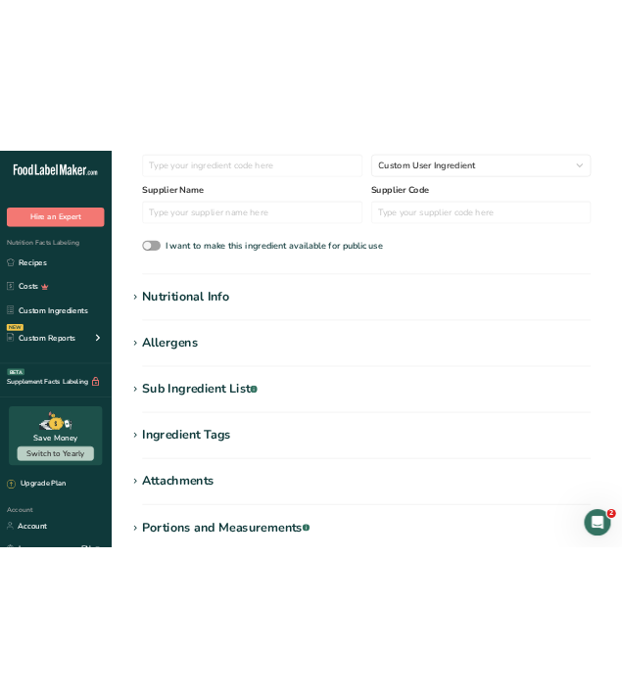
scroll to position [566, 0]
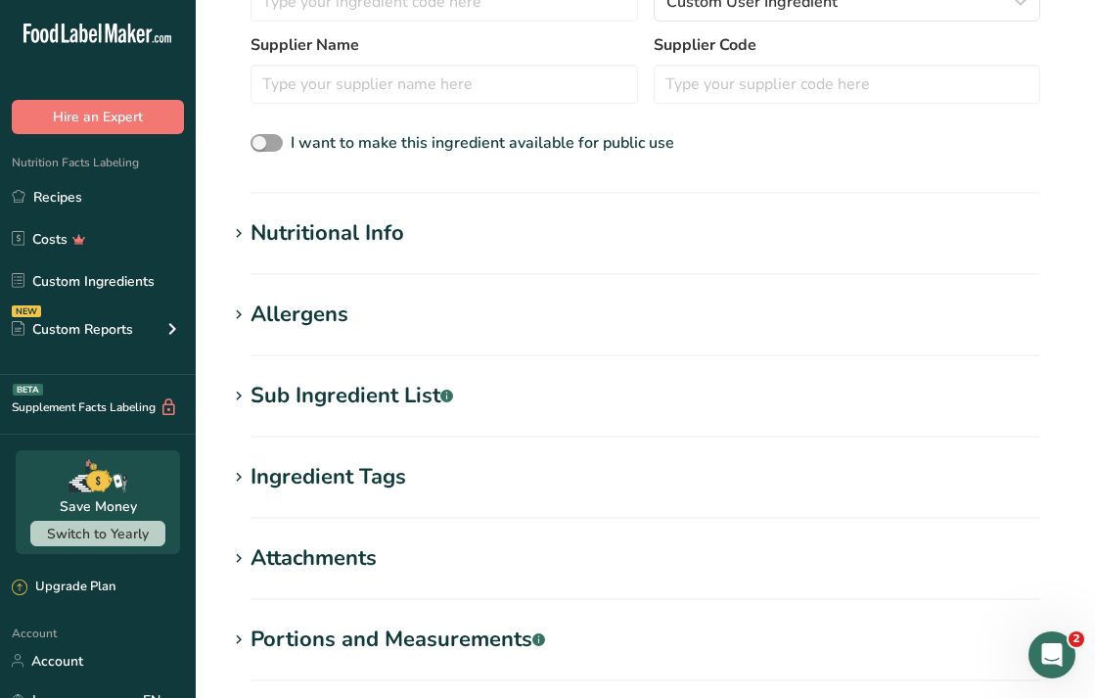
click at [319, 485] on div "Ingredient Tags" at bounding box center [329, 477] width 156 height 32
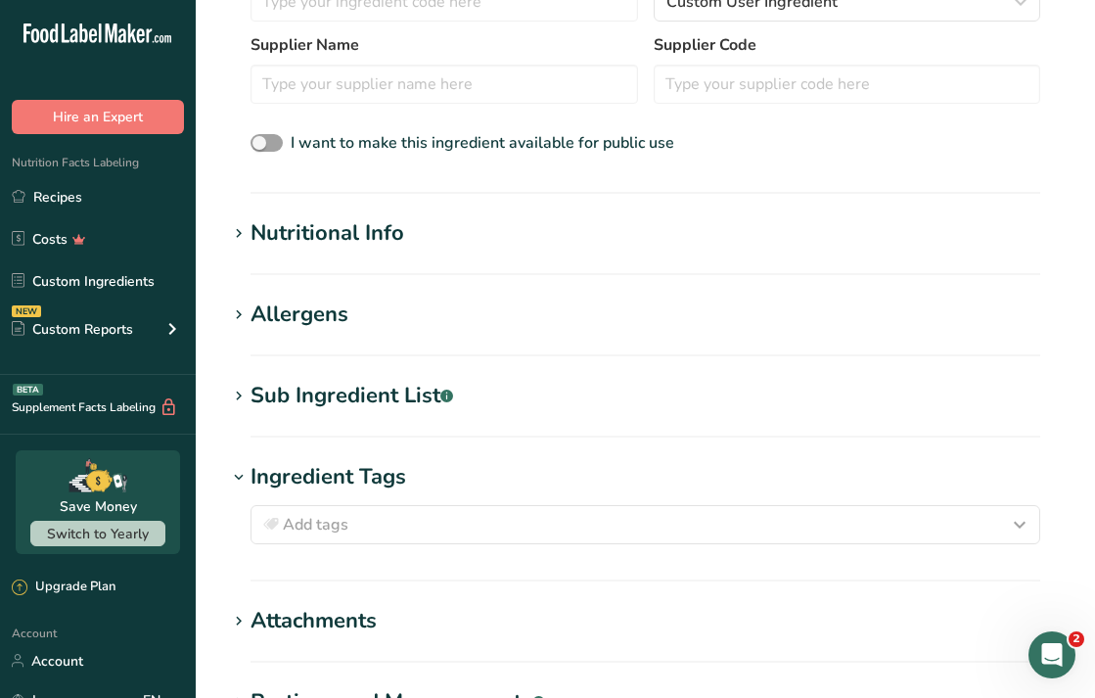
click at [319, 485] on div "Ingredient Tags" at bounding box center [329, 477] width 156 height 32
click at [320, 404] on div "Sub Ingredient List .a-a{fill:#347362;}.b-a{fill:#fff;}" at bounding box center [352, 396] width 203 height 32
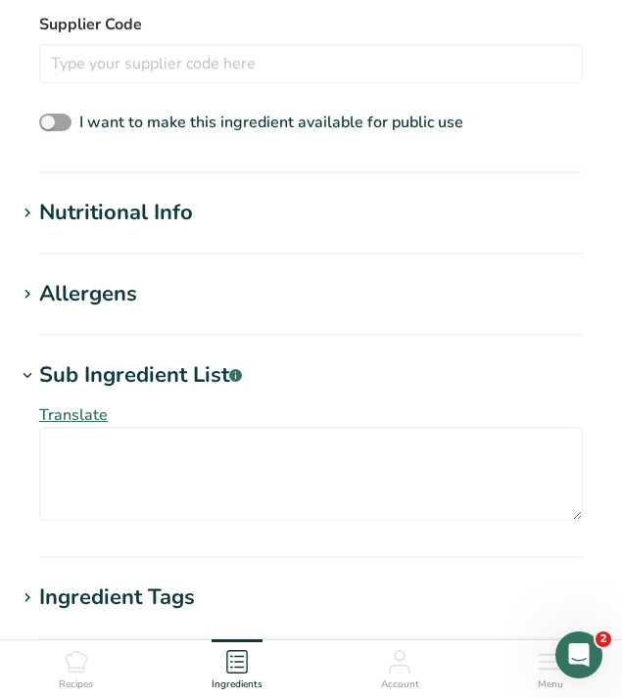
scroll to position [862, 0]
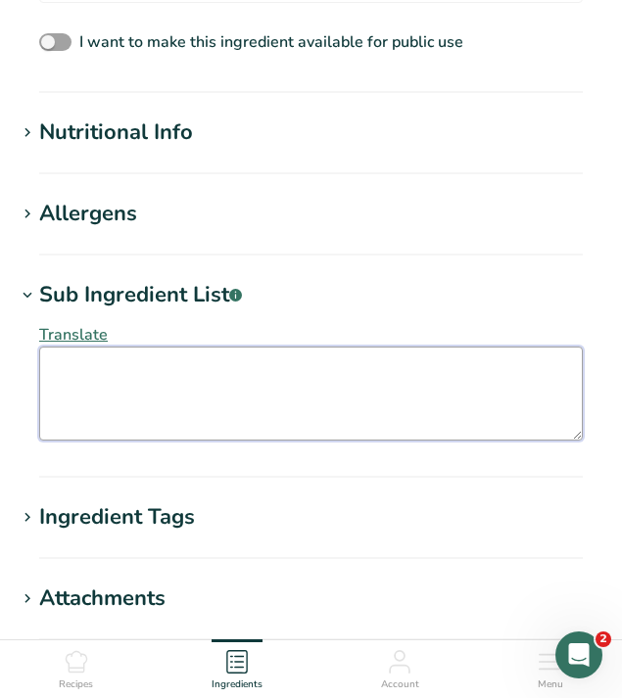
click at [140, 394] on textarea at bounding box center [310, 393] width 543 height 94
click at [245, 375] on textarea "Chickpeas, water, salt, Disodium eta (For color retention)." at bounding box center [310, 393] width 543 height 94
click at [451, 361] on textarea "Chickpeas, water, salt, Disodium eta (For color retention)." at bounding box center [310, 393] width 543 height 94
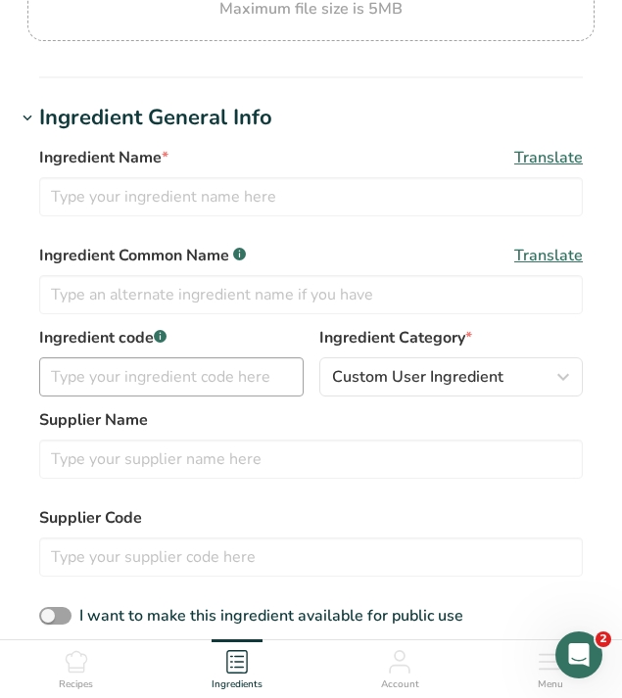
scroll to position [283, 0]
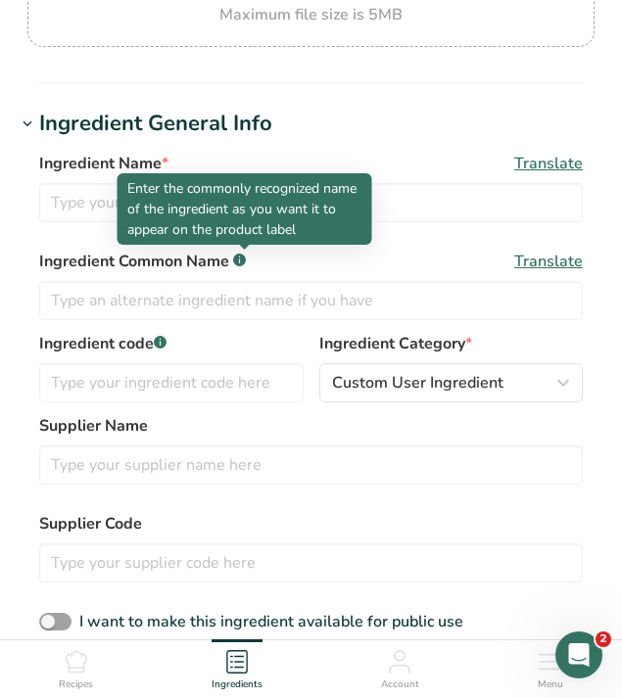
click at [208, 215] on p "Enter the commonly recognized name of the ingredient as you want it to appear o…" at bounding box center [244, 209] width 235 height 62
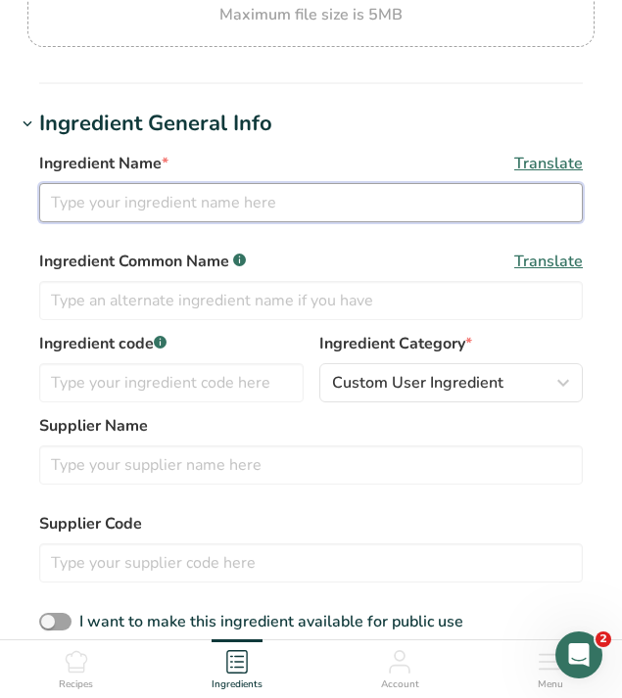
click at [96, 216] on input "text" at bounding box center [310, 202] width 543 height 39
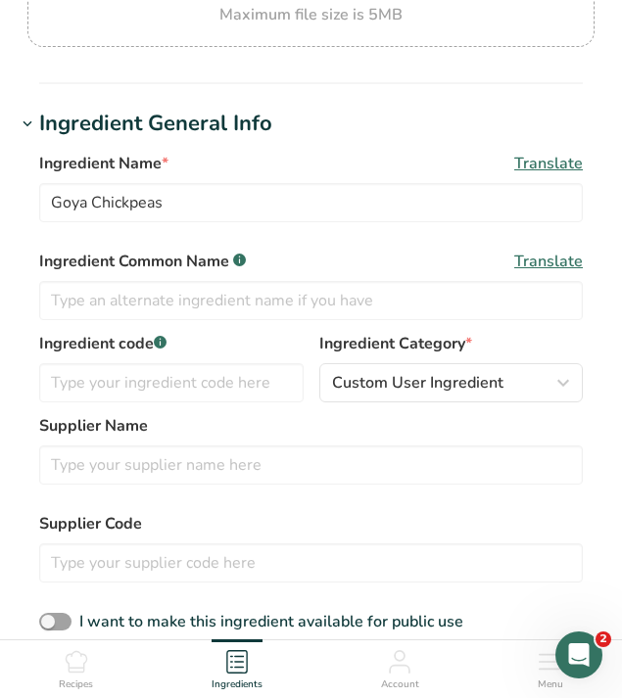
click at [285, 131] on h1 "Ingredient General Info" at bounding box center [311, 124] width 590 height 32
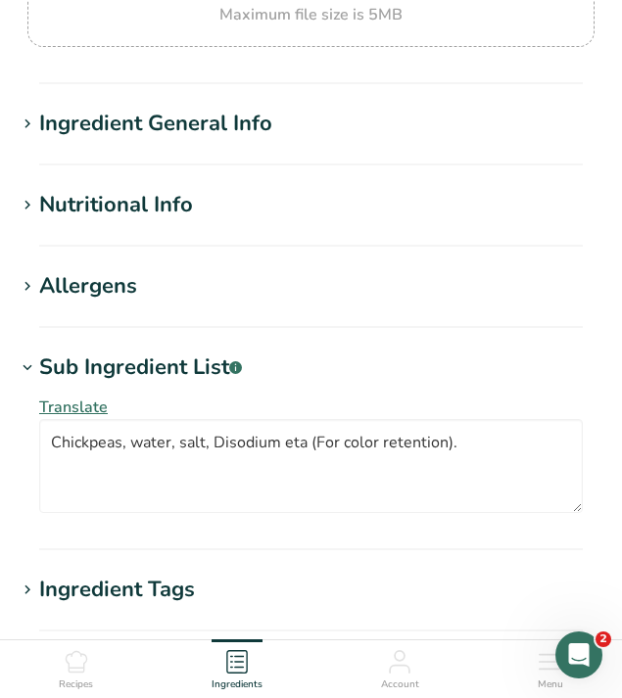
click at [285, 131] on h1 "Ingredient General Info" at bounding box center [311, 124] width 590 height 32
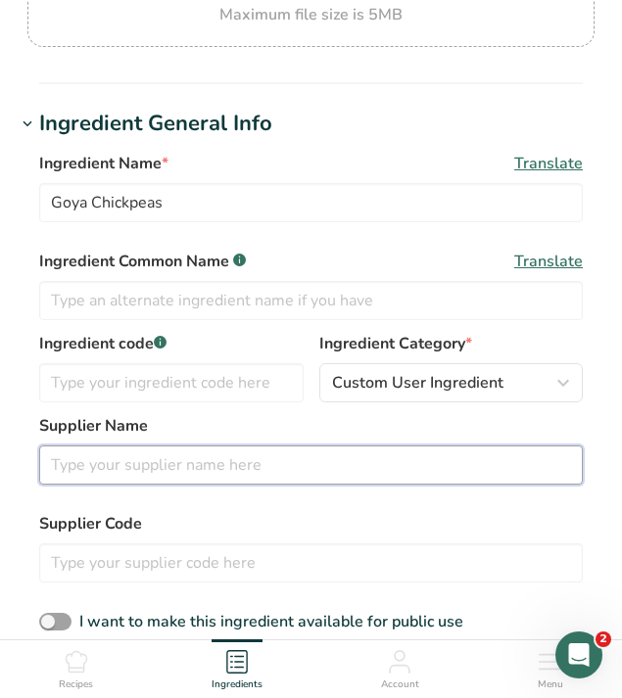
click at [143, 469] on input "text" at bounding box center [310, 464] width 543 height 39
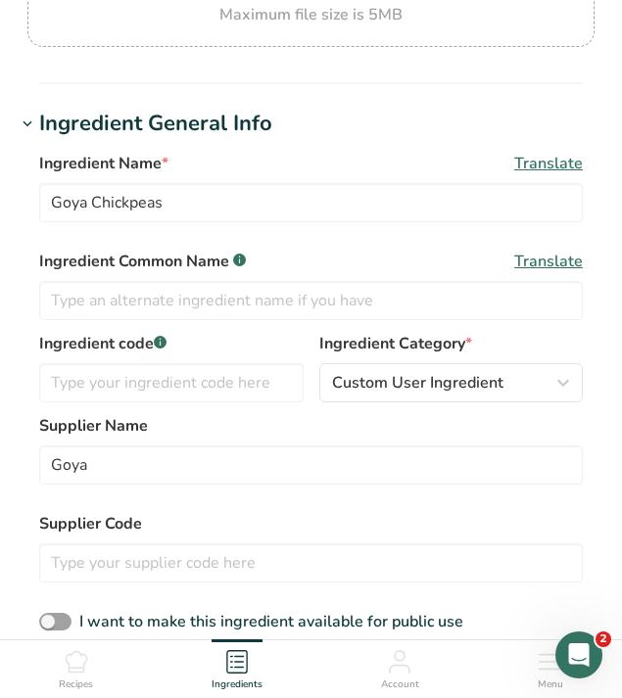
click at [21, 374] on div "Ingredient Name * Translate Goya Chickpeas Ingredient Common Name .a-a{fill:#34…" at bounding box center [311, 393] width 590 height 507
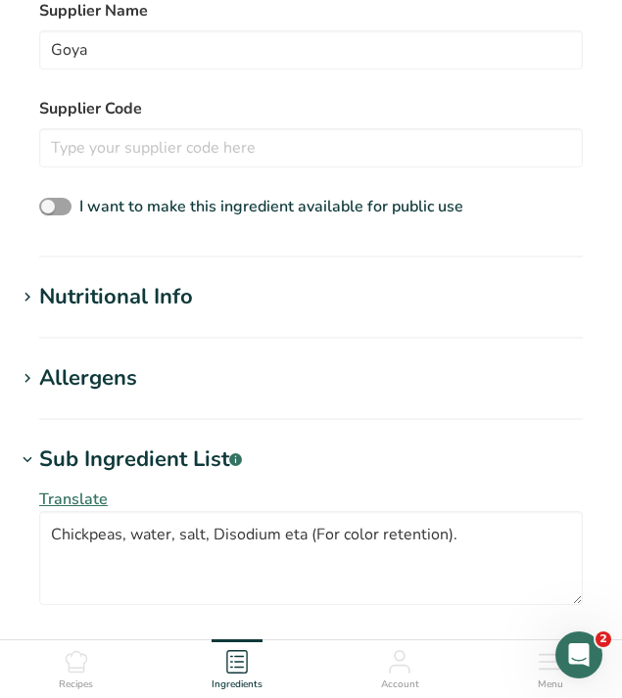
scroll to position [604, 0]
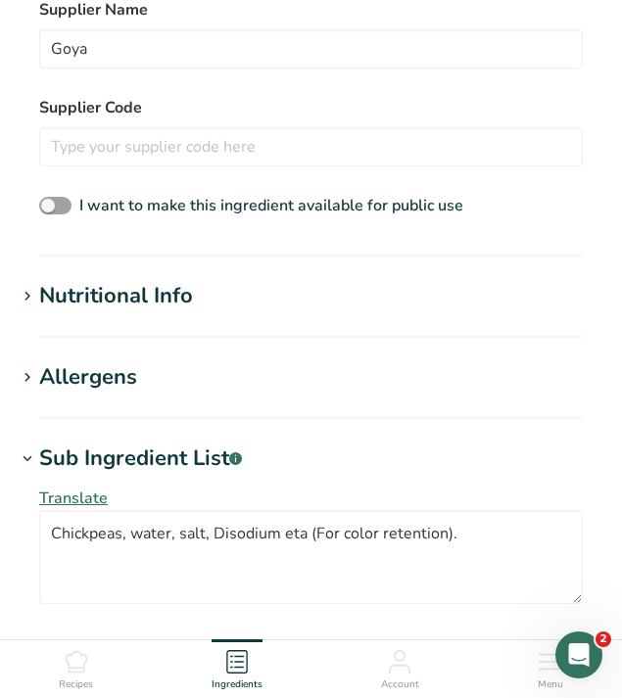
click at [104, 304] on div "Nutritional Info" at bounding box center [116, 296] width 154 height 32
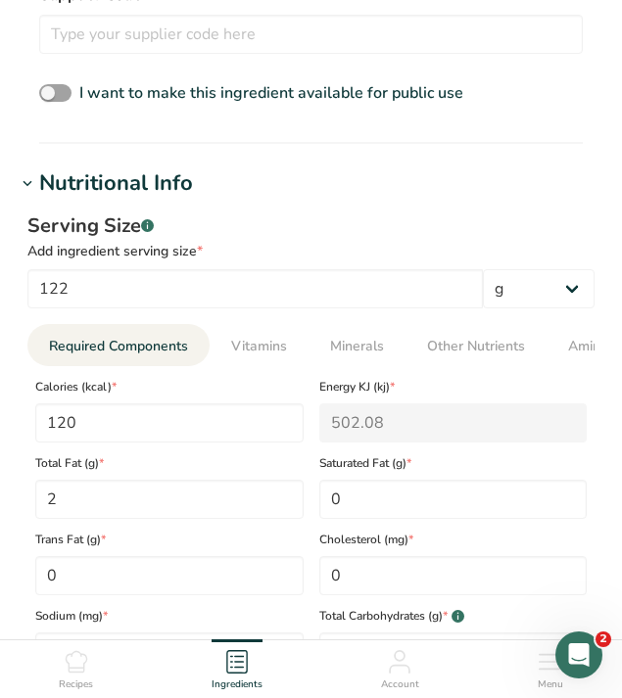
scroll to position [715, 0]
